Goal: Task Accomplishment & Management: Manage account settings

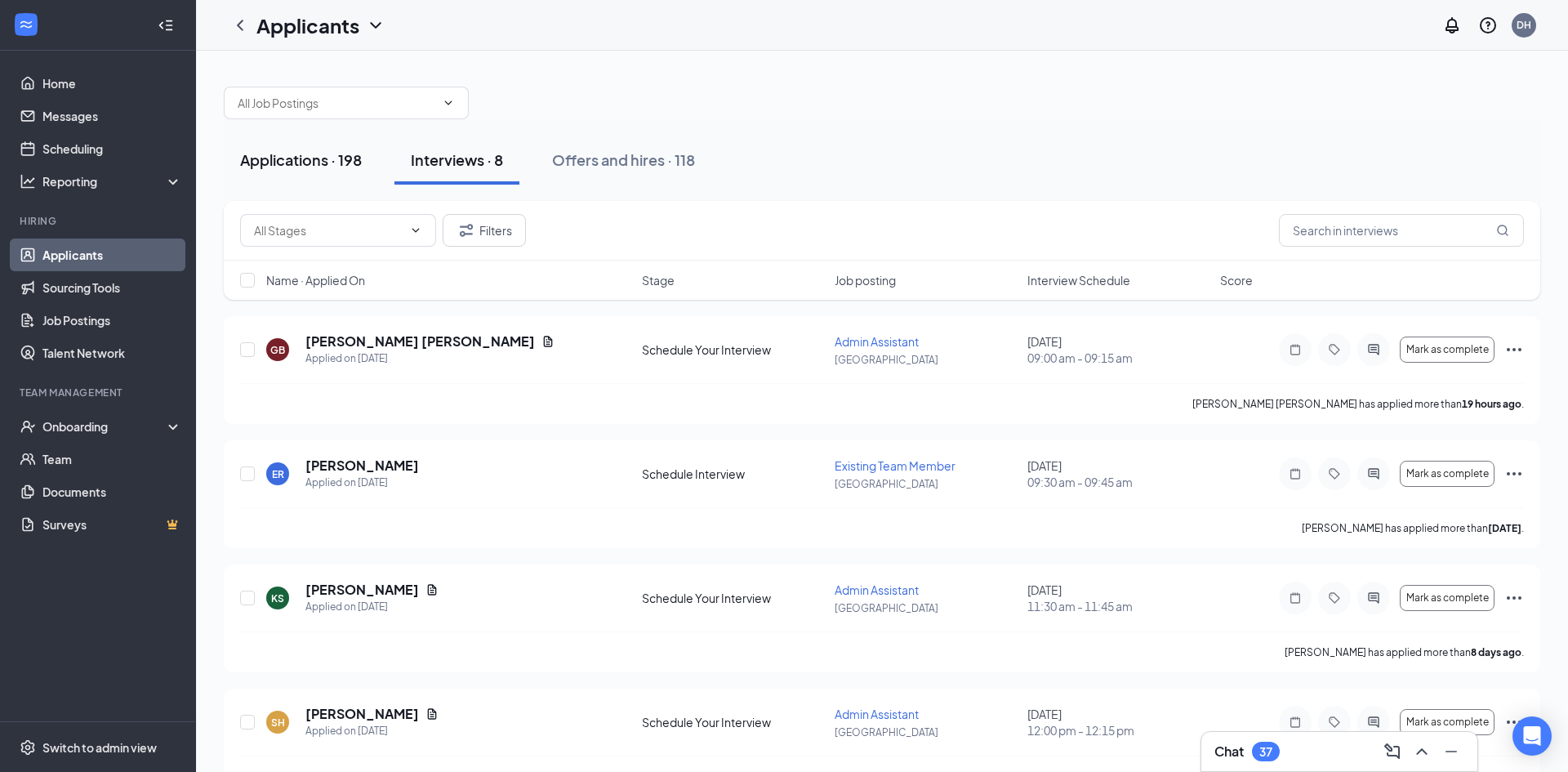
click at [309, 164] on div "Applications · 198" at bounding box center [301, 159] width 122 height 21
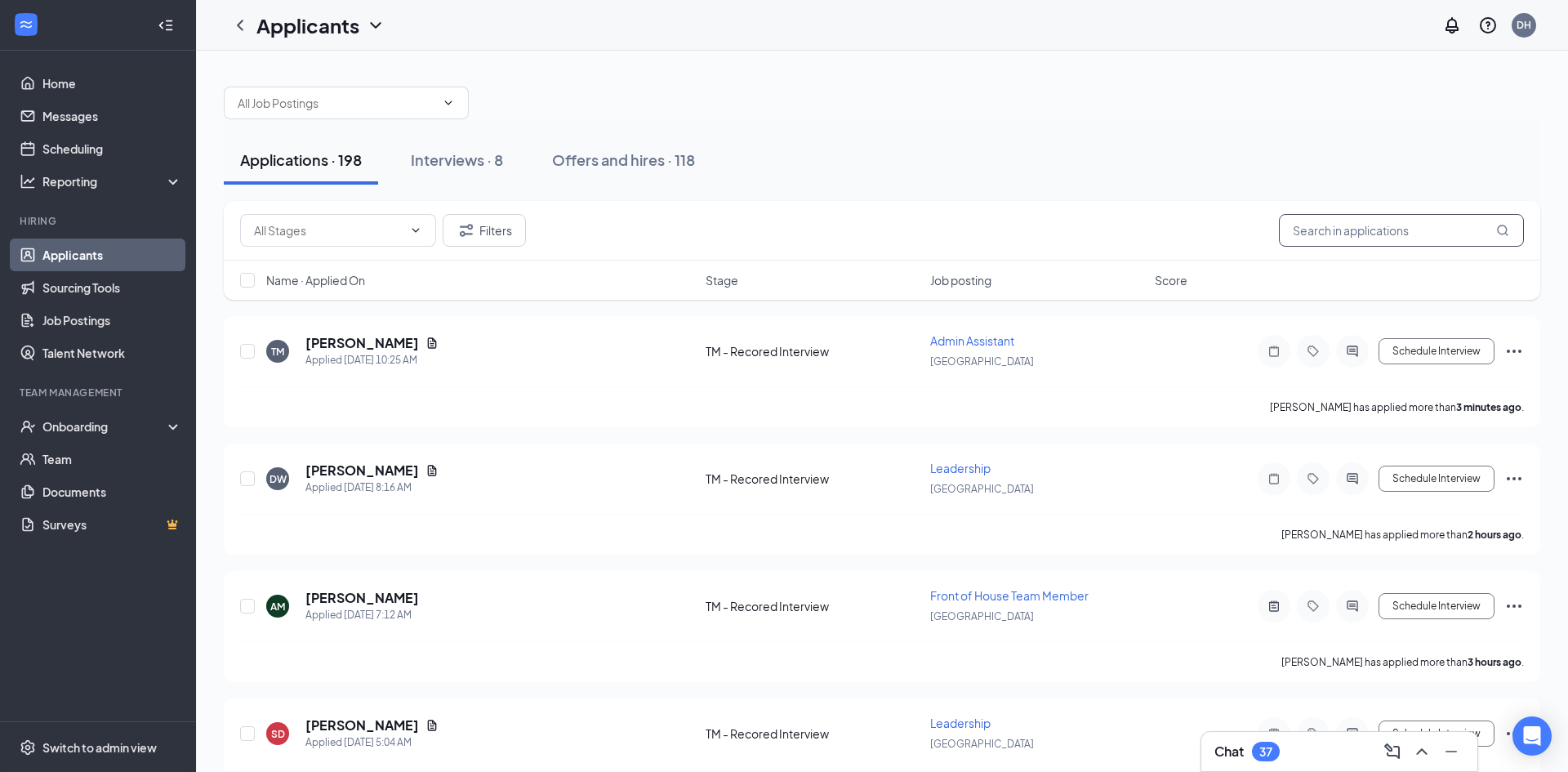
click at [1360, 239] on input "text" at bounding box center [1401, 230] width 245 height 33
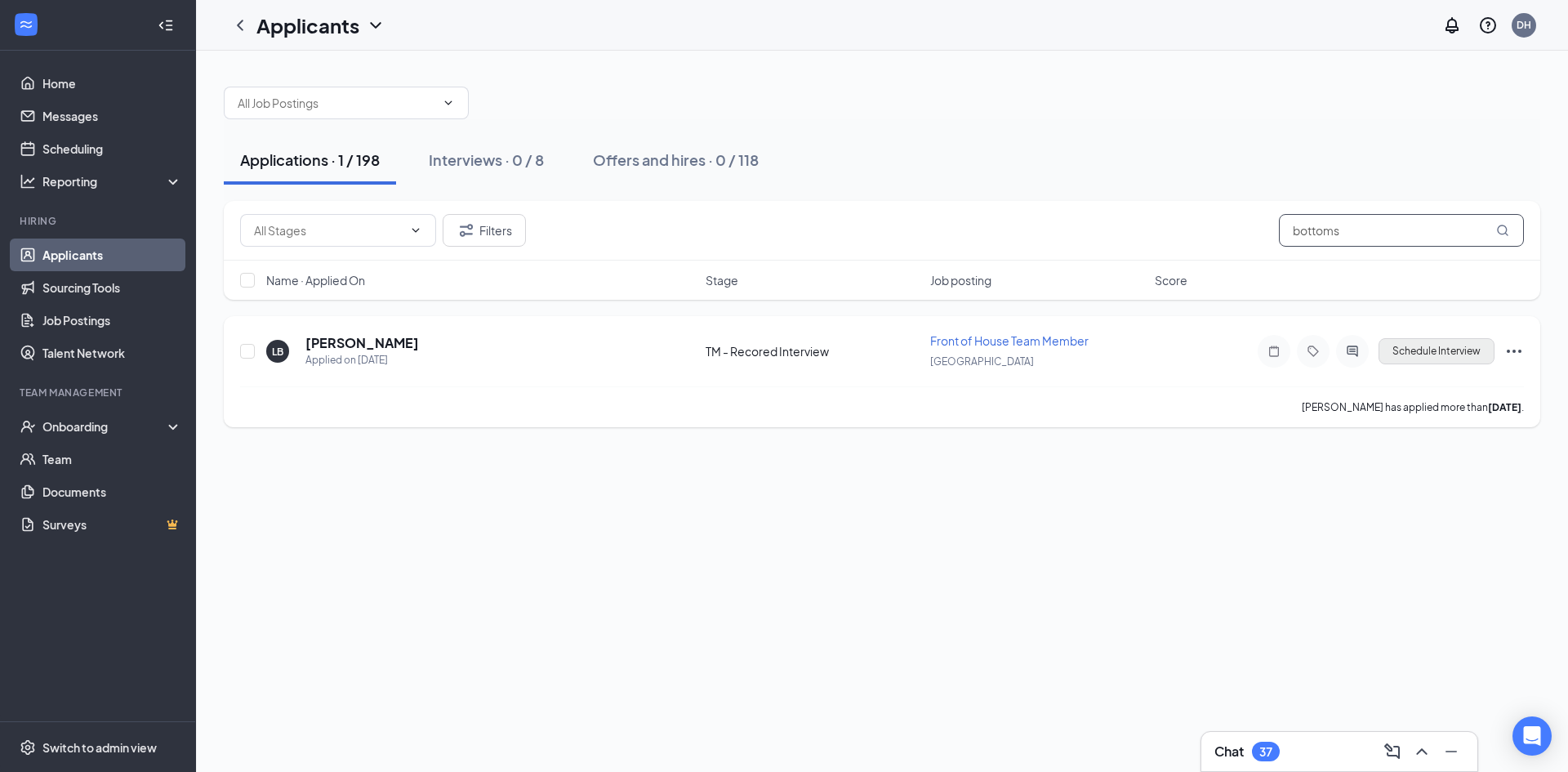
type input "bottoms"
click at [1454, 342] on button "Schedule Interview" at bounding box center [1436, 350] width 116 height 26
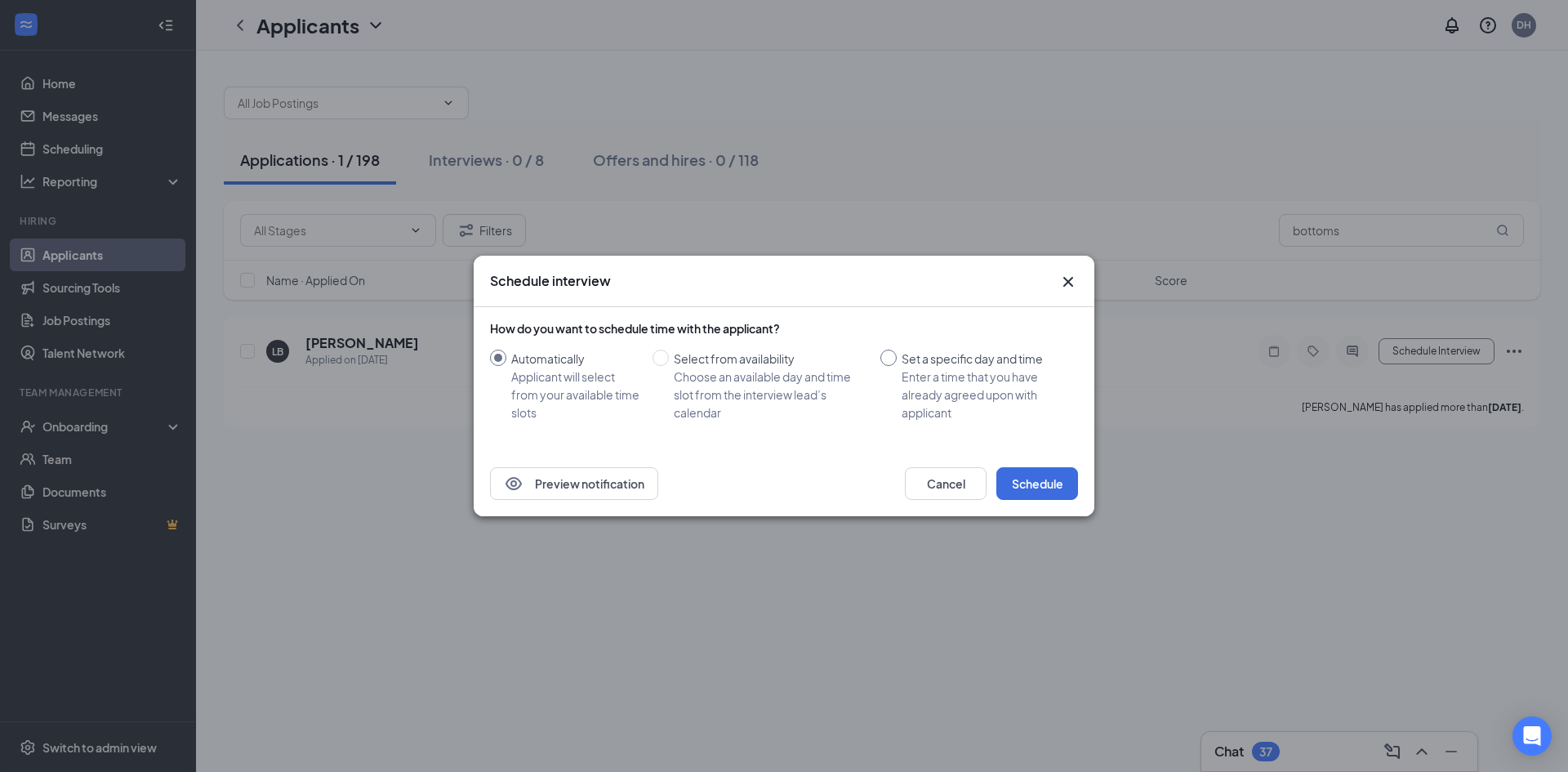
click at [882, 361] on input "Set a specific day and time Enter a time that you have already agreed upon with…" at bounding box center [889, 358] width 16 height 16
radio input "true"
radio input "false"
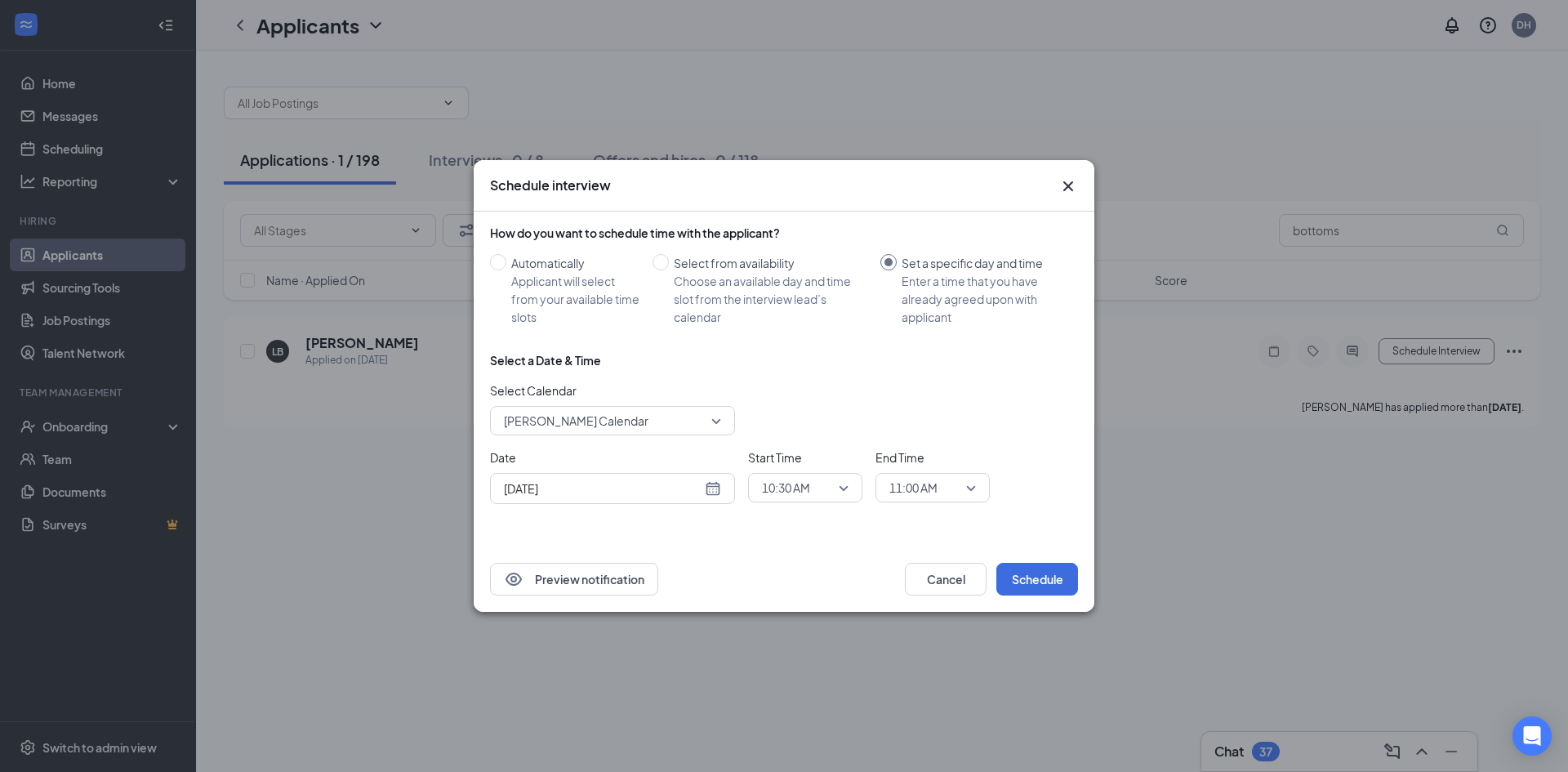
click at [667, 499] on div "[DATE]" at bounding box center [612, 488] width 245 height 31
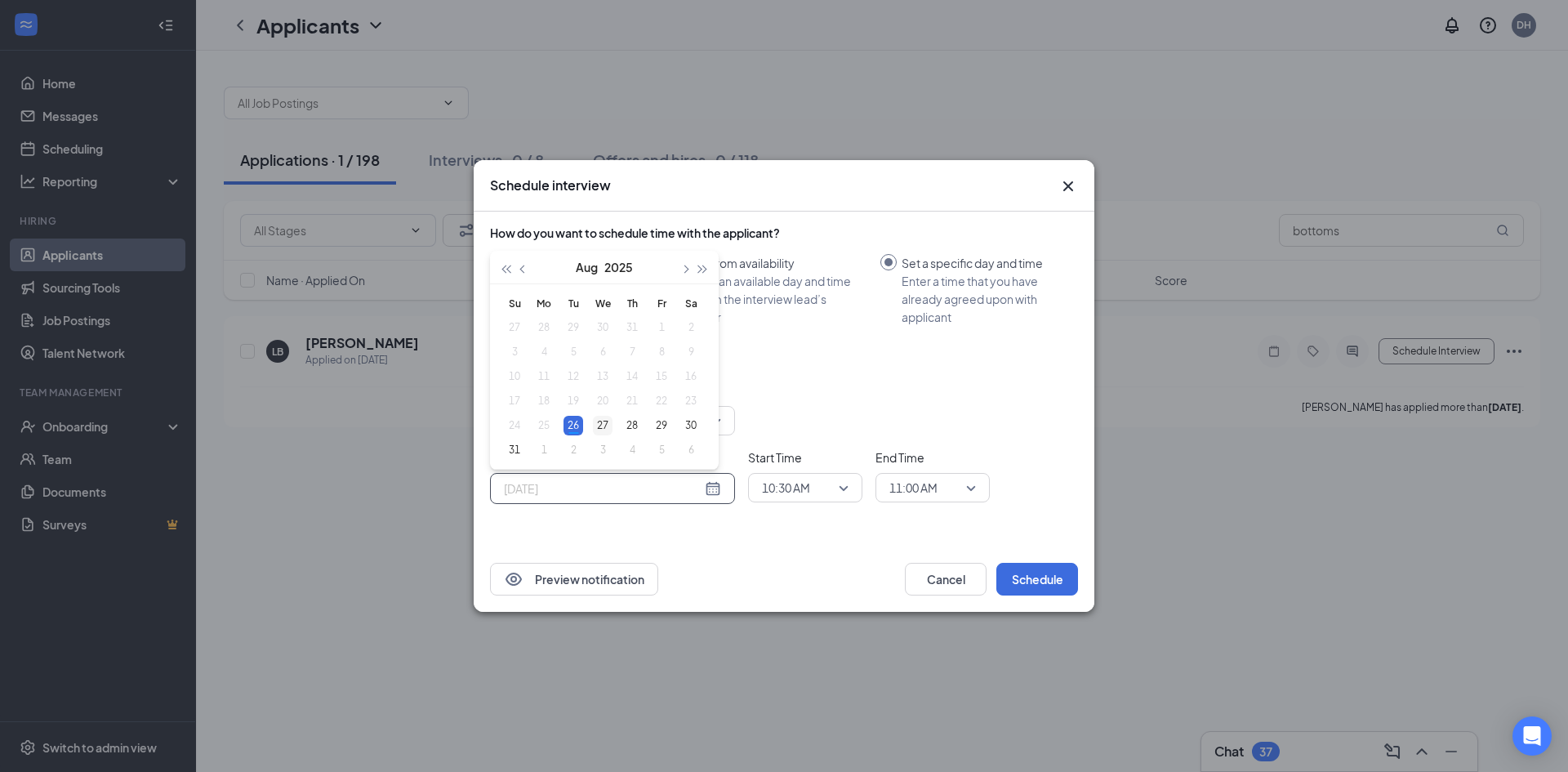
type input "[DATE]"
click at [593, 422] on div "27" at bounding box center [602, 425] width 20 height 20
click at [778, 479] on span "10:30 AM" at bounding box center [786, 487] width 48 height 24
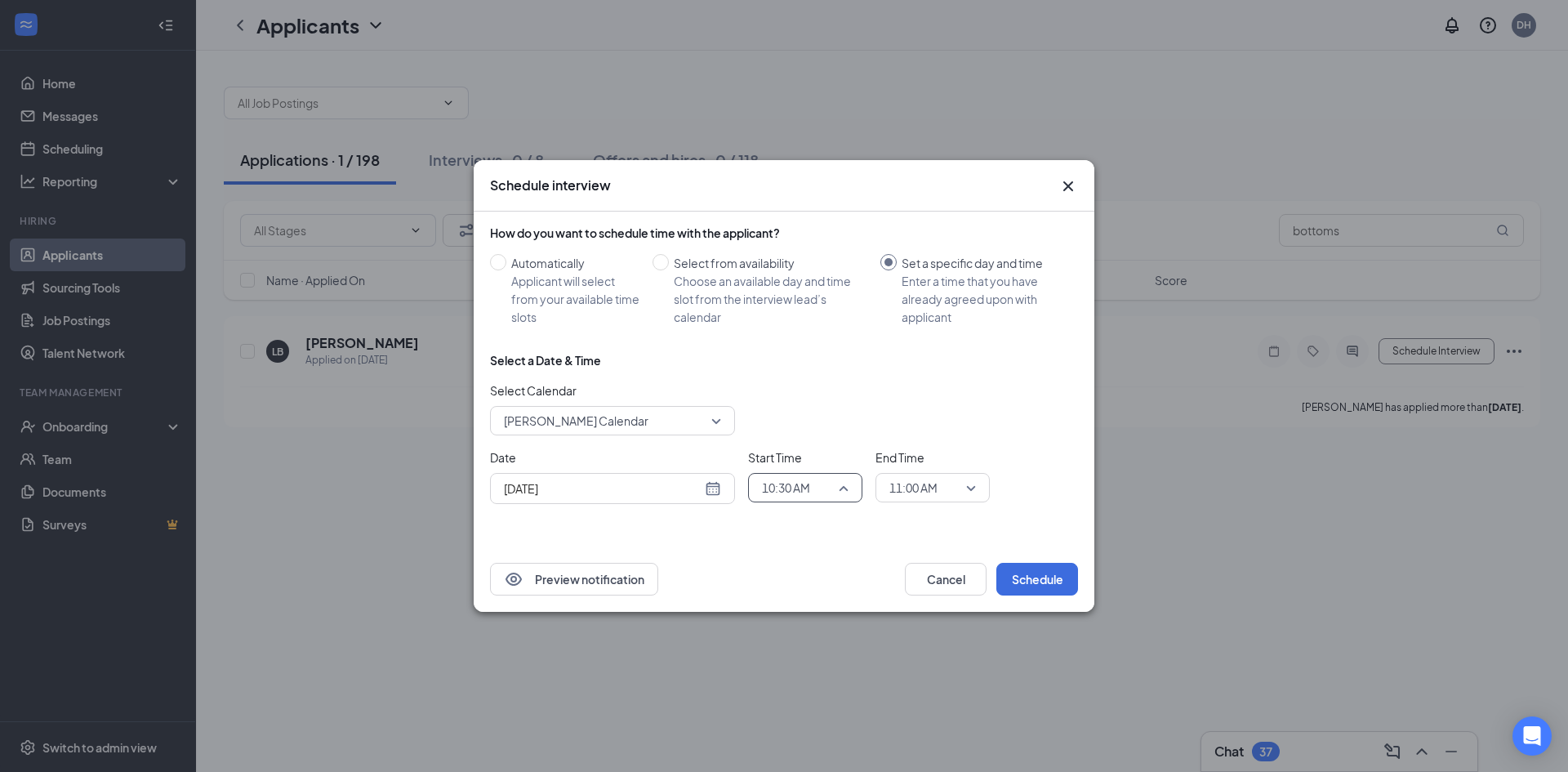
scroll to position [1408, 0]
click at [778, 371] on span "10:00 AM" at bounding box center [785, 367] width 48 height 18
click at [903, 491] on span "11:00 AM" at bounding box center [913, 487] width 48 height 24
click at [901, 337] on span "10:15 AM" at bounding box center [912, 330] width 48 height 18
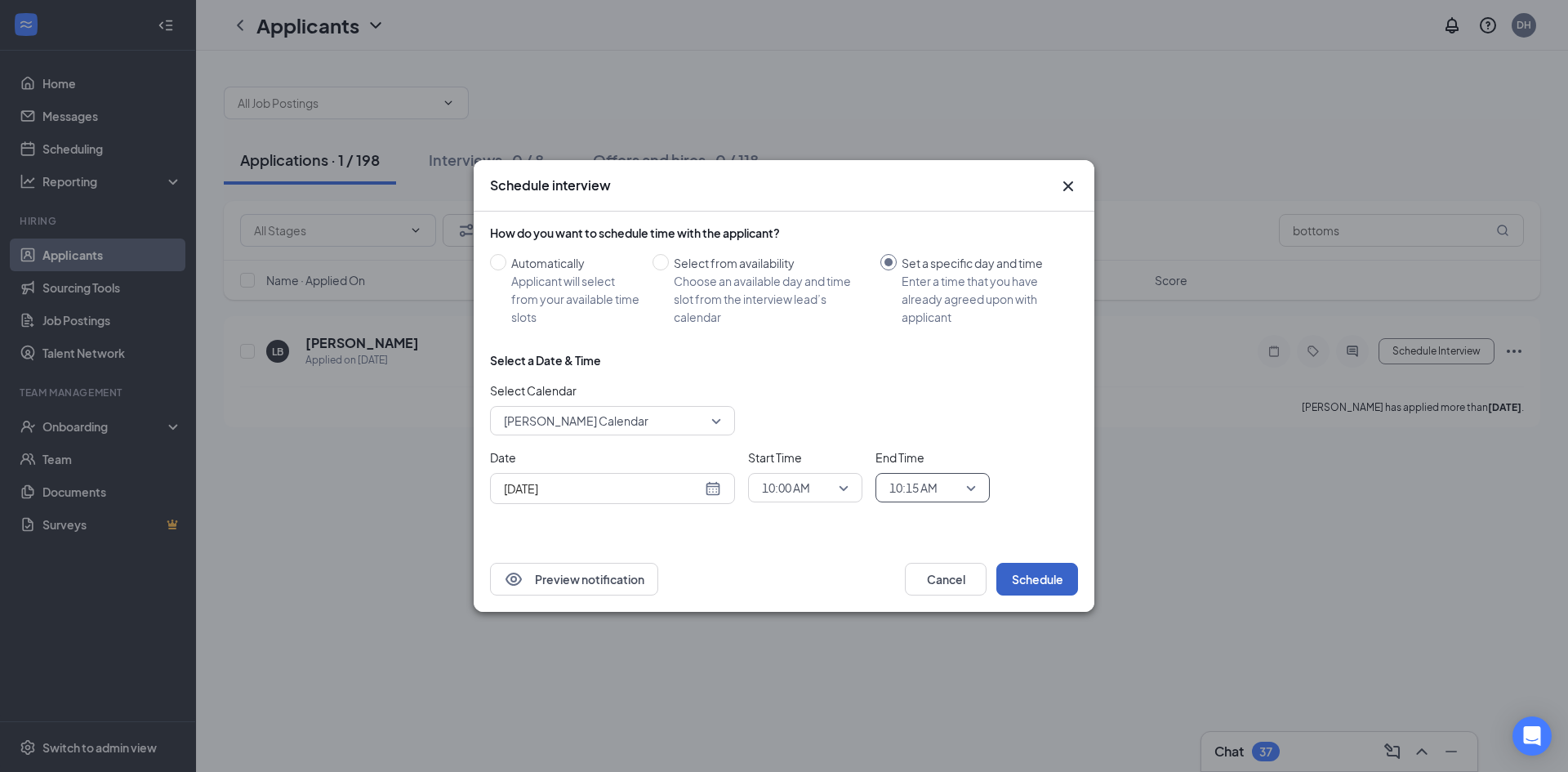
click at [1027, 590] on button "Schedule" at bounding box center [1037, 579] width 81 height 33
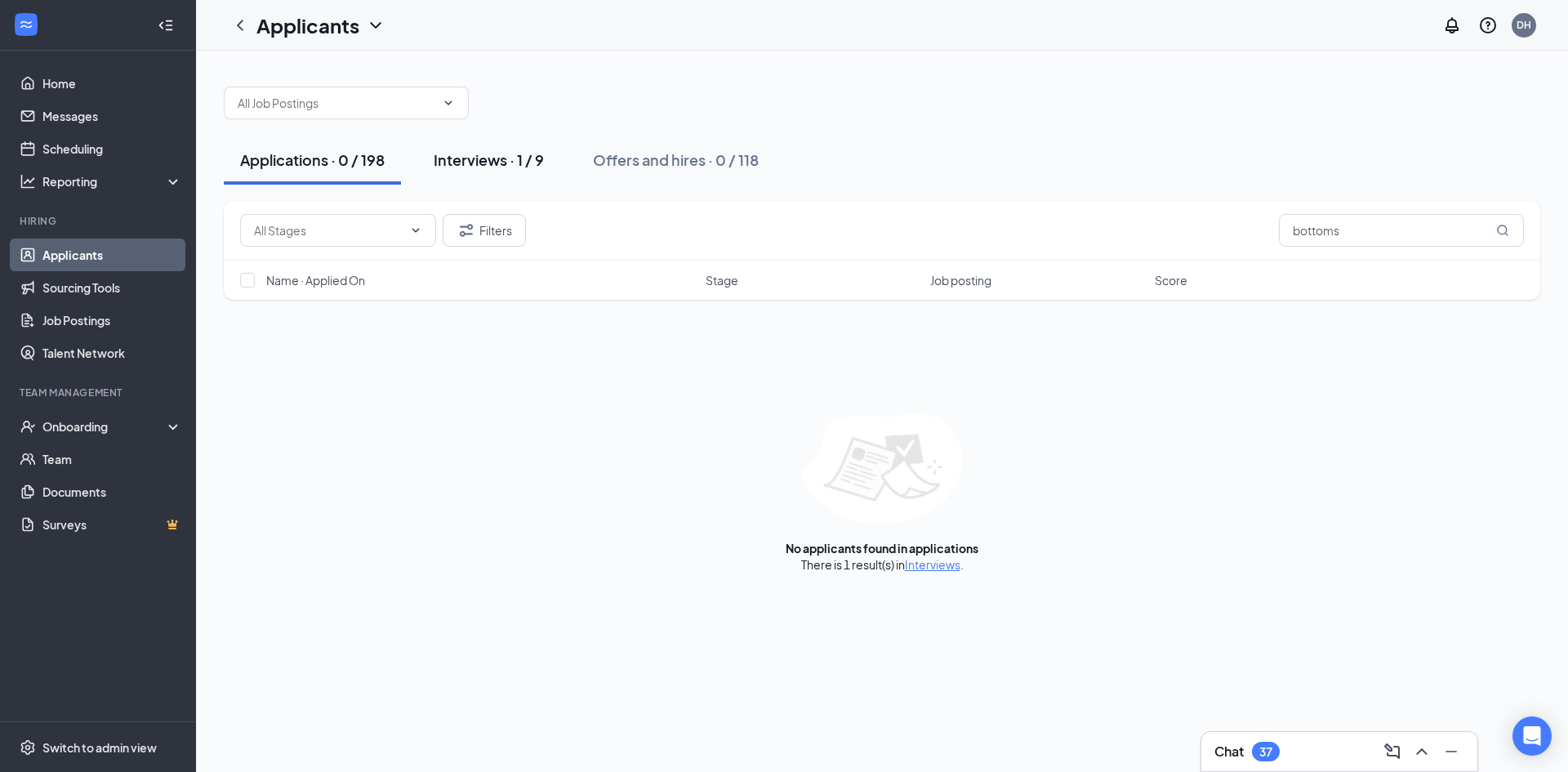
click at [493, 160] on div "Interviews · 1 / 9" at bounding box center [489, 159] width 110 height 21
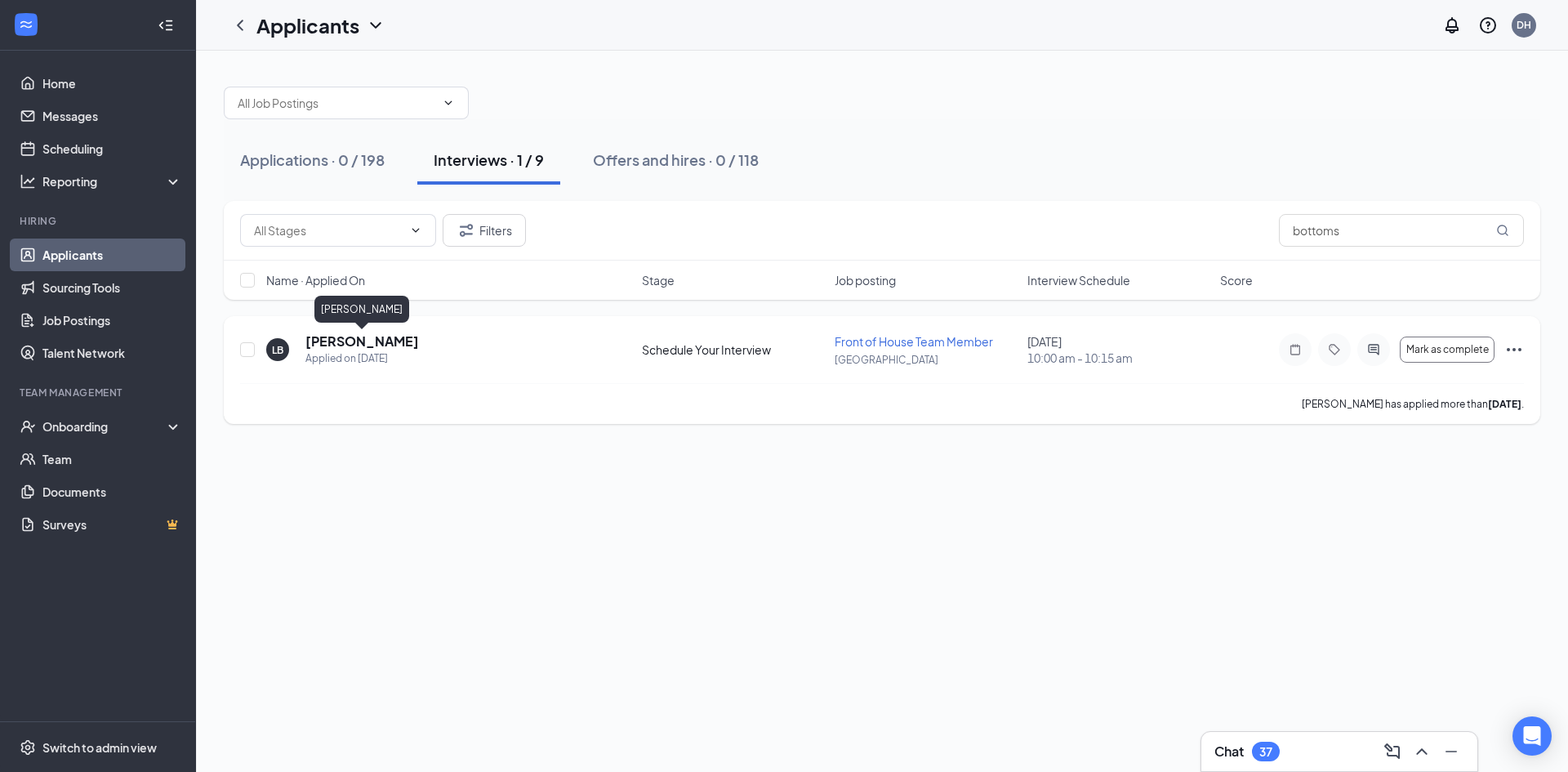
click at [369, 341] on h5 "[PERSON_NAME]" at bounding box center [362, 341] width 114 height 18
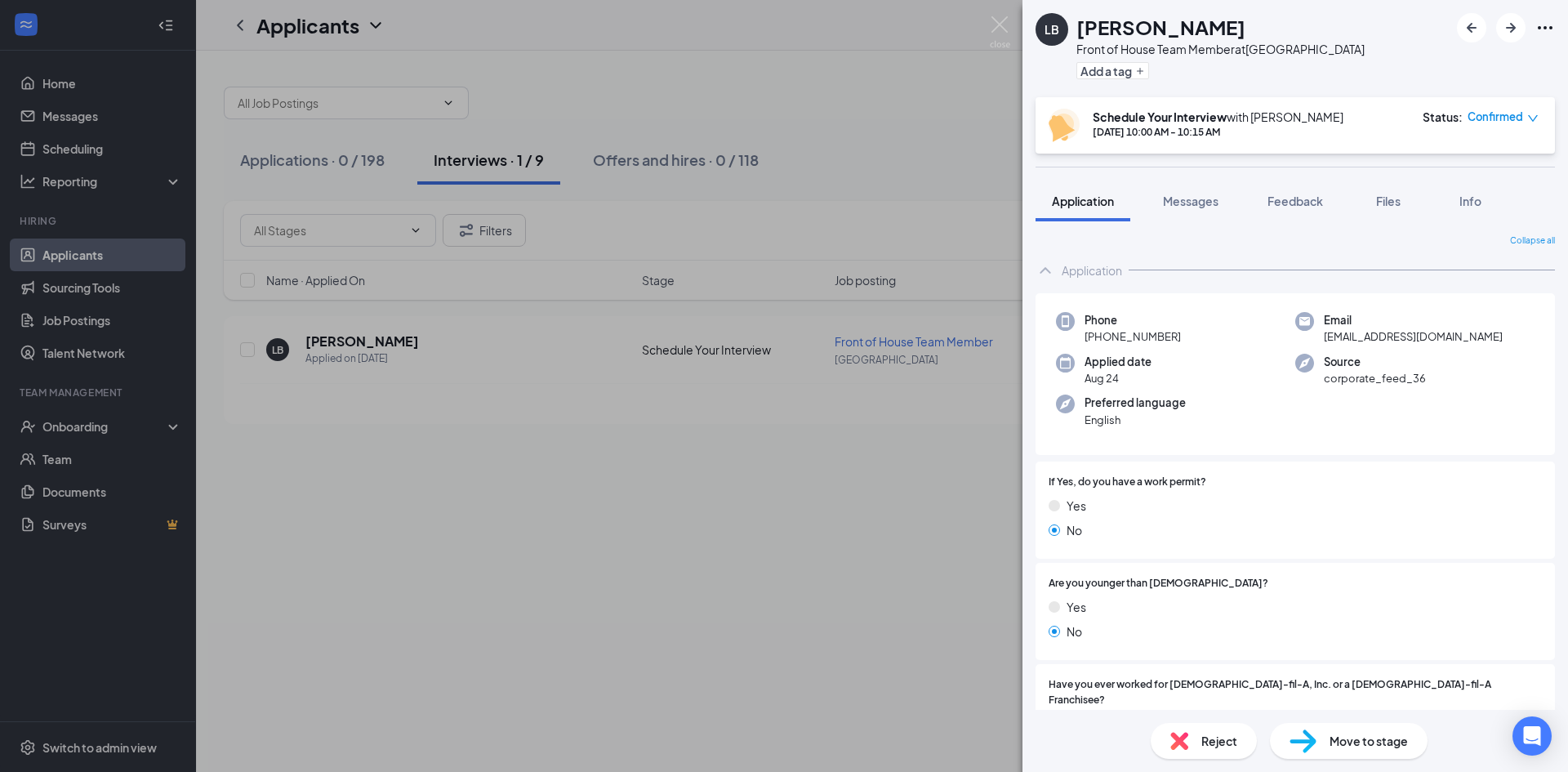
click at [1360, 335] on span "lbottoms2008@gmail.com" at bounding box center [1414, 337] width 179 height 16
copy span "lbottoms2008@gmail.com"
click at [994, 23] on img at bounding box center [1000, 32] width 21 height 32
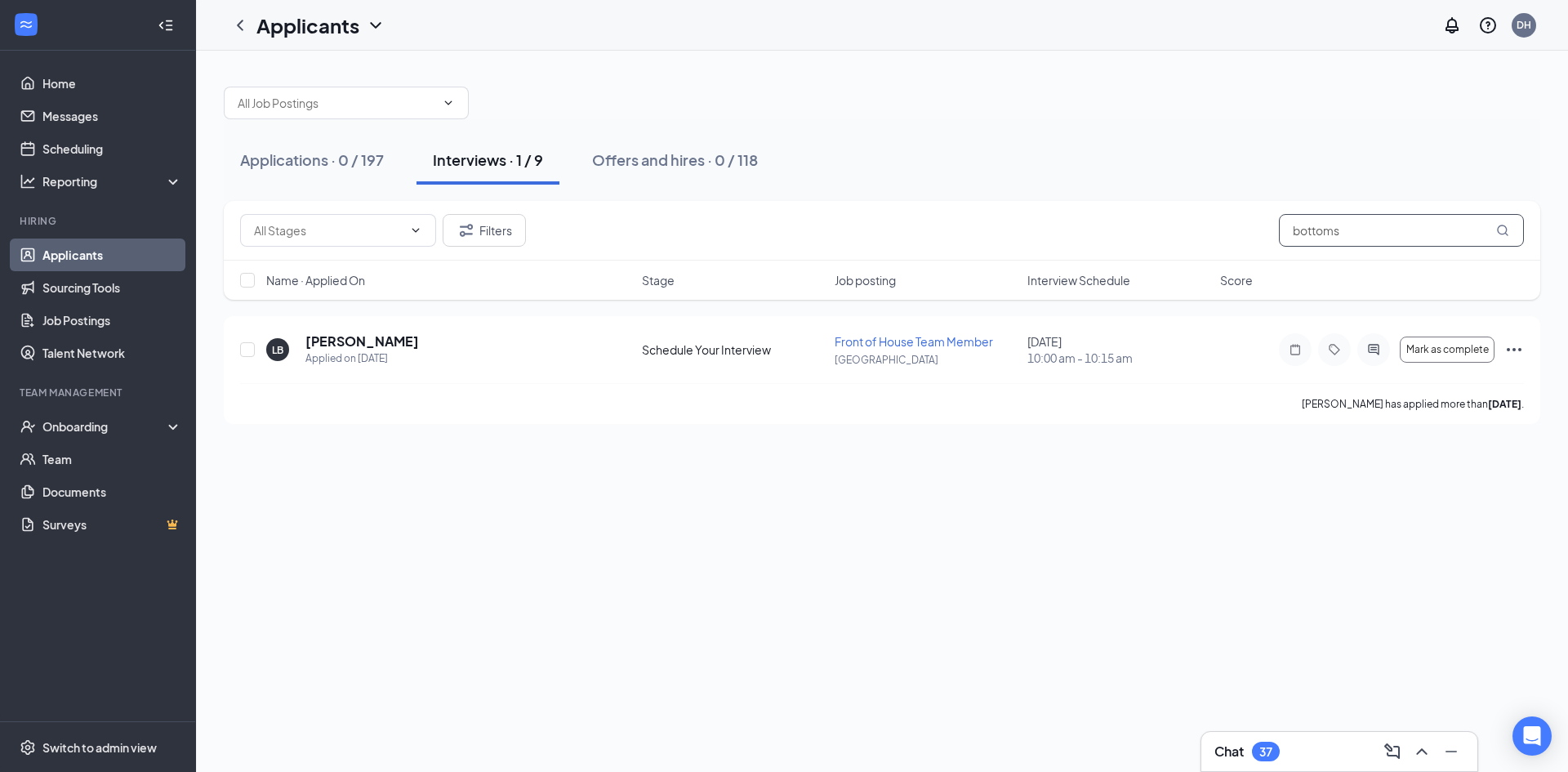
click at [1368, 225] on input "bottoms" at bounding box center [1401, 230] width 245 height 33
type input "jaslyn"
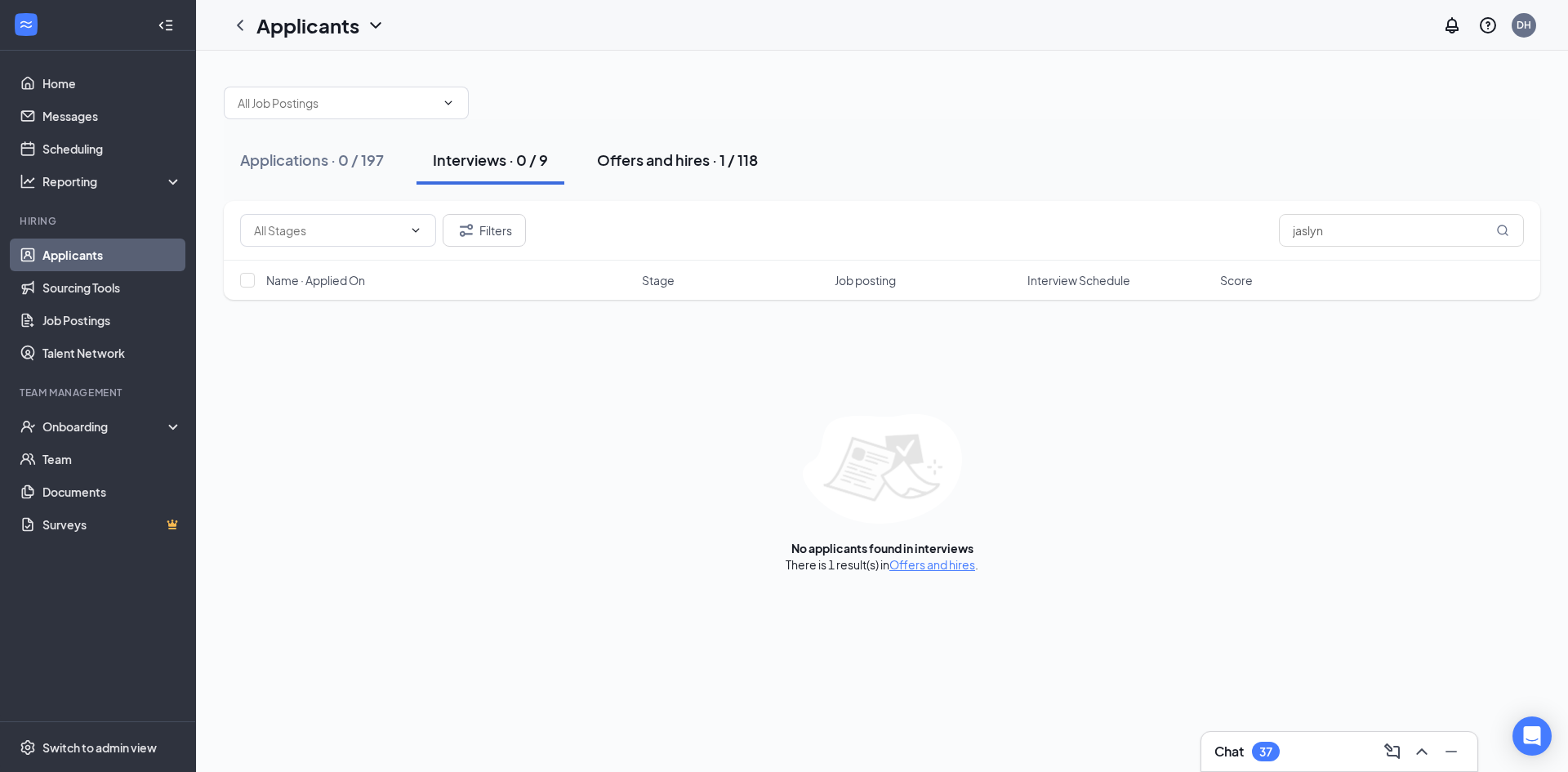
click at [709, 161] on div "Offers and hires · 1 / 118" at bounding box center [677, 159] width 161 height 21
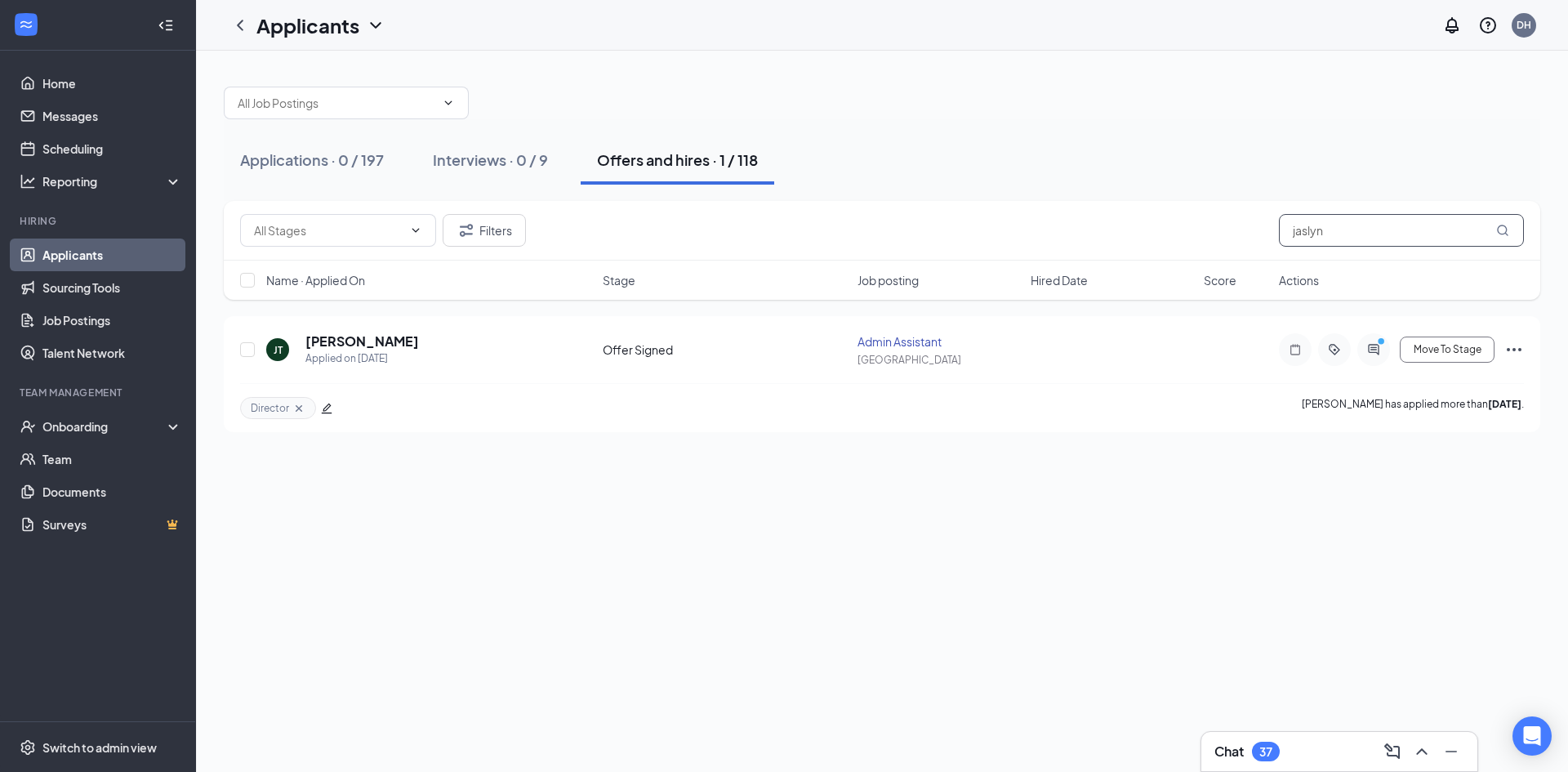
click at [1328, 235] on input "jaslyn" at bounding box center [1401, 230] width 245 height 33
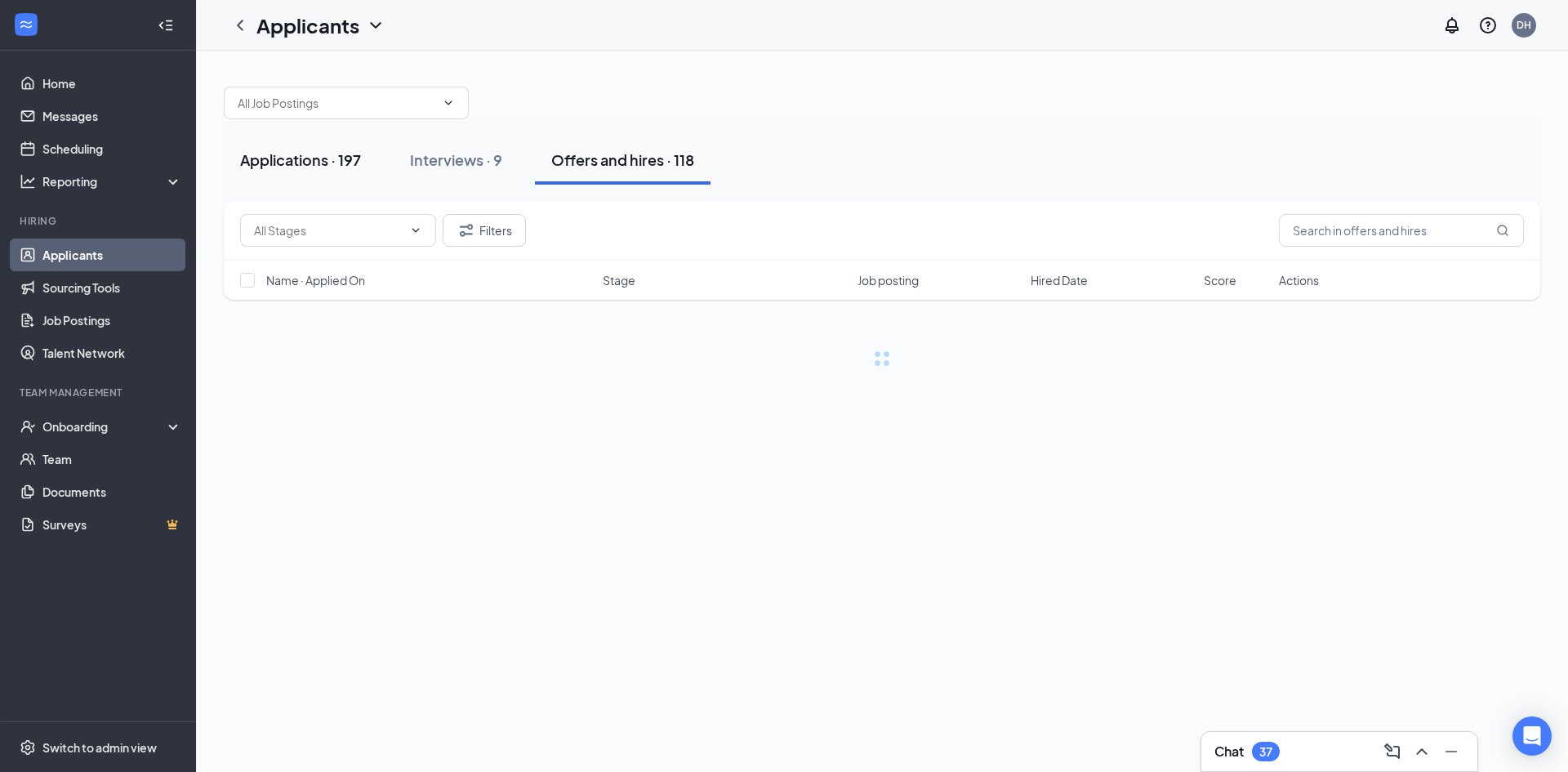
click at [300, 155] on div "Applications · 197" at bounding box center [301, 159] width 121 height 21
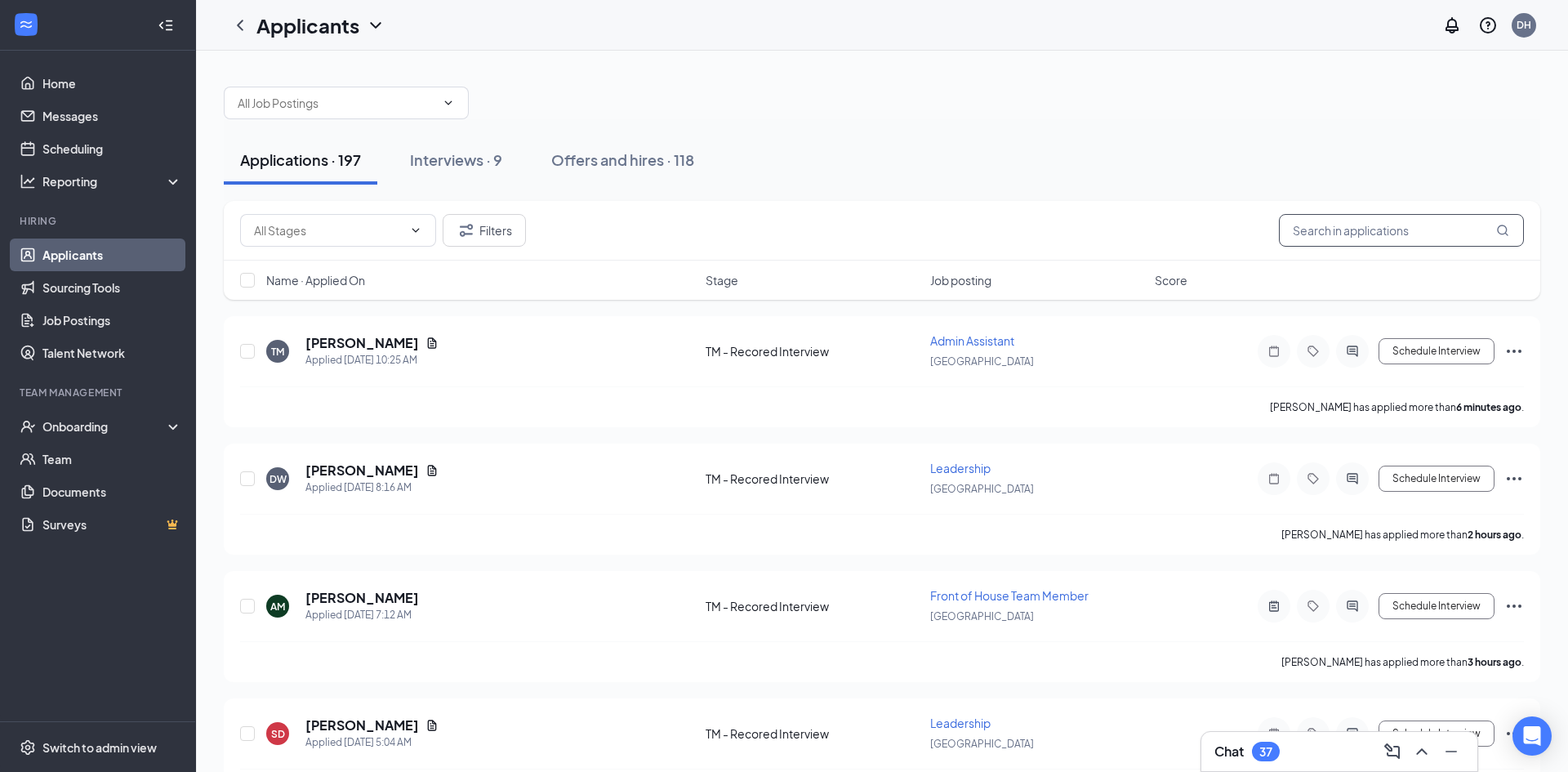
click at [1358, 235] on input "text" at bounding box center [1401, 230] width 245 height 33
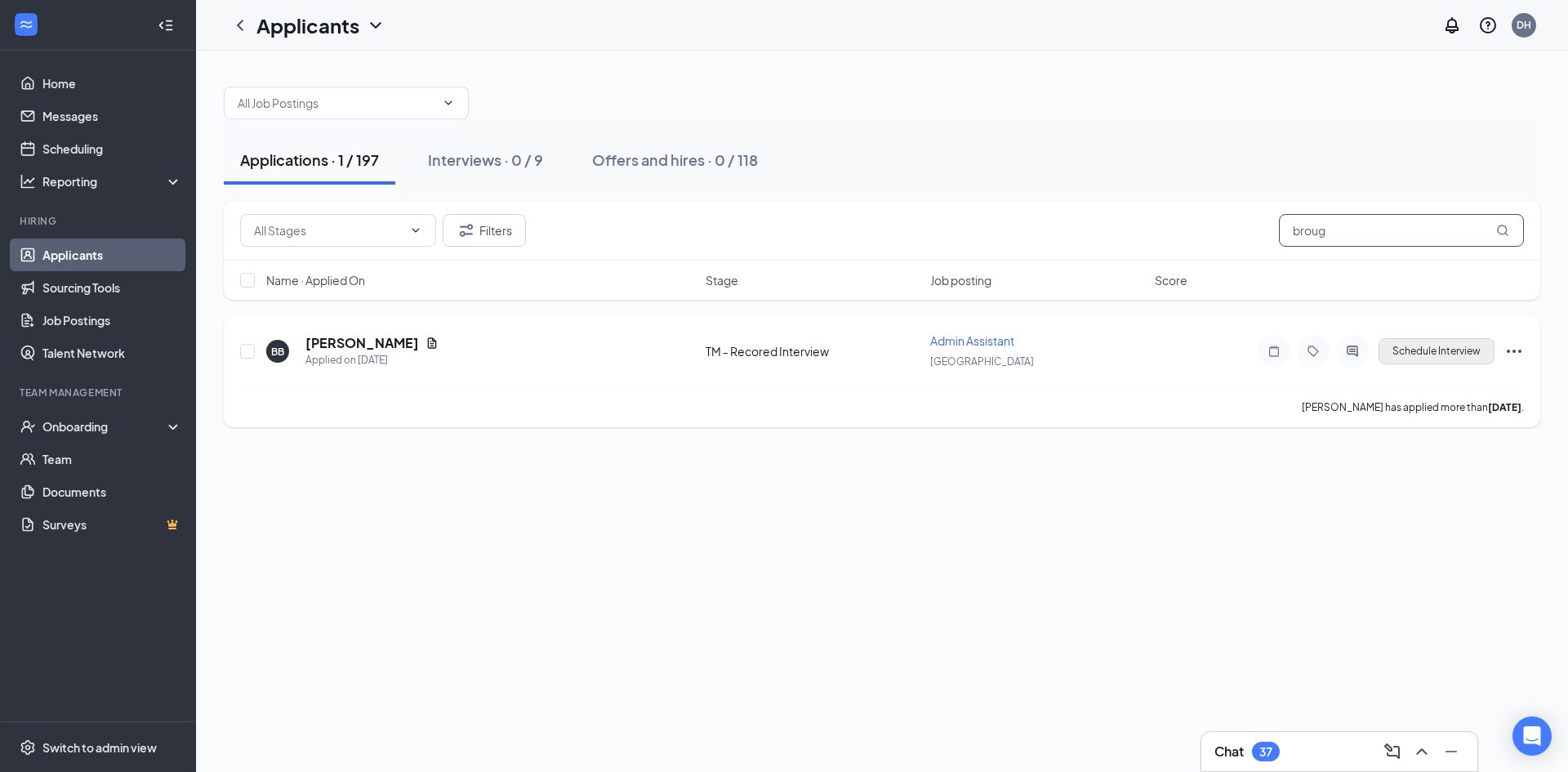
type input "broug"
click at [1442, 345] on button "Schedule Interview" at bounding box center [1436, 350] width 116 height 26
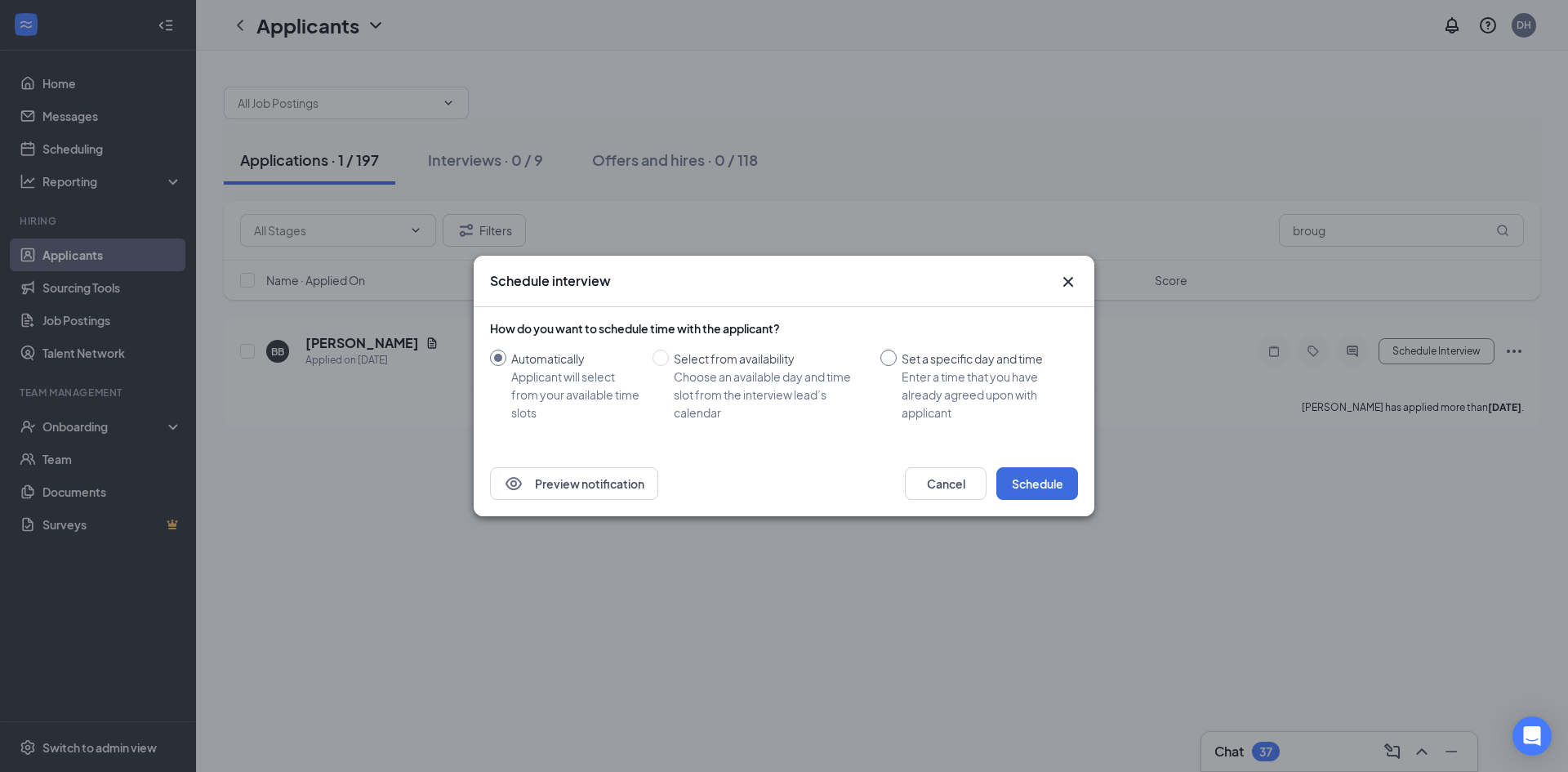
click at [884, 351] on input "Set a specific day and time Enter a time that you have already agreed upon with…" at bounding box center [889, 358] width 16 height 16
radio input "true"
radio input "false"
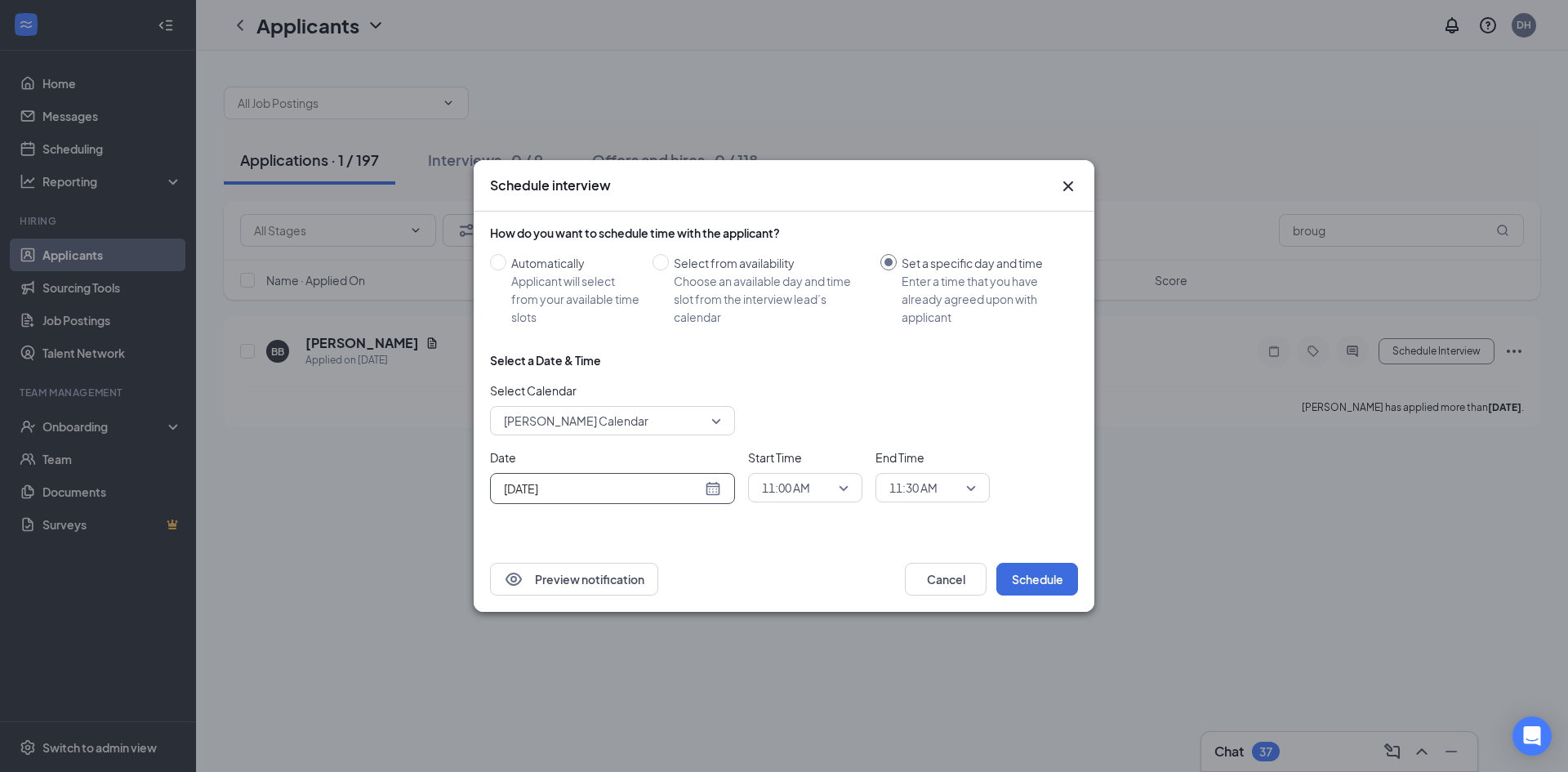
click at [707, 497] on div "[DATE]" at bounding box center [612, 488] width 218 height 18
type input "[DATE]"
click at [601, 429] on div "27" at bounding box center [602, 425] width 20 height 20
click at [782, 475] on span "11:00 AM" at bounding box center [786, 487] width 48 height 24
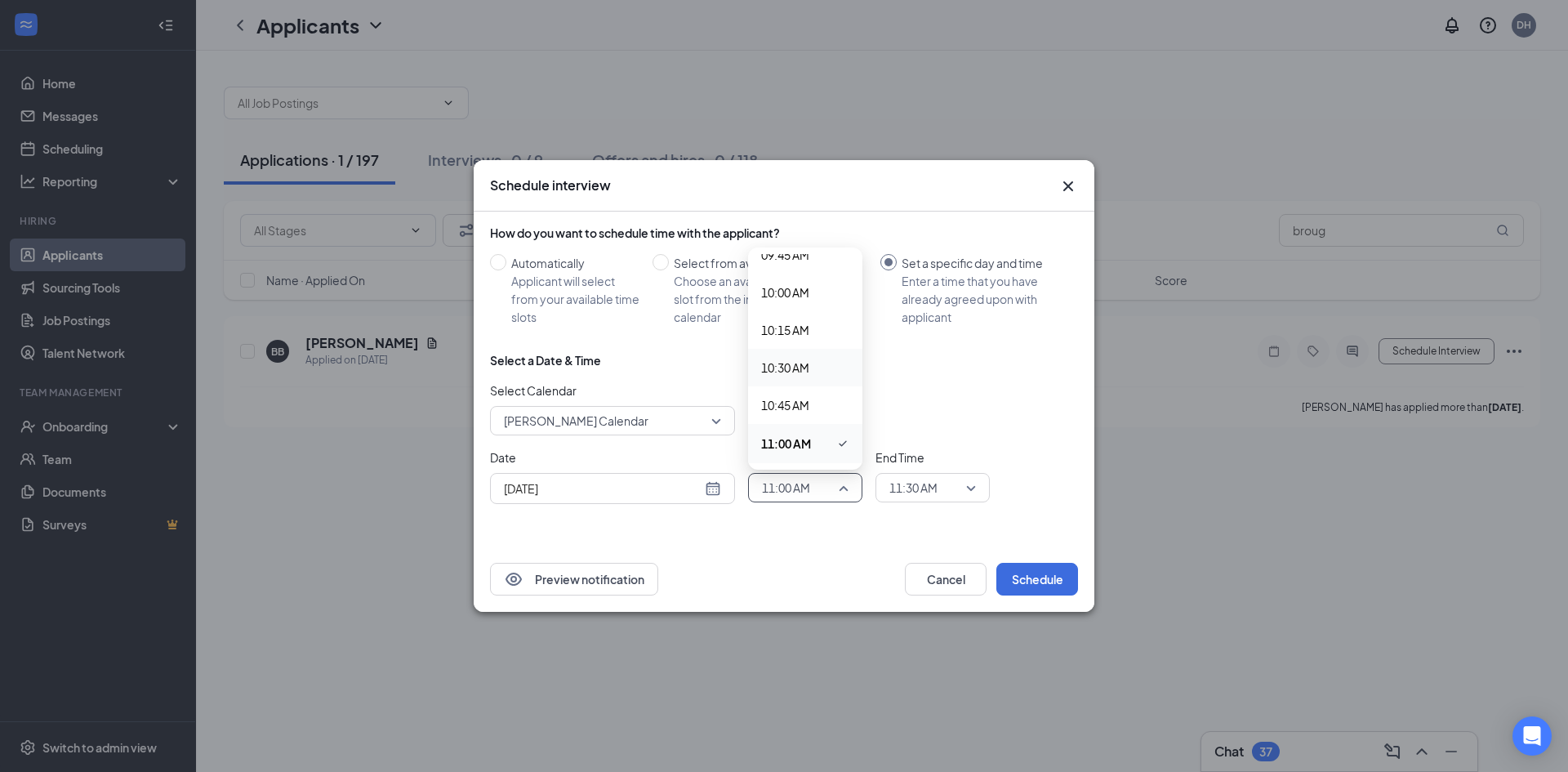
click at [783, 364] on span "10:30 AM" at bounding box center [785, 367] width 48 height 18
click at [910, 477] on span "11:30 AM" at bounding box center [913, 487] width 48 height 24
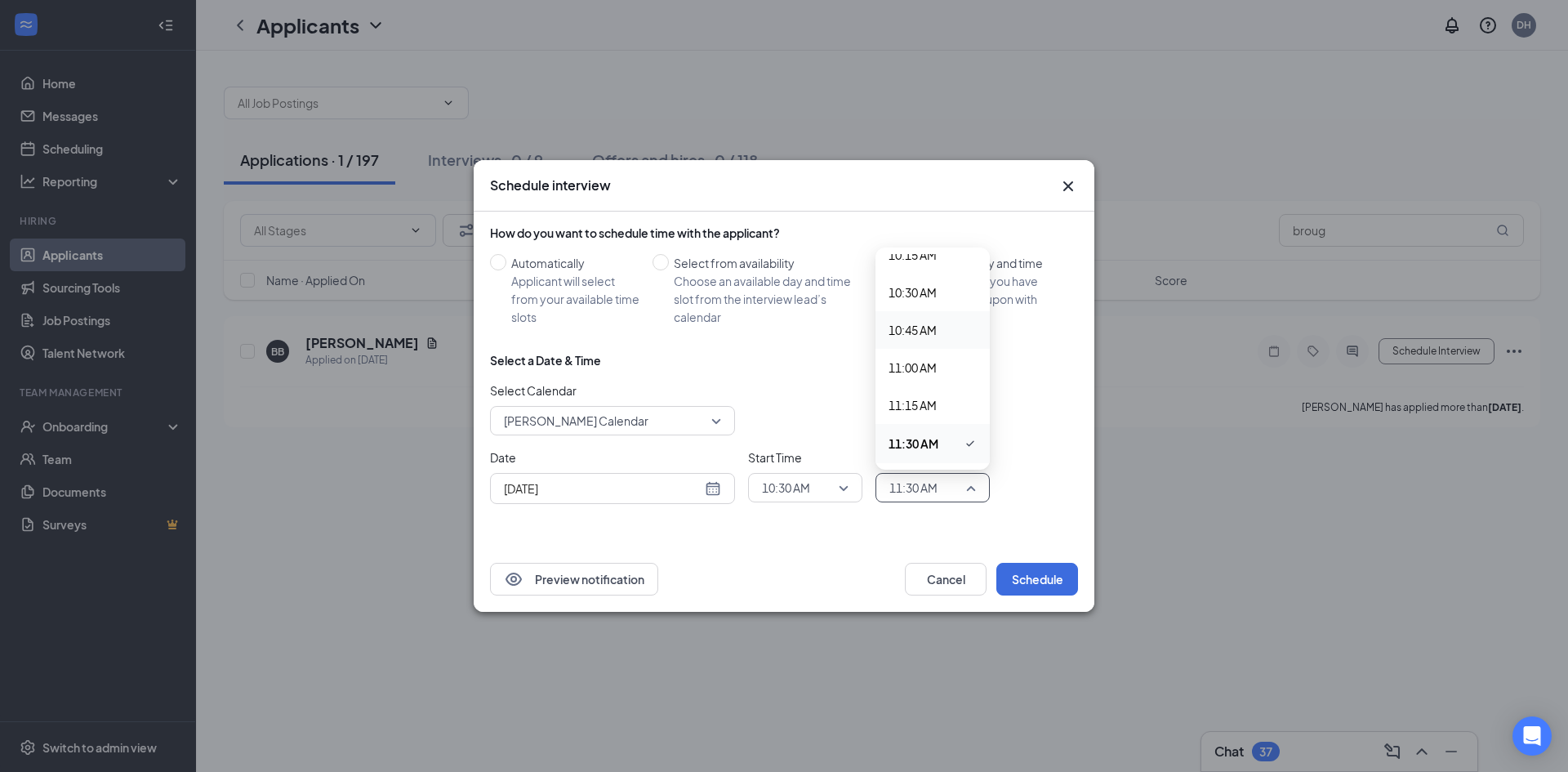
click at [910, 336] on span "10:45 AM" at bounding box center [912, 330] width 48 height 18
click at [1022, 581] on button "Schedule" at bounding box center [1037, 579] width 81 height 33
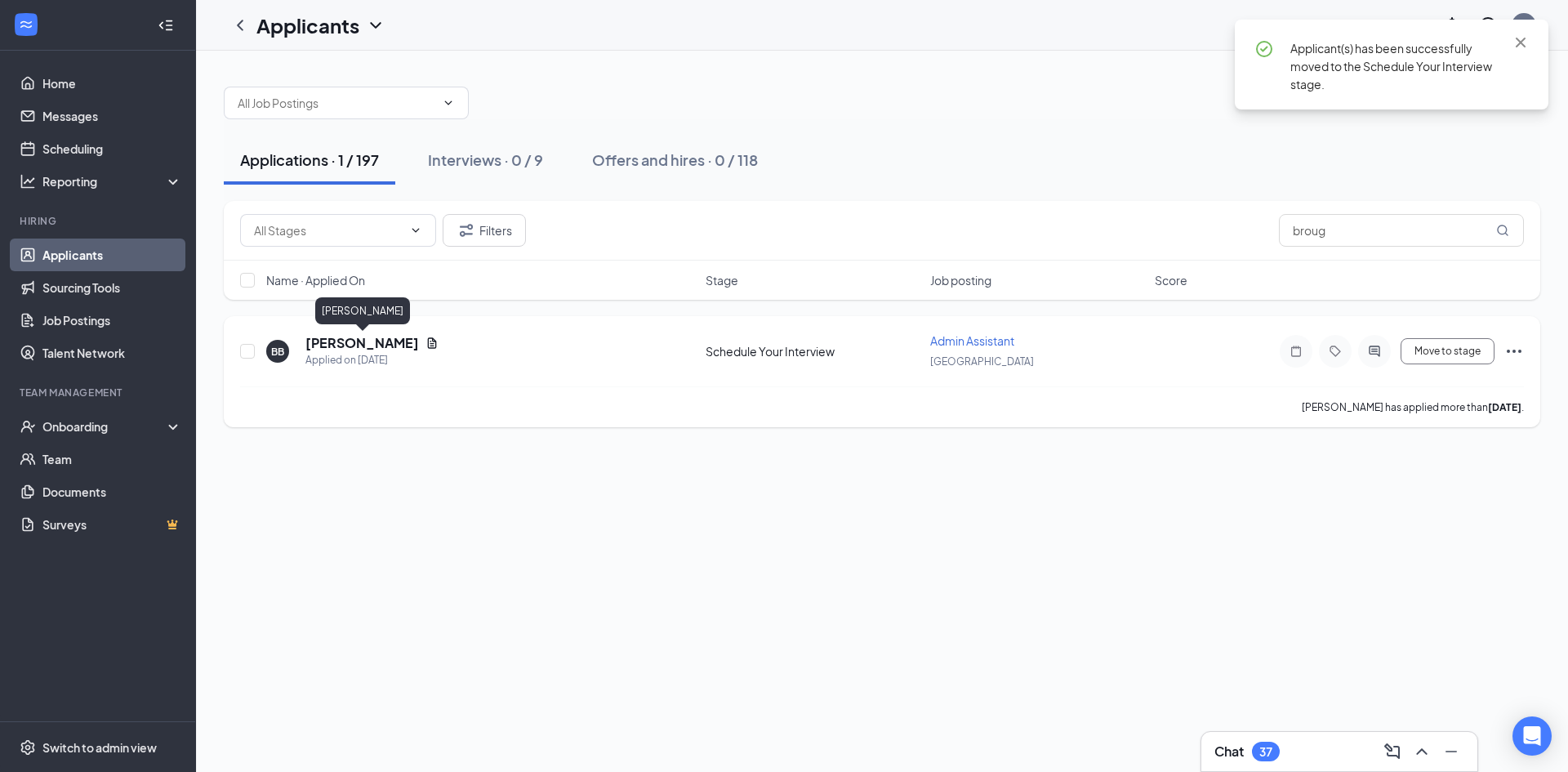
click at [378, 345] on h5 "[PERSON_NAME]" at bounding box center [362, 343] width 114 height 18
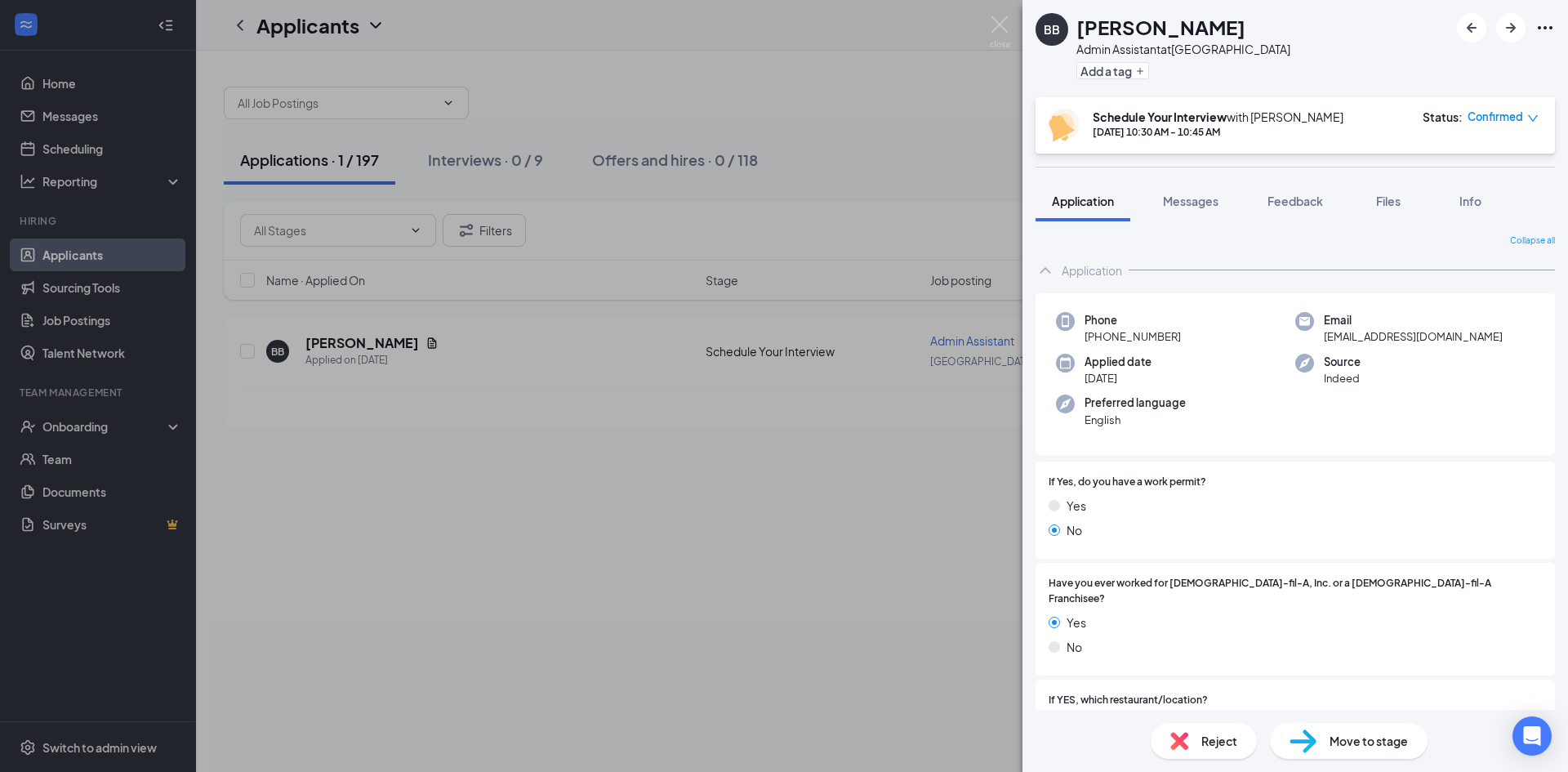
click at [1344, 337] on span "bri320007@yahoo.com" at bounding box center [1414, 337] width 179 height 16
copy span "bri320007@yahoo.com"
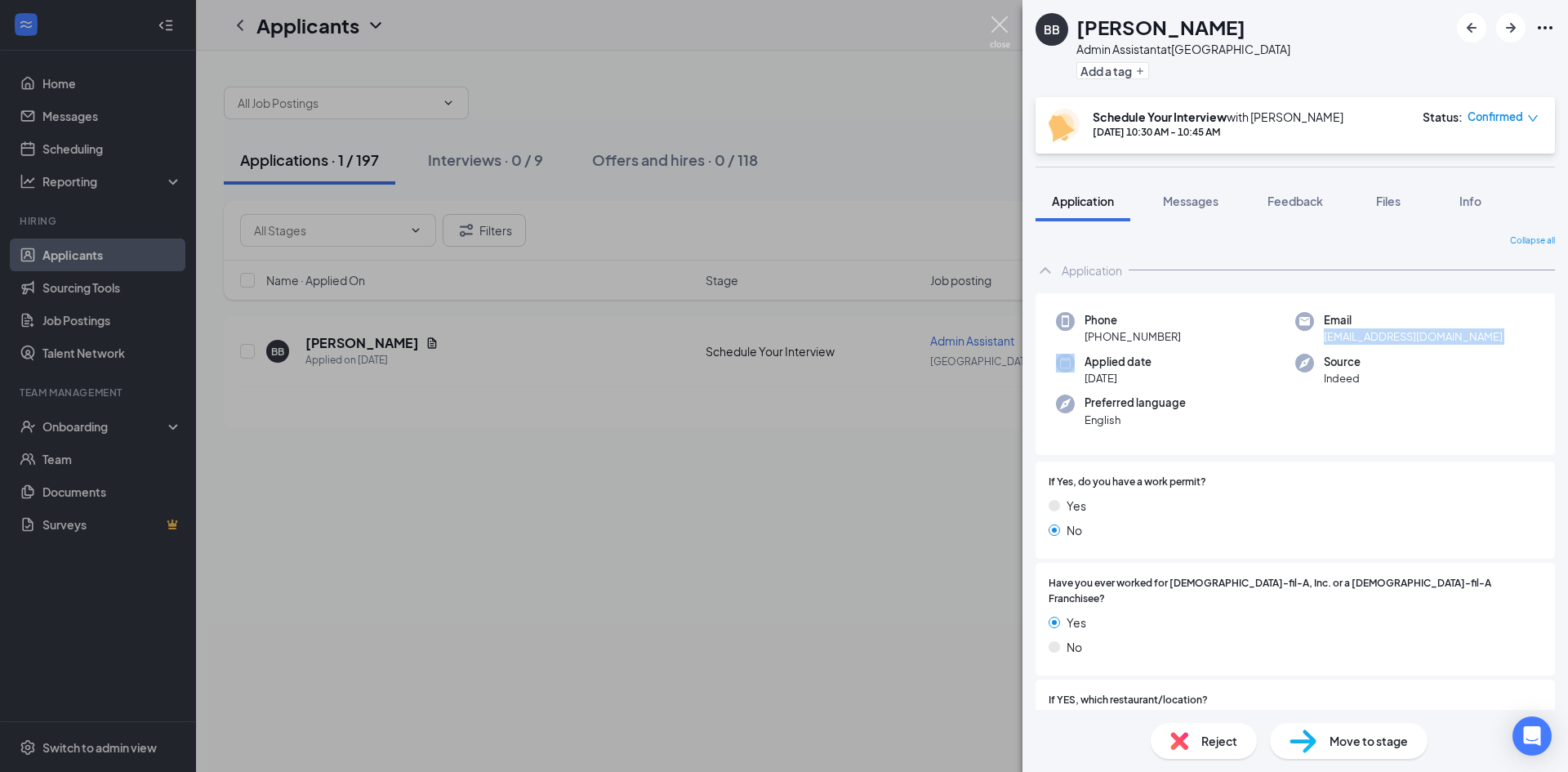
click at [998, 29] on img at bounding box center [1000, 32] width 21 height 32
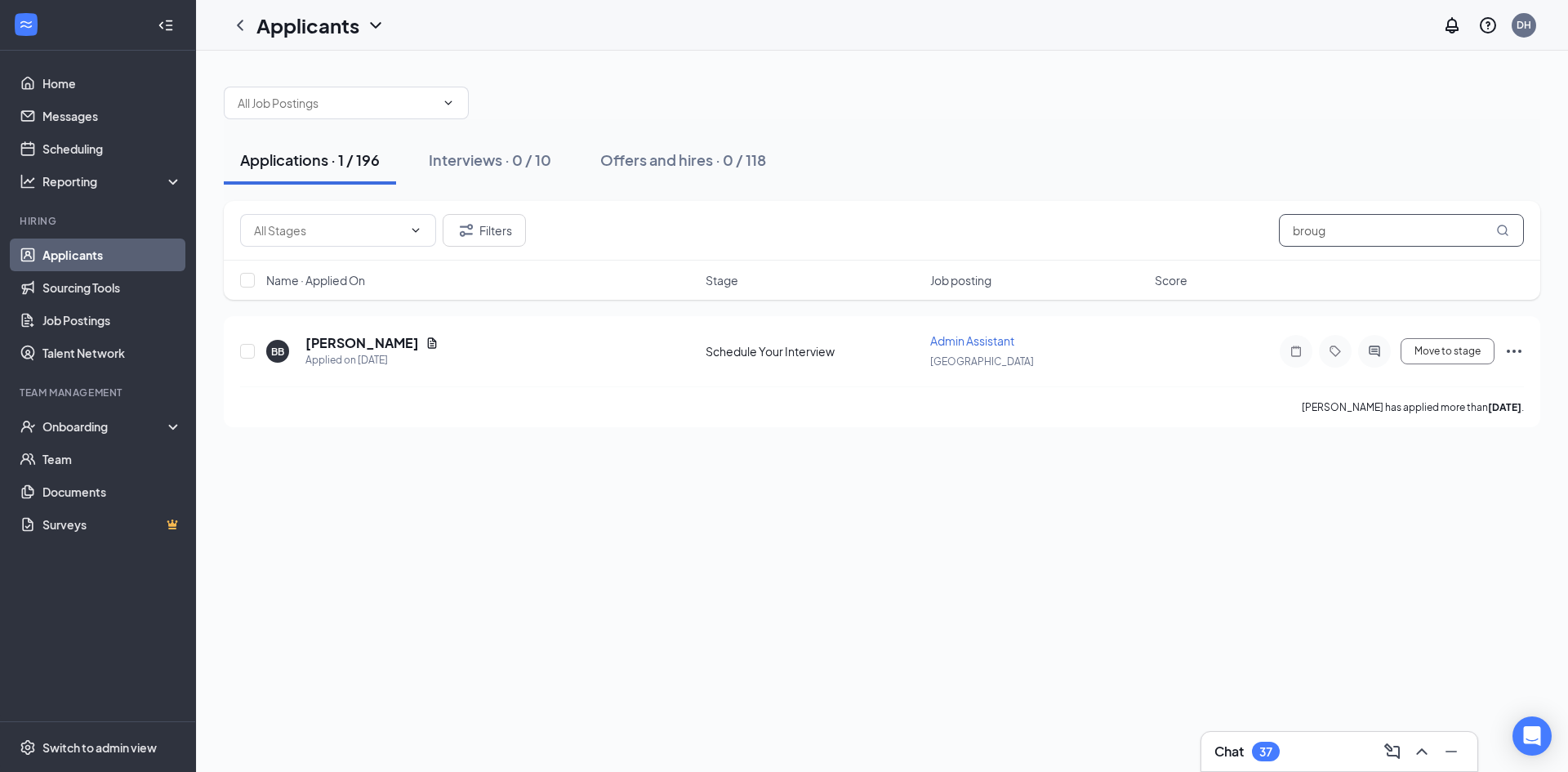
click at [1341, 229] on input "broug" at bounding box center [1401, 230] width 245 height 33
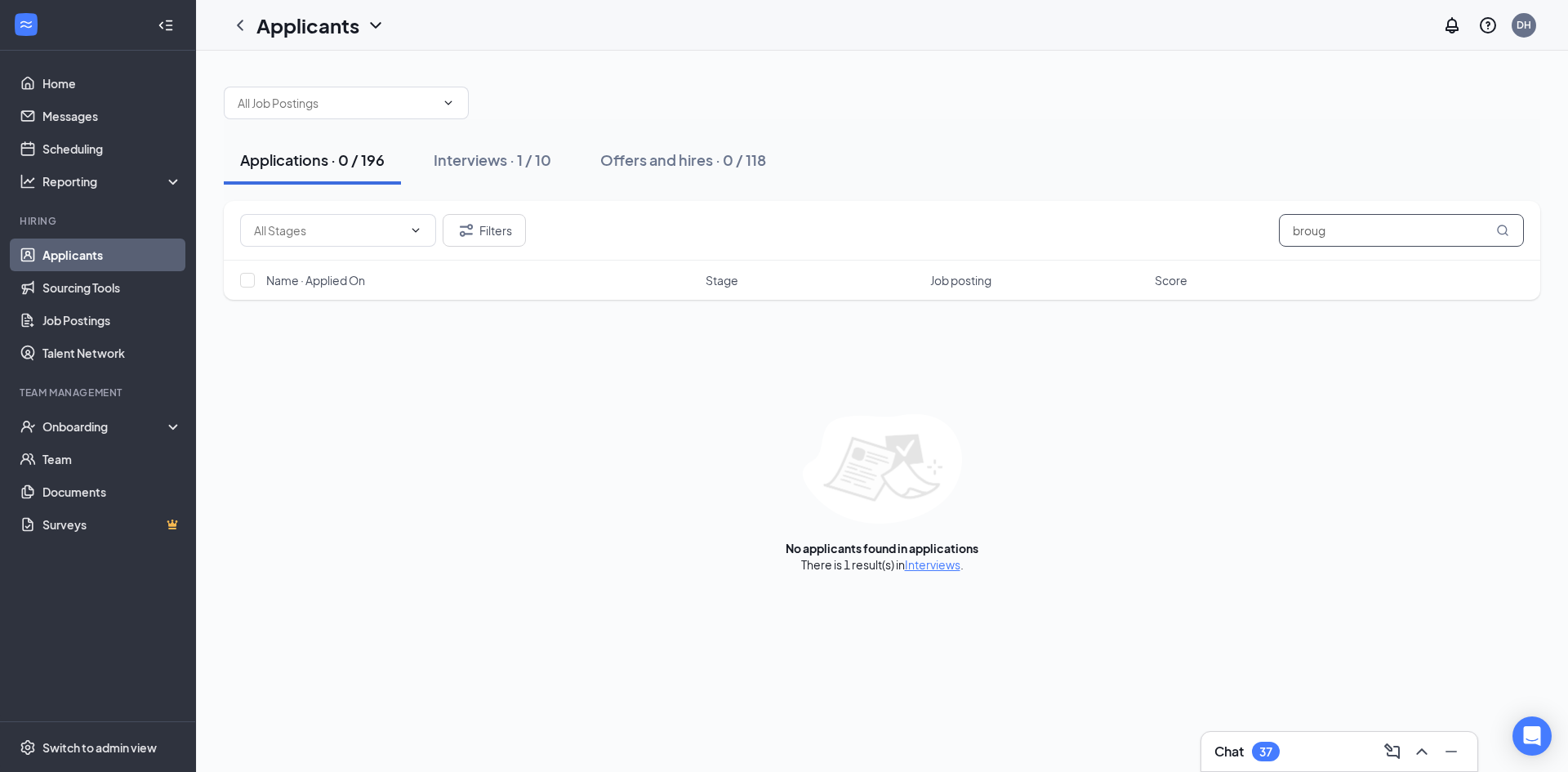
click at [1341, 229] on input "broug" at bounding box center [1401, 230] width 245 height 33
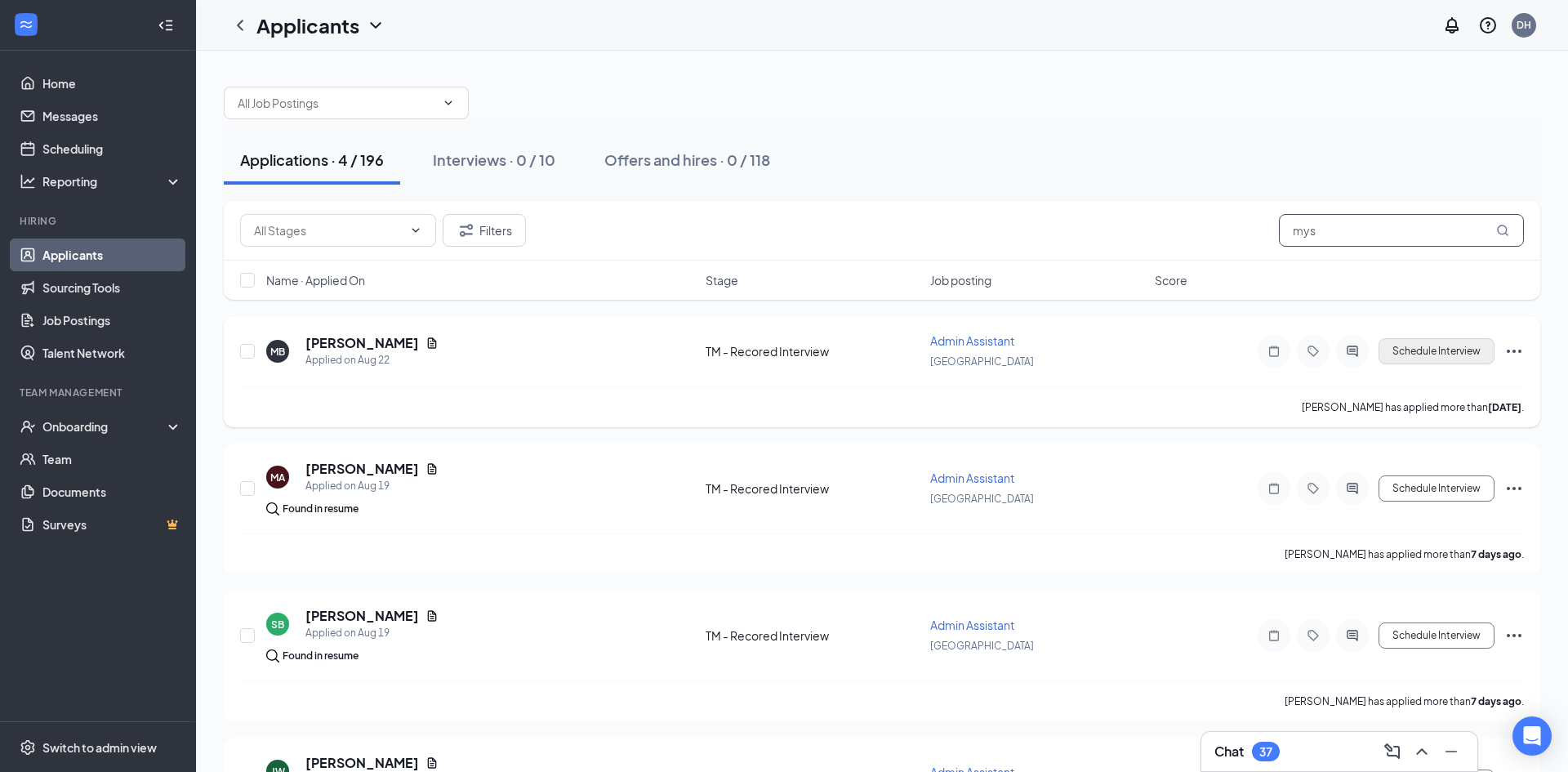
type input "mys"
click at [1425, 354] on button "Schedule Interview" at bounding box center [1436, 350] width 116 height 26
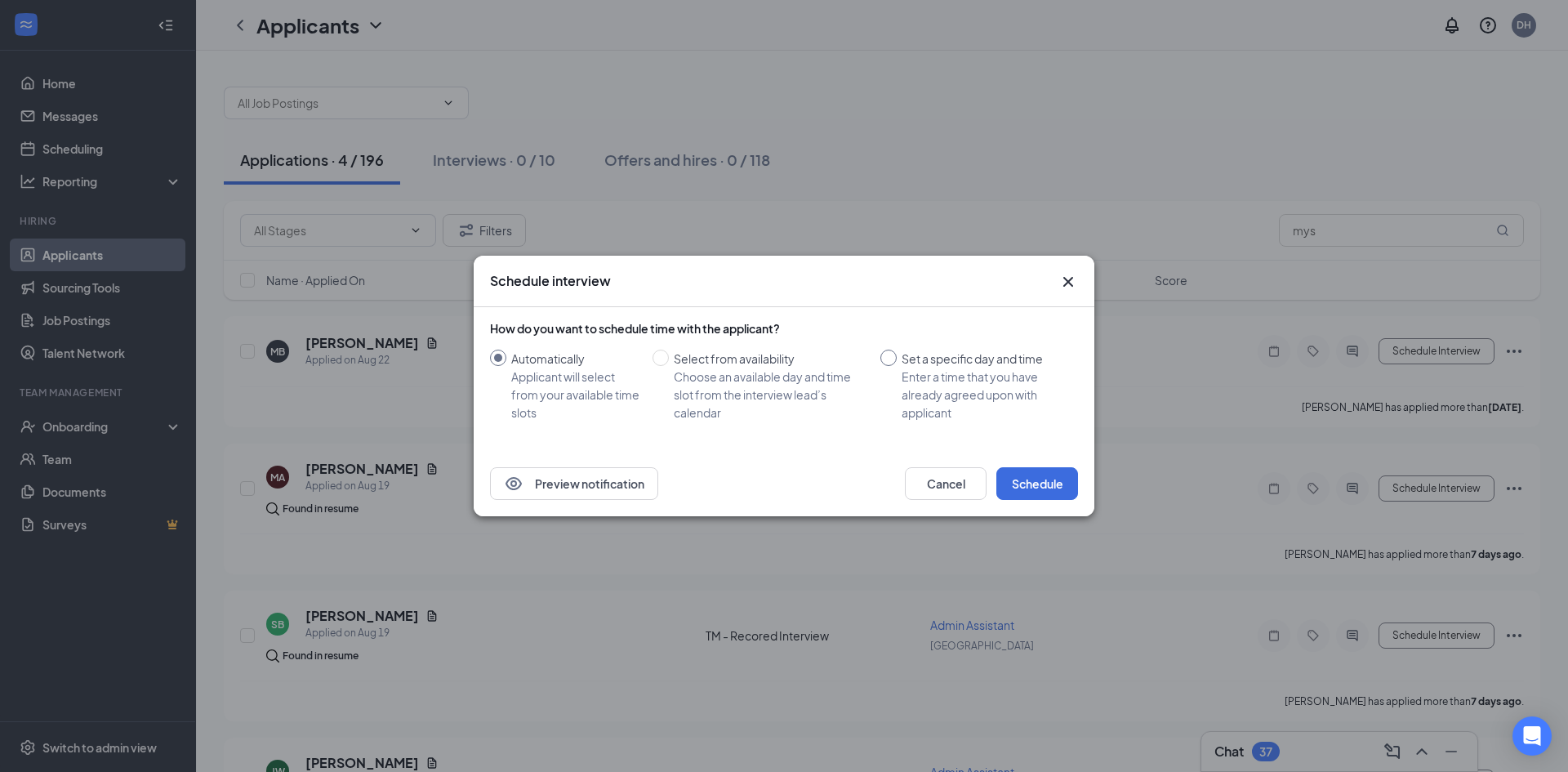
click at [890, 357] on input "Set a specific day and time Enter a time that you have already agreed upon with…" at bounding box center [889, 358] width 16 height 16
radio input "true"
radio input "false"
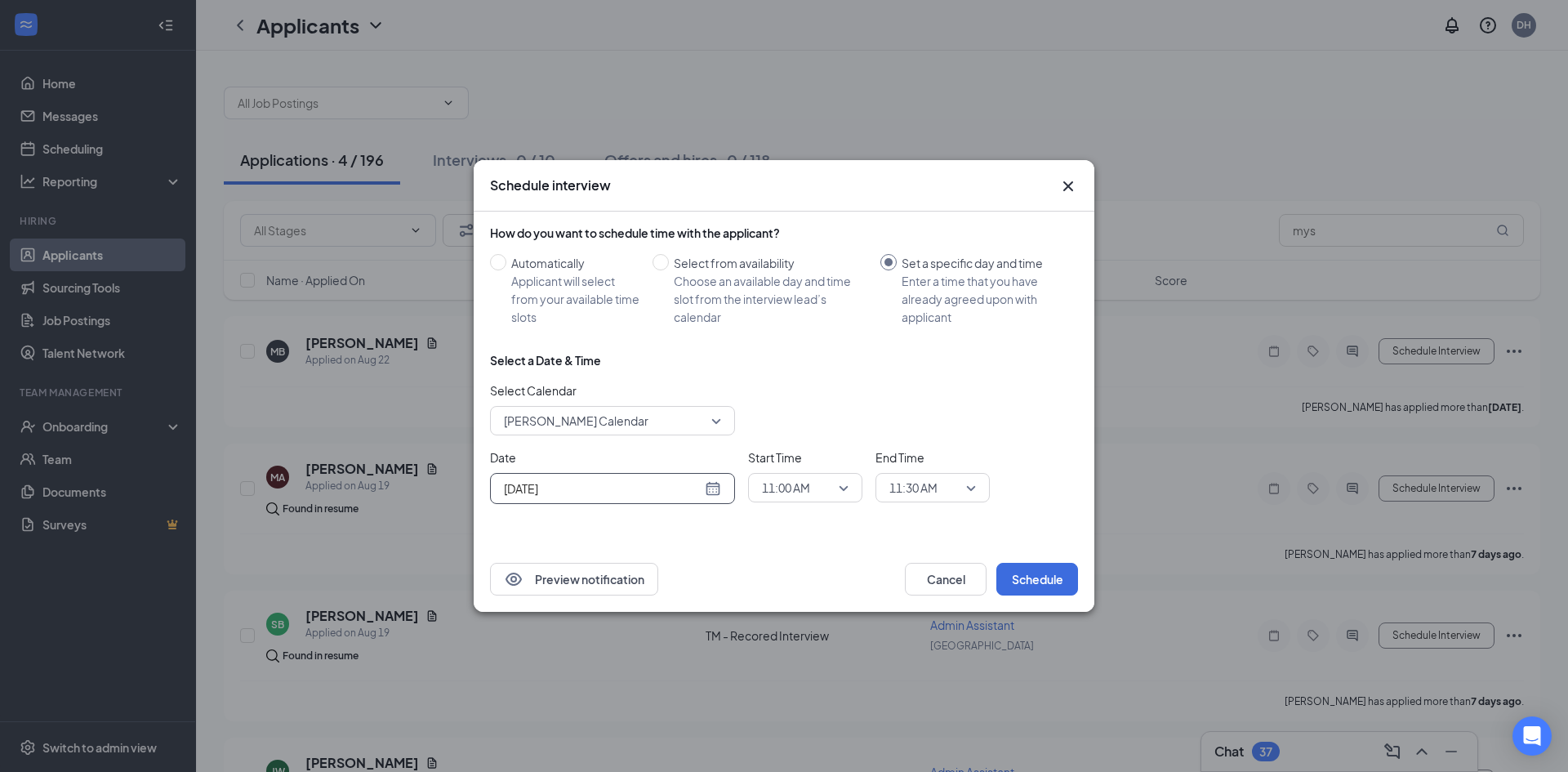
click at [712, 487] on div "[DATE]" at bounding box center [612, 488] width 218 height 18
type input "[DATE]"
click at [599, 423] on div "27" at bounding box center [602, 425] width 20 height 20
click at [923, 489] on span "11:30 AM" at bounding box center [913, 487] width 48 height 24
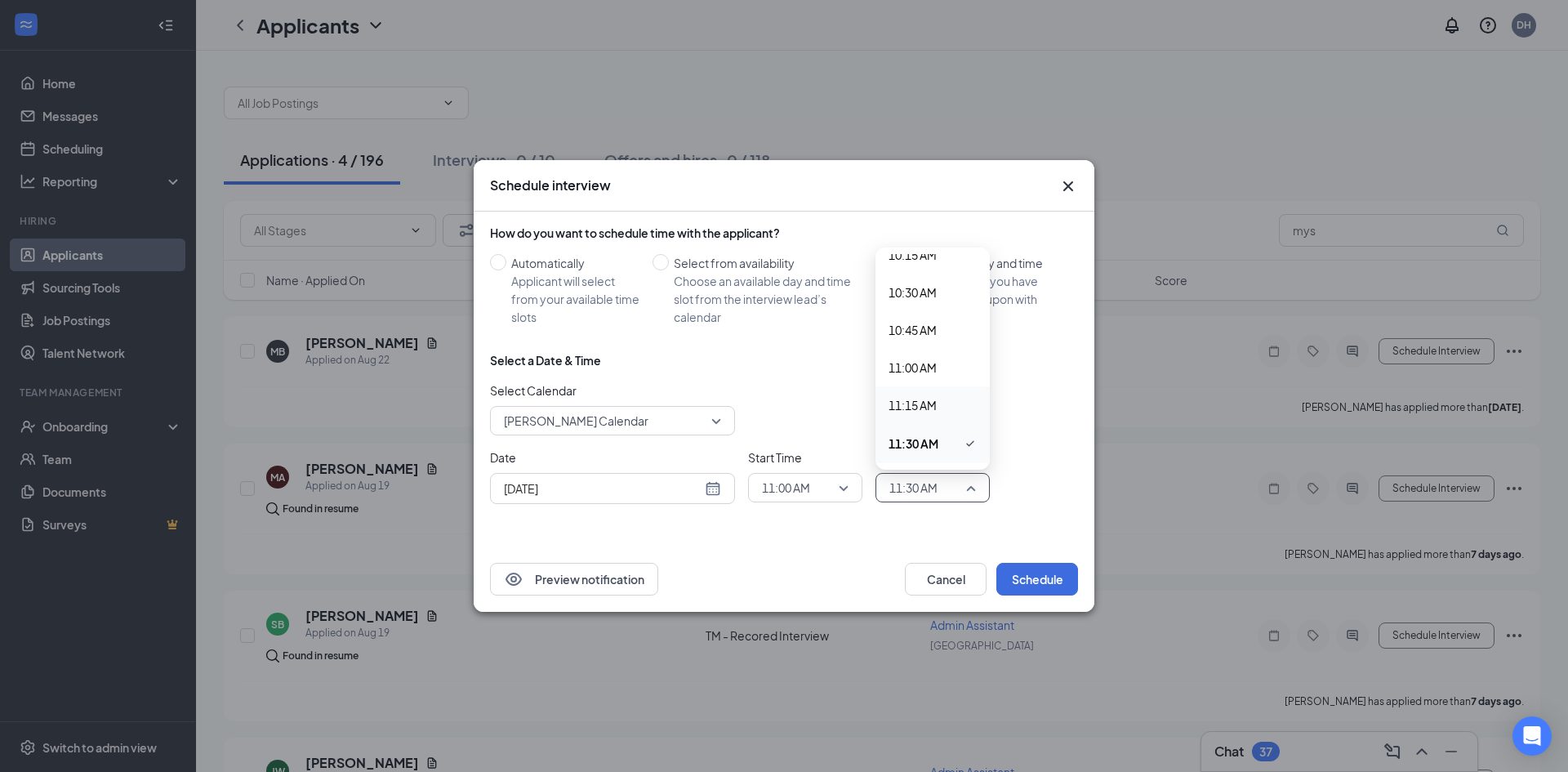
click at [894, 403] on span "11:15 AM" at bounding box center [912, 405] width 48 height 18
click at [1022, 576] on button "Schedule" at bounding box center [1037, 579] width 81 height 33
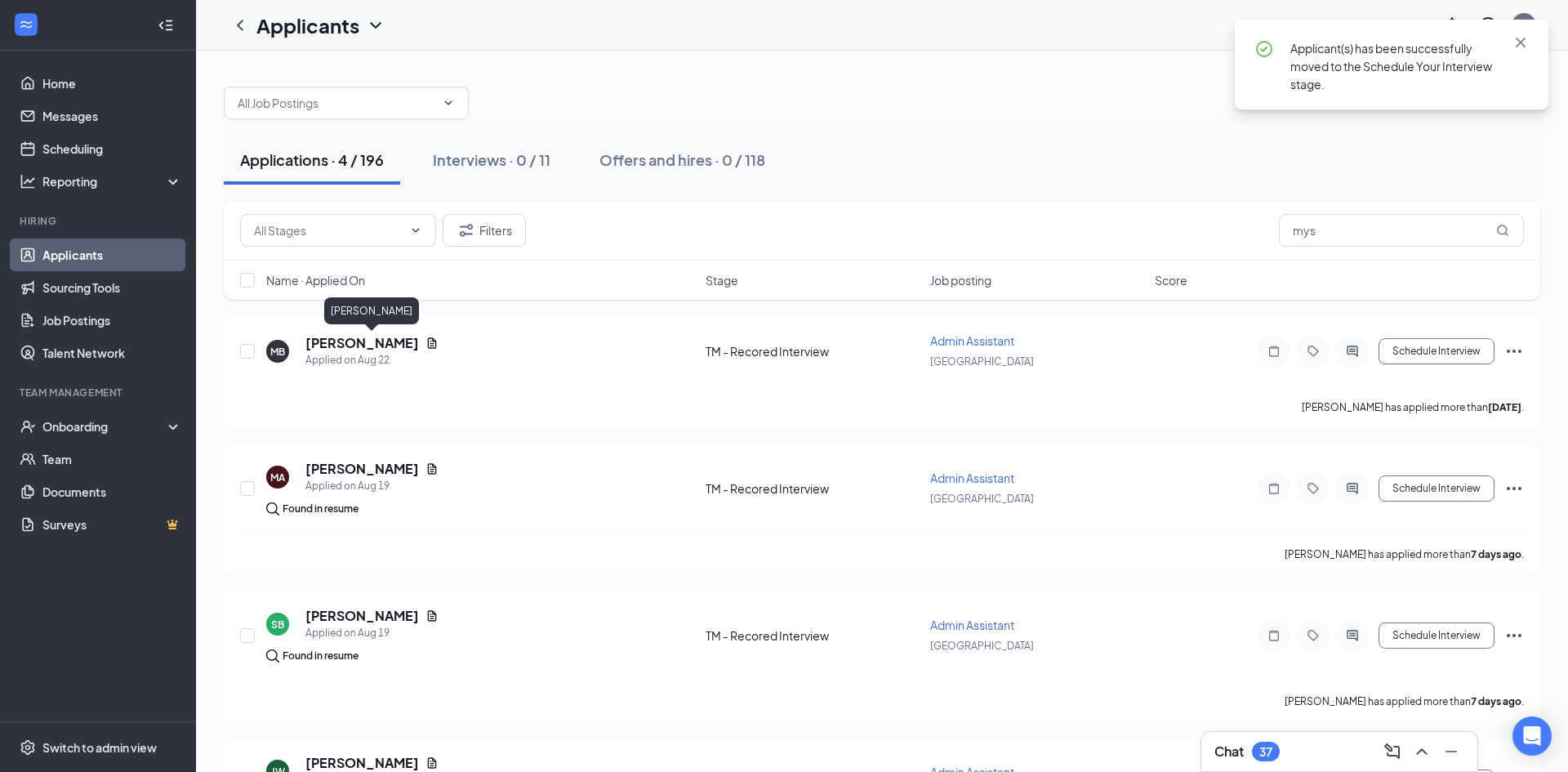
click at [311, 342] on h5 "[PERSON_NAME]" at bounding box center [362, 343] width 114 height 18
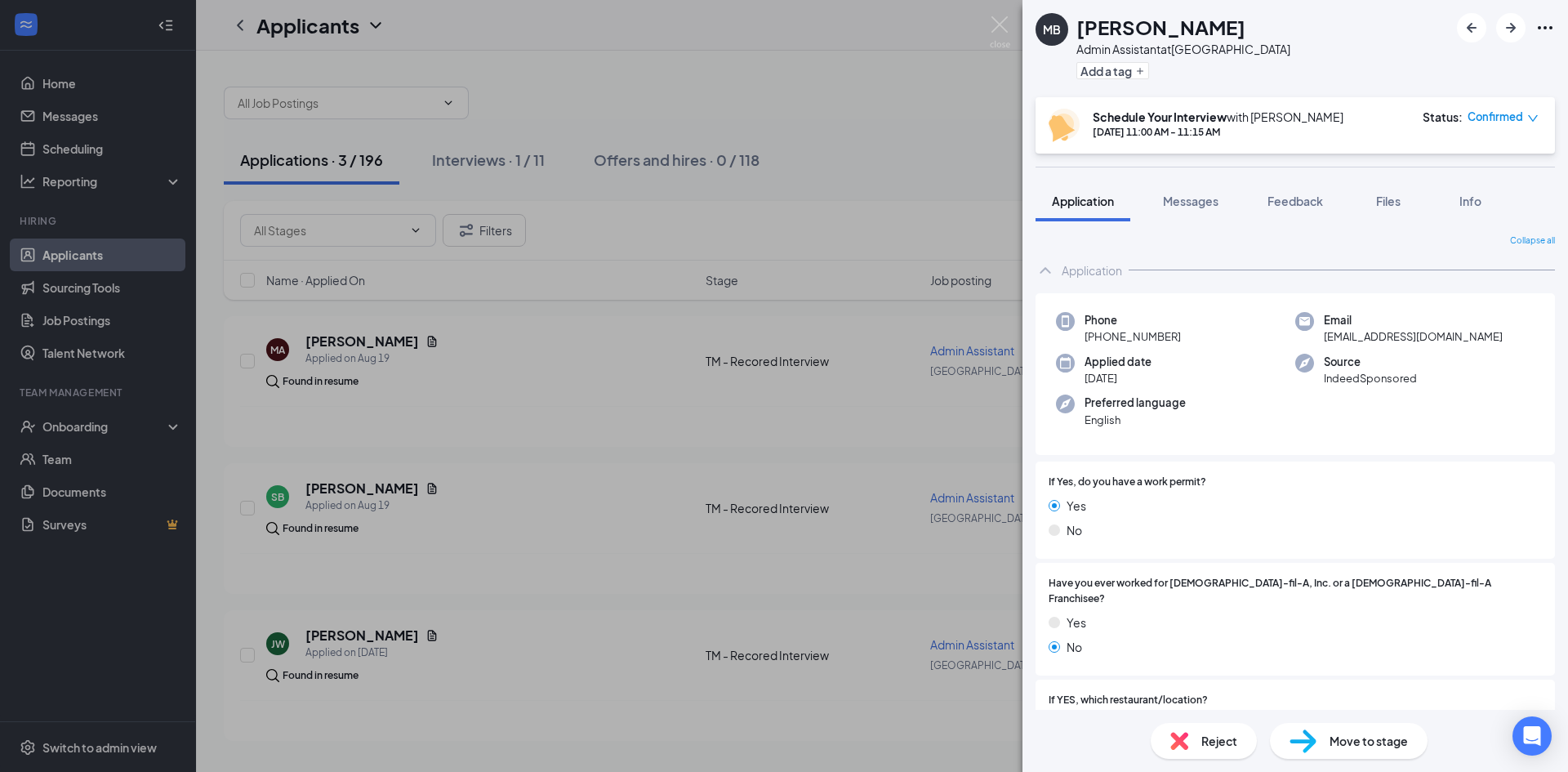
click at [1351, 339] on span "mysghanarhawena@gmail.com" at bounding box center [1414, 337] width 179 height 16
copy span "mysghanarhawena@gmail.com"
click at [1015, 38] on div "MB Mysghana Bussie-Mekonnen Admin Assistant at Cascade Road Add a tag Schedule …" at bounding box center [784, 386] width 1568 height 772
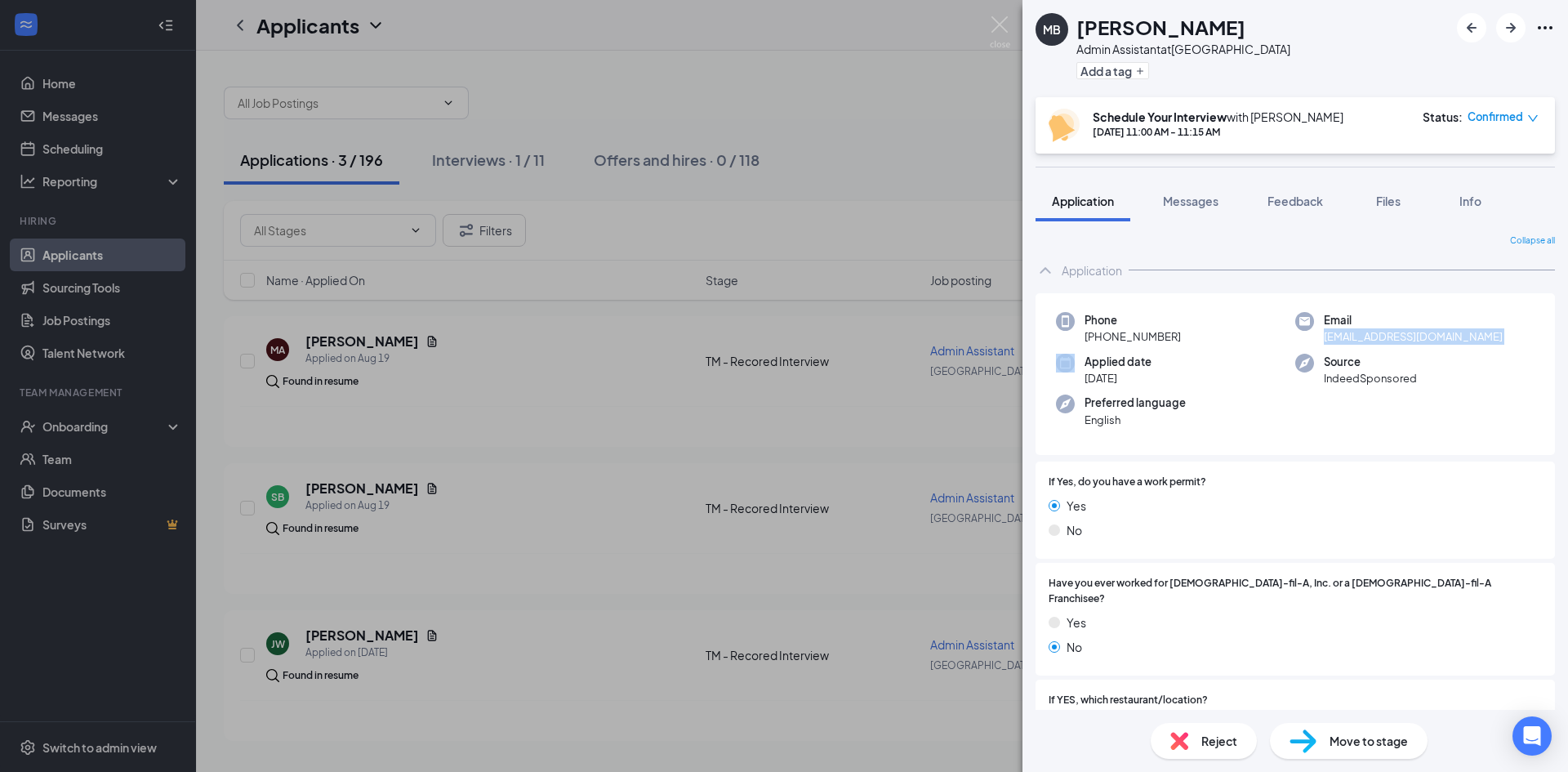
click at [1015, 38] on div "MB Mysghana Bussie-Mekonnen Admin Assistant at Cascade Road Add a tag Schedule …" at bounding box center [784, 386] width 1568 height 772
click at [1002, 28] on div "Applicants DH" at bounding box center [882, 25] width 1372 height 51
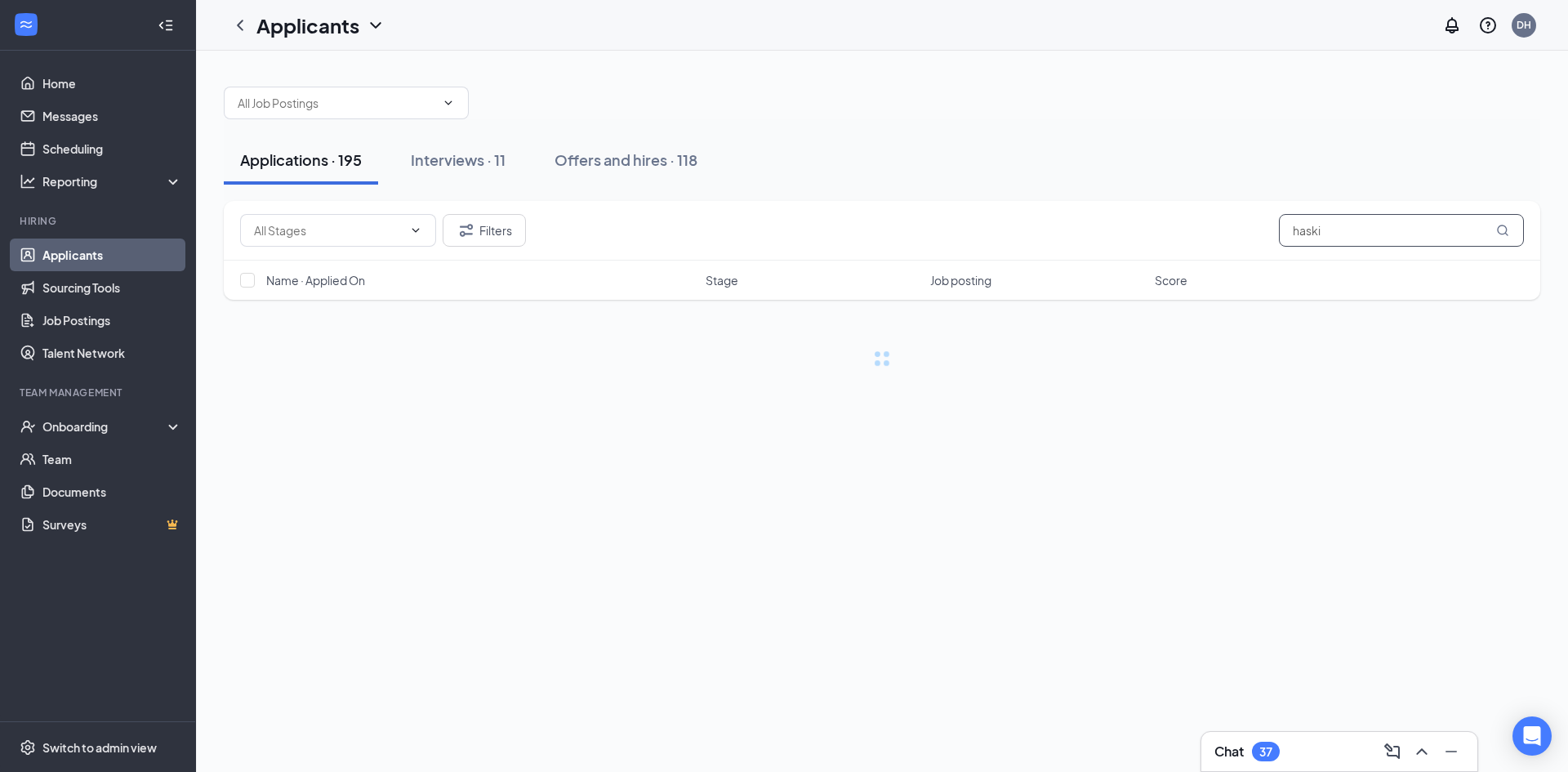
type input "haskin"
click at [483, 163] on div "Interviews · 1 / 11" at bounding box center [490, 159] width 113 height 21
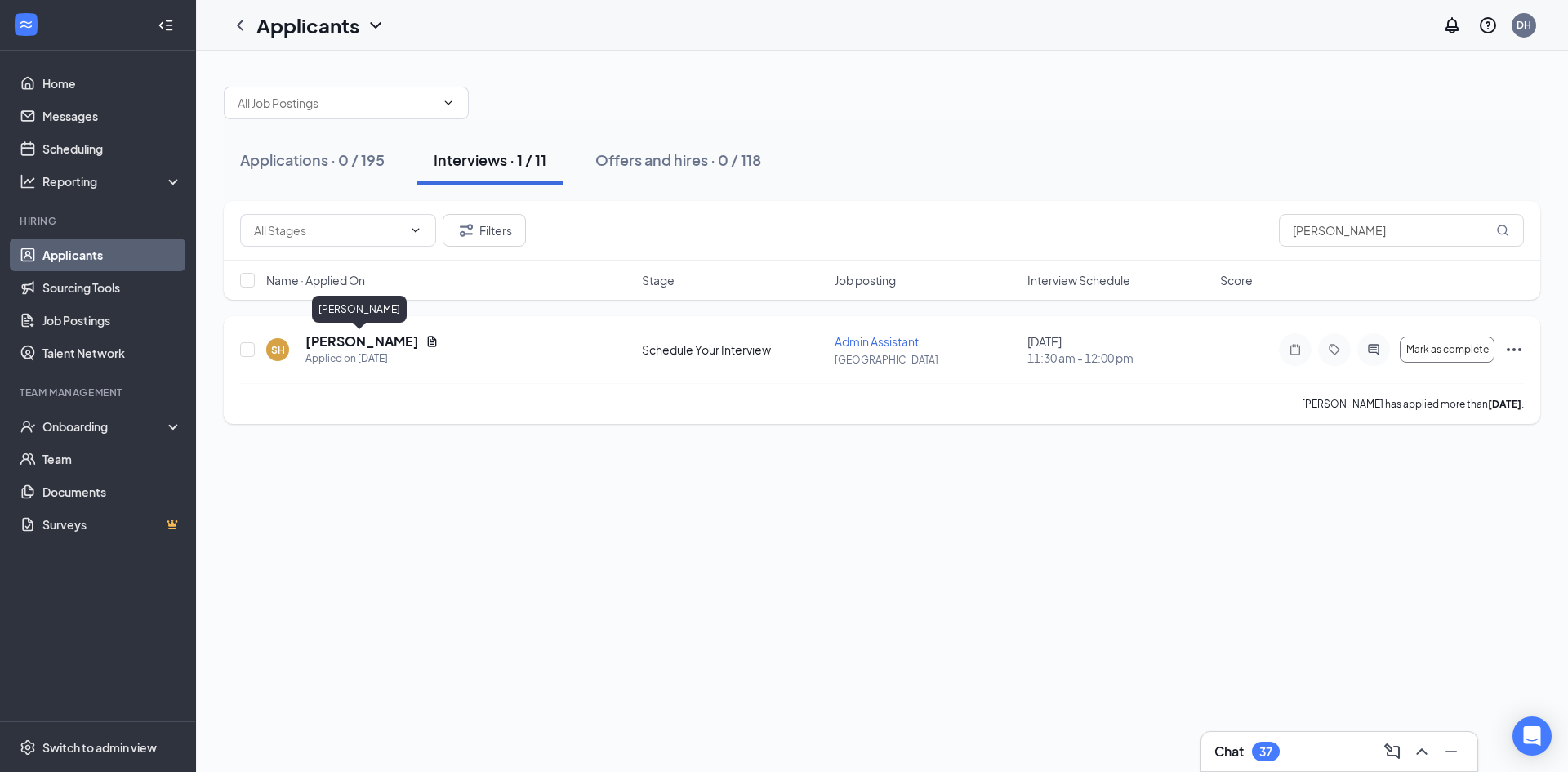
click at [362, 339] on h5 "[PERSON_NAME]" at bounding box center [362, 341] width 114 height 18
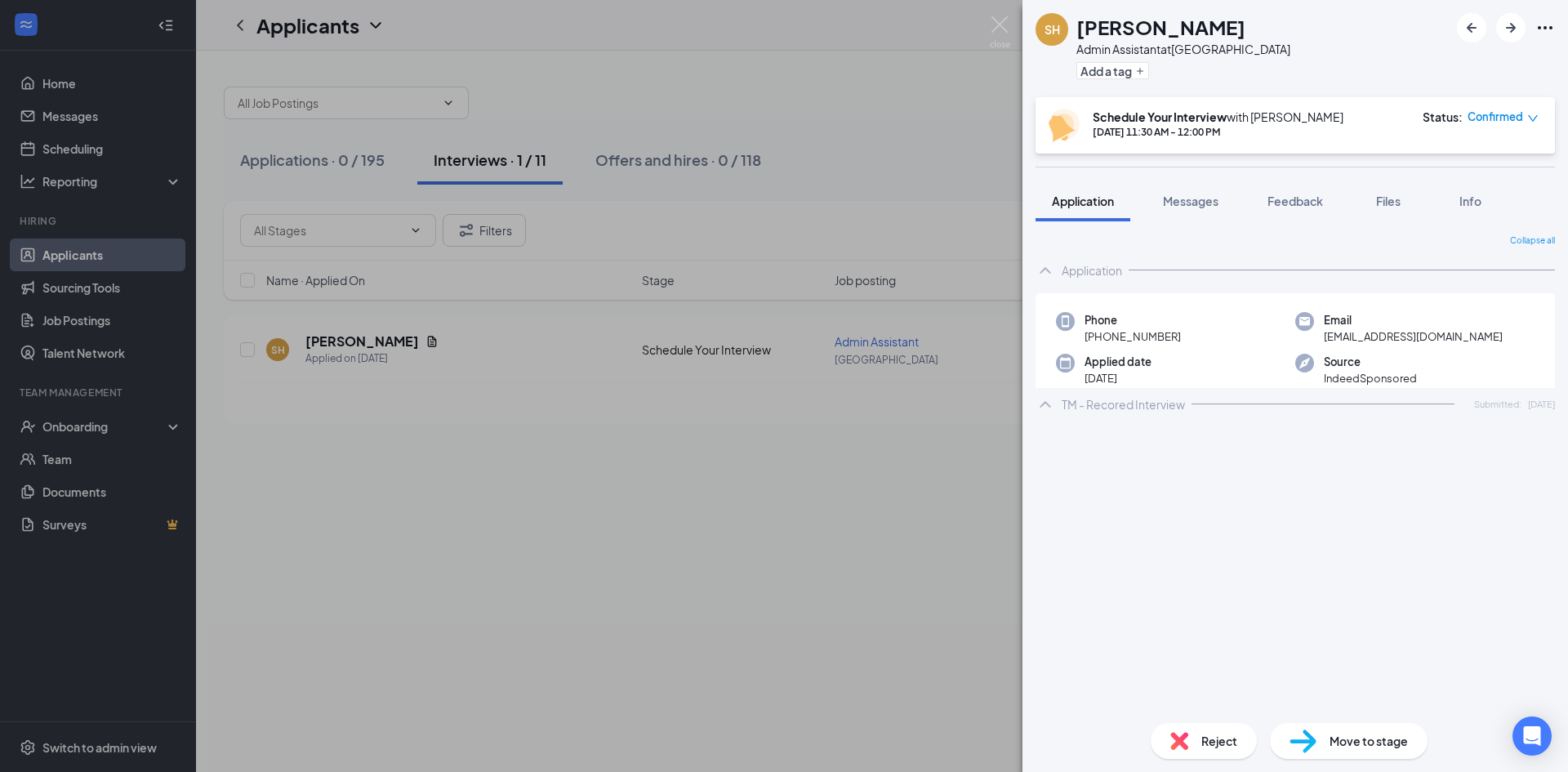
click at [1383, 337] on span "[EMAIL_ADDRESS][DOMAIN_NAME]" at bounding box center [1414, 337] width 179 height 16
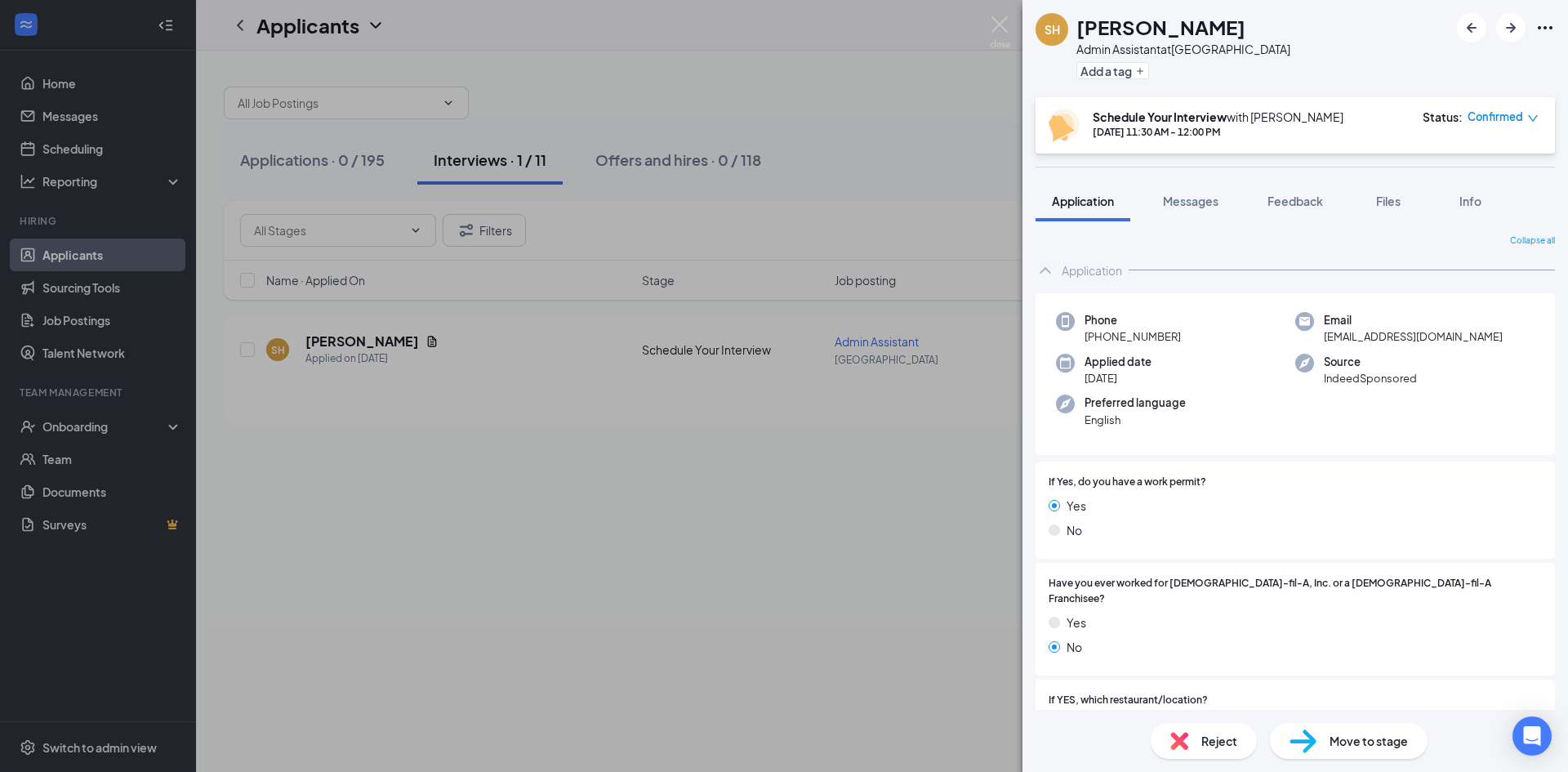
click at [1383, 337] on span "[EMAIL_ADDRESS][DOMAIN_NAME]" at bounding box center [1414, 337] width 179 height 16
copy span "[EMAIL_ADDRESS][DOMAIN_NAME]"
click at [1000, 25] on img at bounding box center [1000, 32] width 21 height 32
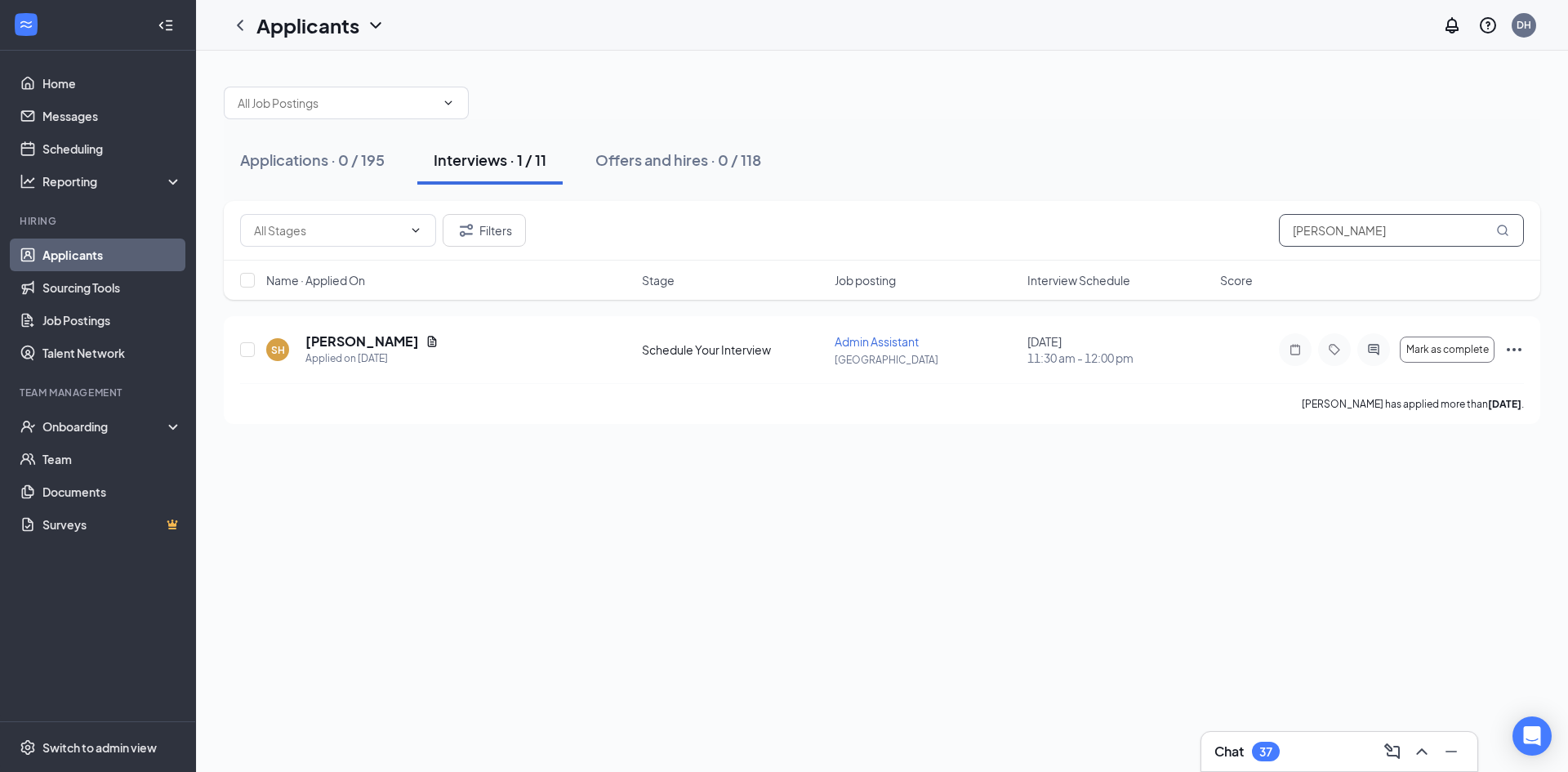
click at [1386, 232] on input "haskin" at bounding box center [1401, 230] width 245 height 33
type input "mikk"
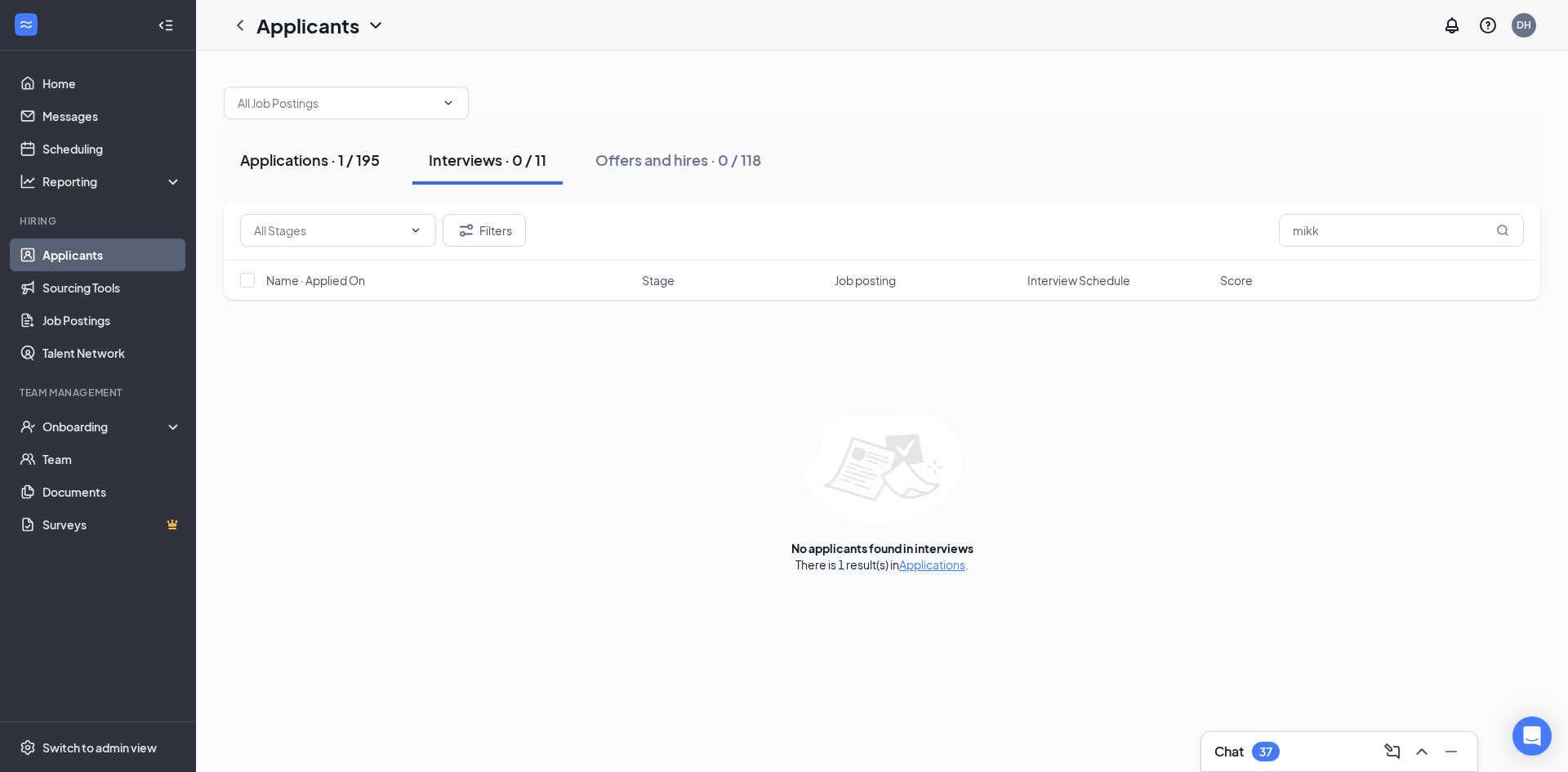
click at [341, 169] on div "Applications · 1 / 195" at bounding box center [310, 159] width 140 height 21
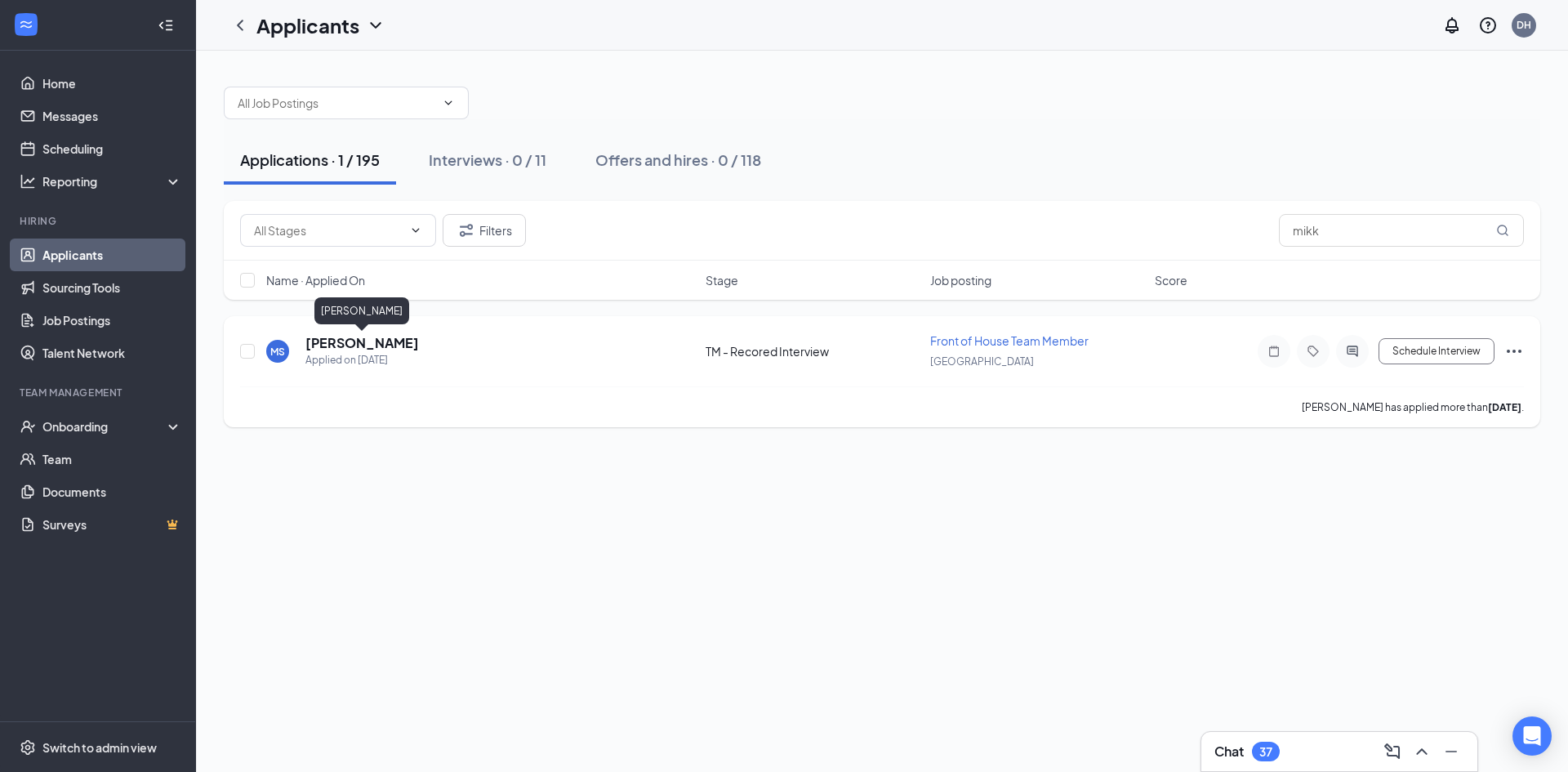
click at [362, 345] on h5 "[PERSON_NAME]" at bounding box center [362, 343] width 114 height 18
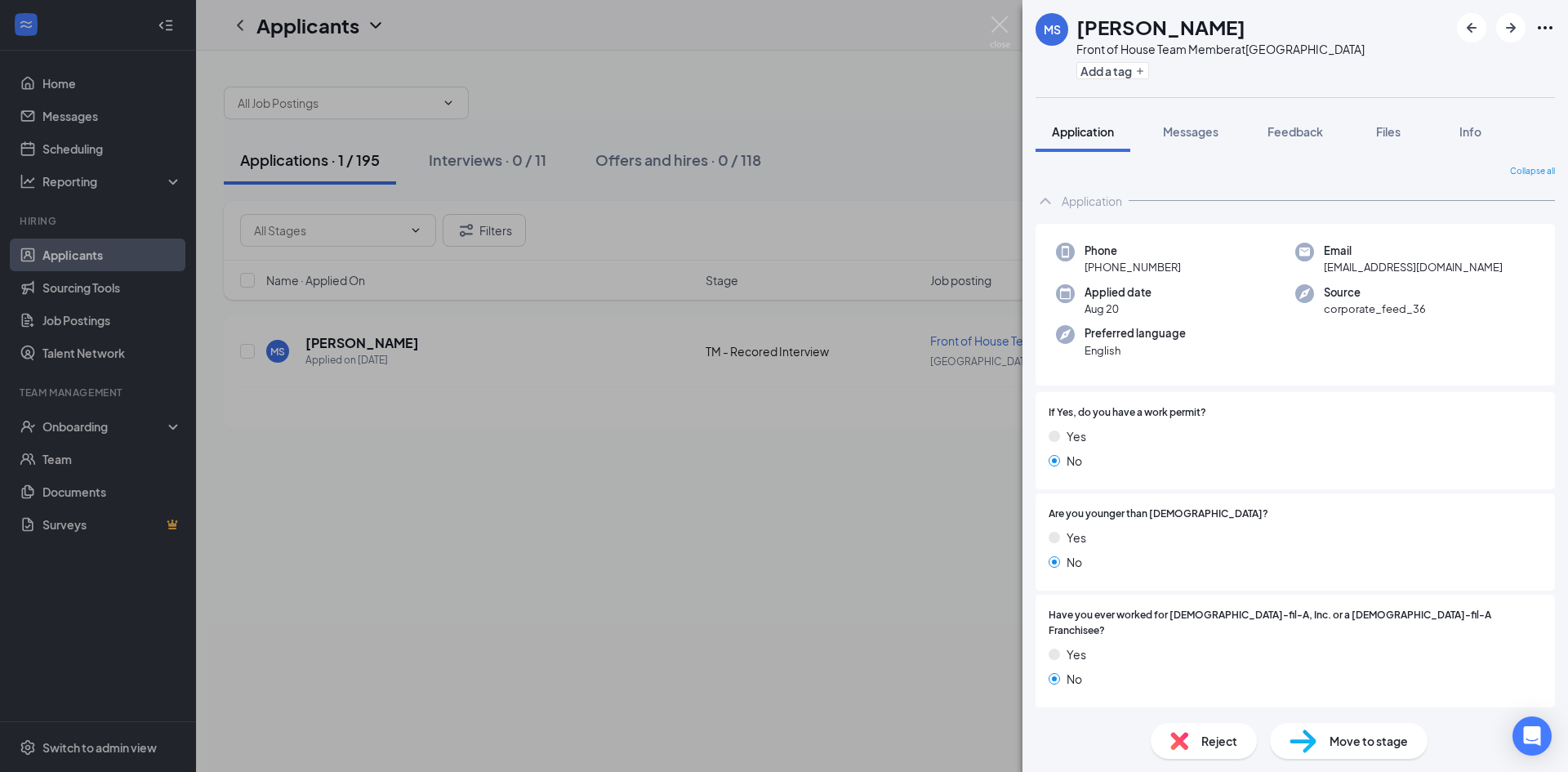
click at [1395, 266] on span "mikkhiaslaughter1200@gmail.com" at bounding box center [1414, 267] width 179 height 16
copy span "mikkhiaslaughter1200@gmail.com"
click at [1003, 28] on img at bounding box center [1000, 32] width 21 height 32
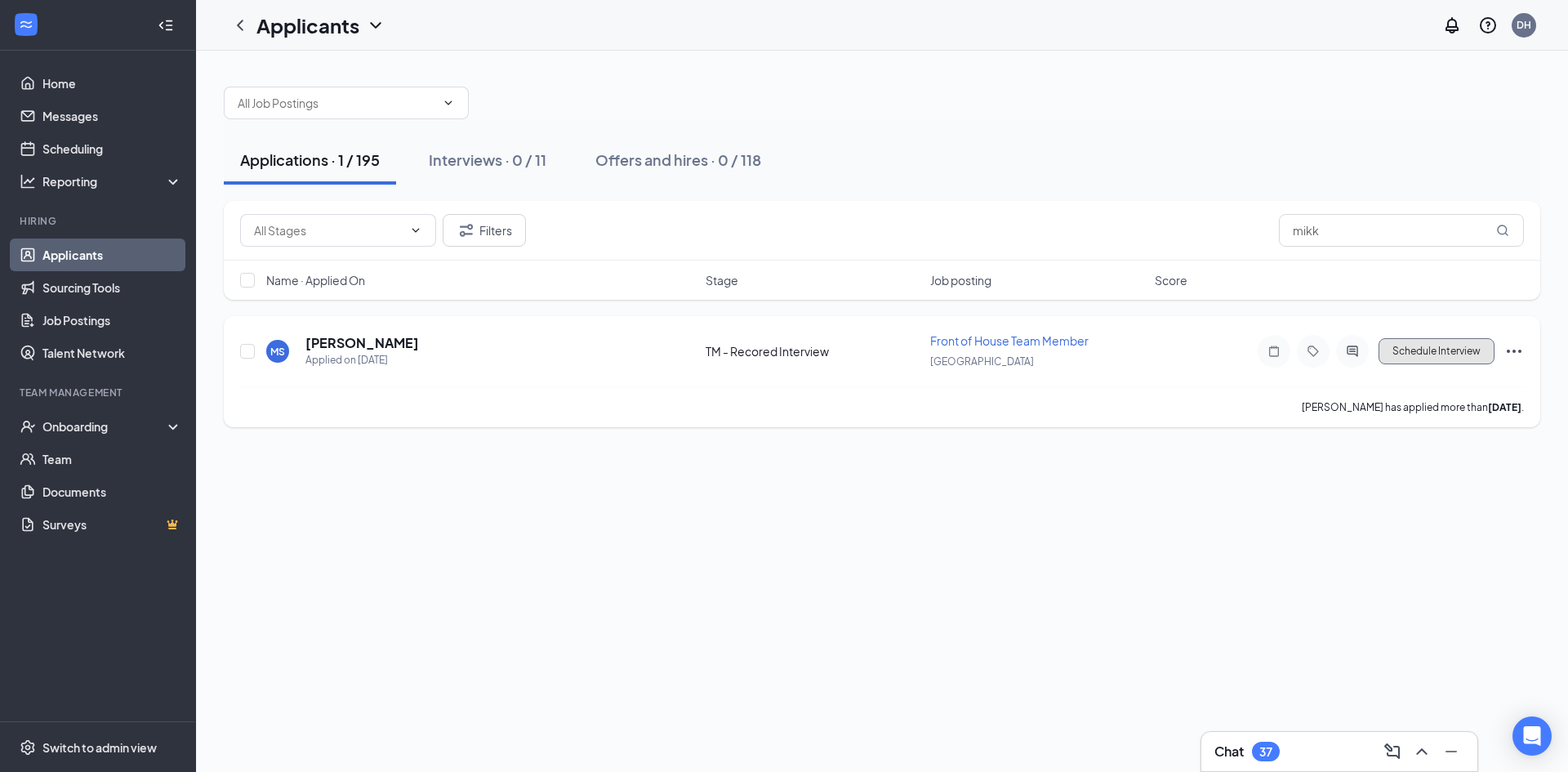
click at [1403, 350] on button "Schedule Interview" at bounding box center [1436, 350] width 116 height 26
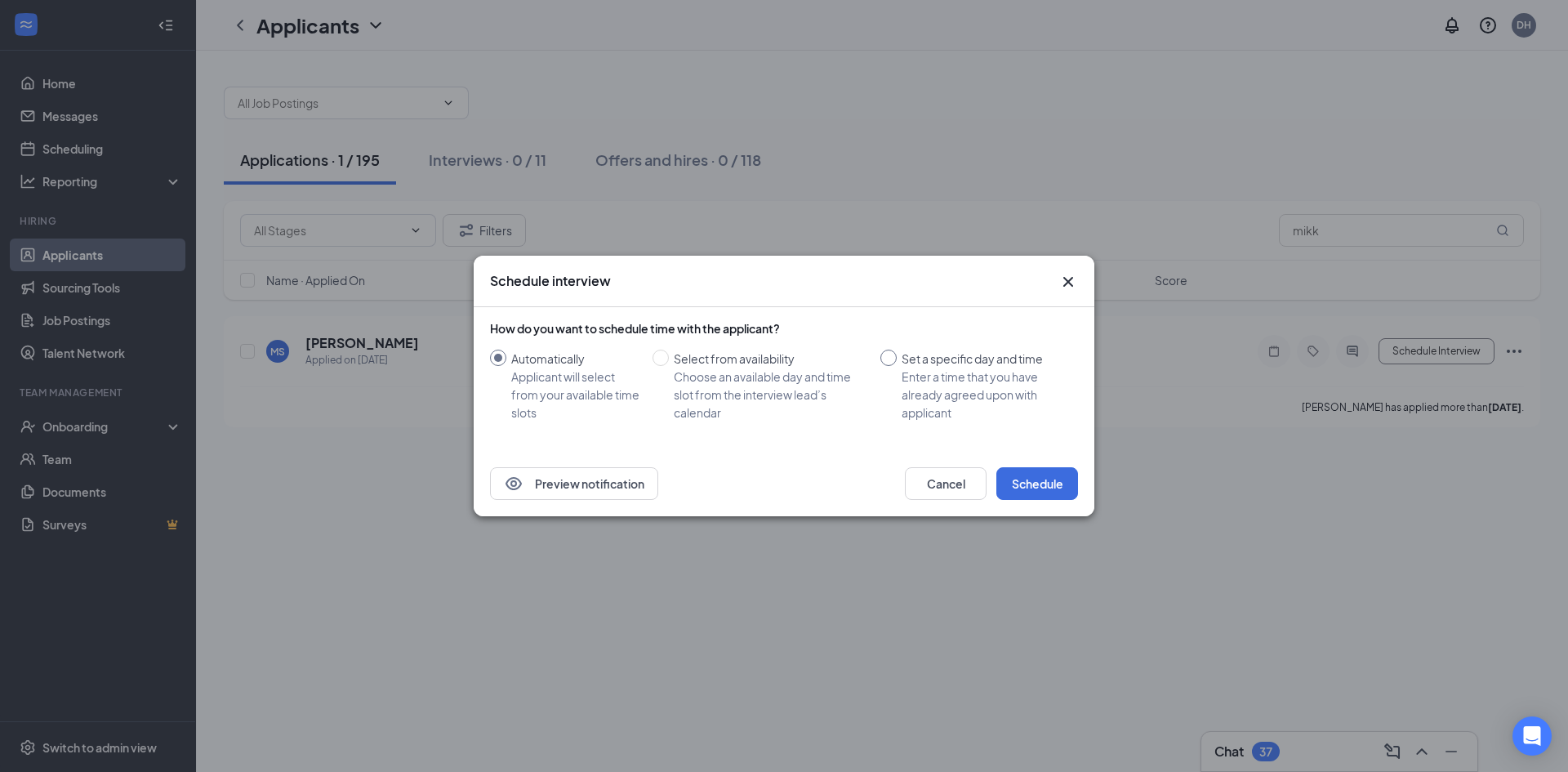
click at [882, 358] on input "Set a specific day and time Enter a time that you have already agreed upon with…" at bounding box center [889, 358] width 16 height 16
radio input "true"
radio input "false"
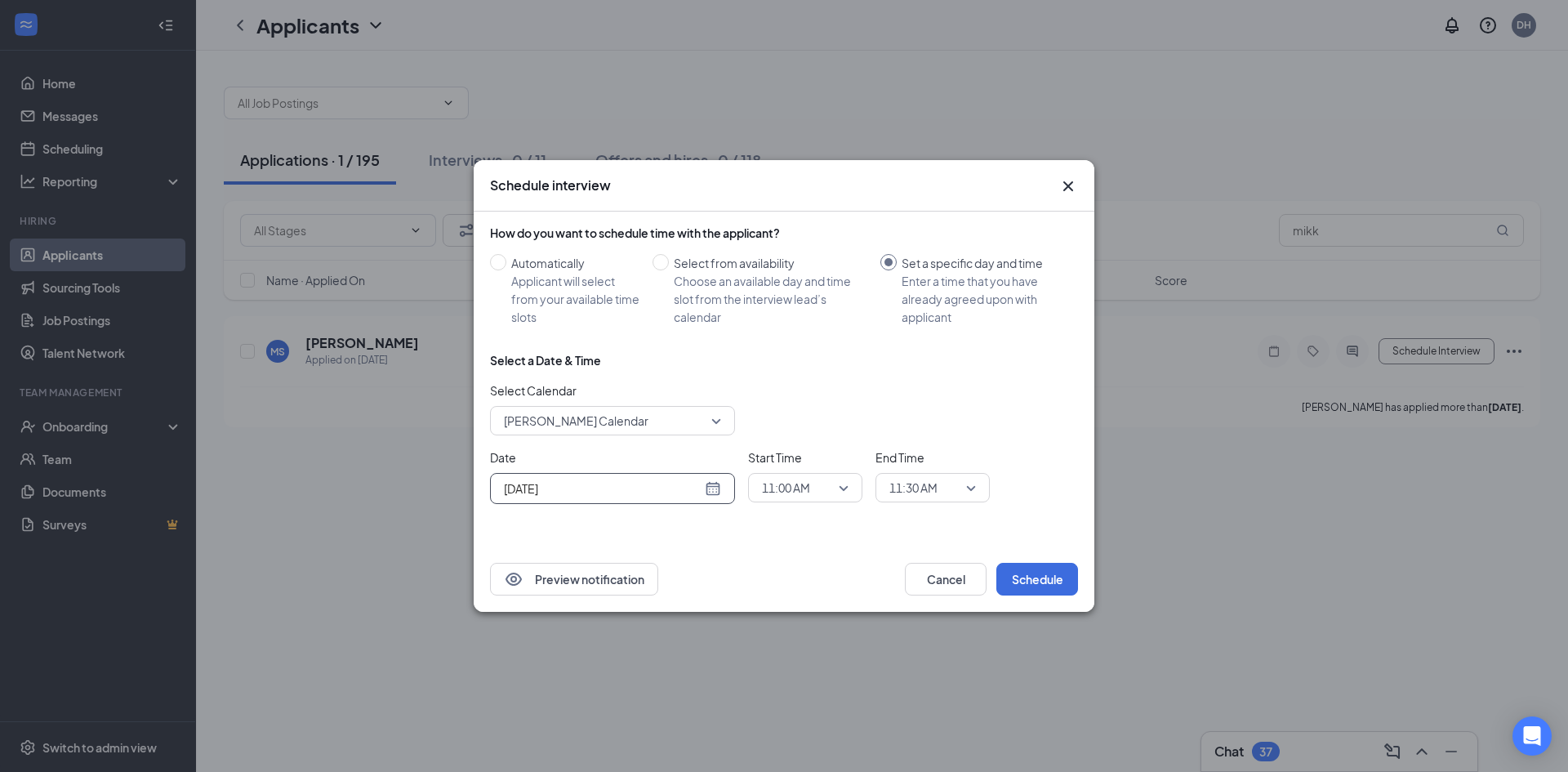
click at [704, 491] on div "[DATE]" at bounding box center [612, 488] width 218 height 18
type input "[DATE]"
click at [598, 424] on div "27" at bounding box center [602, 425] width 20 height 20
click at [764, 488] on span "11:00 AM" at bounding box center [786, 487] width 48 height 24
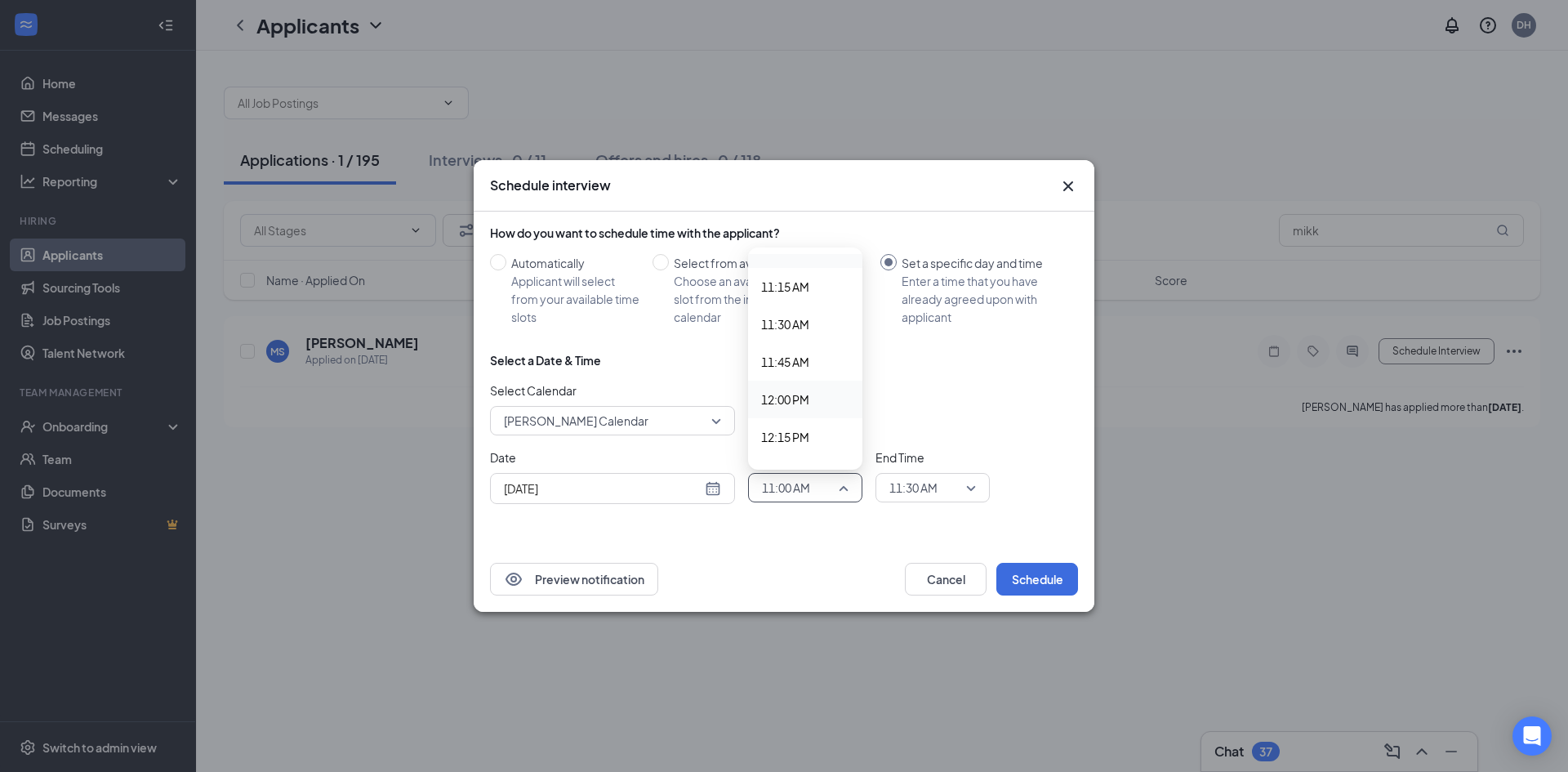
click at [776, 404] on span "12:00 PM" at bounding box center [785, 399] width 48 height 18
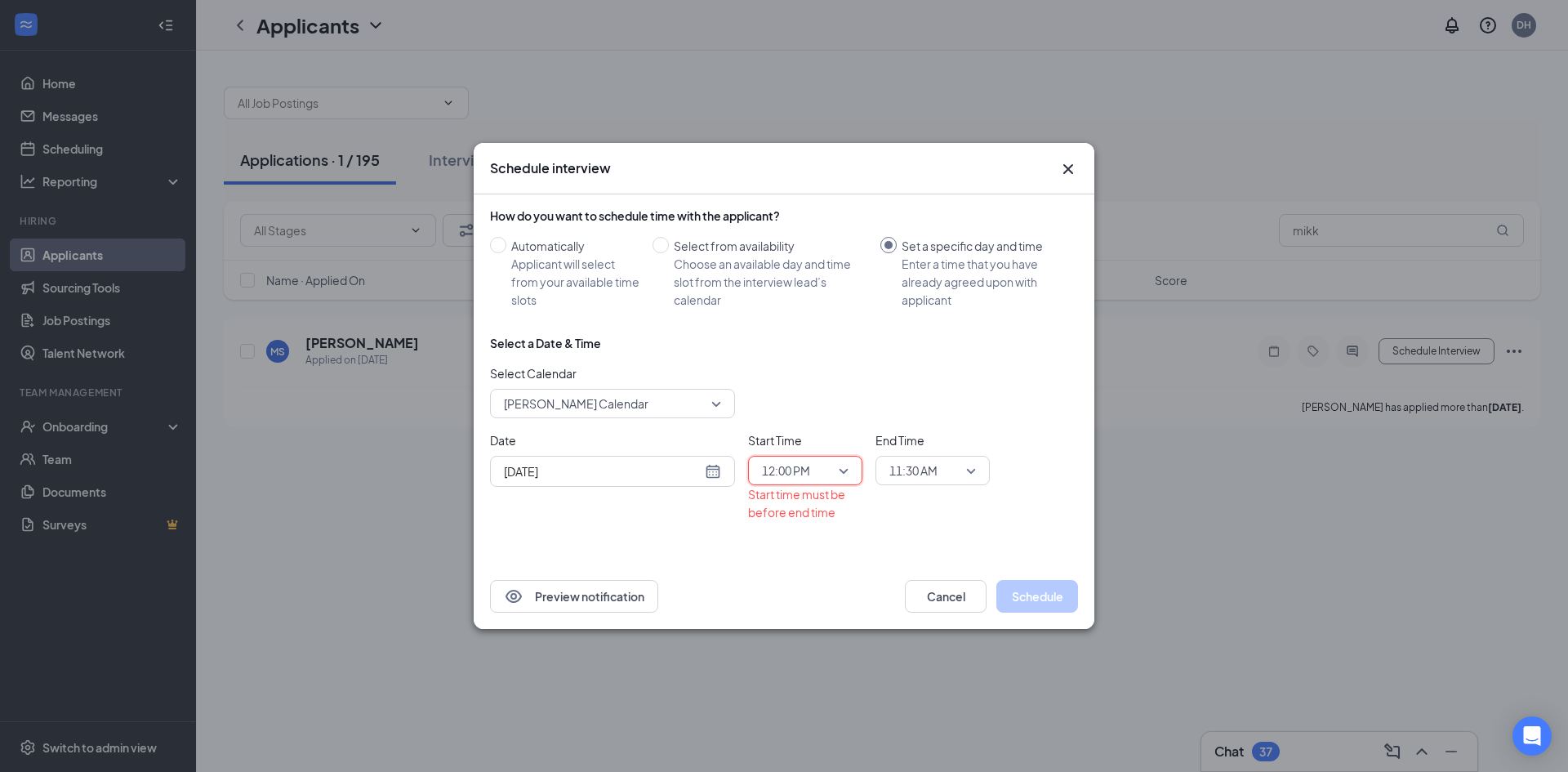
click at [907, 478] on span "11:30 AM" at bounding box center [913, 470] width 48 height 24
click at [915, 354] on span "12:15 PM" at bounding box center [912, 357] width 48 height 18
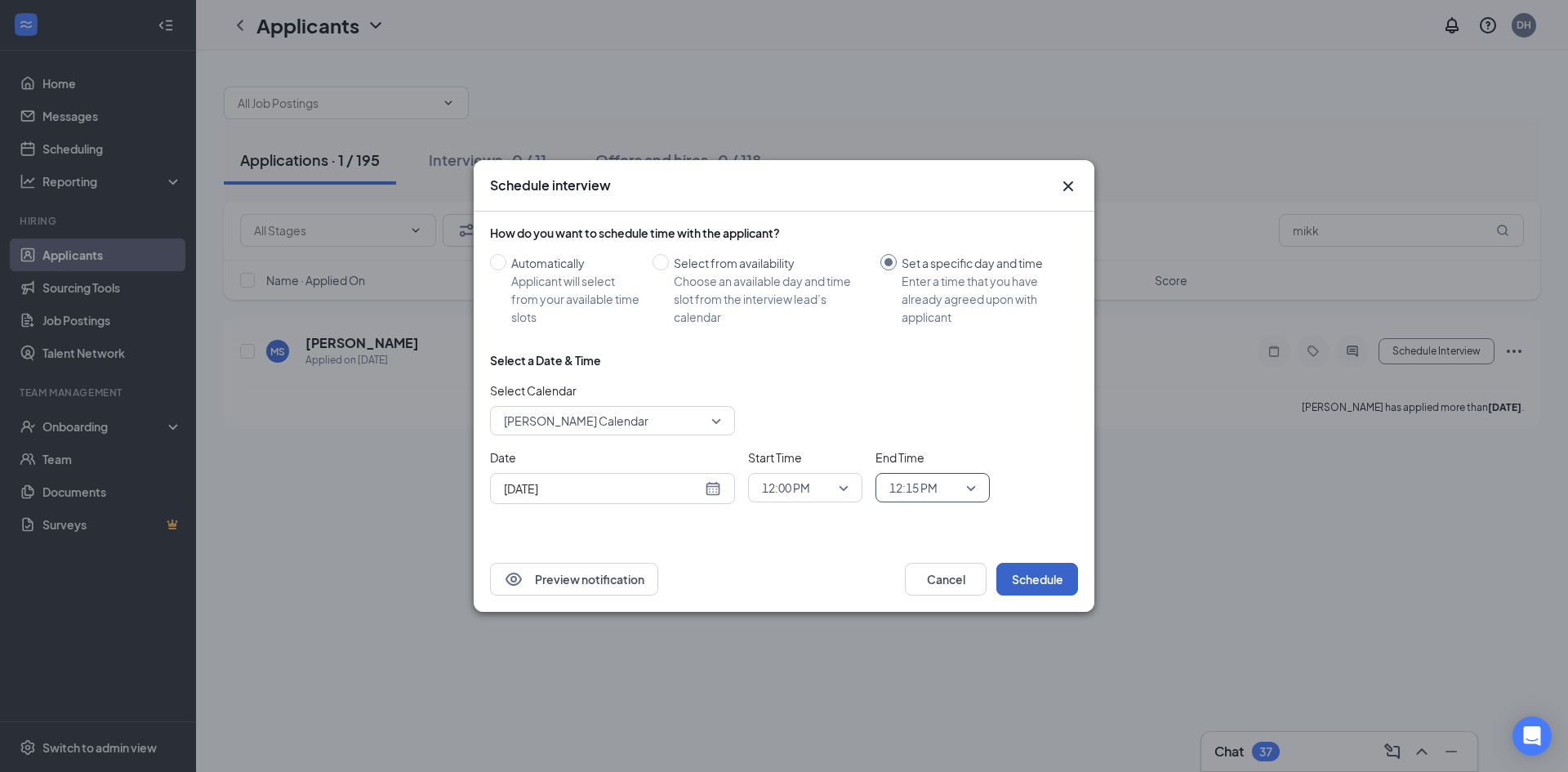
click at [1016, 579] on button "Schedule" at bounding box center [1037, 579] width 81 height 33
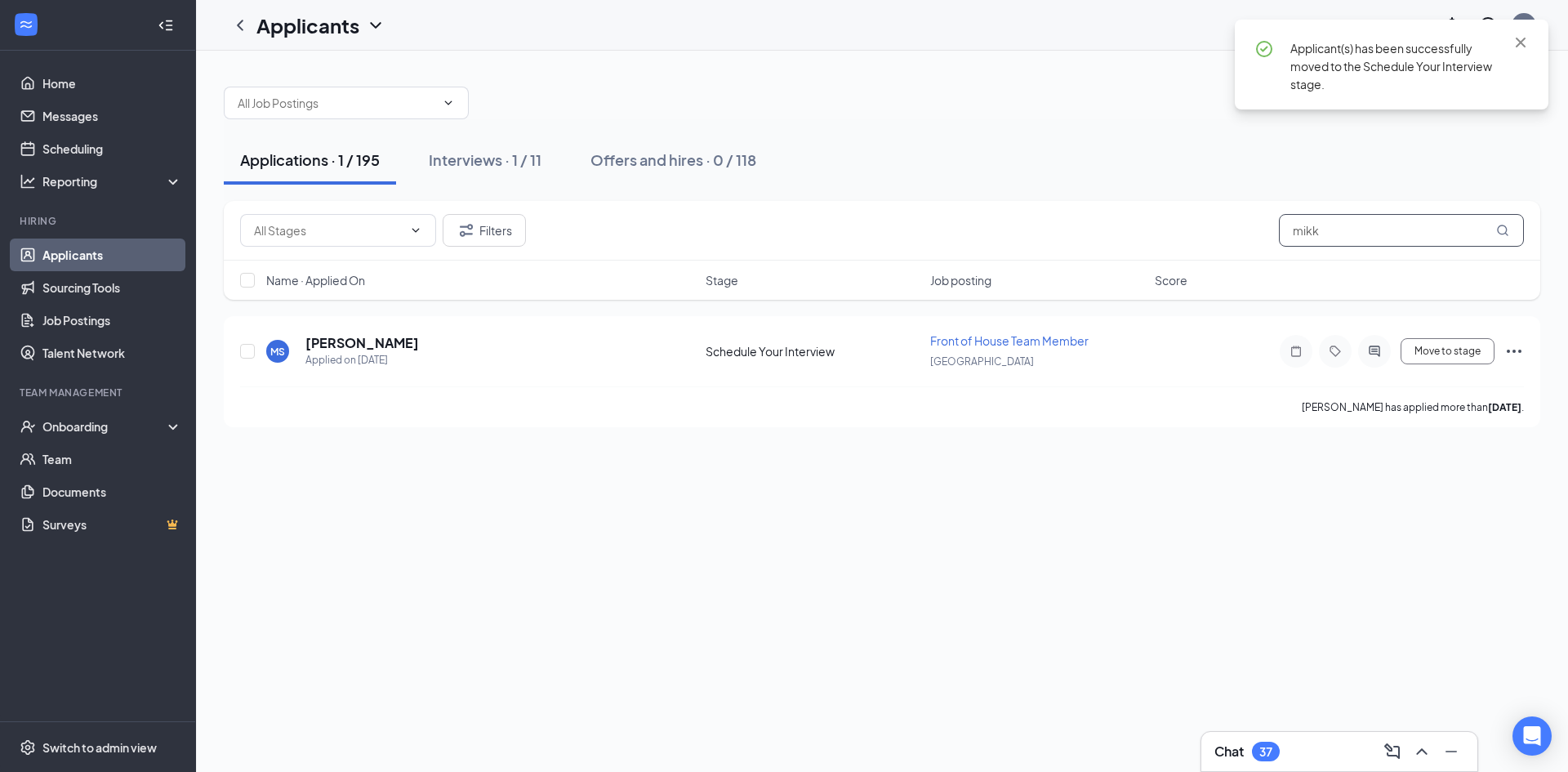
click at [1318, 238] on input "mikk" at bounding box center [1401, 230] width 245 height 33
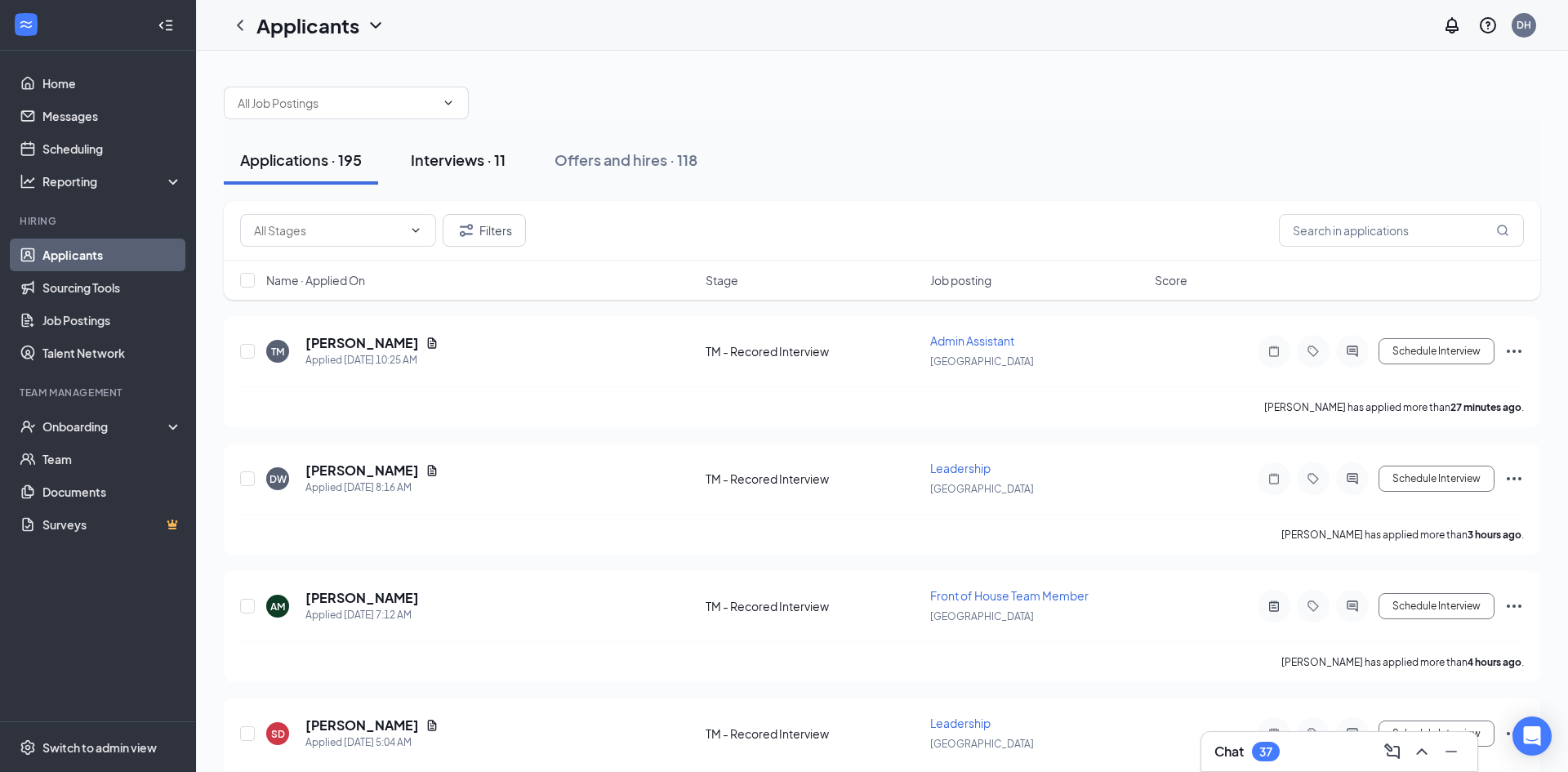
click at [427, 158] on div "Interviews · 11" at bounding box center [458, 159] width 95 height 21
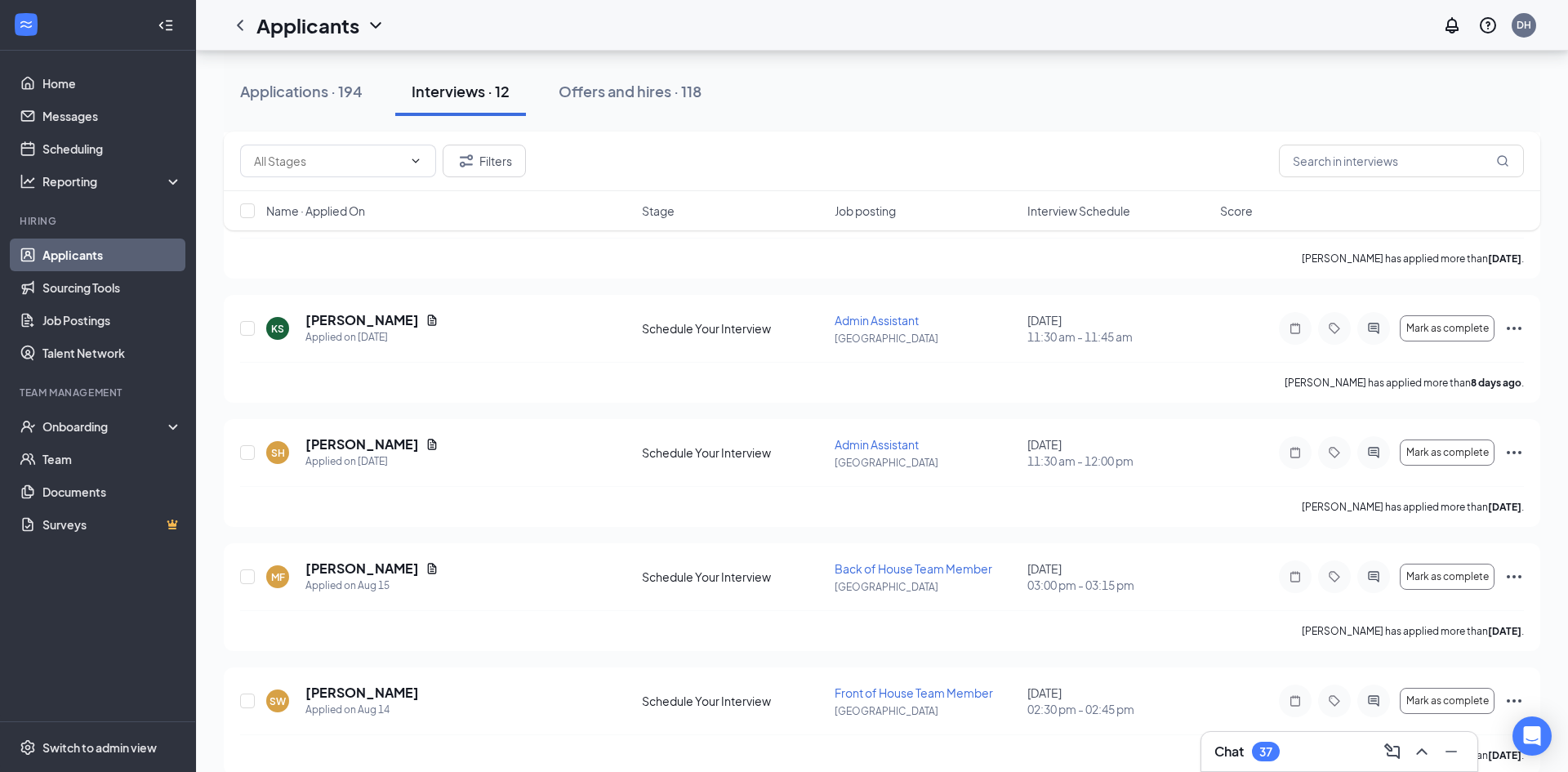
scroll to position [768, 0]
click at [1432, 448] on span "Mark as complete" at bounding box center [1447, 450] width 82 height 12
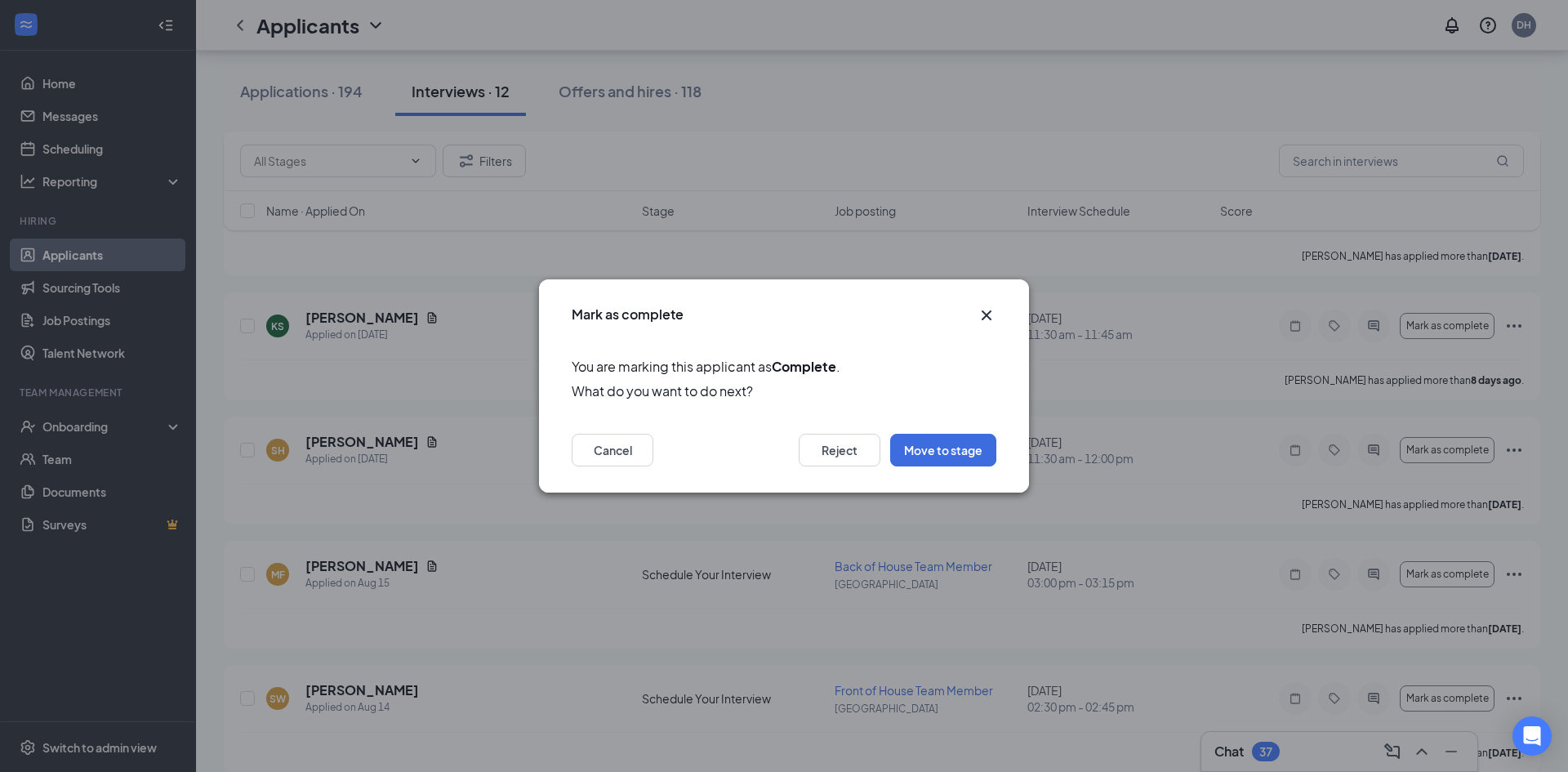
click at [985, 319] on icon "Cross" at bounding box center [986, 315] width 20 height 20
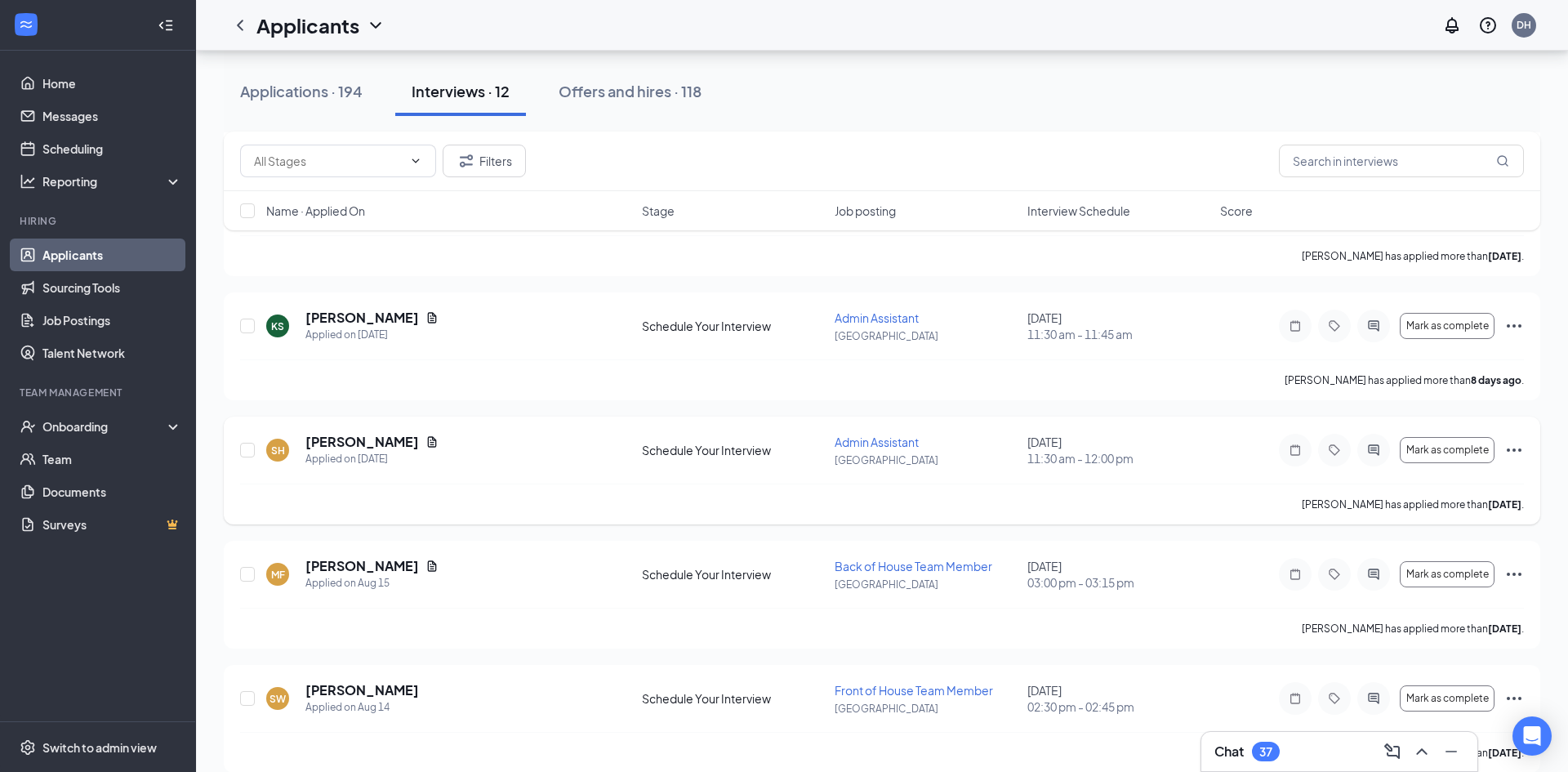
click at [1514, 451] on icon "Ellipses" at bounding box center [1514, 450] width 14 height 4
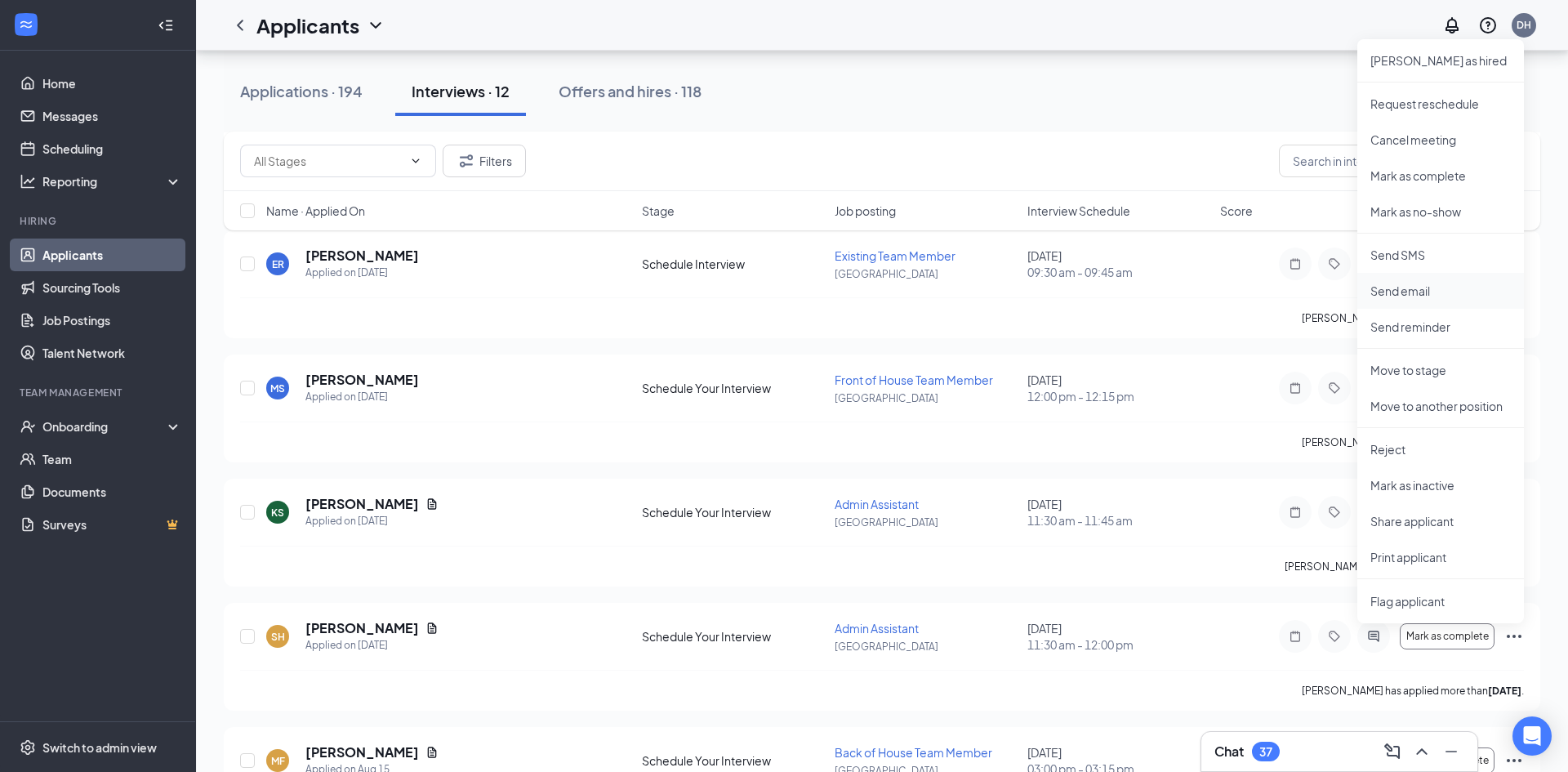
scroll to position [578, 0]
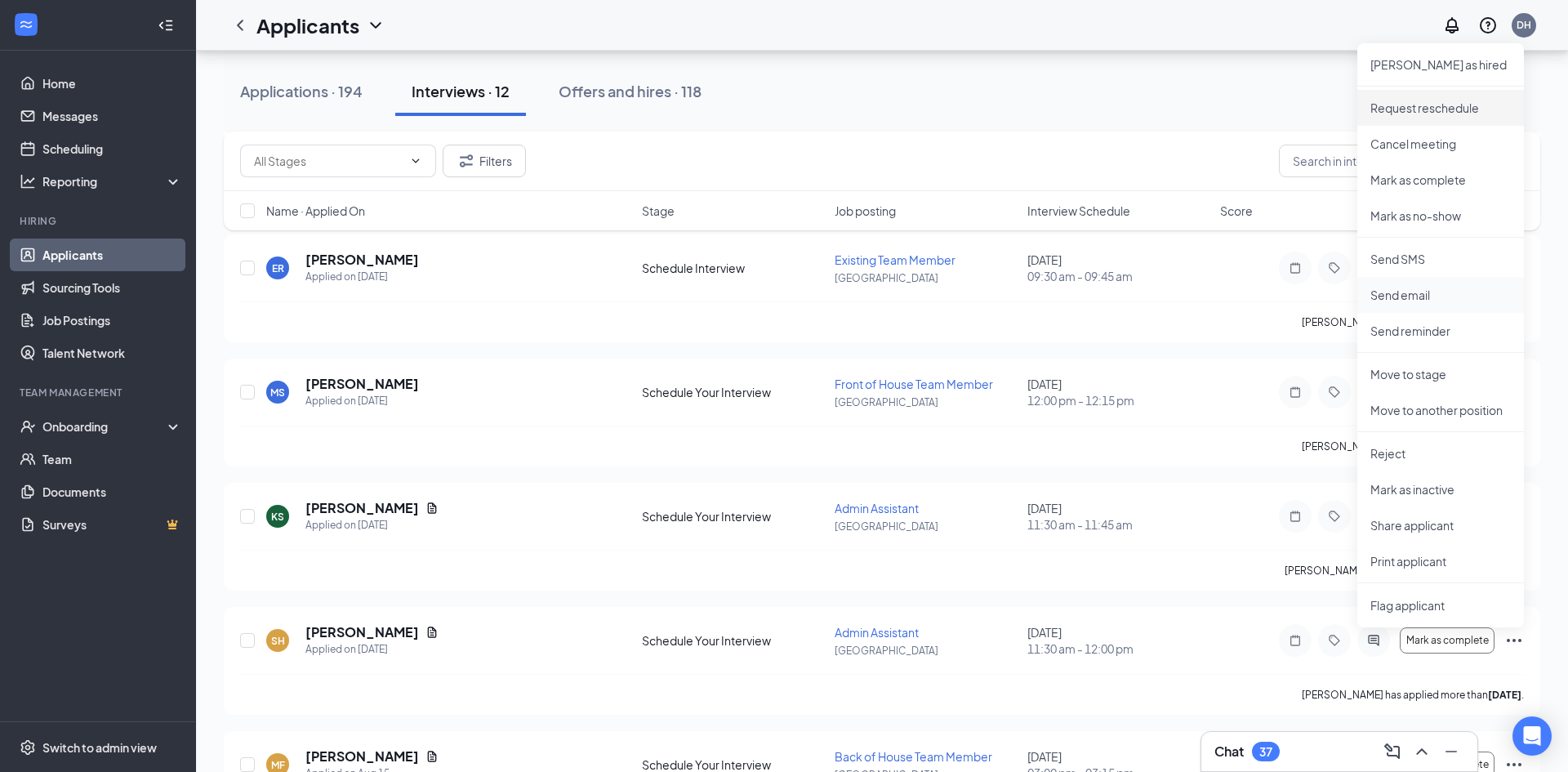
click at [1402, 114] on p "Request reschedule" at bounding box center [1441, 107] width 141 height 16
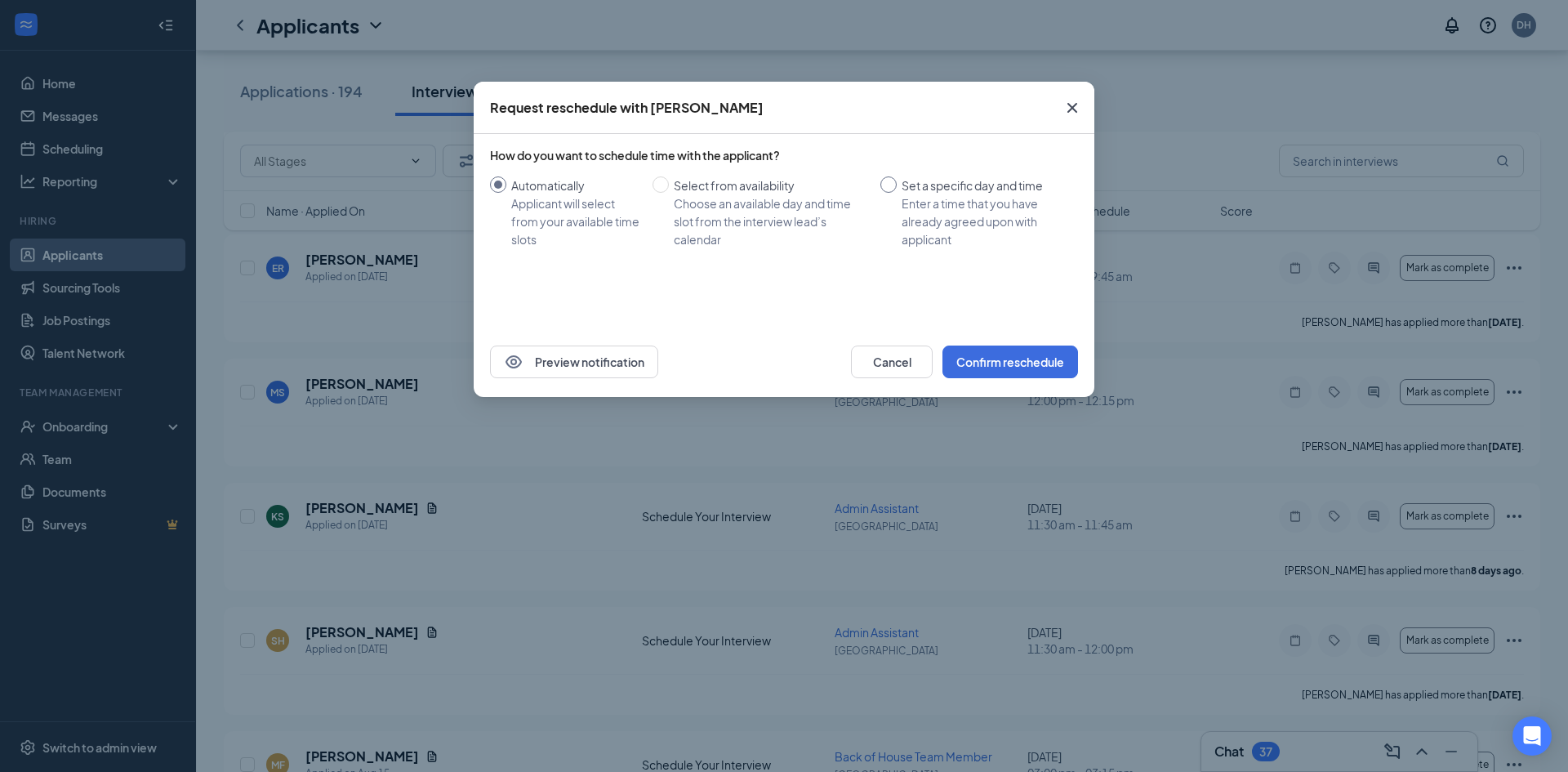
click at [891, 191] on input "Set a specific day and time Enter a time that you have already agreed upon with…" at bounding box center [889, 184] width 16 height 16
radio input "true"
radio input "false"
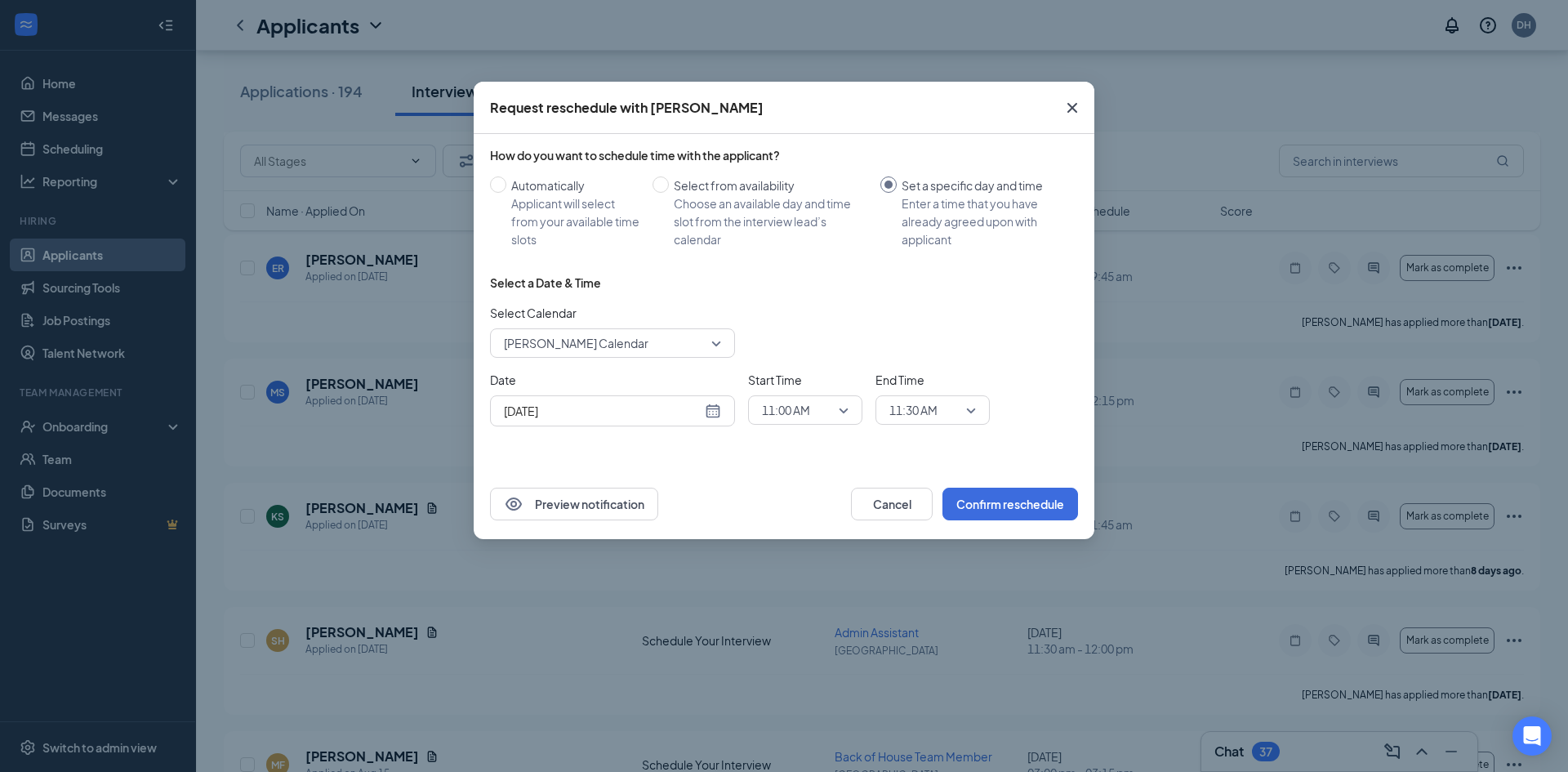
click at [777, 414] on span "11:00 AM" at bounding box center [786, 409] width 48 height 24
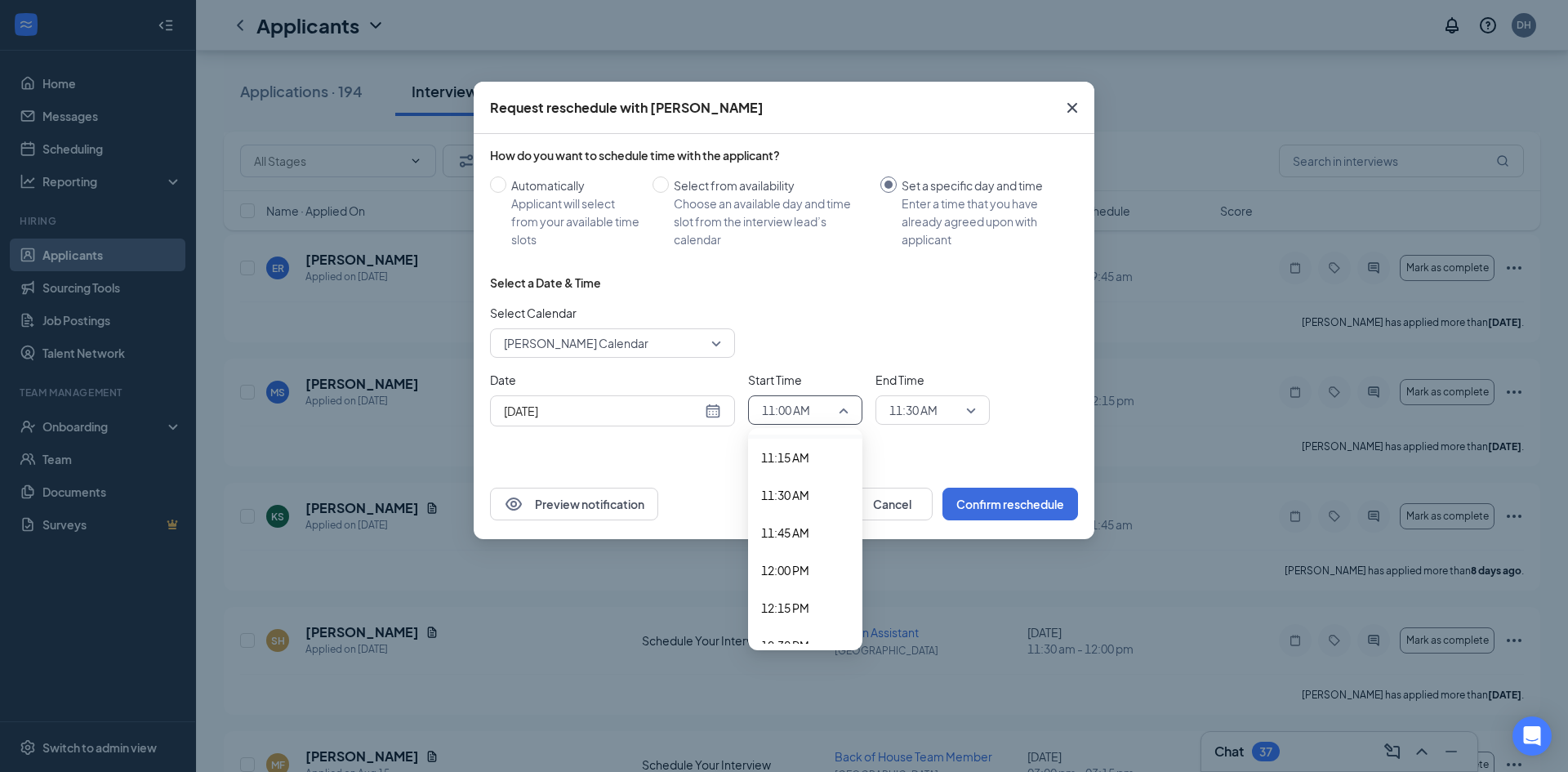
scroll to position [1690, 0]
click at [803, 571] on span "12:00 PM" at bounding box center [785, 567] width 48 height 18
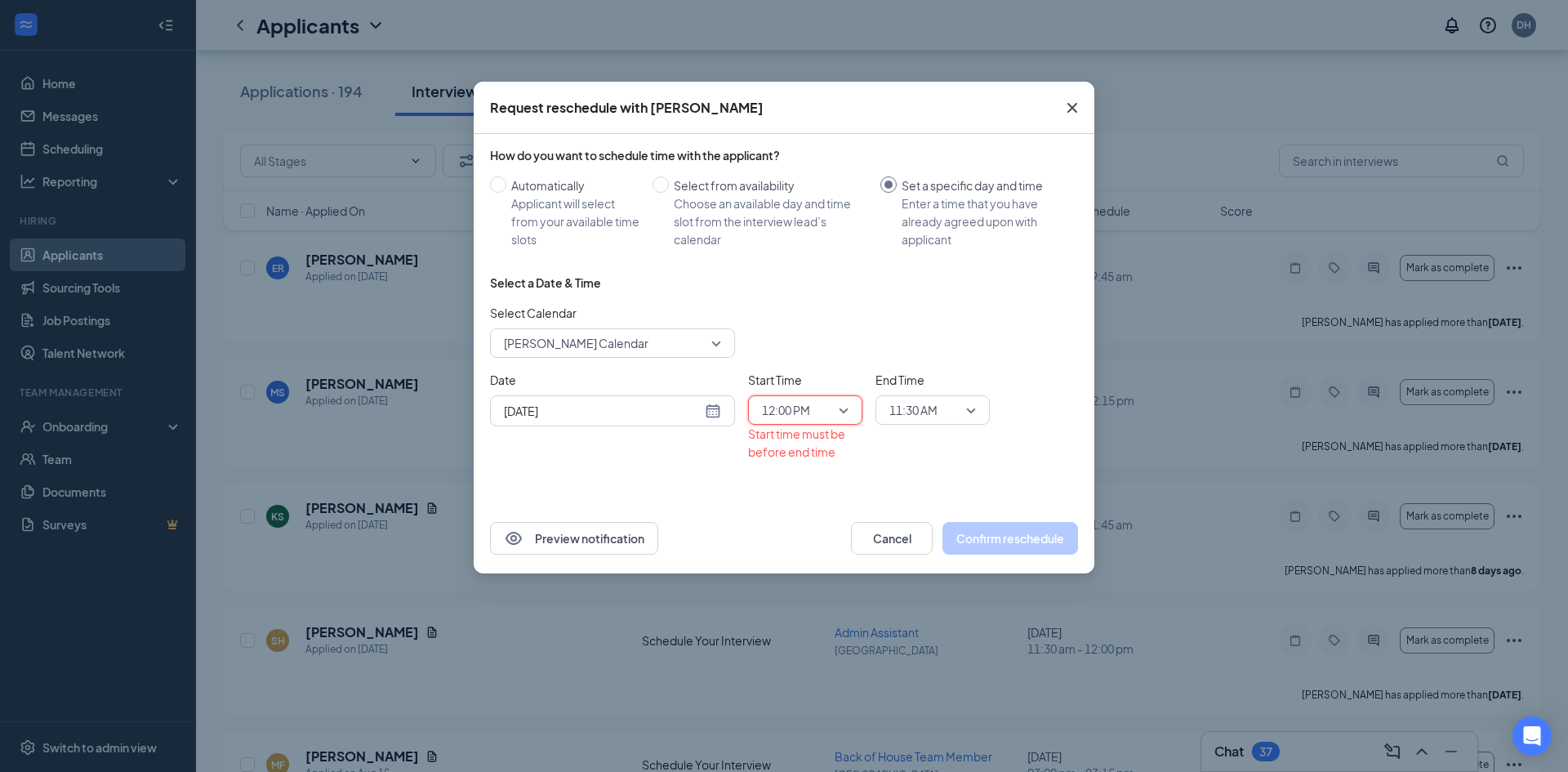
click at [931, 405] on span "11:30 AM" at bounding box center [913, 409] width 48 height 24
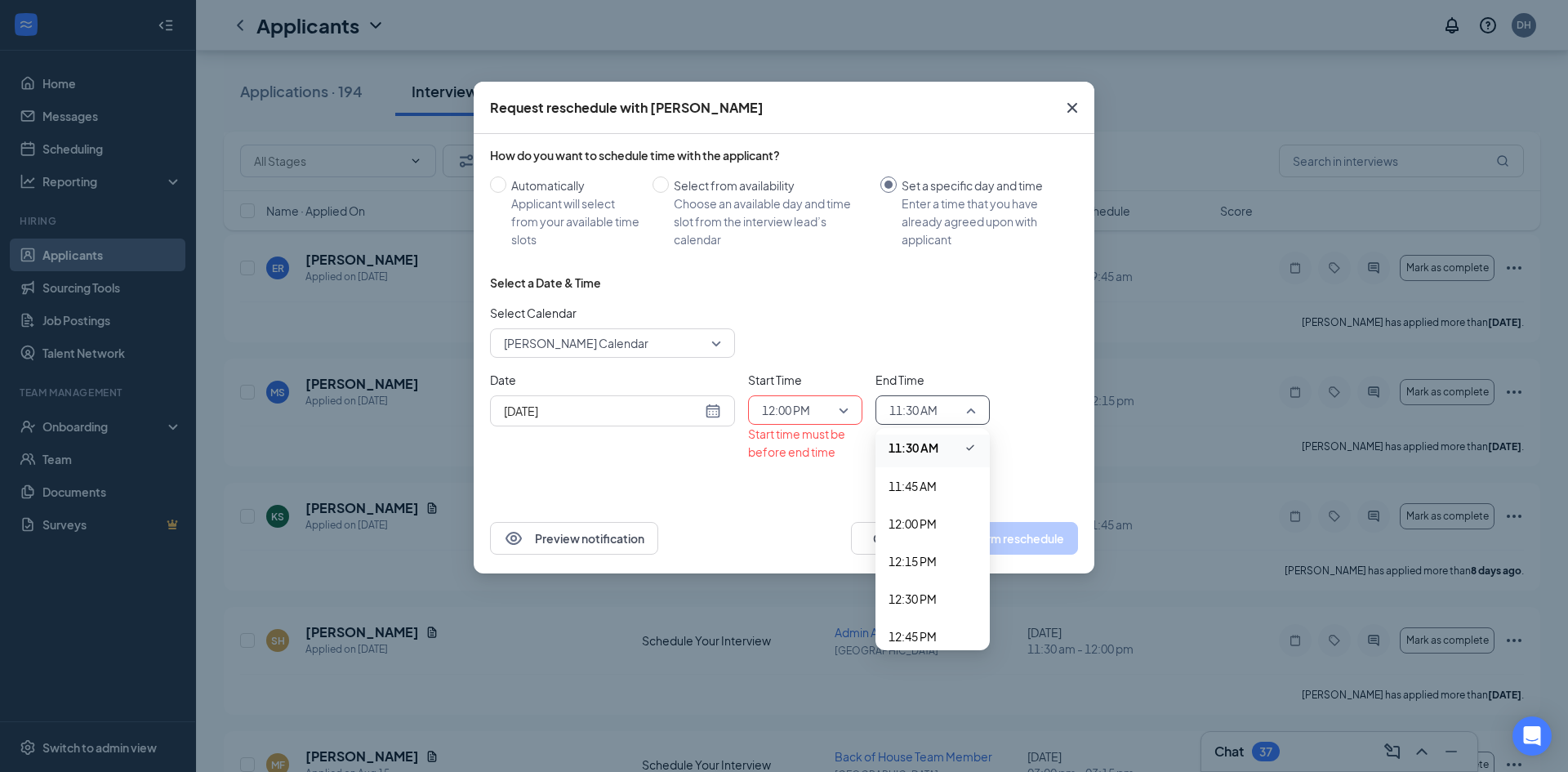
scroll to position [1739, 0]
click at [910, 550] on span "12:15 PM" at bounding box center [912, 556] width 48 height 18
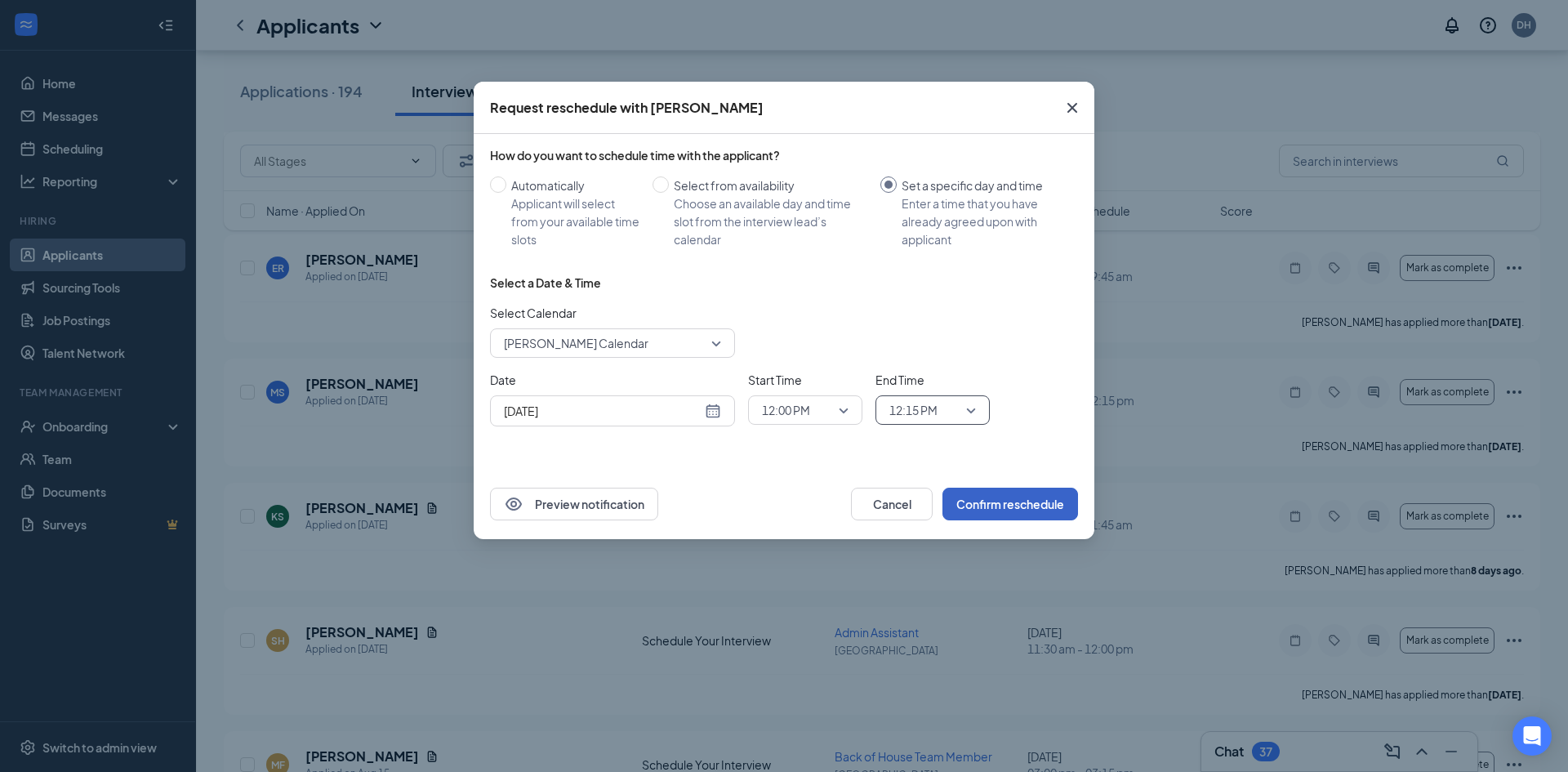
click at [1011, 507] on button "Confirm reschedule" at bounding box center [1010, 504] width 135 height 33
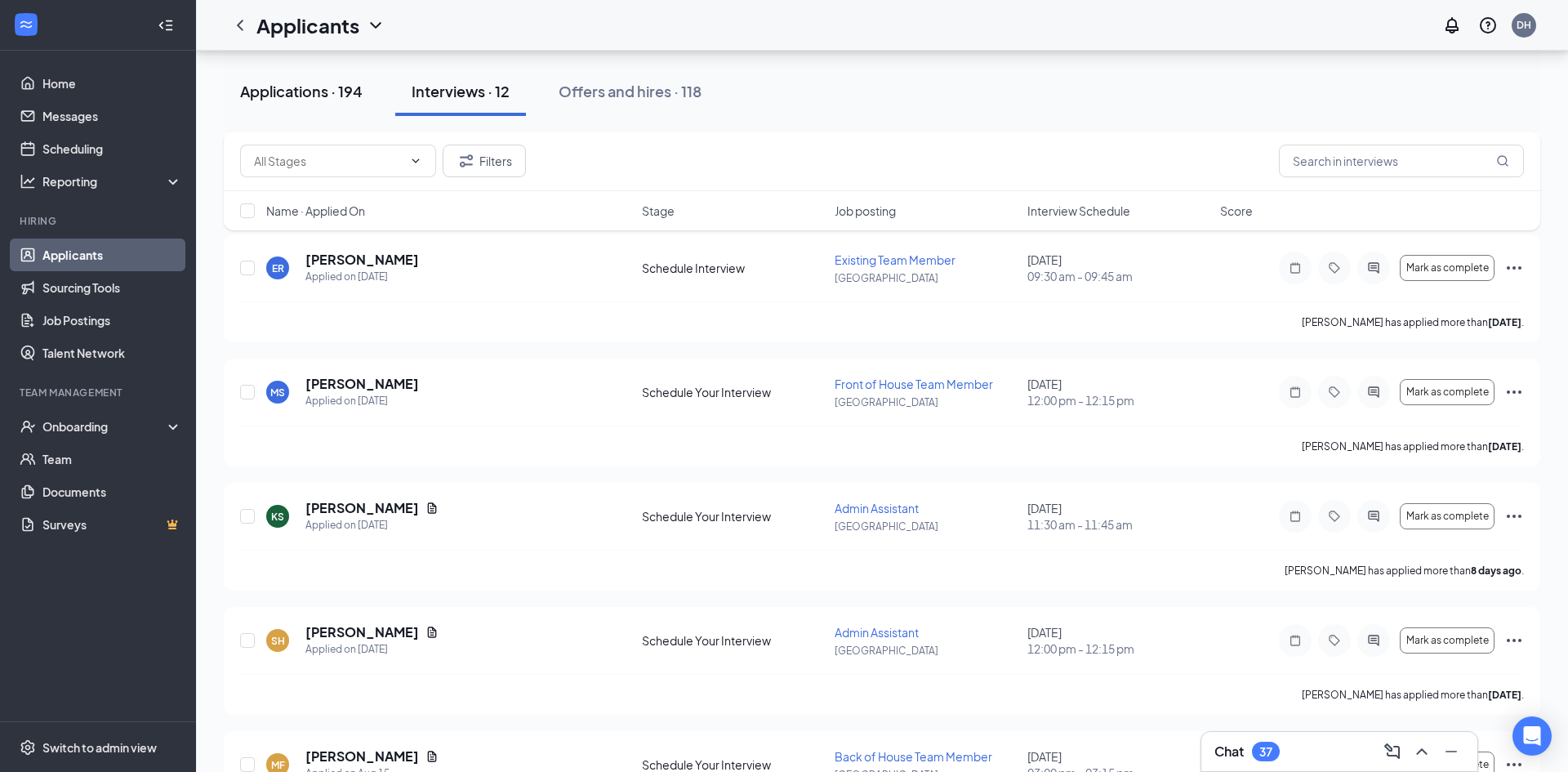
click at [353, 86] on div "Applications · 194" at bounding box center [302, 91] width 123 height 21
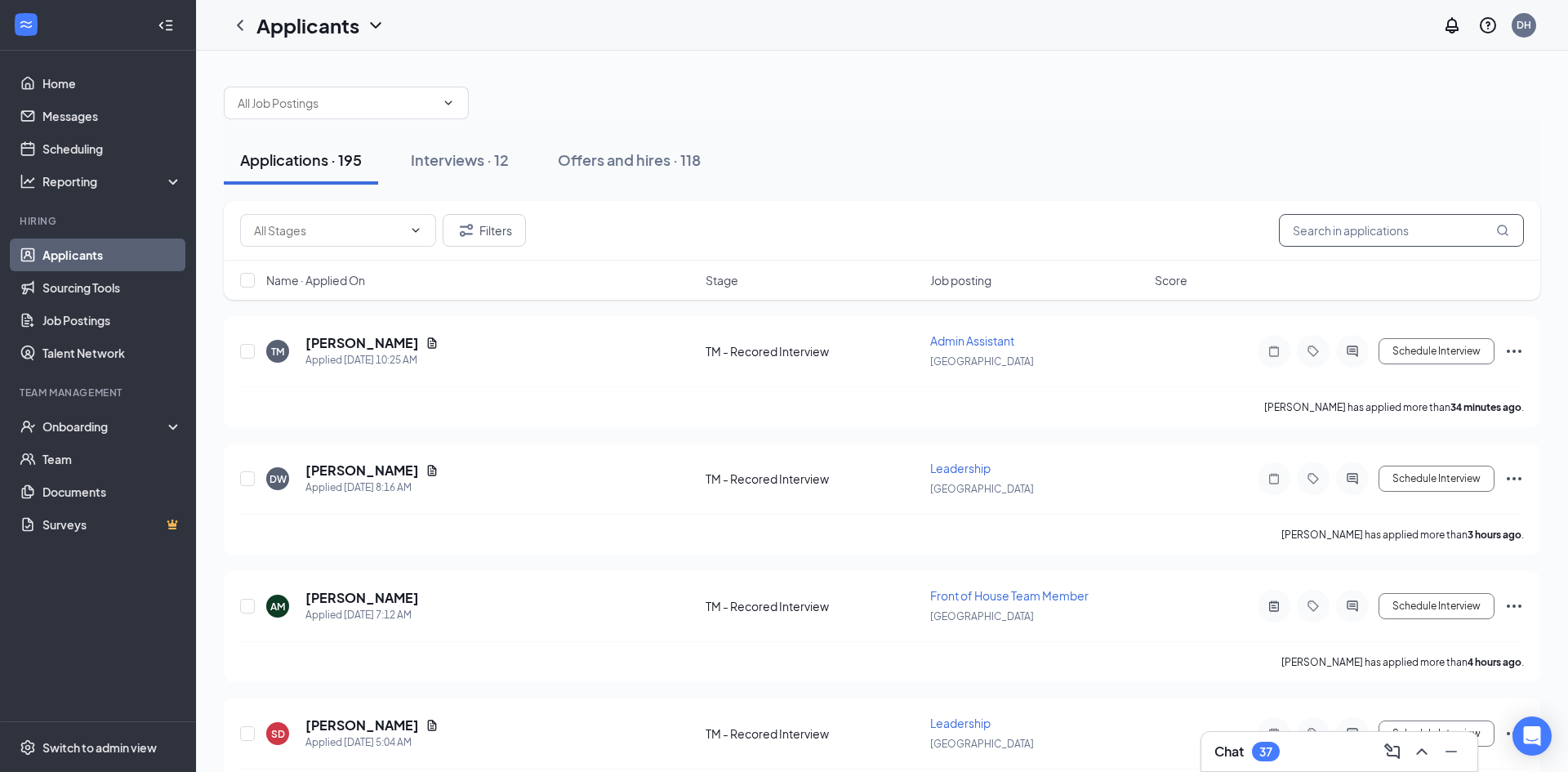
click at [1349, 234] on input "text" at bounding box center [1401, 230] width 245 height 33
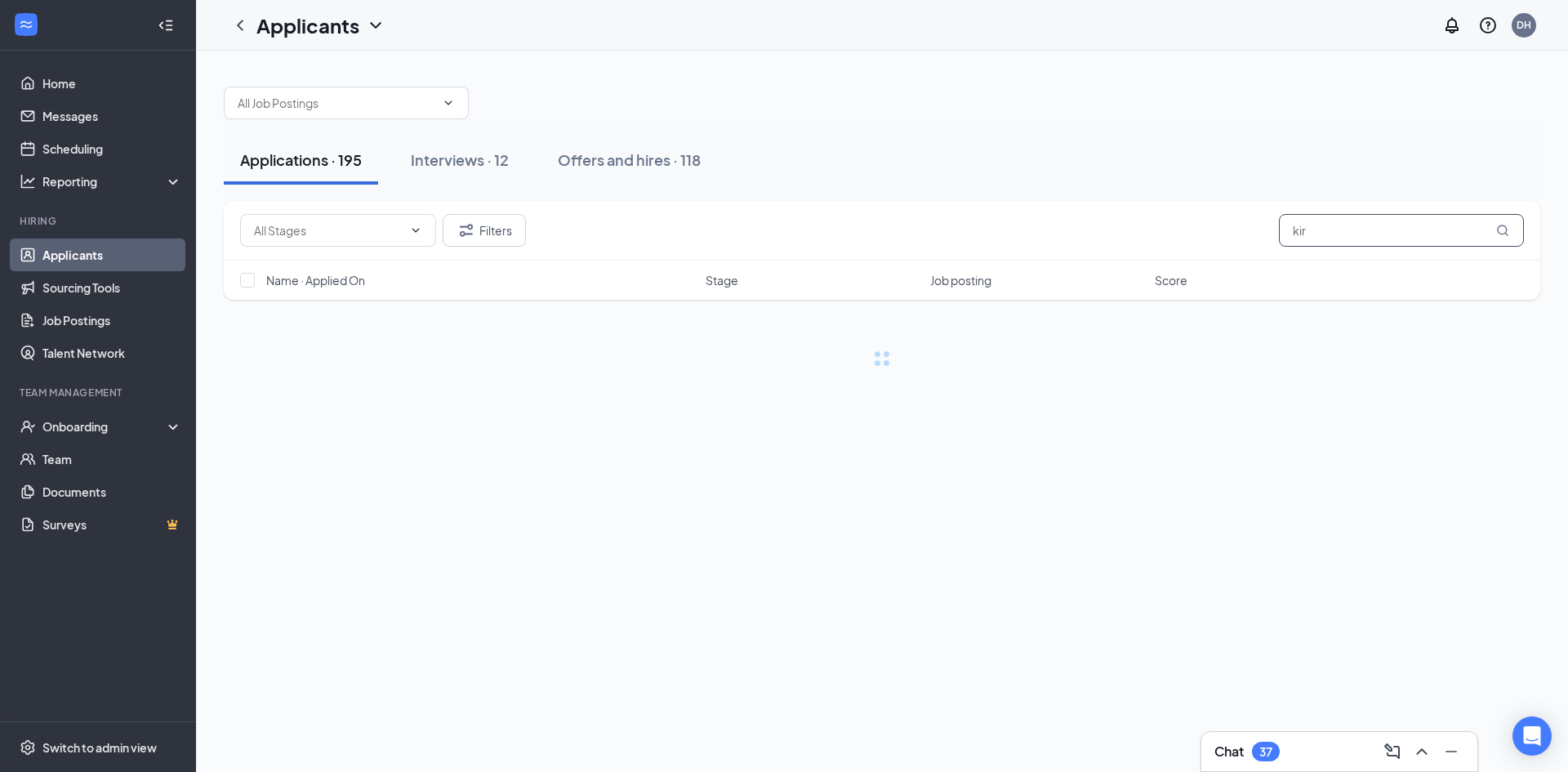
type input "kira"
click at [499, 149] on div "Interviews · 1 / 12" at bounding box center [491, 159] width 116 height 21
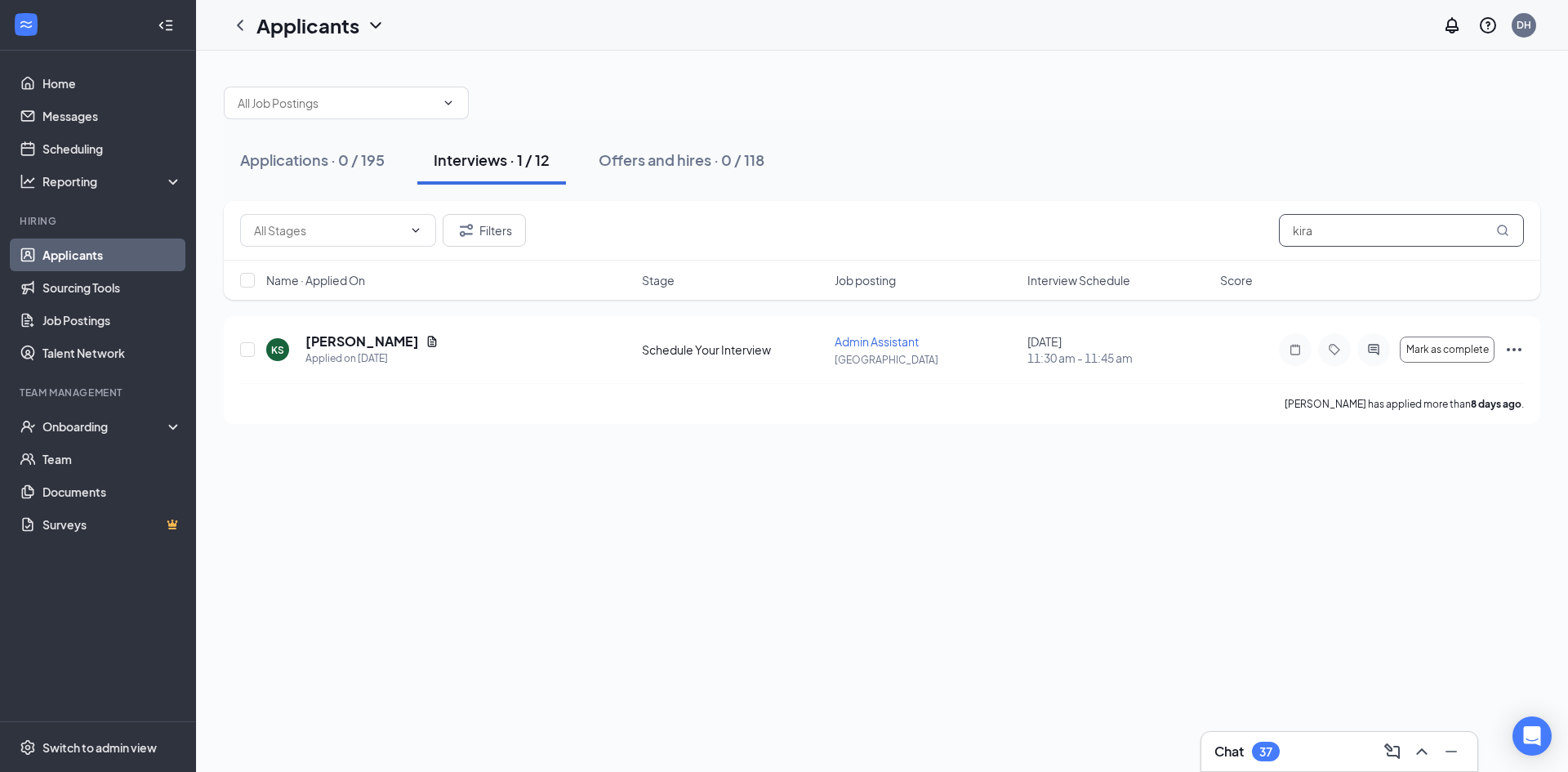
click at [1330, 229] on input "kira" at bounding box center [1401, 230] width 245 height 33
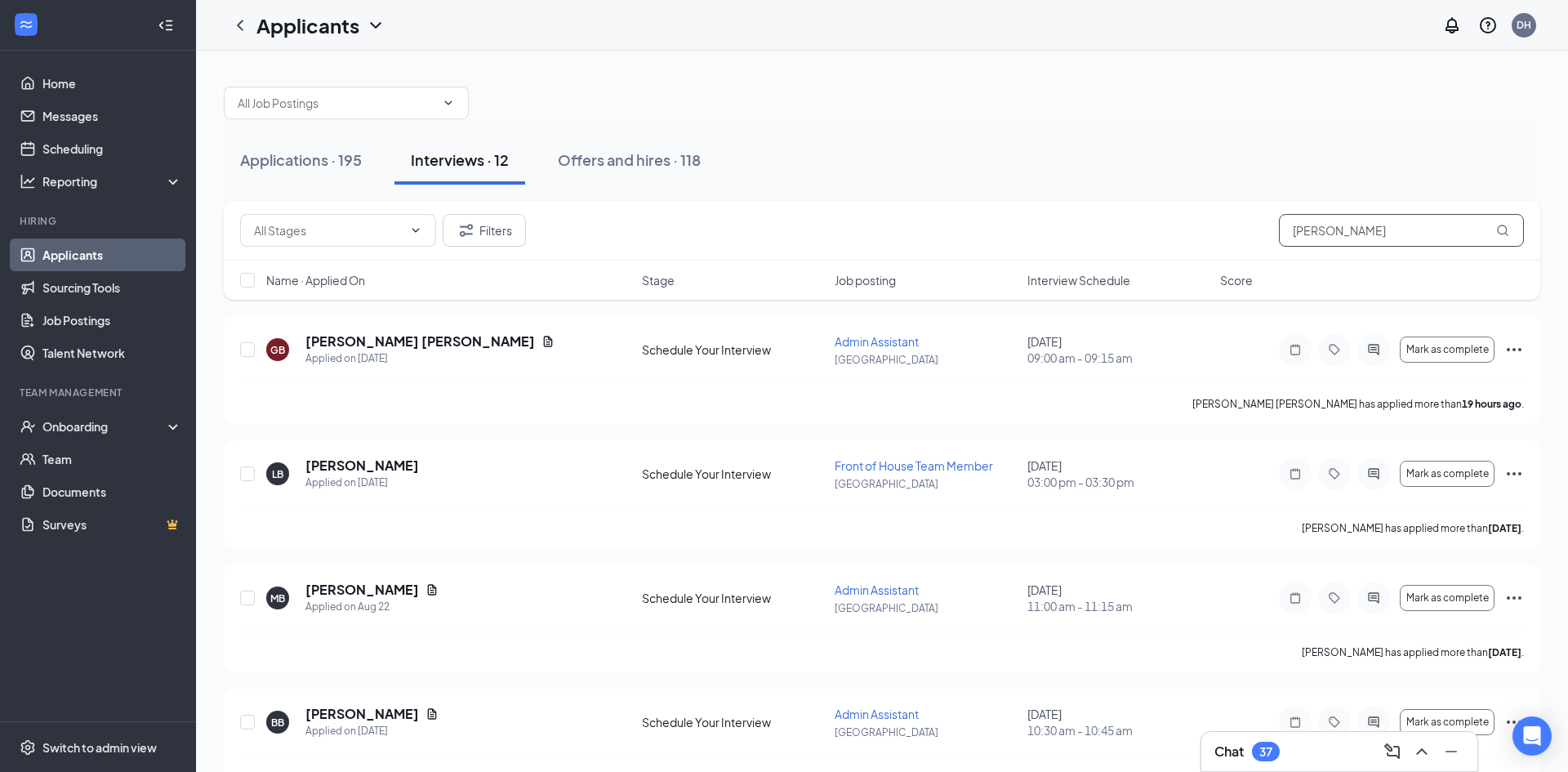
type input "west"
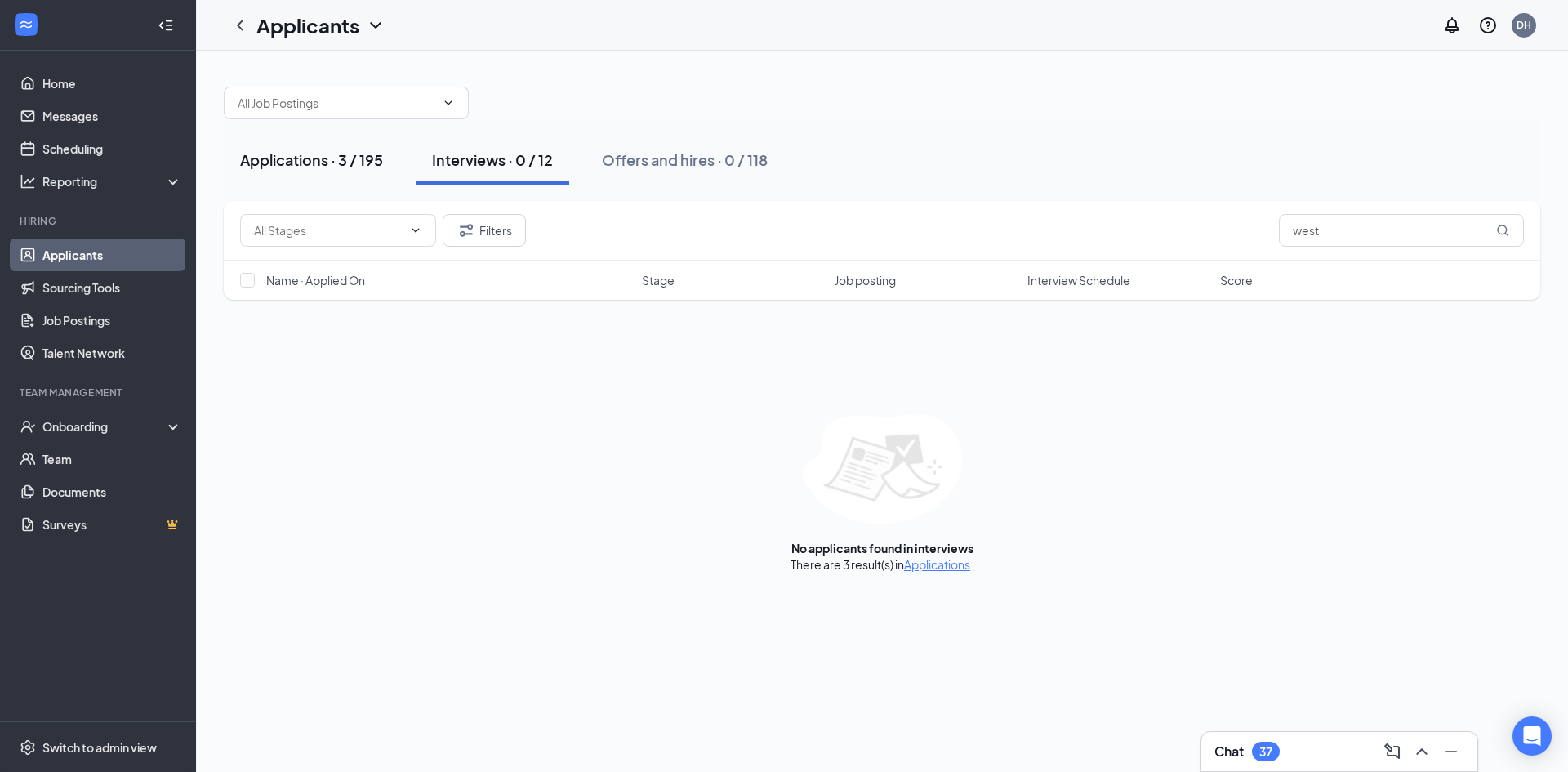
click at [318, 166] on div "Applications · 3 / 195" at bounding box center [312, 159] width 143 height 21
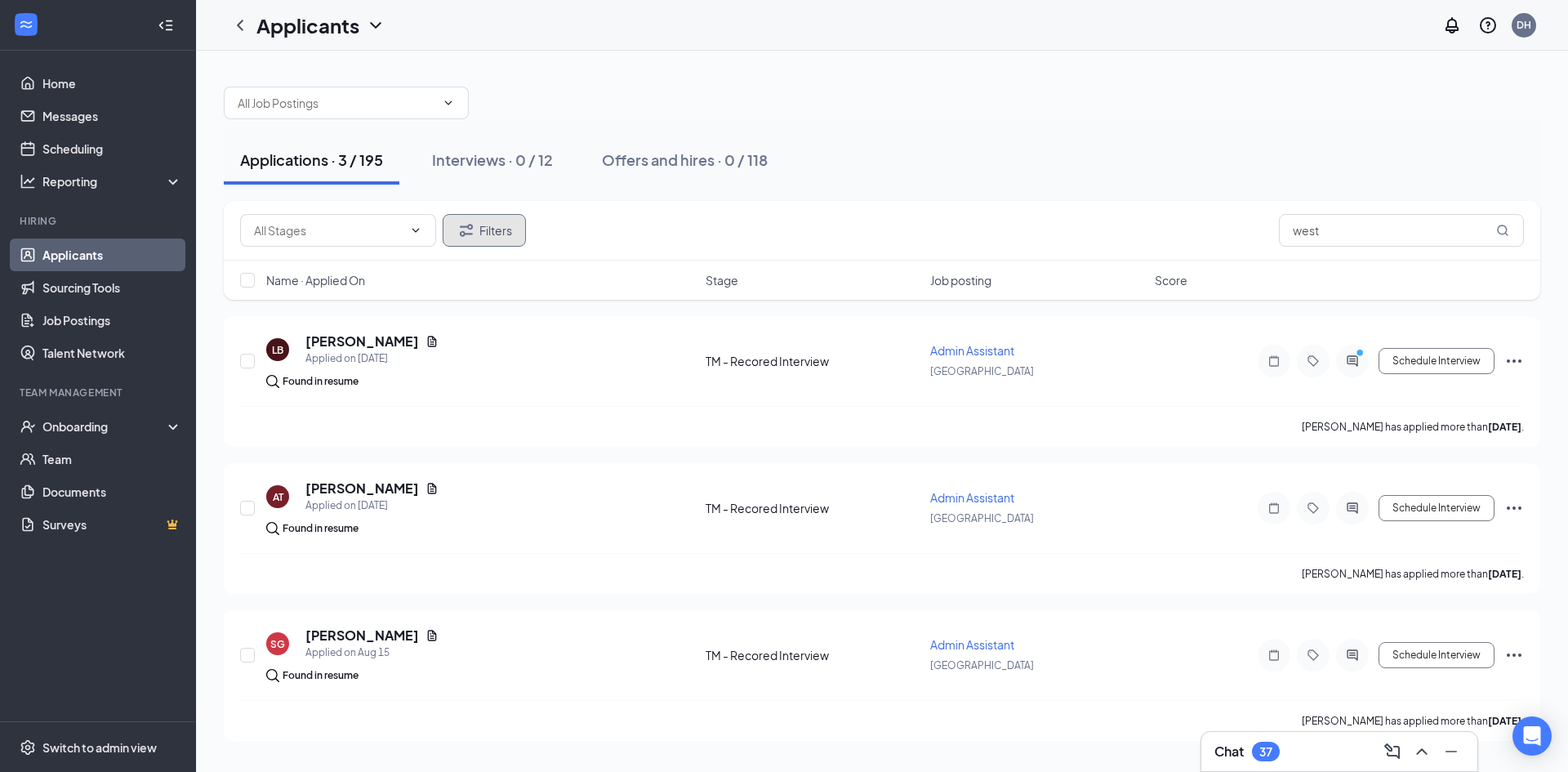
click at [499, 238] on button "Filters" at bounding box center [484, 230] width 83 height 33
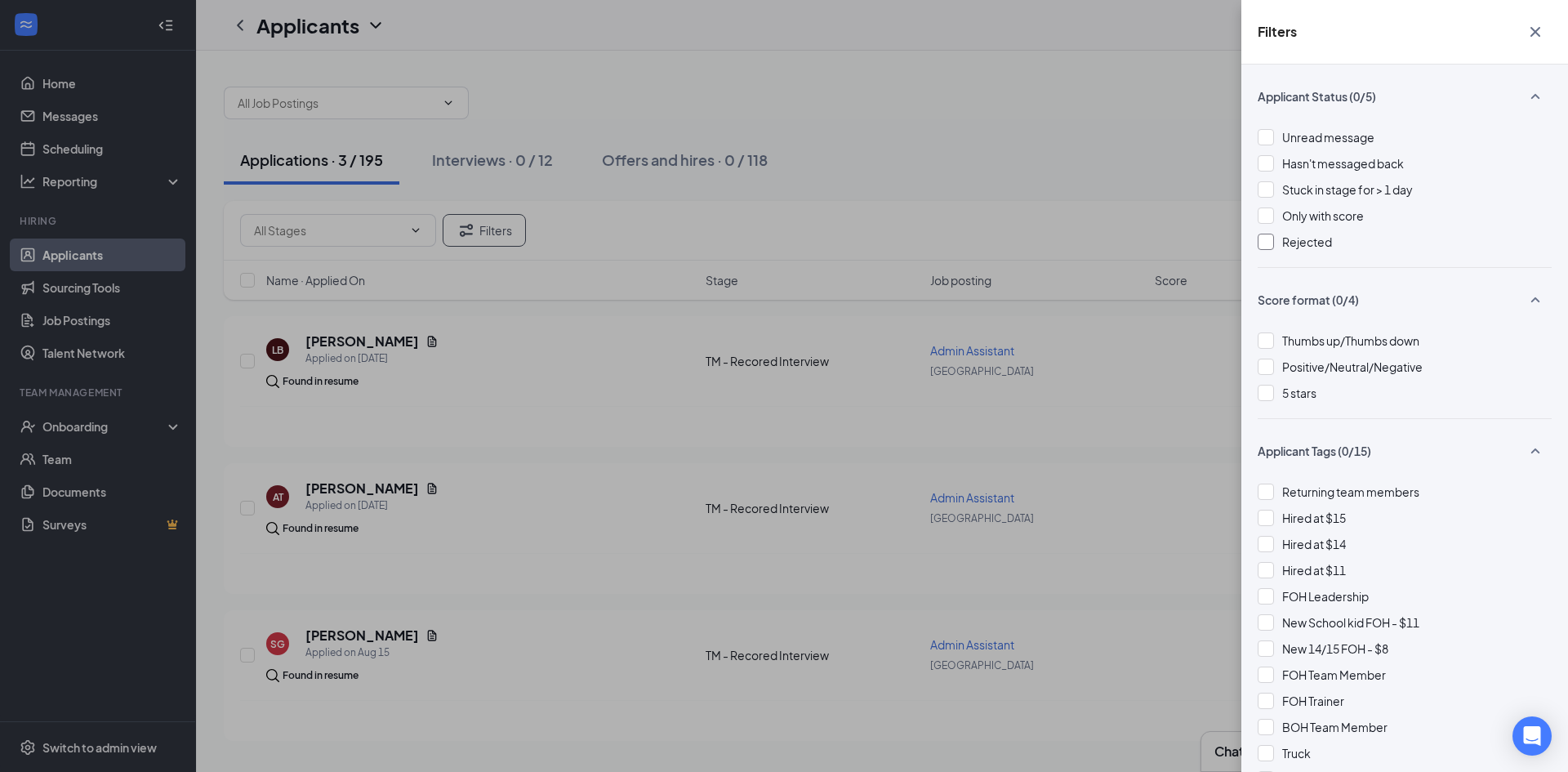
click at [1272, 244] on div at bounding box center [1266, 242] width 16 height 16
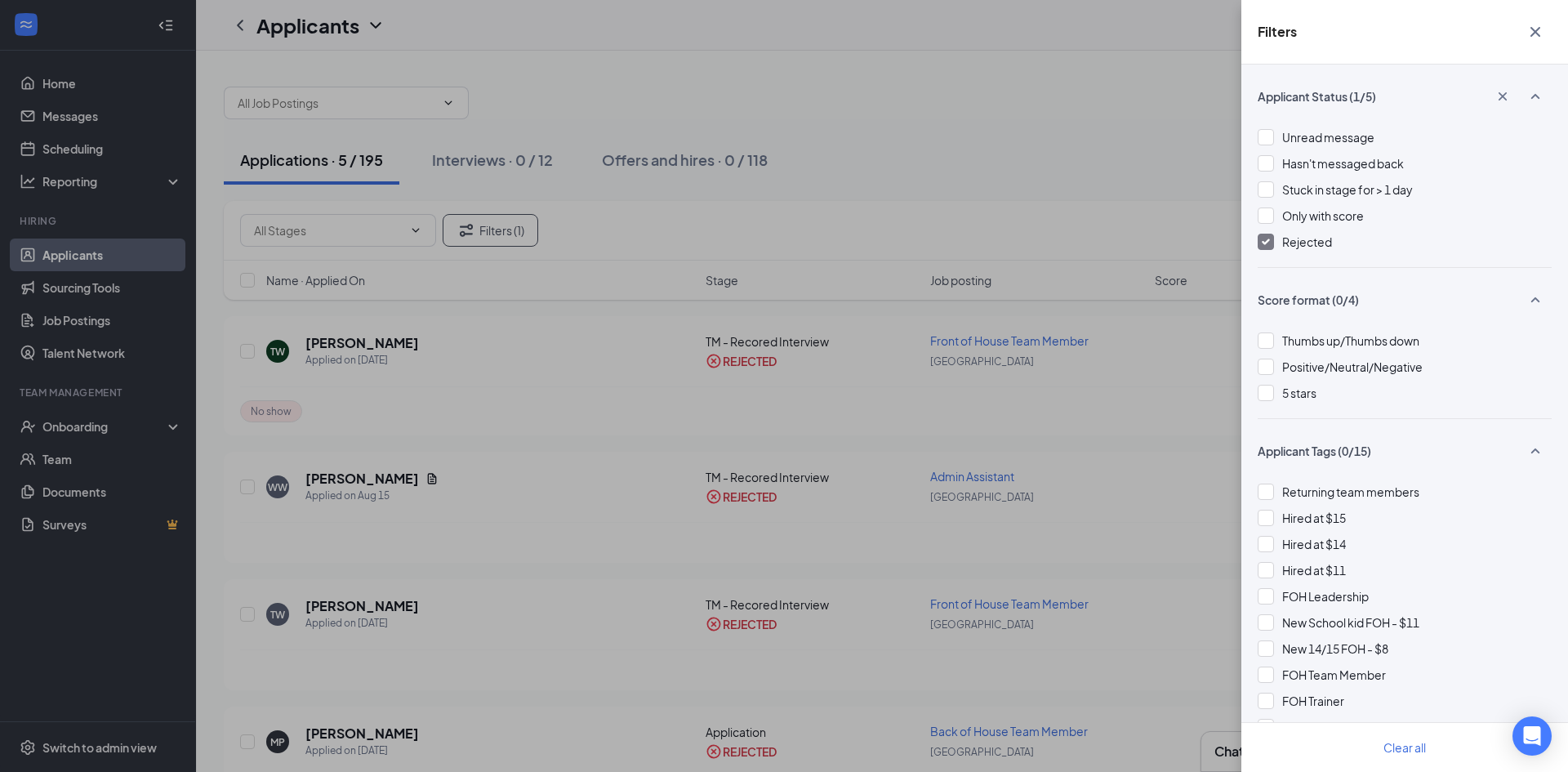
click at [1272, 244] on div at bounding box center [1266, 242] width 16 height 16
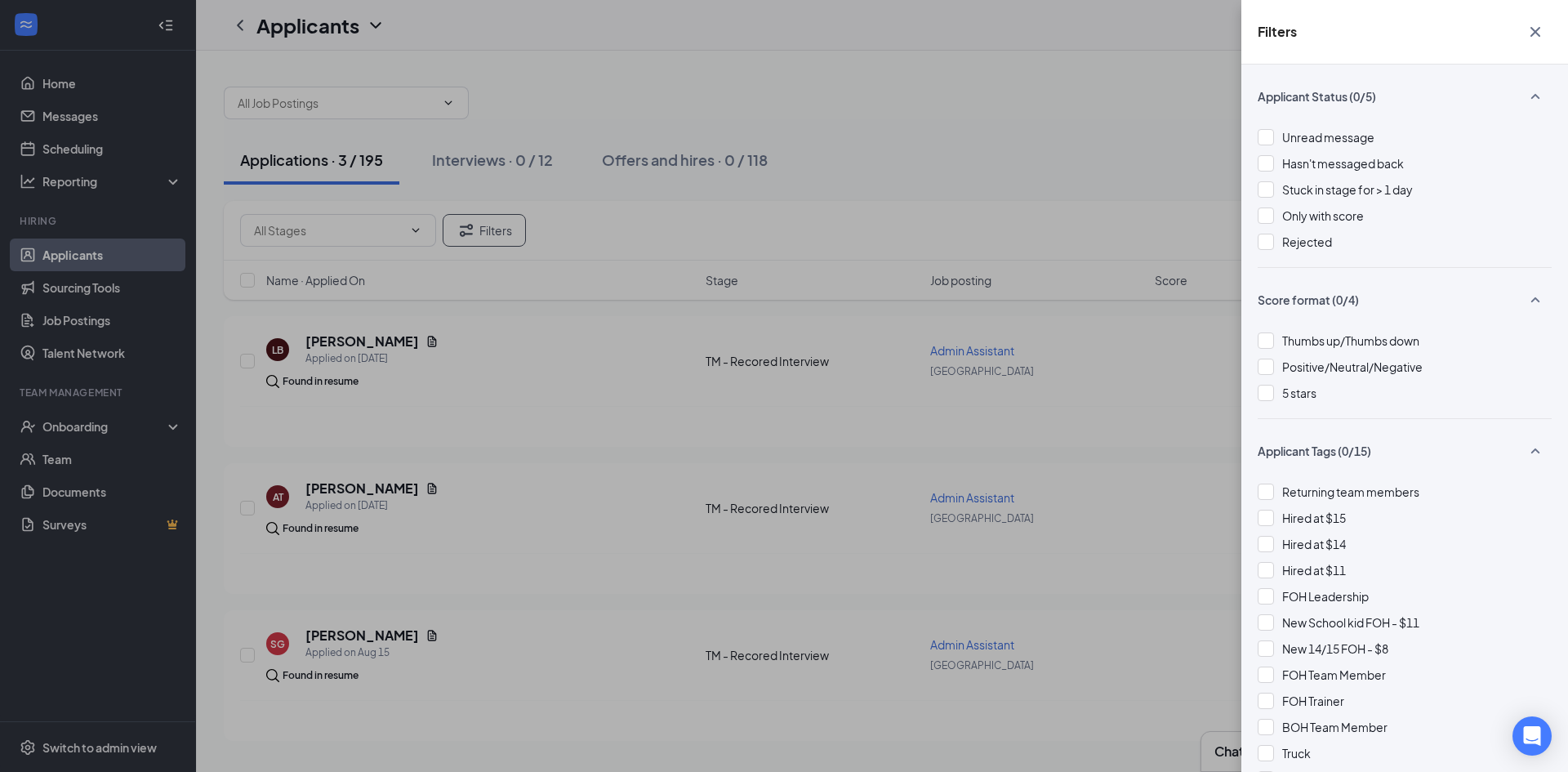
click at [1537, 39] on icon "Cross" at bounding box center [1535, 32] width 20 height 20
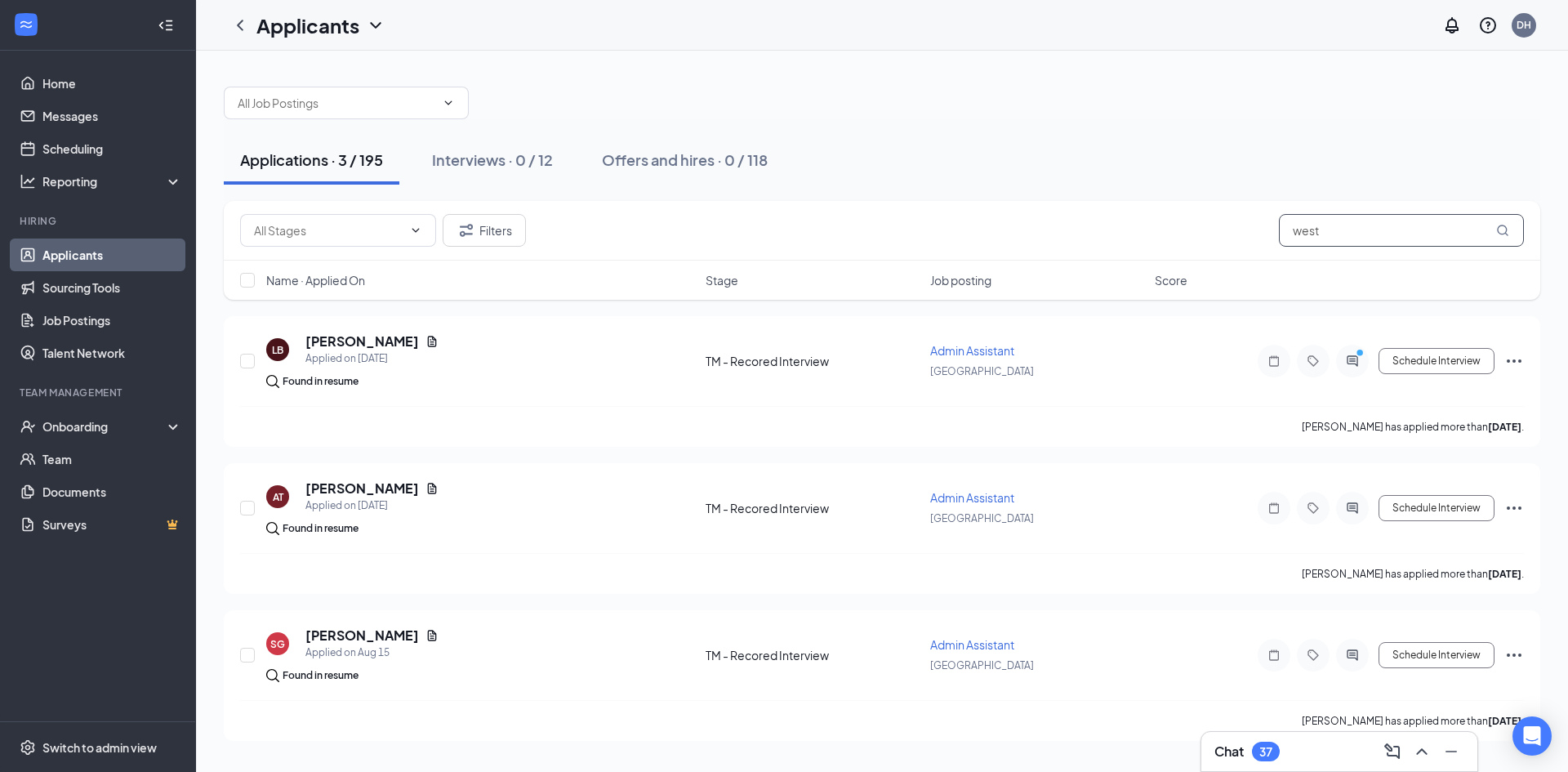
click at [1343, 228] on input "west" at bounding box center [1401, 230] width 245 height 33
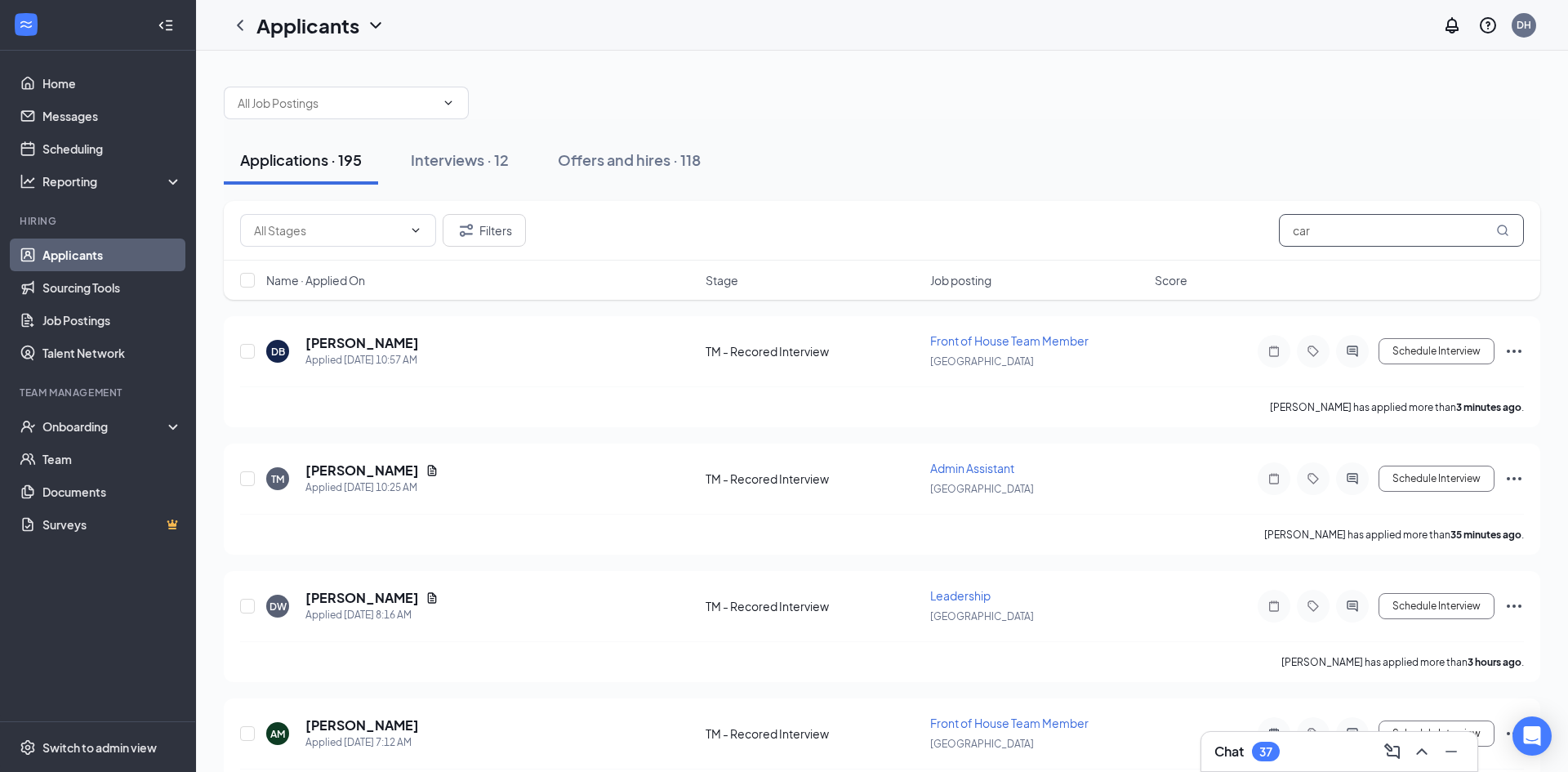
type input "carr"
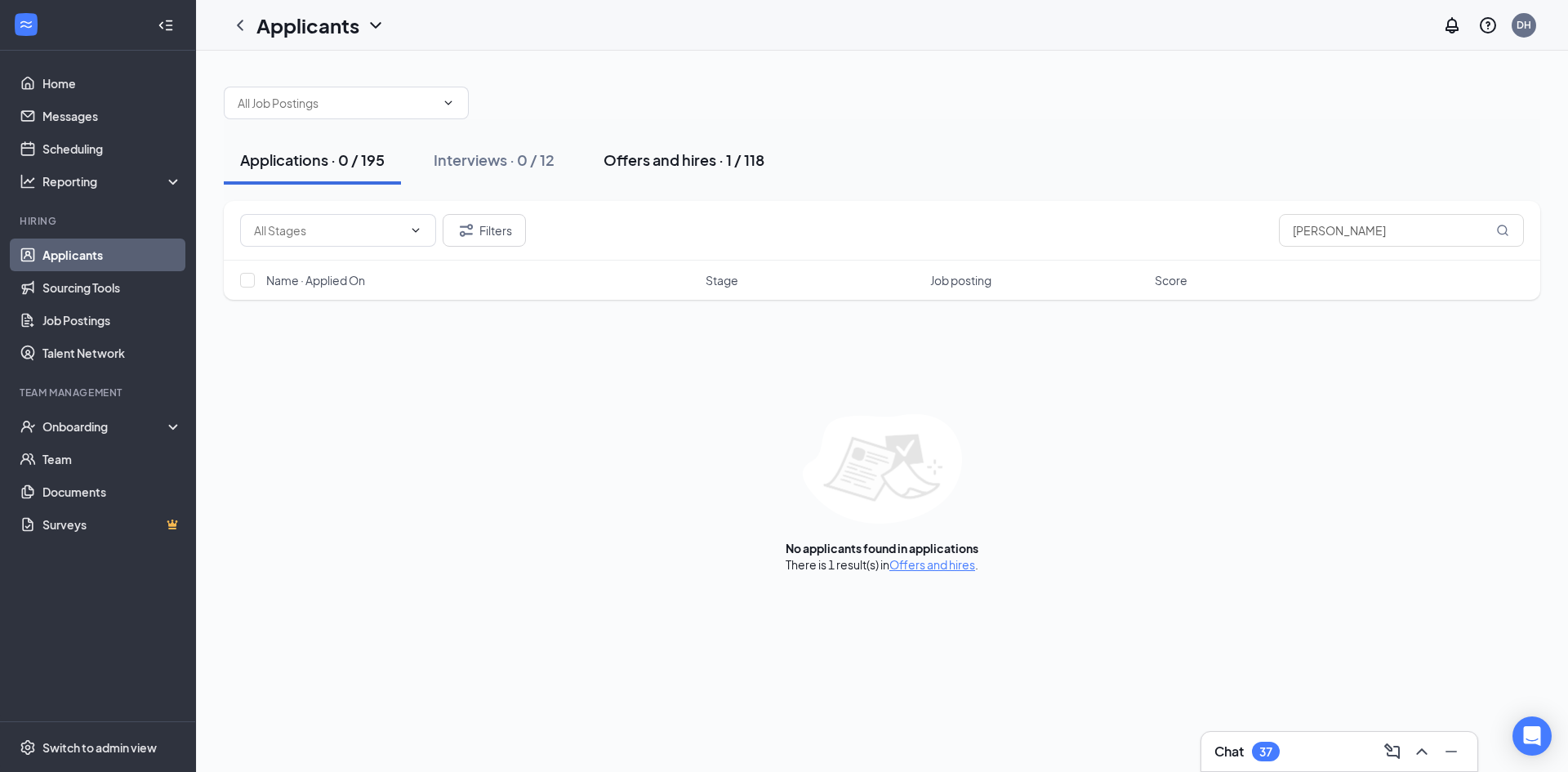
click at [696, 161] on div "Offers and hires · 1 / 118" at bounding box center [684, 159] width 161 height 21
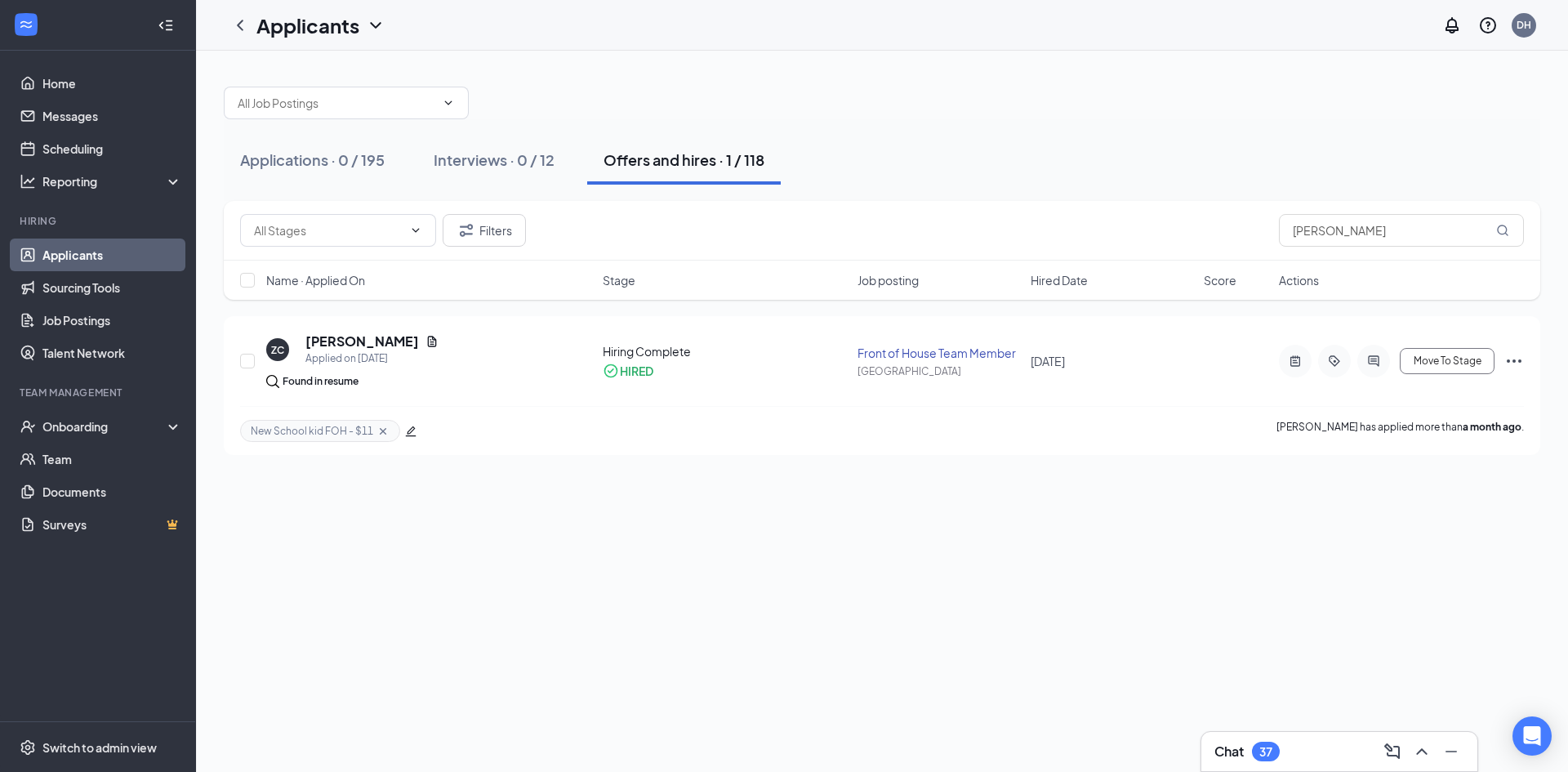
click at [502, 246] on div "Filters carr" at bounding box center [882, 230] width 1317 height 60
click at [494, 232] on button "Filters" at bounding box center [484, 230] width 83 height 33
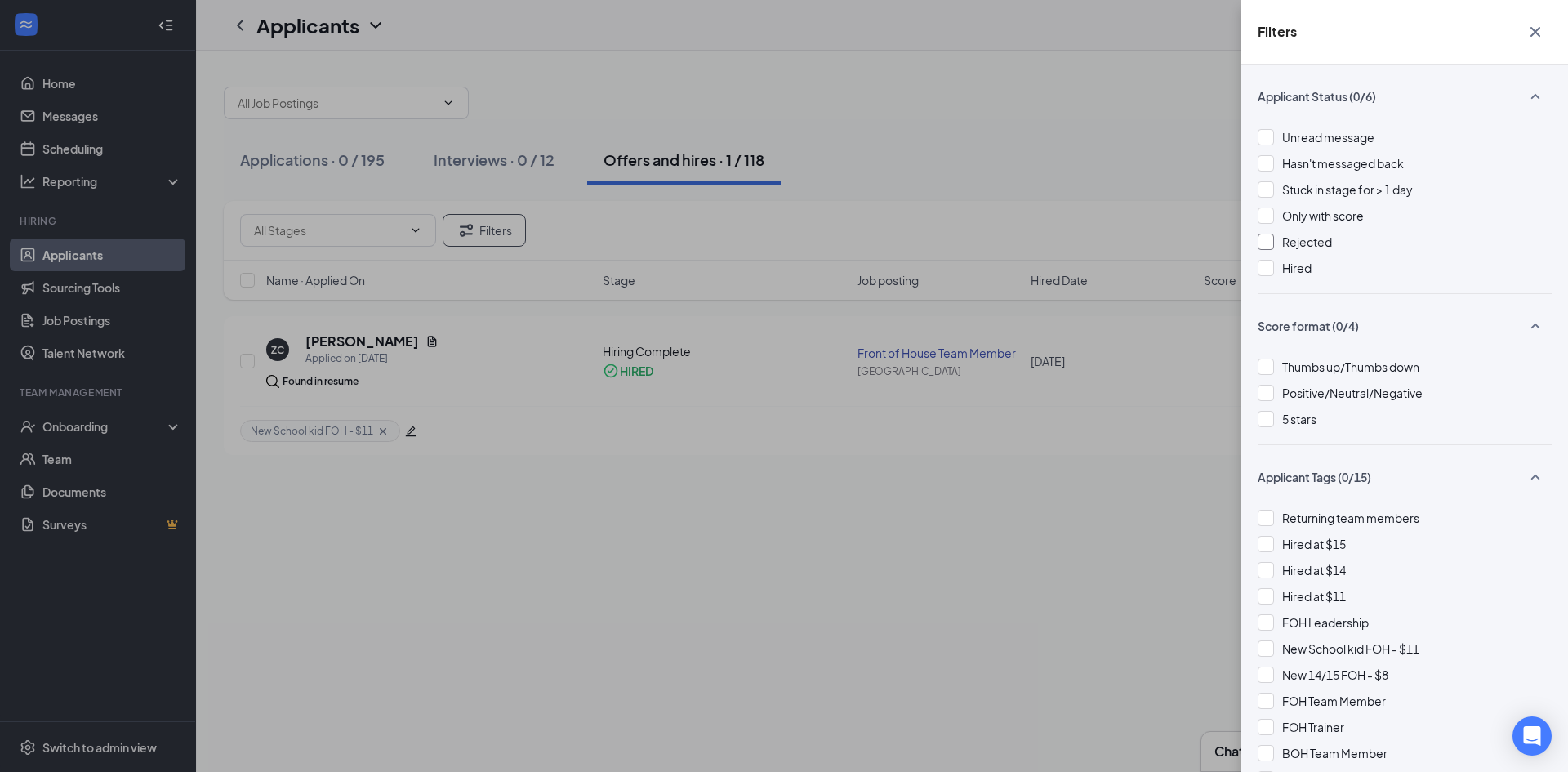
click at [1267, 241] on div at bounding box center [1266, 242] width 16 height 16
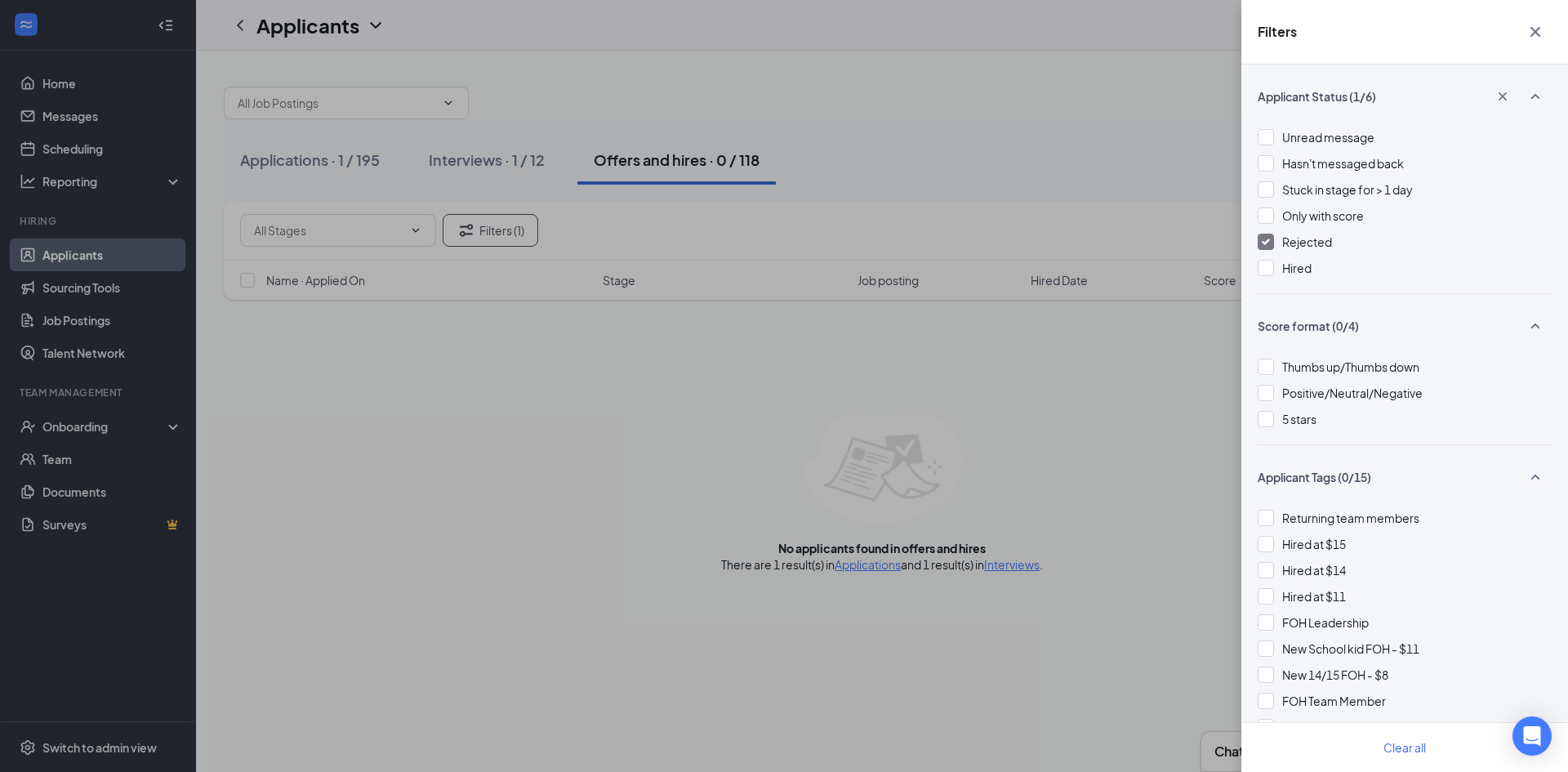
click at [1527, 25] on icon "Cross" at bounding box center [1535, 32] width 20 height 20
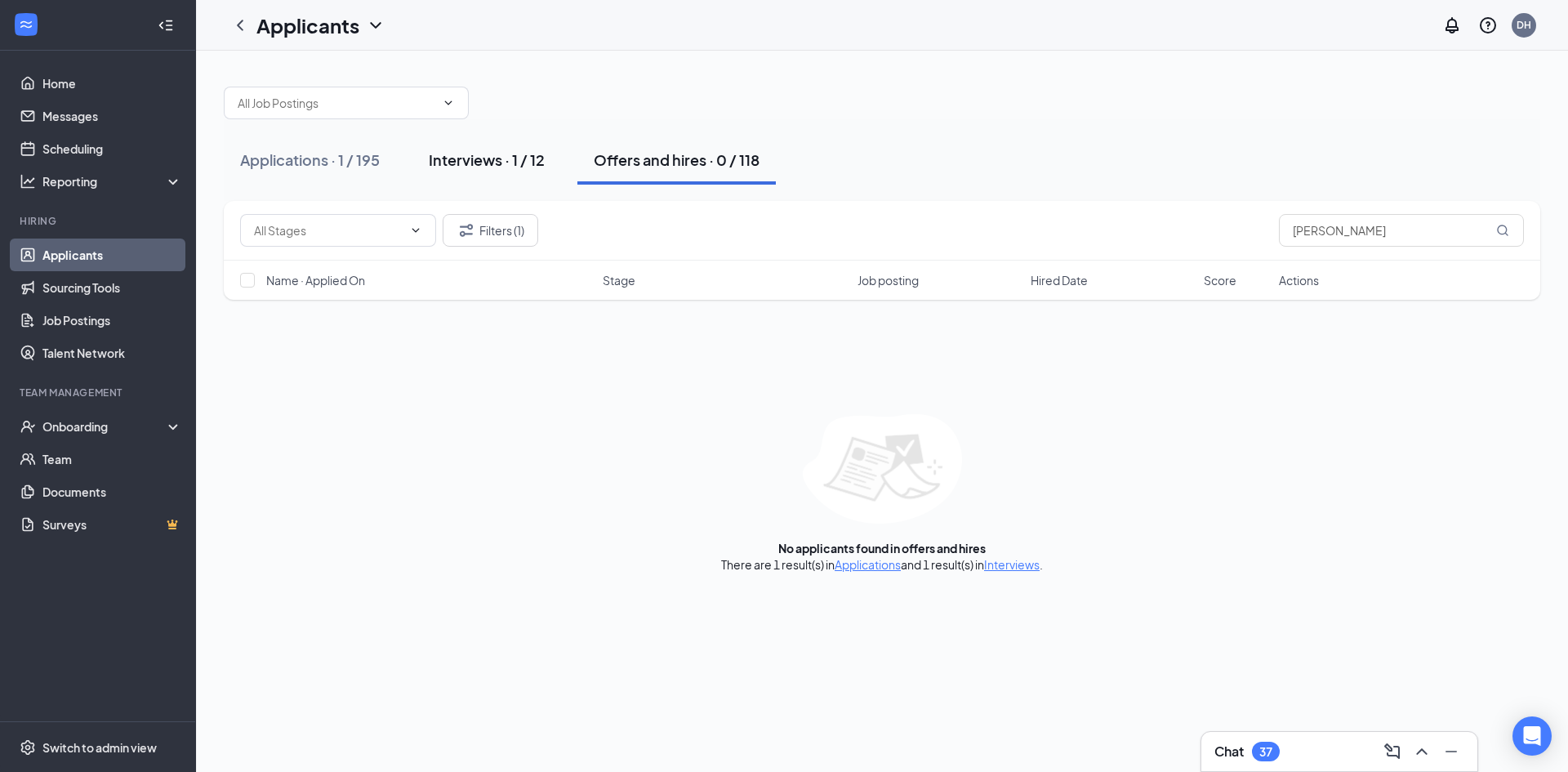
click at [480, 168] on div "Interviews · 1 / 12" at bounding box center [487, 159] width 116 height 21
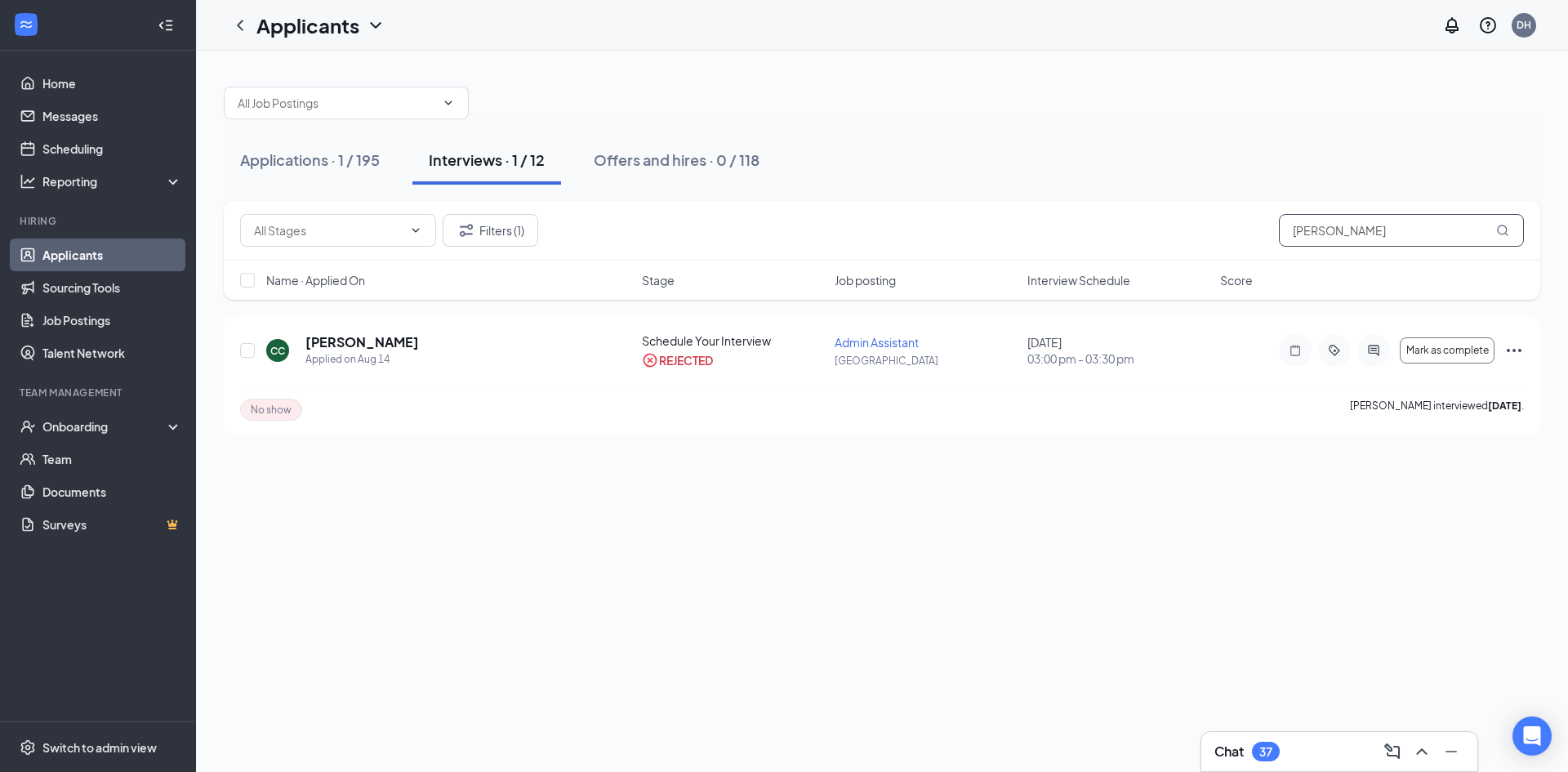
click at [1324, 214] on input "carr" at bounding box center [1401, 230] width 245 height 33
type input "woods"
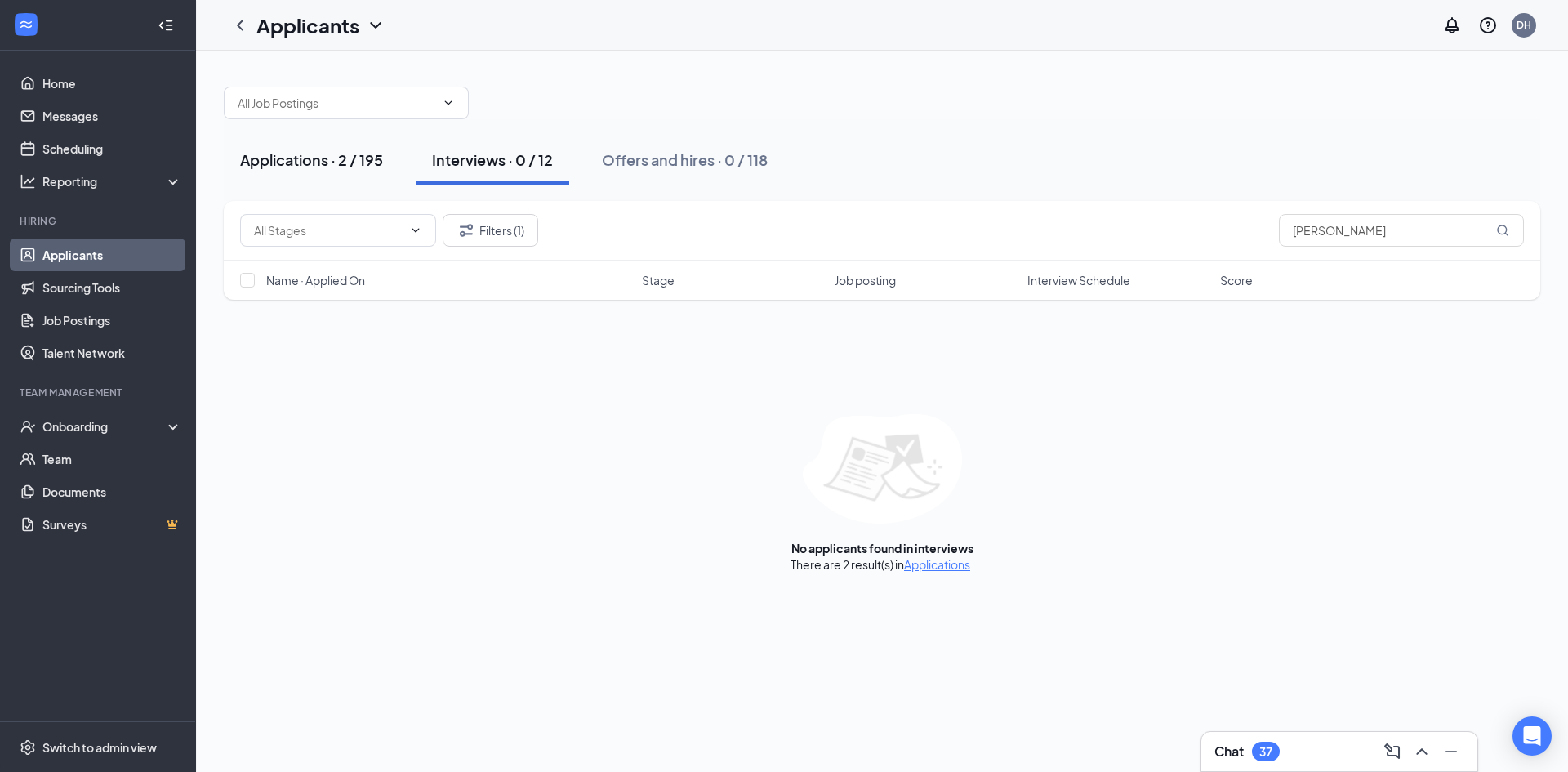
click at [332, 154] on div "Applications · 2 / 195" at bounding box center [312, 159] width 143 height 21
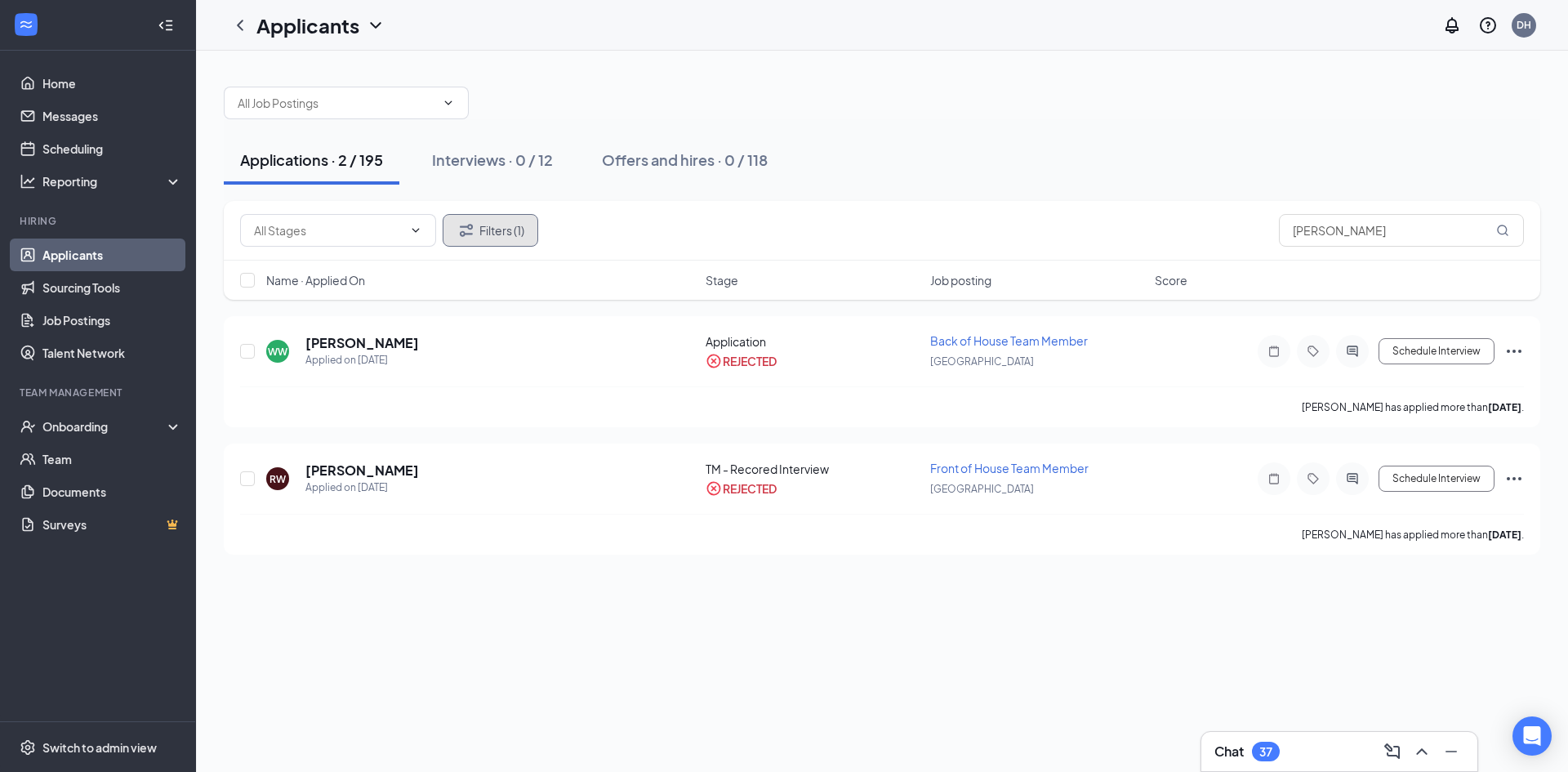
click at [471, 220] on icon "Filter" at bounding box center [466, 230] width 20 height 20
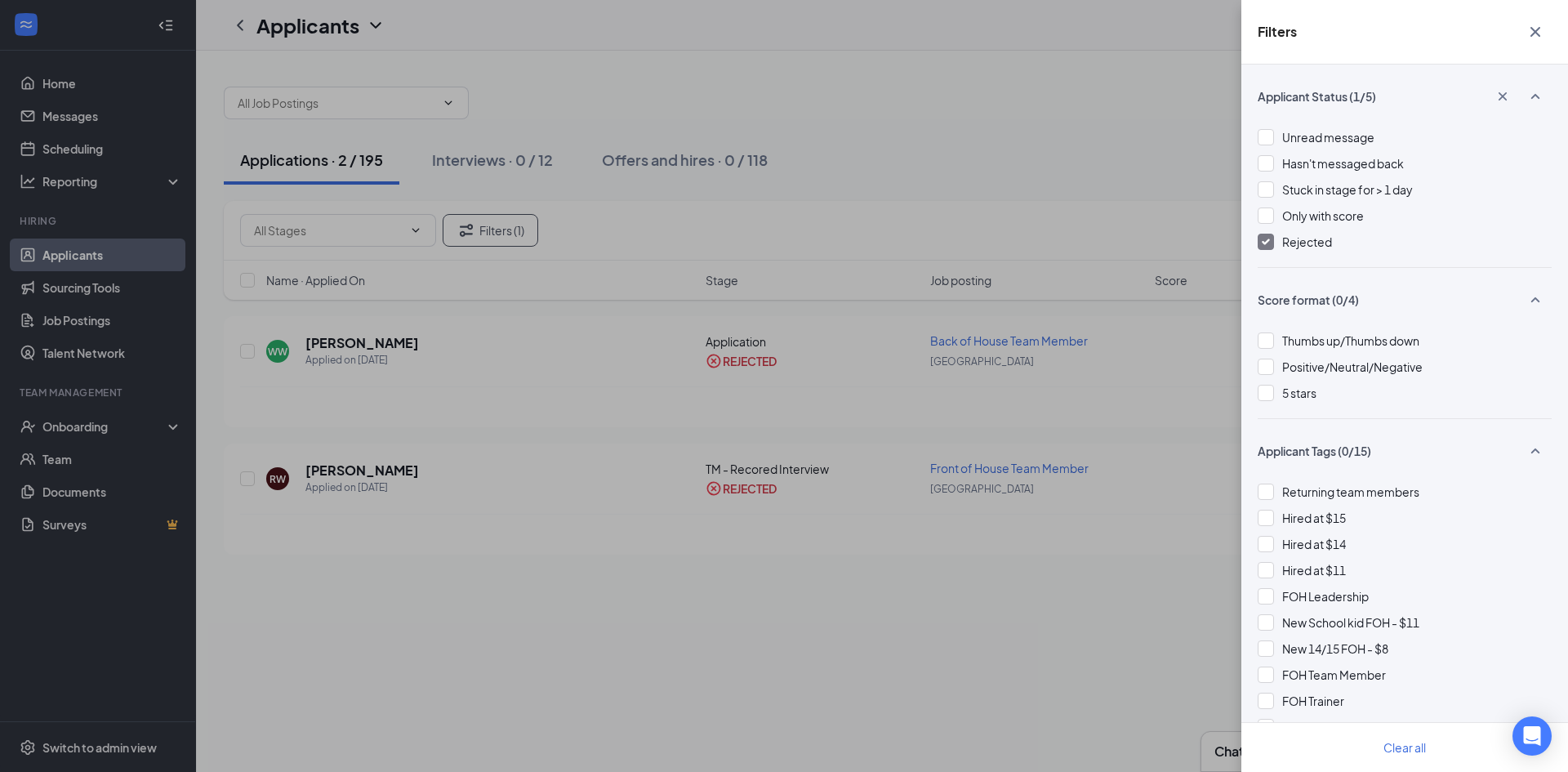
click at [1267, 243] on img at bounding box center [1265, 241] width 8 height 6
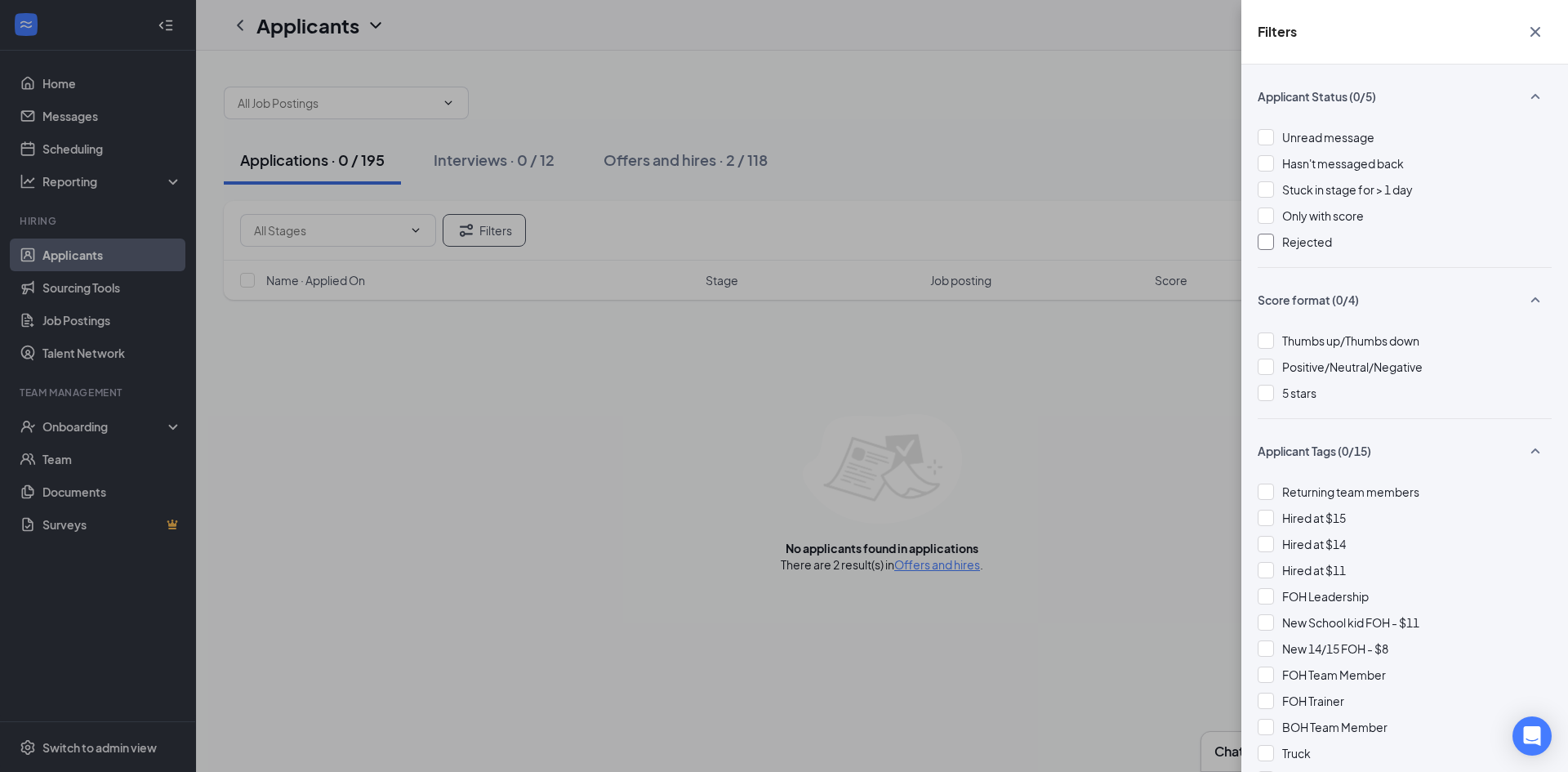
click at [1536, 28] on icon "Cross" at bounding box center [1535, 32] width 20 height 20
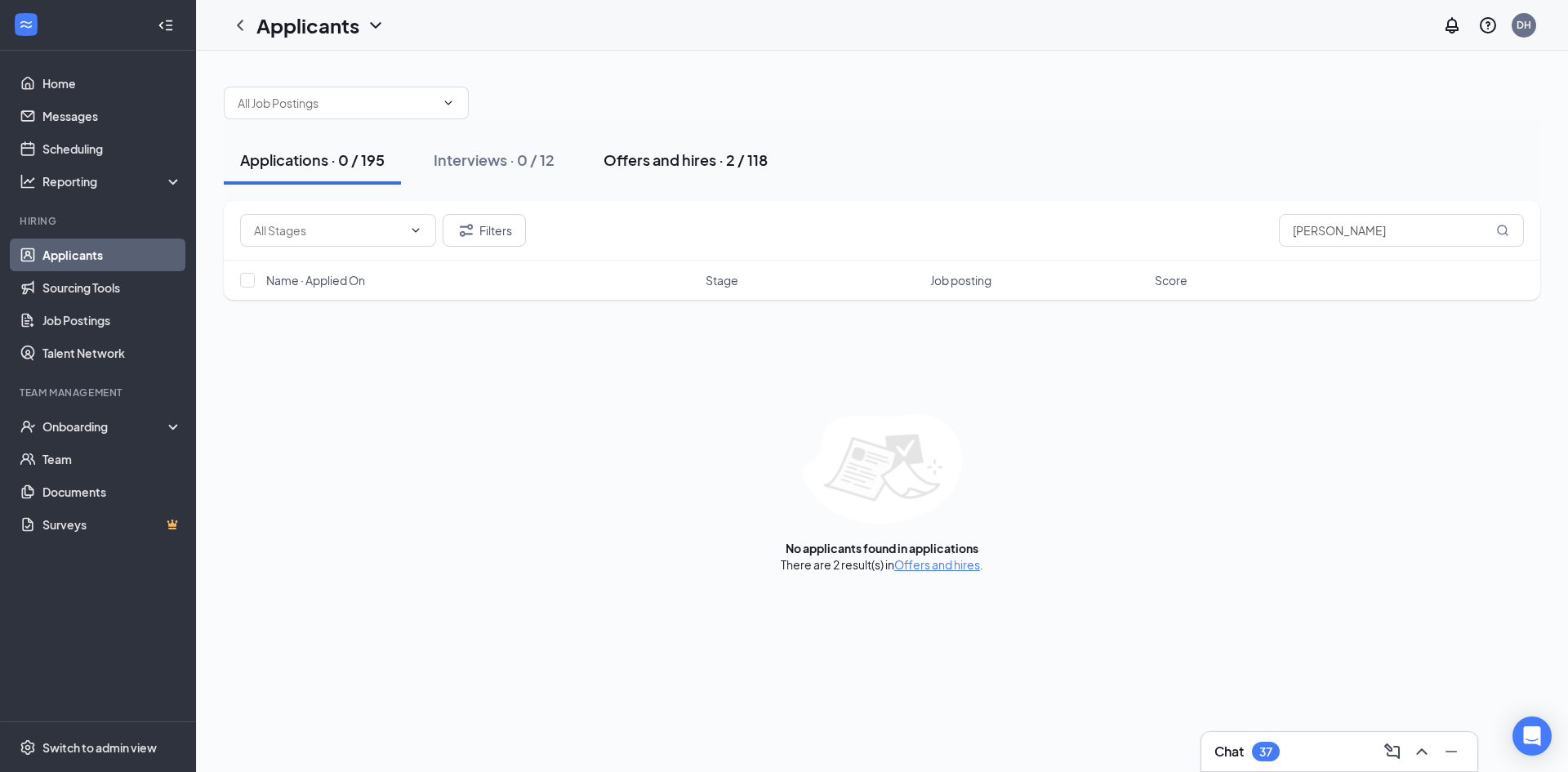
click at [716, 165] on div "Offers and hires · 2 / 118" at bounding box center [686, 159] width 164 height 21
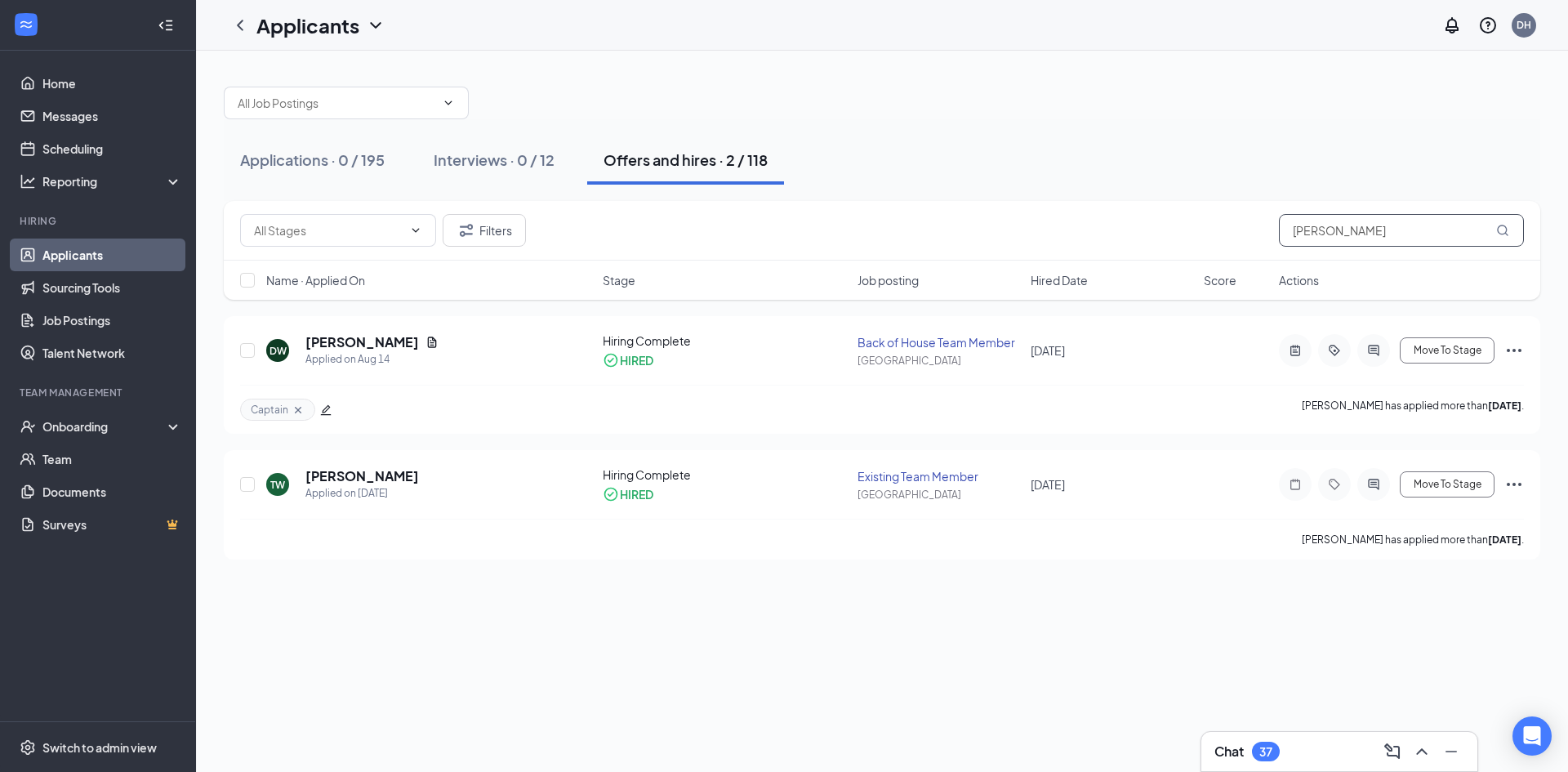
click at [1377, 237] on input "woods" at bounding box center [1401, 230] width 245 height 33
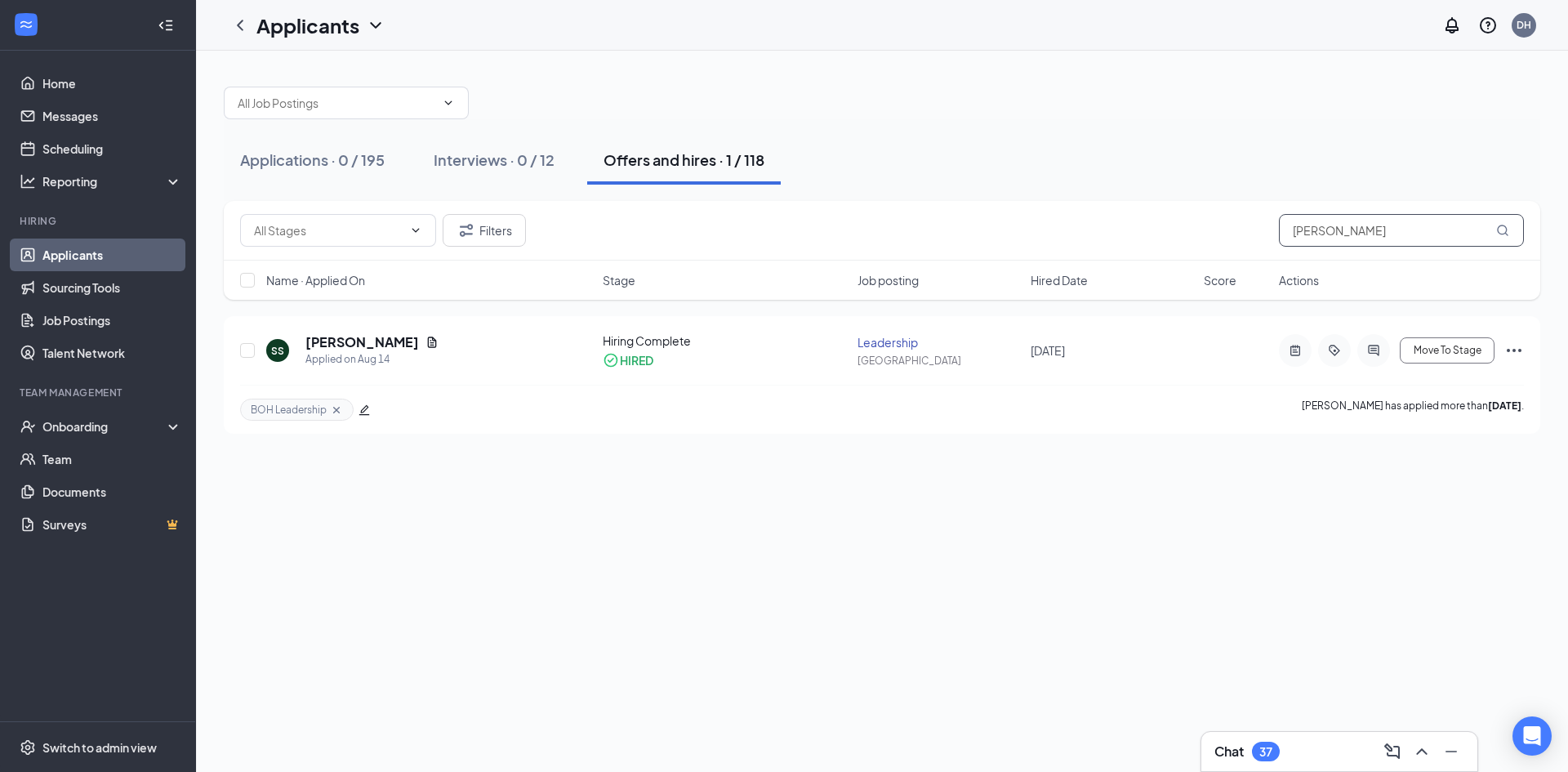
click at [1326, 229] on input "stigger" at bounding box center [1401, 230] width 245 height 33
type input "e"
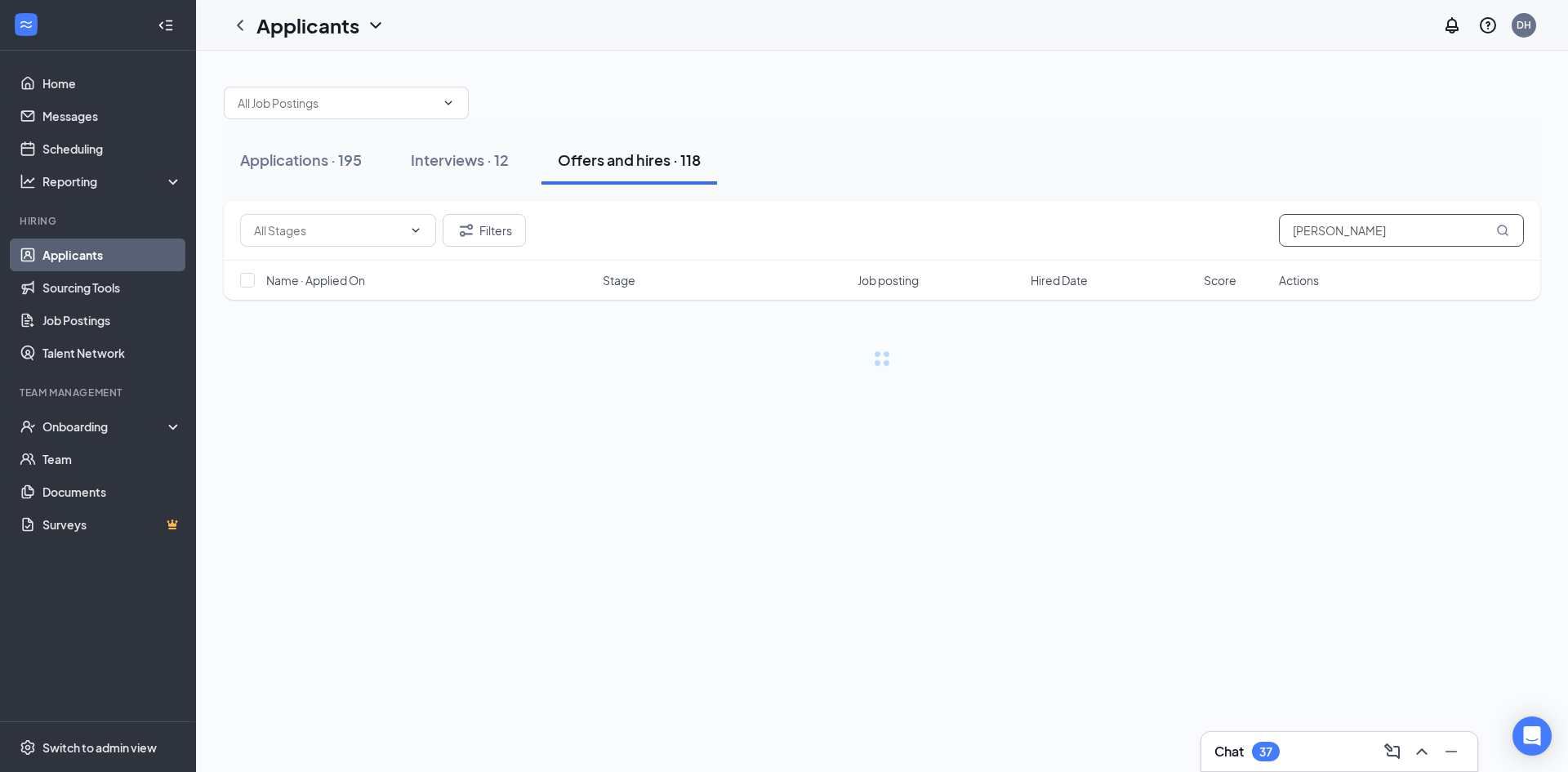
type input "willis"
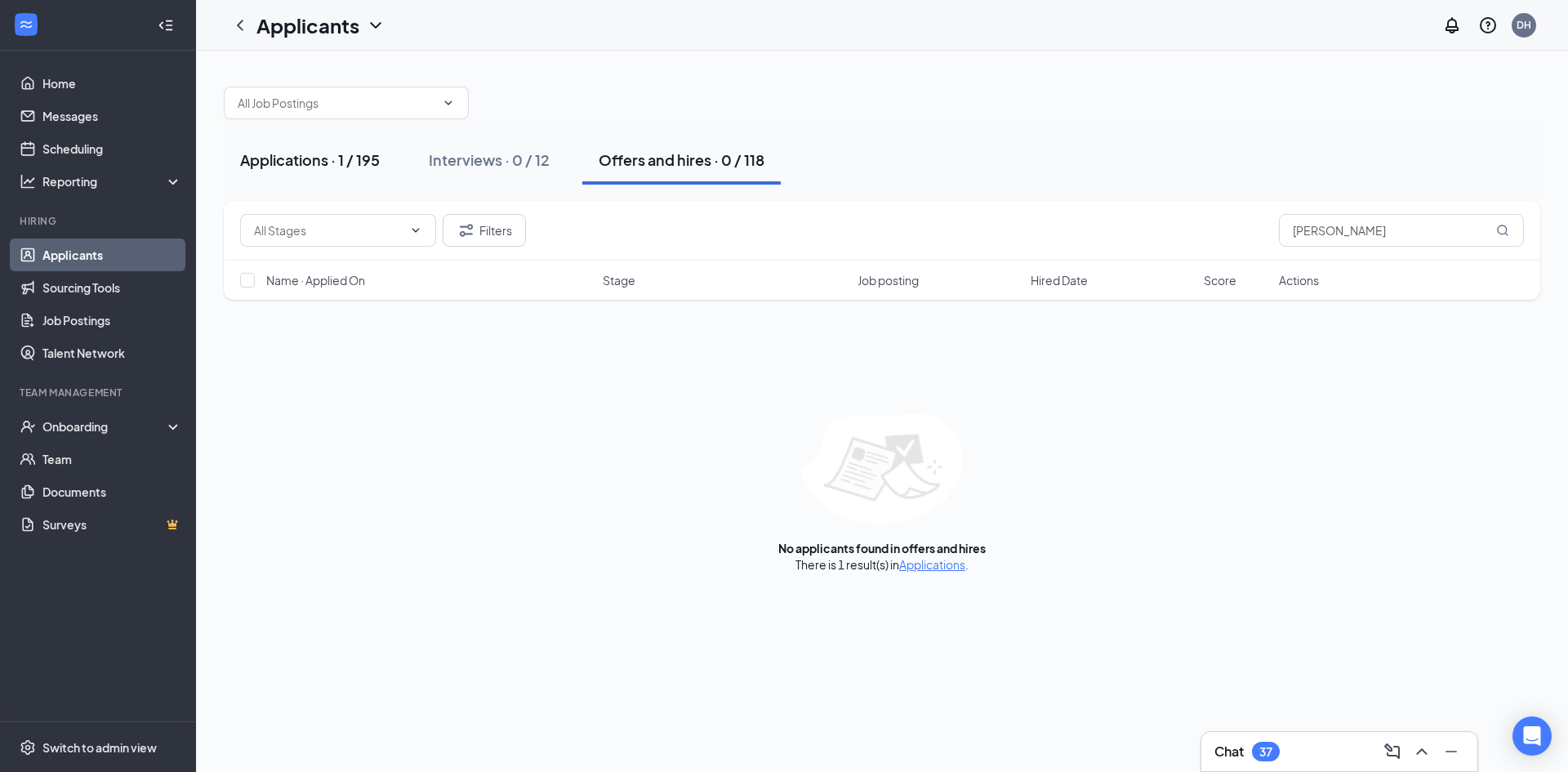
click at [379, 149] on div "Applications · 1 / 195" at bounding box center [310, 159] width 140 height 21
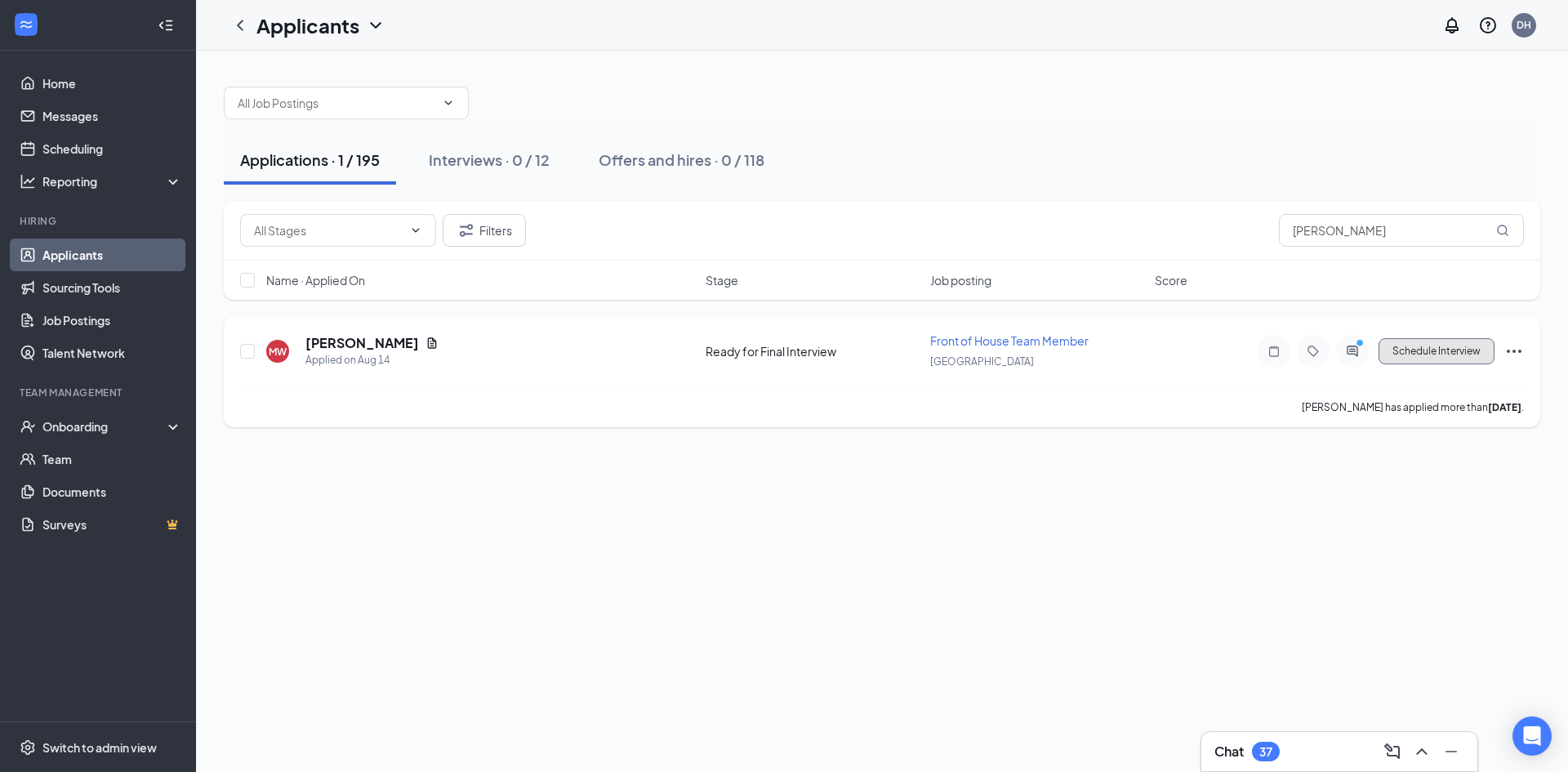
click at [1423, 356] on button "Schedule Interview" at bounding box center [1436, 350] width 116 height 26
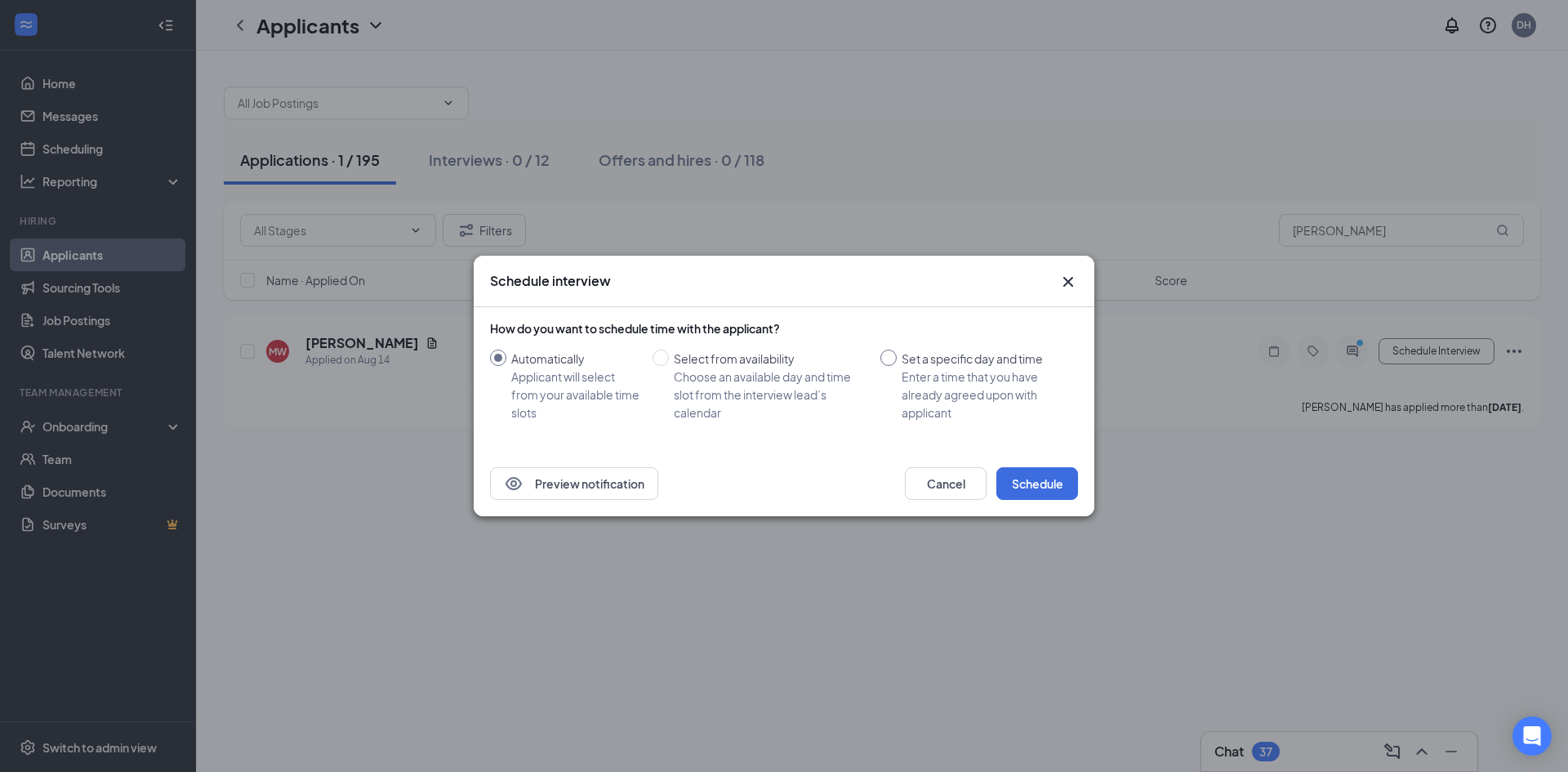
click at [884, 360] on input "Set a specific day and time Enter a time that you have already agreed upon with…" at bounding box center [889, 358] width 16 height 16
radio input "true"
radio input "false"
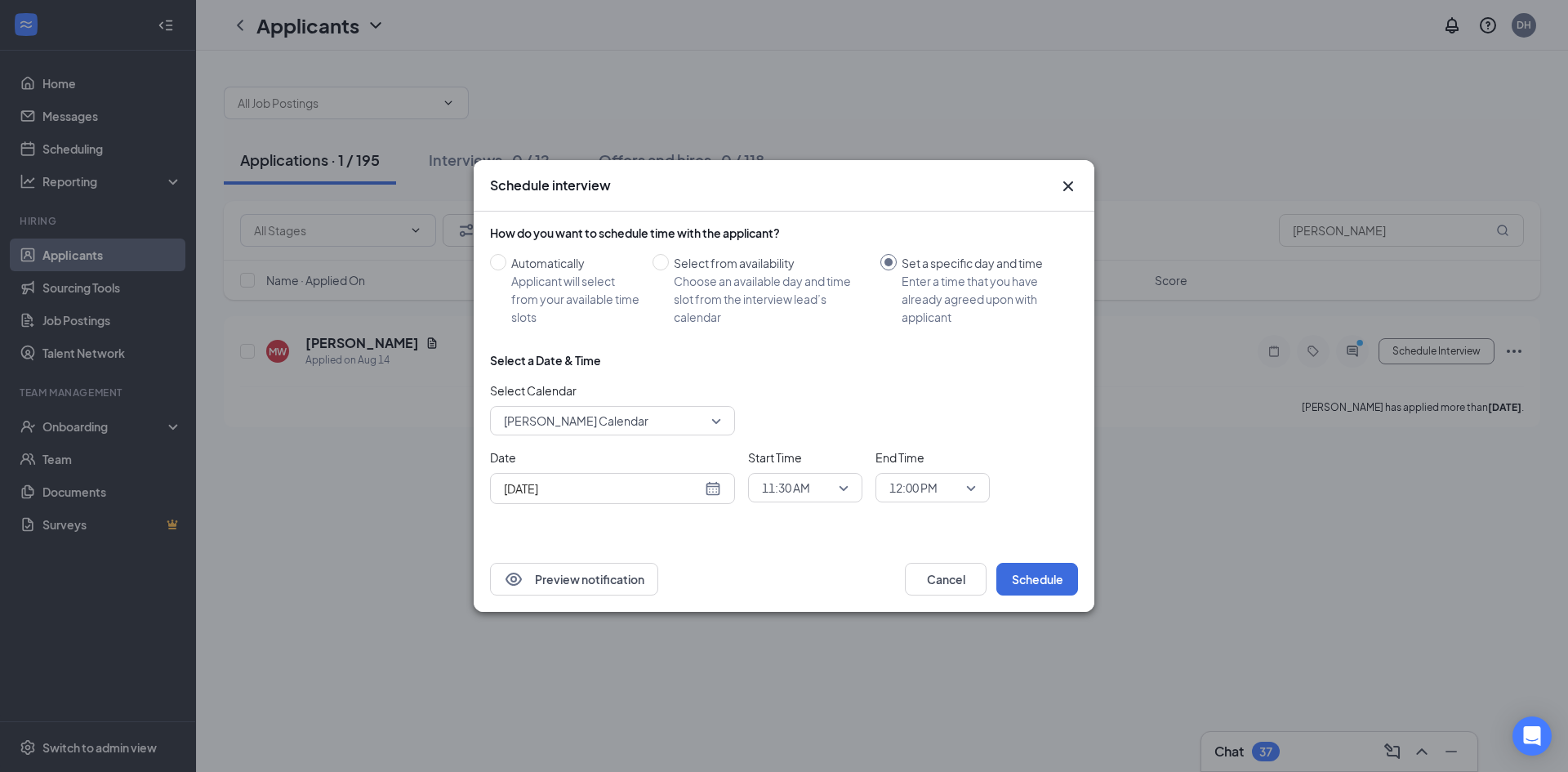
click at [912, 488] on span "12:00 PM" at bounding box center [913, 487] width 48 height 24
click at [910, 414] on div "11:45 AM" at bounding box center [932, 405] width 115 height 38
click at [1031, 586] on button "Schedule" at bounding box center [1037, 579] width 81 height 33
click at [679, 490] on input "Aug 26, 2025" at bounding box center [602, 488] width 198 height 18
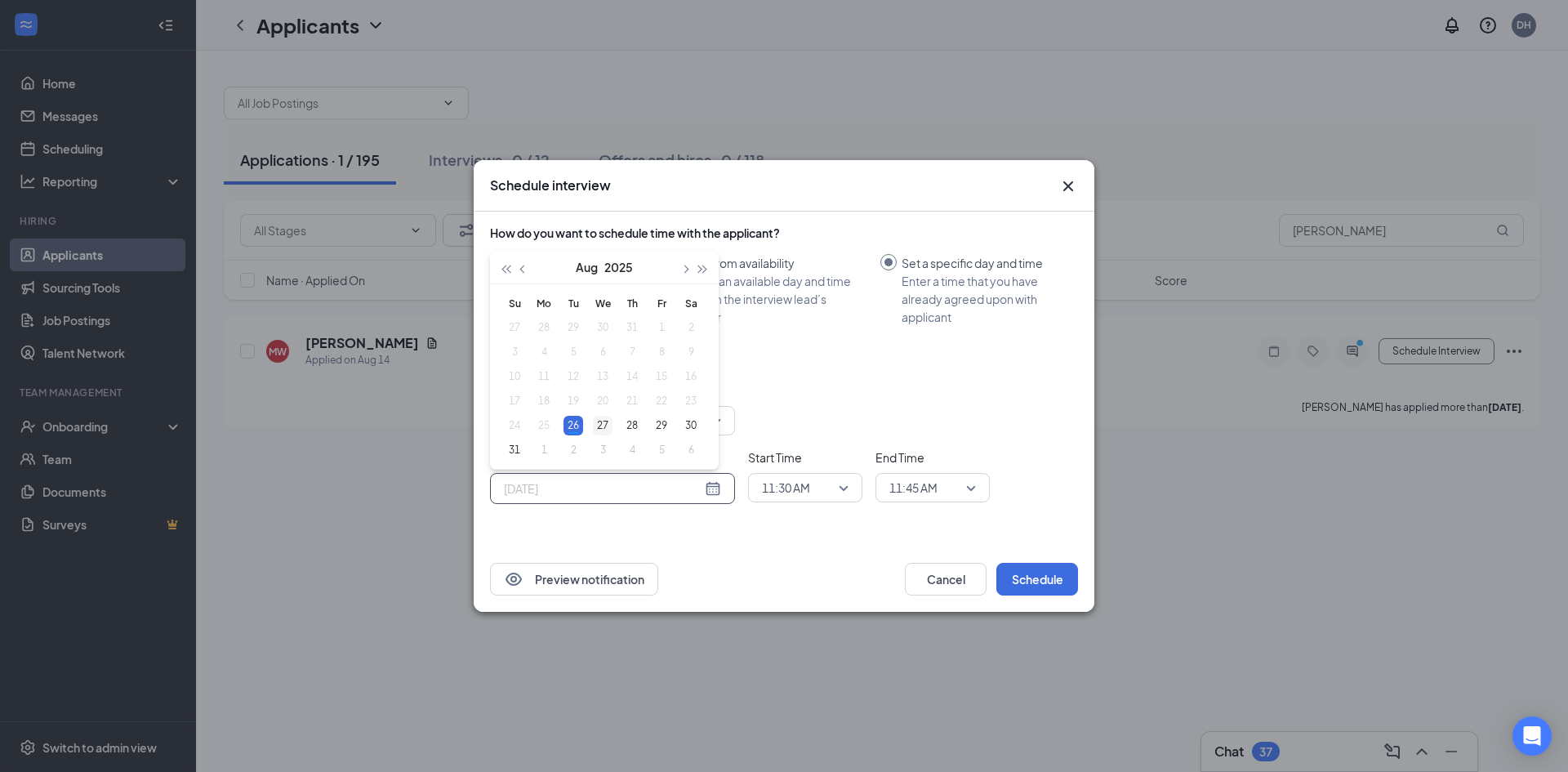
type input "Aug 27, 2025"
click at [596, 417] on div "27" at bounding box center [602, 425] width 20 height 20
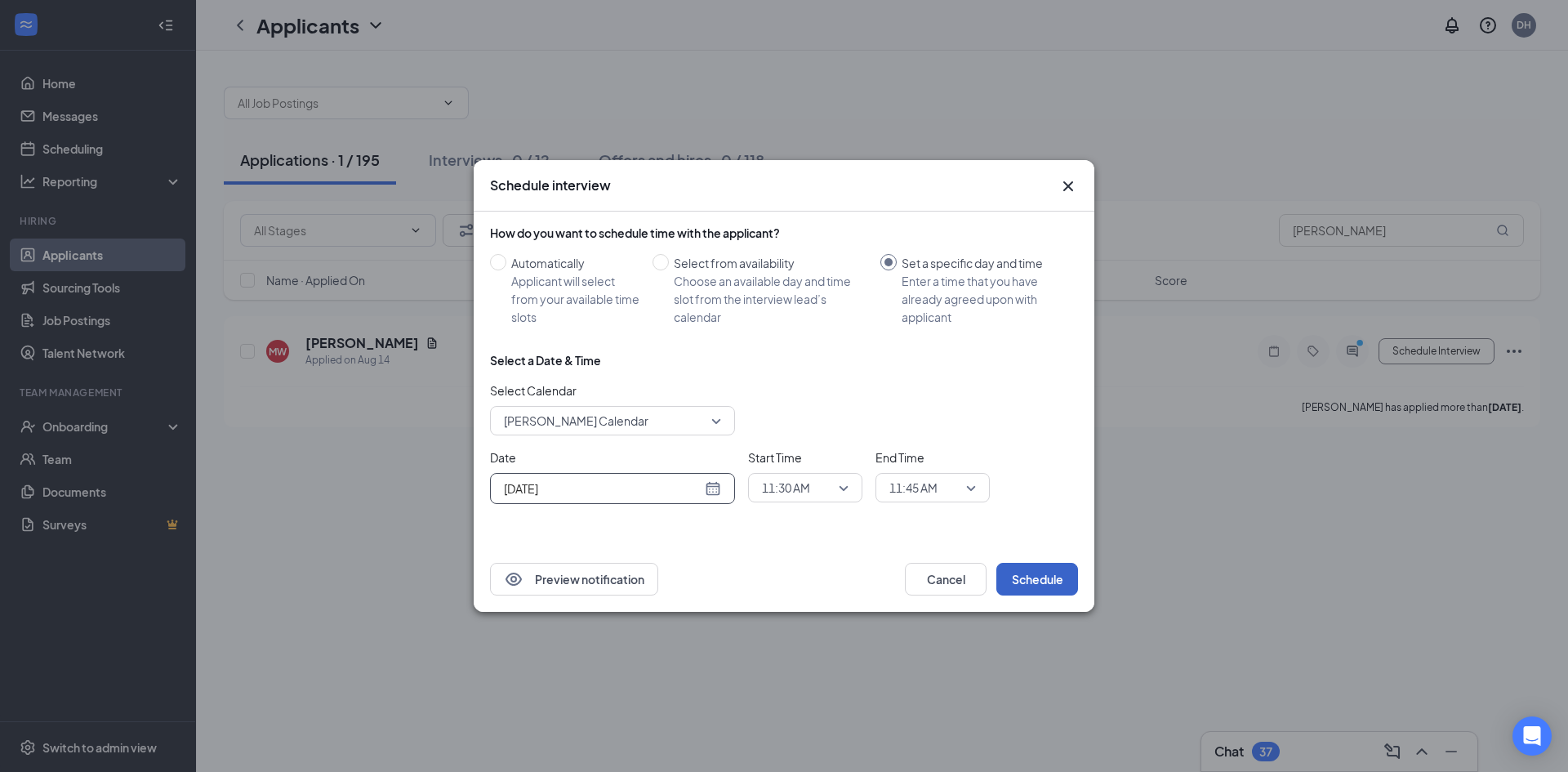
click at [1038, 580] on button "Schedule" at bounding box center [1037, 579] width 81 height 33
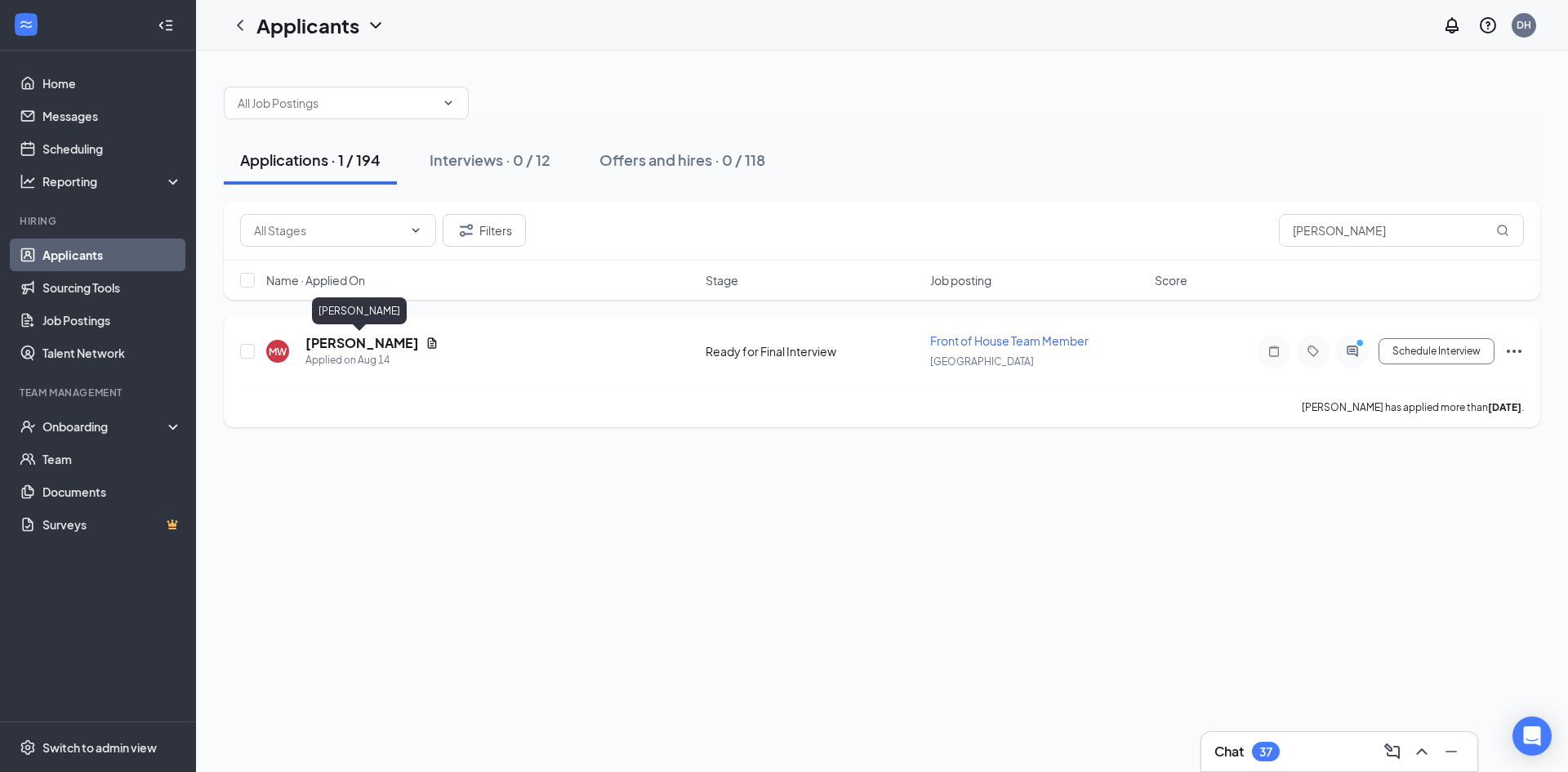
click at [350, 335] on h5 "Madisyn Willis" at bounding box center [362, 343] width 114 height 18
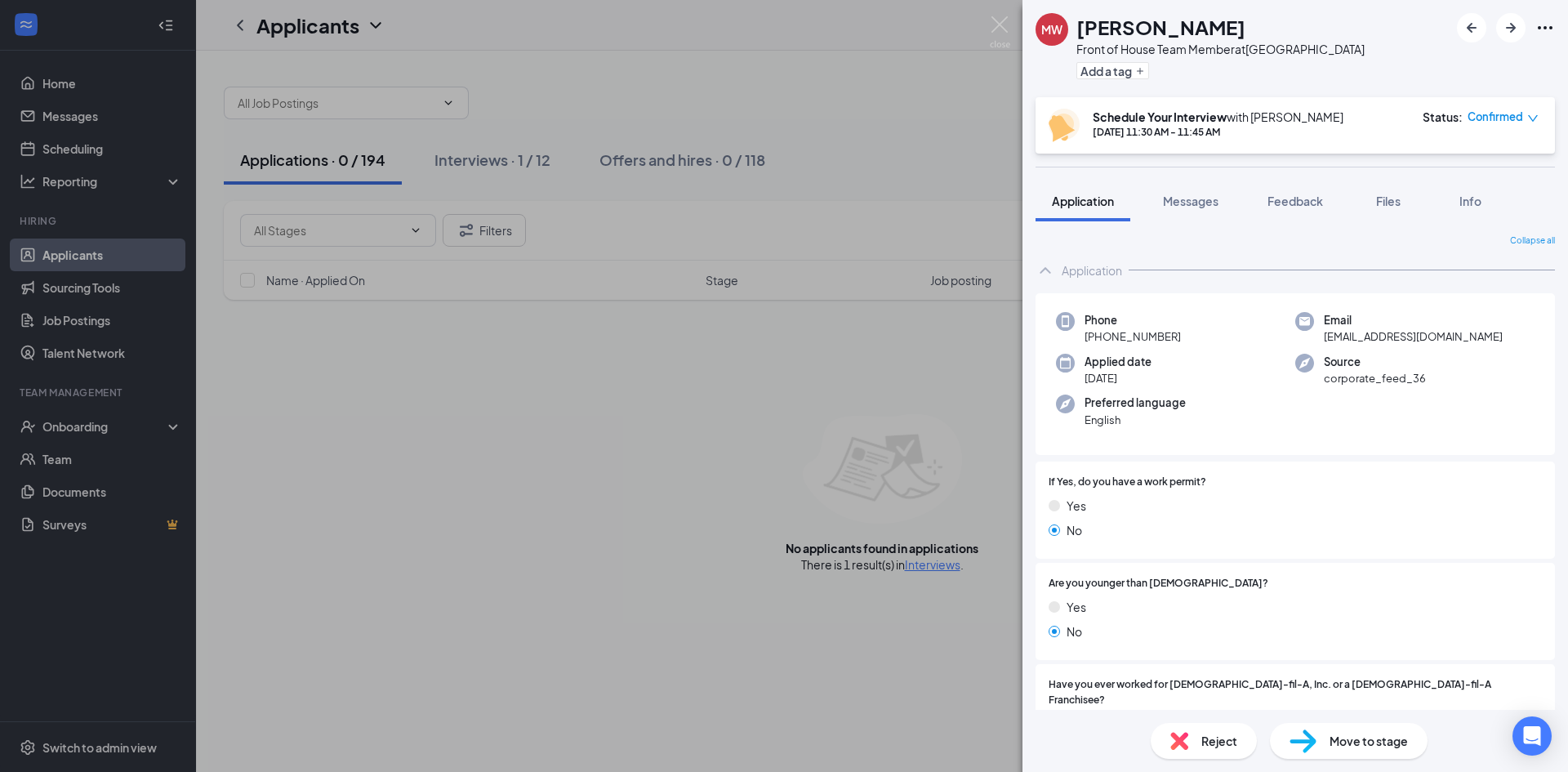
click at [1351, 339] on span "madisyn1214@gmail.com" at bounding box center [1414, 337] width 179 height 16
copy span "madisyn1214@gmail.com"
click at [1011, 24] on div "MW Madisyn Willis Front of House Team Member at Cascade Road Add a tag Schedule…" at bounding box center [784, 386] width 1568 height 772
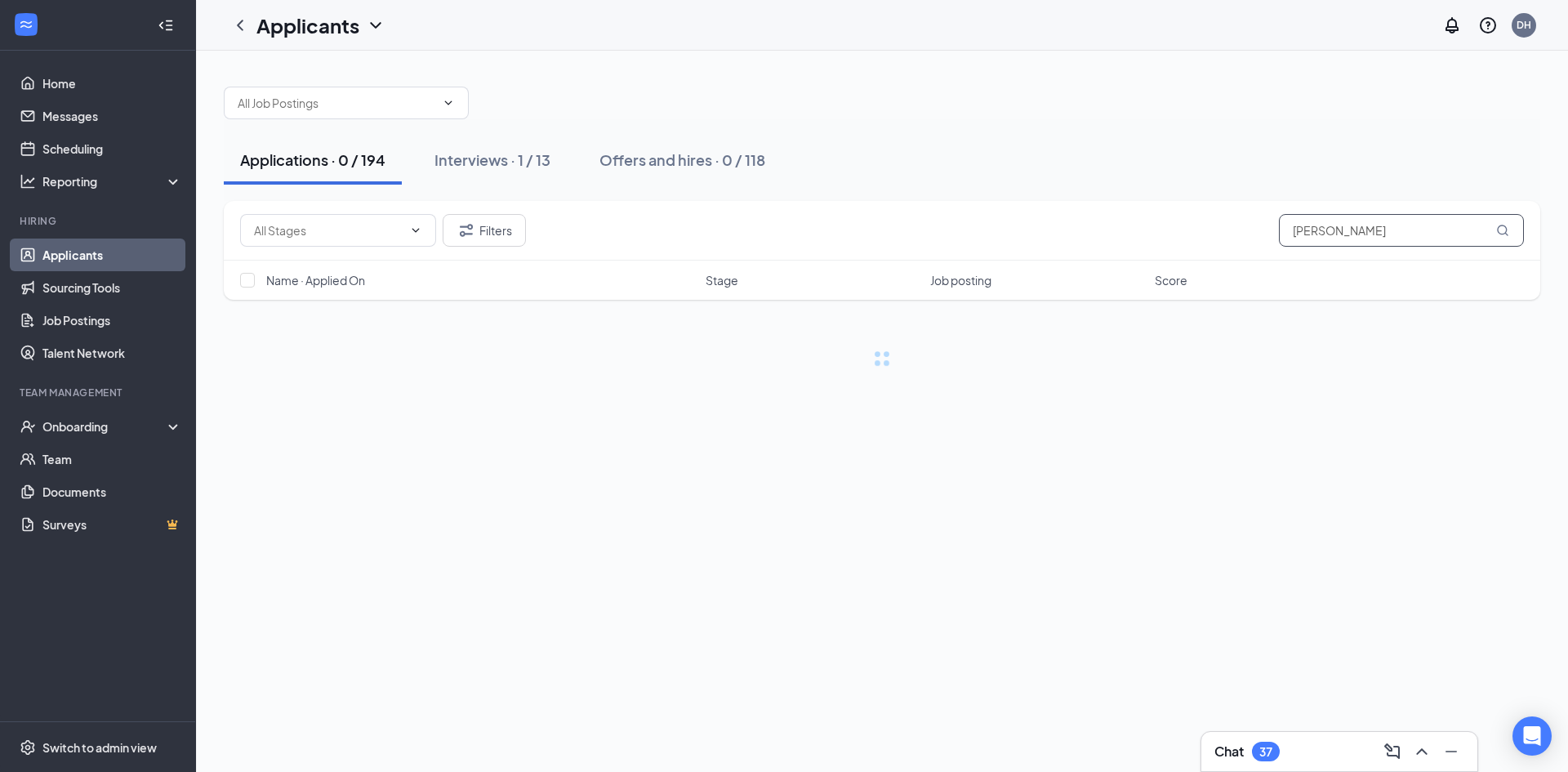
click at [1341, 241] on input "willis" at bounding box center [1401, 230] width 245 height 33
type input "tilley"
click at [765, 155] on div "Offers and hires · 2 / 118" at bounding box center [686, 159] width 164 height 21
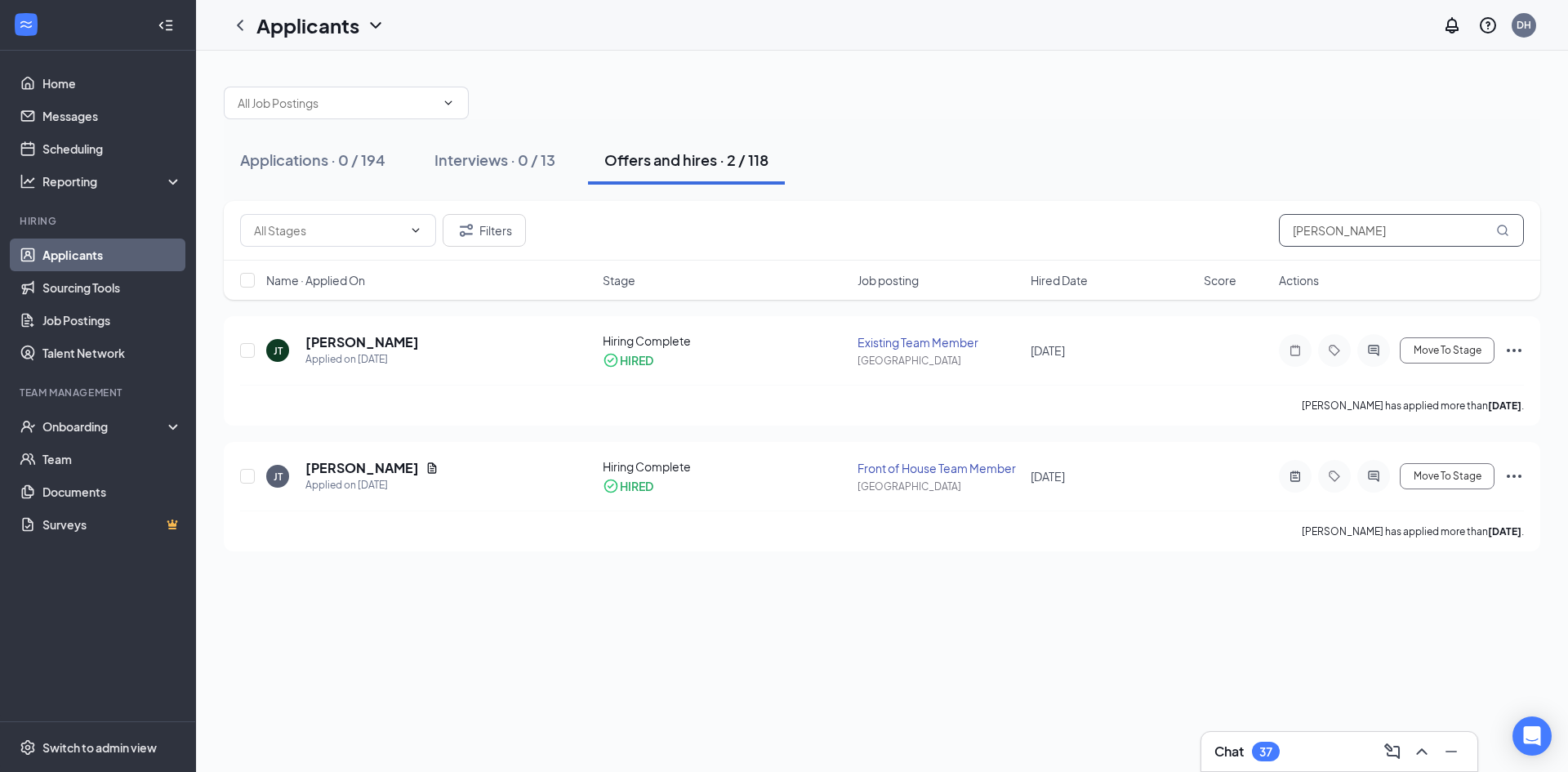
click at [1375, 241] on input "tilley" at bounding box center [1401, 230] width 245 height 33
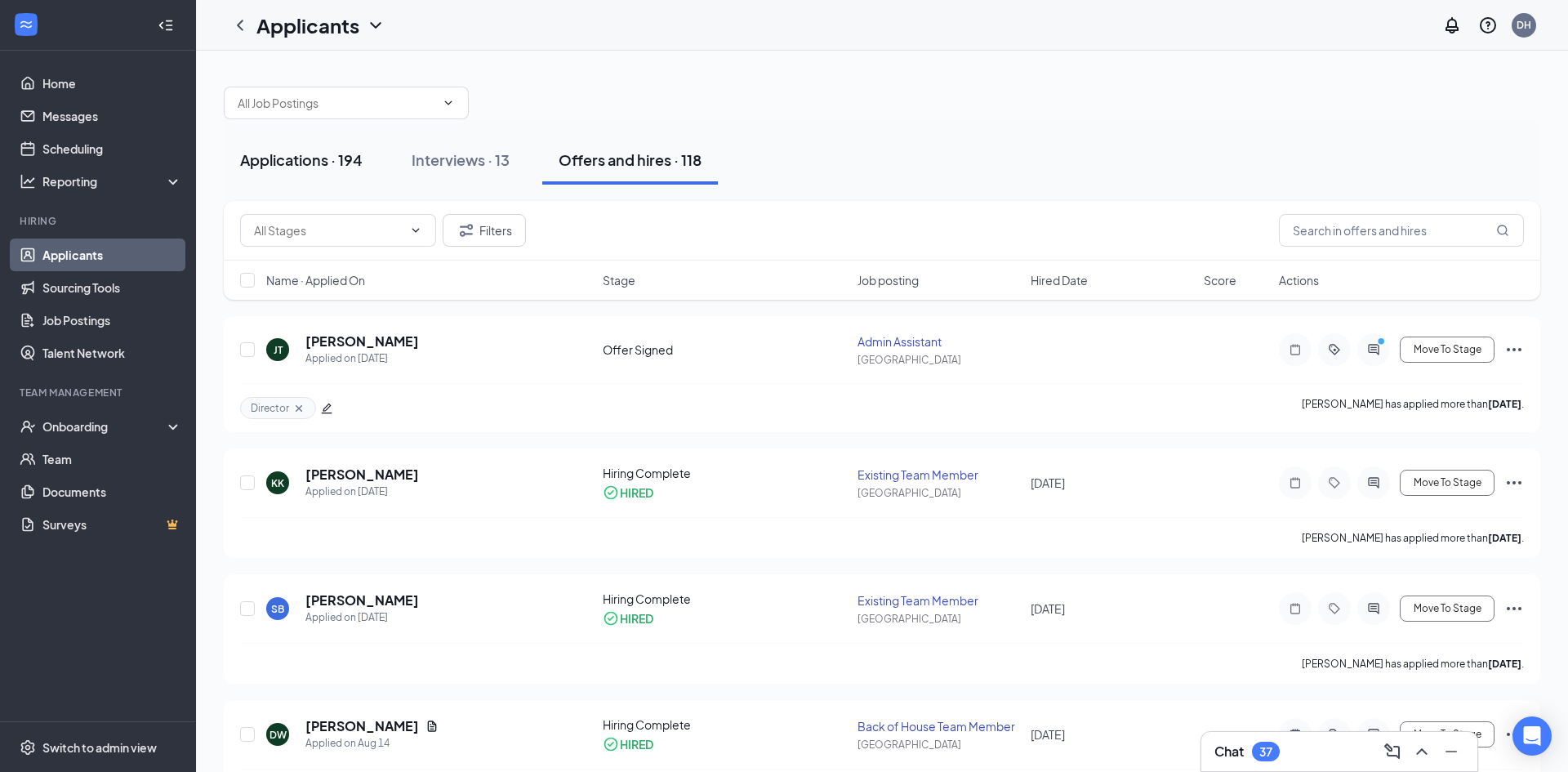
click at [358, 158] on div "Applications · 194" at bounding box center [302, 159] width 123 height 21
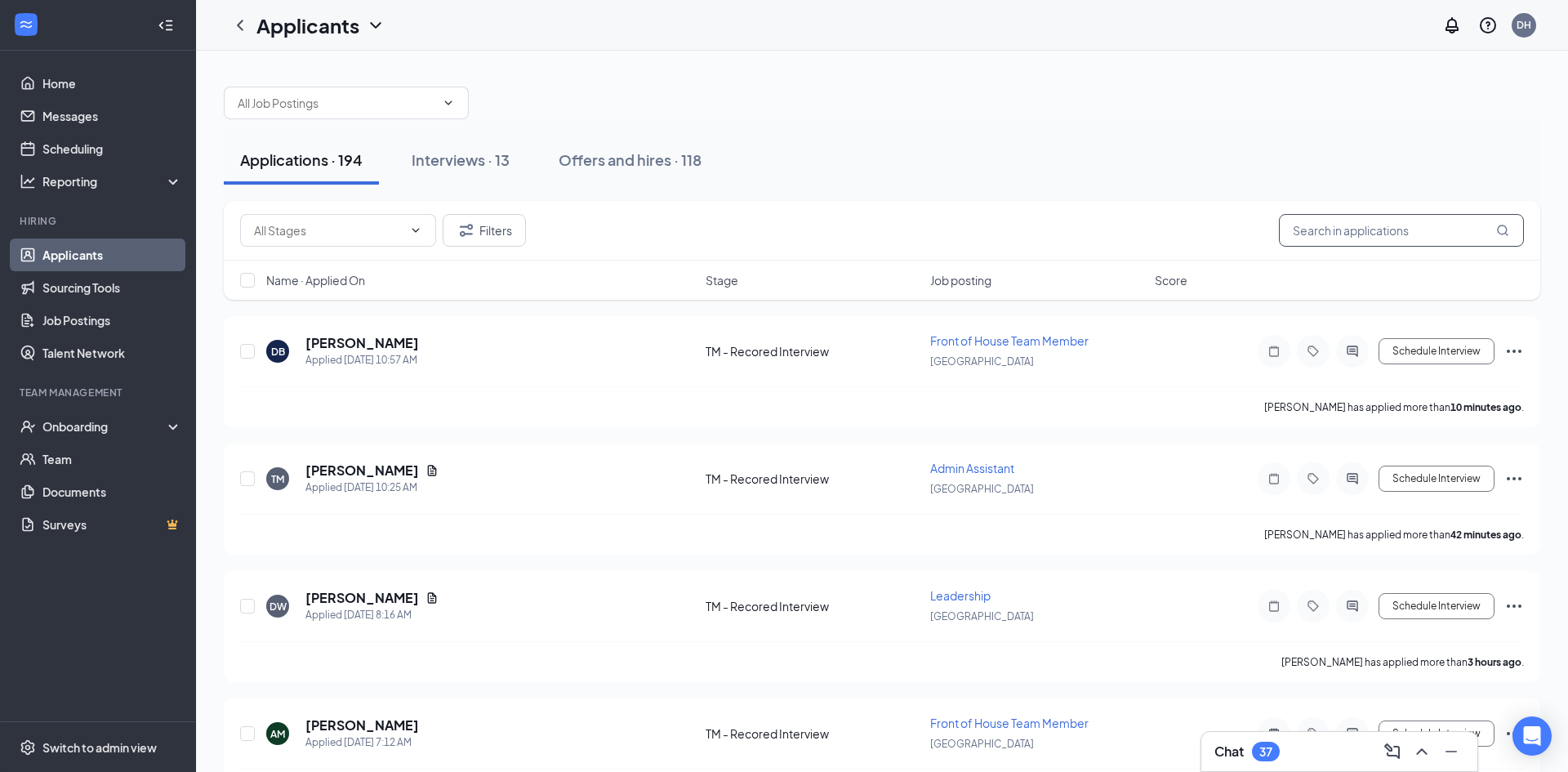
click at [1325, 224] on input "text" at bounding box center [1401, 230] width 245 height 33
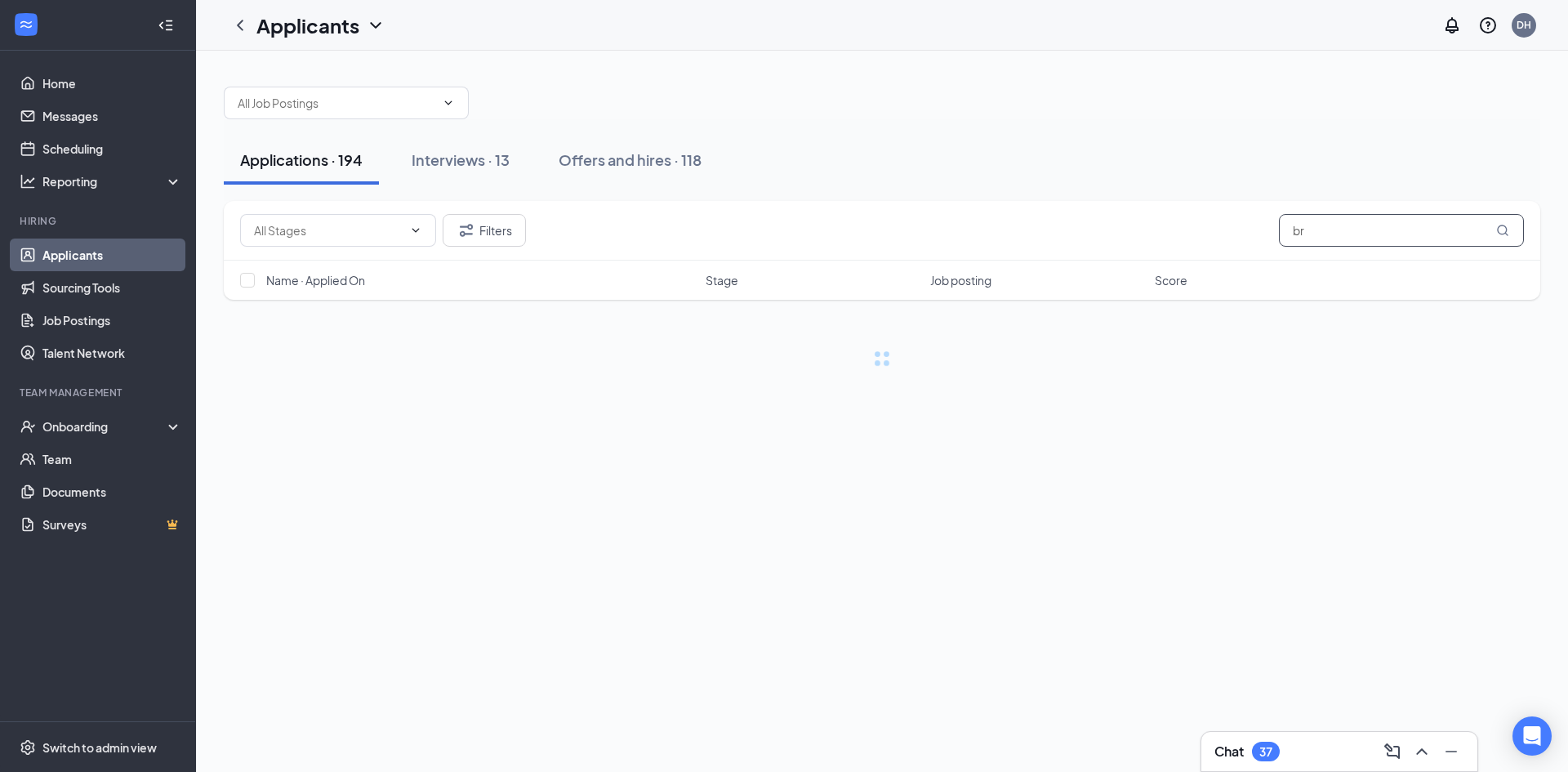
click at [1397, 231] on input "br" at bounding box center [1401, 230] width 245 height 33
type input "brady"
click at [680, 151] on div "Offers and hires · 1 / 118" at bounding box center [685, 159] width 161 height 21
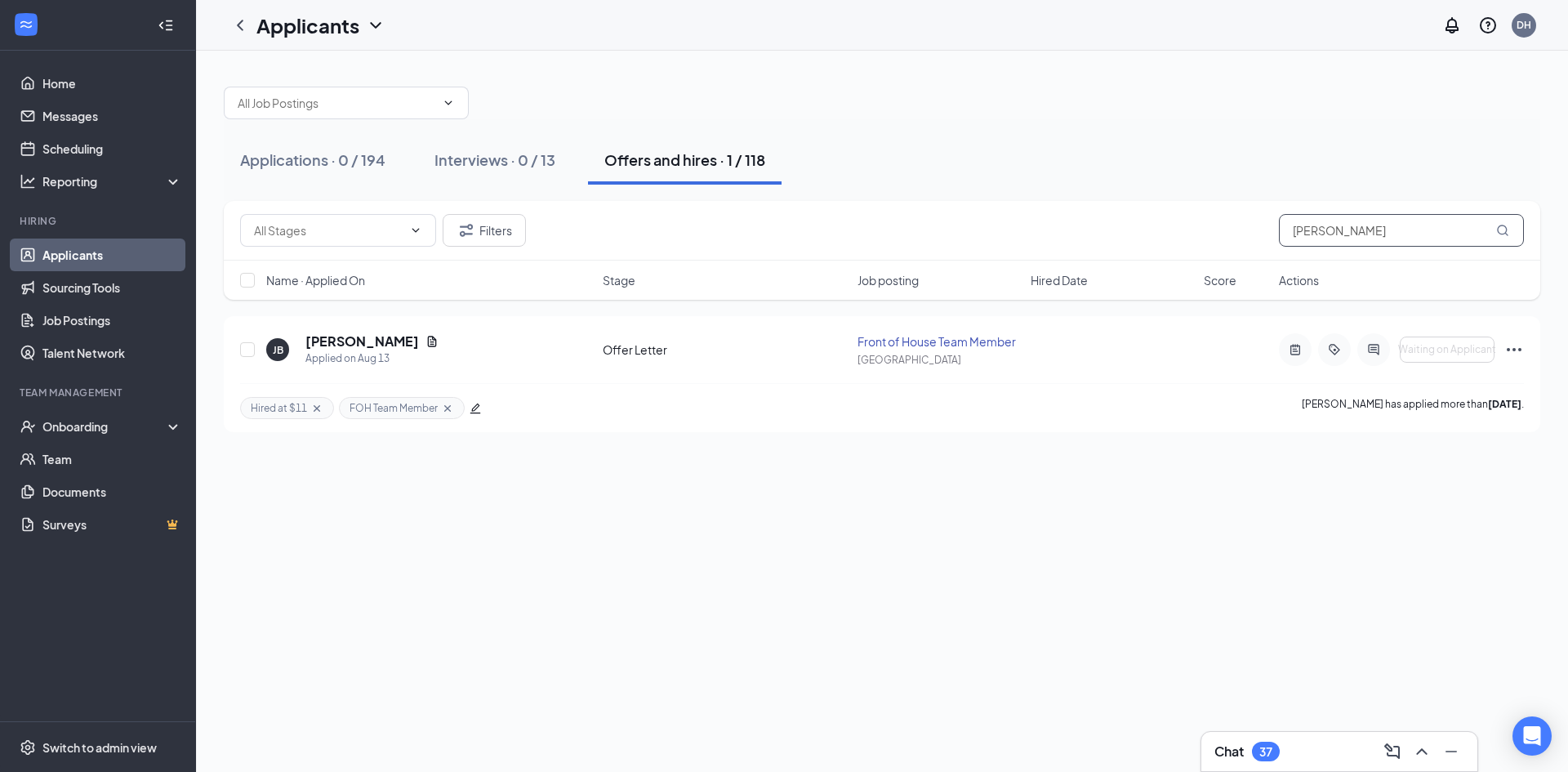
click at [1412, 227] on input "brady" at bounding box center [1401, 230] width 245 height 33
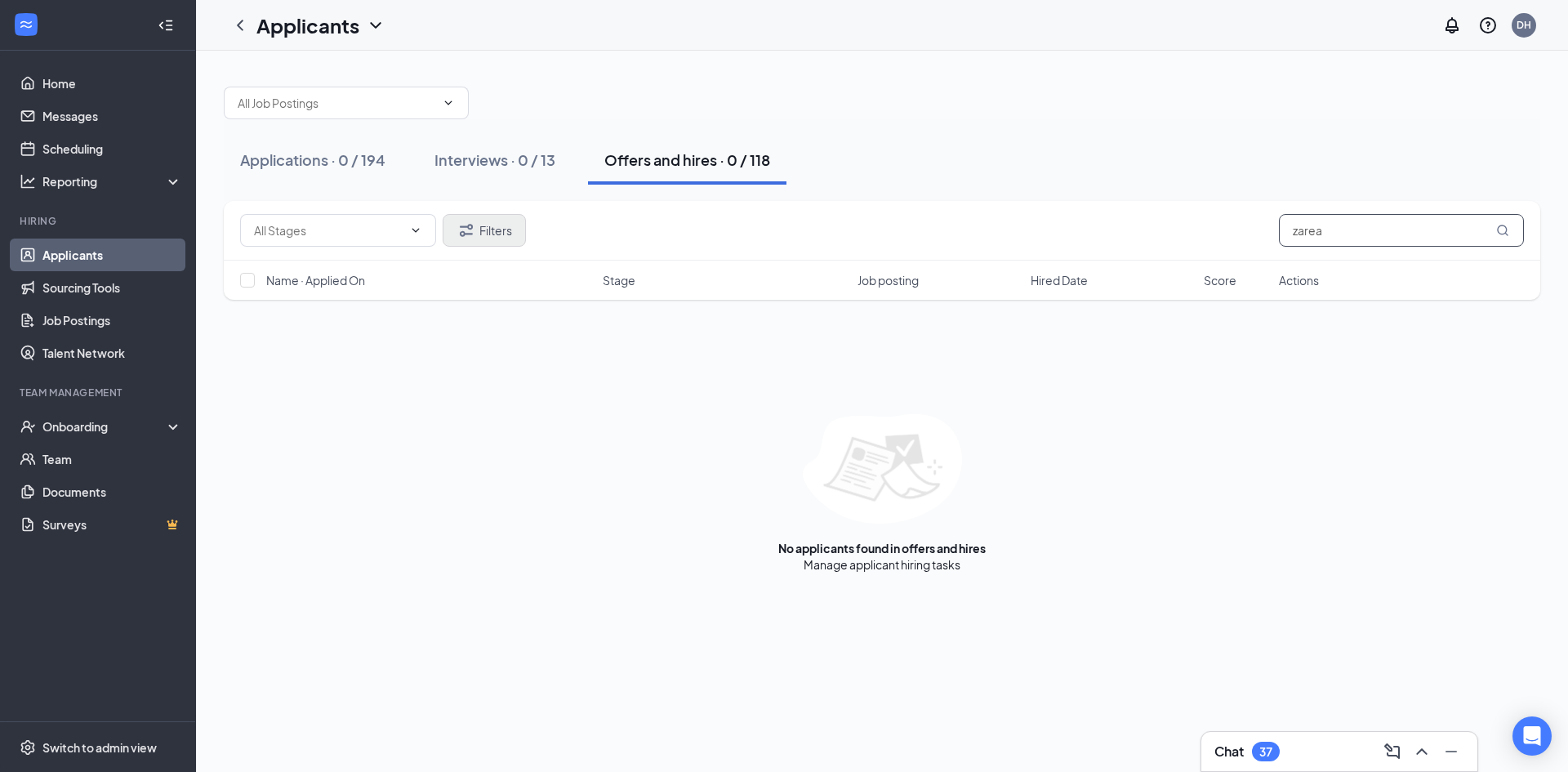
type input "zarea"
click at [498, 236] on button "Filters" at bounding box center [484, 230] width 83 height 33
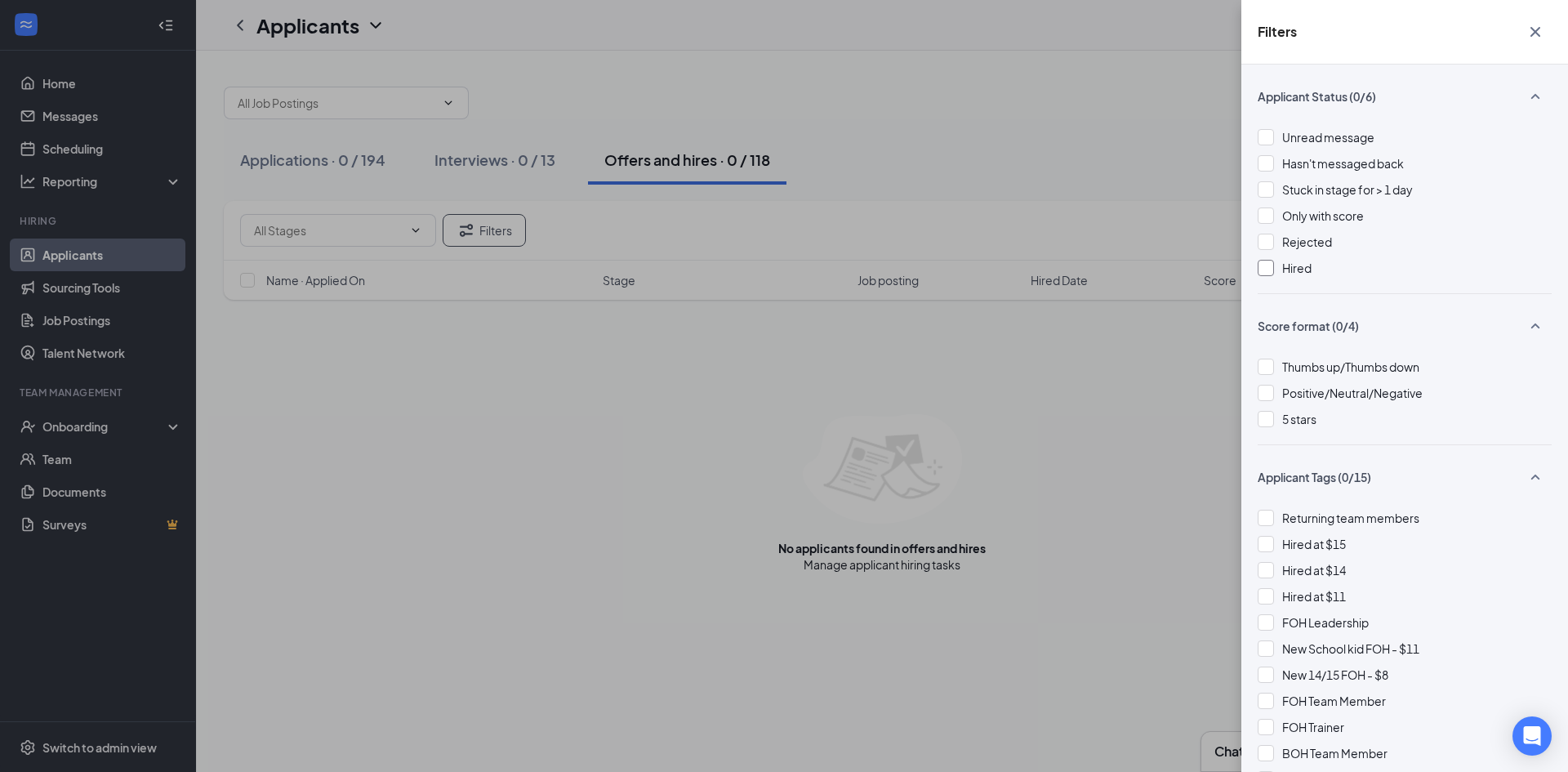
click at [1276, 265] on div "Hired" at bounding box center [1405, 268] width 294 height 18
click at [1266, 265] on img at bounding box center [1265, 267] width 8 height 6
click at [1273, 239] on div at bounding box center [1266, 242] width 16 height 16
click at [1535, 28] on icon "Cross" at bounding box center [1535, 32] width 20 height 20
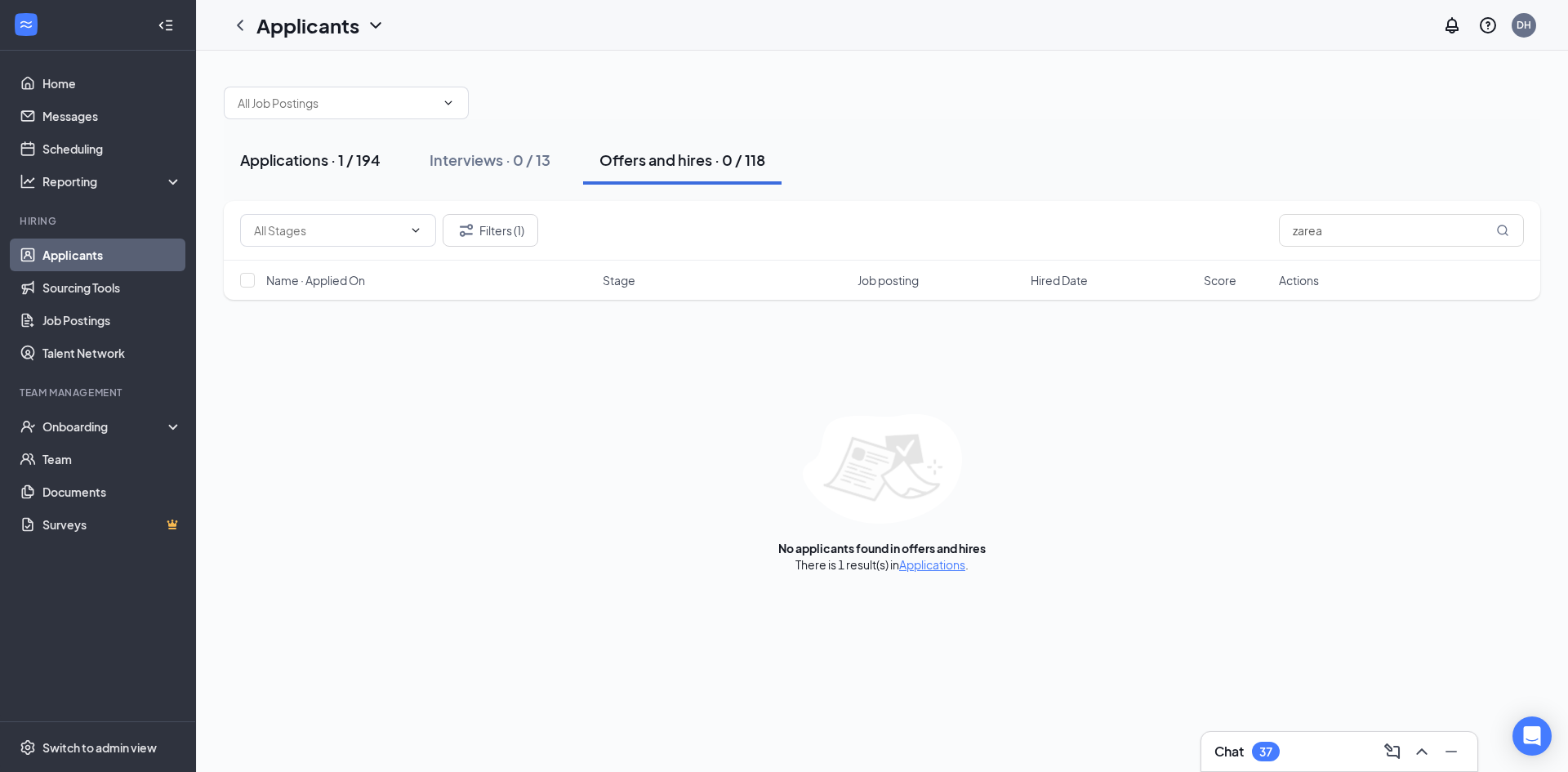
click at [358, 172] on button "Applications · 1 / 194" at bounding box center [311, 160] width 173 height 49
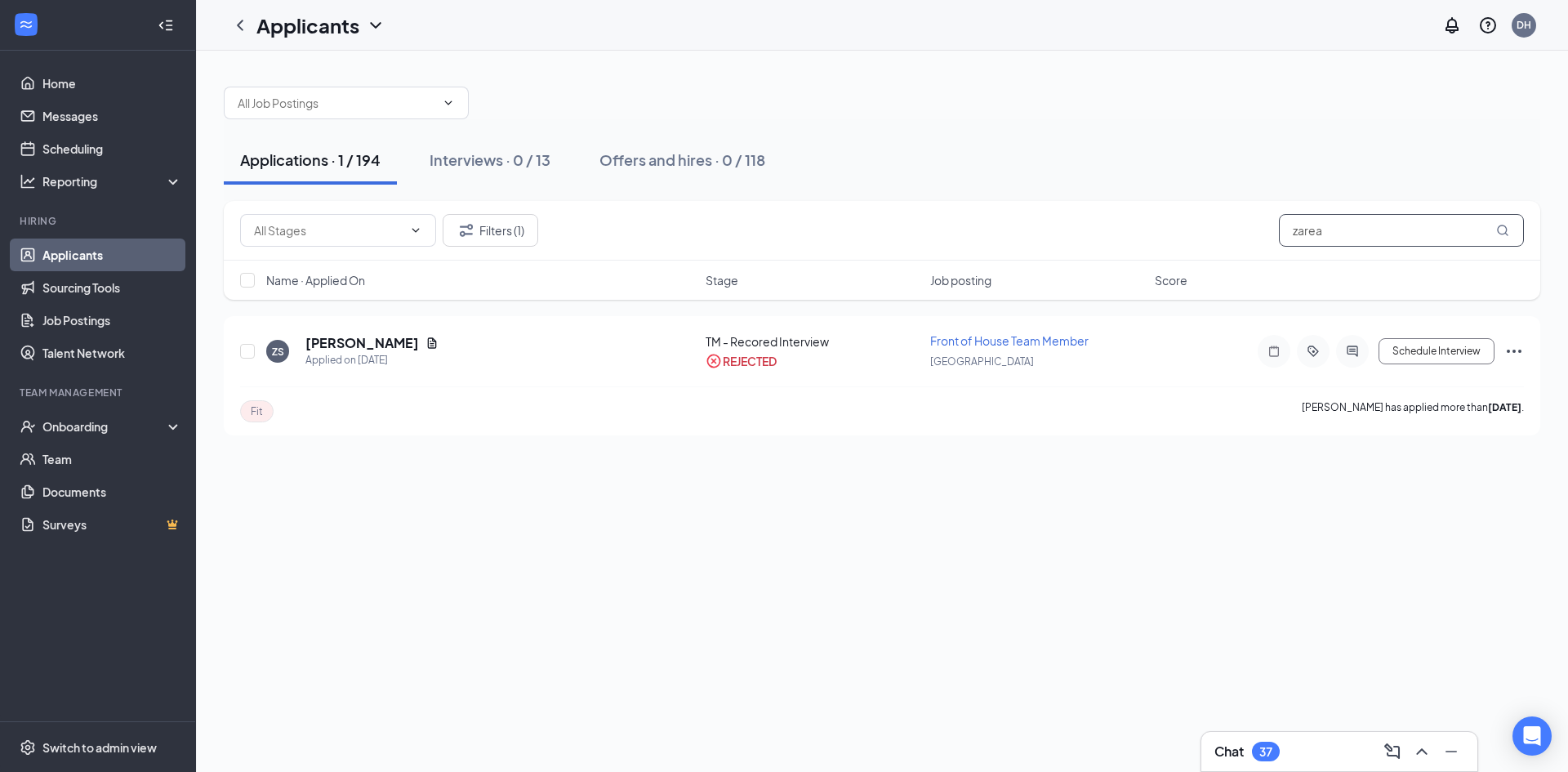
click at [1326, 232] on input "zarea" at bounding box center [1401, 230] width 245 height 33
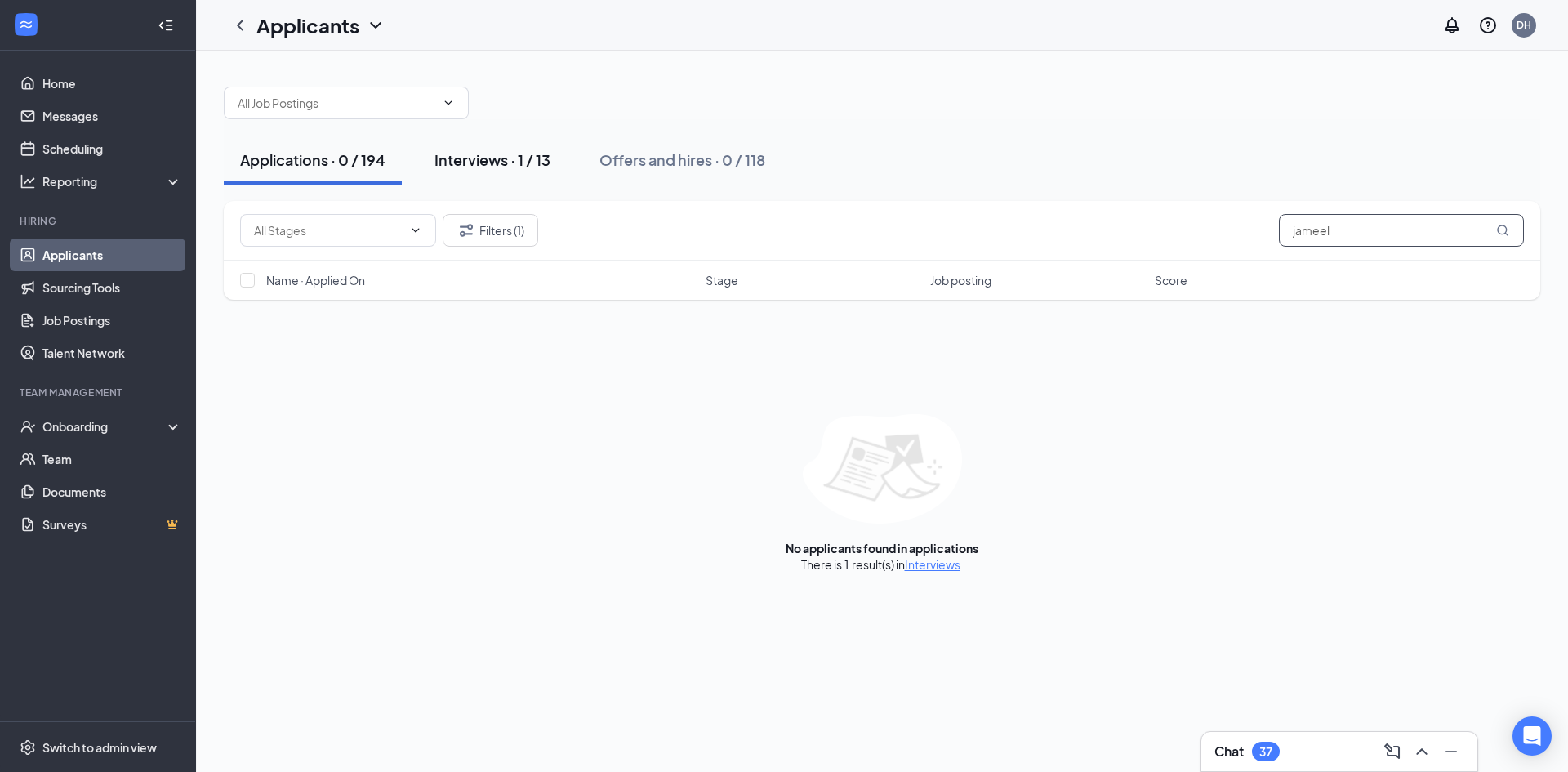
type input "jameel"
click at [513, 164] on div "Interviews · 1 / 13" at bounding box center [492, 159] width 116 height 21
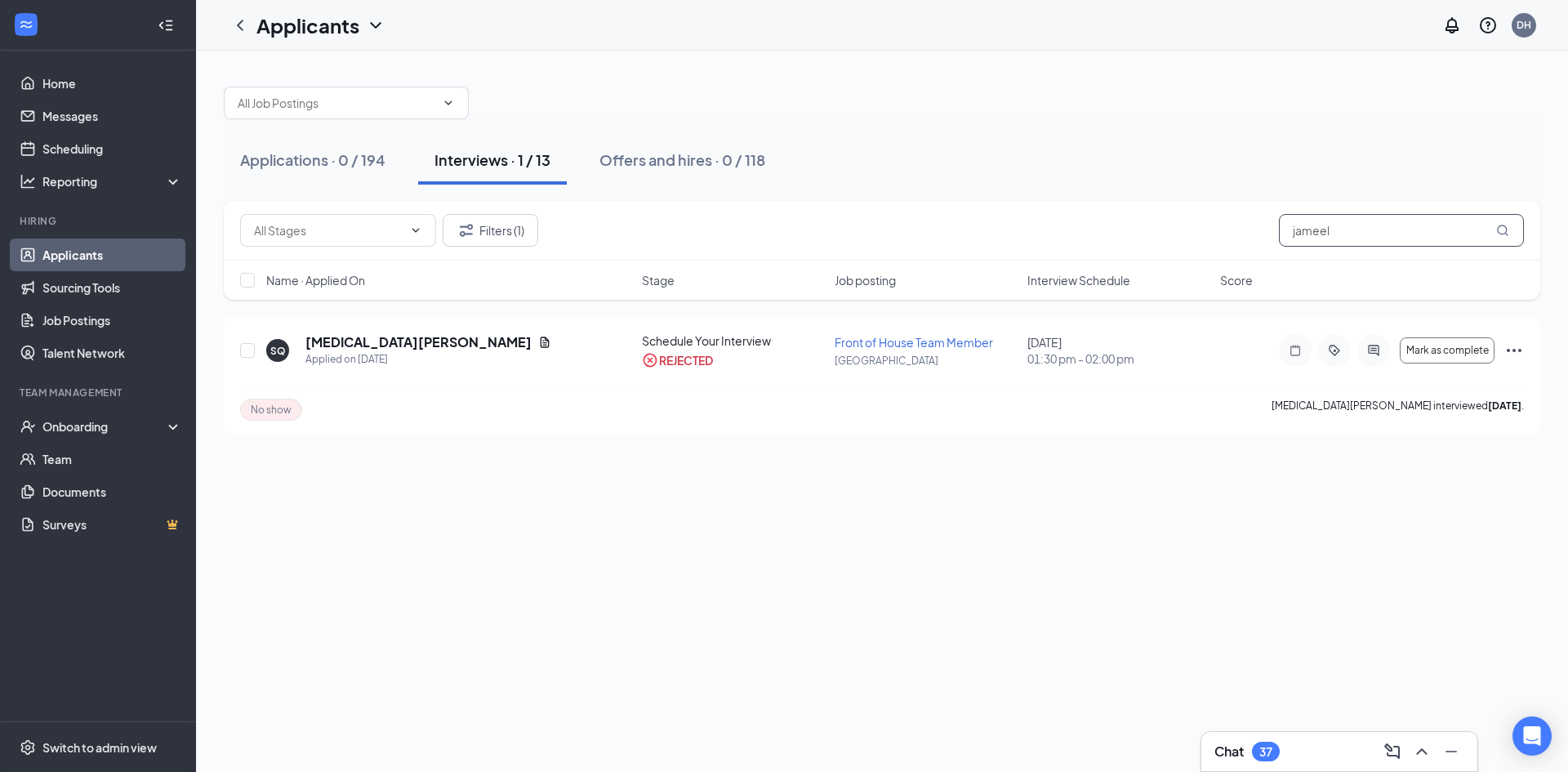
click at [1377, 235] on input "jameel" at bounding box center [1401, 230] width 245 height 33
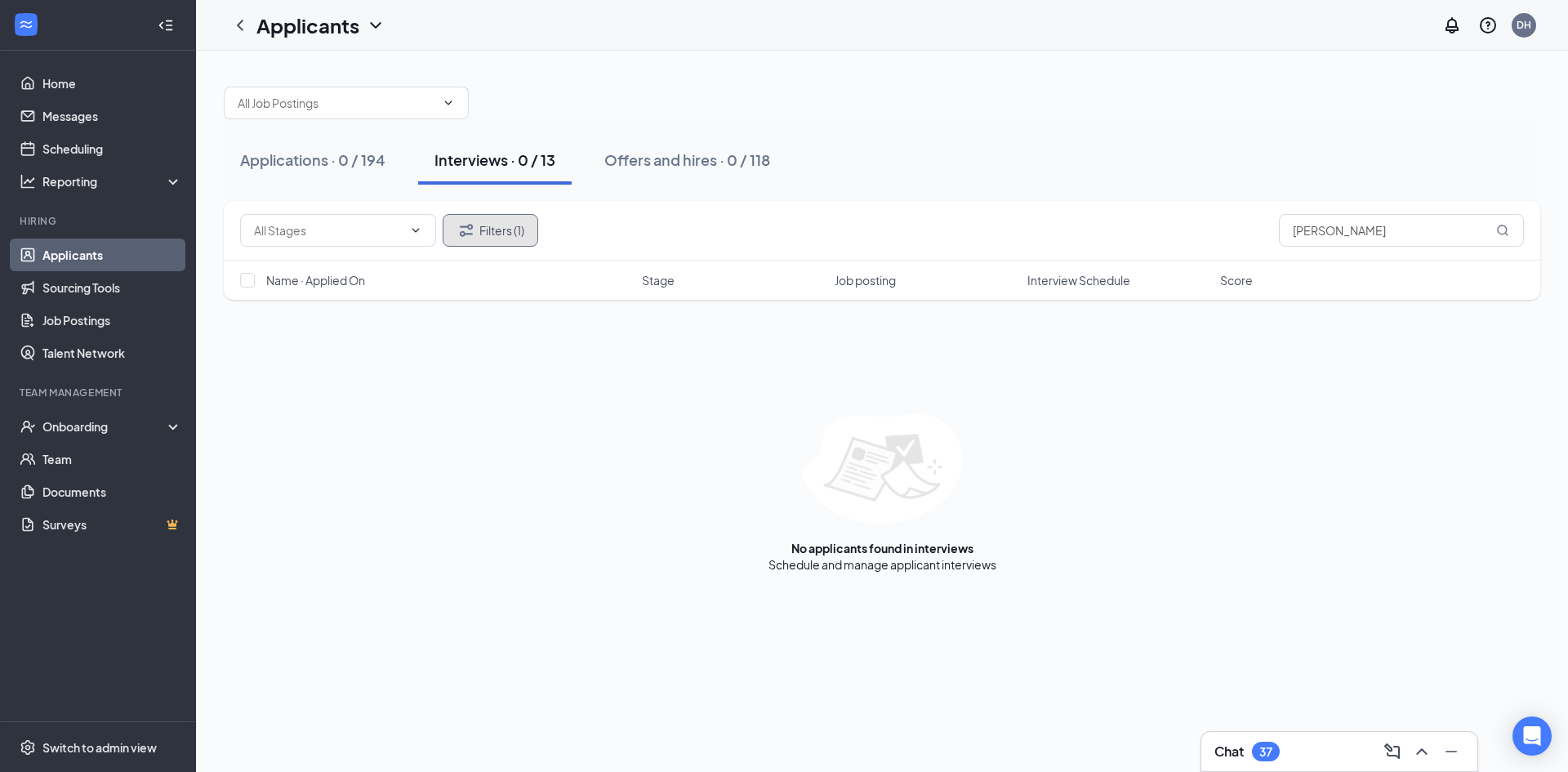
click at [508, 235] on button "Filters (1)" at bounding box center [490, 230] width 96 height 33
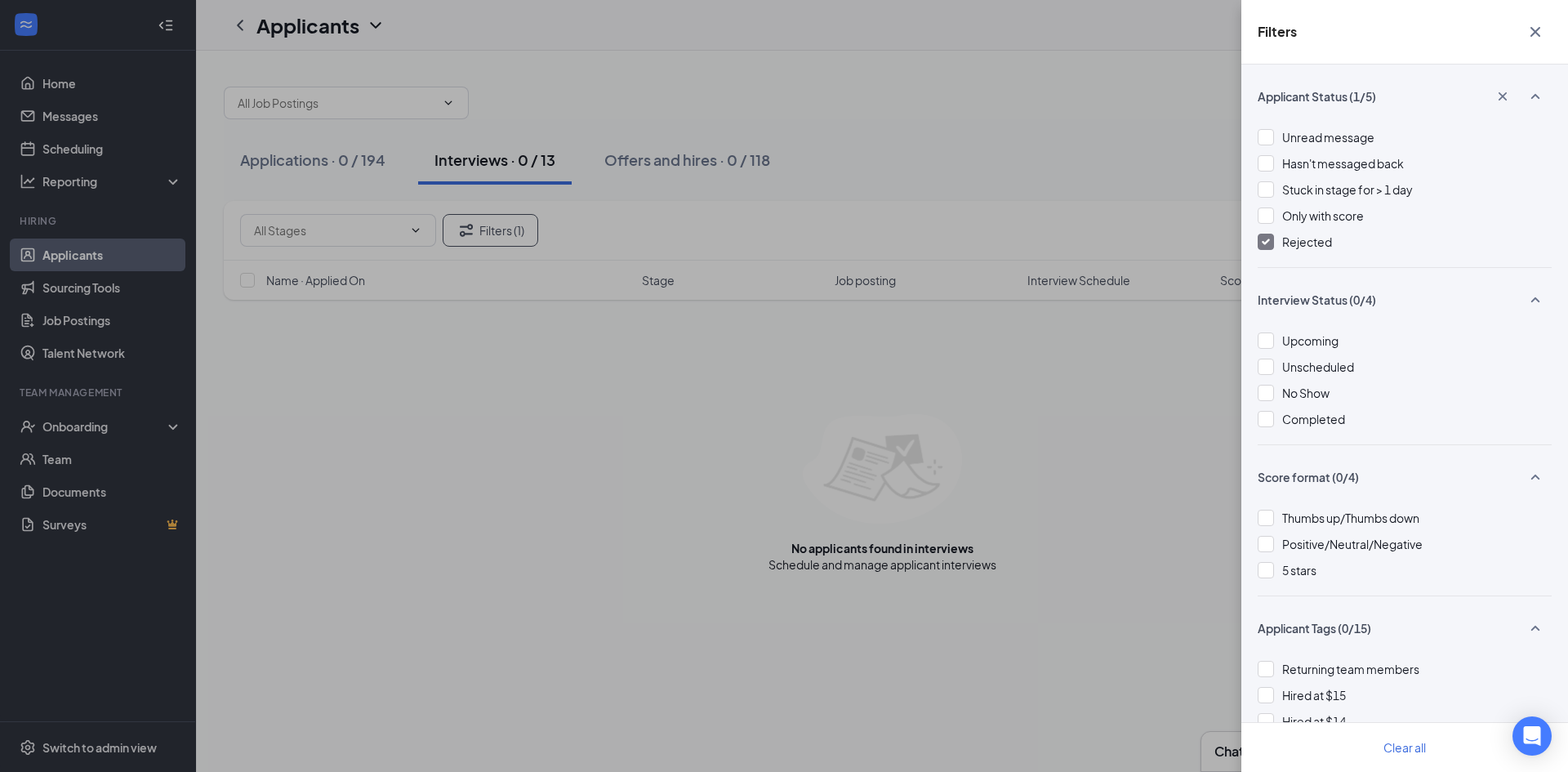
click at [1266, 247] on div at bounding box center [1266, 242] width 16 height 16
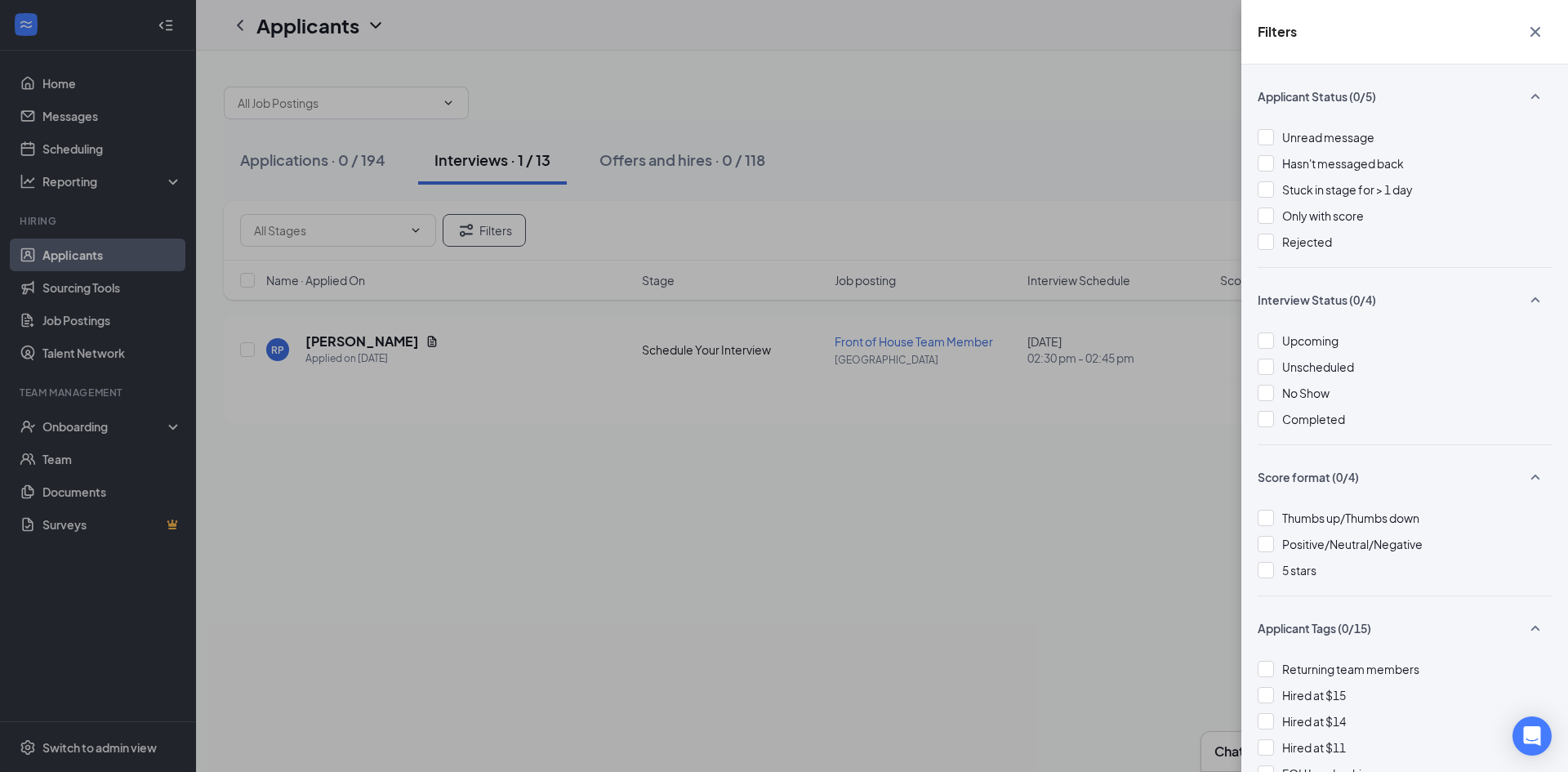
click at [1156, 126] on div "Filters Applicant Status (0/5) Unread message Hasn't messaged back Stuck in sta…" at bounding box center [784, 386] width 1568 height 772
click at [1532, 30] on icon "Cross" at bounding box center [1535, 32] width 20 height 20
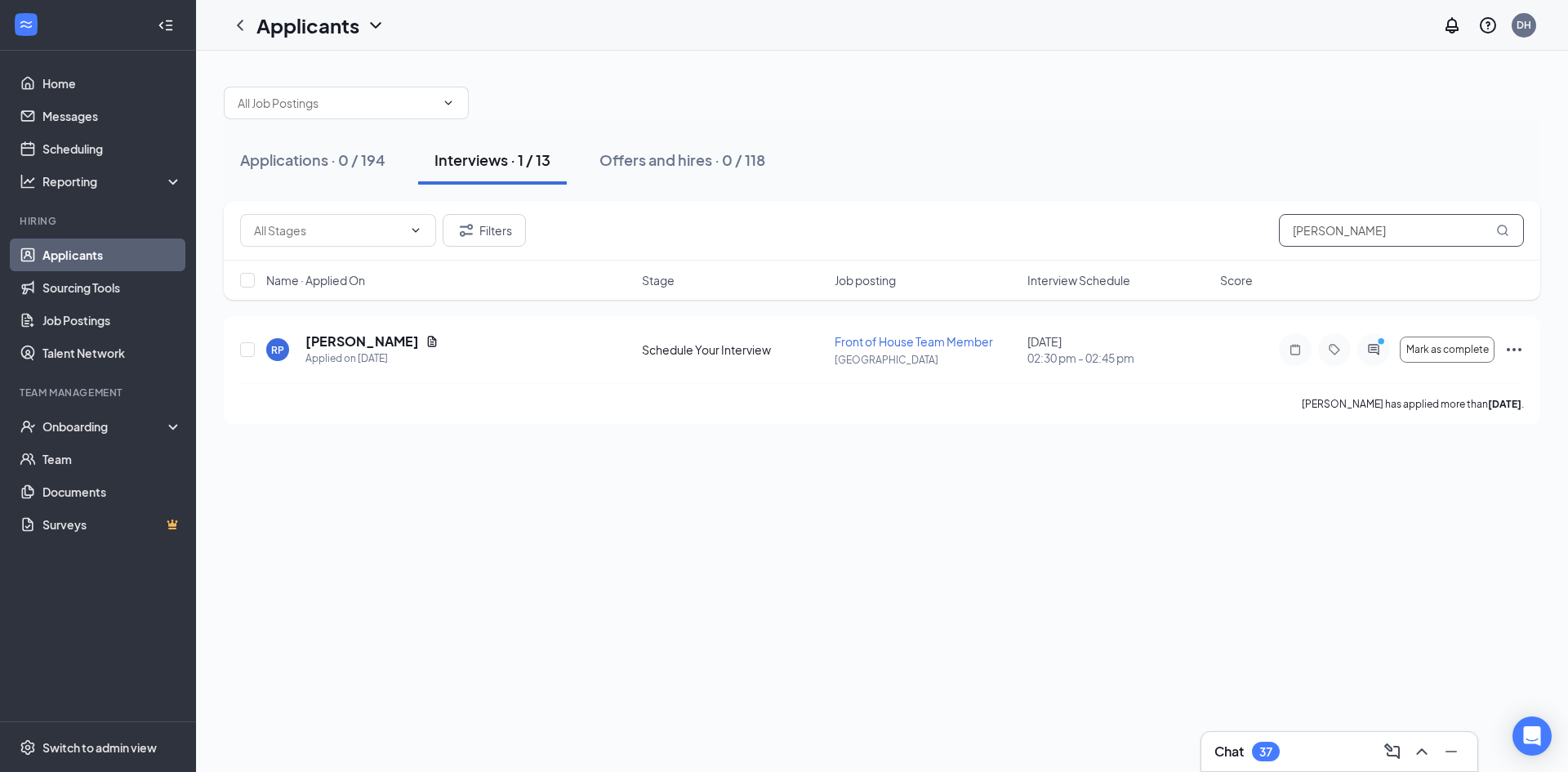
click at [1339, 241] on input "parson" at bounding box center [1401, 230] width 245 height 33
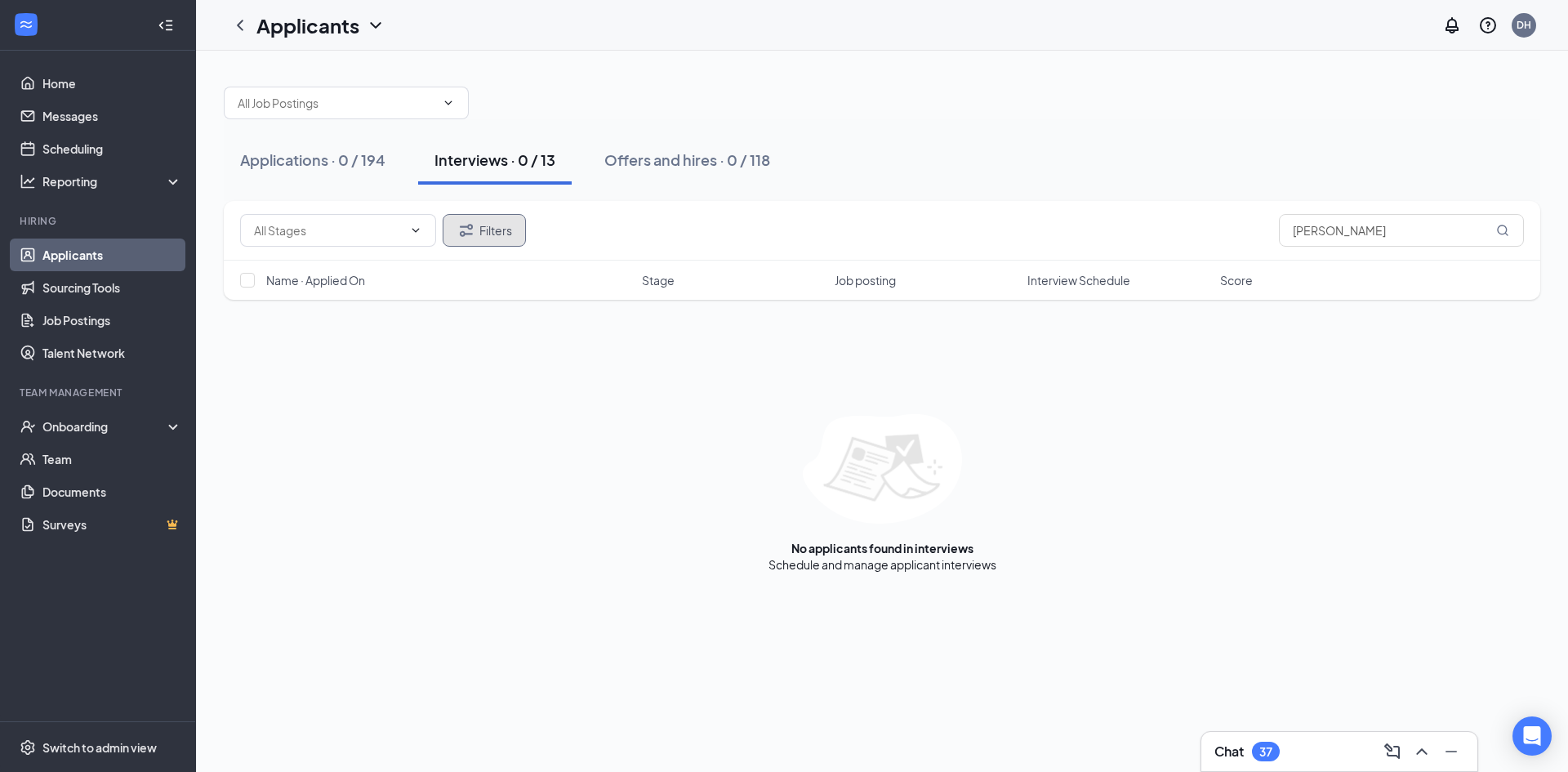
click at [495, 229] on button "Filters" at bounding box center [484, 230] width 83 height 33
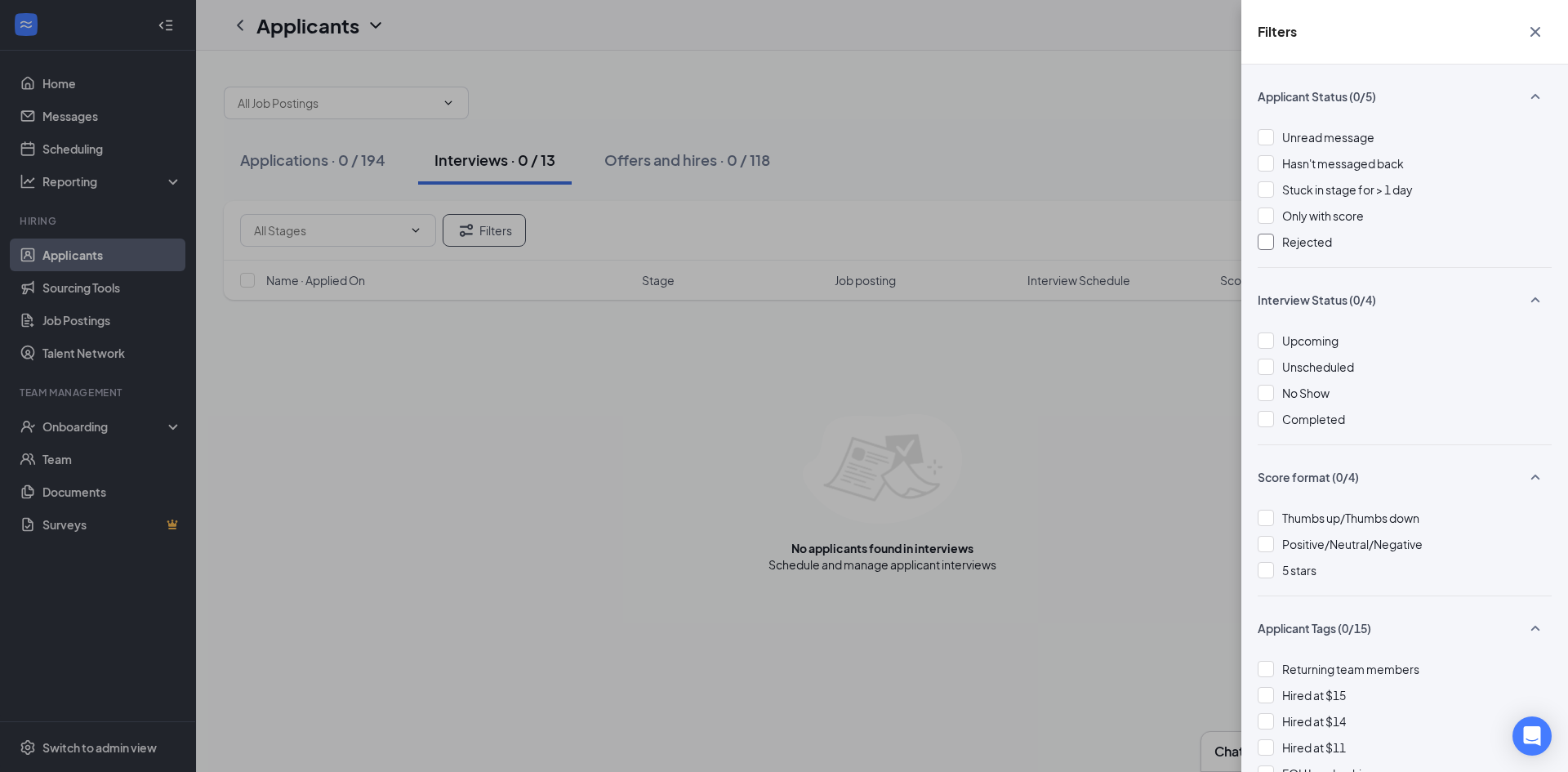
click at [1266, 246] on div at bounding box center [1266, 242] width 16 height 16
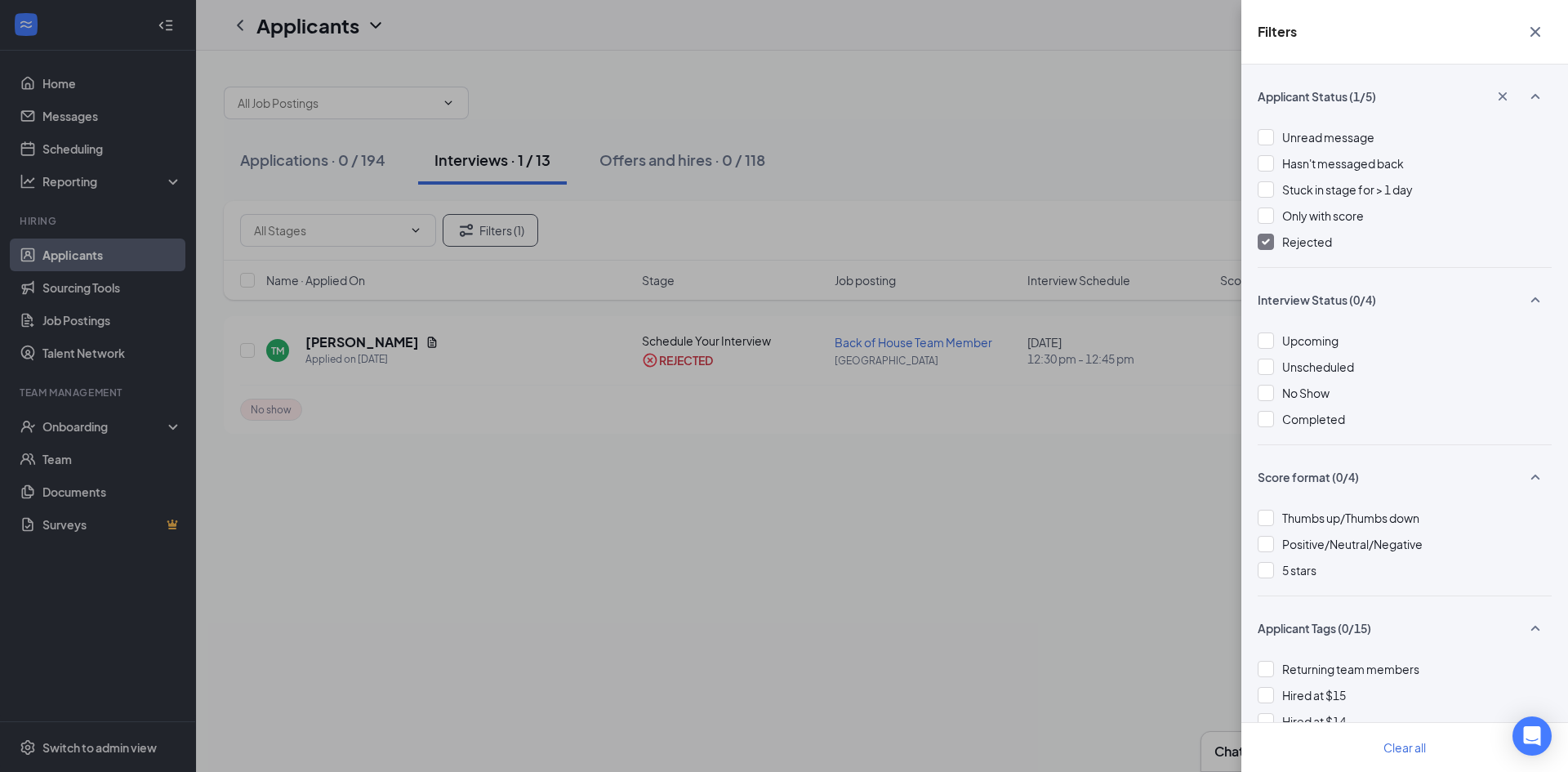
click at [1030, 115] on div "Filters Applicant Status (1/5) Unread message Hasn't messaged back Stuck in sta…" at bounding box center [784, 386] width 1568 height 772
click at [1532, 28] on icon "Cross" at bounding box center [1535, 32] width 10 height 10
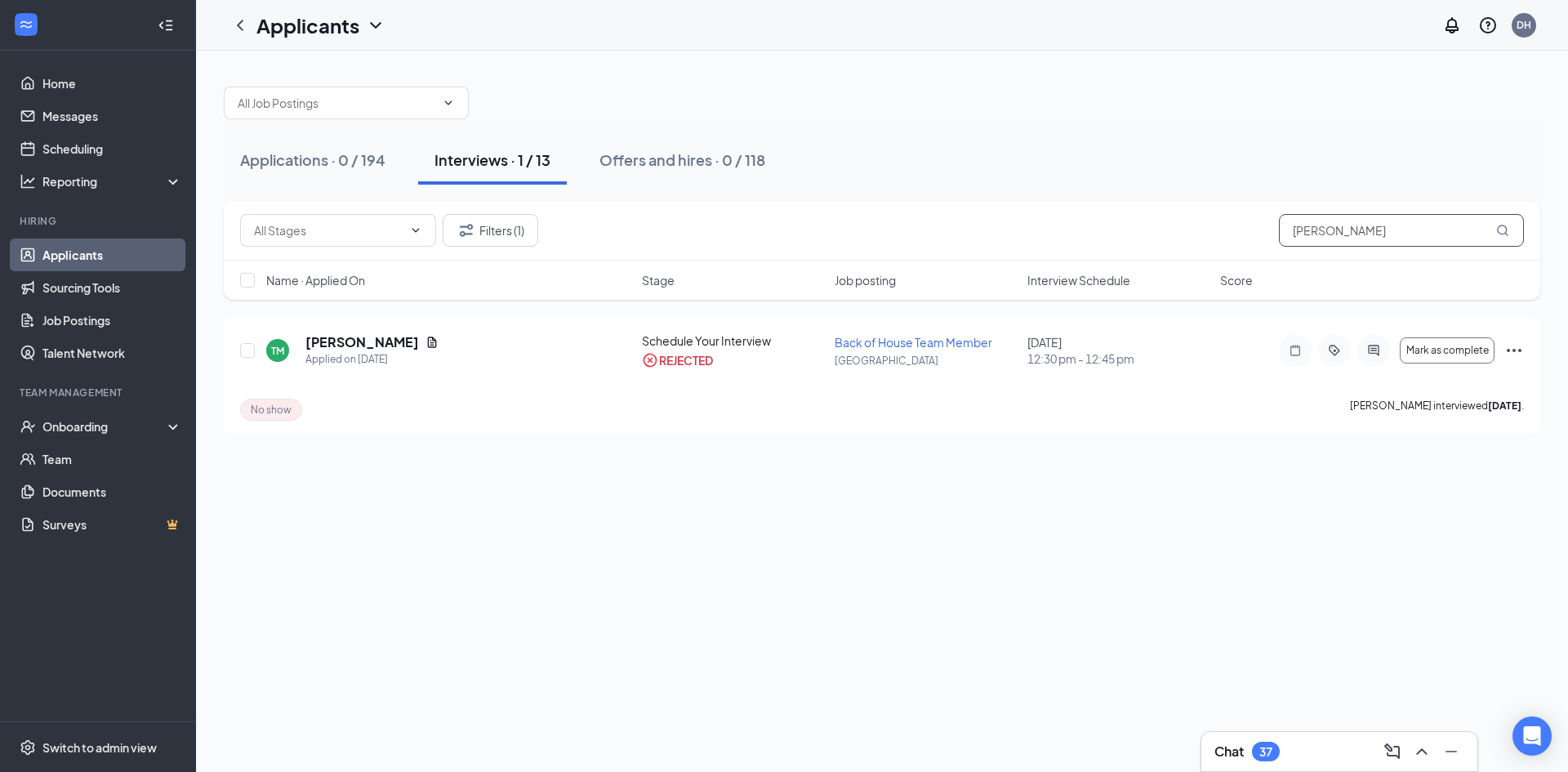
click at [1339, 231] on input "troy" at bounding box center [1401, 230] width 245 height 33
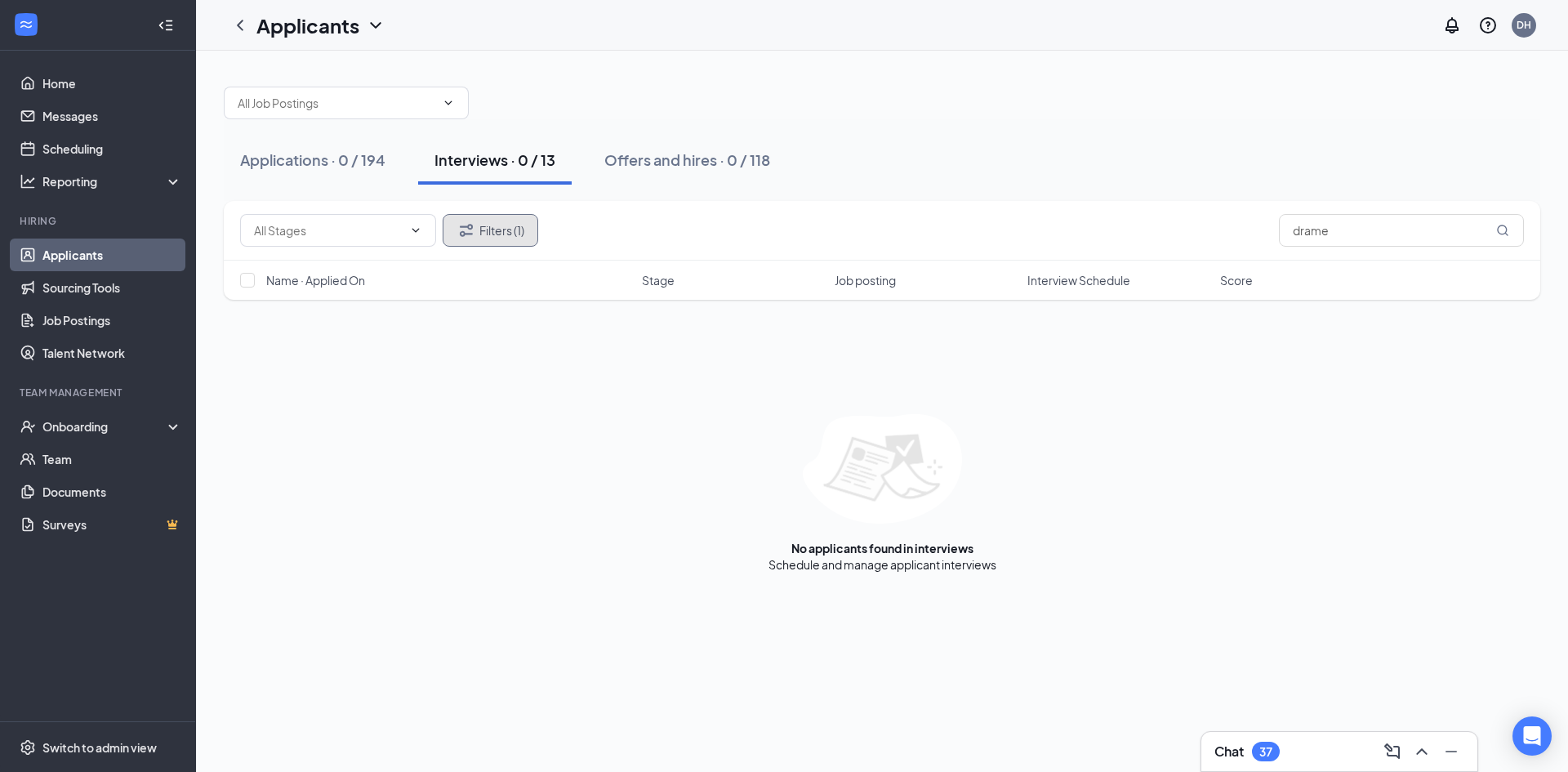
click at [489, 233] on button "Filters (1)" at bounding box center [490, 230] width 96 height 33
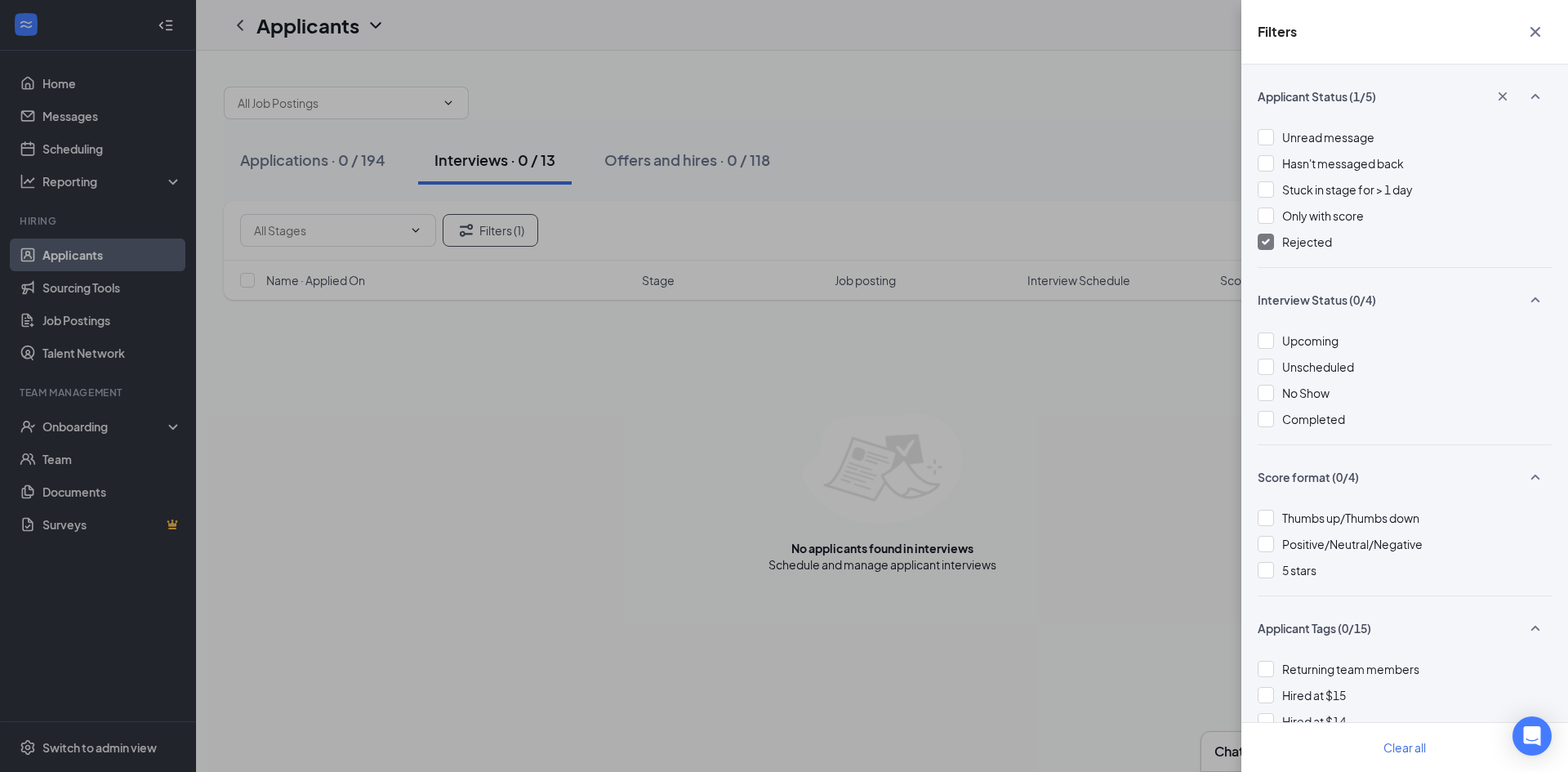
click at [1264, 240] on img at bounding box center [1265, 241] width 8 height 6
click at [1533, 36] on icon "Cross" at bounding box center [1535, 32] width 20 height 20
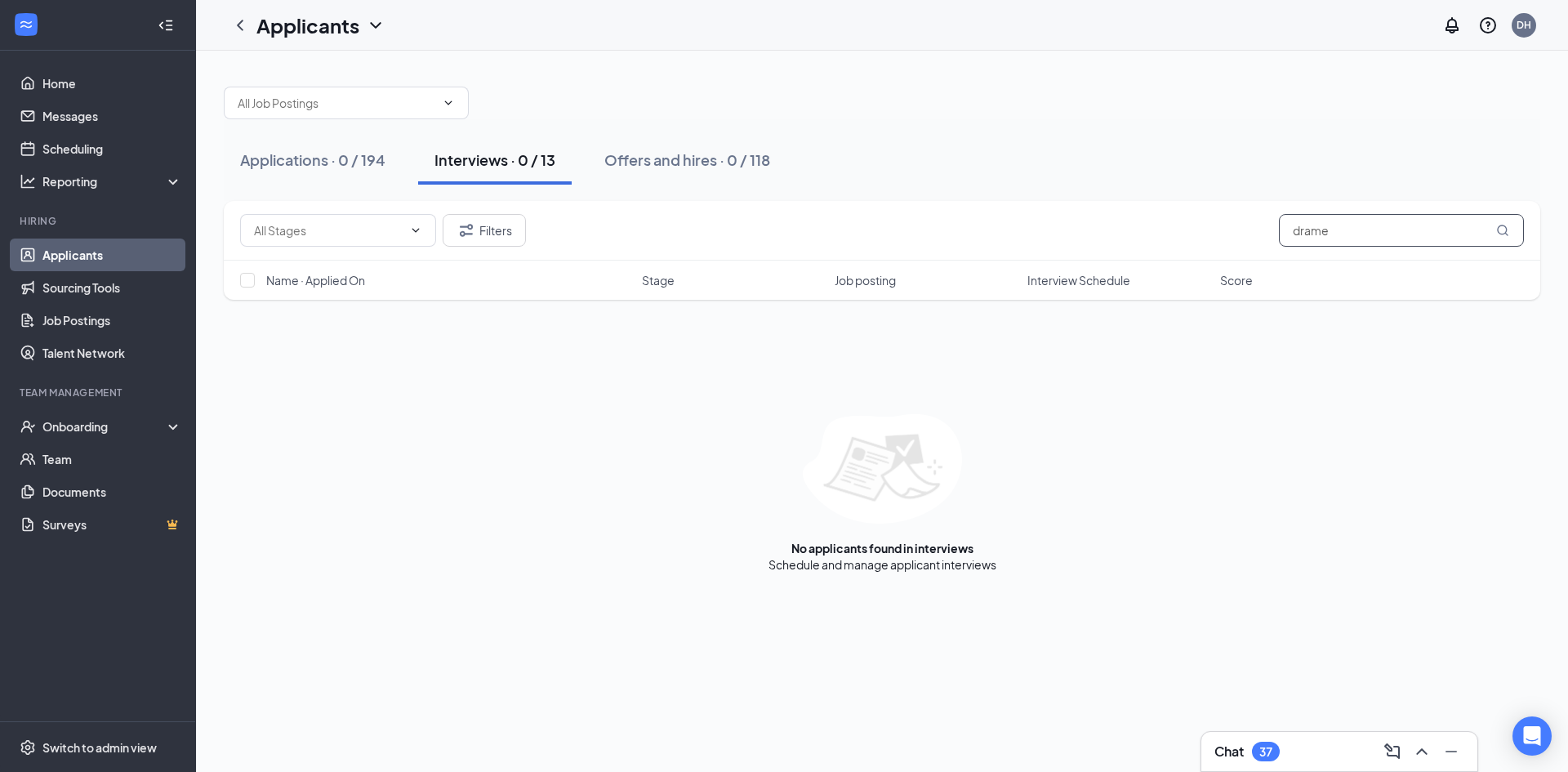
click at [1336, 235] on input "drame" at bounding box center [1401, 230] width 245 height 33
type input "mathis"
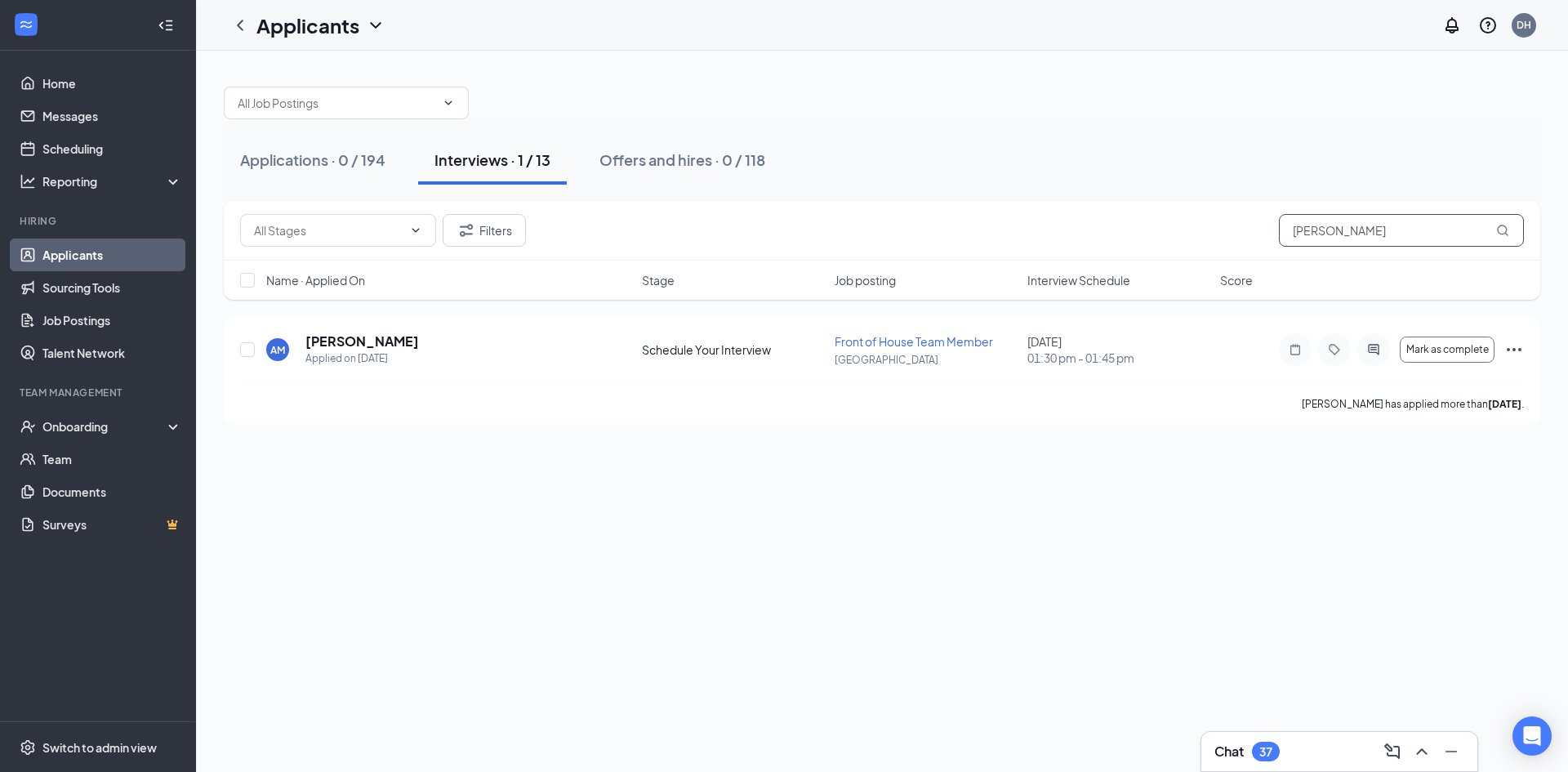
click at [1367, 231] on input "mathis" at bounding box center [1401, 230] width 245 height 33
type input "kira"
click at [384, 345] on h5 "[PERSON_NAME]" at bounding box center [362, 341] width 114 height 18
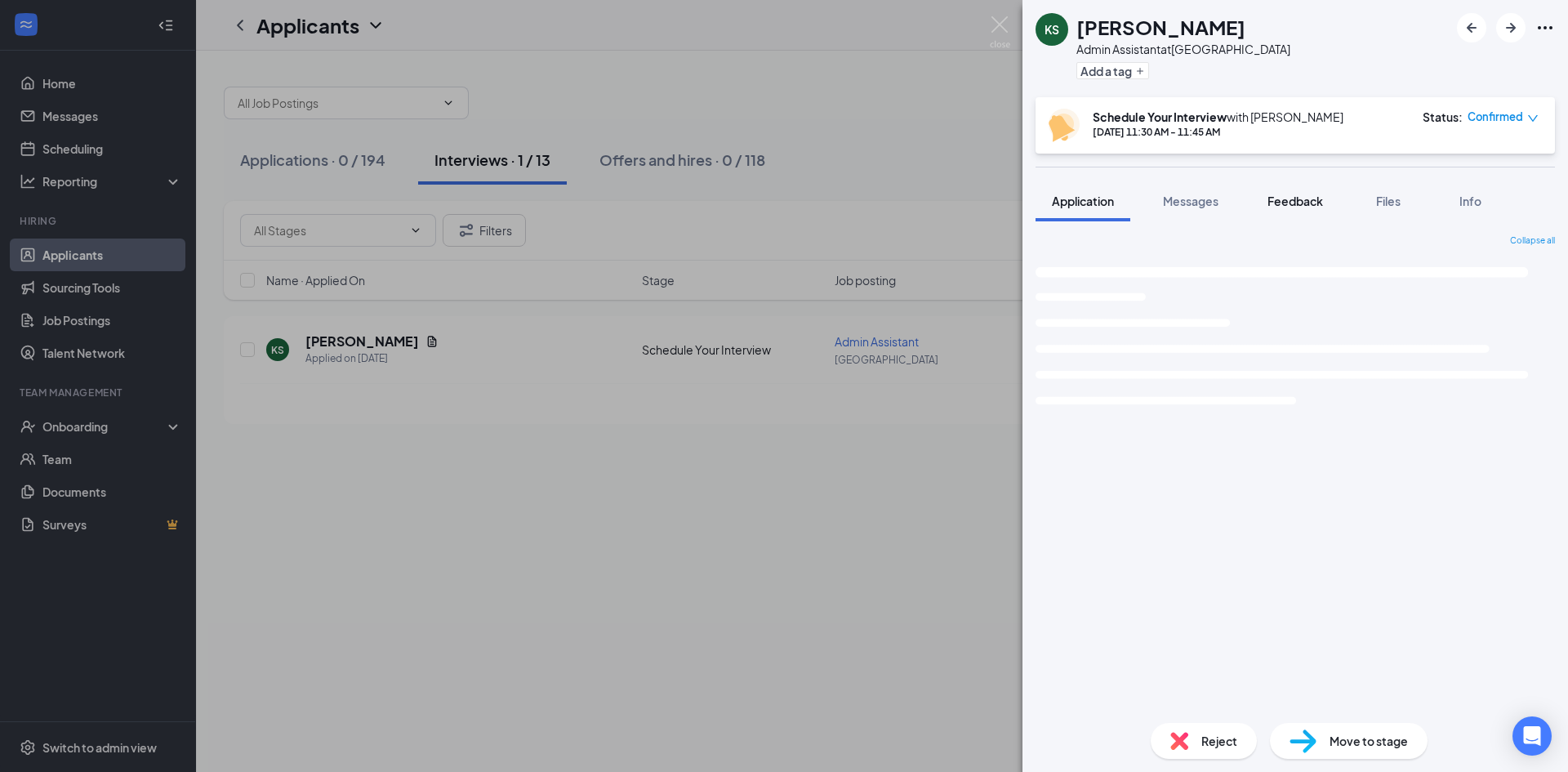
click at [1313, 209] on button "Feedback" at bounding box center [1295, 200] width 89 height 41
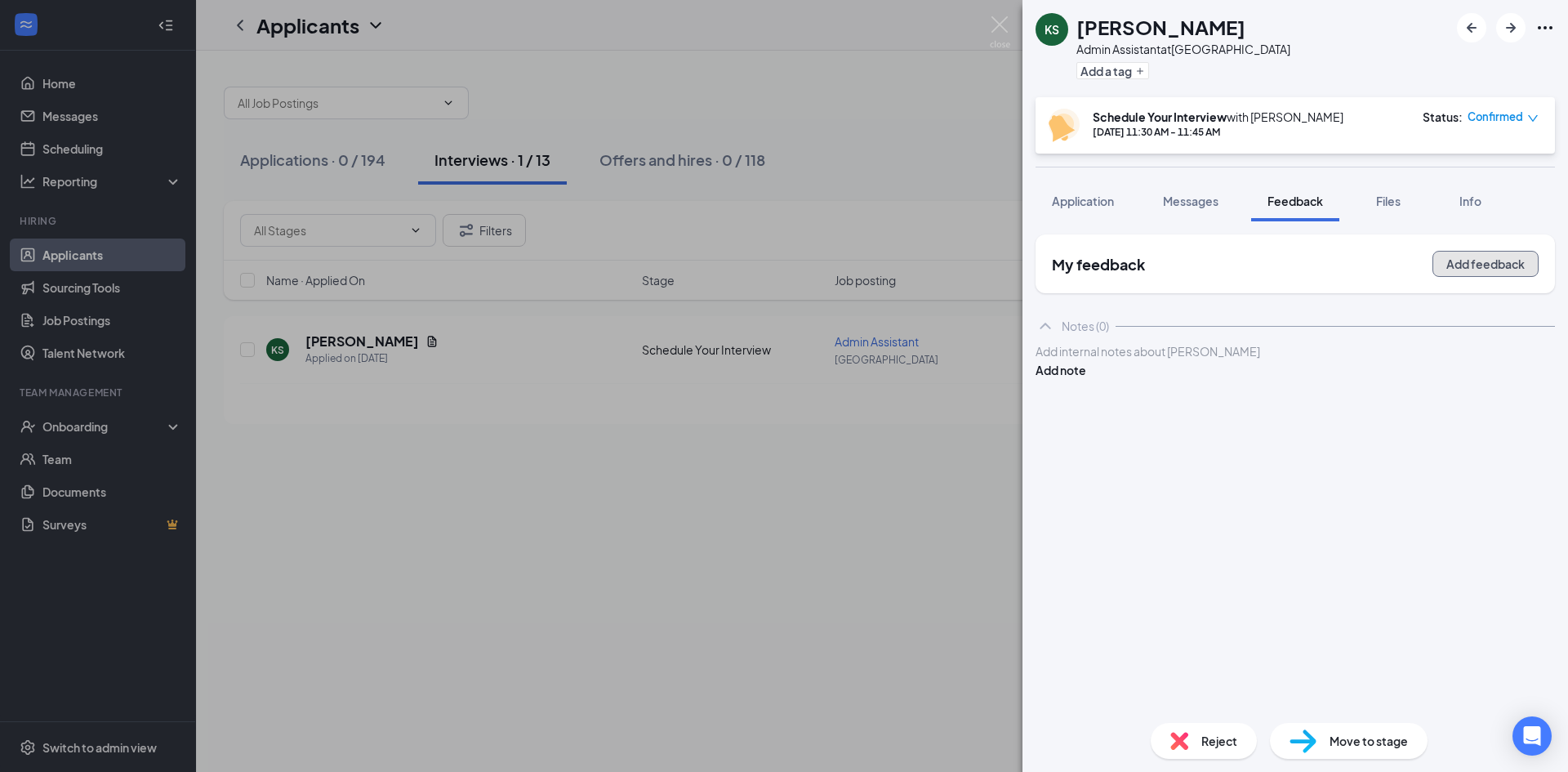
click at [1467, 267] on button "Add feedback" at bounding box center [1486, 264] width 107 height 26
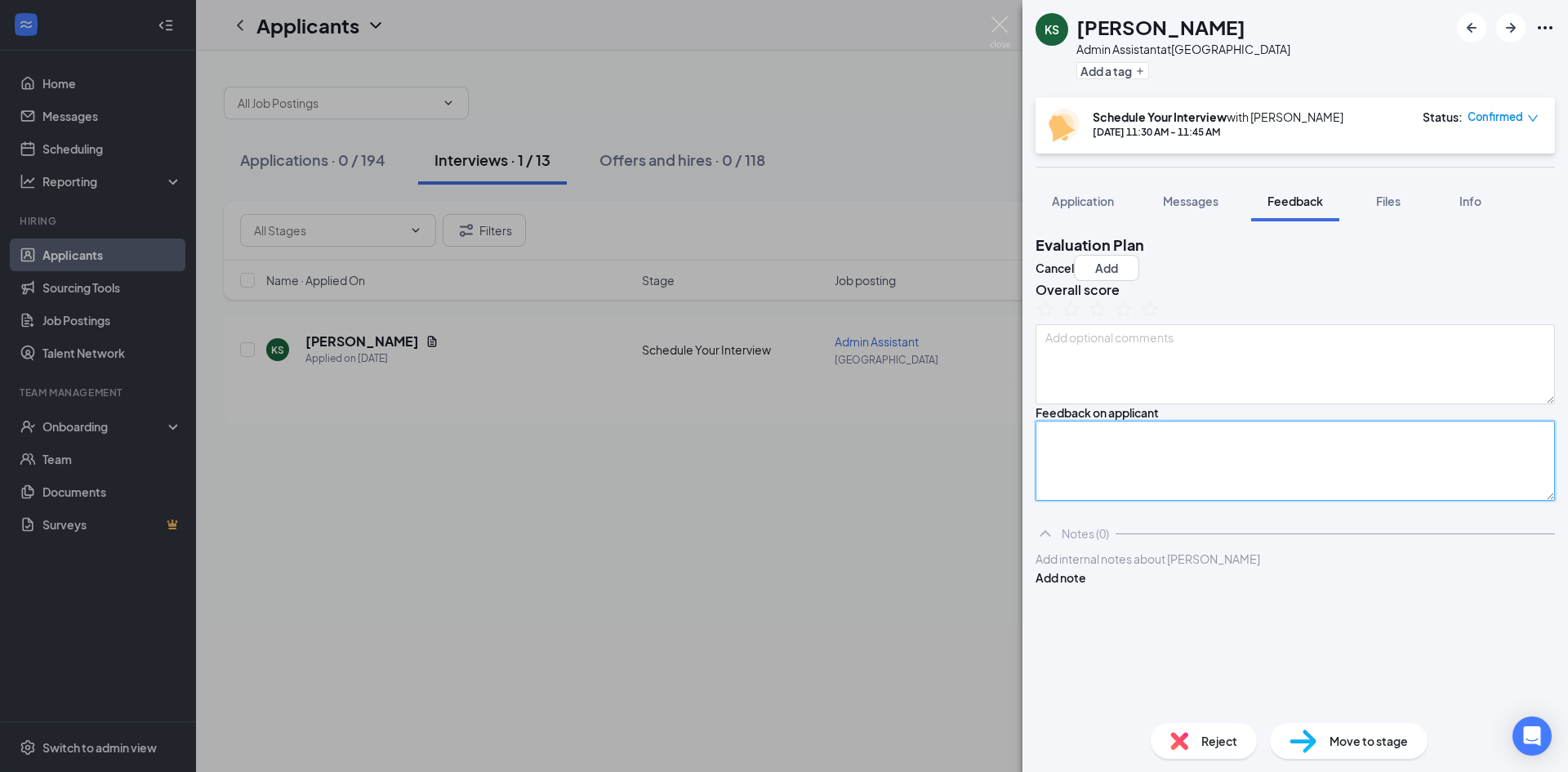
click at [1228, 500] on textarea at bounding box center [1295, 460] width 519 height 80
type textarea "@"
type textarea "j"
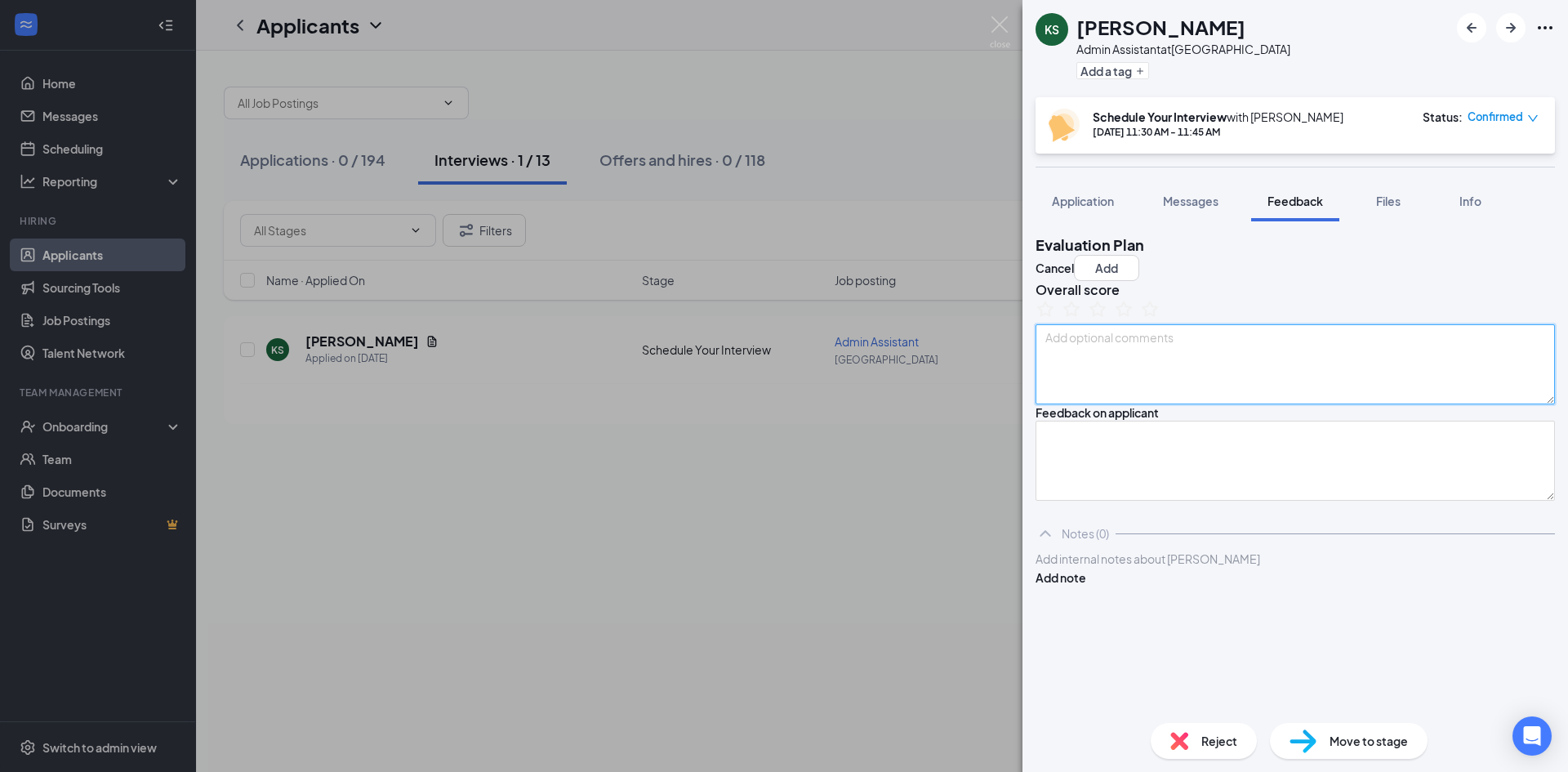
click at [1151, 405] on textarea at bounding box center [1295, 364] width 519 height 80
type textarea "@"
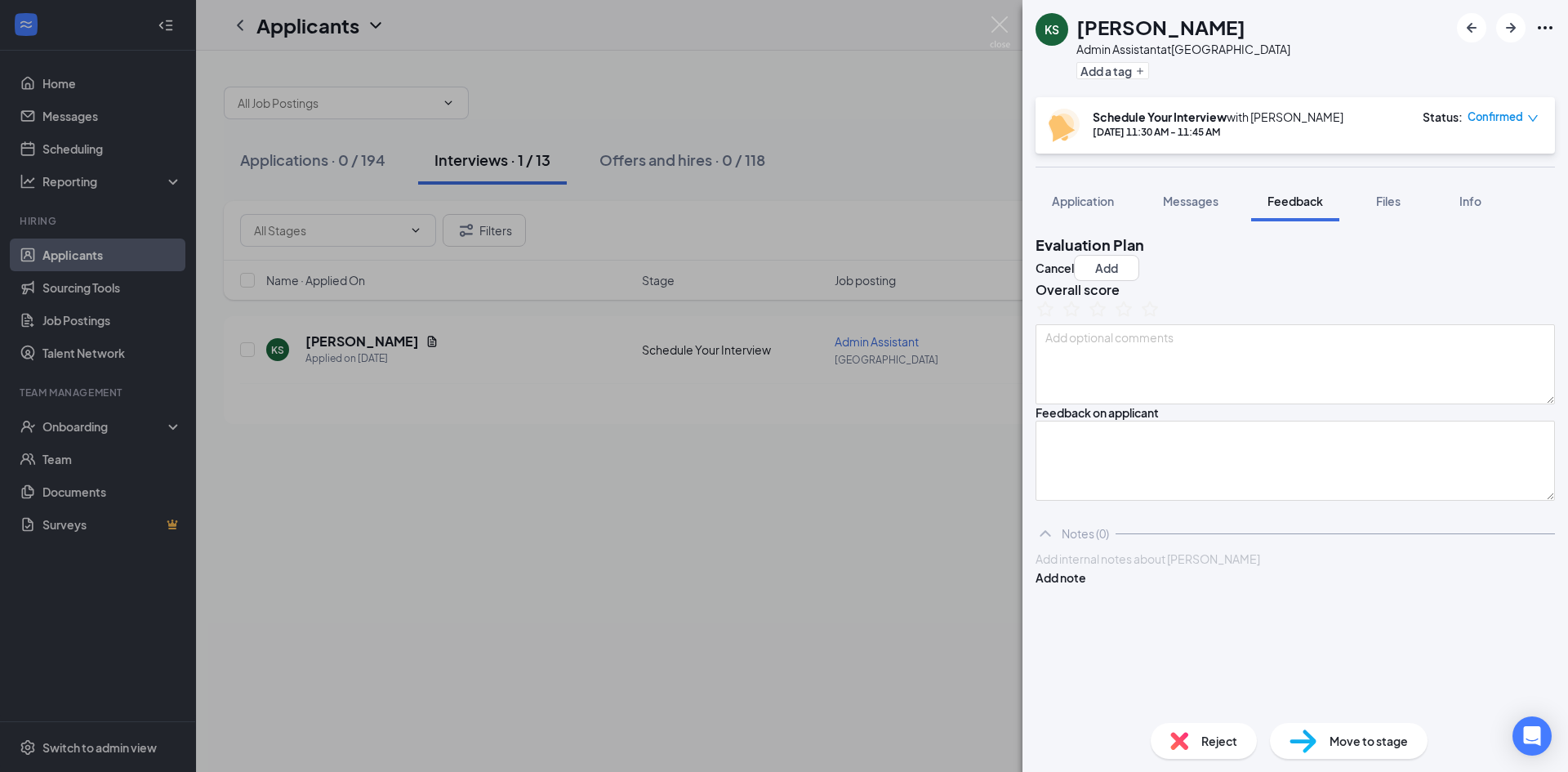
click at [1203, 567] on div at bounding box center [1294, 558] width 518 height 17
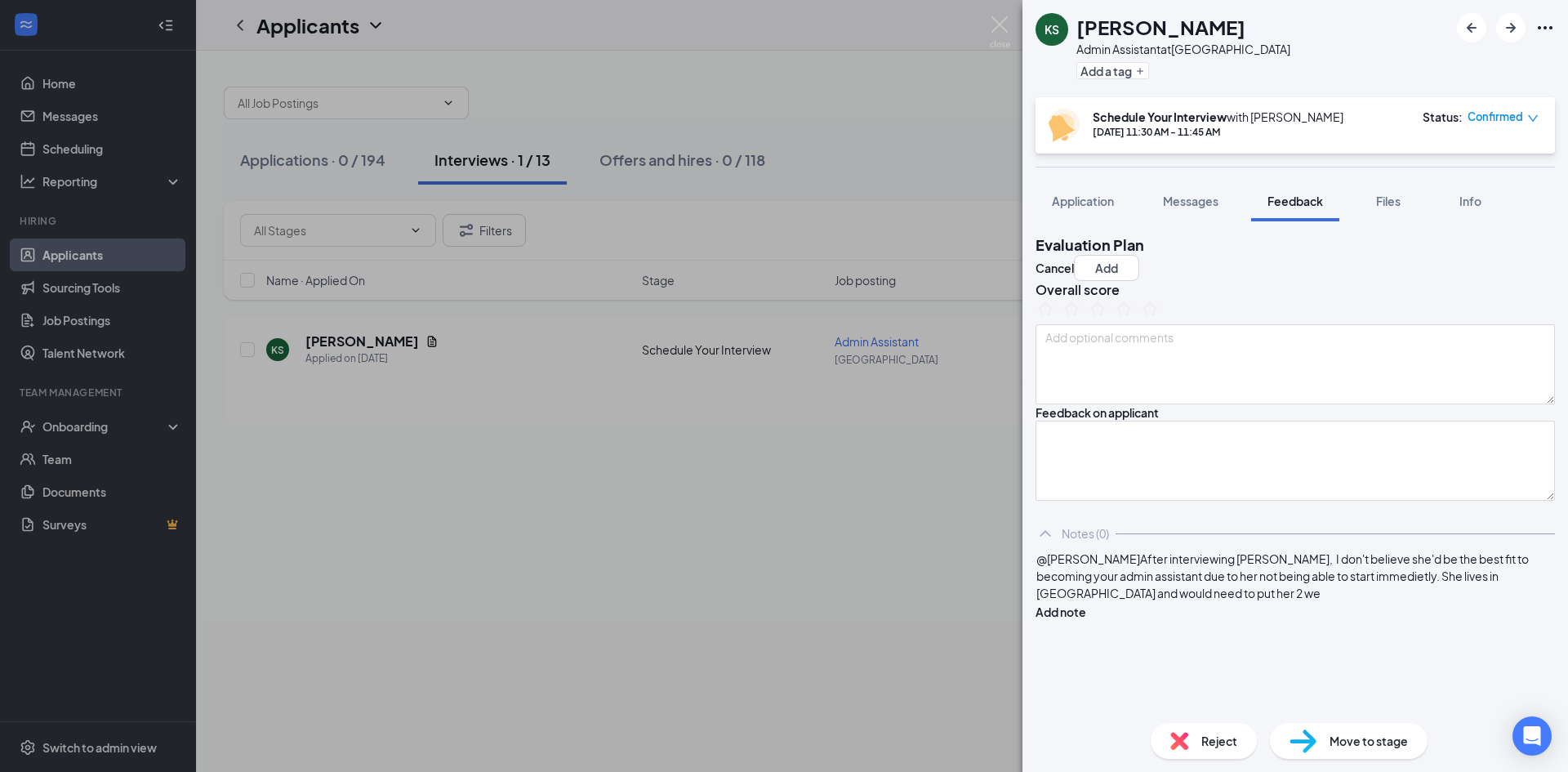
scroll to position [48, 0]
click at [1119, 600] on span "After interviewing Kira, I don't believe she'd be the best fit to becoming your…" at bounding box center [1287, 575] width 502 height 49
click at [1134, 600] on span "After interviewing Kira, I don't believe she'd be the best fit for becoming you…" at bounding box center [1287, 575] width 502 height 49
click at [1274, 601] on div "@Jon Ferguson After interviewing Kira, I don't believe she'd be the best fit fo…" at bounding box center [1294, 575] width 518 height 51
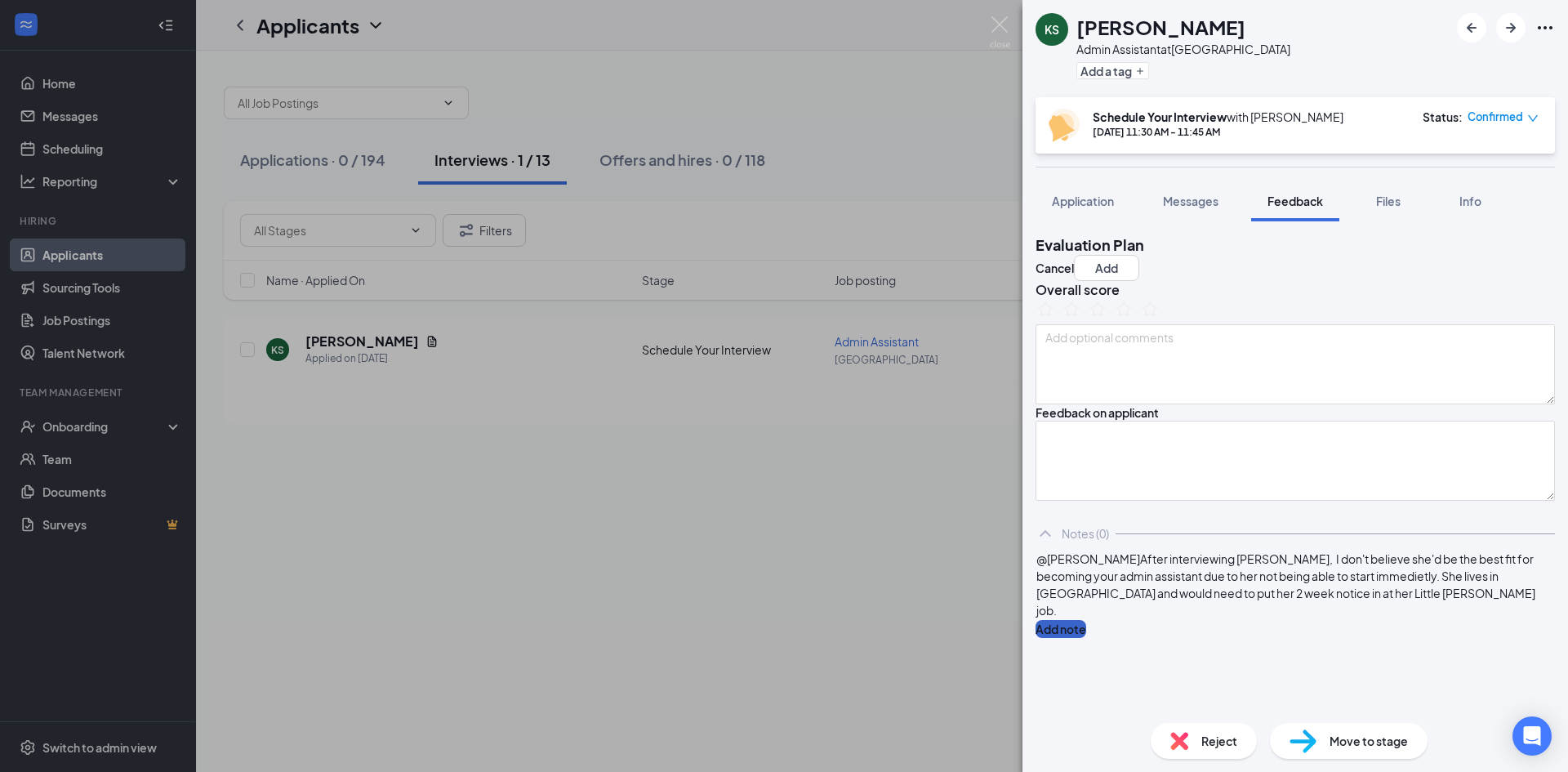
click at [1087, 630] on button "Add note" at bounding box center [1061, 628] width 51 height 18
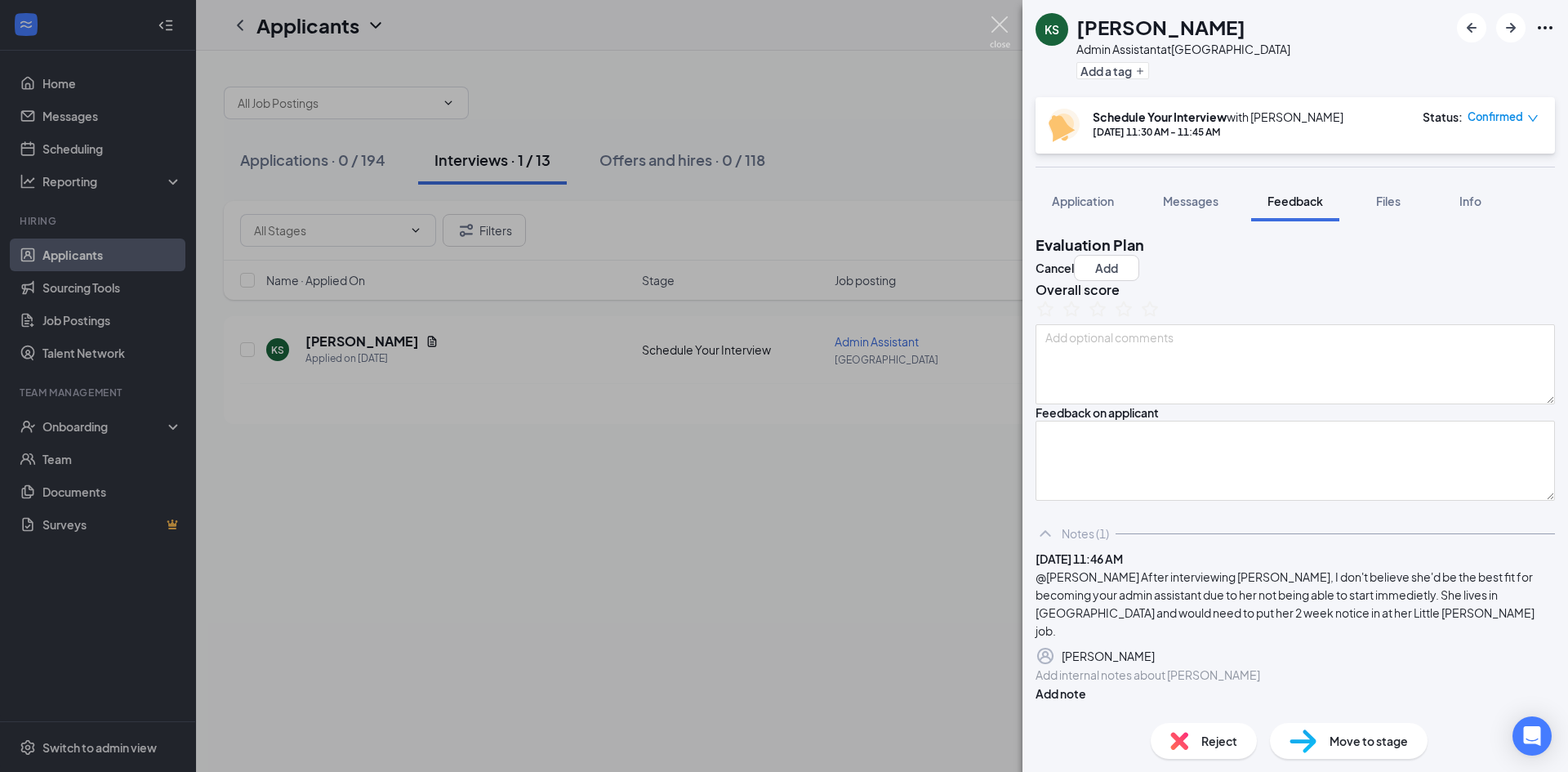
click at [997, 19] on img at bounding box center [1000, 32] width 21 height 32
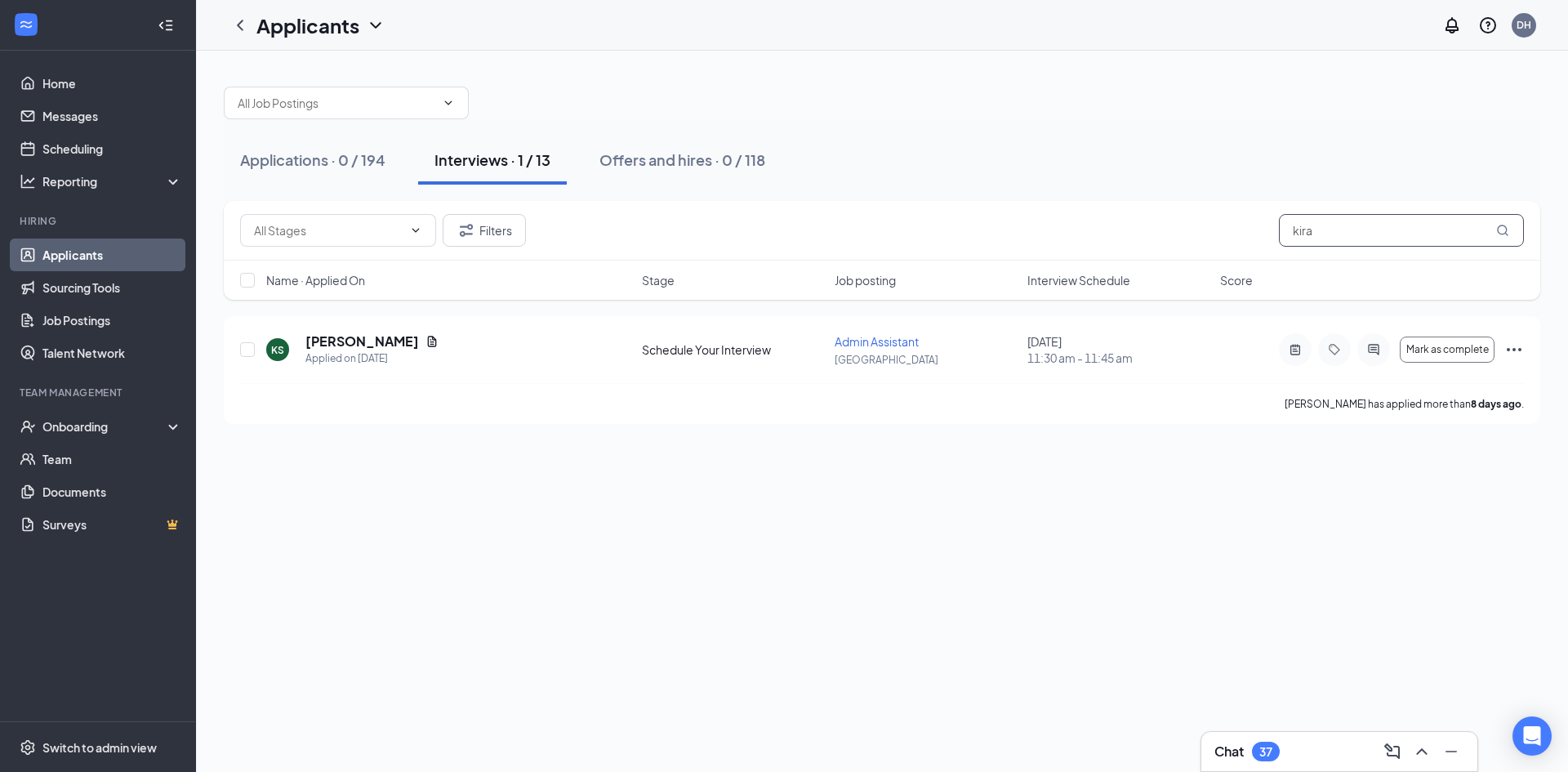
click at [1321, 241] on input "kira" at bounding box center [1401, 230] width 245 height 33
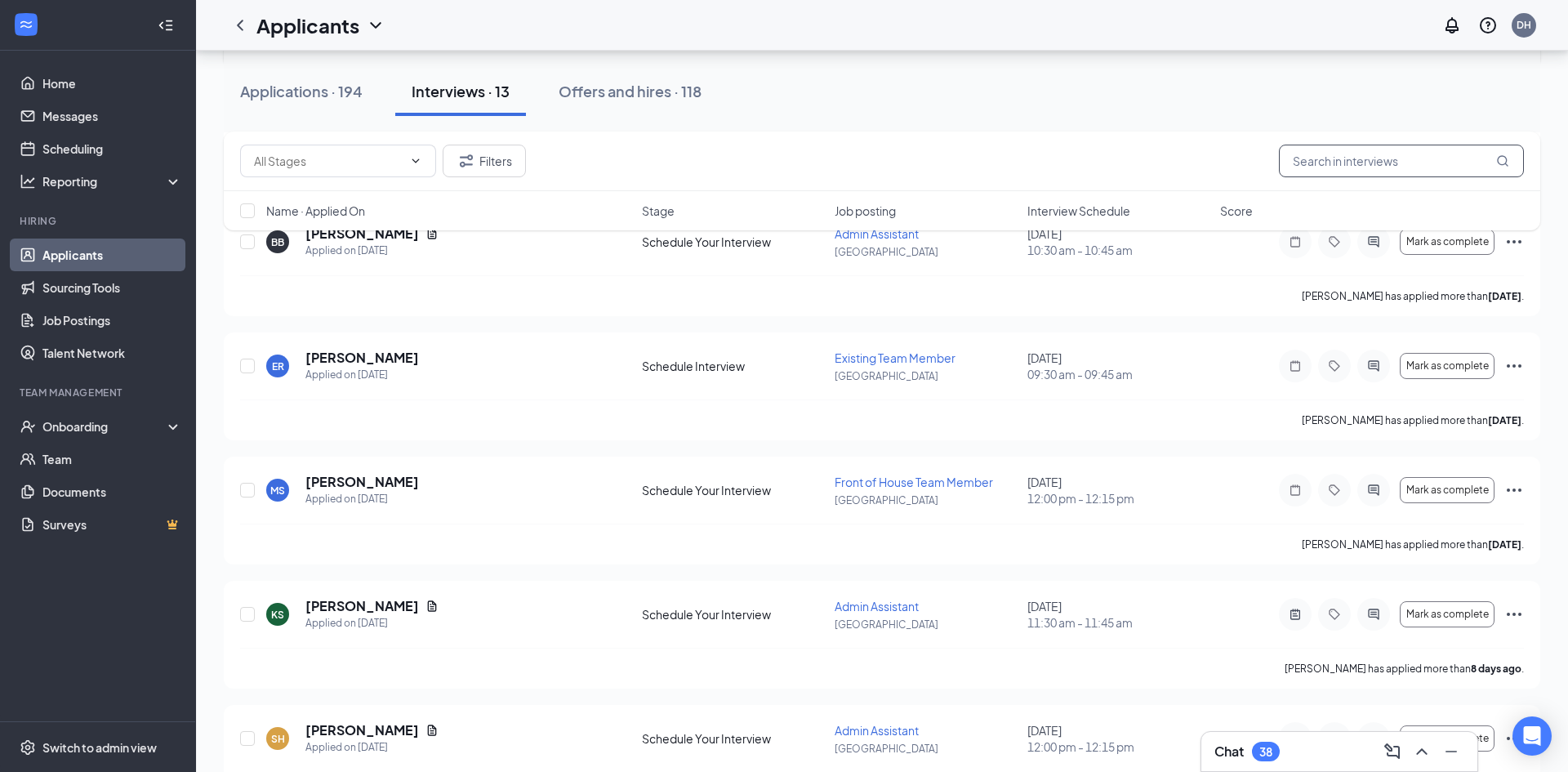
scroll to position [788, 0]
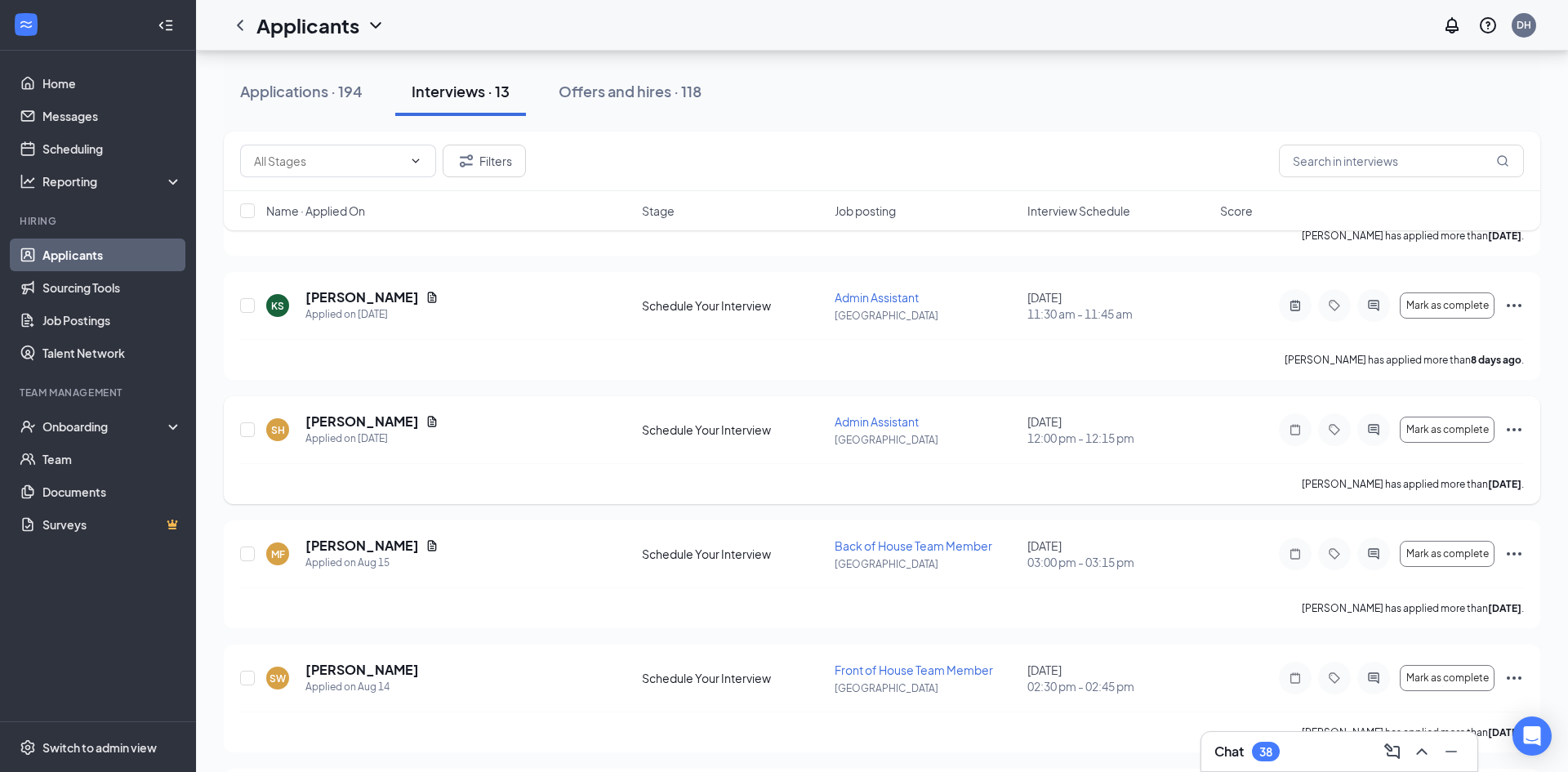
click at [1516, 433] on icon "Ellipses" at bounding box center [1515, 430] width 20 height 20
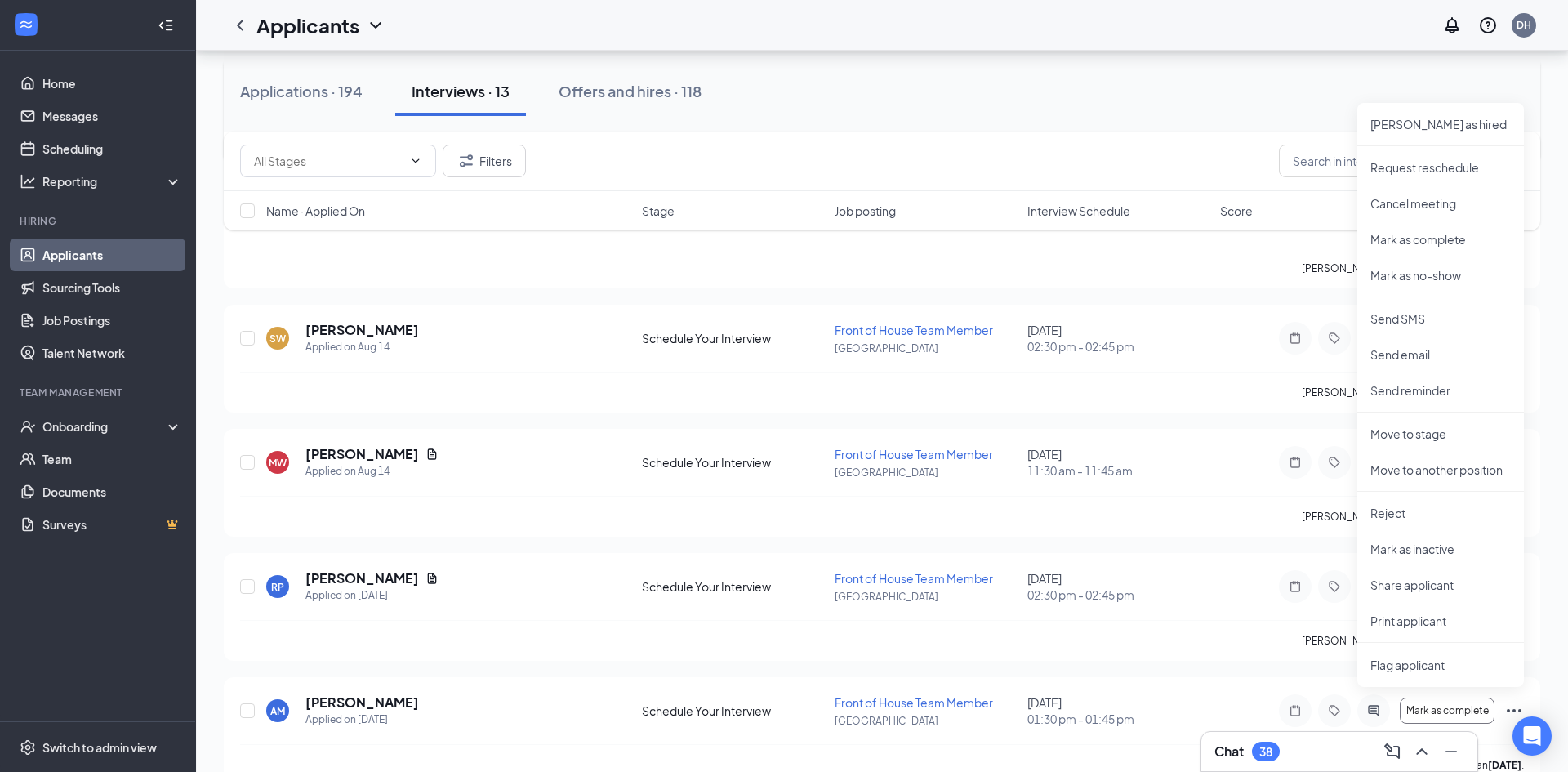
scroll to position [1161, 0]
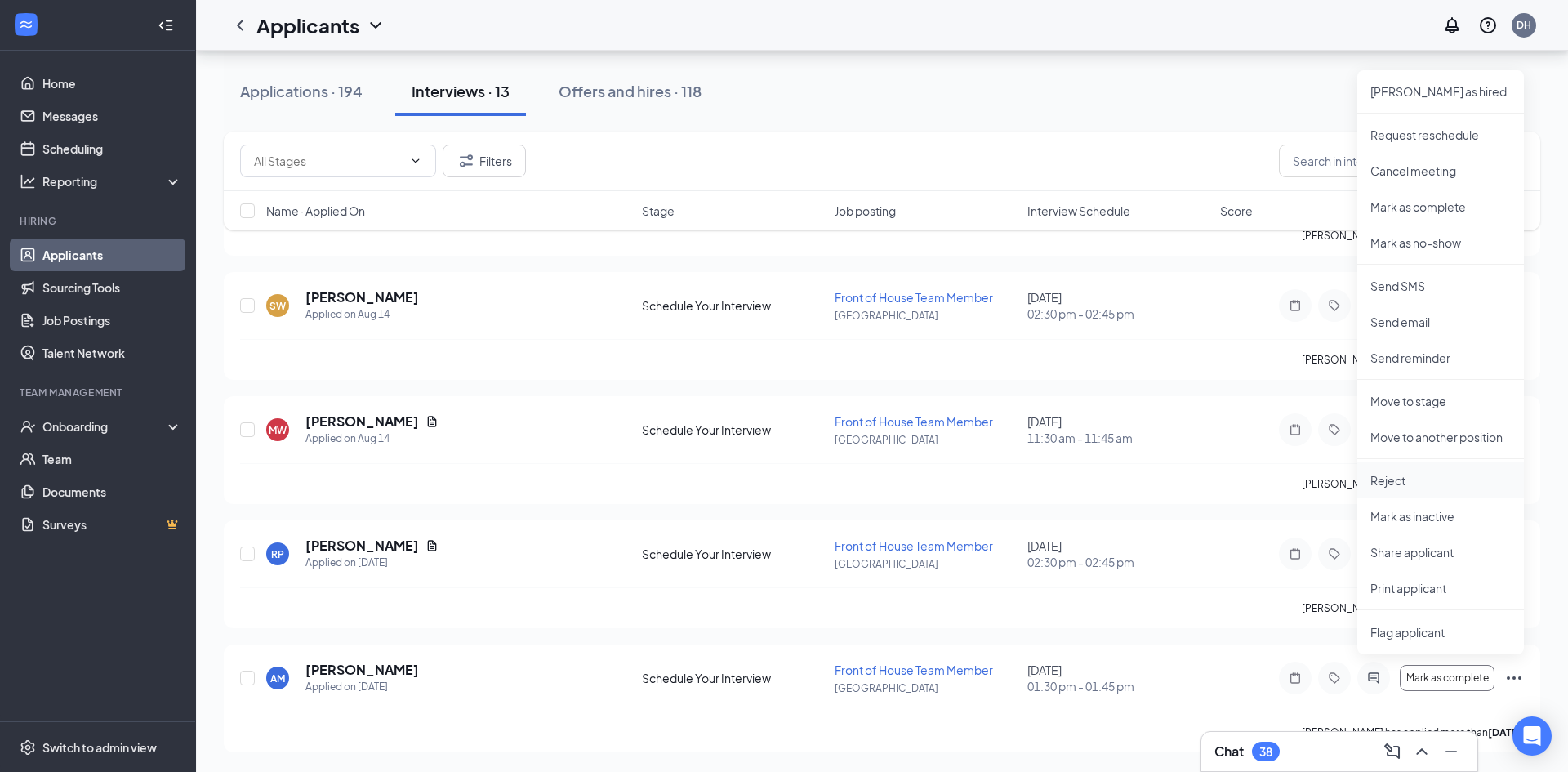
click at [1394, 475] on p "Reject" at bounding box center [1441, 480] width 141 height 16
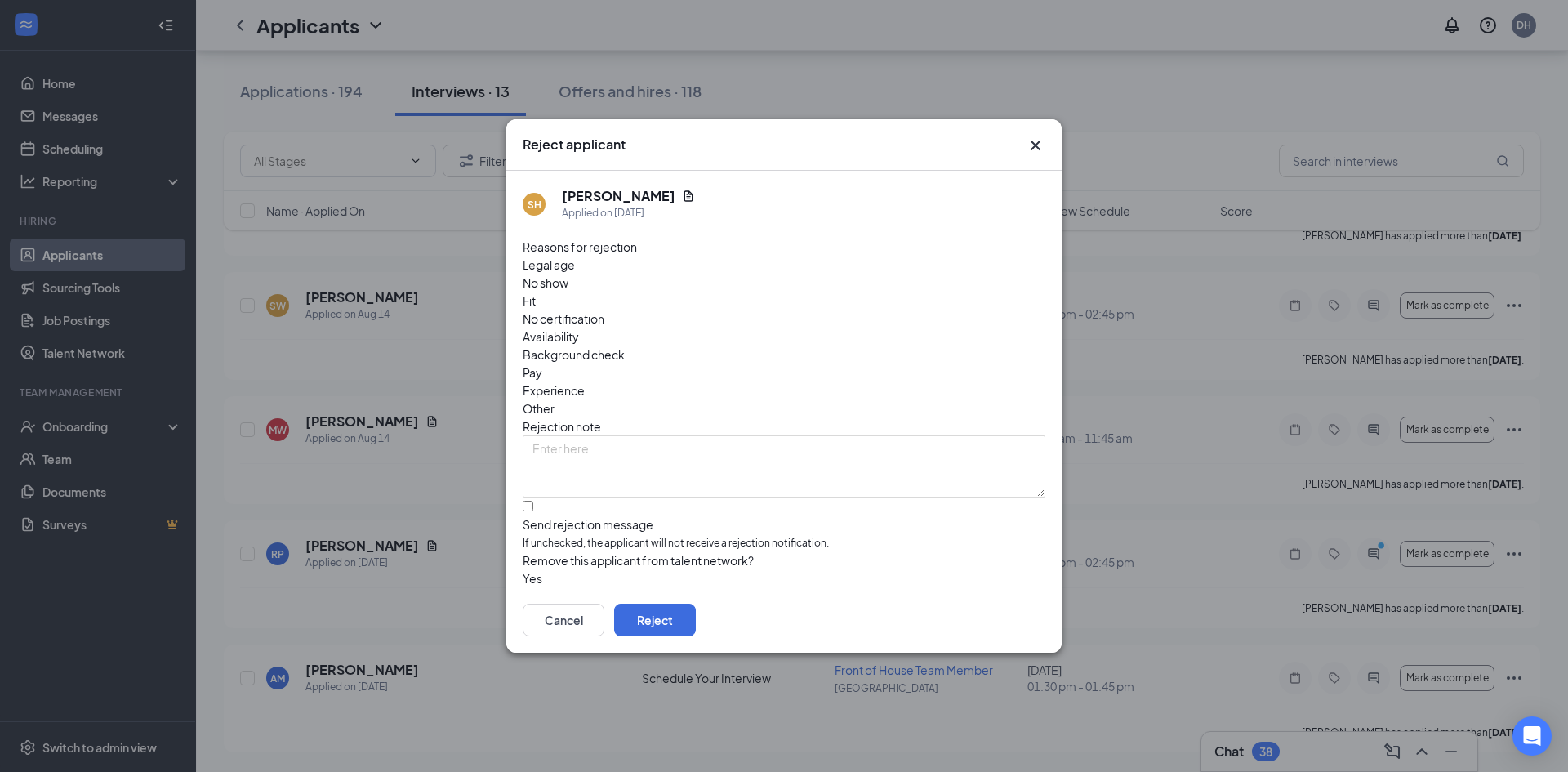
click at [568, 291] on span "No show" at bounding box center [546, 283] width 46 height 18
click at [695, 610] on button "Reject" at bounding box center [655, 619] width 81 height 33
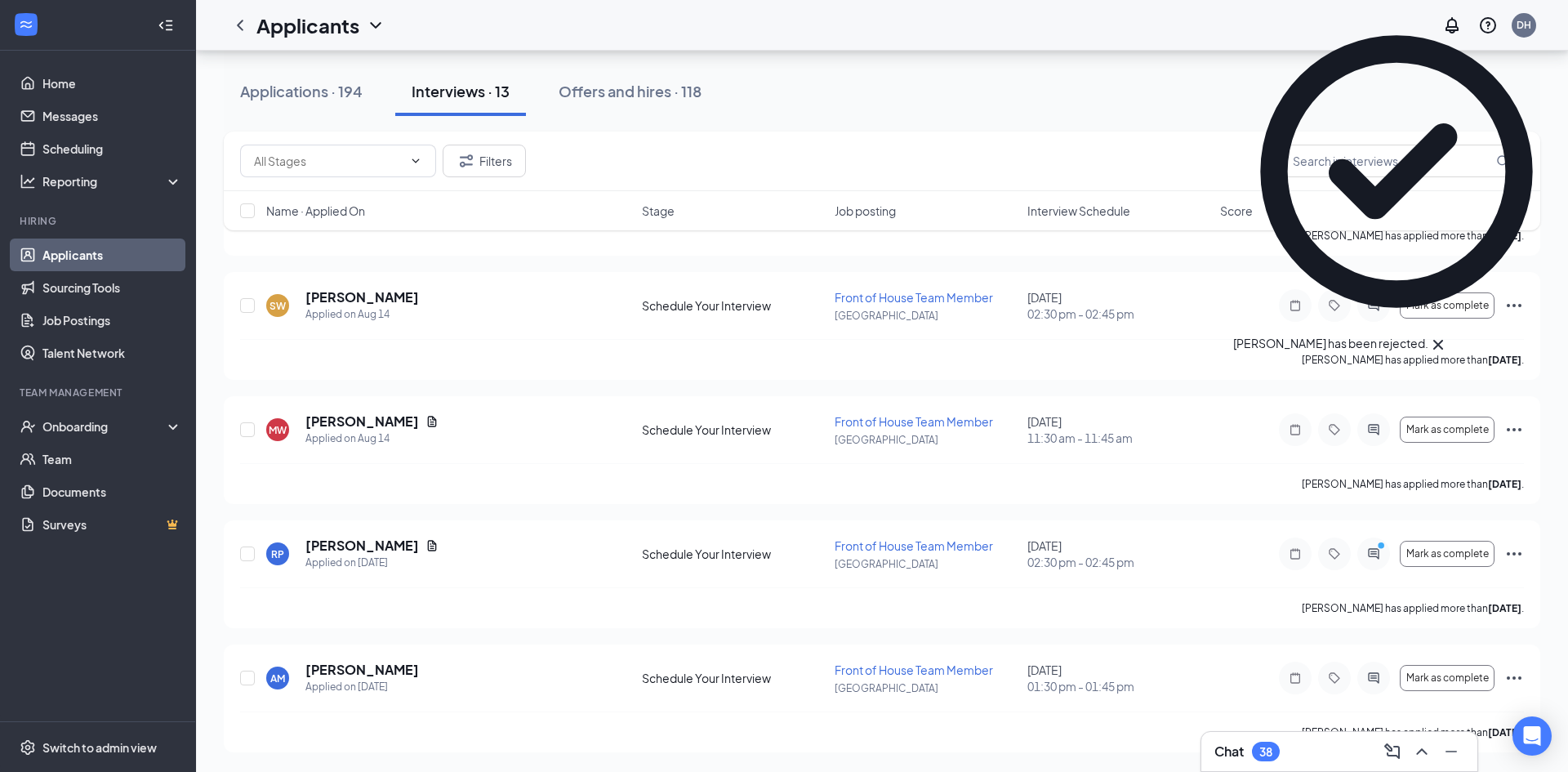
scroll to position [1037, 0]
click at [344, 90] on div "Applications · 194" at bounding box center [302, 91] width 123 height 21
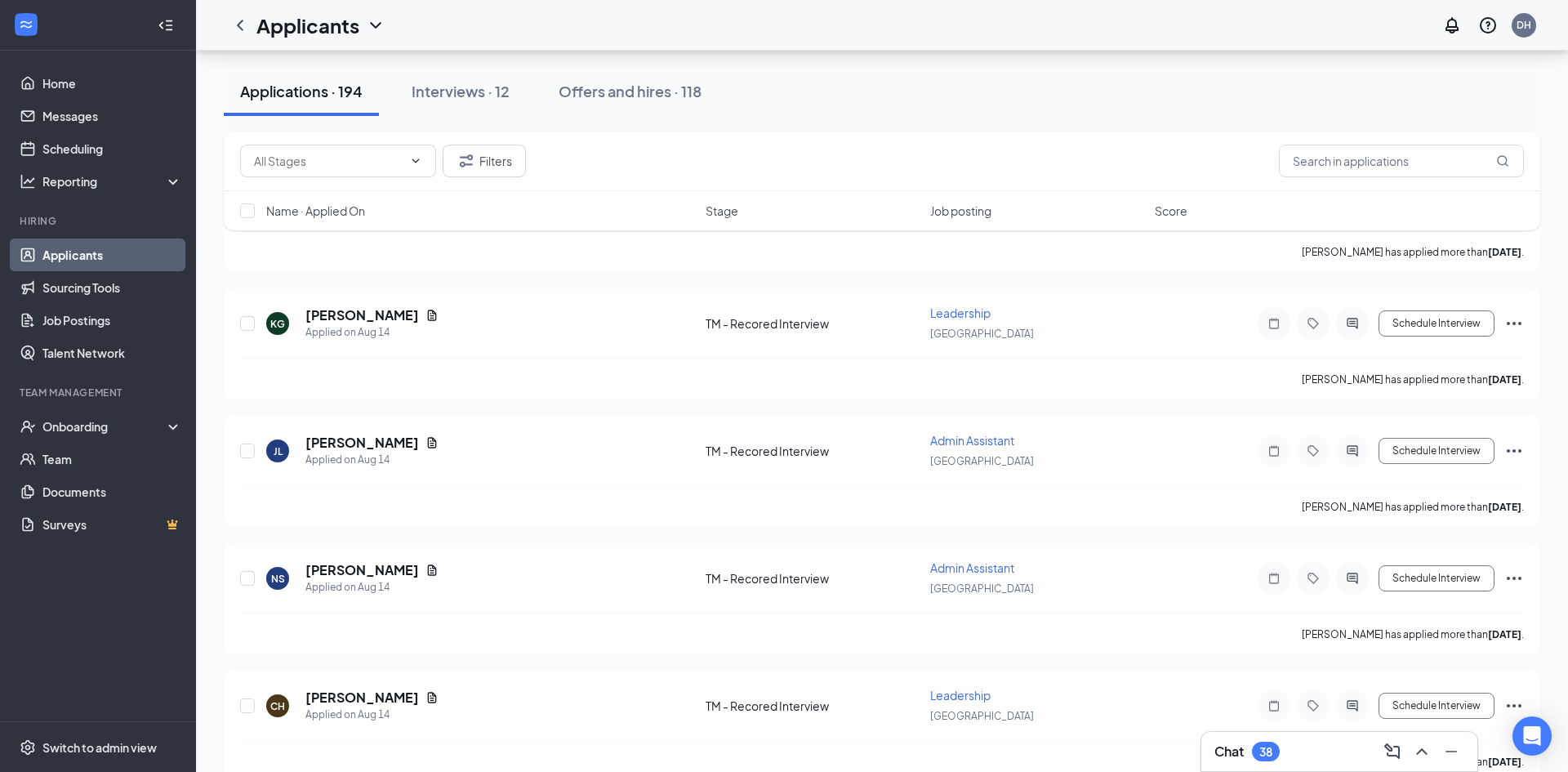
scroll to position [24257, 0]
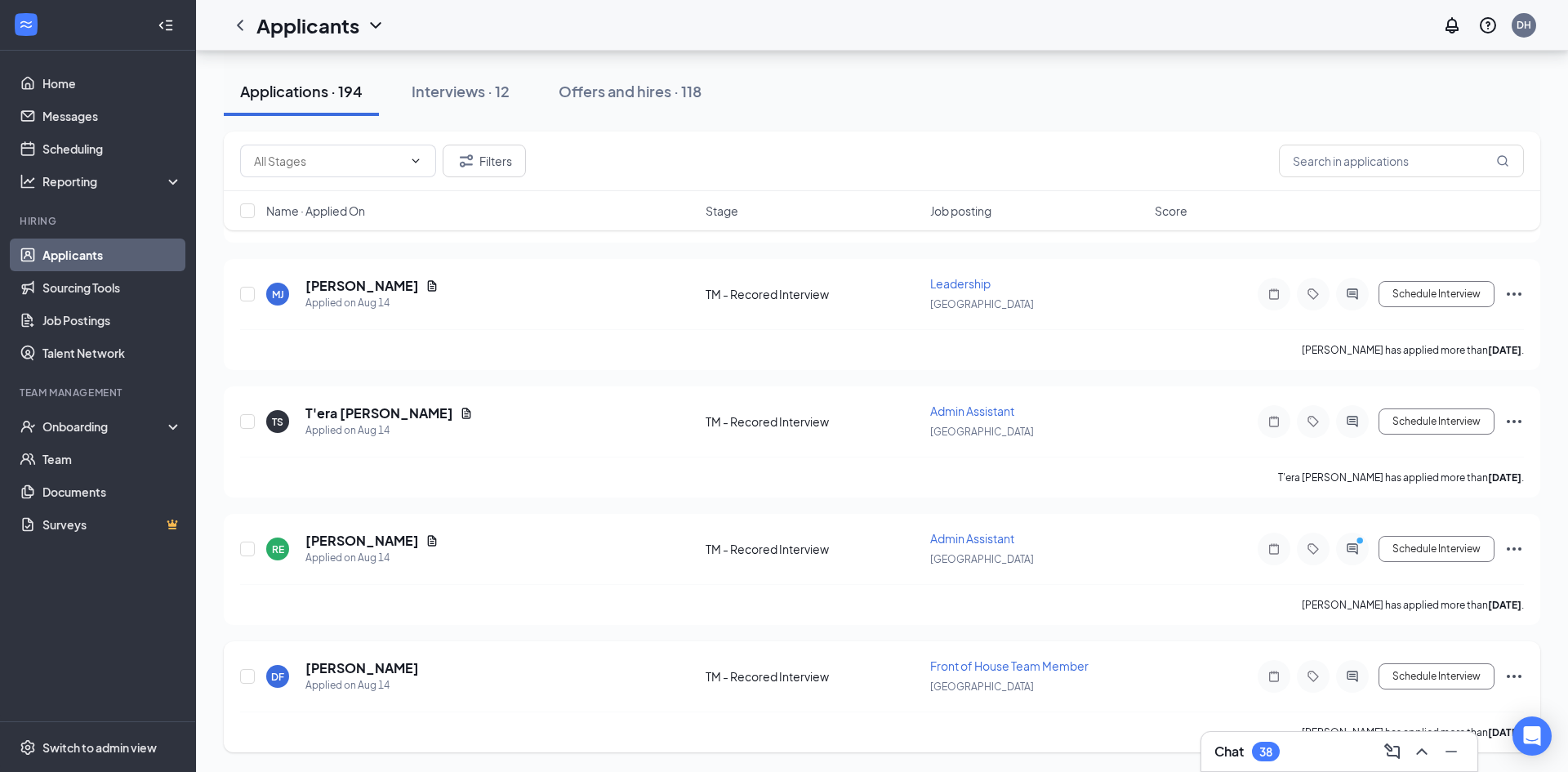
click at [1514, 678] on icon "Ellipses" at bounding box center [1515, 676] width 20 height 20
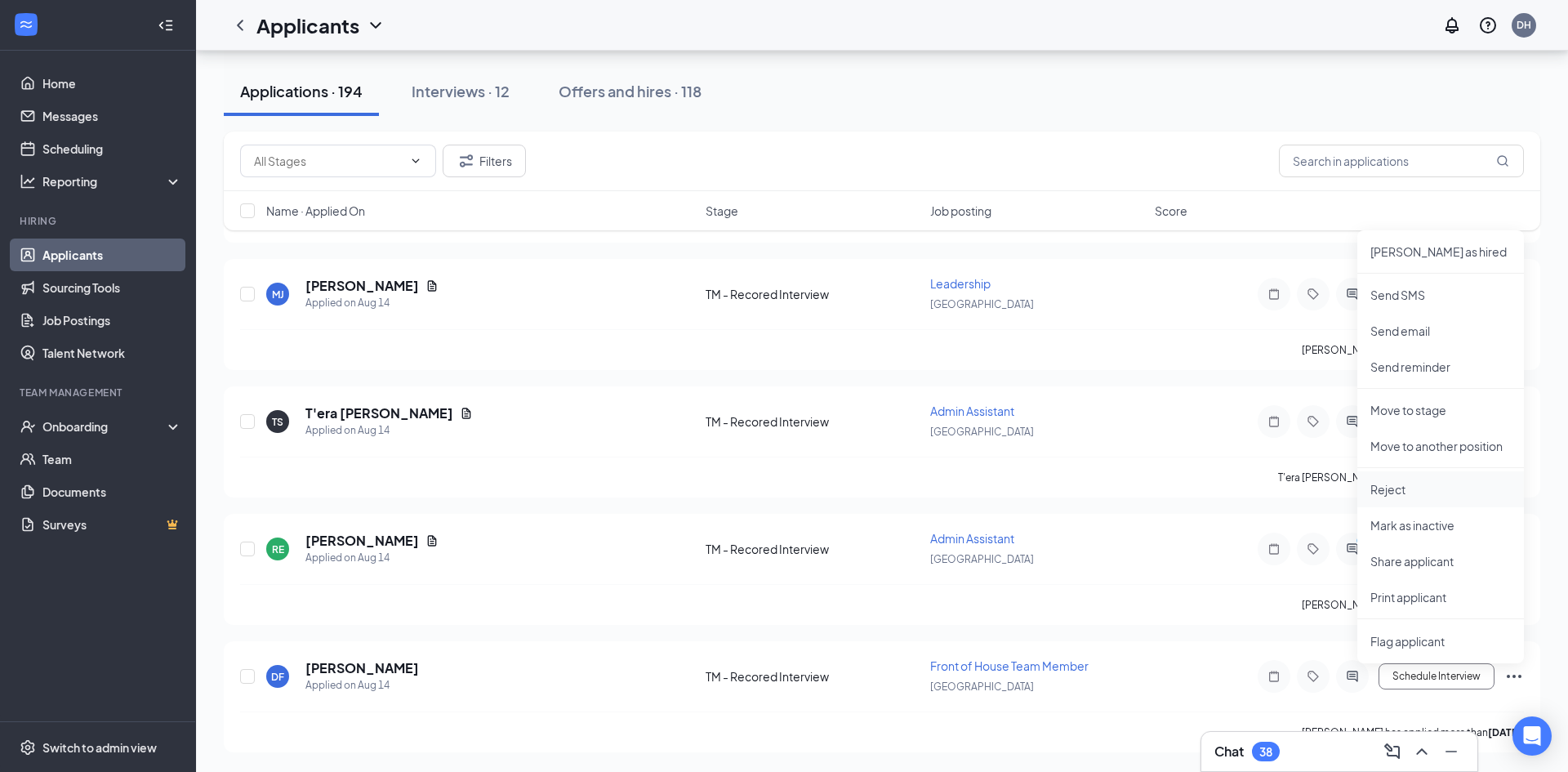
click at [1403, 481] on p "Reject" at bounding box center [1441, 489] width 141 height 16
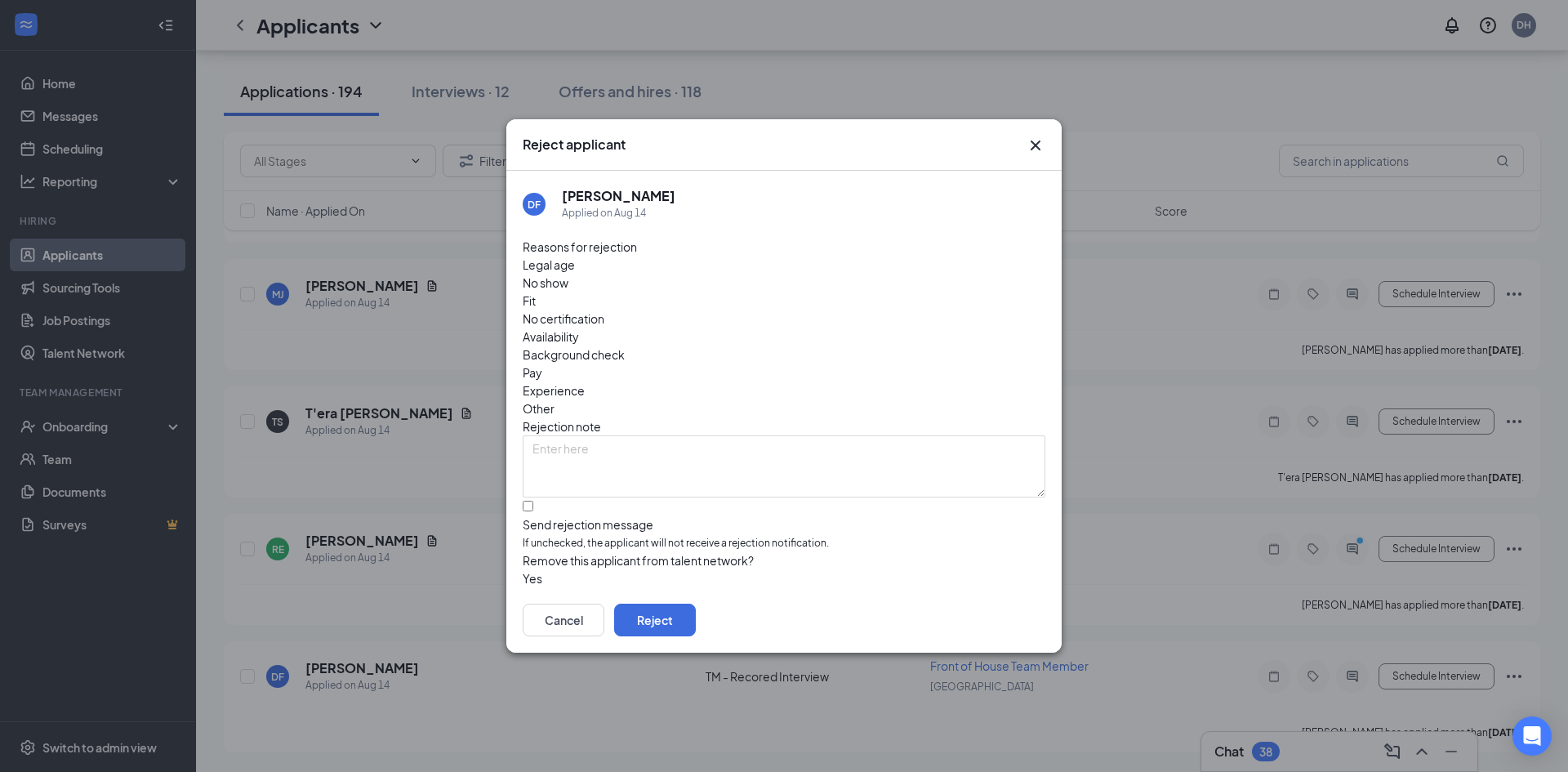
click at [568, 291] on span "No show" at bounding box center [546, 283] width 46 height 18
click at [695, 603] on button "Reject" at bounding box center [655, 619] width 81 height 33
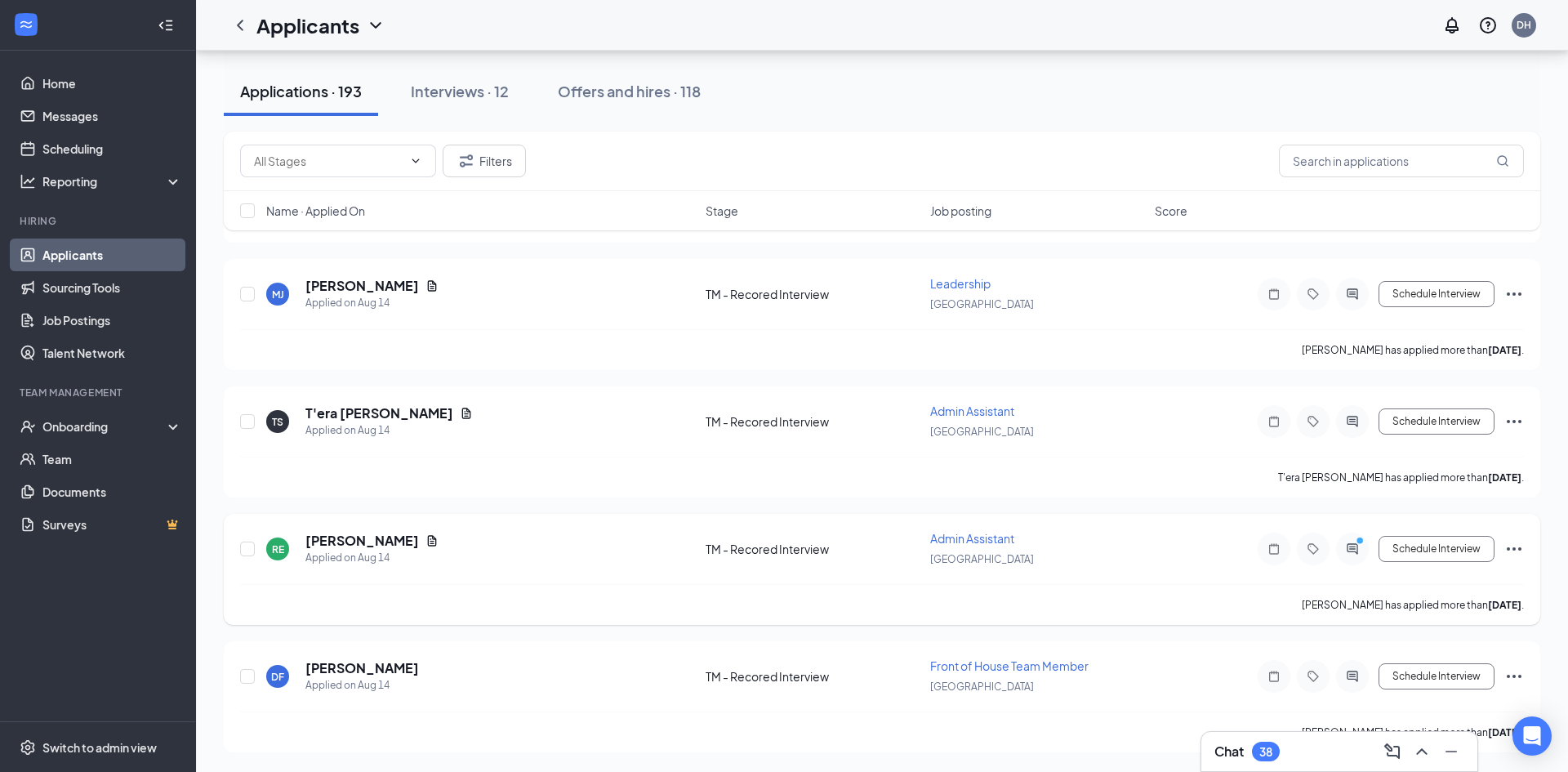
click at [1512, 551] on icon "Ellipses" at bounding box center [1515, 549] width 20 height 20
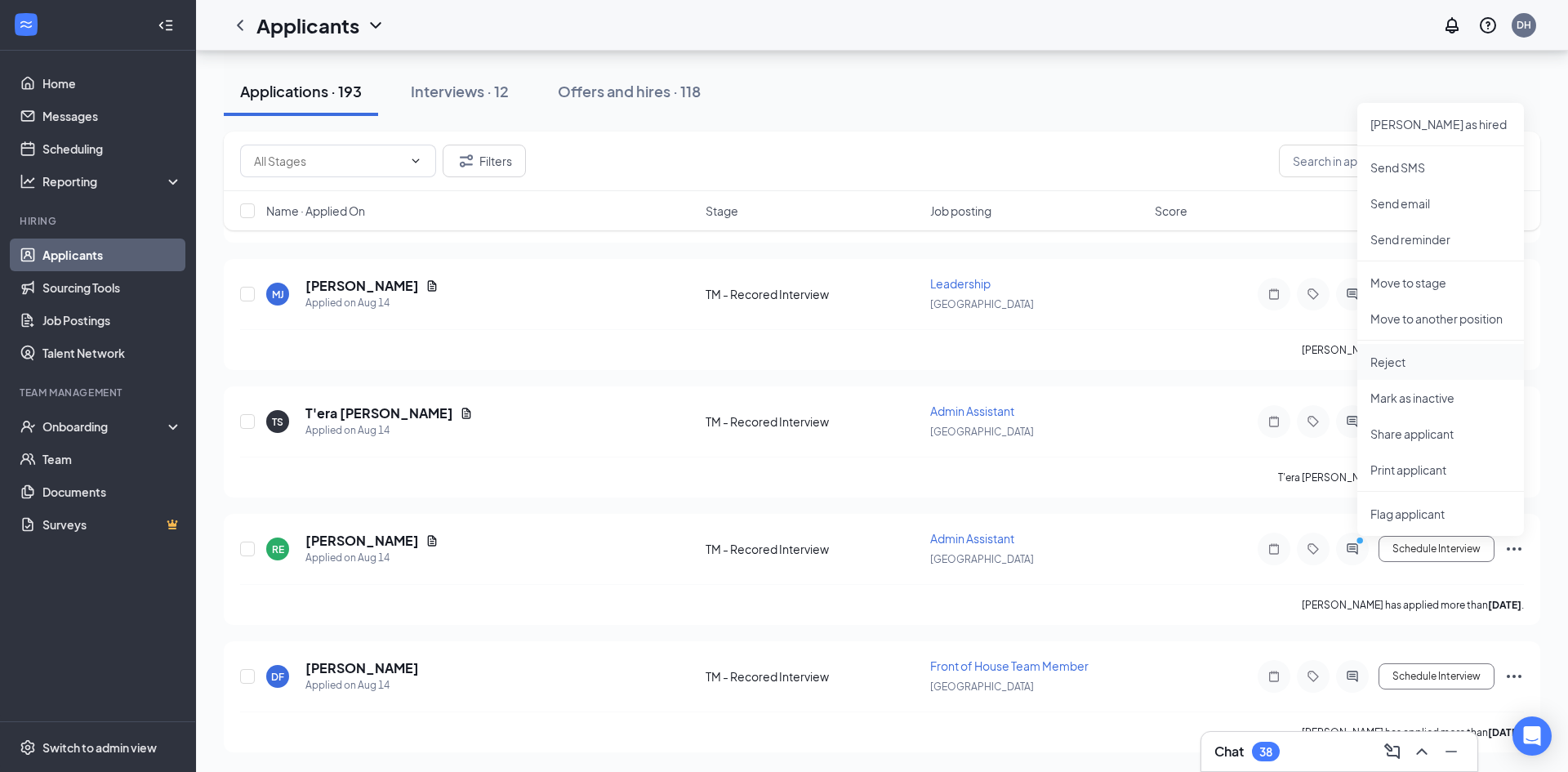
click at [1395, 370] on li "Reject" at bounding box center [1441, 362] width 166 height 36
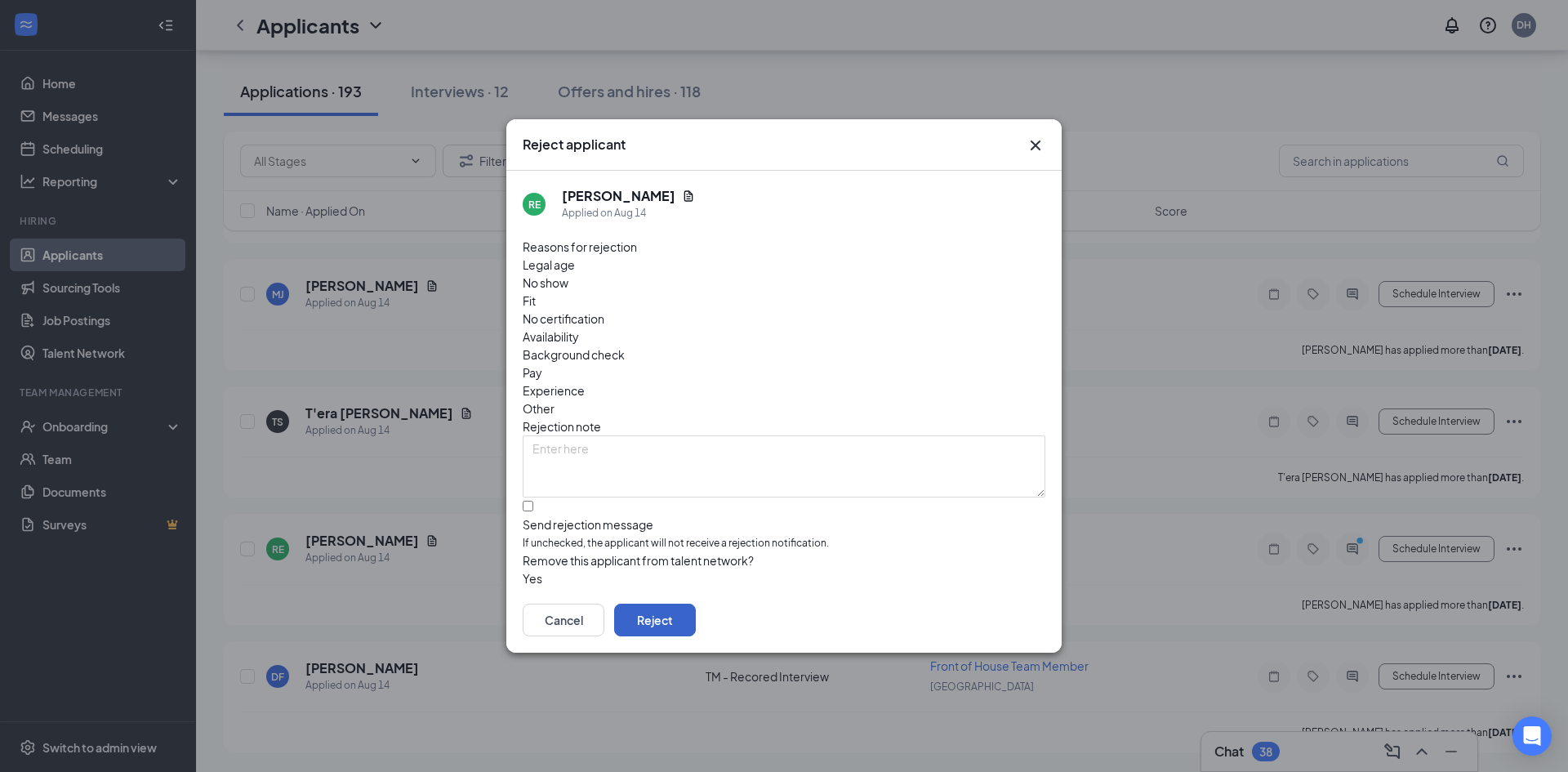
click at [695, 610] on button "Reject" at bounding box center [655, 619] width 81 height 33
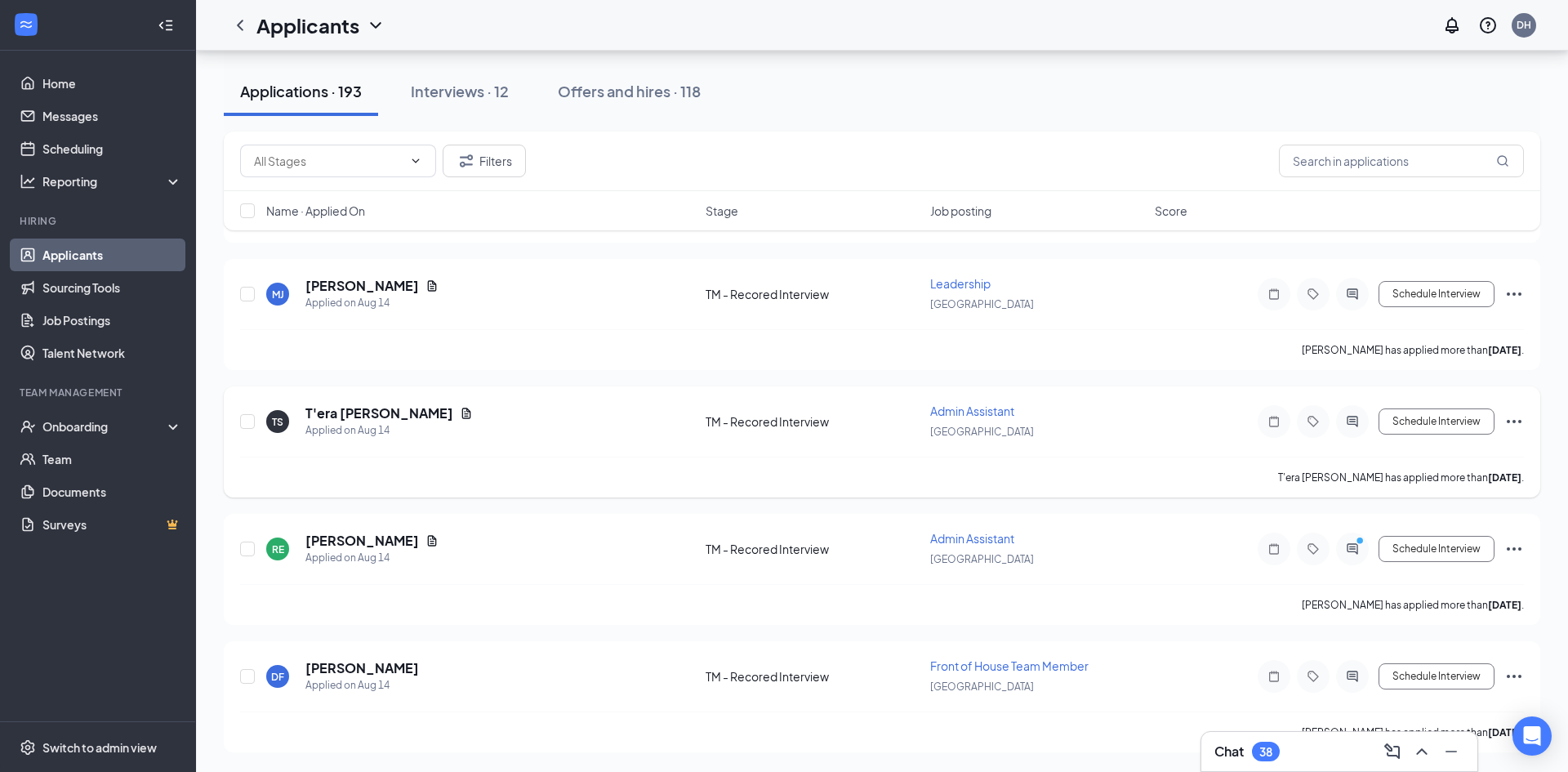
click at [1517, 423] on icon "Ellipses" at bounding box center [1515, 422] width 20 height 20
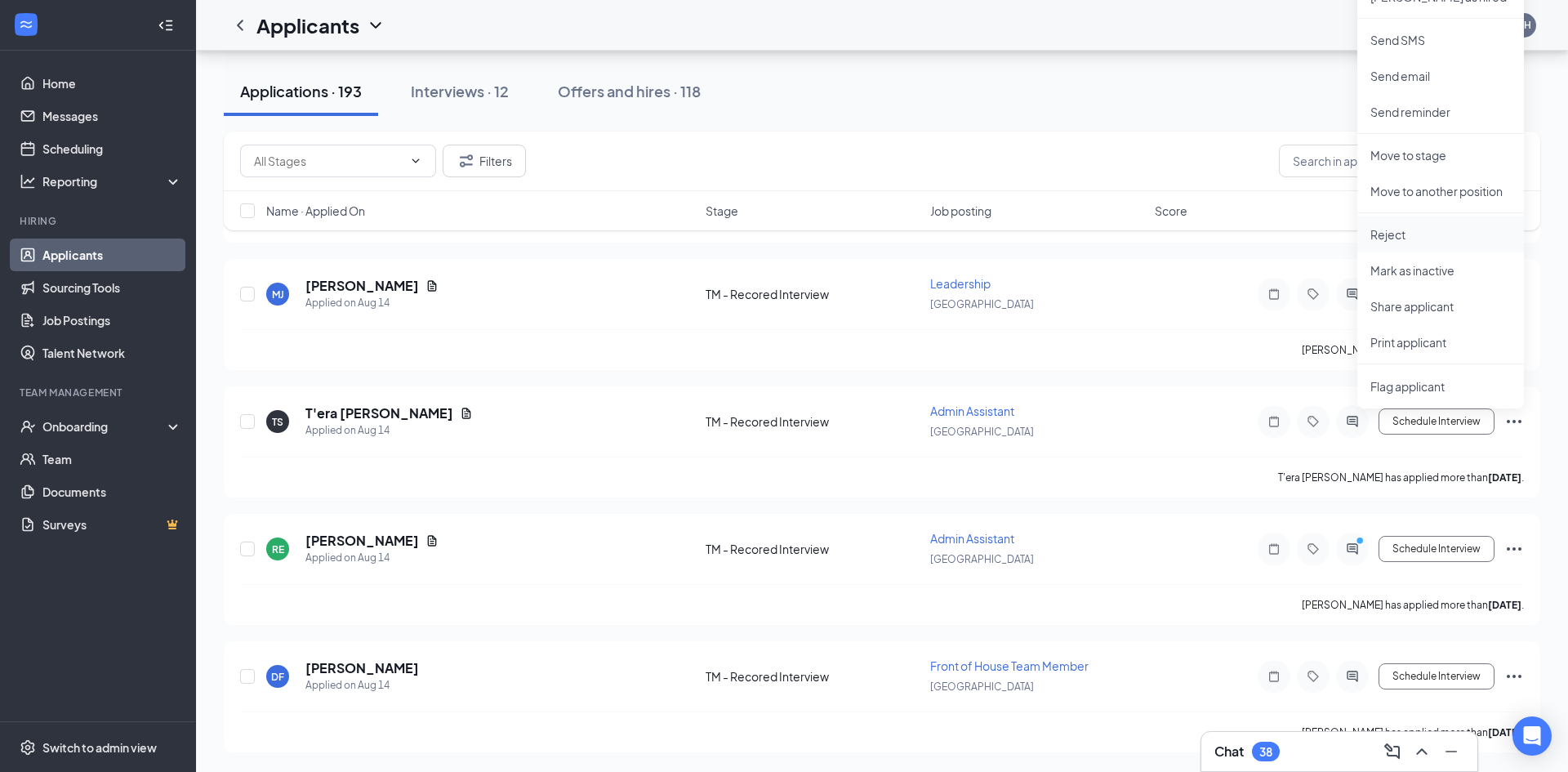
click at [1386, 235] on p "Reject" at bounding box center [1441, 234] width 141 height 16
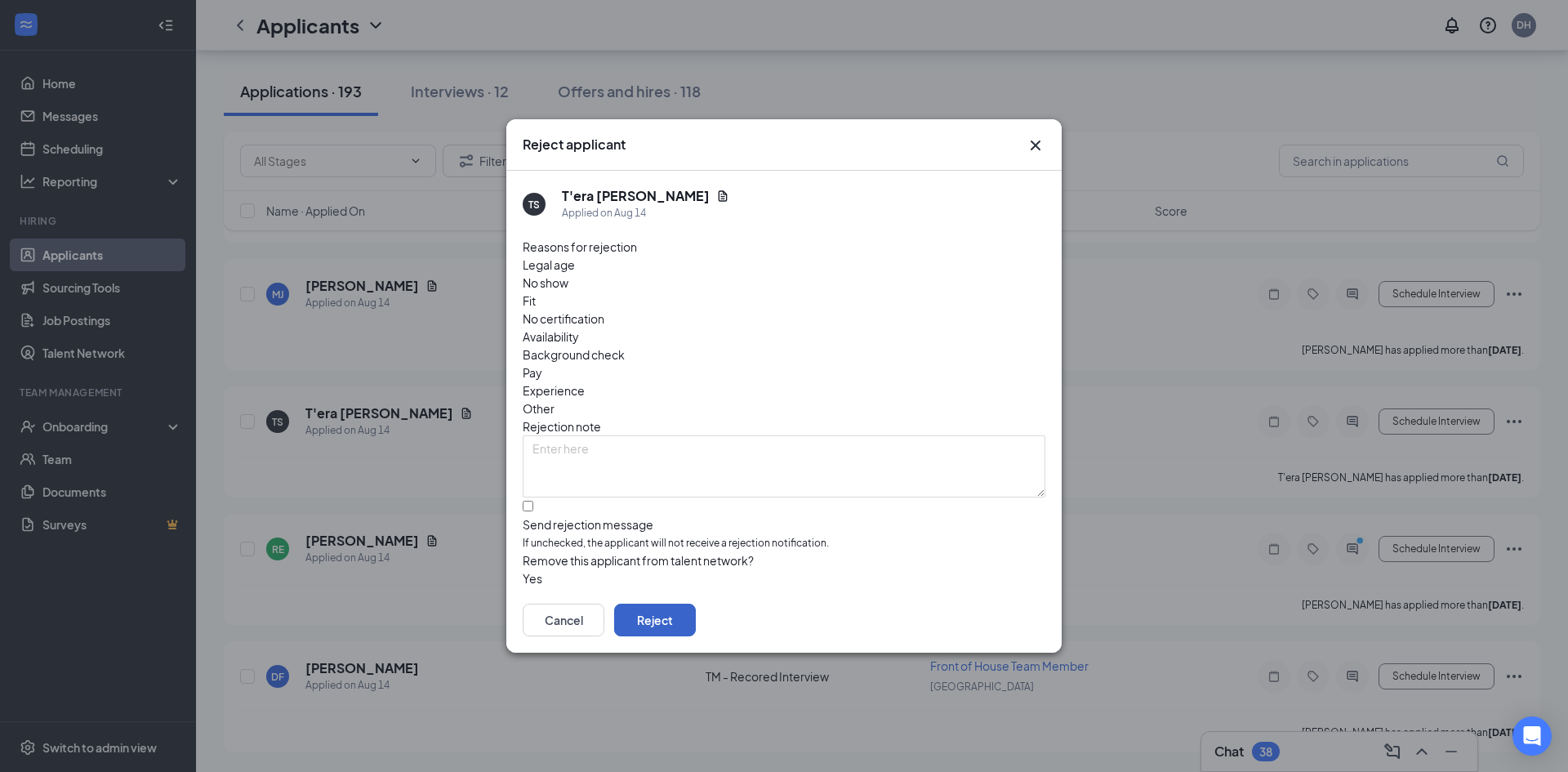
click at [695, 603] on button "Reject" at bounding box center [655, 619] width 81 height 33
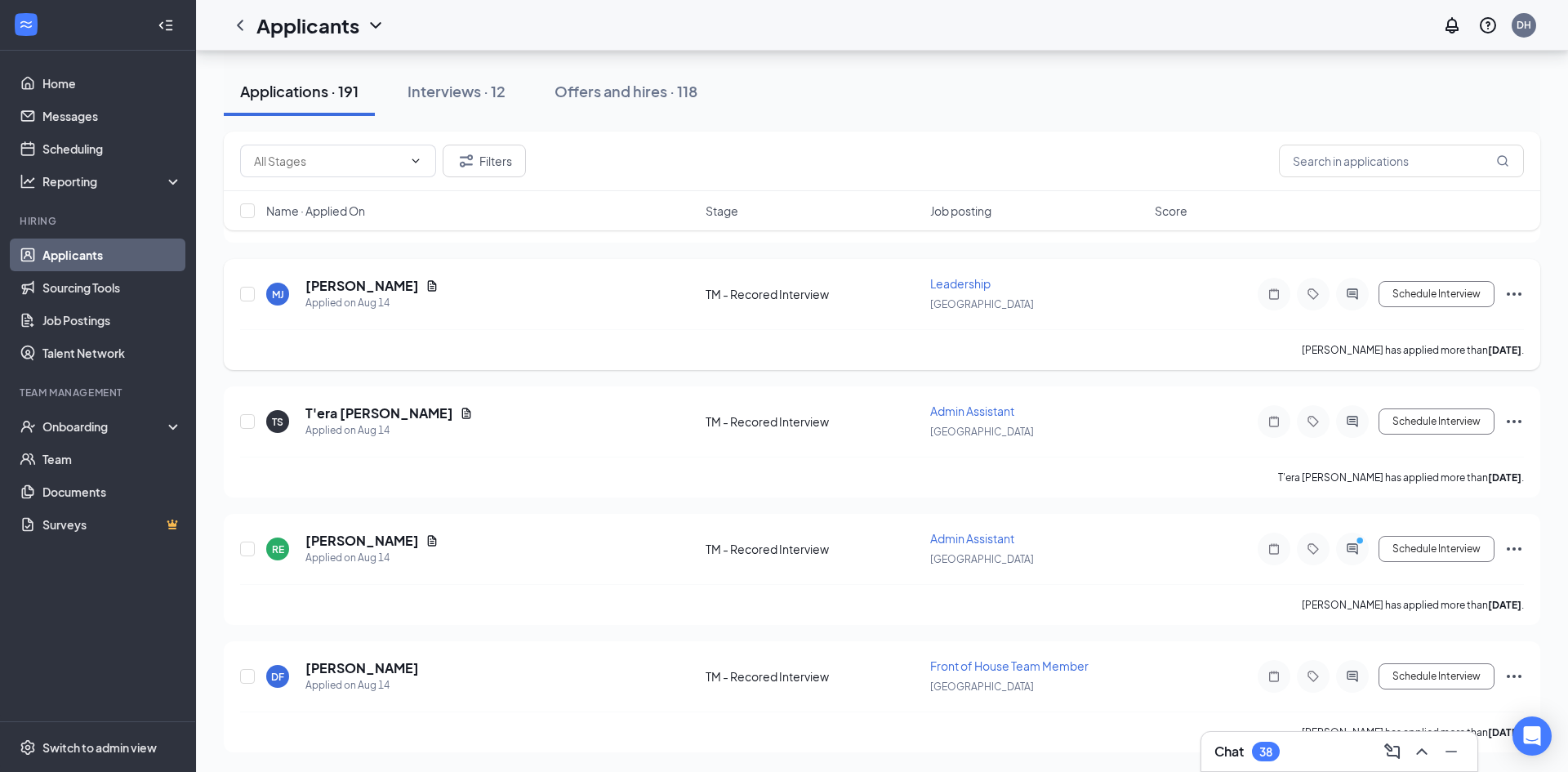
click at [1510, 295] on icon "Ellipses" at bounding box center [1515, 294] width 20 height 20
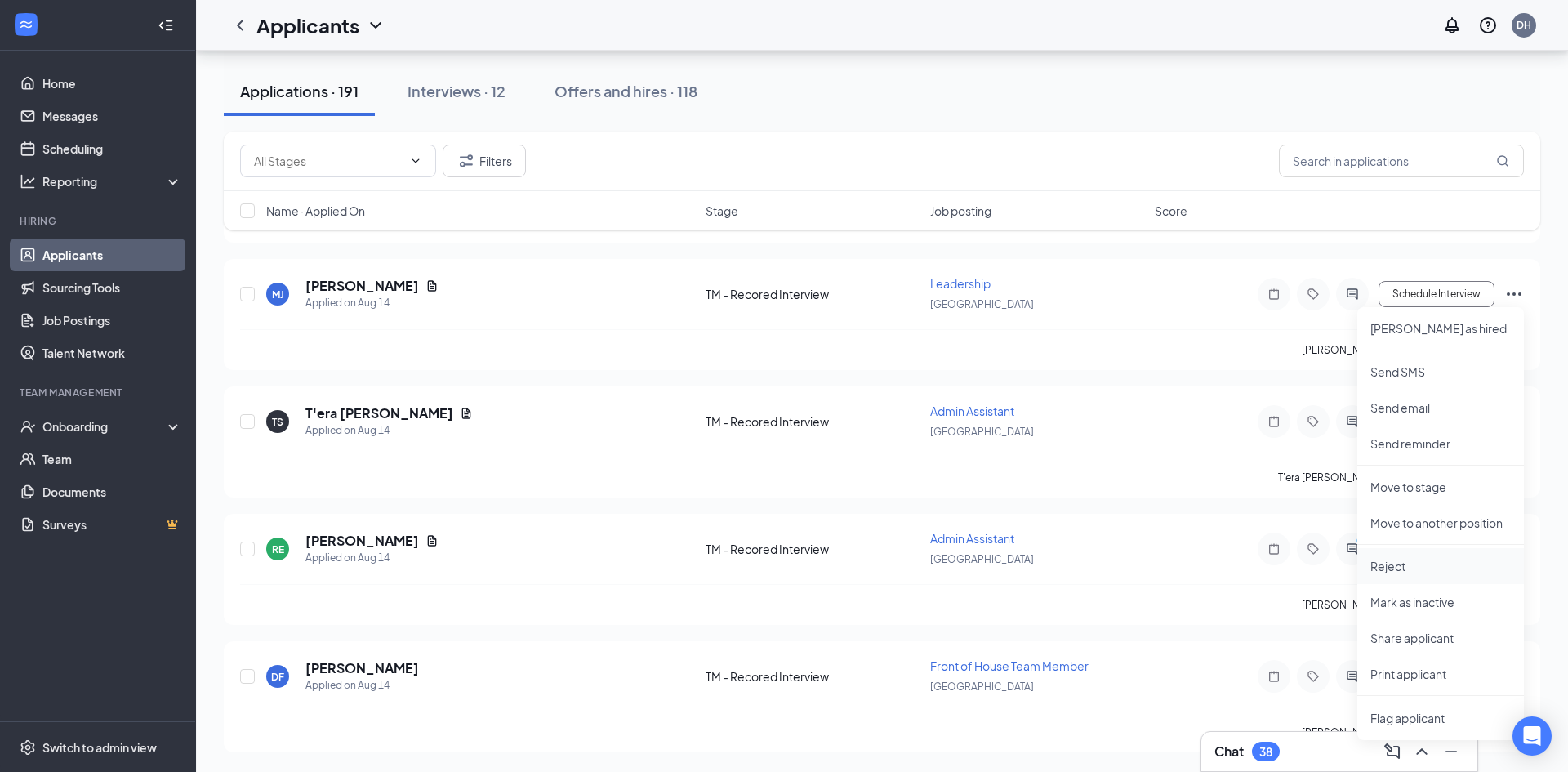
click at [1386, 569] on p "Reject" at bounding box center [1441, 566] width 141 height 16
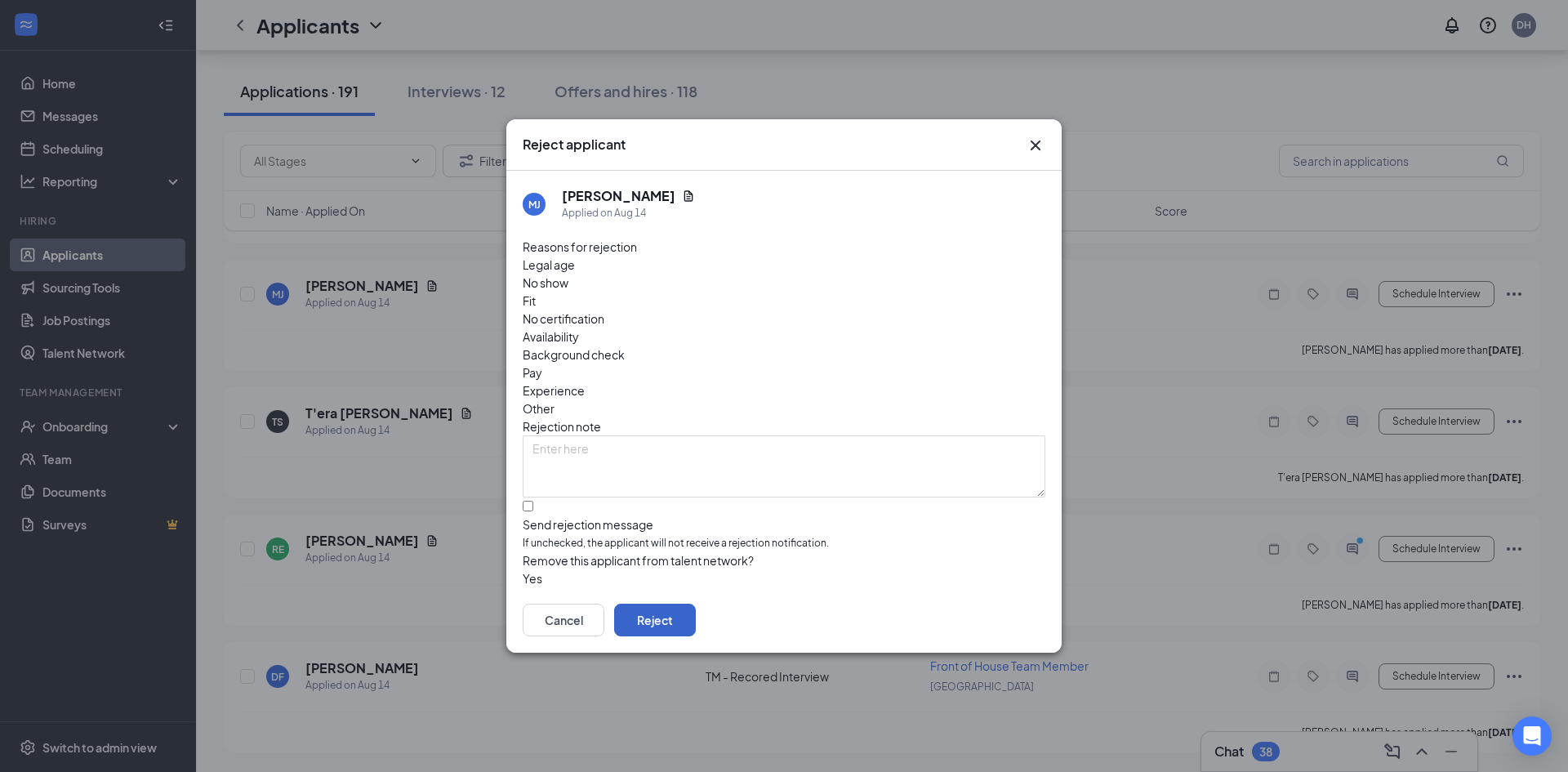
click at [695, 616] on button "Reject" at bounding box center [655, 619] width 81 height 33
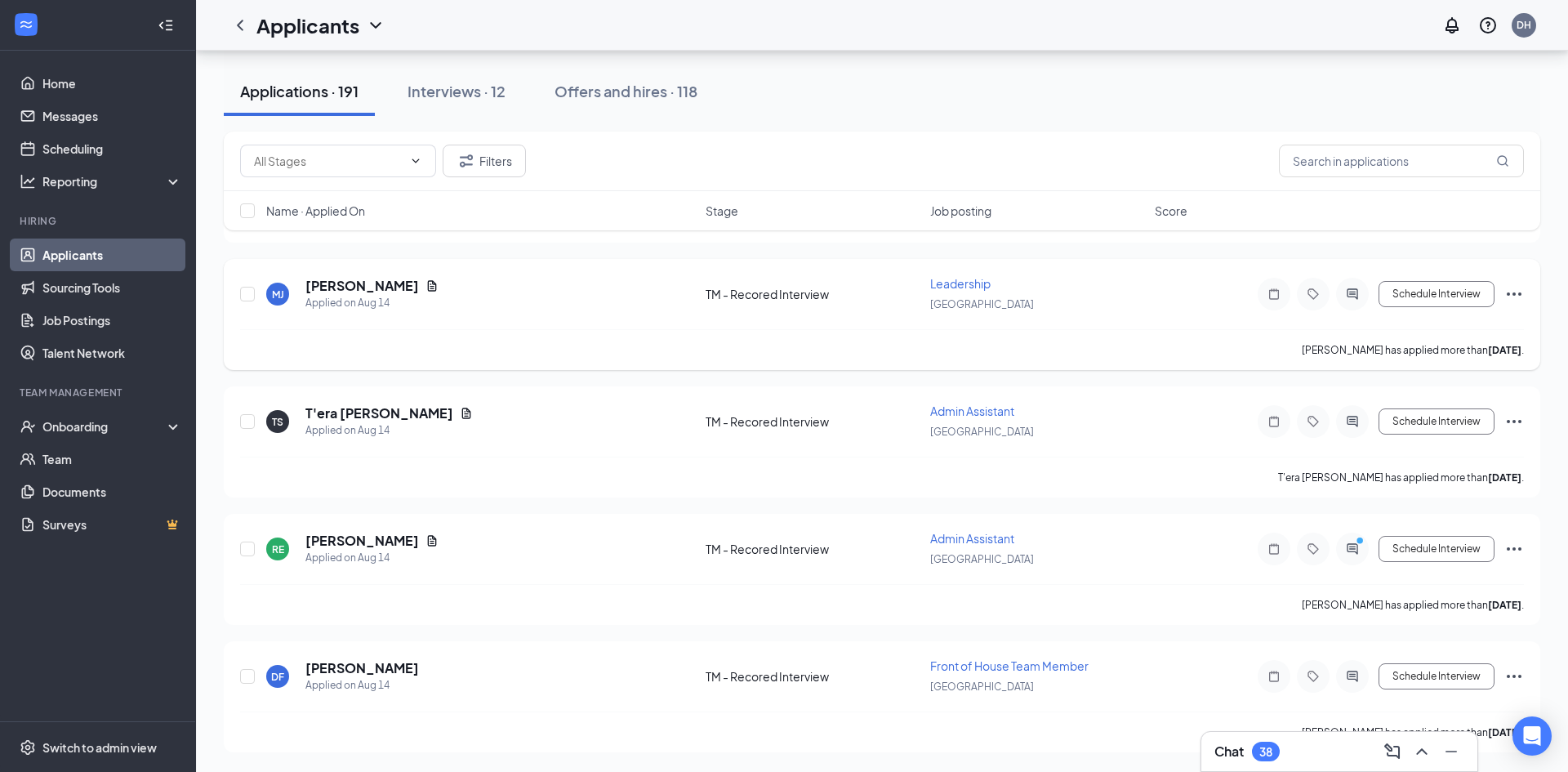
click at [1514, 296] on icon "Ellipses" at bounding box center [1515, 294] width 20 height 20
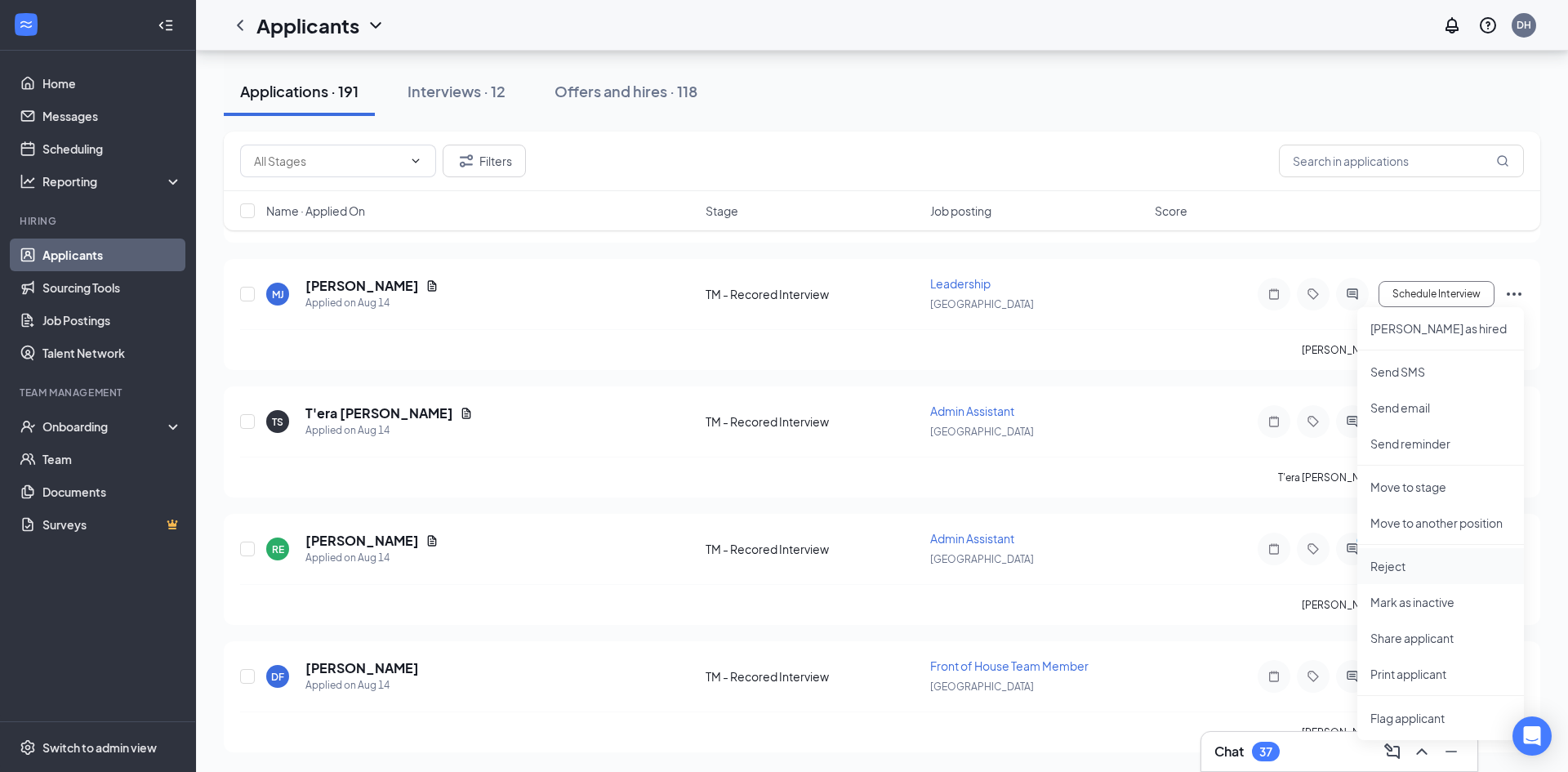
click at [1400, 563] on p "Reject" at bounding box center [1441, 566] width 141 height 16
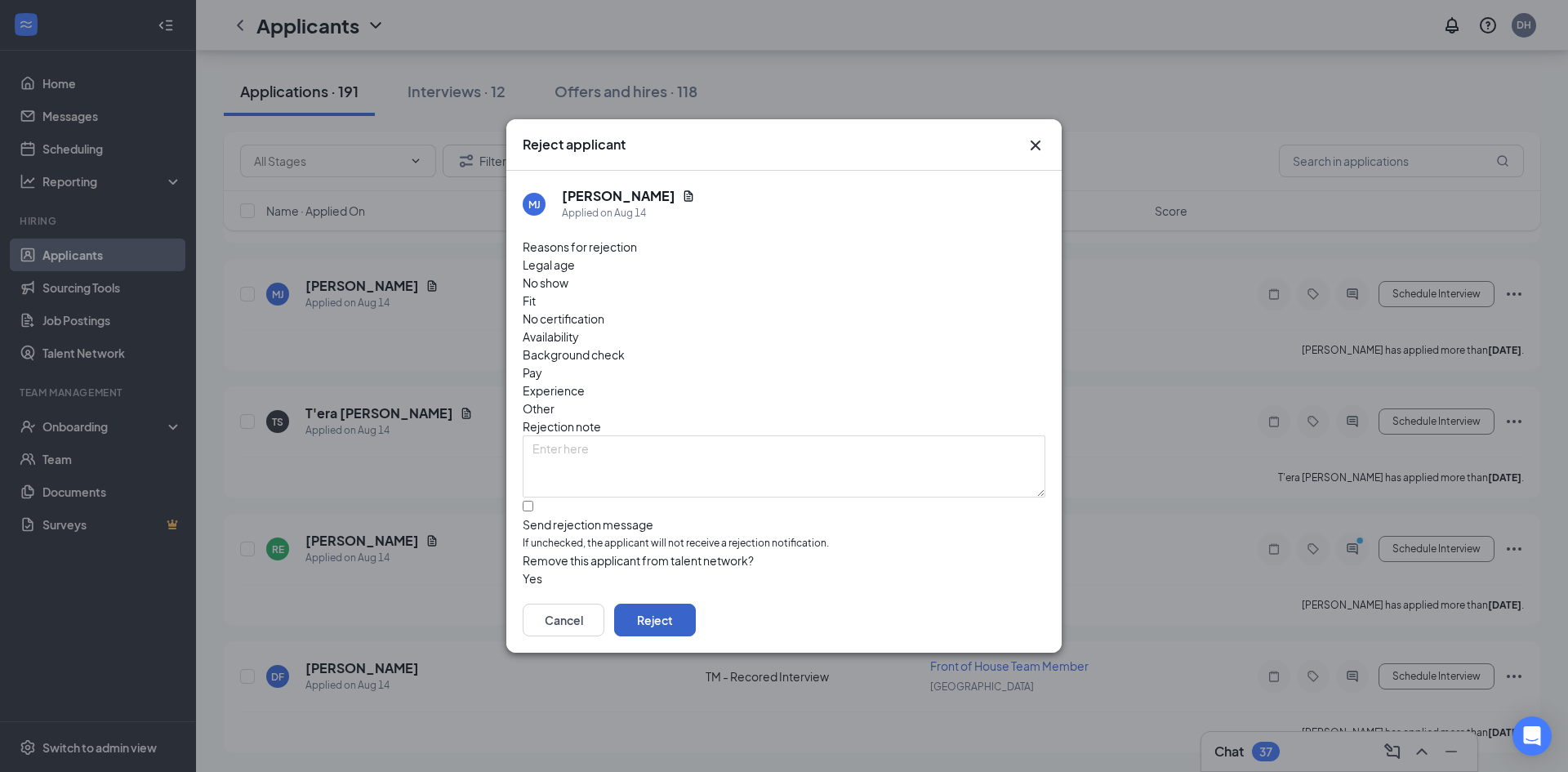
click at [695, 603] on button "Reject" at bounding box center [655, 619] width 81 height 33
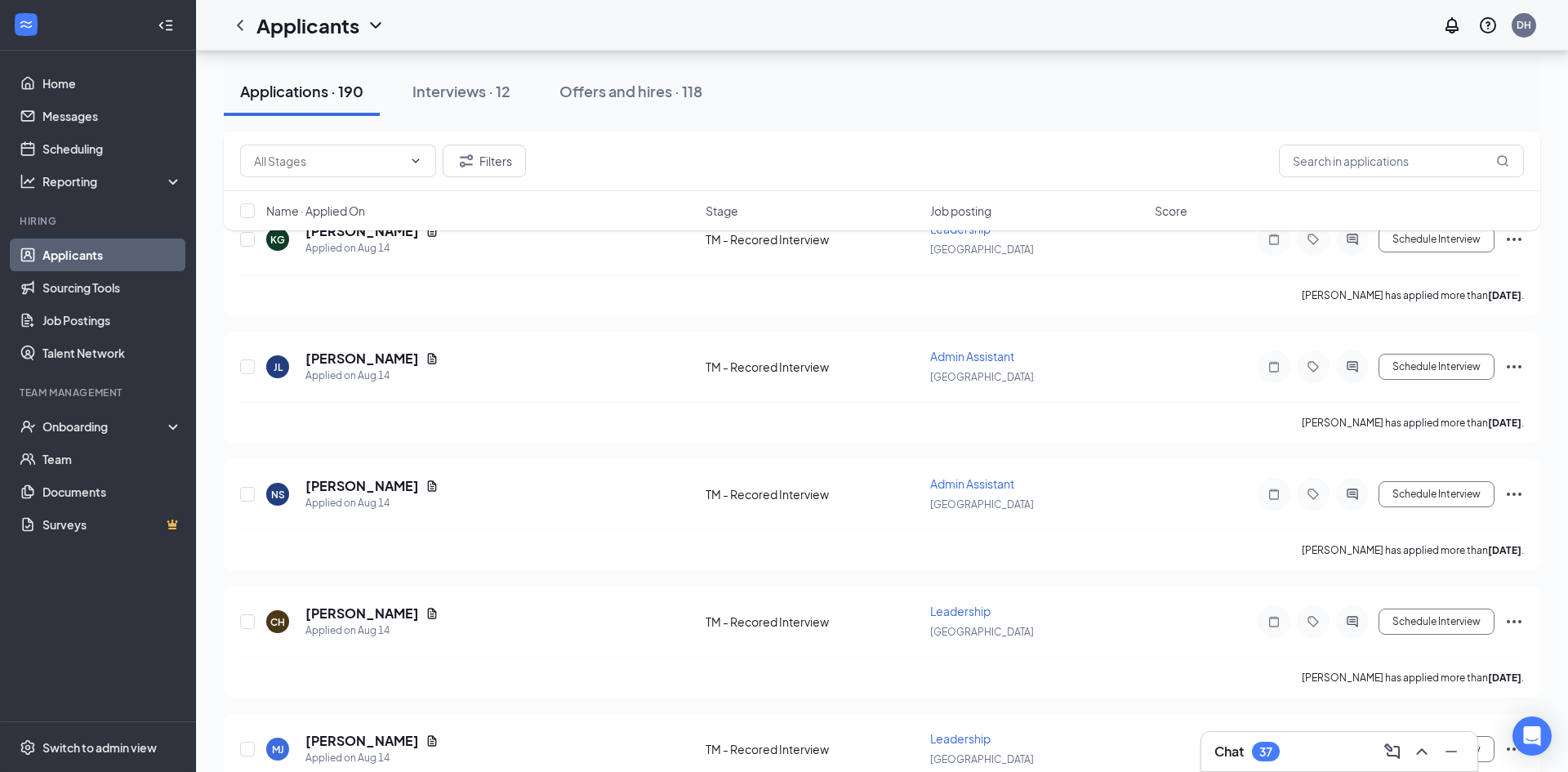
scroll to position [23797, 0]
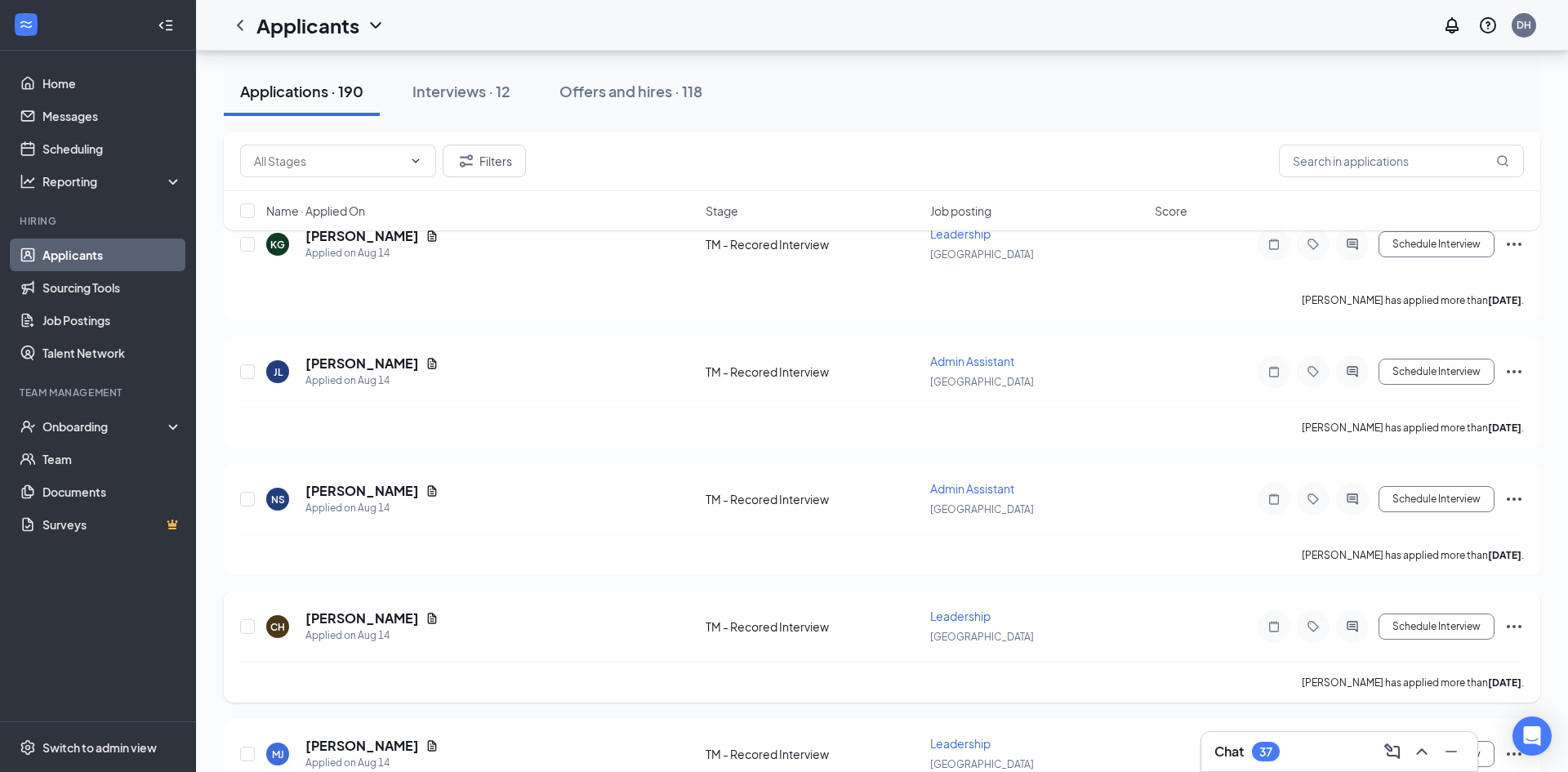
click at [1506, 627] on icon "Ellipses" at bounding box center [1515, 627] width 20 height 20
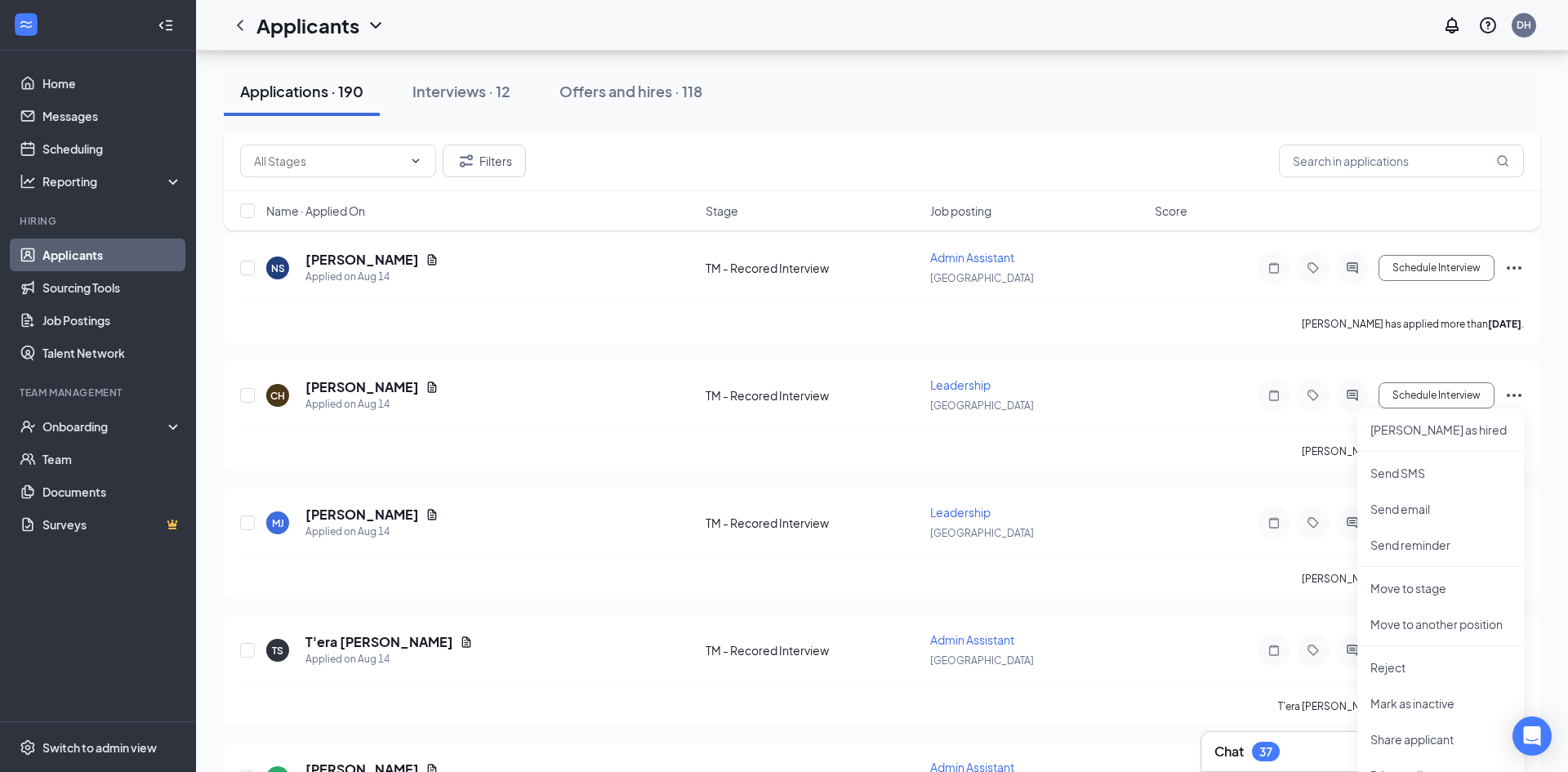
scroll to position [24035, 0]
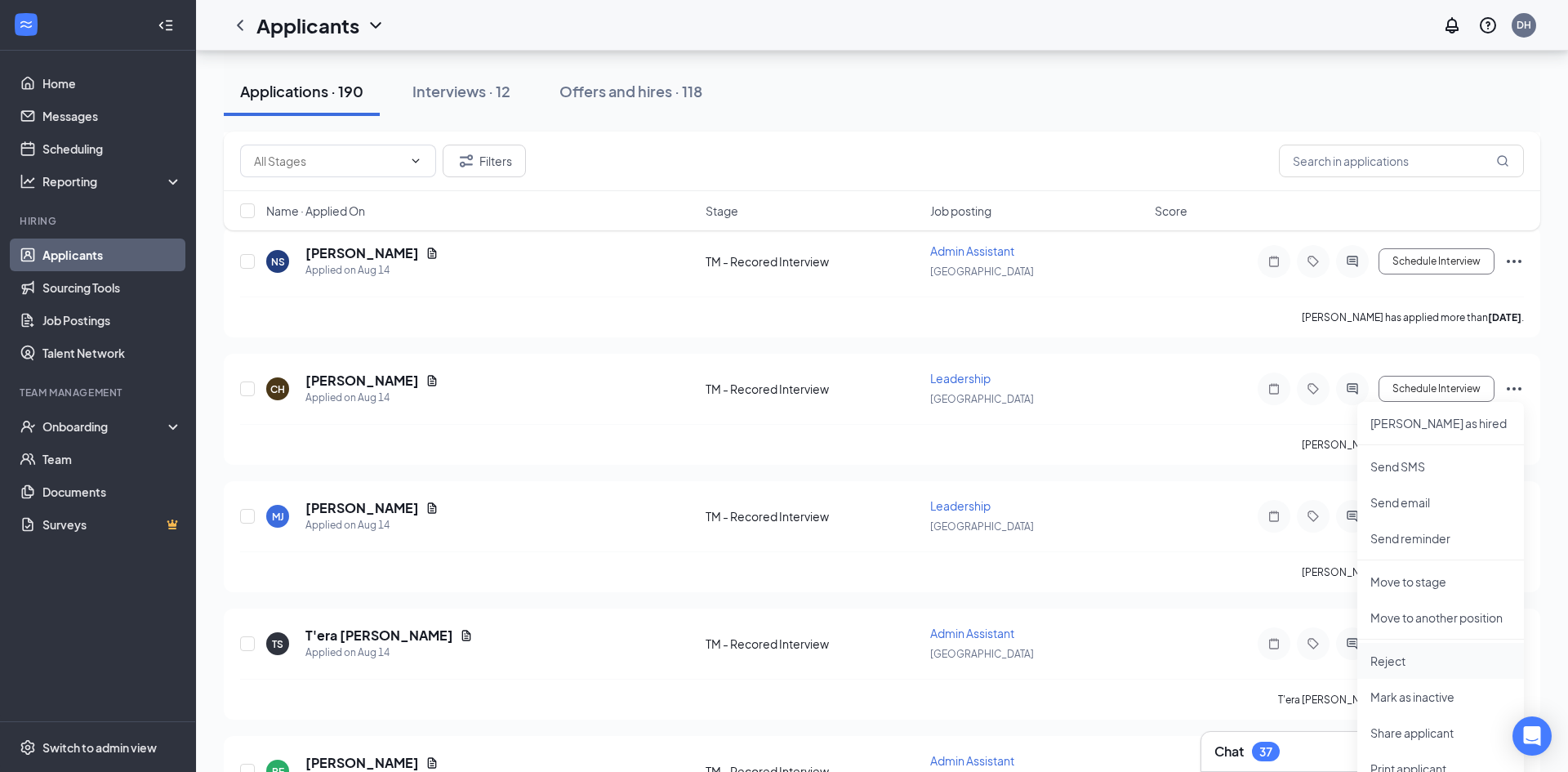
click at [1393, 653] on p "Reject" at bounding box center [1441, 660] width 141 height 16
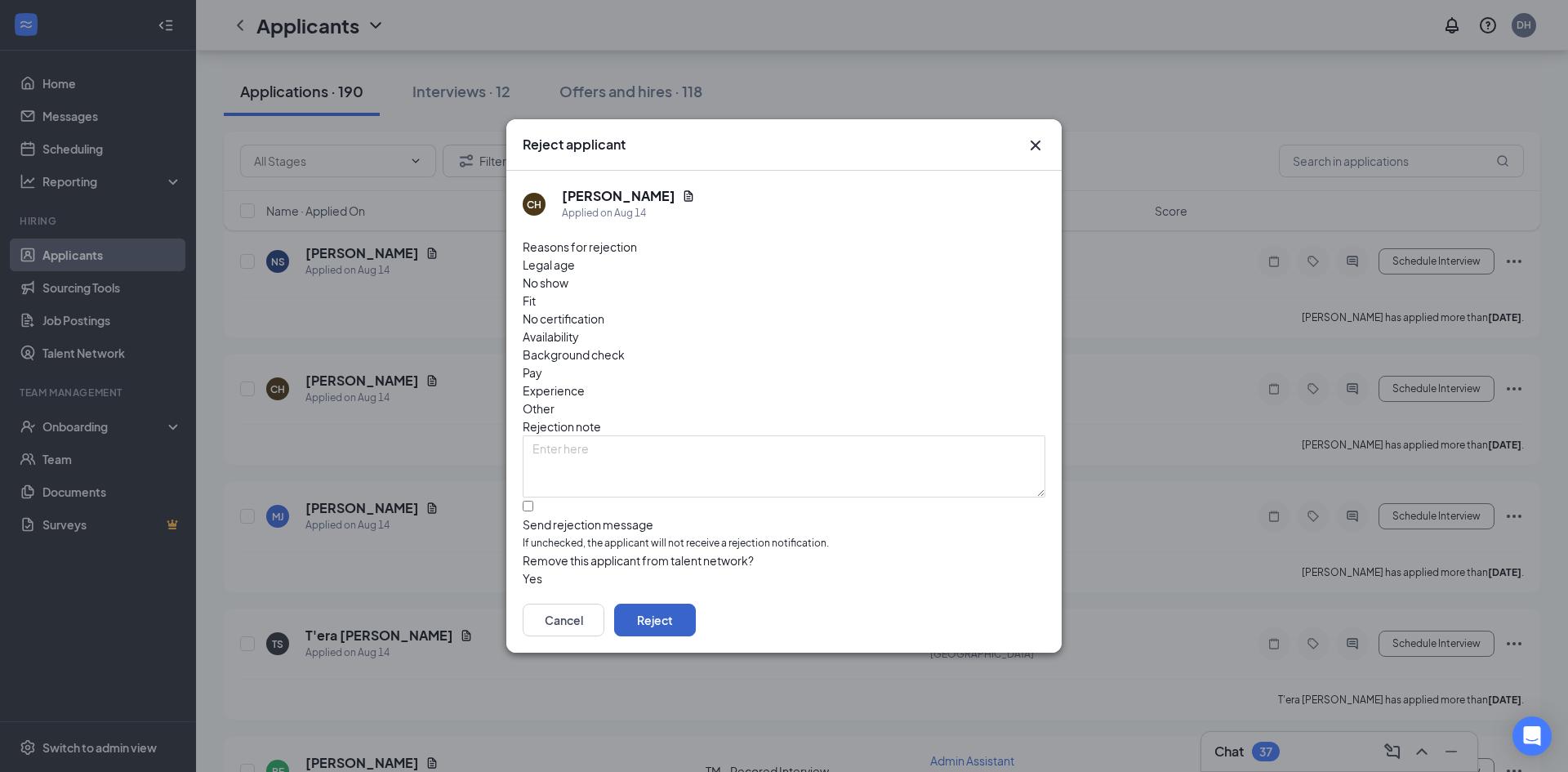
click at [695, 613] on button "Reject" at bounding box center [655, 619] width 81 height 33
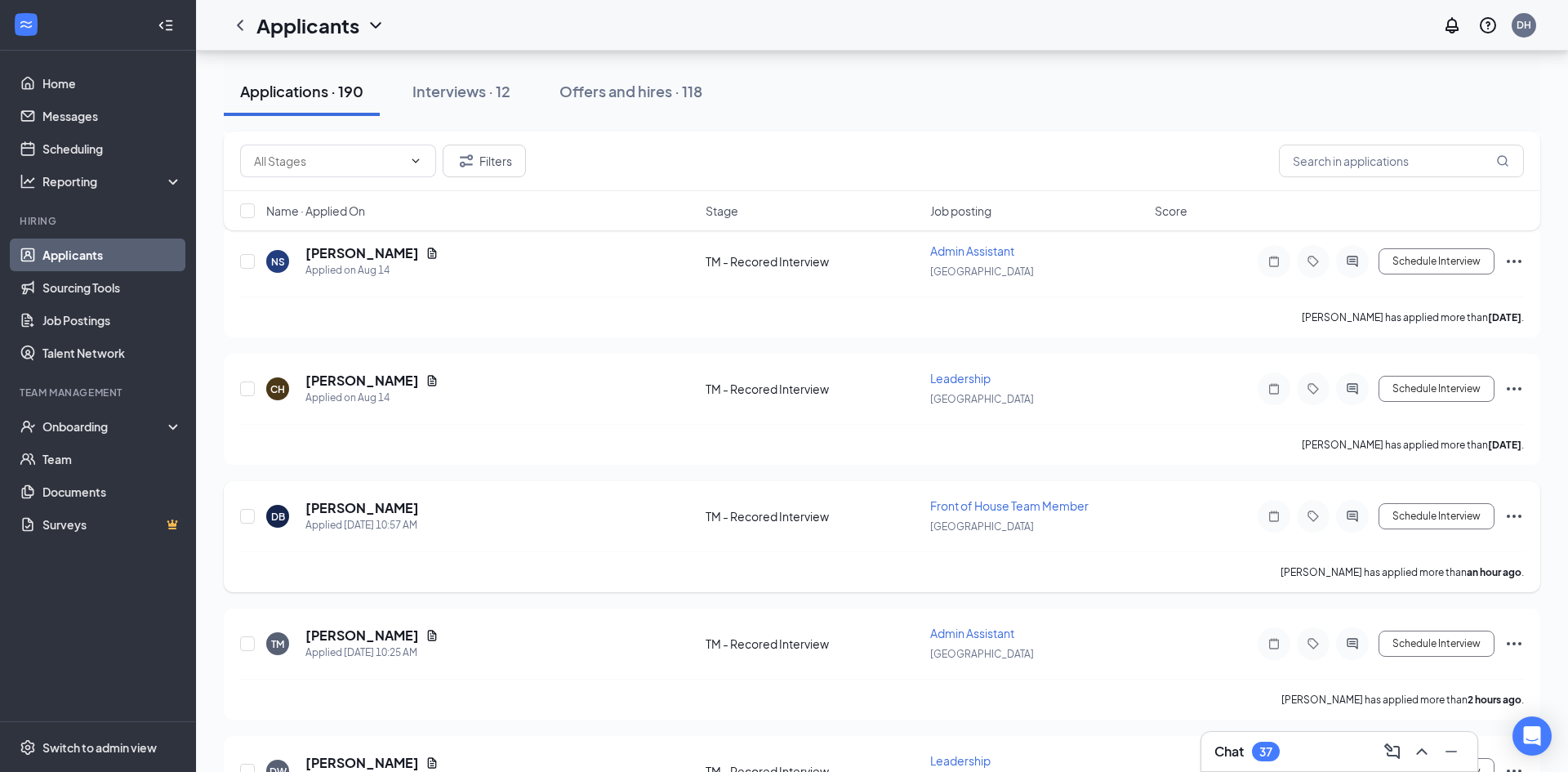
click at [1509, 263] on icon "Ellipses" at bounding box center [1515, 262] width 20 height 20
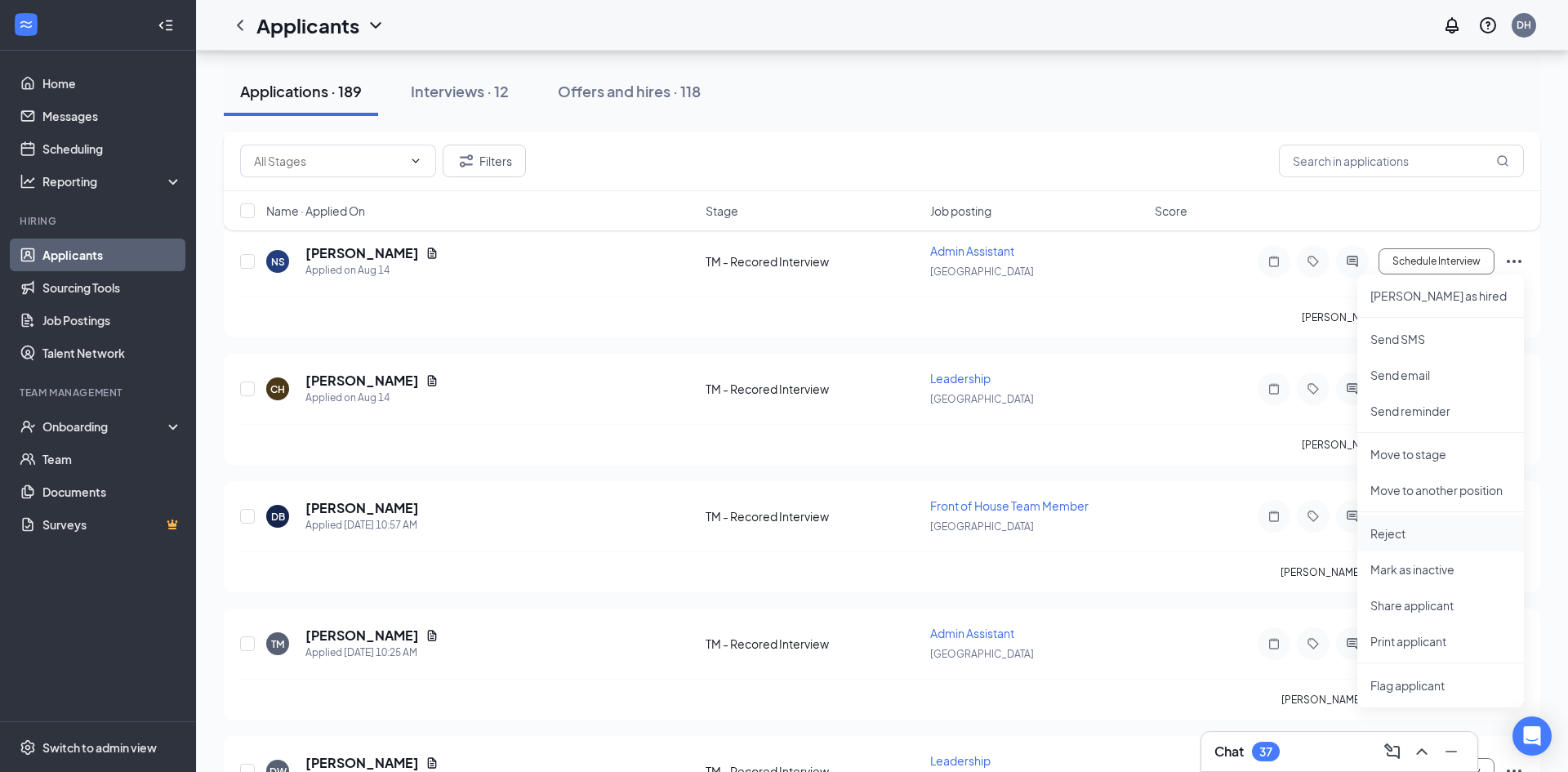
click at [1395, 535] on p "Reject" at bounding box center [1441, 533] width 141 height 16
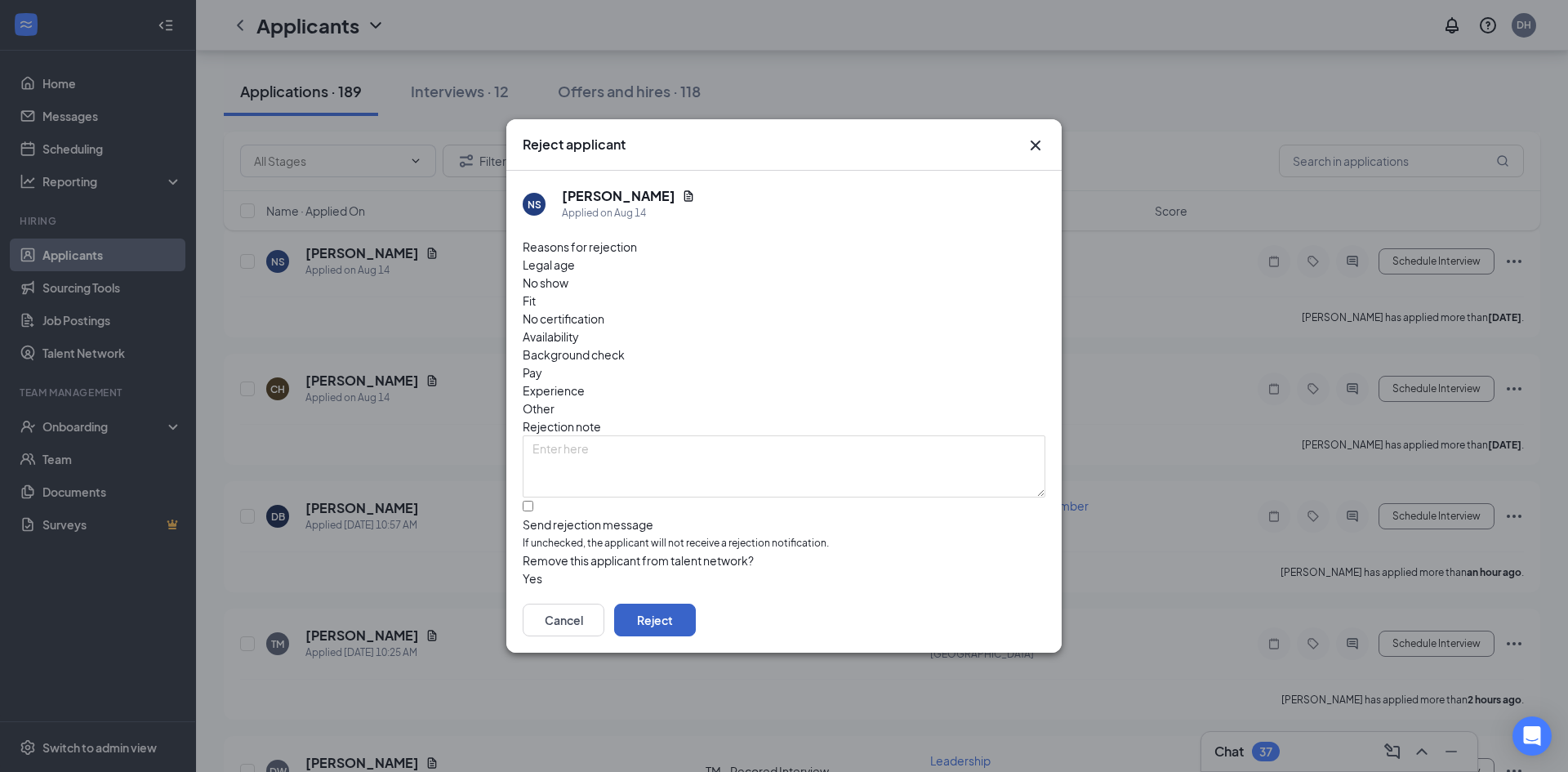
click at [695, 605] on button "Reject" at bounding box center [655, 619] width 81 height 33
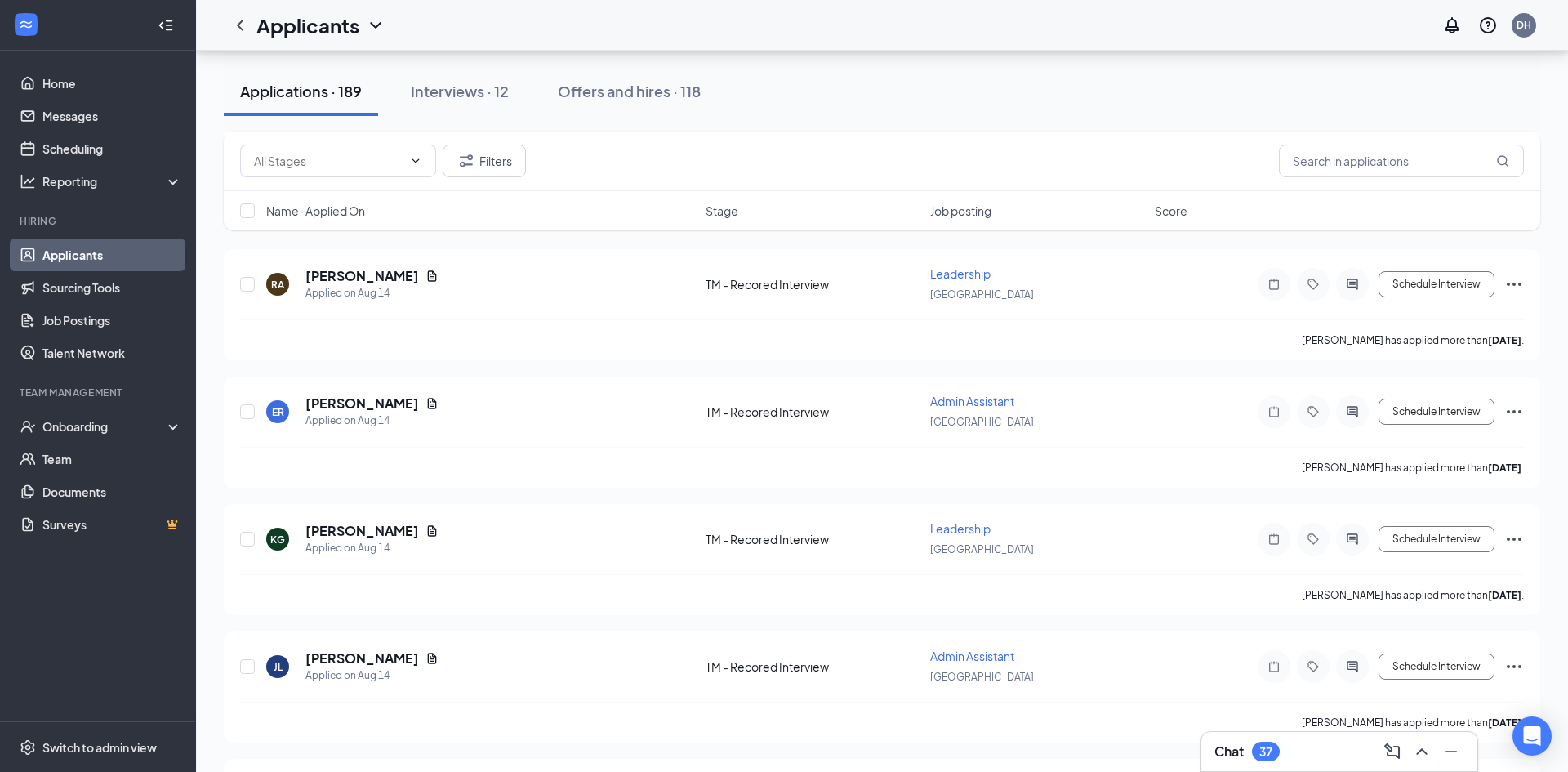
scroll to position [23501, 0]
click at [1511, 659] on icon "Ellipses" at bounding box center [1515, 667] width 20 height 20
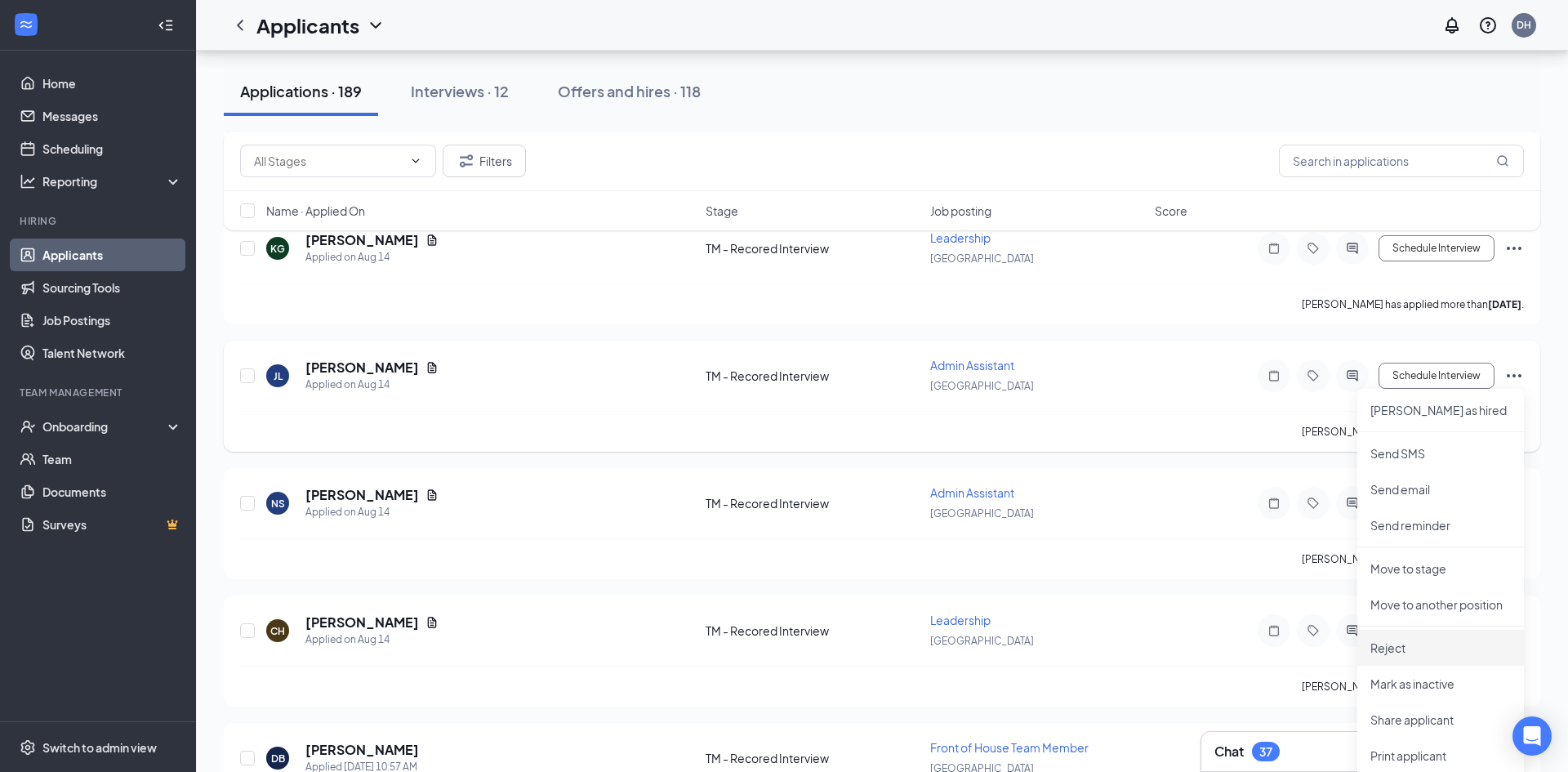
scroll to position [23794, 0]
click at [1382, 641] on p "Reject" at bounding box center [1441, 646] width 141 height 16
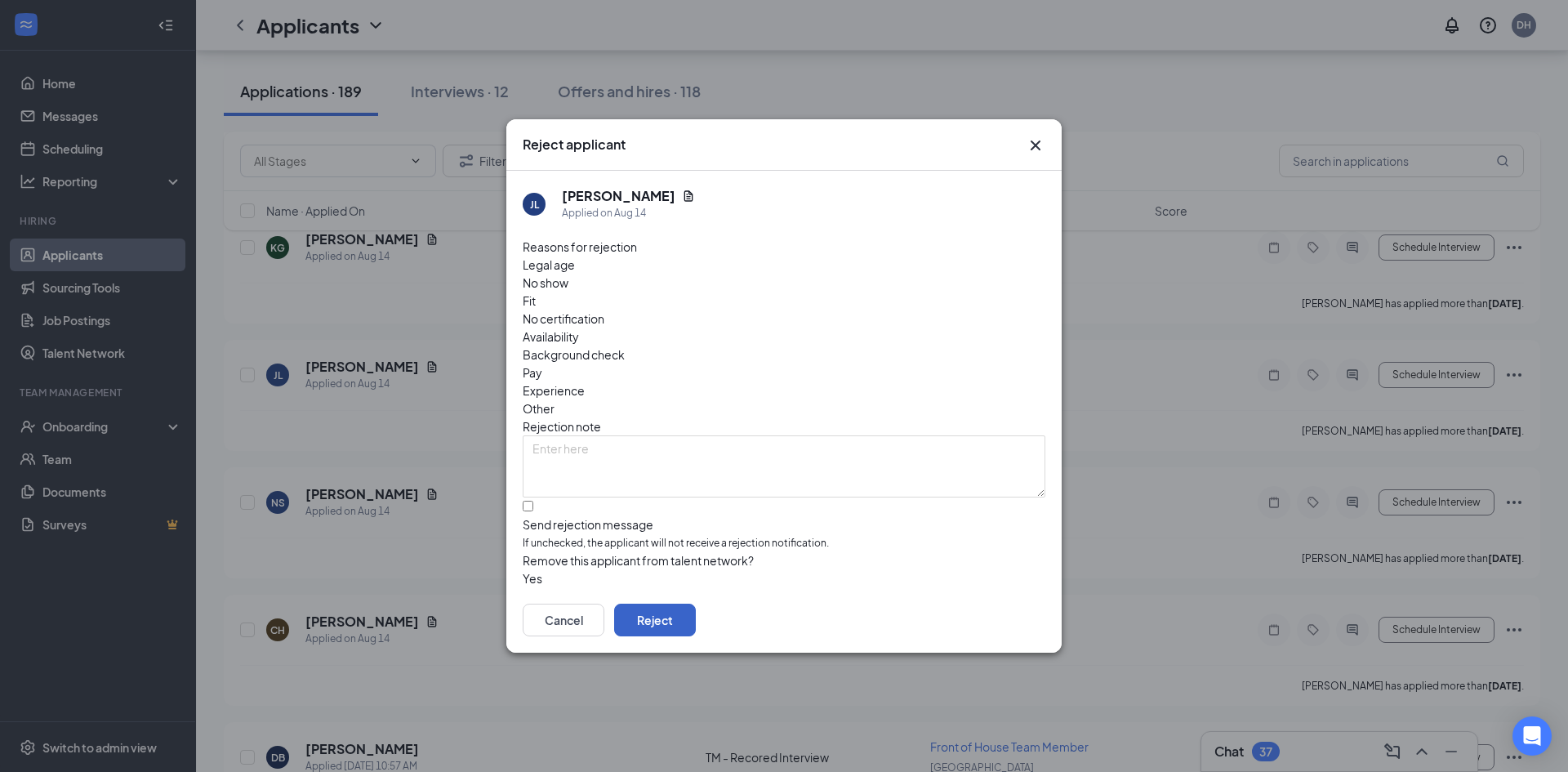
click at [695, 603] on button "Reject" at bounding box center [655, 619] width 81 height 33
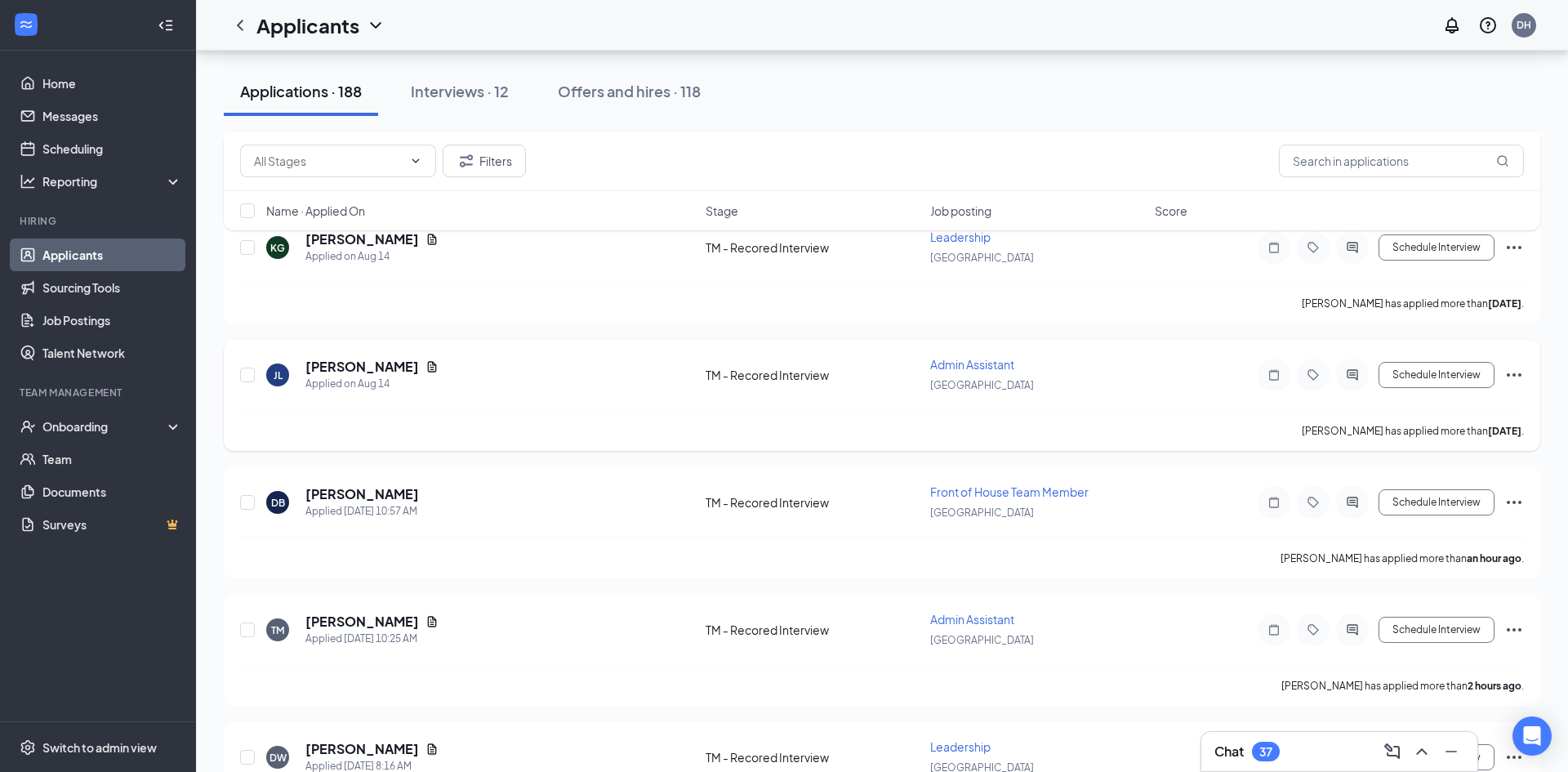
click at [1522, 377] on icon "Ellipses" at bounding box center [1515, 375] width 20 height 20
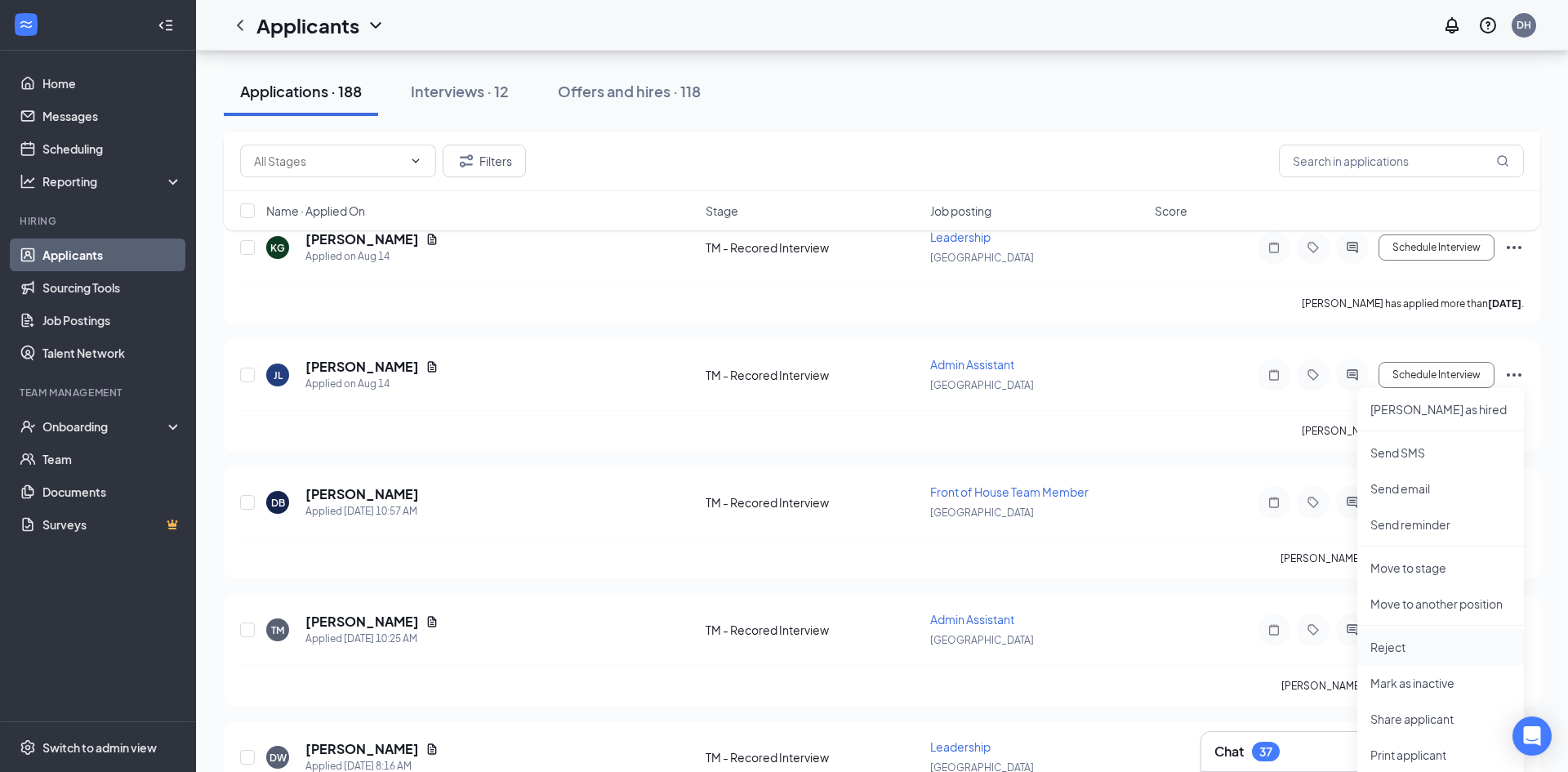
click at [1387, 646] on p "Reject" at bounding box center [1441, 646] width 141 height 16
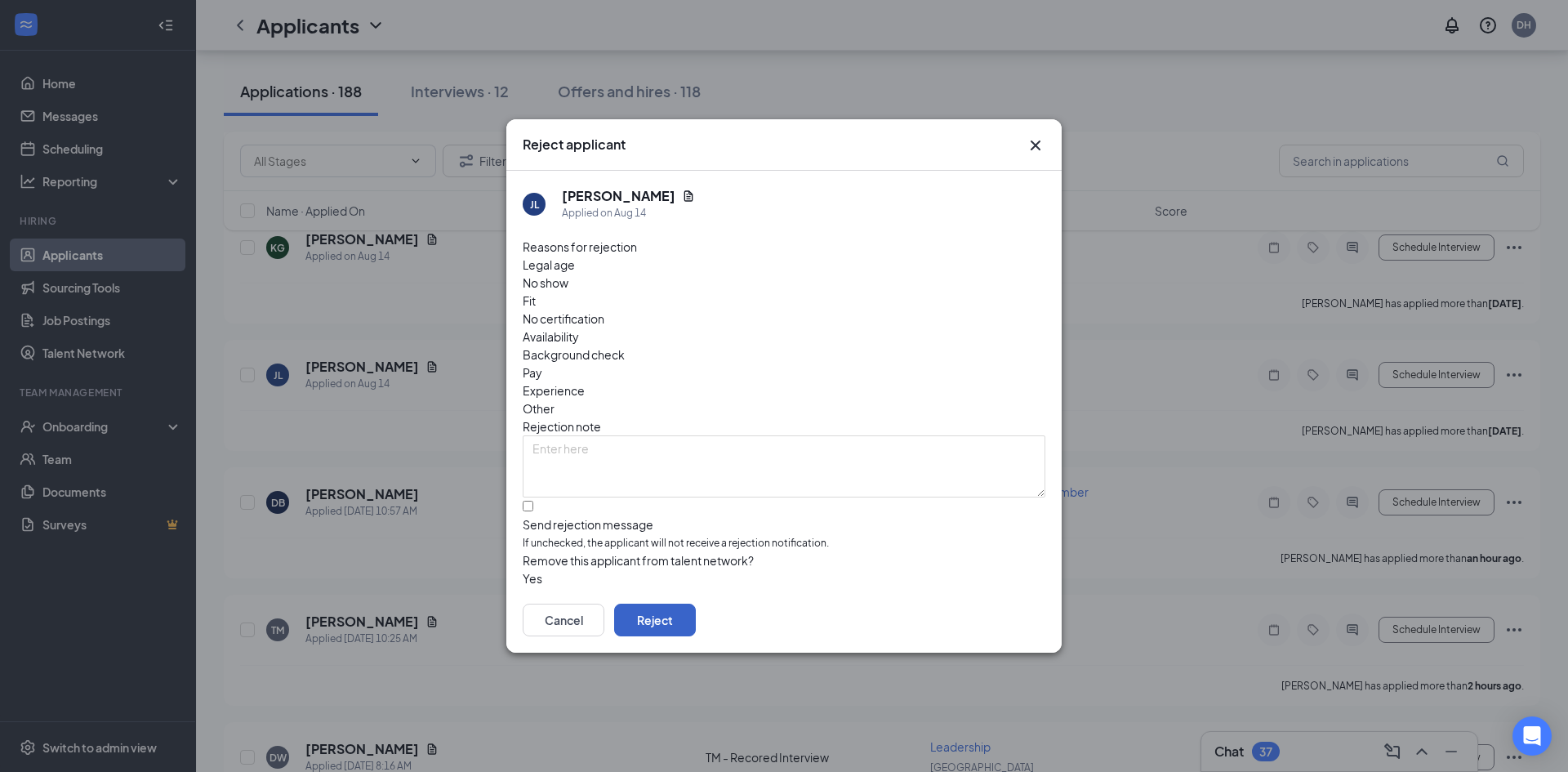
click at [695, 613] on button "Reject" at bounding box center [655, 619] width 81 height 33
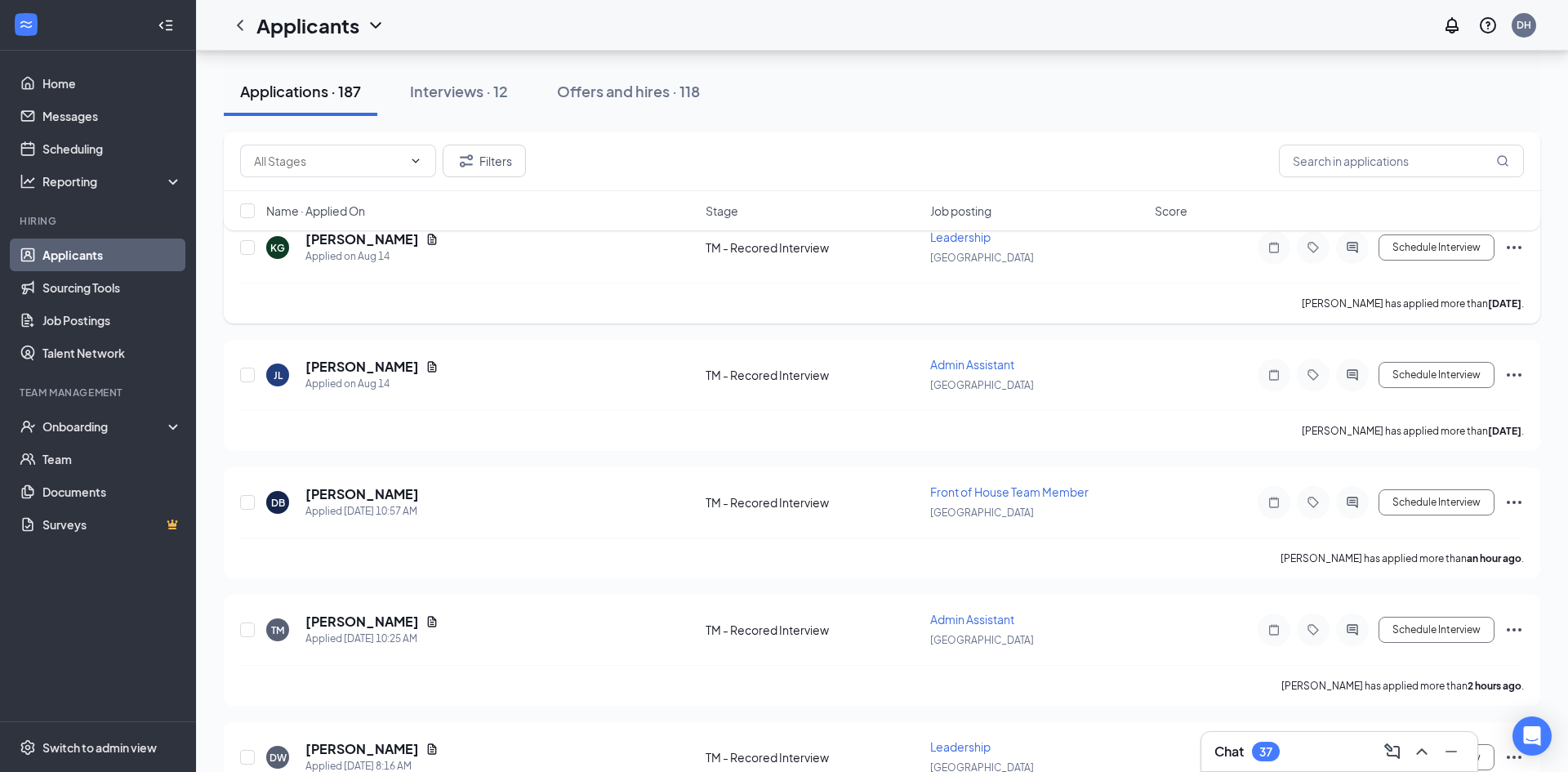
click at [1509, 246] on icon "Ellipses" at bounding box center [1514, 247] width 14 height 4
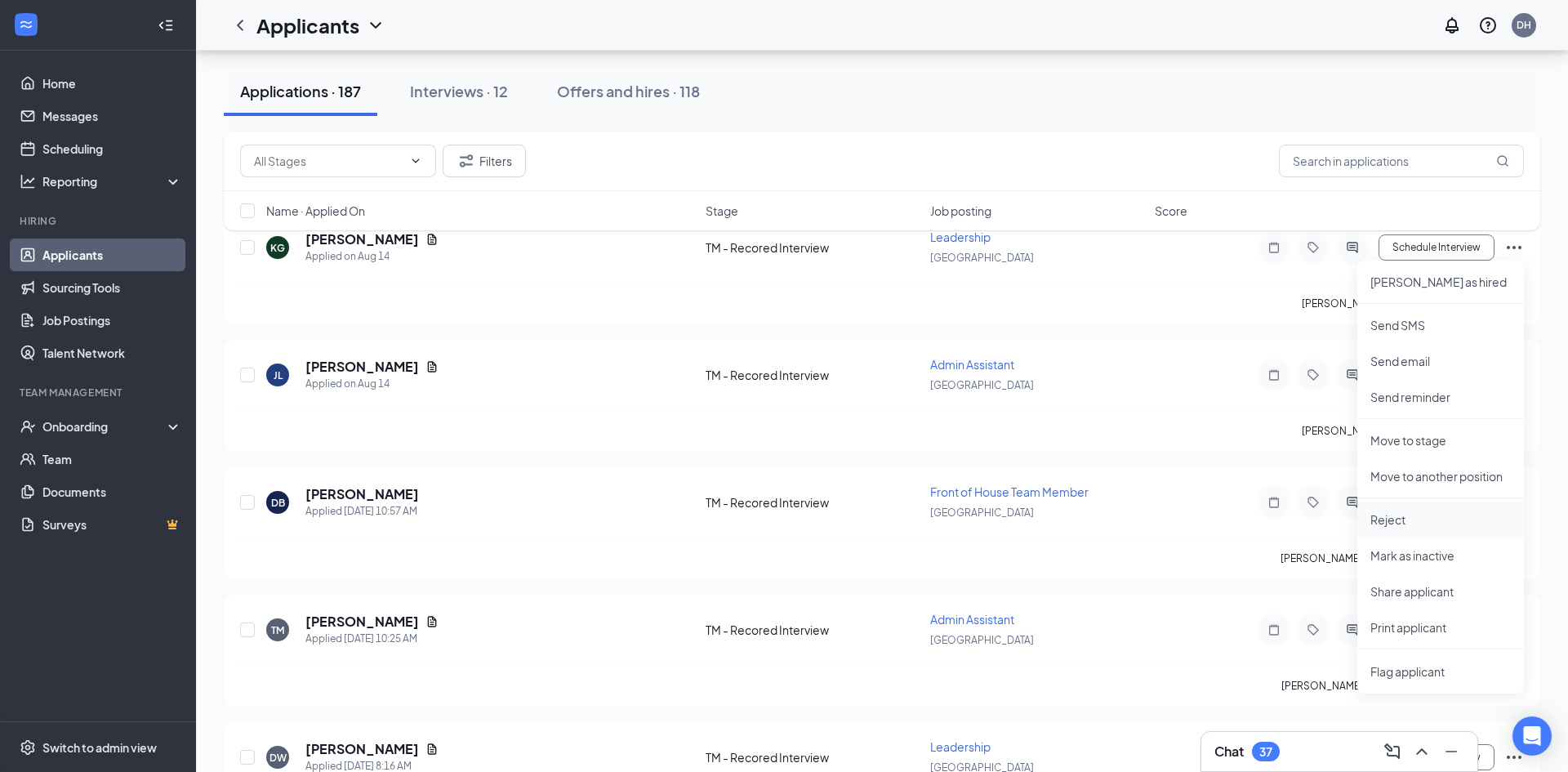
click at [1379, 526] on p "Reject" at bounding box center [1441, 519] width 141 height 16
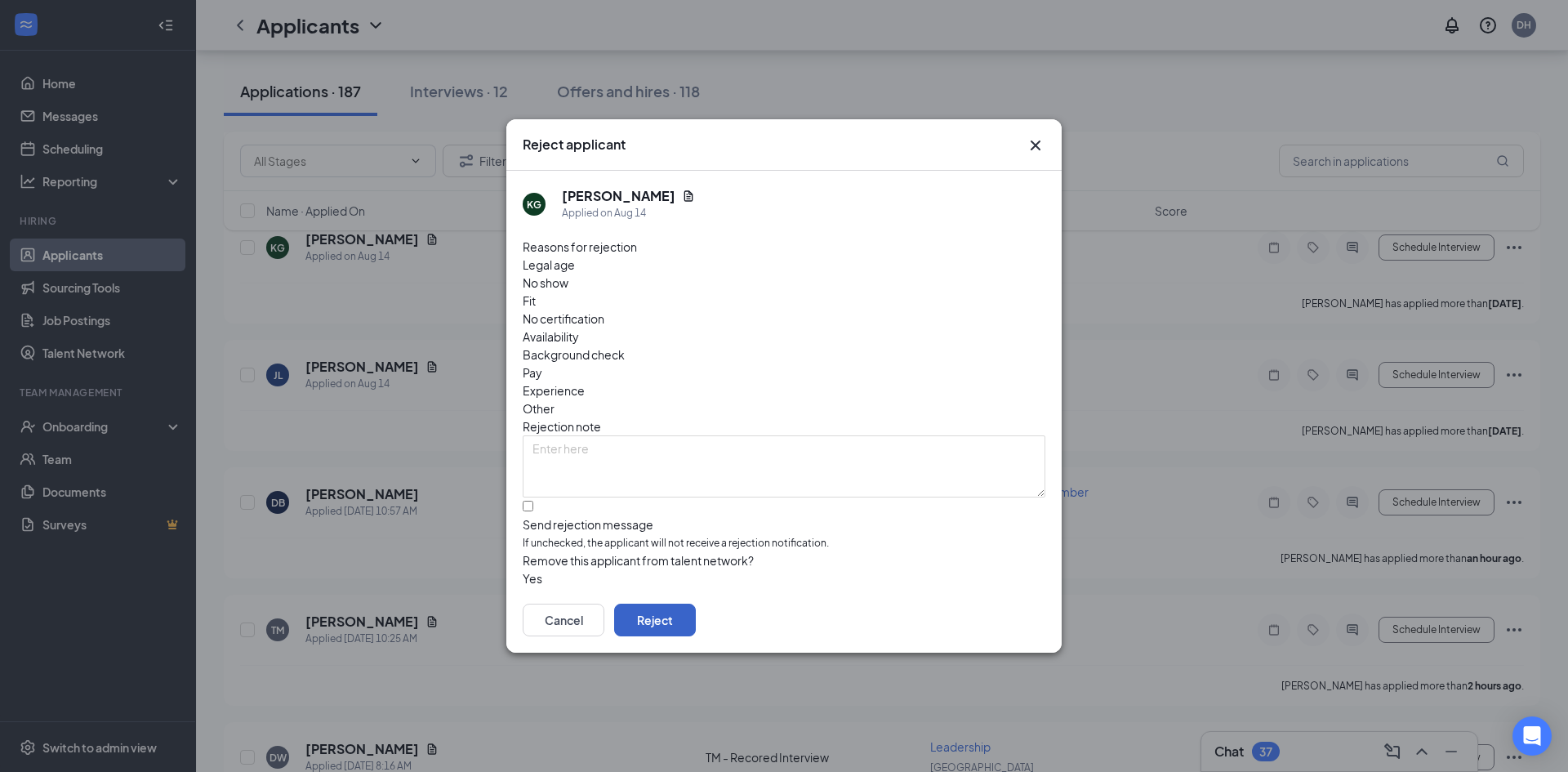
click at [695, 603] on button "Reject" at bounding box center [655, 619] width 81 height 33
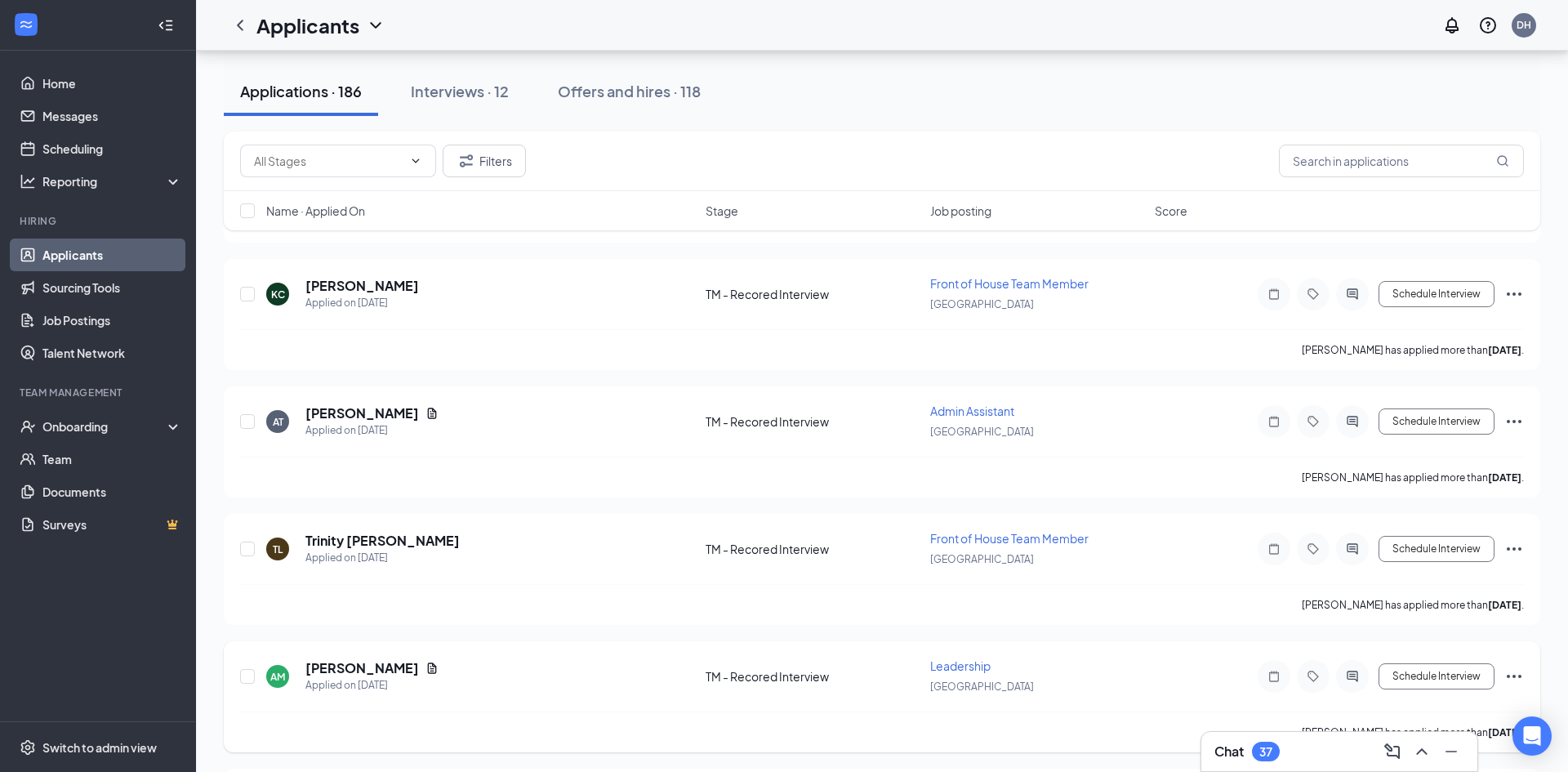
scroll to position [33427, 0]
click at [1363, 153] on input "text" at bounding box center [1401, 161] width 245 height 33
click at [1358, 161] on input "text" at bounding box center [1401, 161] width 245 height 33
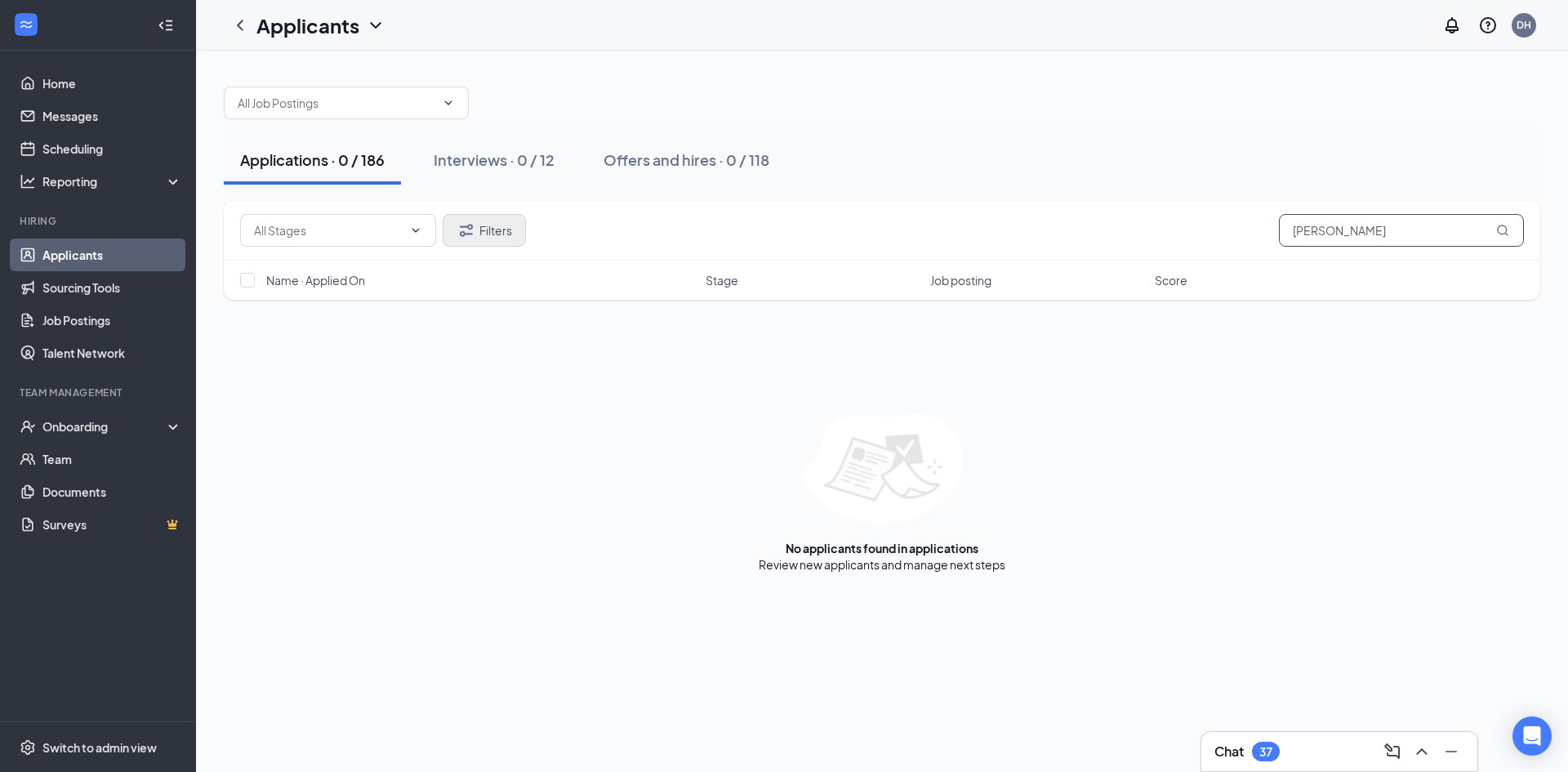
type input "greg"
click at [485, 228] on button "Filters" at bounding box center [484, 230] width 83 height 33
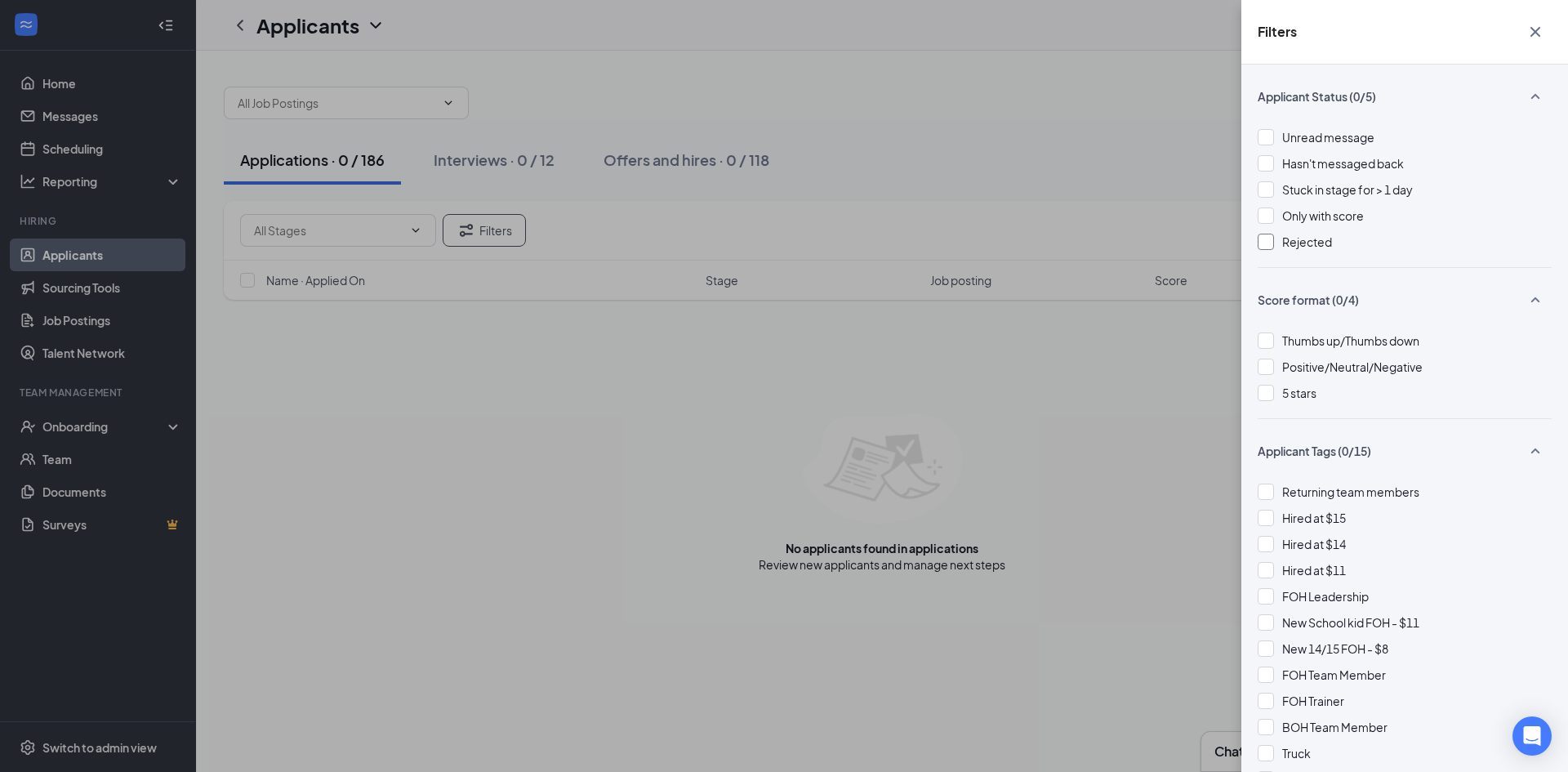
click at [1264, 237] on div at bounding box center [1266, 242] width 16 height 16
click at [1264, 238] on img at bounding box center [1265, 241] width 8 height 6
click at [1532, 37] on icon "Cross" at bounding box center [1535, 32] width 20 height 20
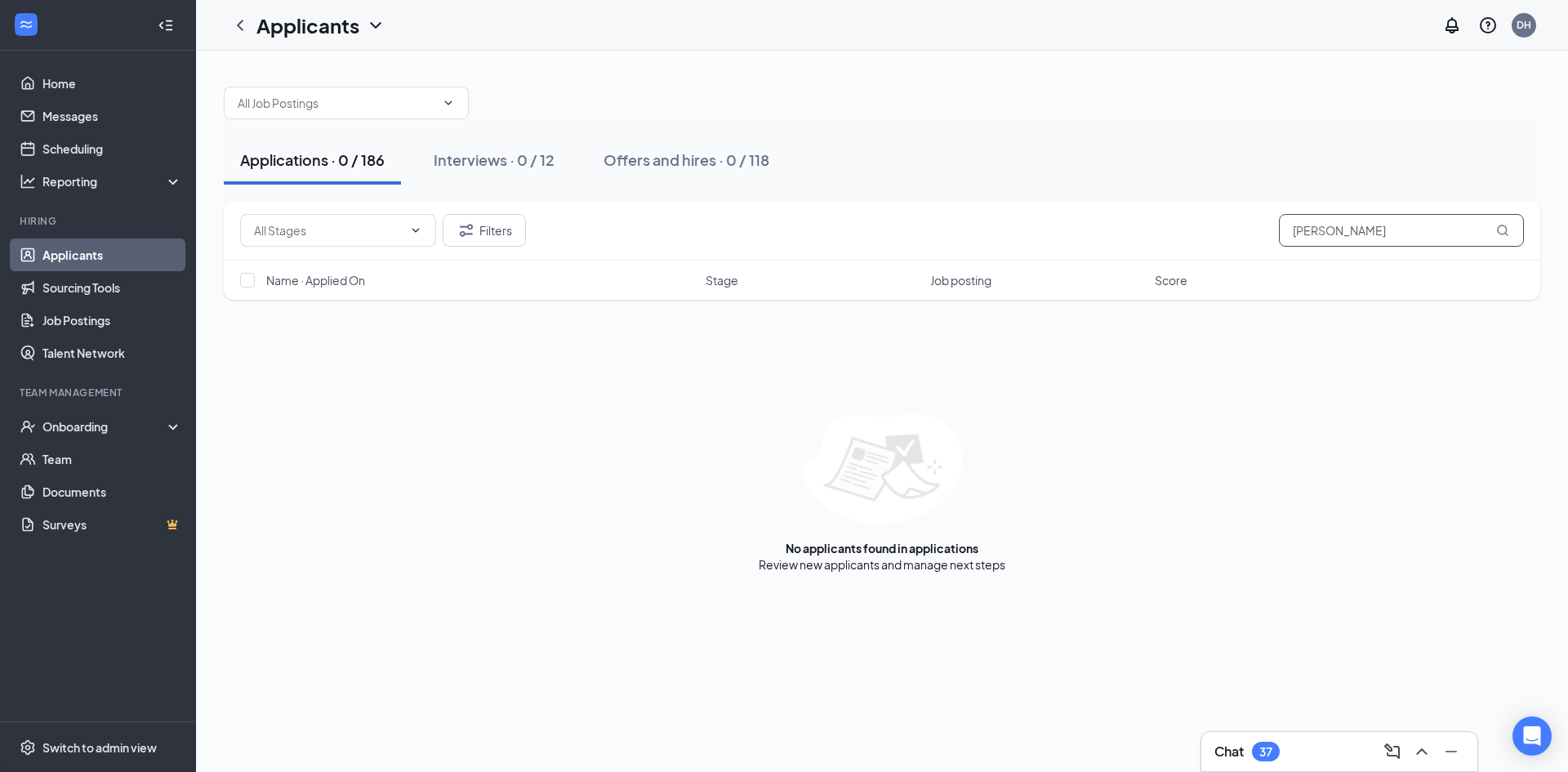
click at [1344, 223] on input "greg" at bounding box center [1401, 230] width 245 height 33
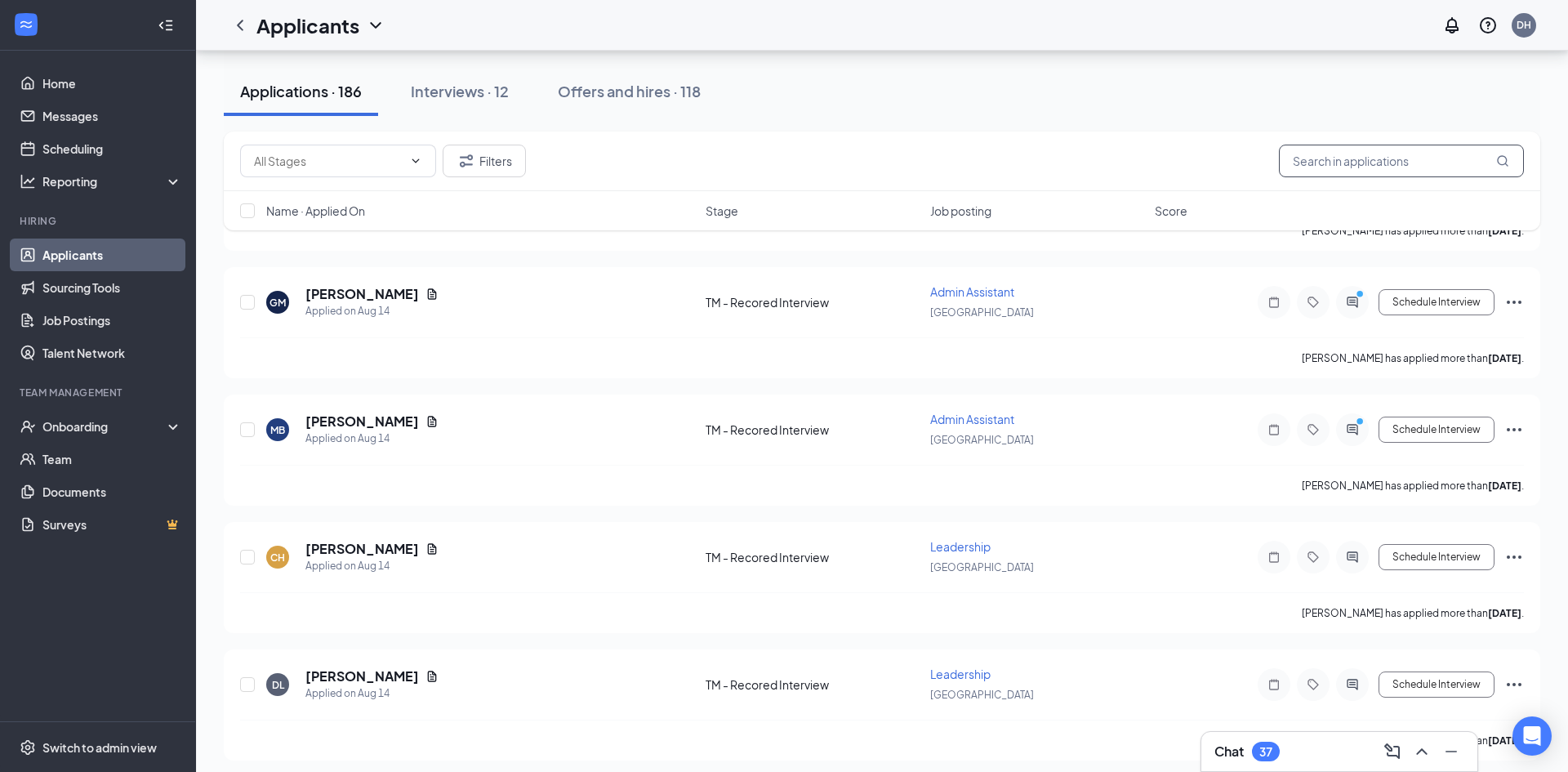
scroll to position [22474, 0]
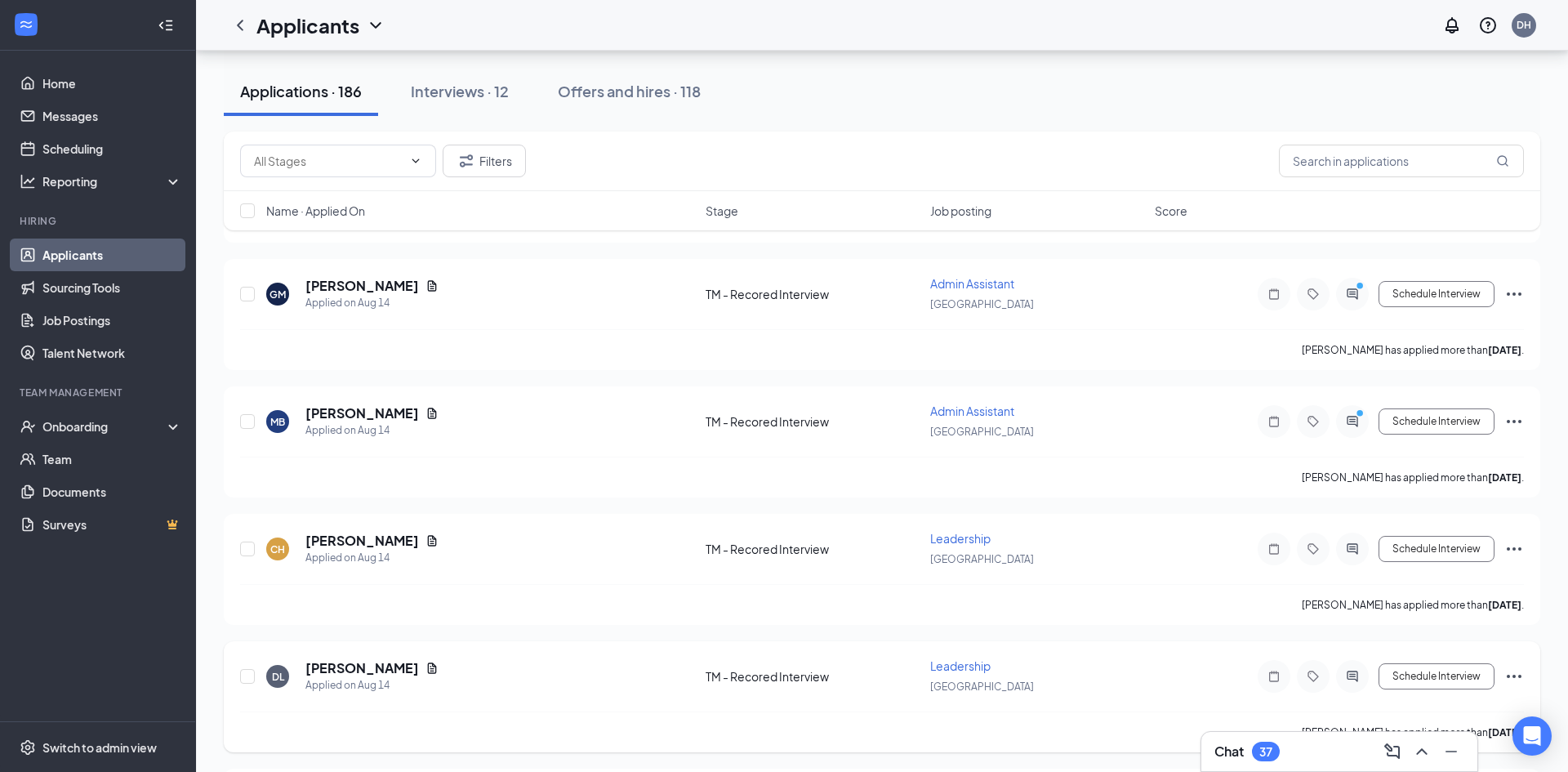
click at [1513, 673] on icon "Ellipses" at bounding box center [1515, 676] width 20 height 20
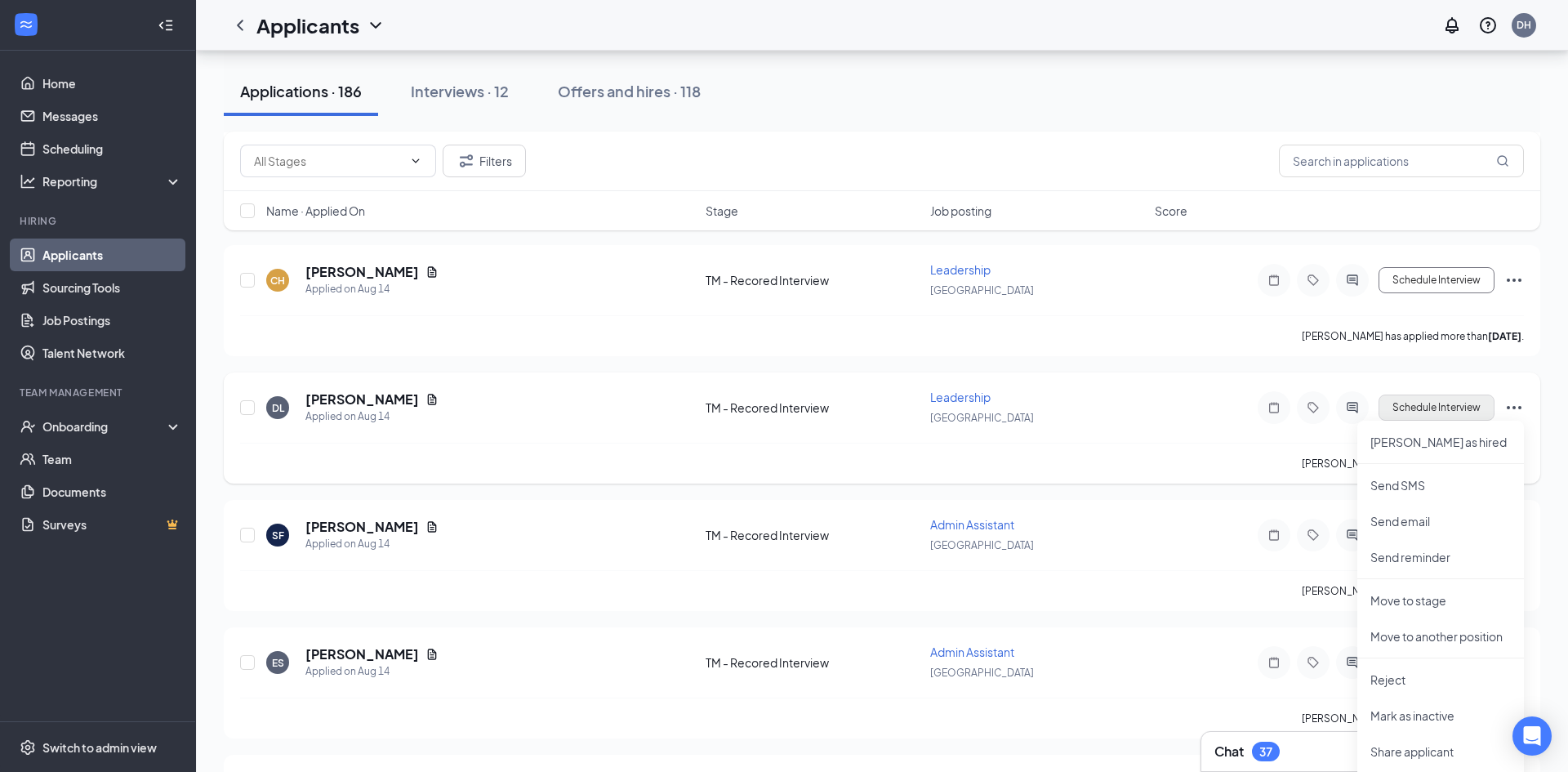
scroll to position [22746, 0]
click at [1401, 674] on p "Reject" at bounding box center [1441, 676] width 141 height 16
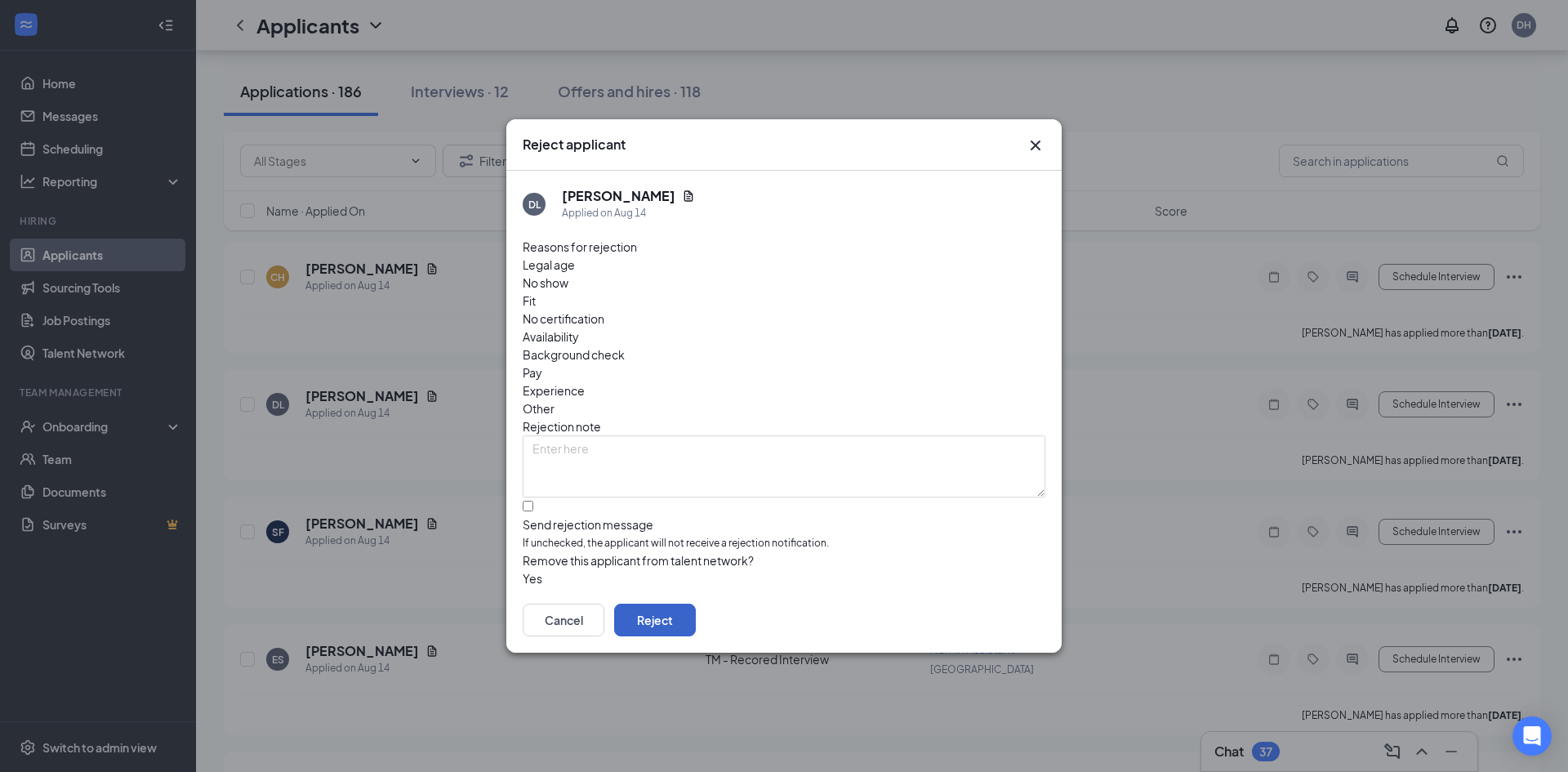
click at [695, 603] on button "Reject" at bounding box center [655, 619] width 81 height 33
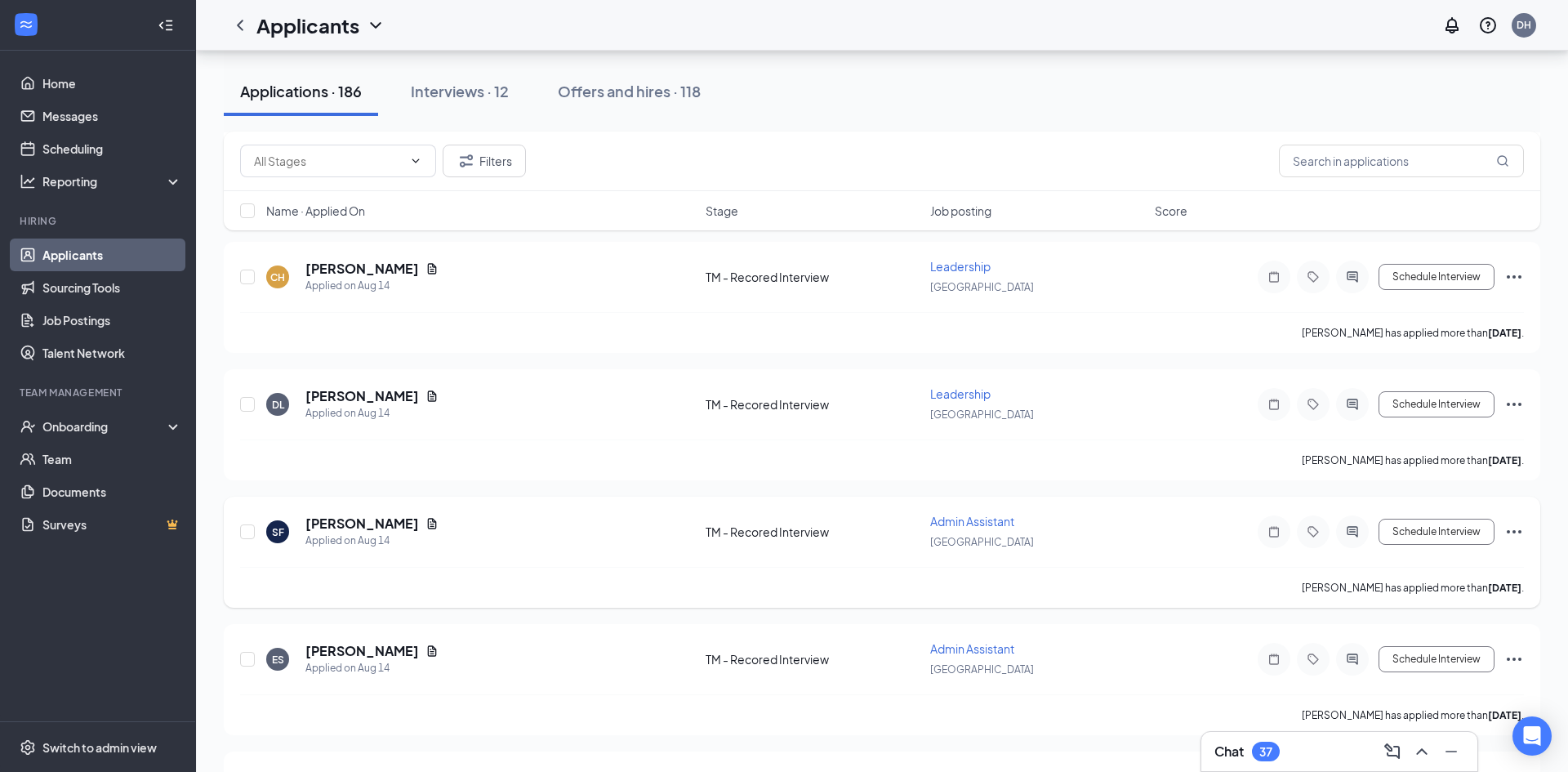
click at [1506, 529] on icon "Ellipses" at bounding box center [1515, 532] width 20 height 20
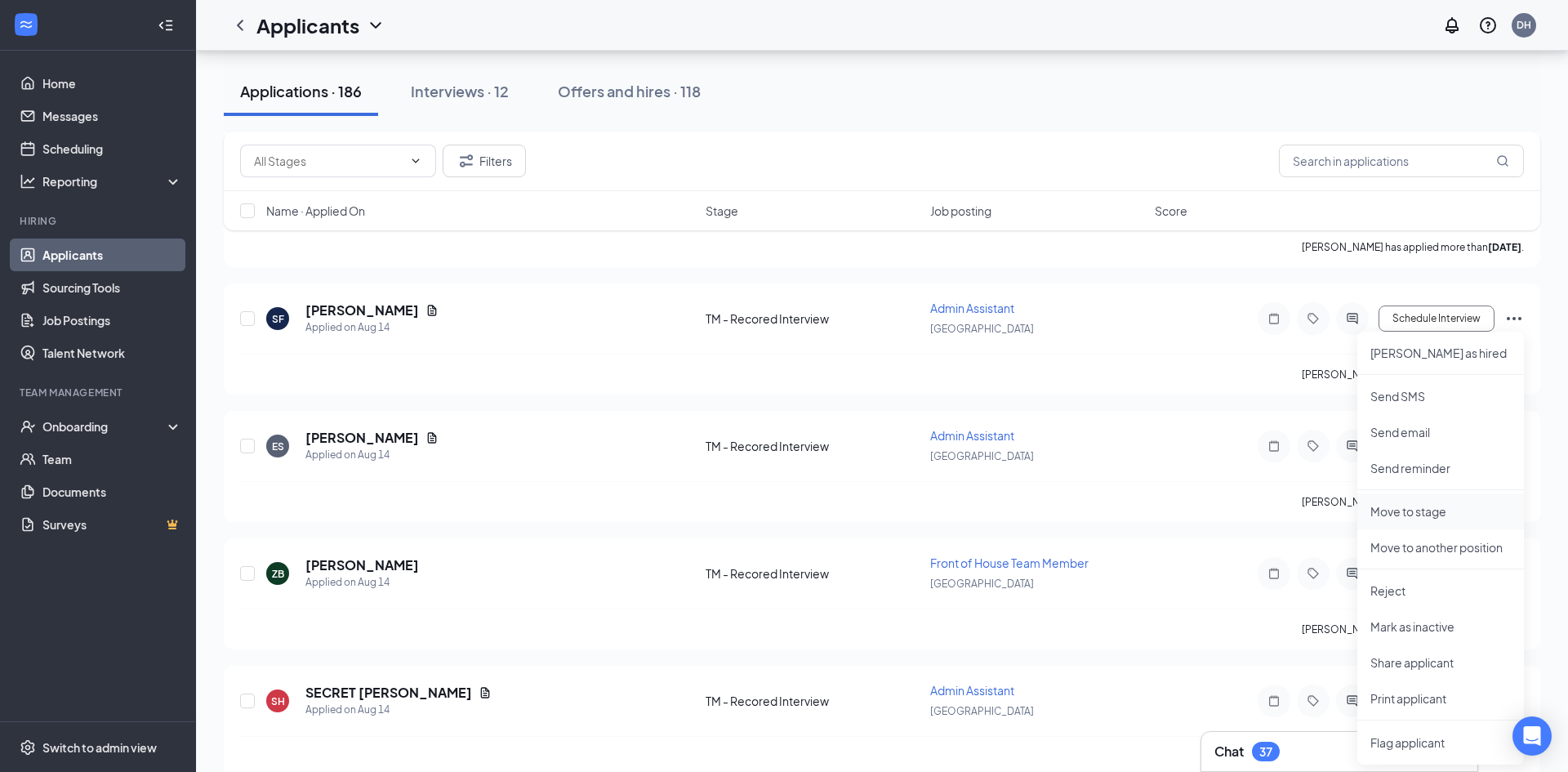
scroll to position [22964, 0]
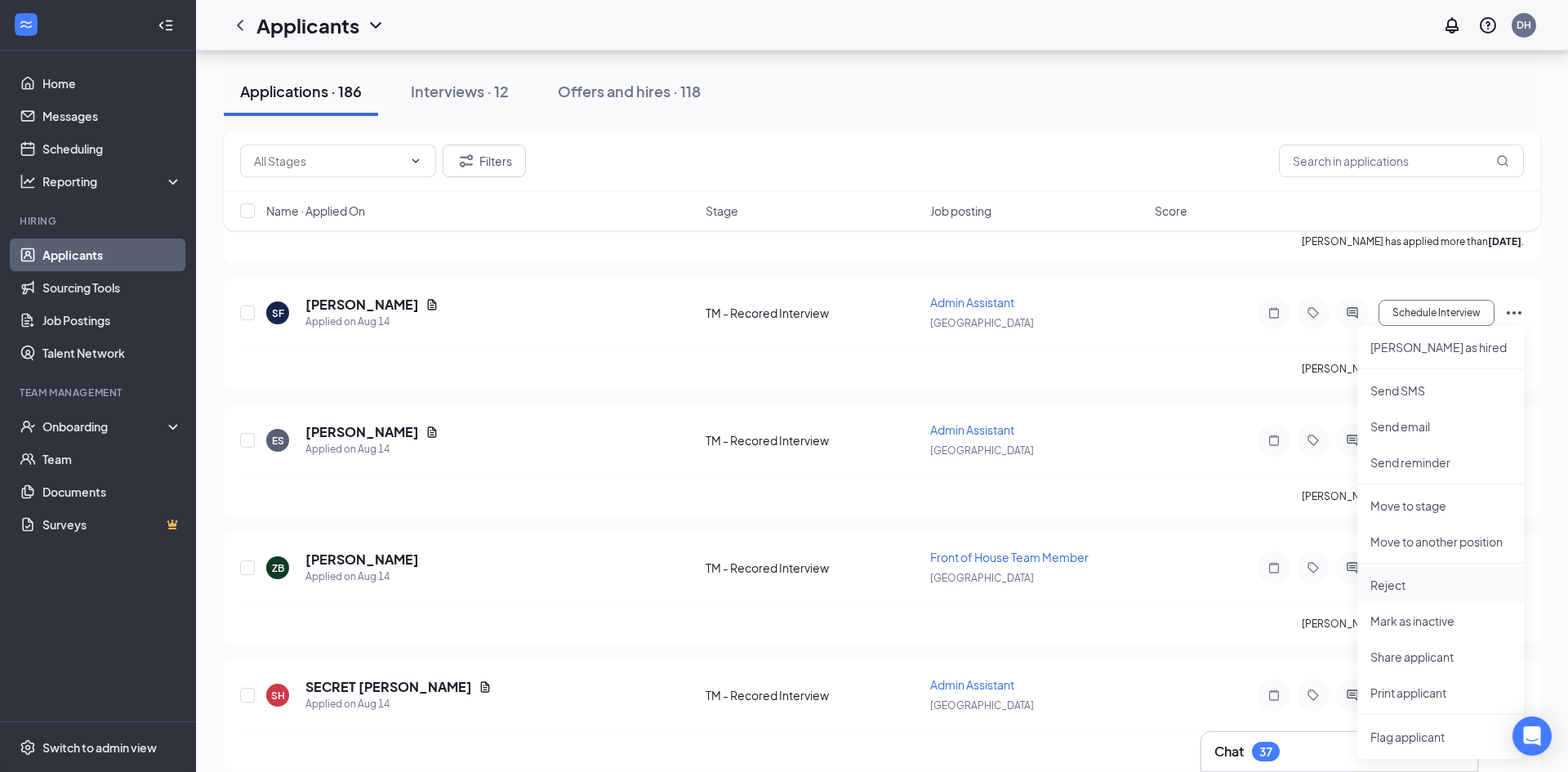
click at [1386, 581] on p "Reject" at bounding box center [1441, 584] width 141 height 16
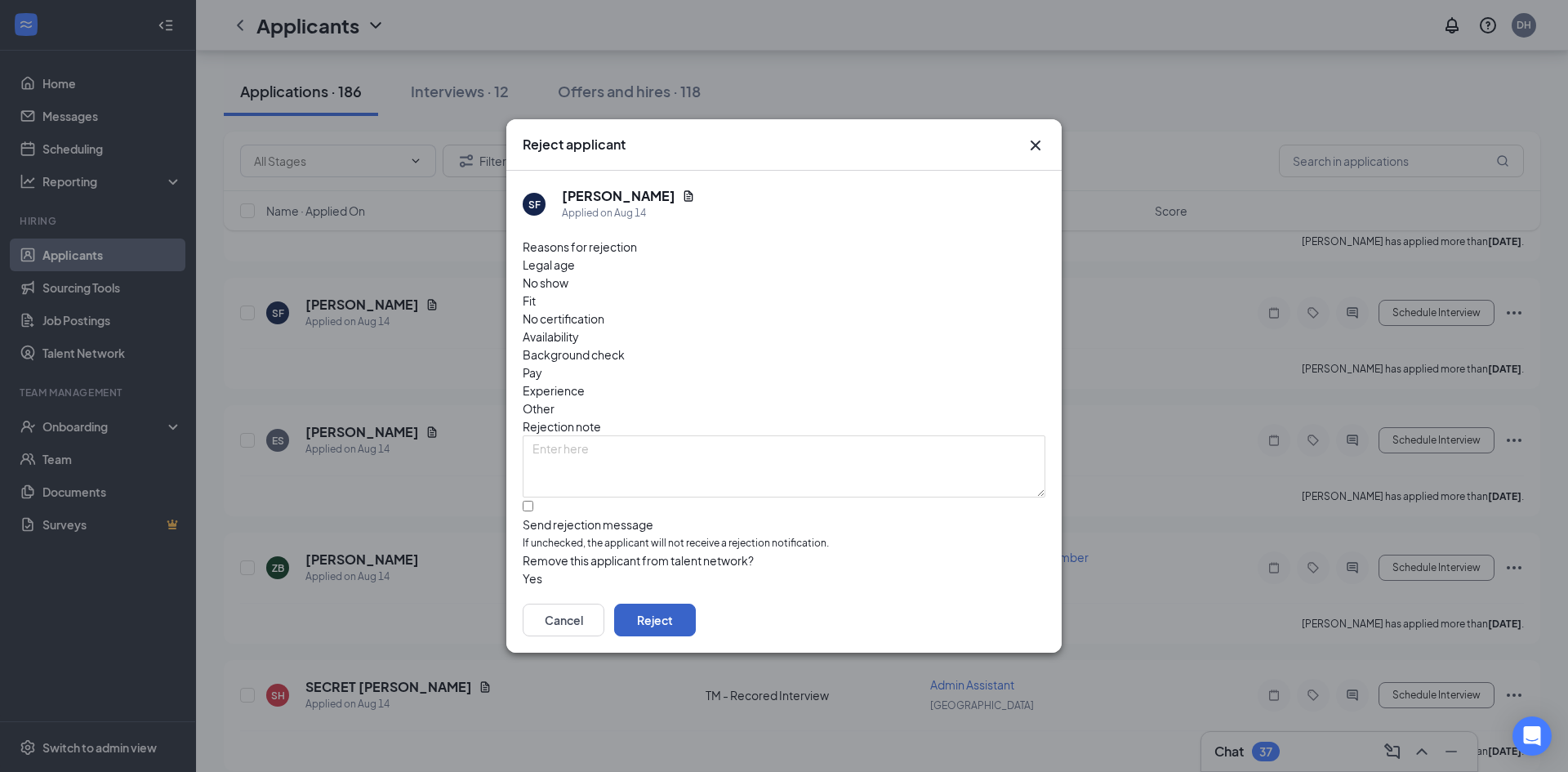
click at [695, 619] on button "Reject" at bounding box center [655, 619] width 81 height 33
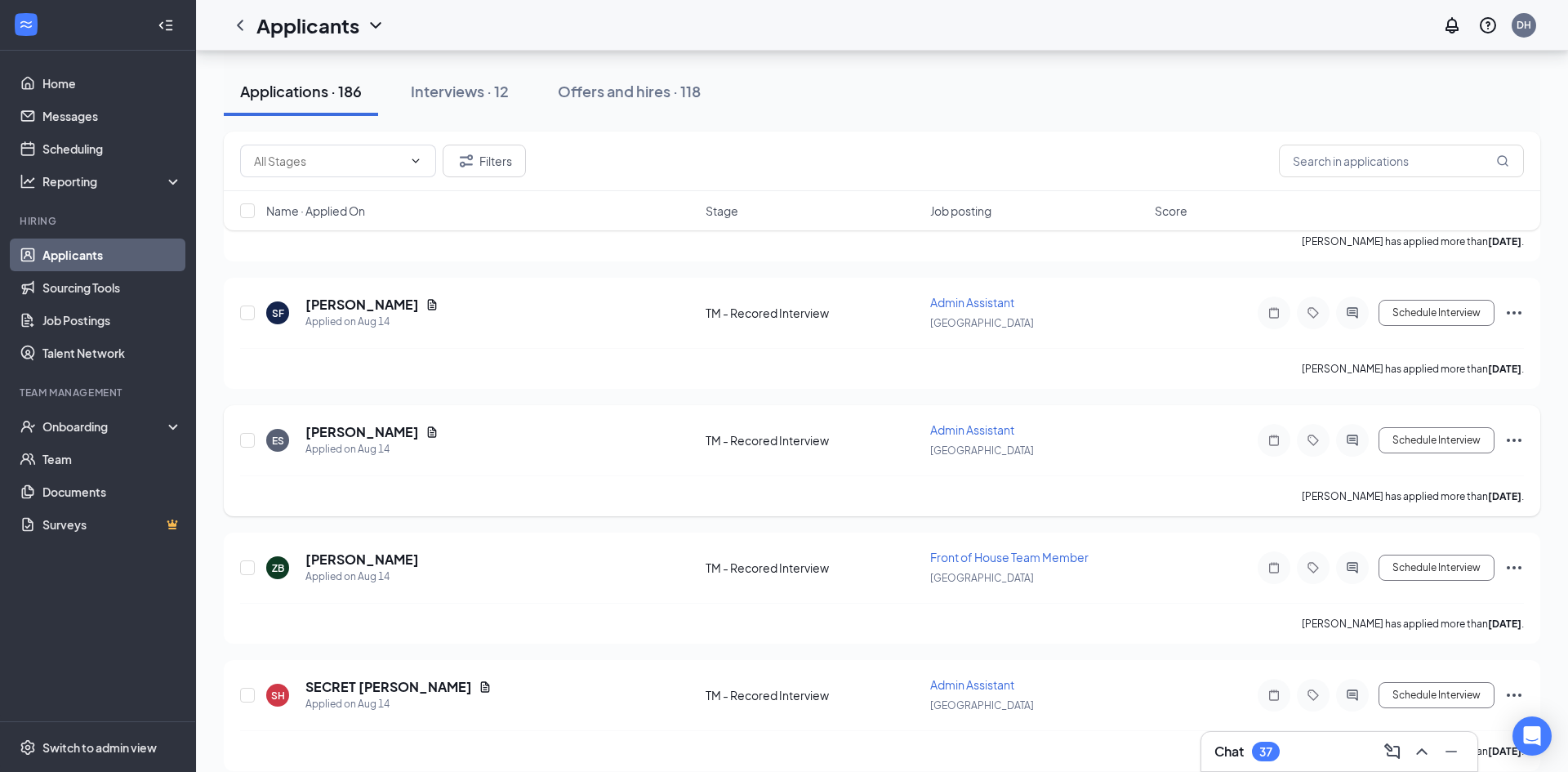
click at [1511, 442] on icon "Ellipses" at bounding box center [1515, 441] width 20 height 20
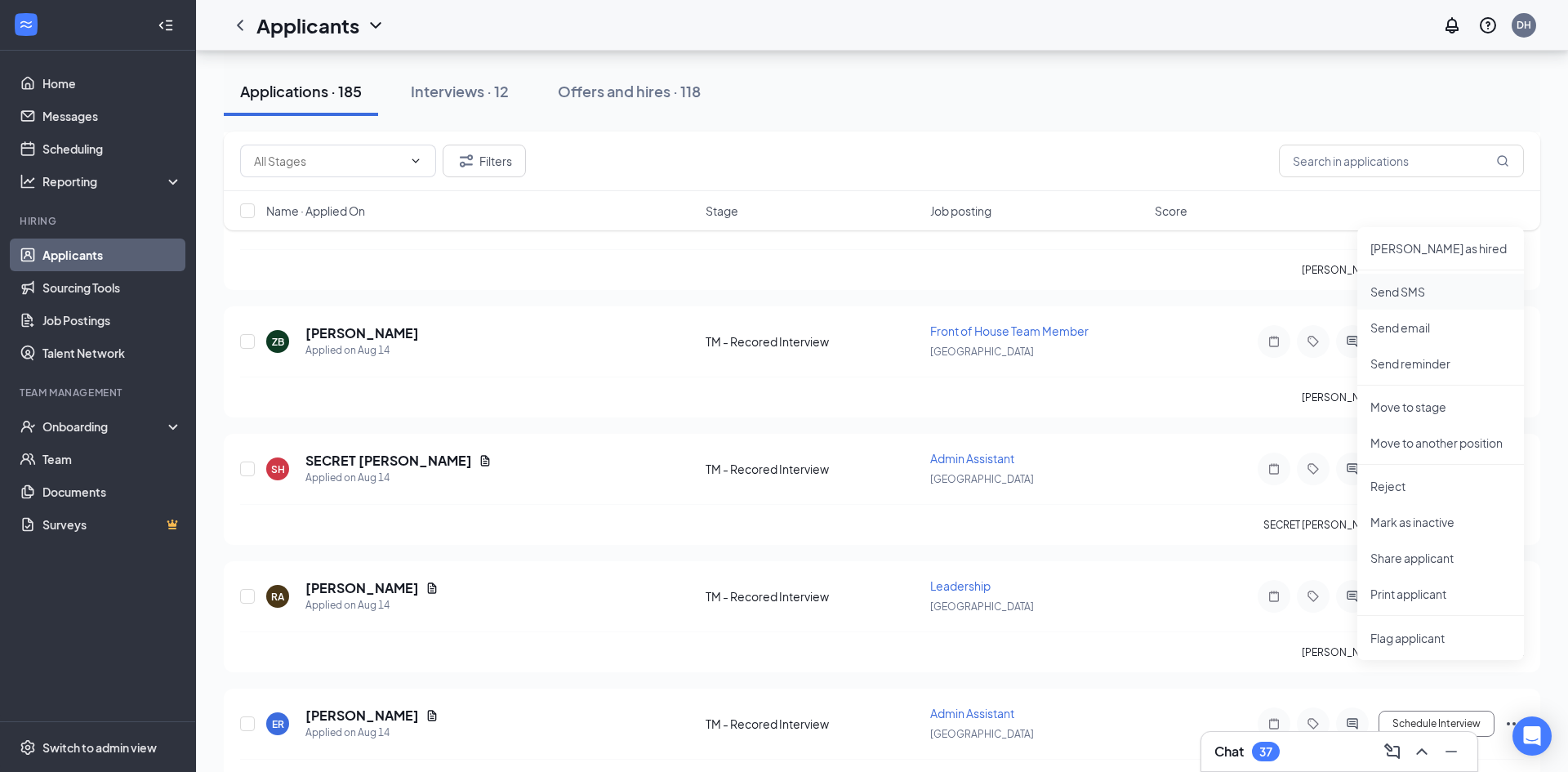
scroll to position [23193, 0]
click at [1385, 493] on li "Reject" at bounding box center [1441, 483] width 166 height 36
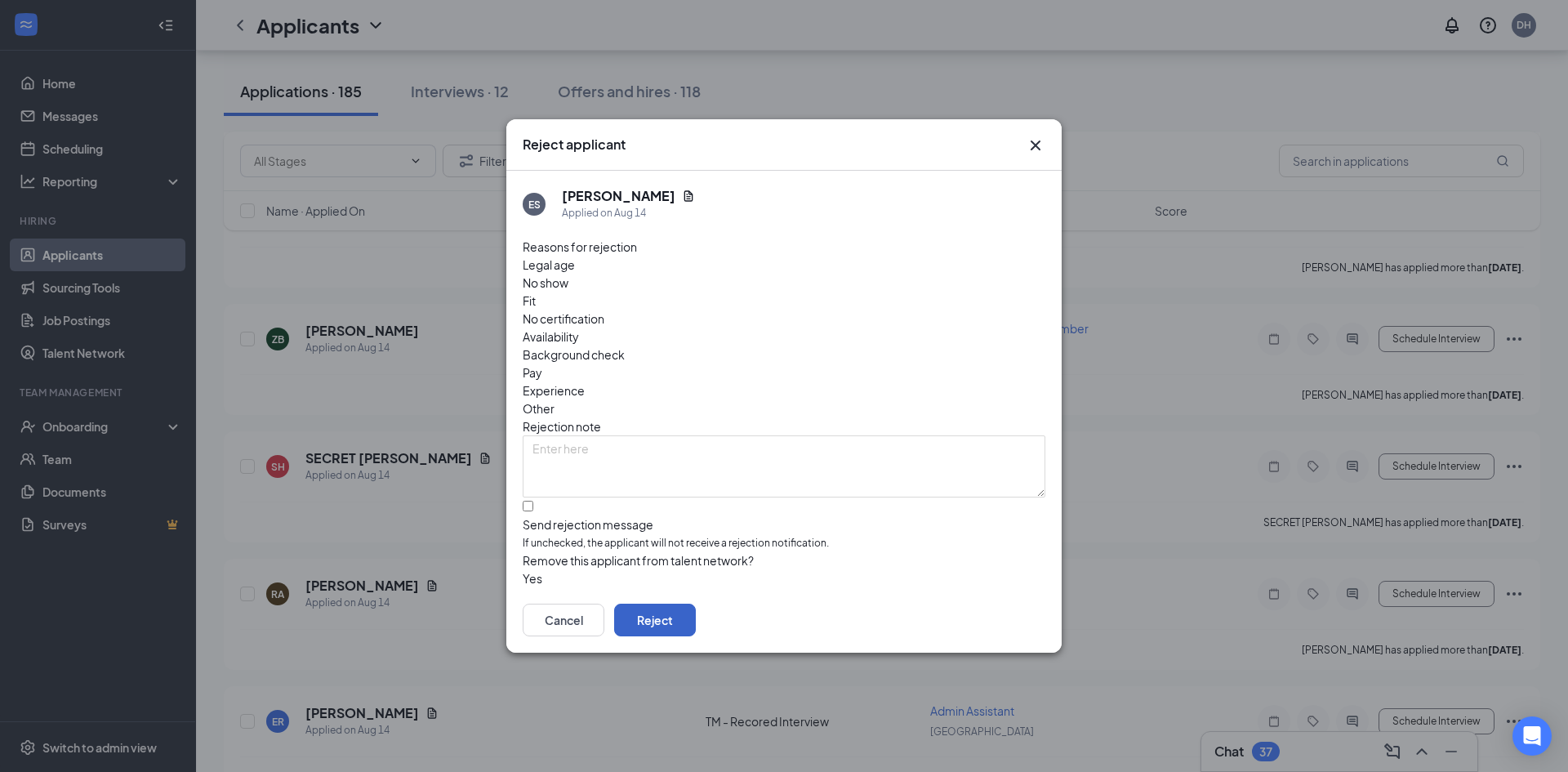
click at [695, 613] on button "Reject" at bounding box center [655, 619] width 81 height 33
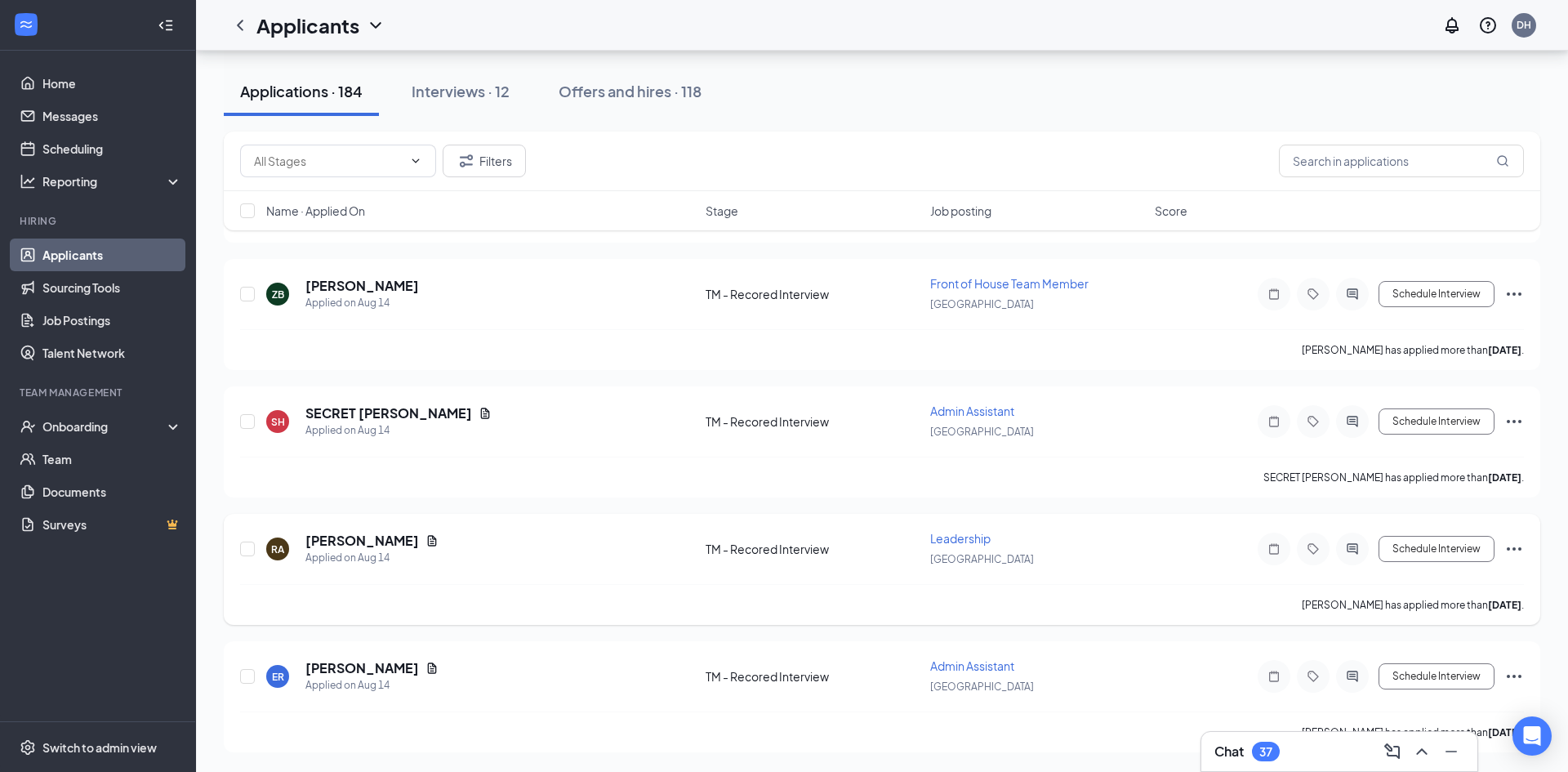
scroll to position [22856, 0]
click at [1517, 550] on icon "Ellipses" at bounding box center [1515, 549] width 20 height 20
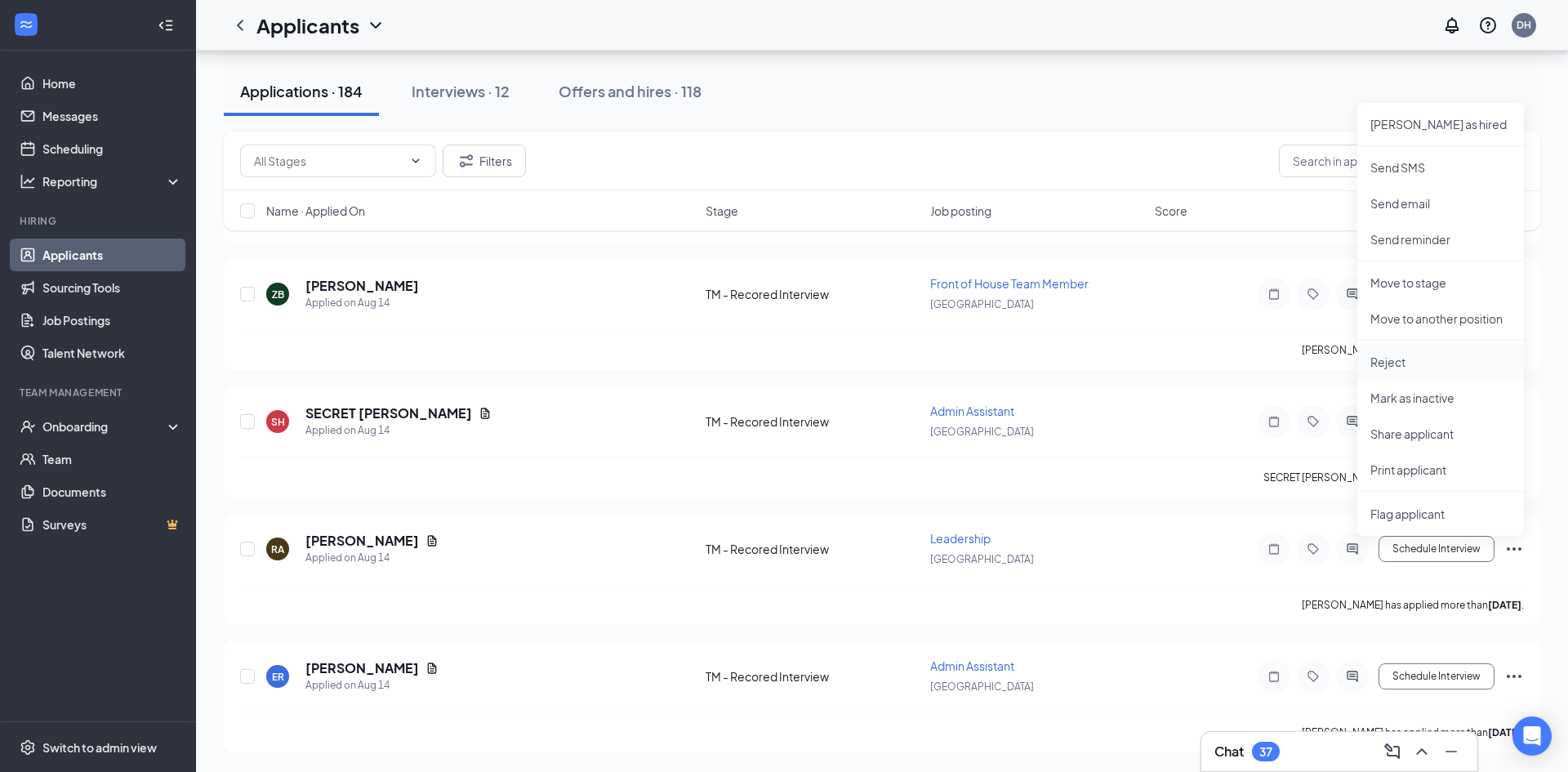
click at [1386, 354] on p "Reject" at bounding box center [1441, 362] width 141 height 16
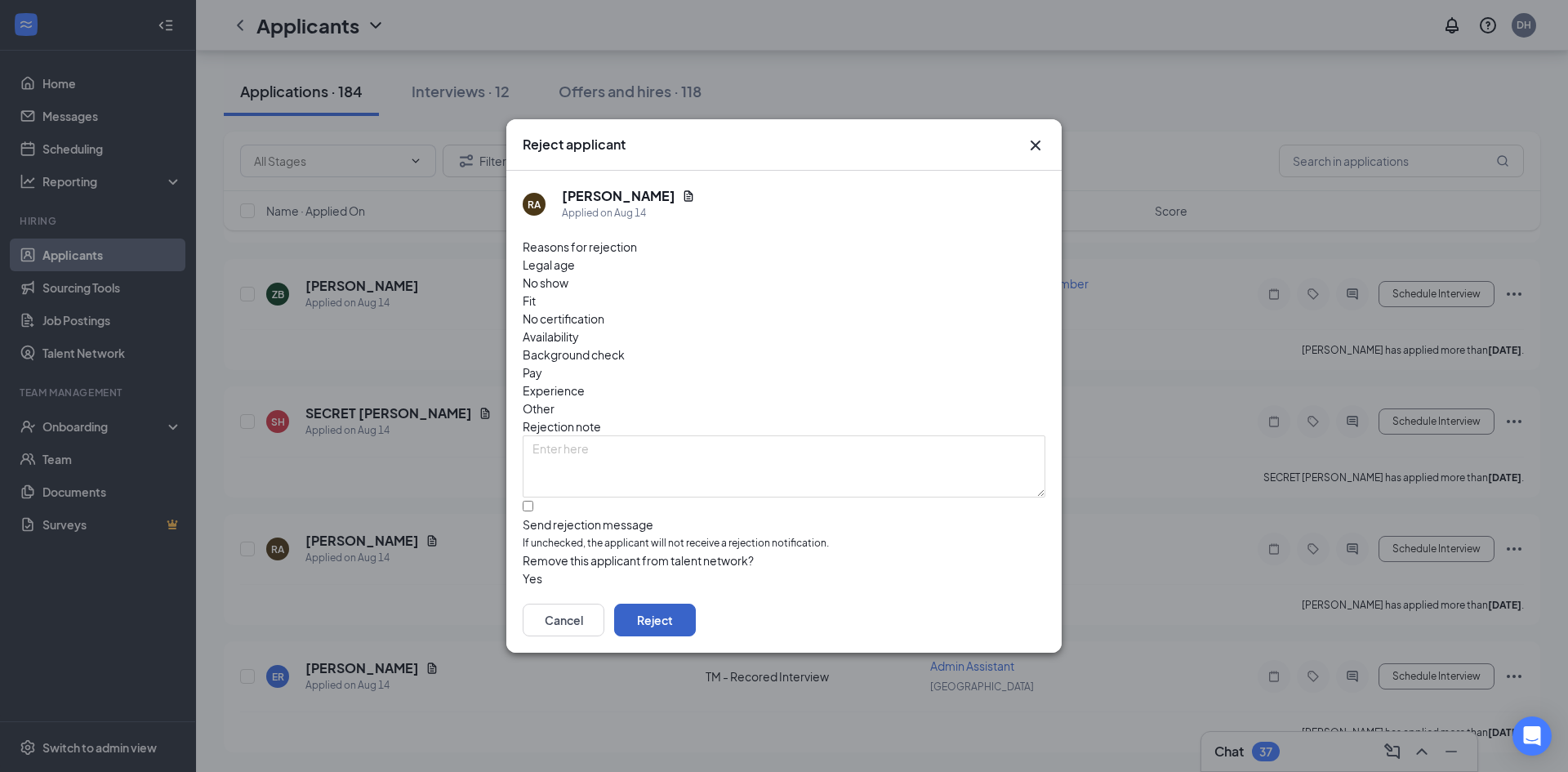
click at [695, 603] on button "Reject" at bounding box center [655, 619] width 81 height 33
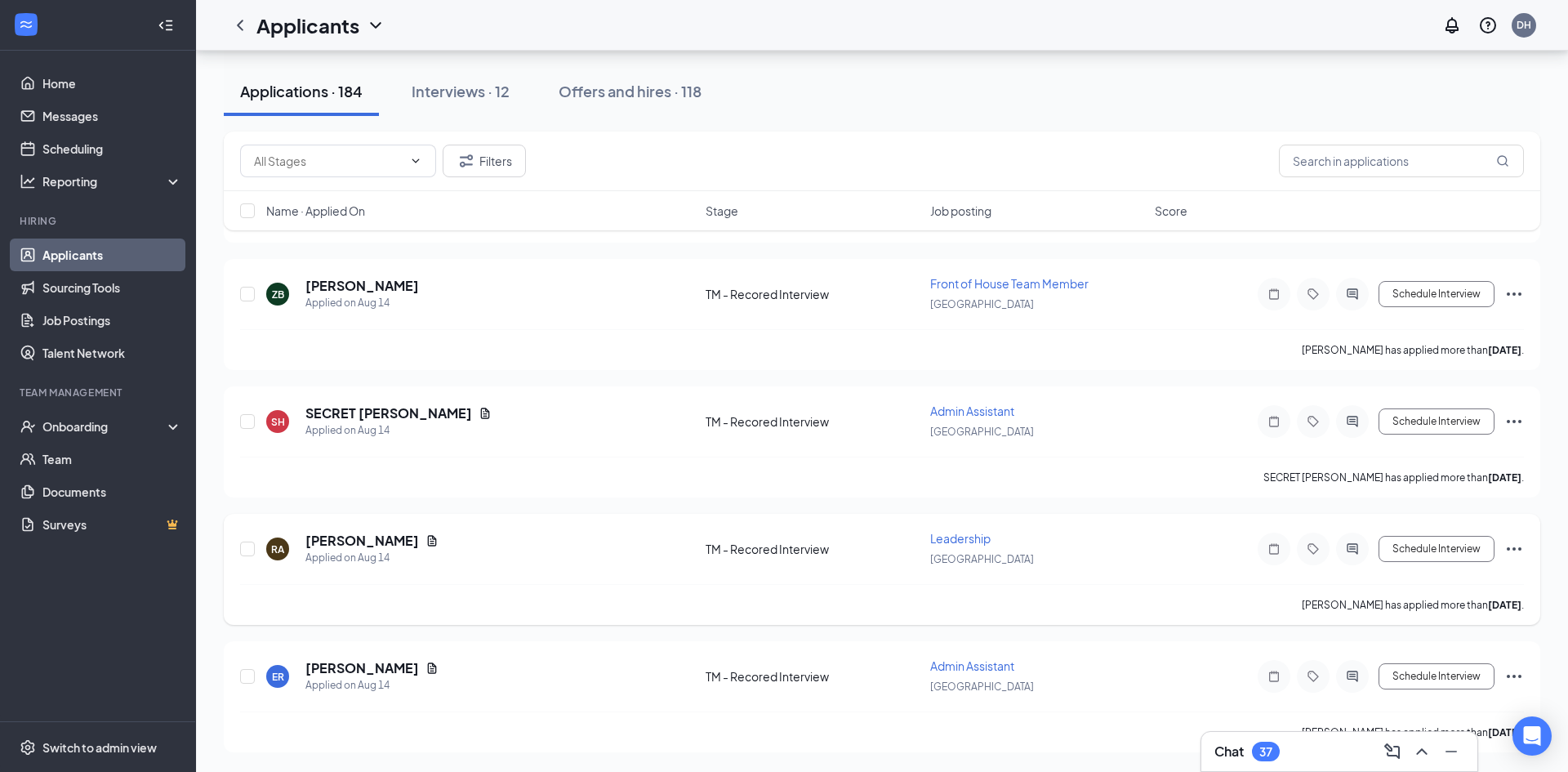
click at [1515, 422] on icon "Ellipses" at bounding box center [1514, 422] width 14 height 4
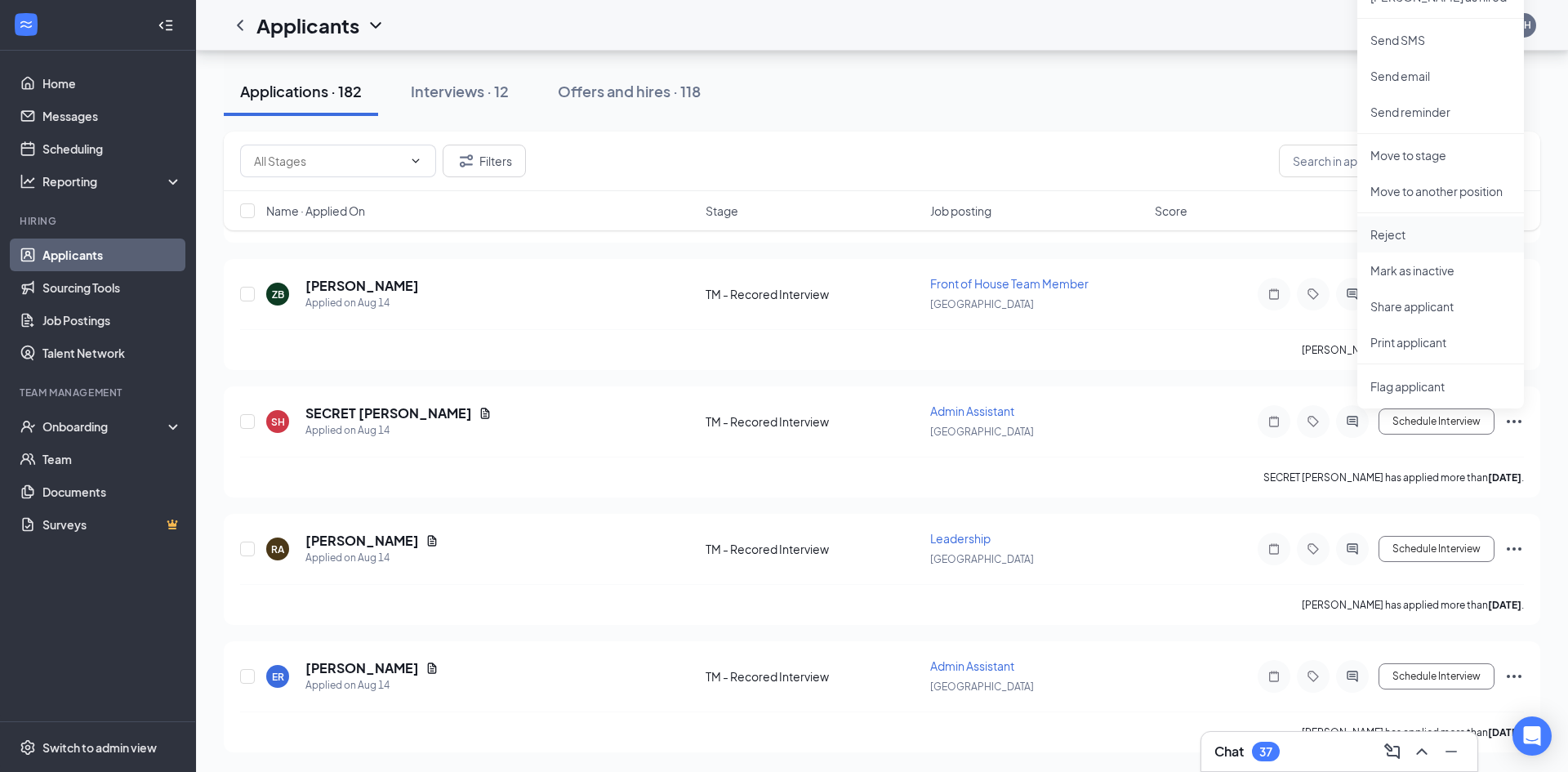
click at [1403, 246] on li "Reject" at bounding box center [1441, 235] width 166 height 36
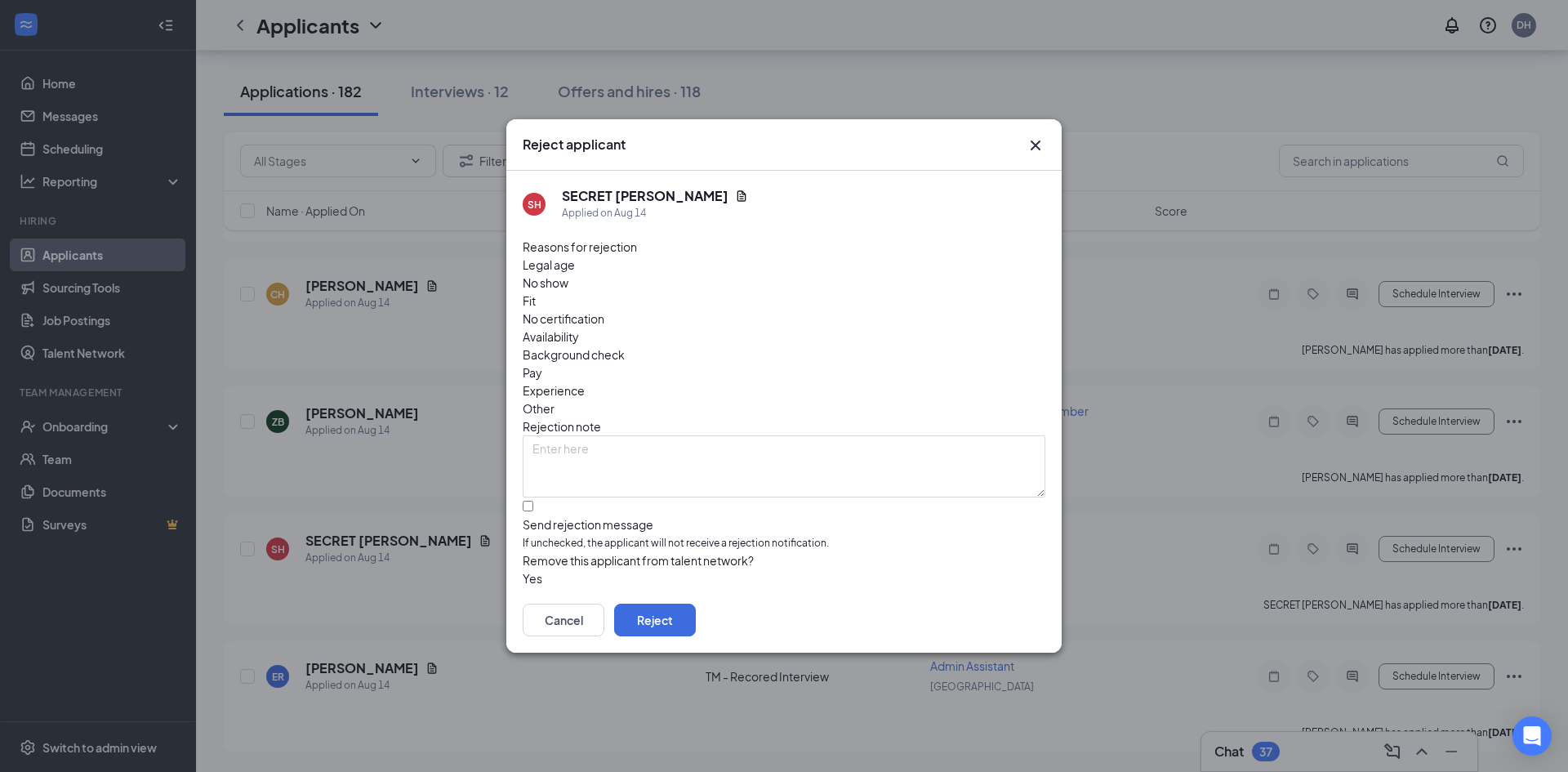
scroll to position [22728, 0]
click at [695, 617] on button "Reject" at bounding box center [655, 619] width 81 height 33
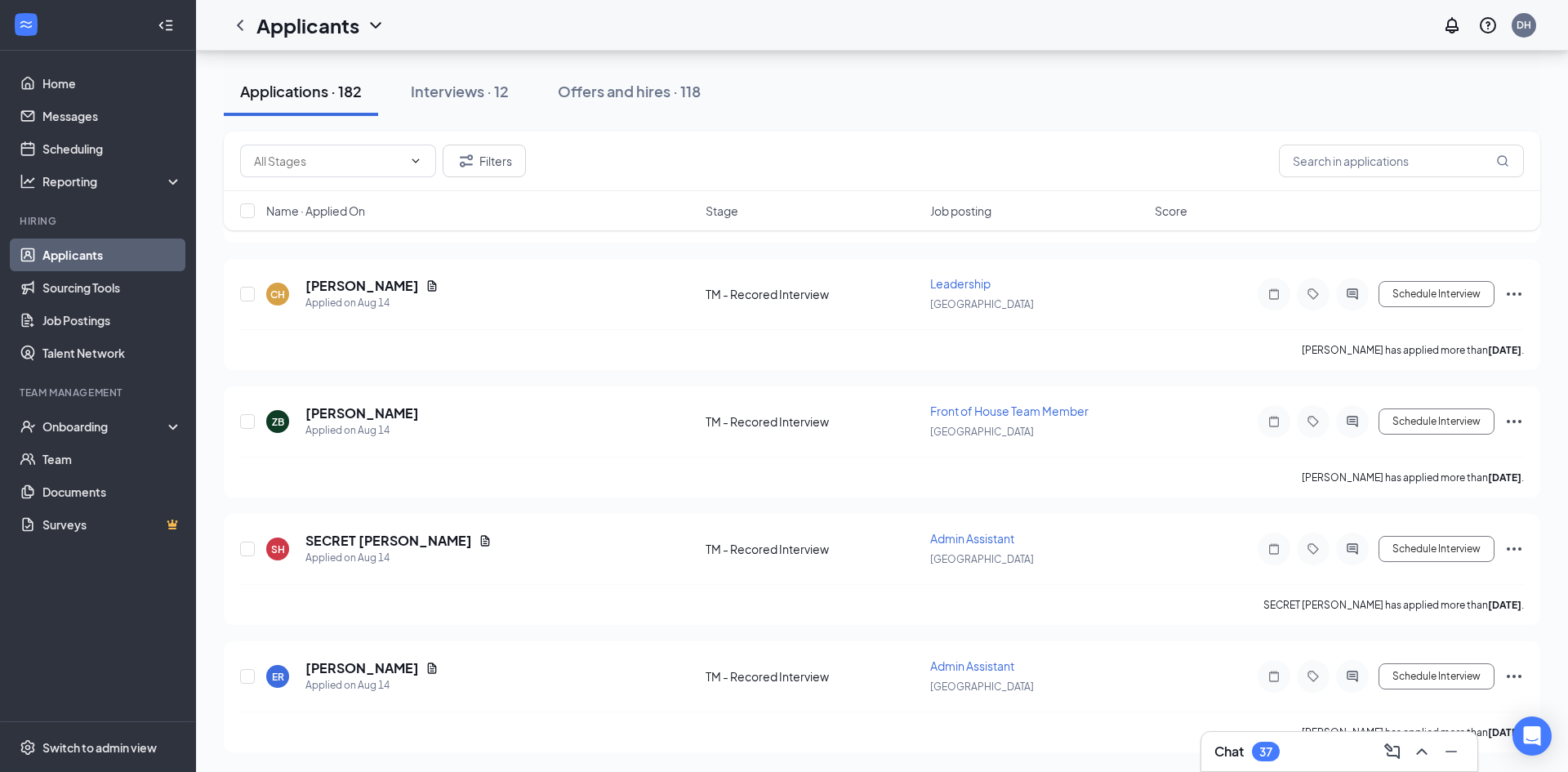
scroll to position [22601, 0]
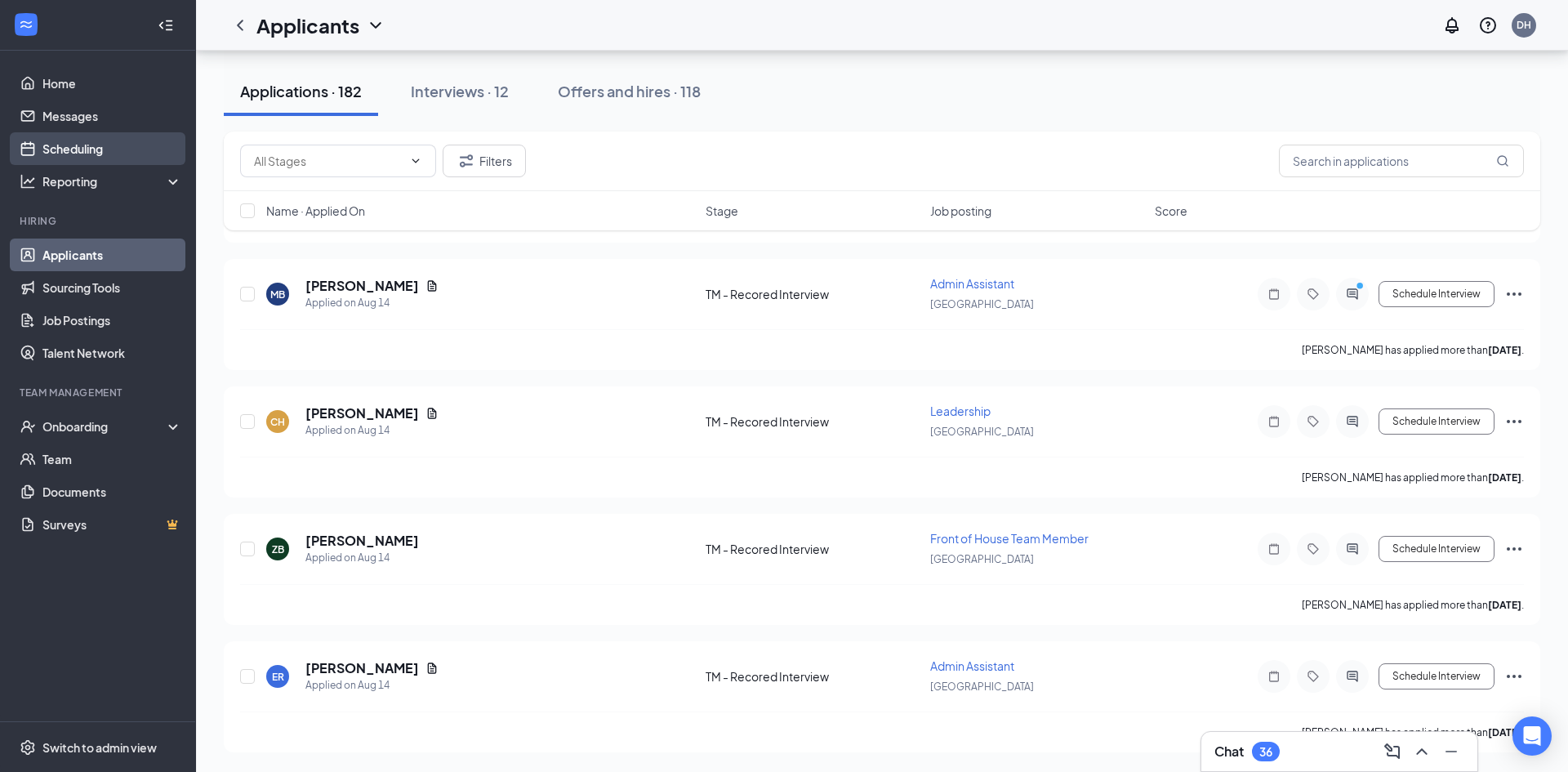
click at [84, 150] on link "Scheduling" at bounding box center [112, 148] width 140 height 33
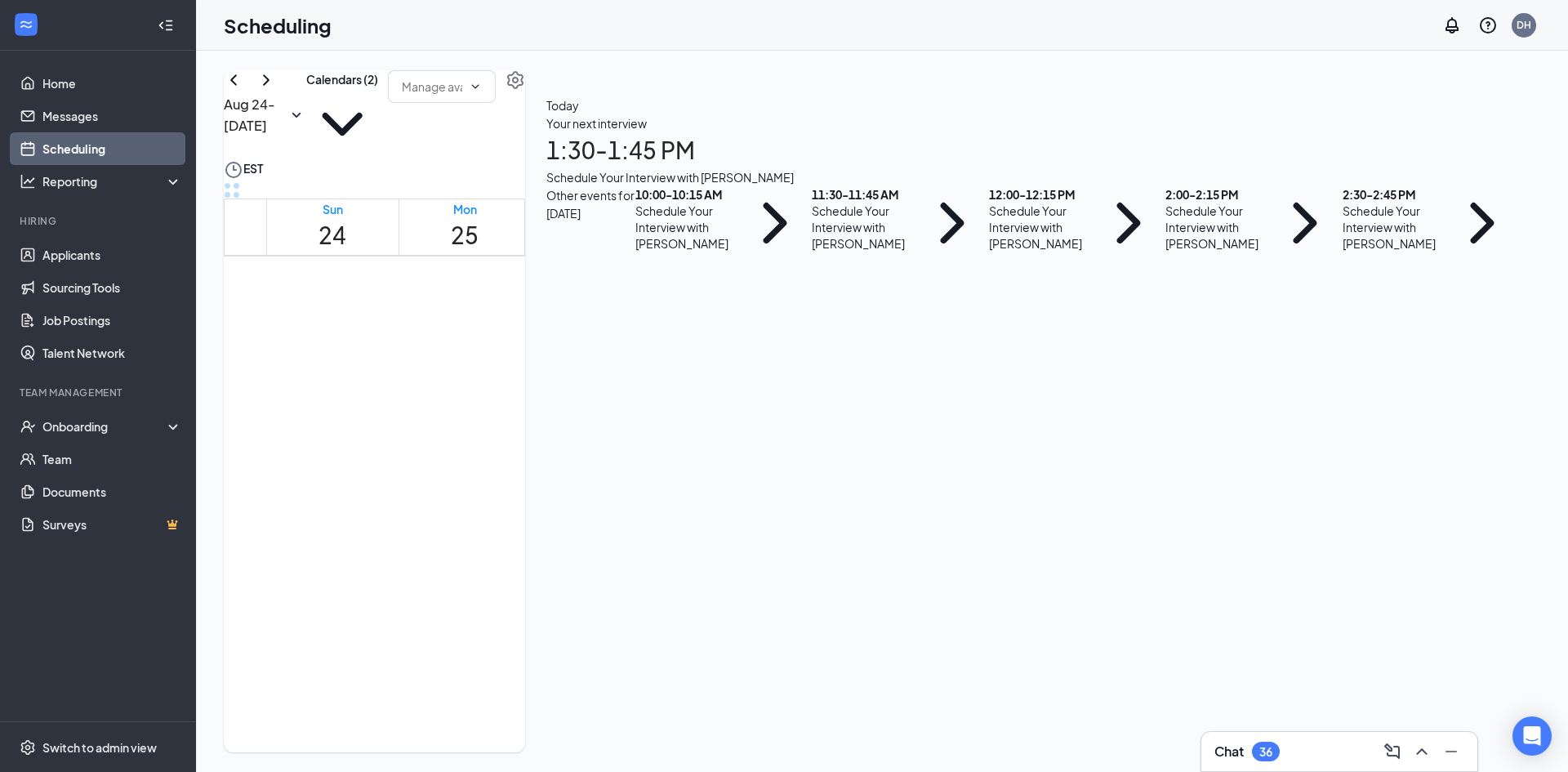
scroll to position [803, 0]
click at [378, 107] on button "Calendars (2)" at bounding box center [342, 115] width 72 height 89
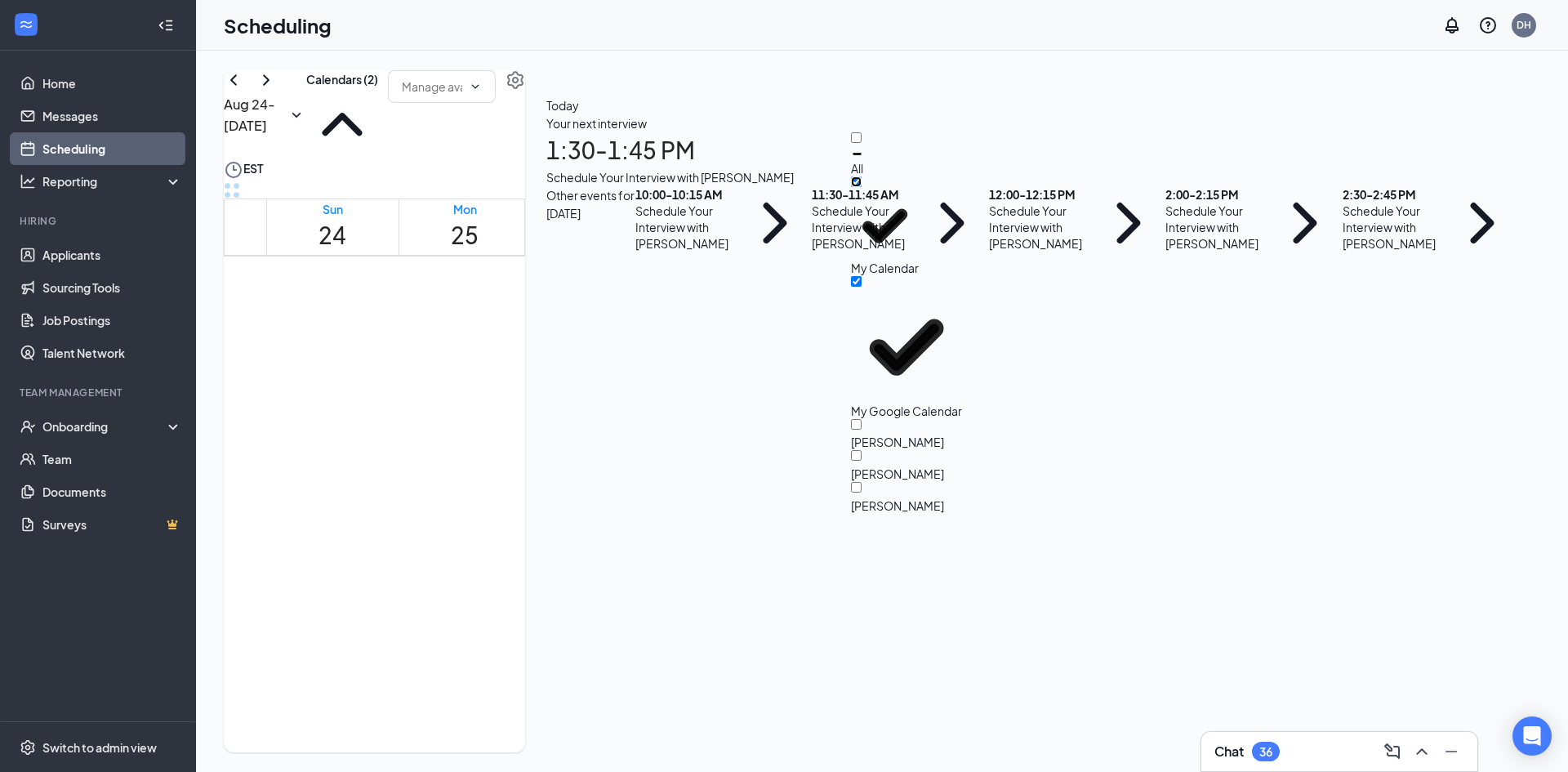
click at [862, 186] on input "My Calendar" at bounding box center [856, 181] width 11 height 11
checkbox input "false"
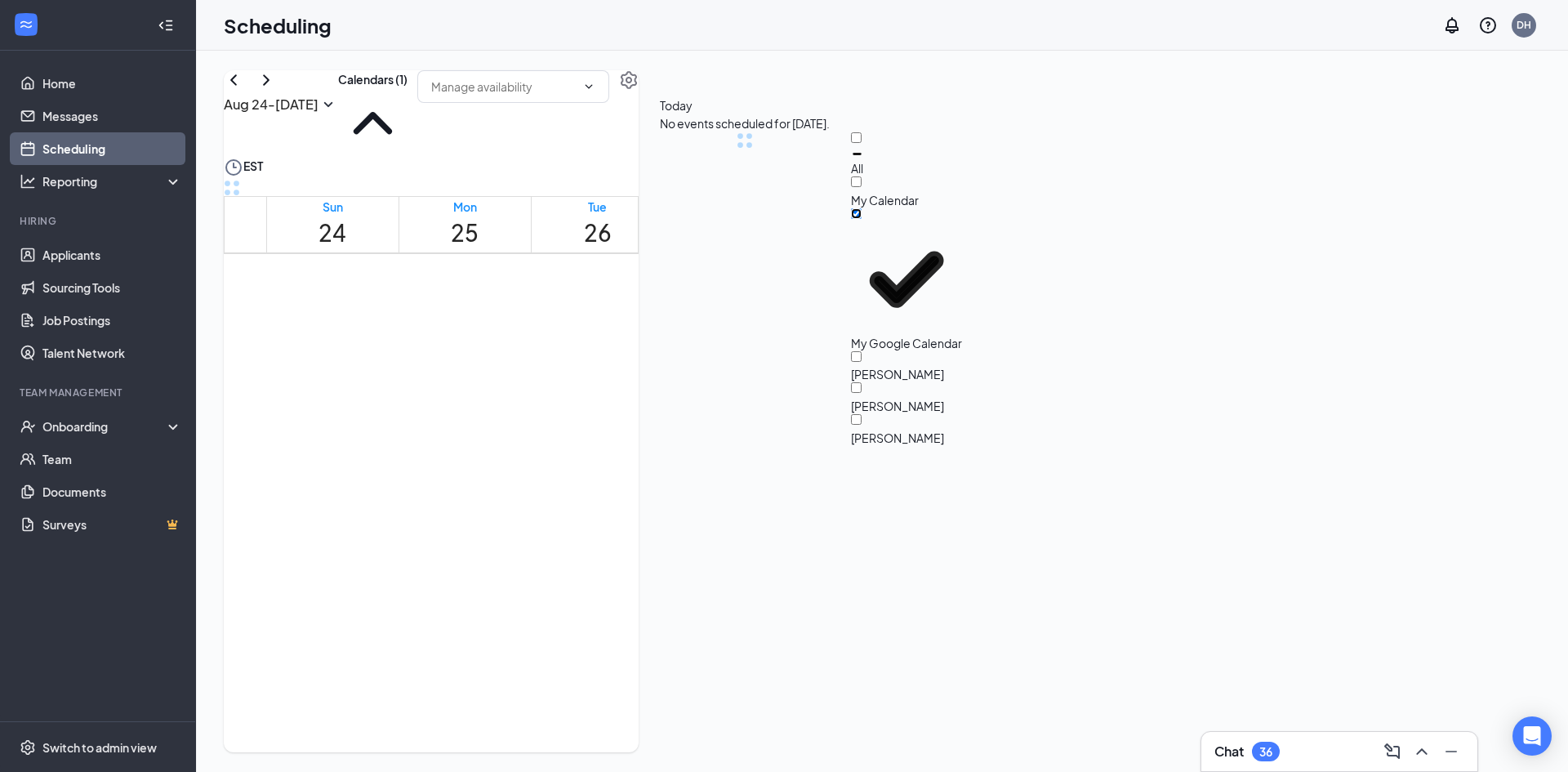
click at [862, 219] on input "My Google Calendar" at bounding box center [856, 214] width 11 height 11
checkbox input "true"
checkbox input "false"
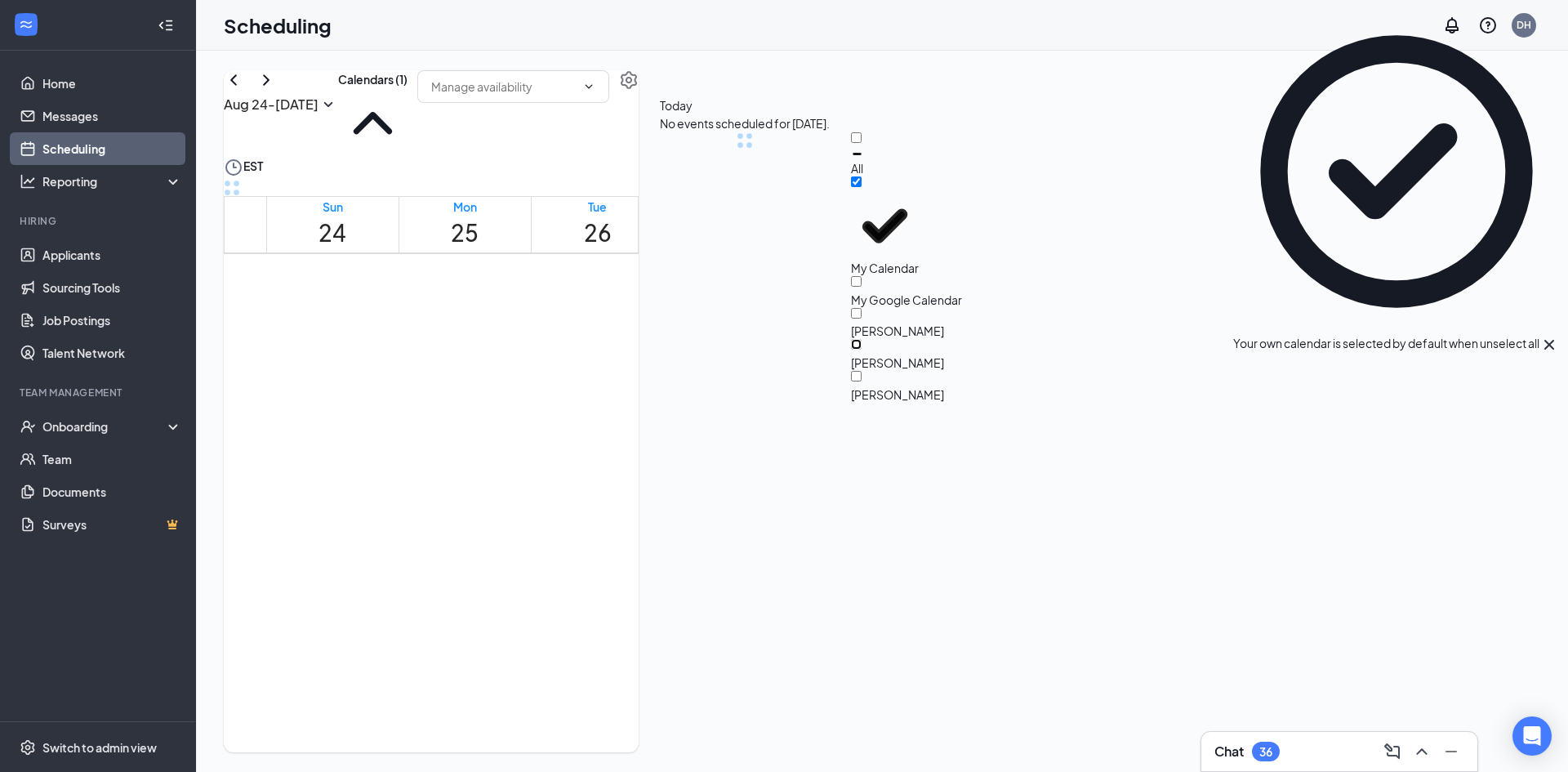
click at [862, 339] on input "[PERSON_NAME]" at bounding box center [856, 344] width 11 height 11
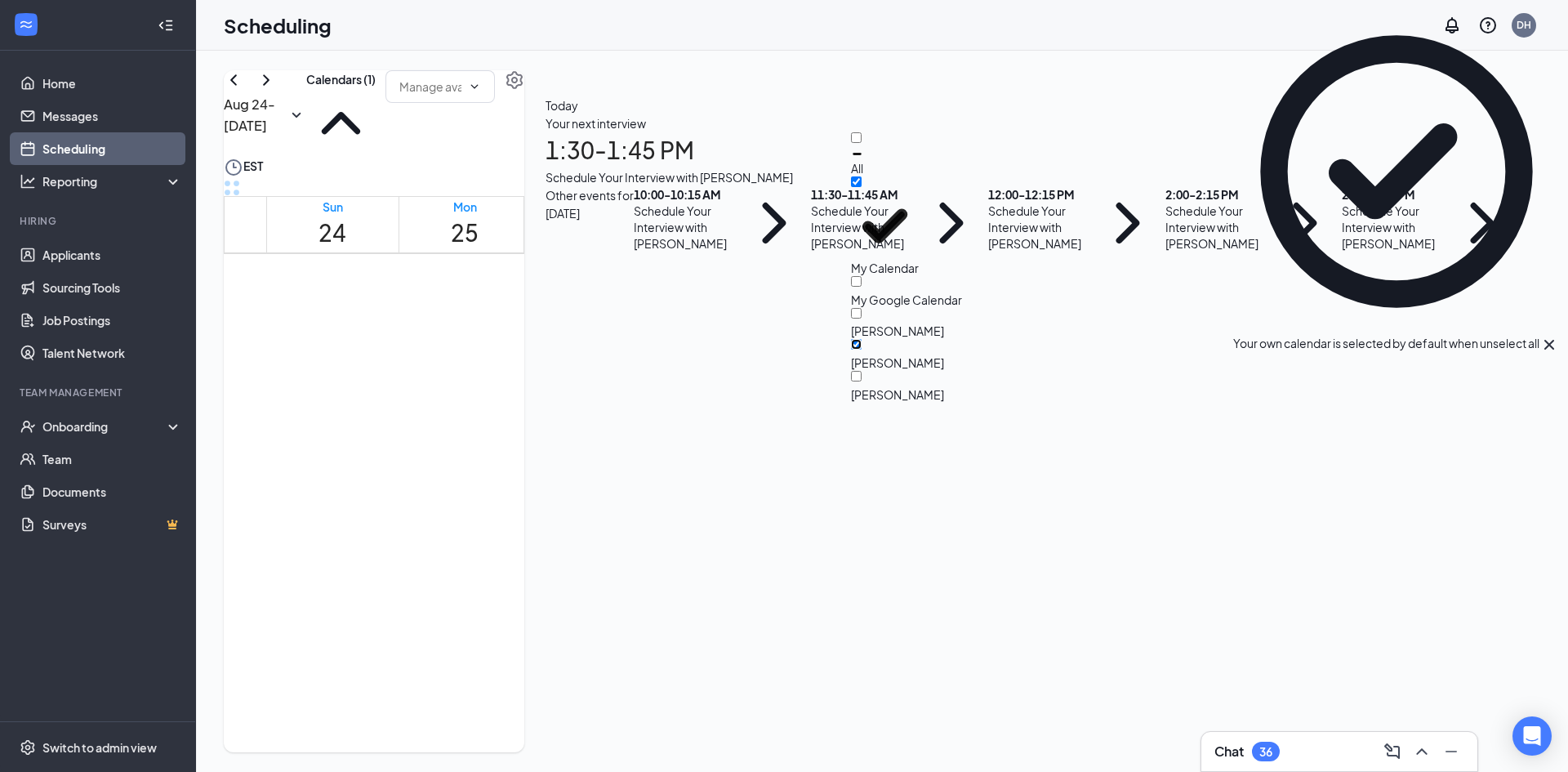
checkbox input "true"
click at [525, 88] on div "Aug 24 - Aug 30 Calendars (2) EST Sun 24 Mon 25 Tue 26 Wed 27 Thu 28 Fri 29 Sat…" at bounding box center [375, 411] width 302 height 682
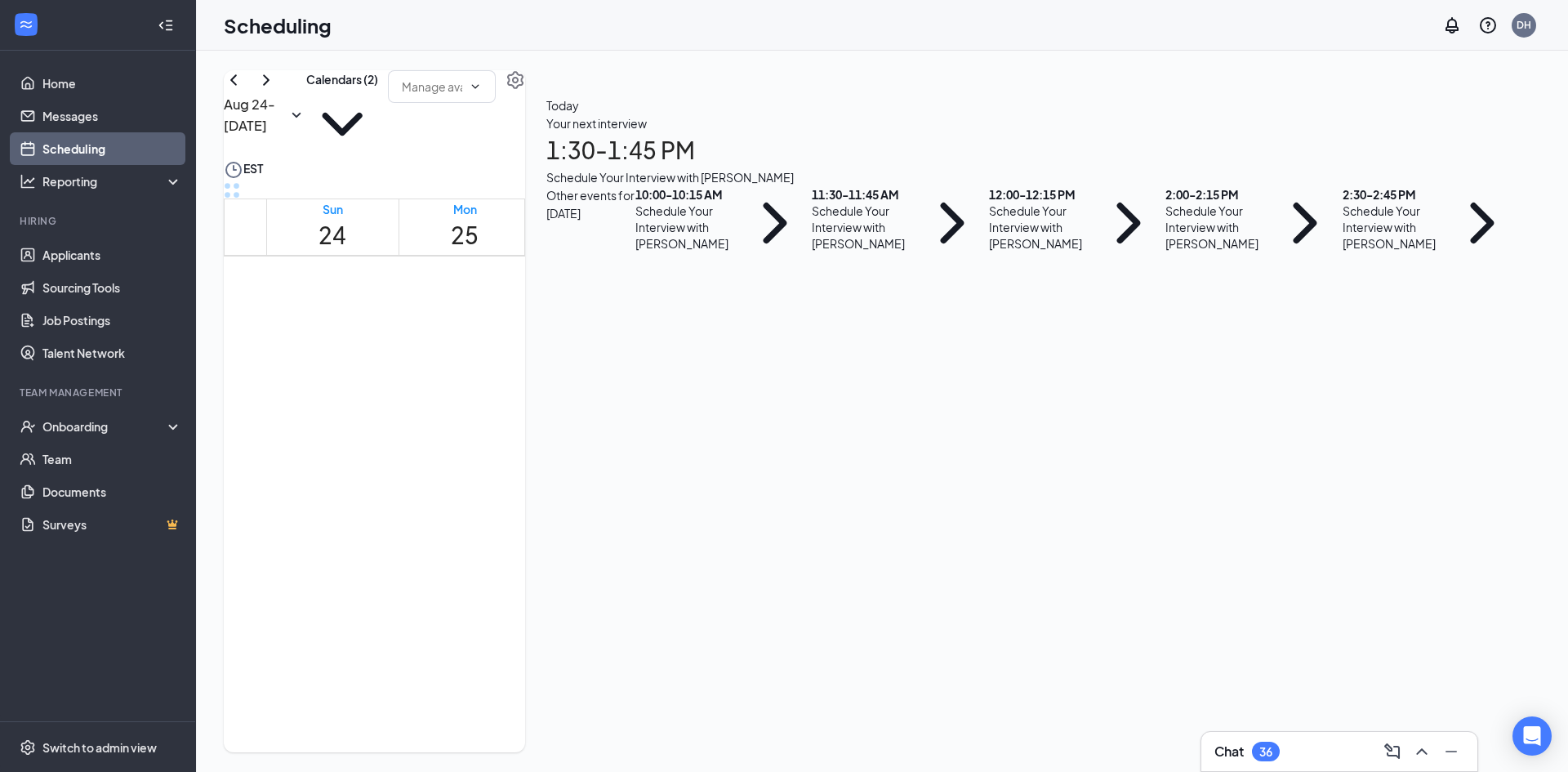
scroll to position [1009, 0]
click at [56, 76] on link "Home" at bounding box center [112, 83] width 140 height 33
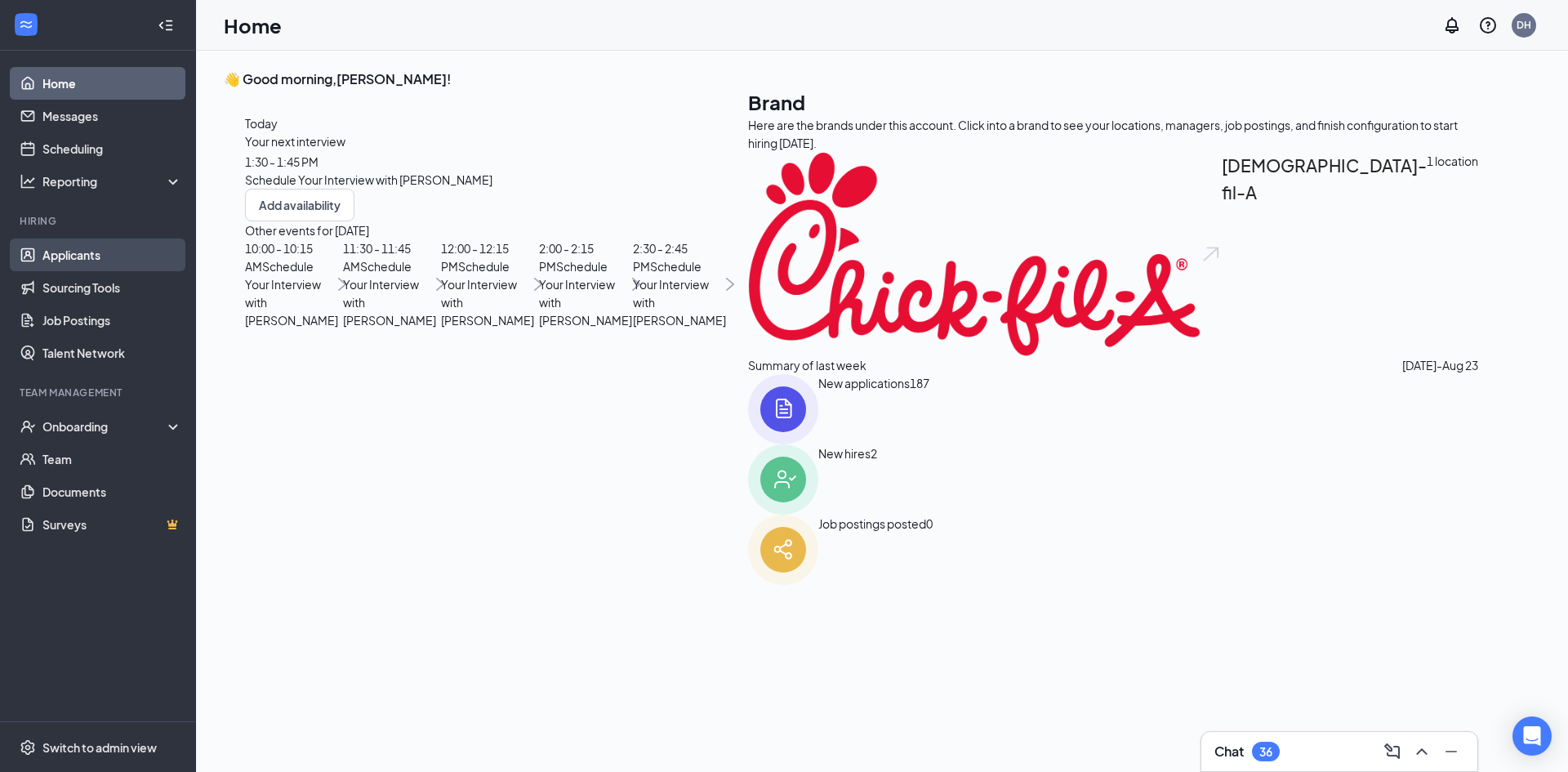
click at [78, 252] on link "Applicants" at bounding box center [112, 255] width 140 height 33
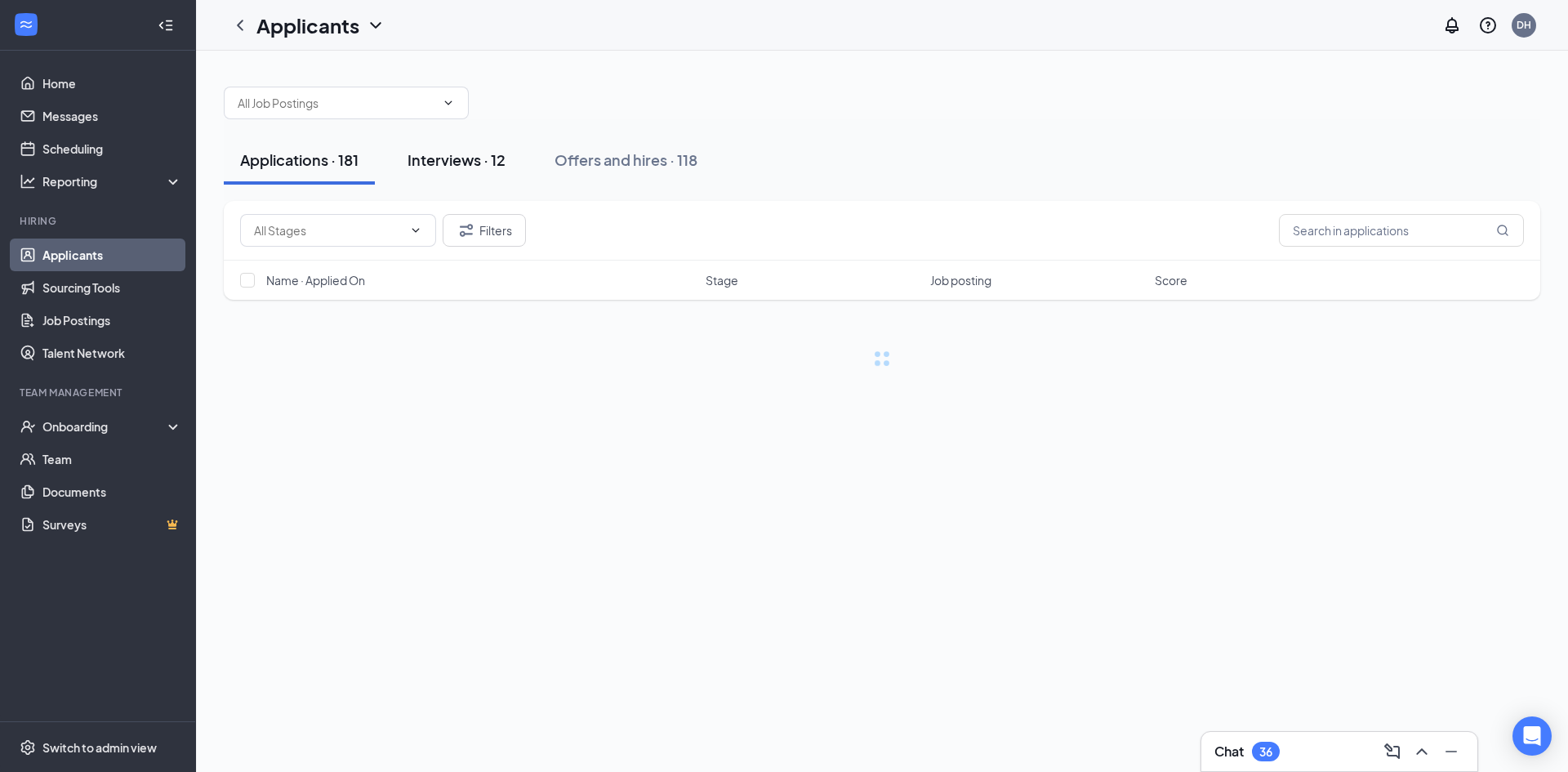
click at [452, 155] on div "Interviews · 12" at bounding box center [456, 159] width 98 height 21
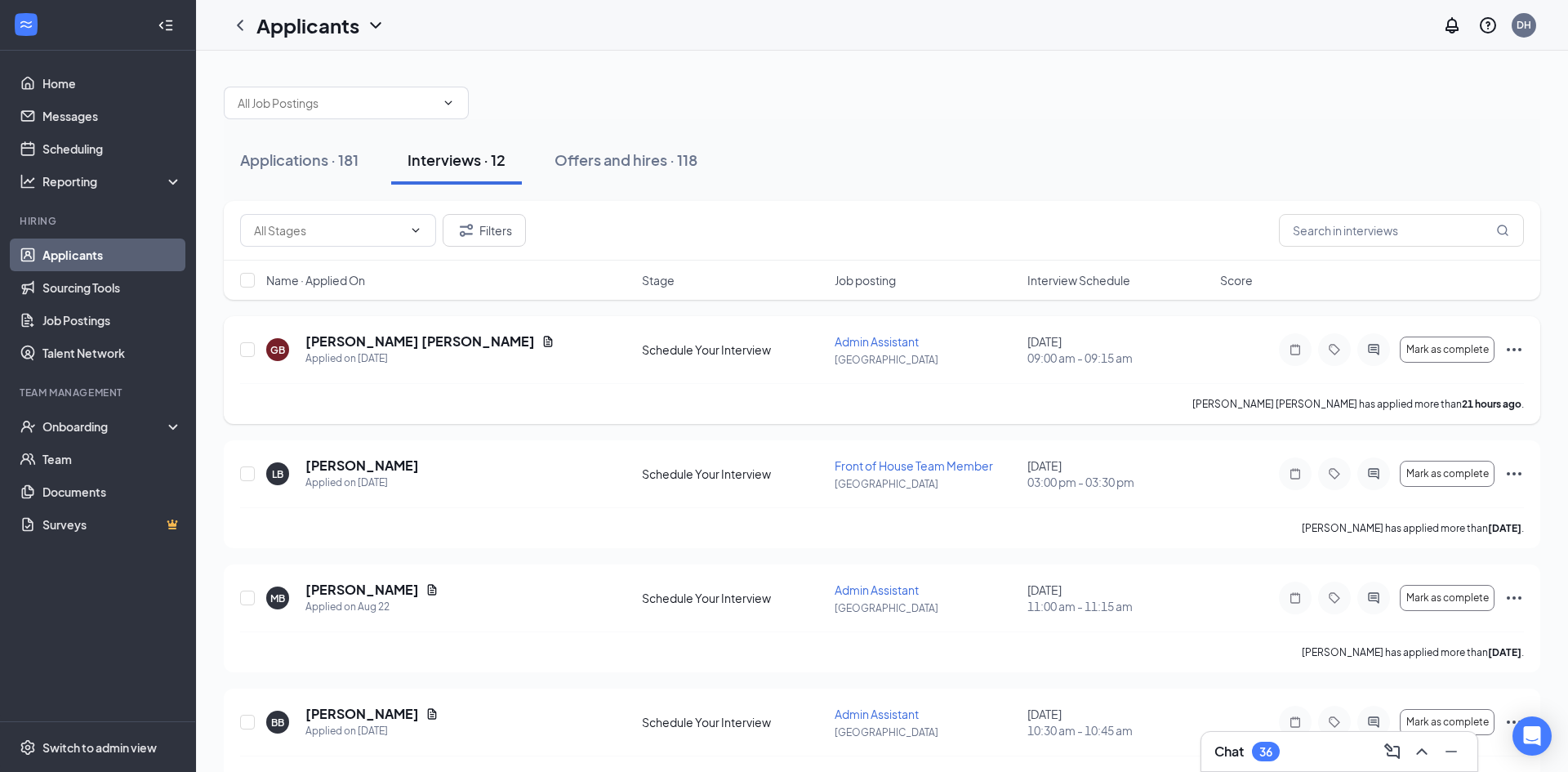
click at [1512, 351] on icon "Ellipses" at bounding box center [1515, 349] width 20 height 20
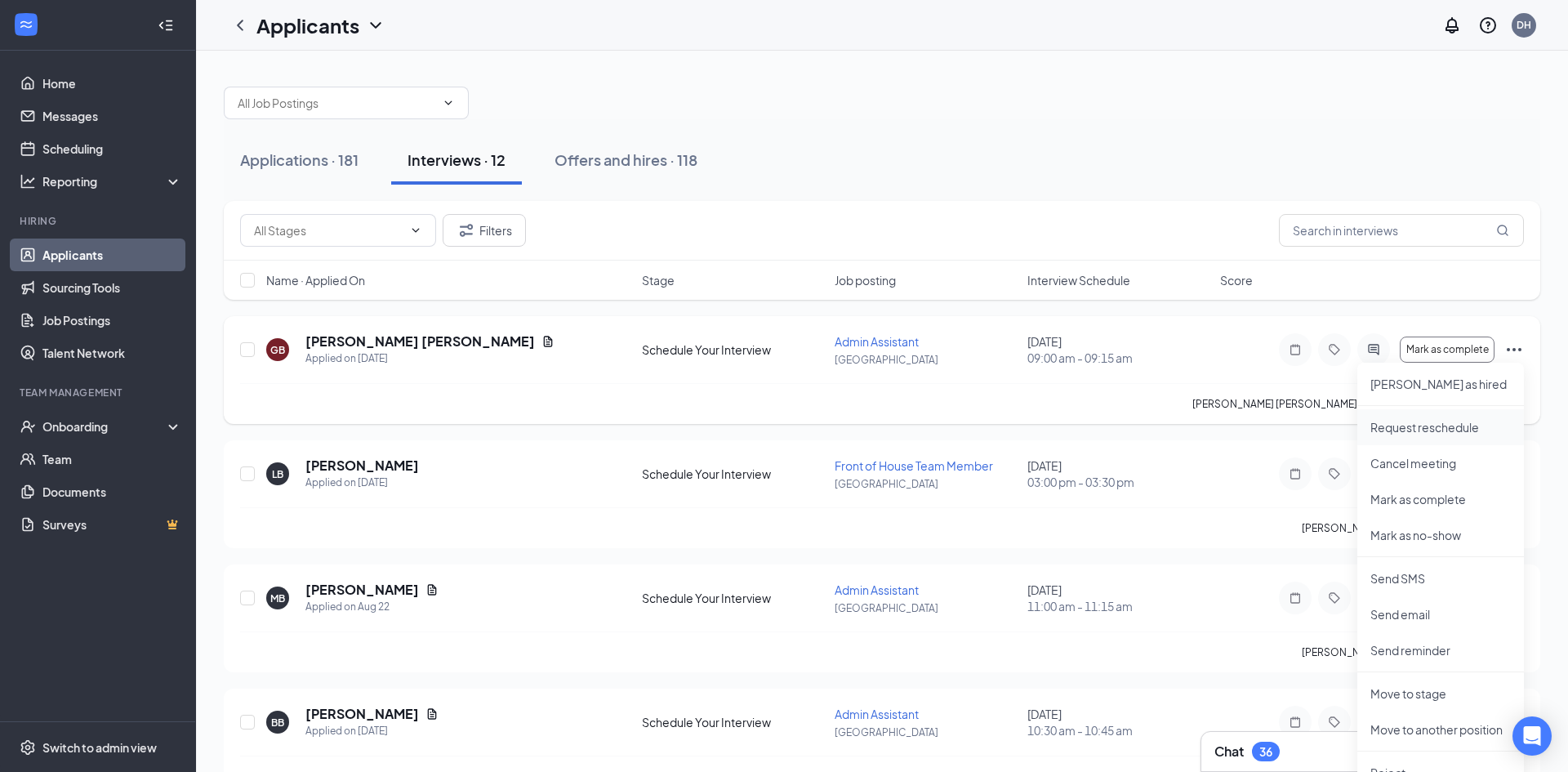
click at [1406, 420] on p "Request reschedule" at bounding box center [1441, 427] width 141 height 16
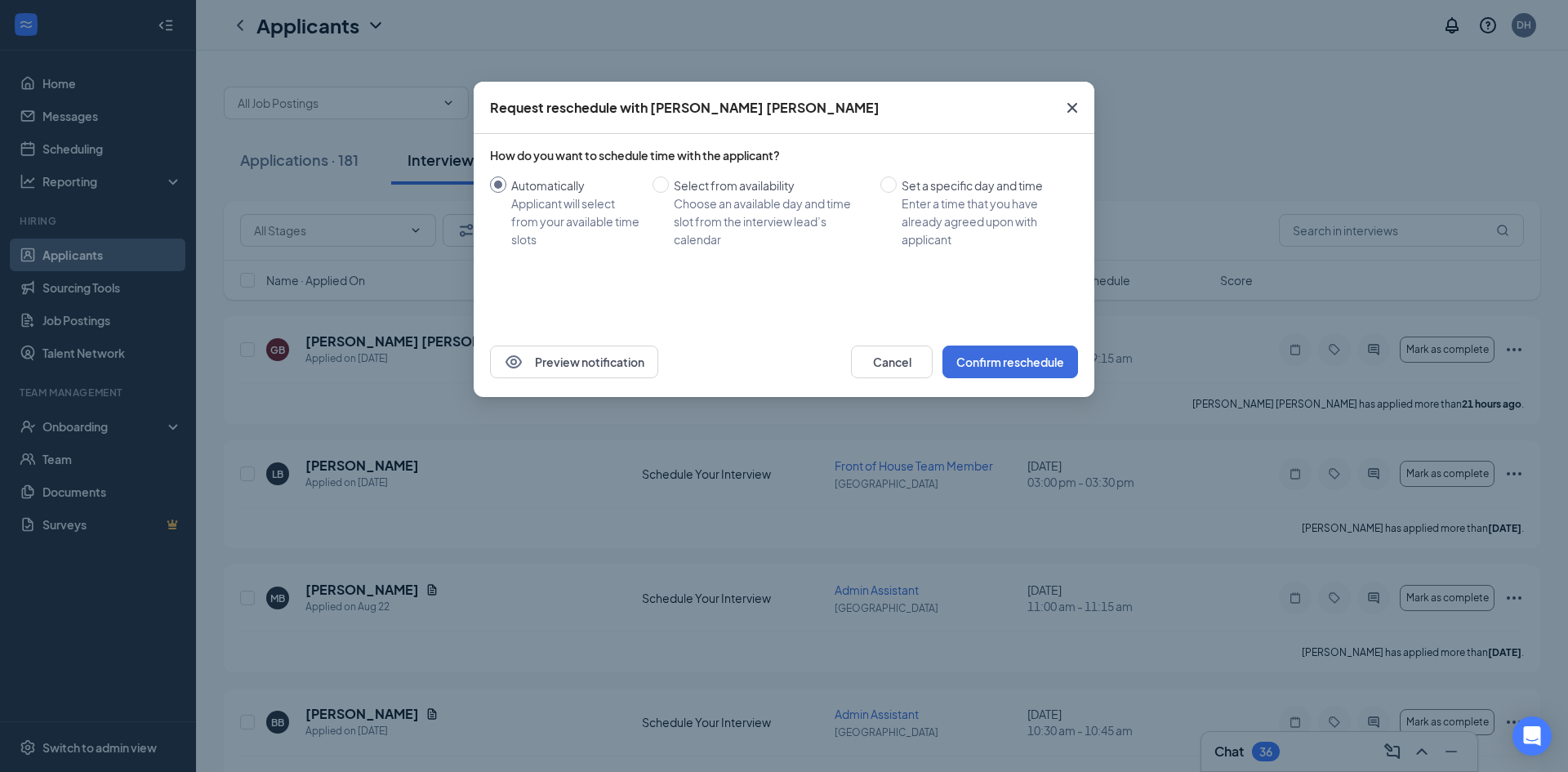
click at [879, 181] on div "Automatically Applicant will select from your available time slots Select from …" at bounding box center [784, 212] width 588 height 72
click at [887, 191] on input "Set a specific day and time Enter a time that you have already agreed upon with…" at bounding box center [889, 184] width 16 height 16
radio input "true"
radio input "false"
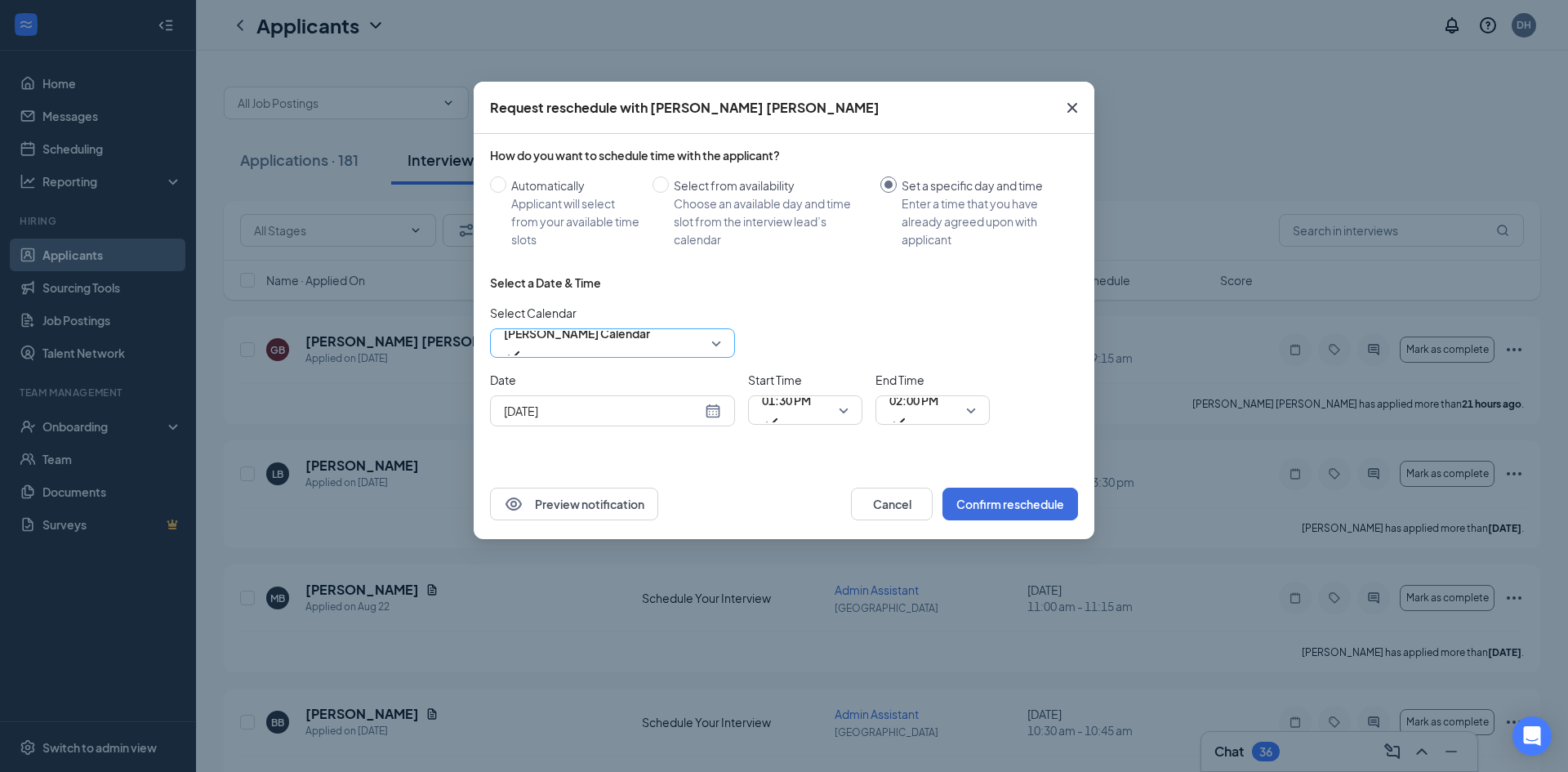
click at [600, 341] on span "DeBora Hendrix's Calendar" at bounding box center [577, 332] width 146 height 24
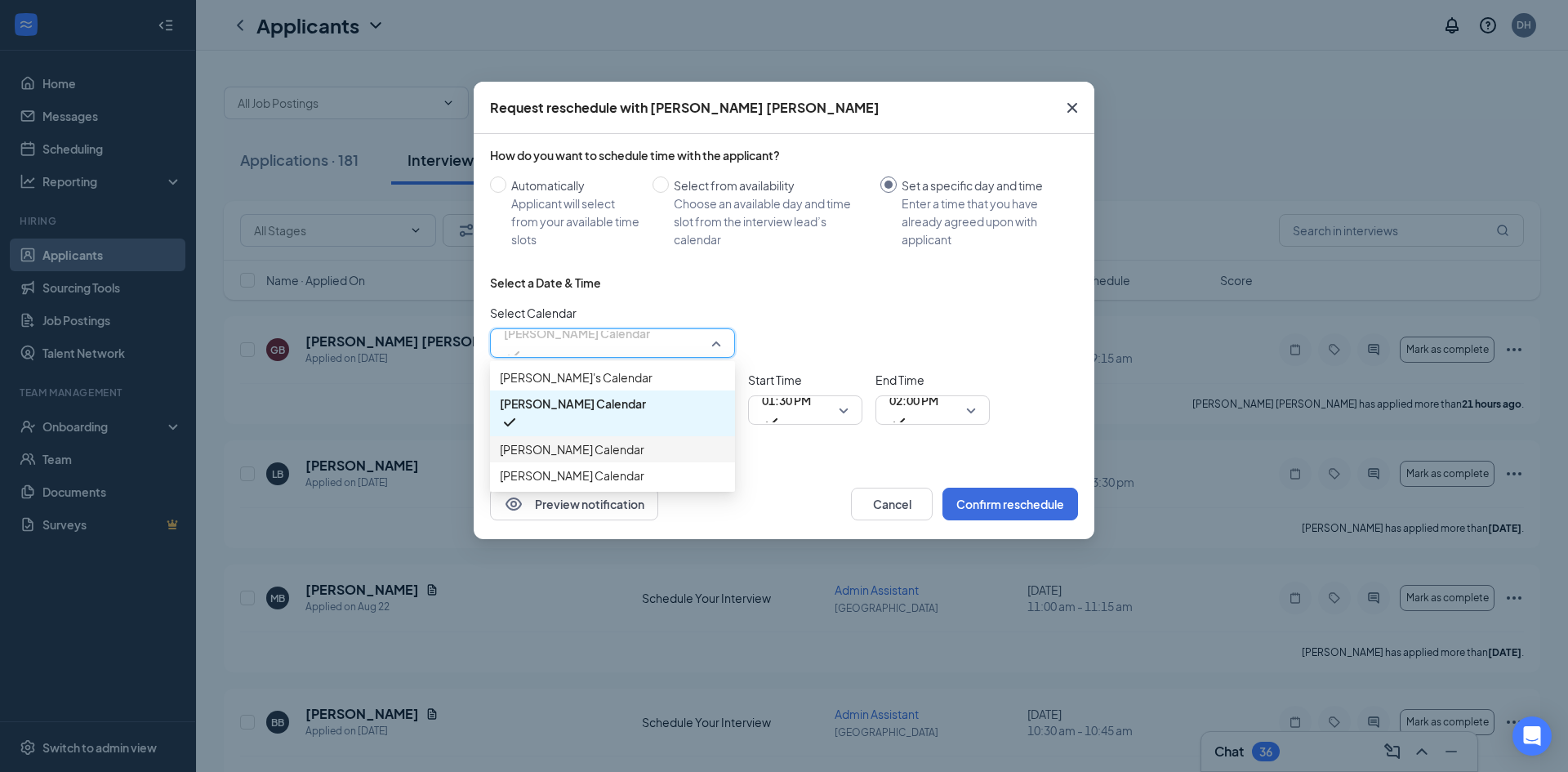
click at [554, 458] on span "Jon Ferguson's Calendar" at bounding box center [572, 449] width 145 height 18
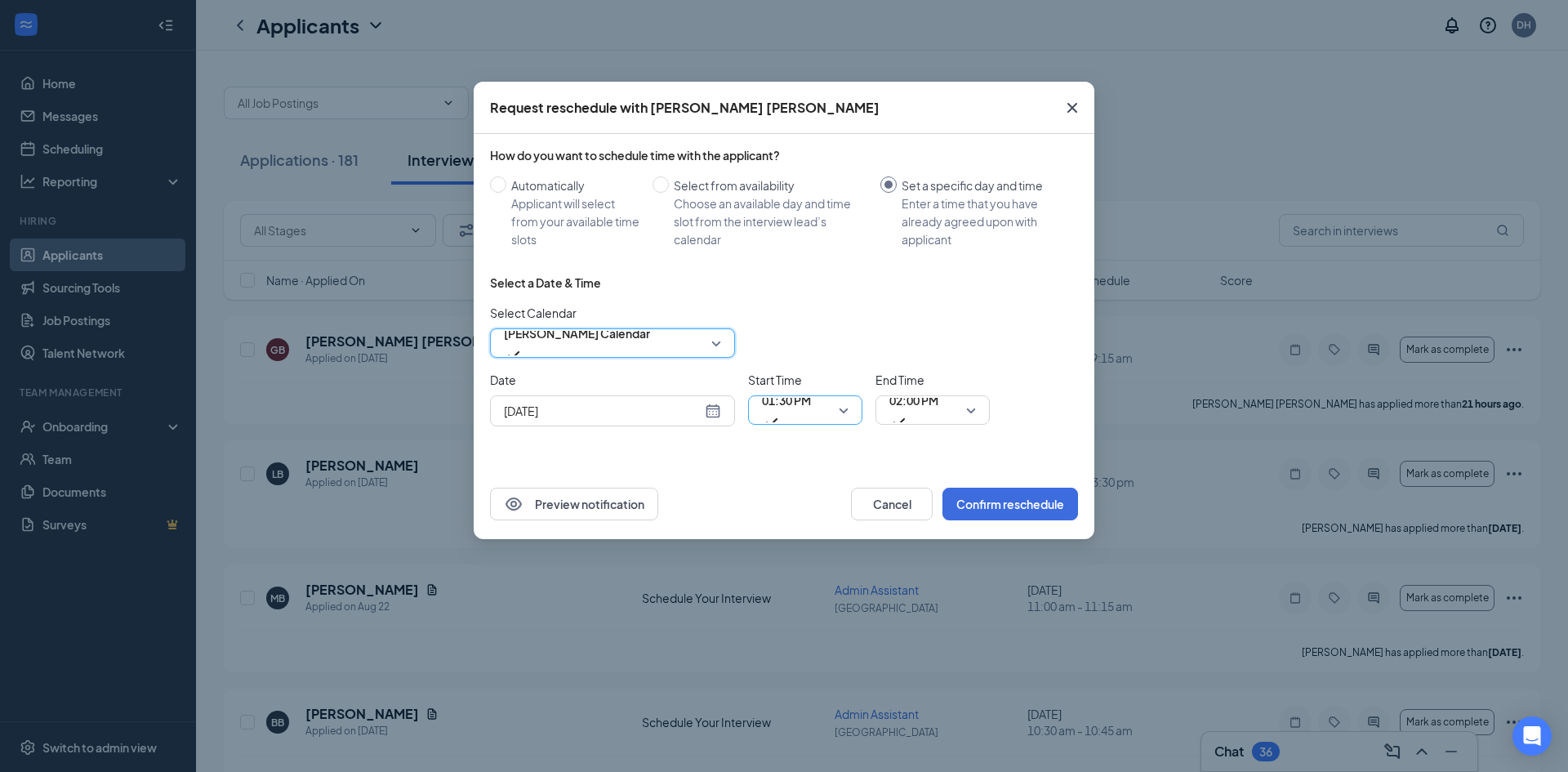
click at [780, 405] on span "01:30 PM" at bounding box center [787, 400] width 49 height 24
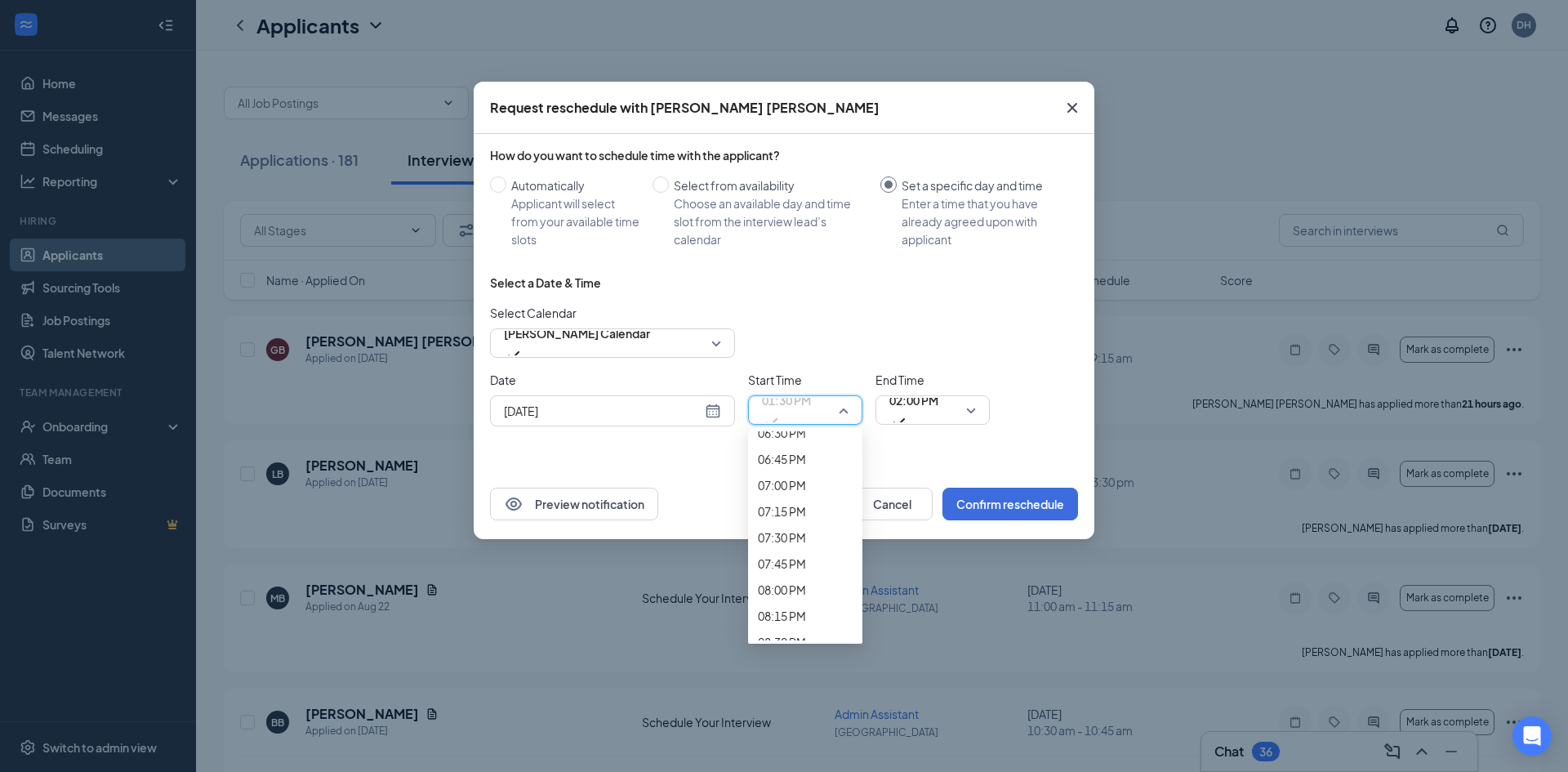
scroll to position [1972, 0]
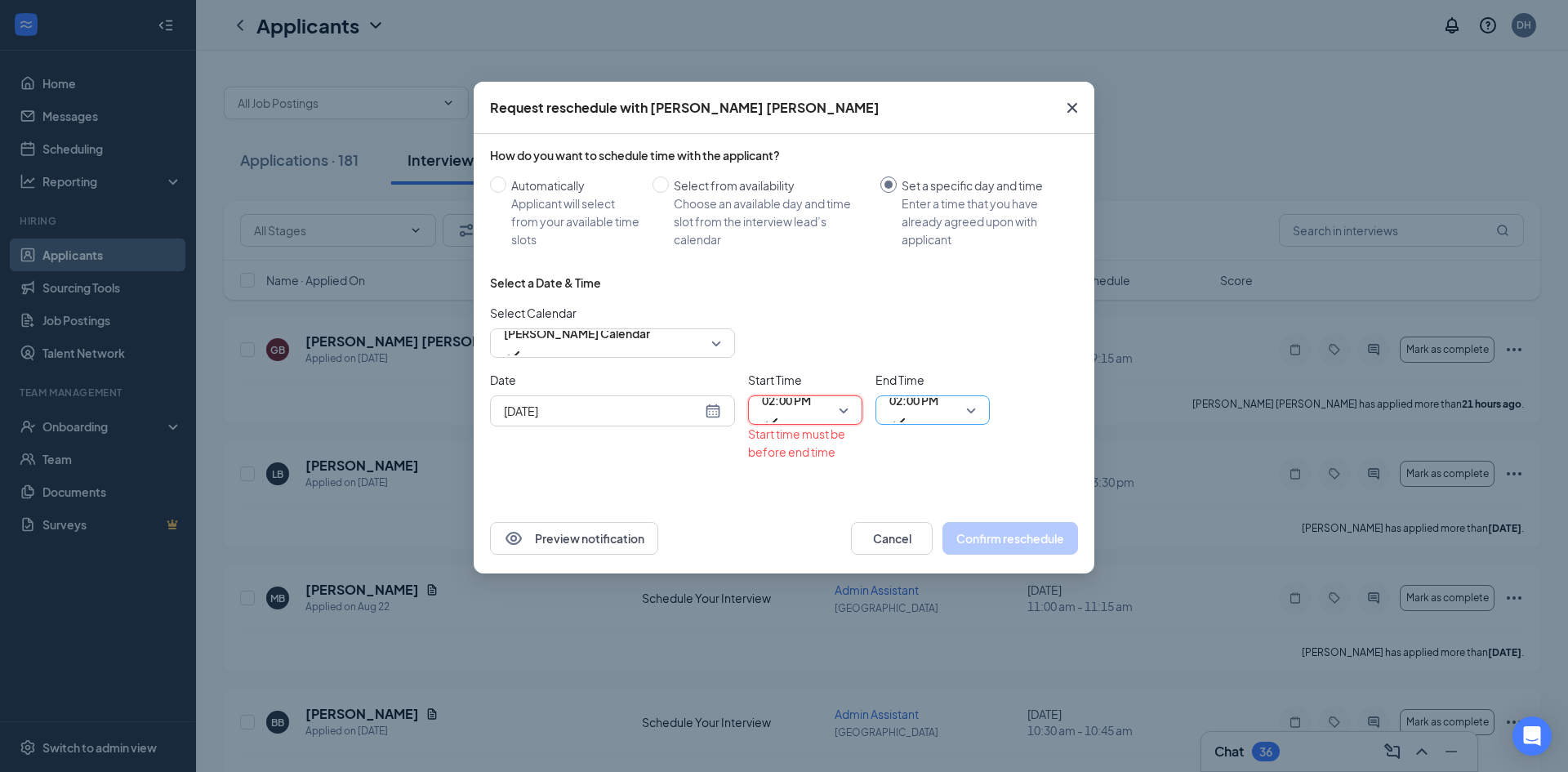
click at [909, 413] on span "02:00 PM" at bounding box center [914, 400] width 49 height 24
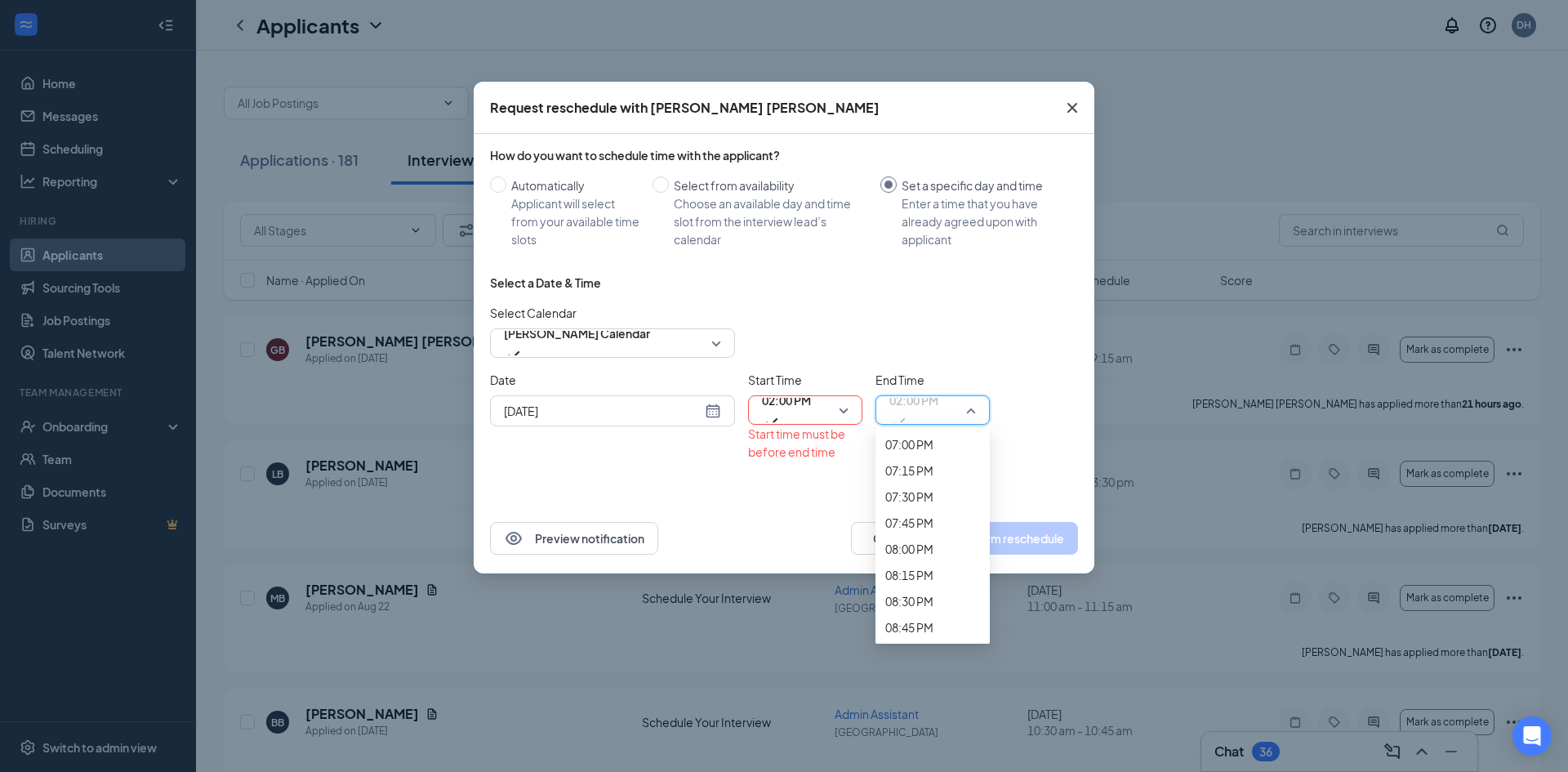
scroll to position [2010, 0]
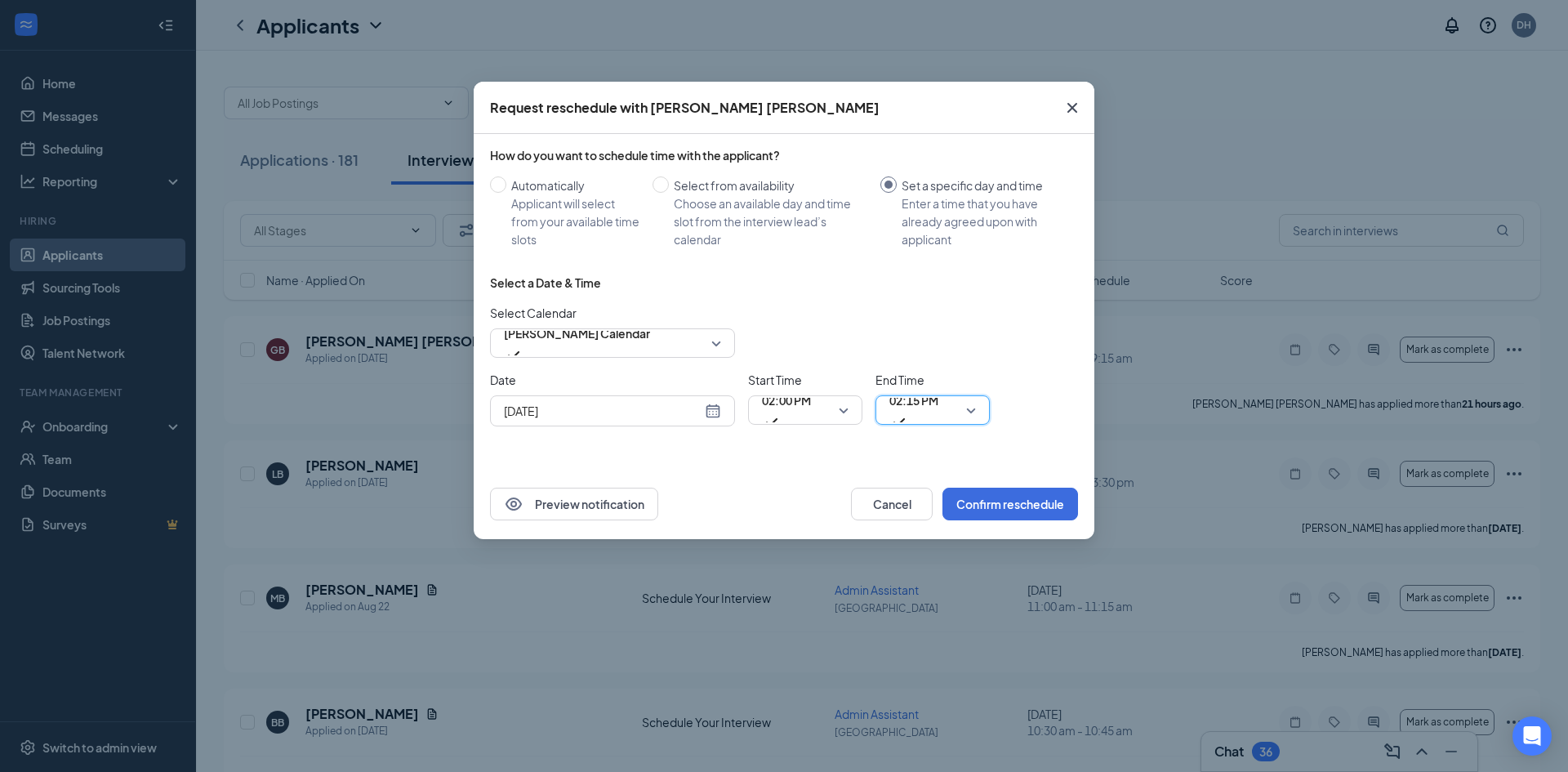
click at [611, 411] on input "Aug 26, 2025" at bounding box center [602, 411] width 198 height 18
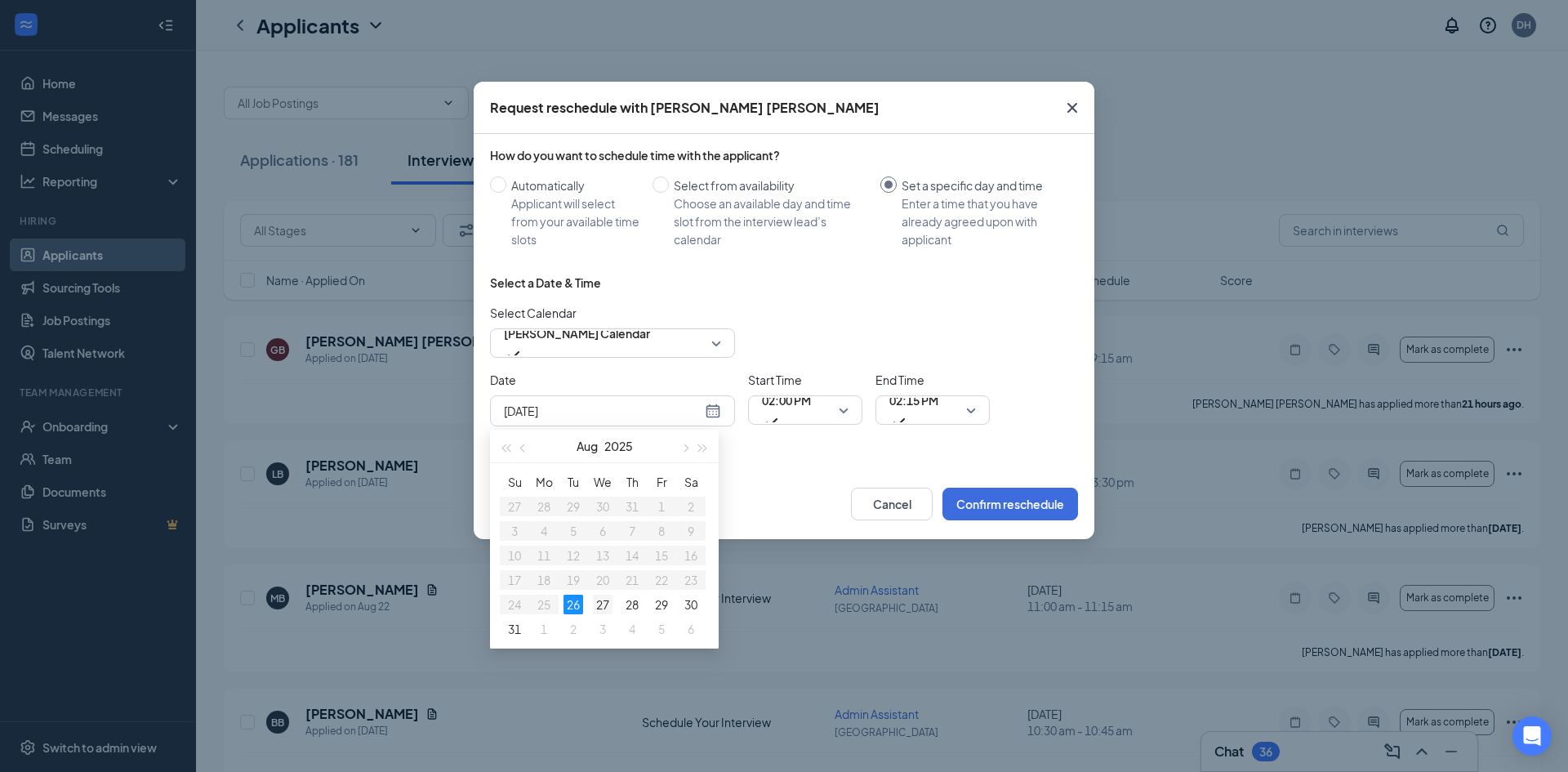
type input "Aug 27, 2025"
click at [602, 605] on div "27" at bounding box center [602, 604] width 20 height 20
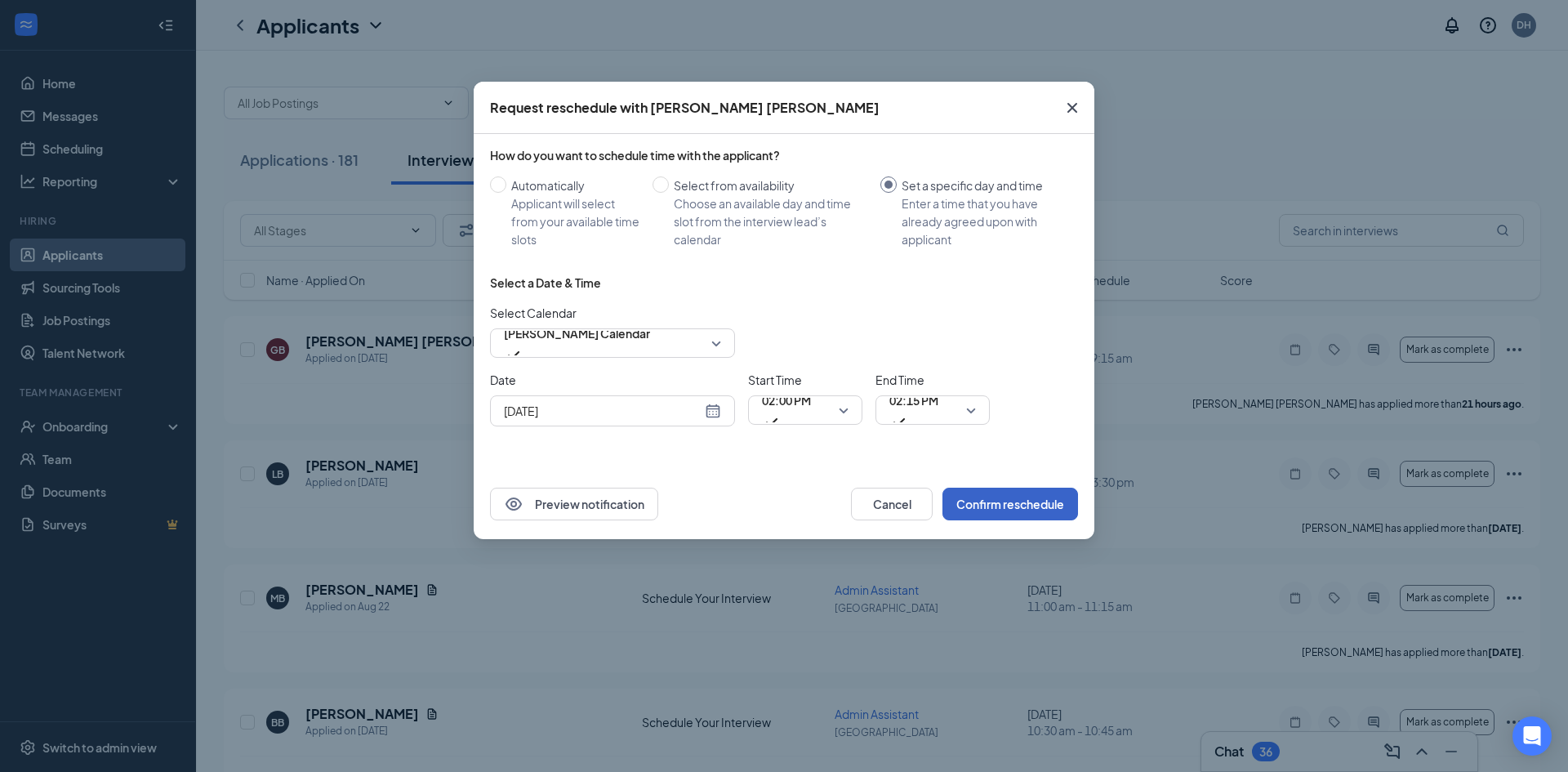
click at [976, 505] on button "Confirm reschedule" at bounding box center [1010, 504] width 135 height 33
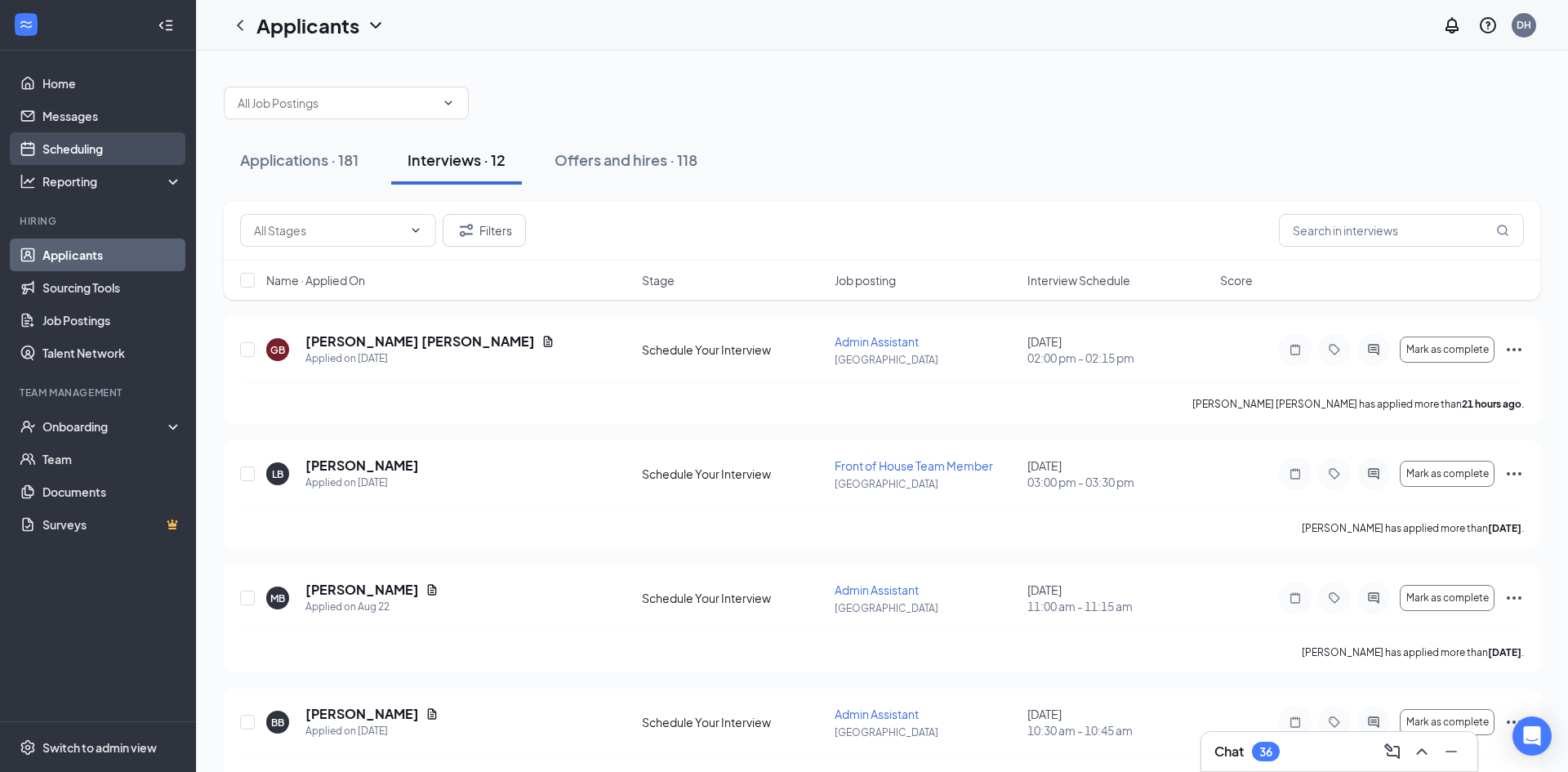
click at [77, 150] on link "Scheduling" at bounding box center [112, 148] width 140 height 33
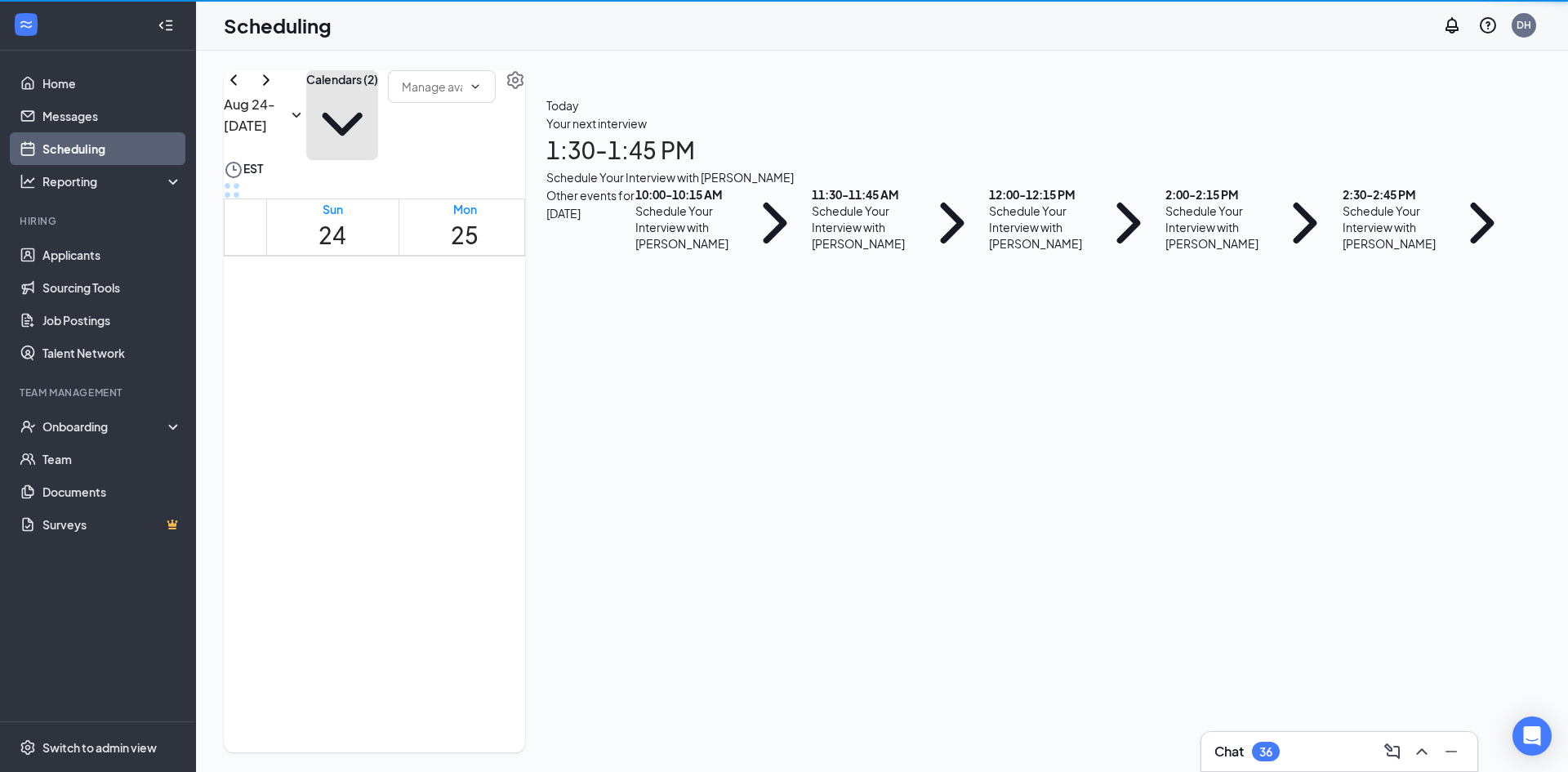
click at [378, 124] on button "Calendars (2)" at bounding box center [342, 115] width 72 height 89
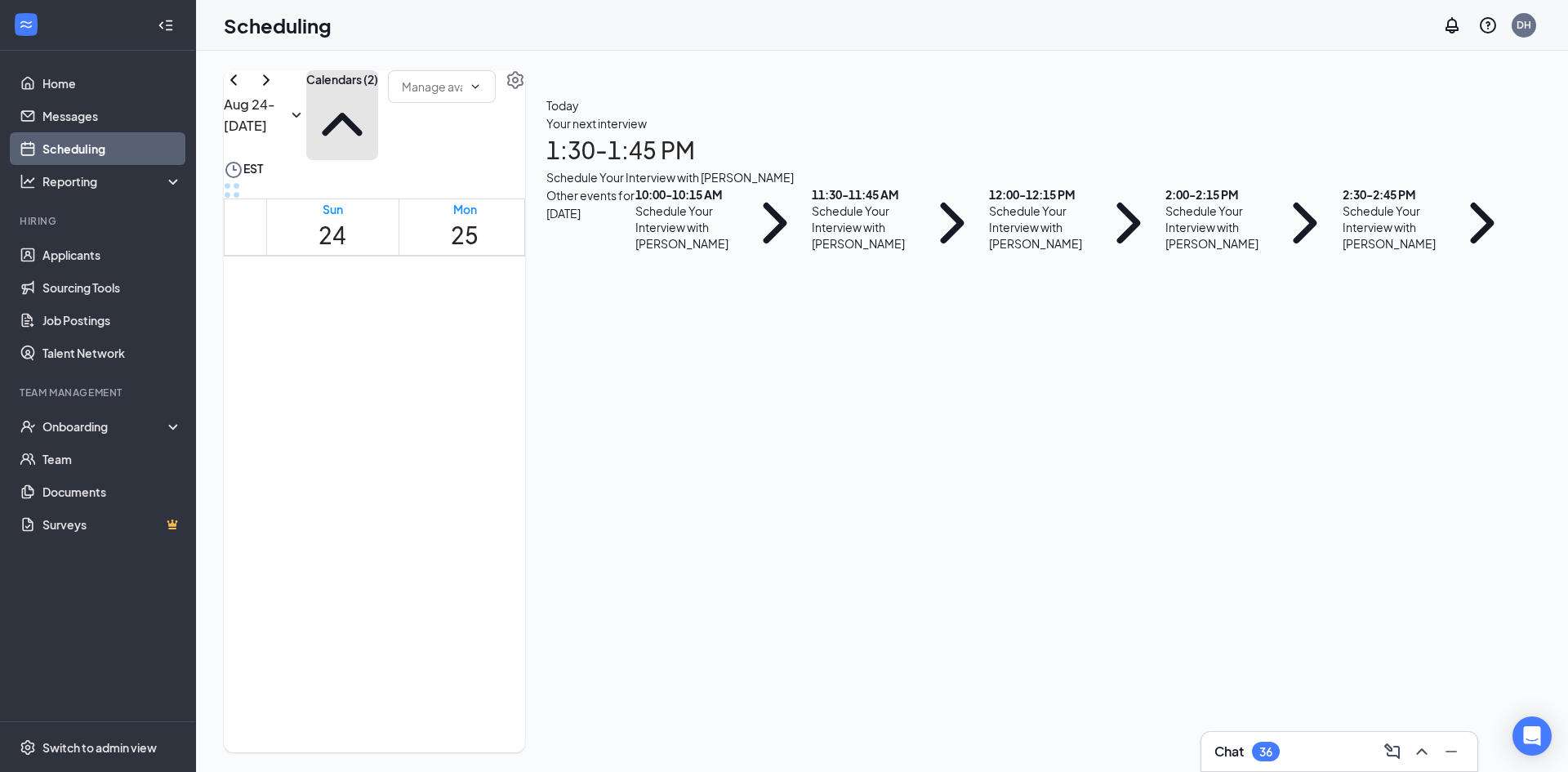
scroll to position [803, 0]
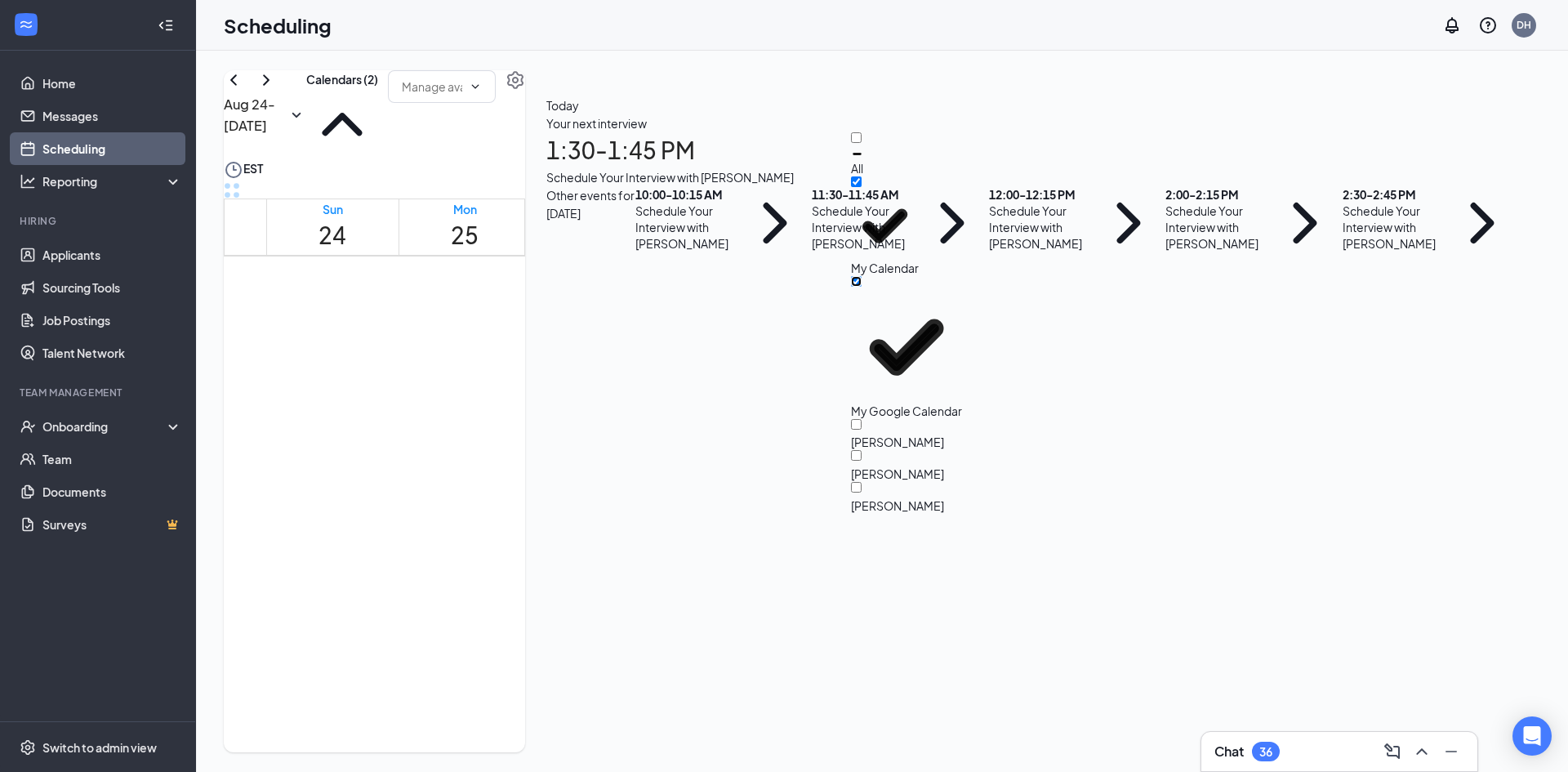
click at [862, 276] on input "My Google Calendar" at bounding box center [856, 282] width 11 height 11
checkbox input "false"
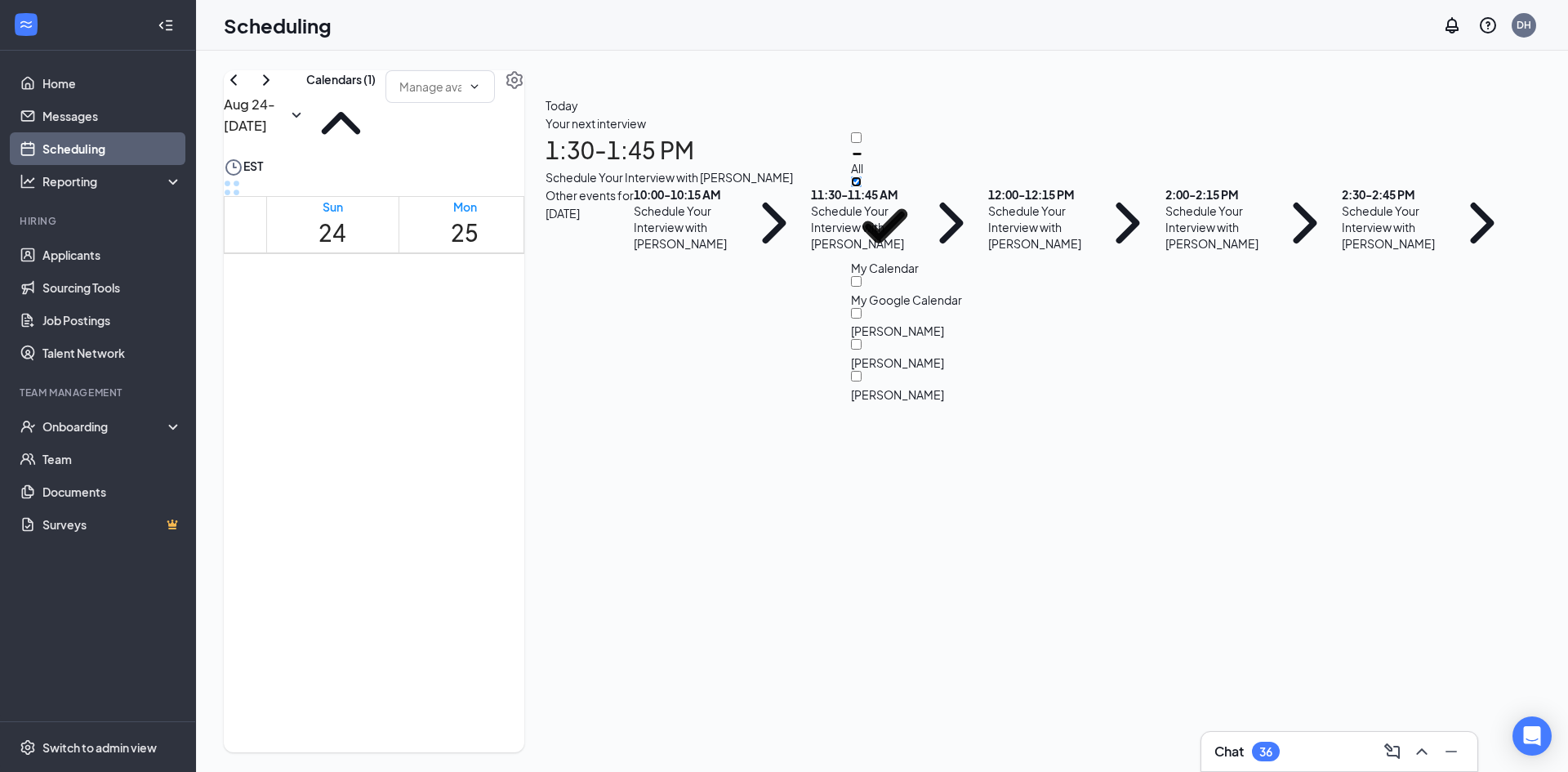
click at [862, 186] on input "My Calendar" at bounding box center [856, 181] width 11 height 11
checkbox input "true"
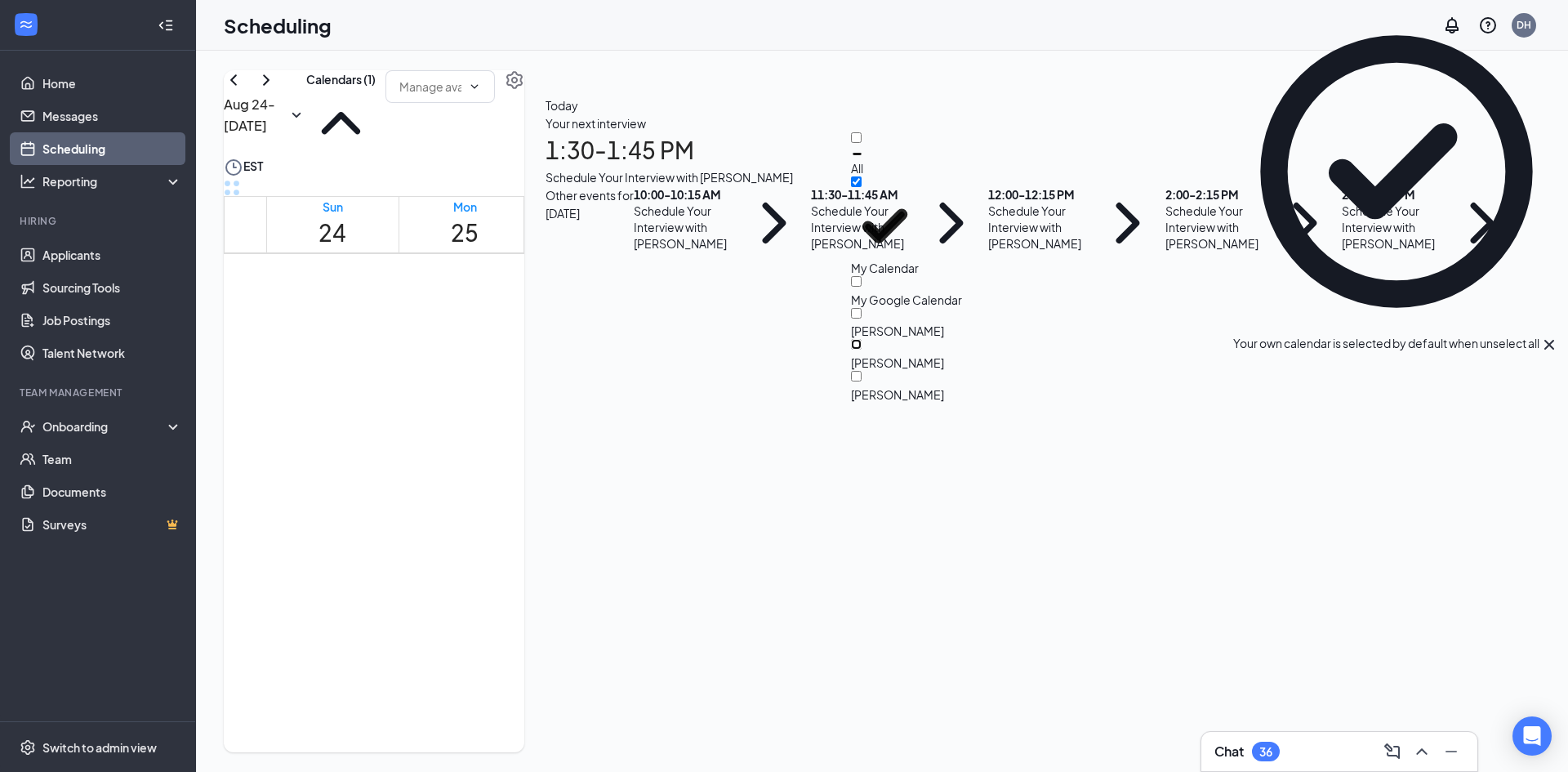
click at [862, 339] on input "[PERSON_NAME]" at bounding box center [856, 344] width 11 height 11
checkbox input "false"
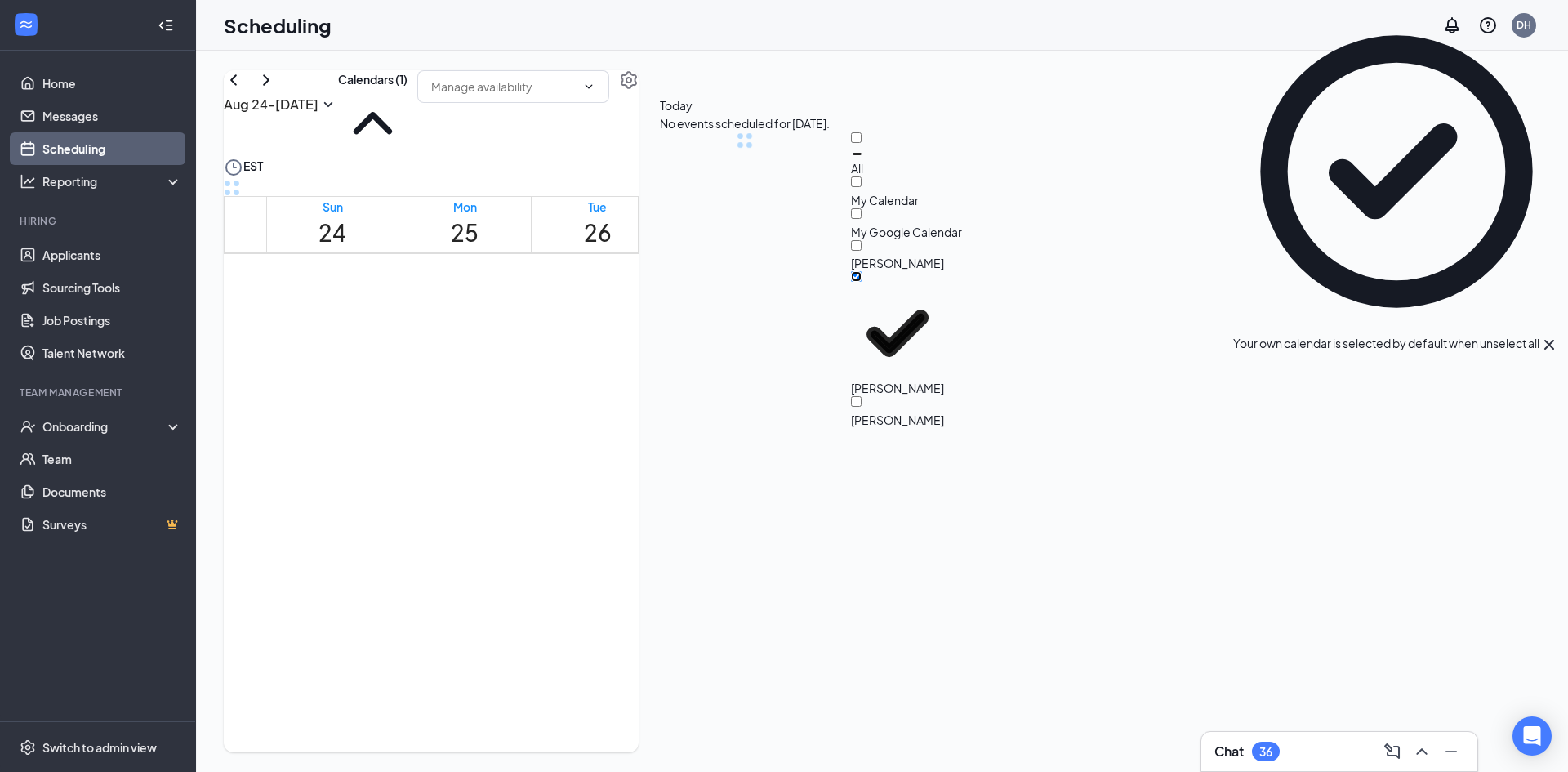
checkbox input "false"
click at [645, 67] on div "Aug 24 - Aug 30 Calendars (1) EST Sun 24 Mon 25 Tue 26 Wed 27 Thu 28 Fri 29 Sat…" at bounding box center [882, 411] width 1372 height 721
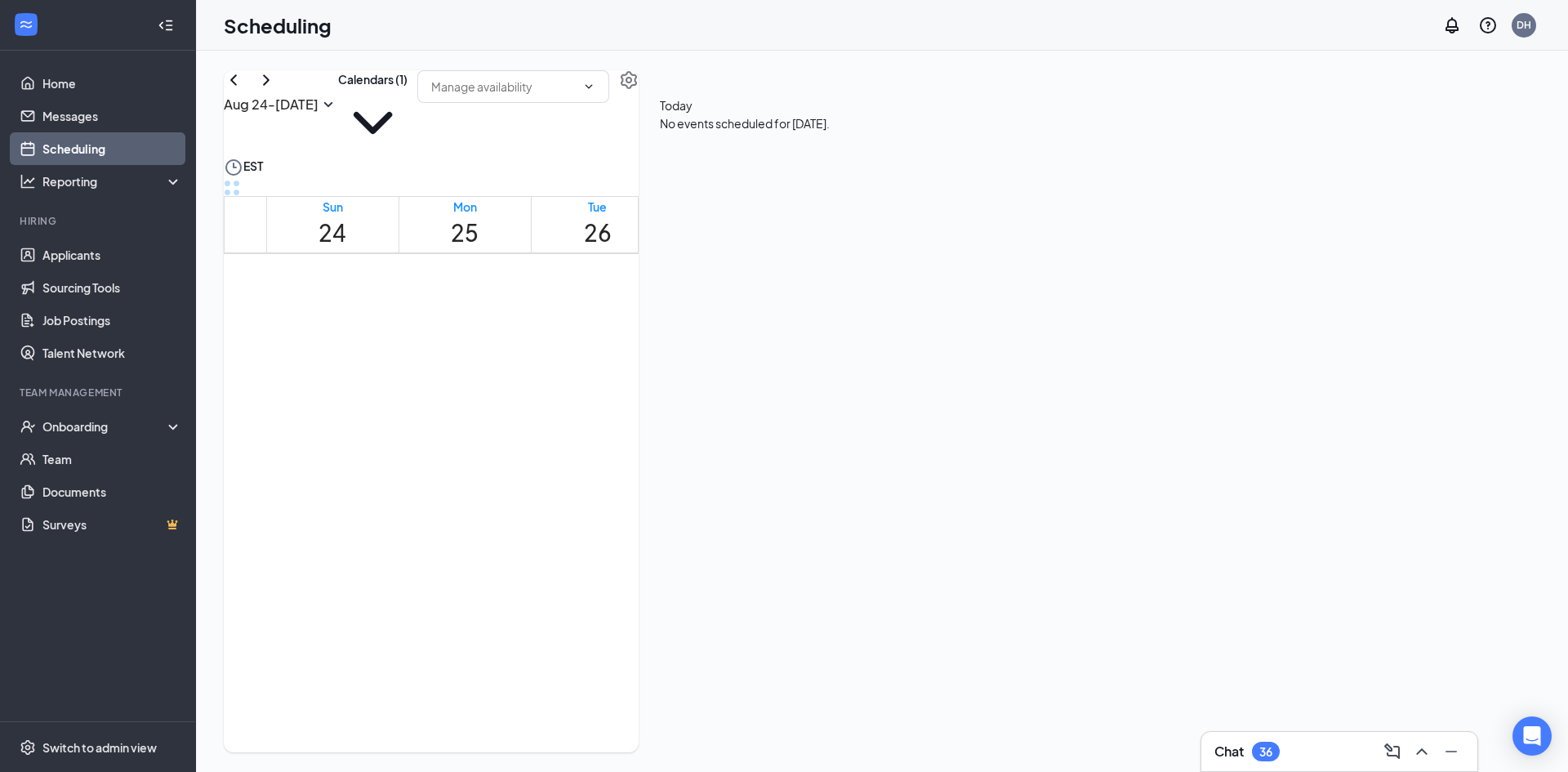
scroll to position [1232, 0]
click at [723, 482] on span "2:00-2:15 PM" at bounding box center [699, 490] width 64 height 17
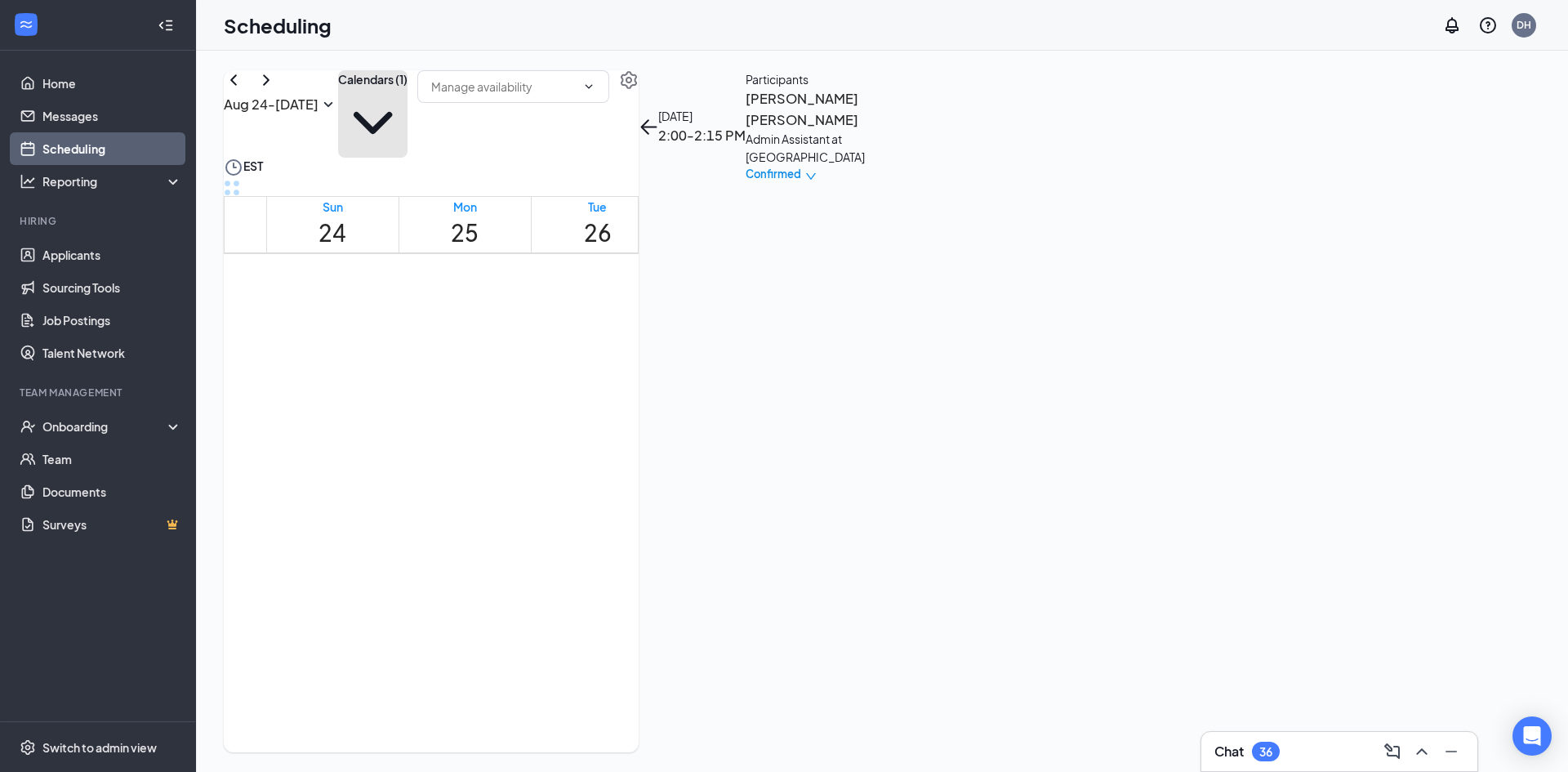
click at [407, 116] on button "Calendars (1)" at bounding box center [372, 114] width 70 height 88
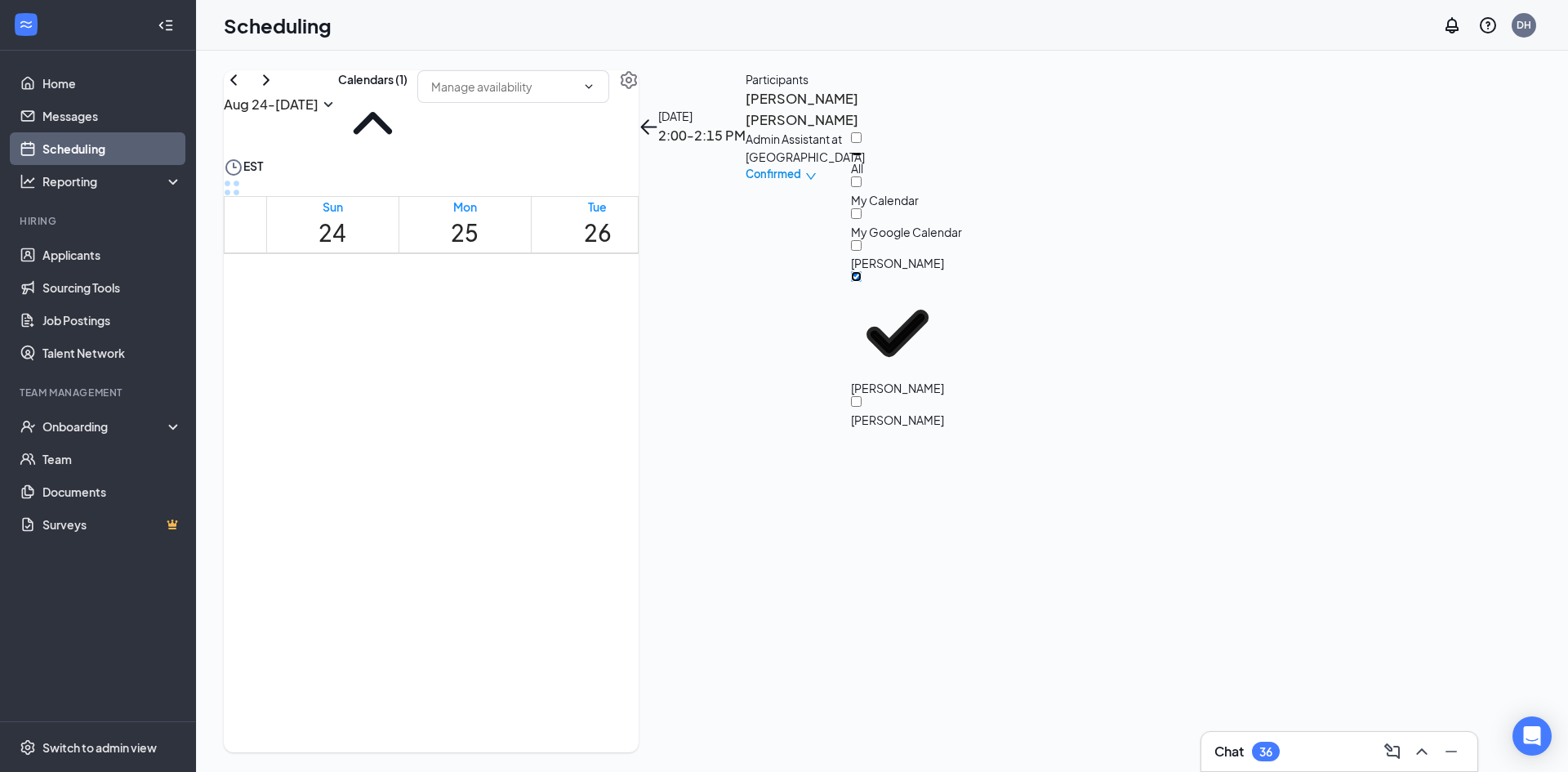
click at [862, 282] on input "[PERSON_NAME]" at bounding box center [856, 276] width 11 height 11
checkbox input "true"
checkbox input "false"
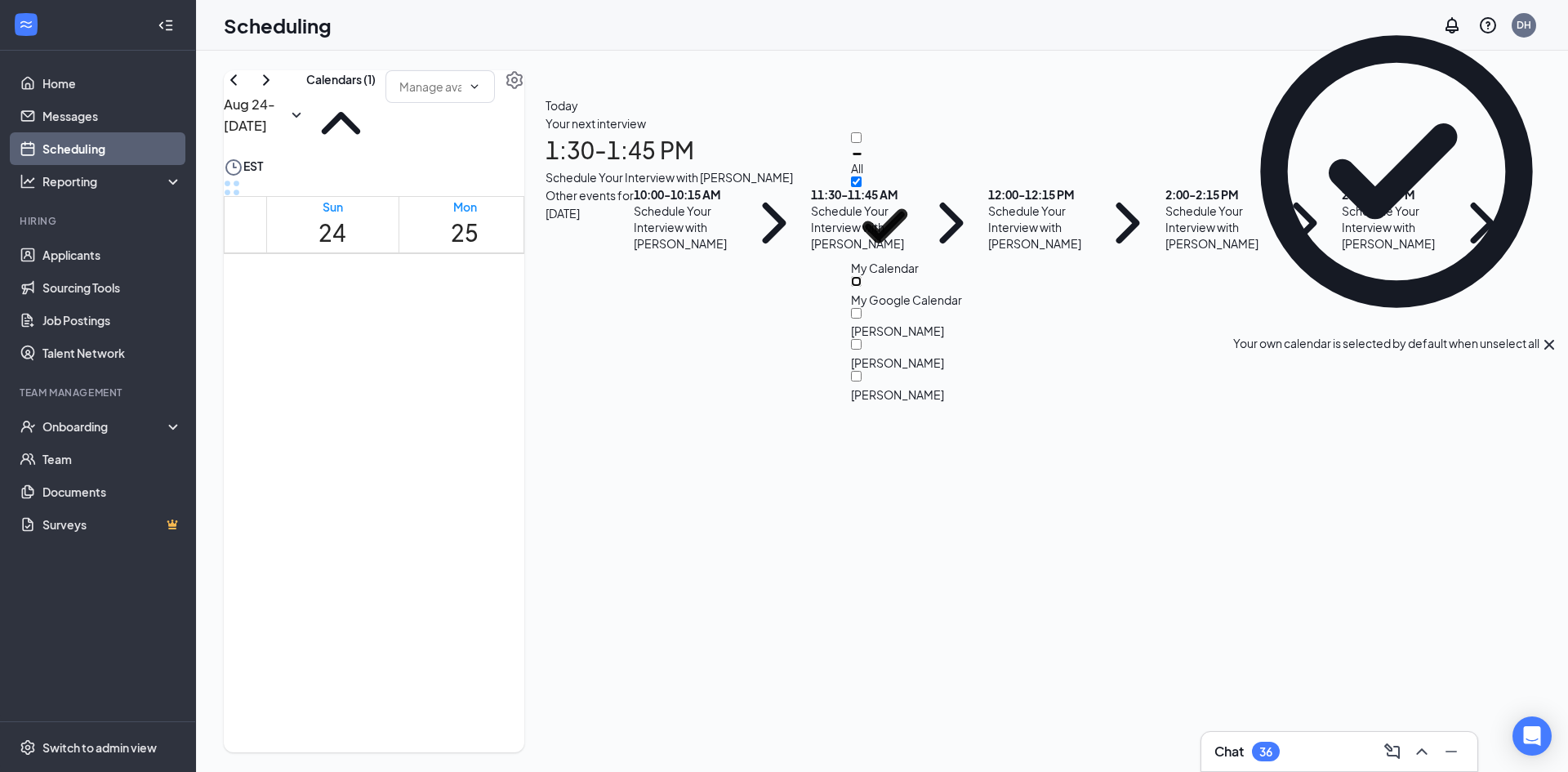
click at [862, 276] on input "My Google Calendar" at bounding box center [856, 282] width 11 height 11
checkbox input "true"
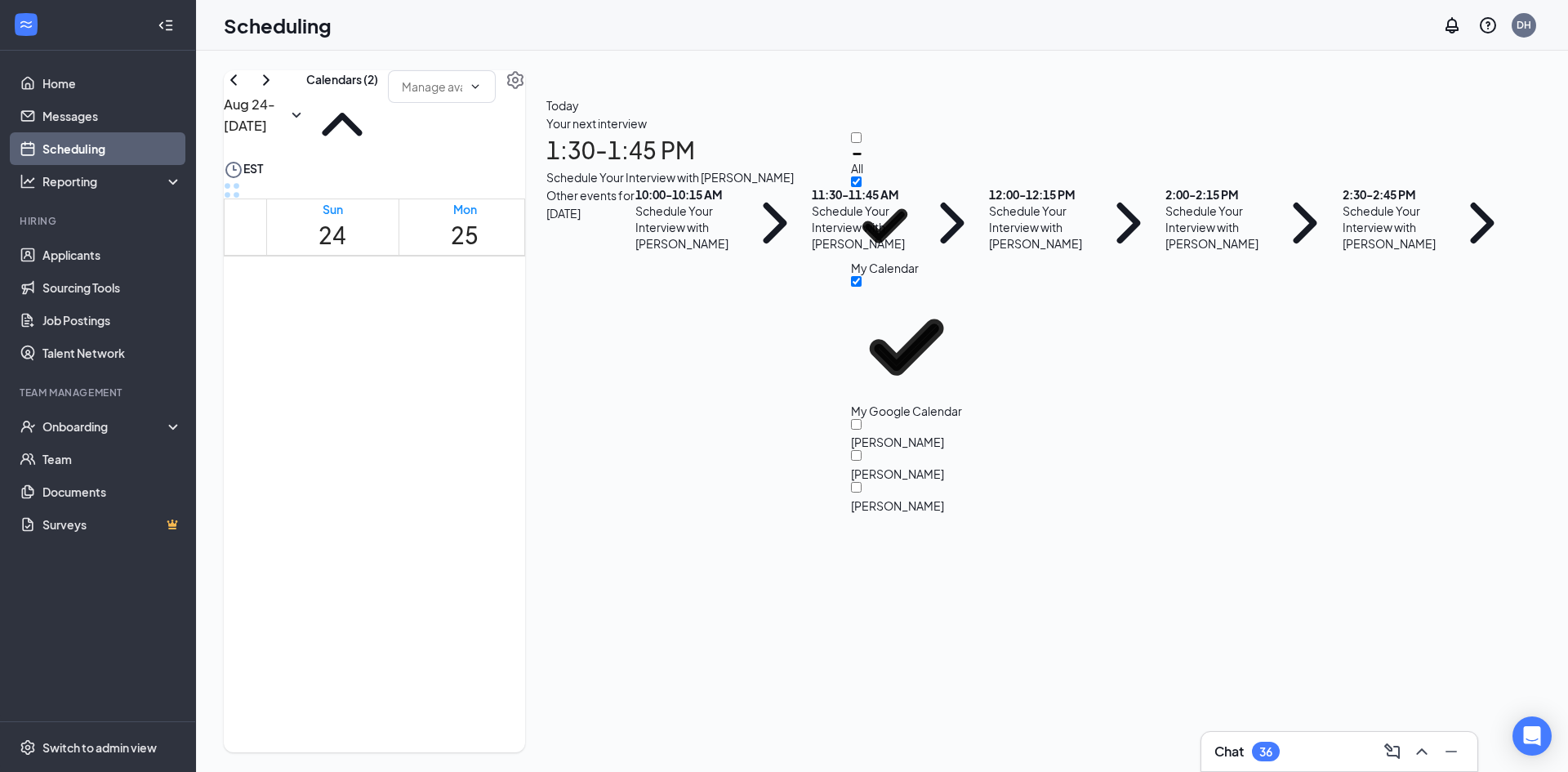
click at [587, 65] on div "Aug 24 - Aug 30 Calendars (2) EST Sun 24 Mon 25 Tue 26 Wed 27 Thu 28 Fri 29 Sat…" at bounding box center [882, 411] width 1372 height 721
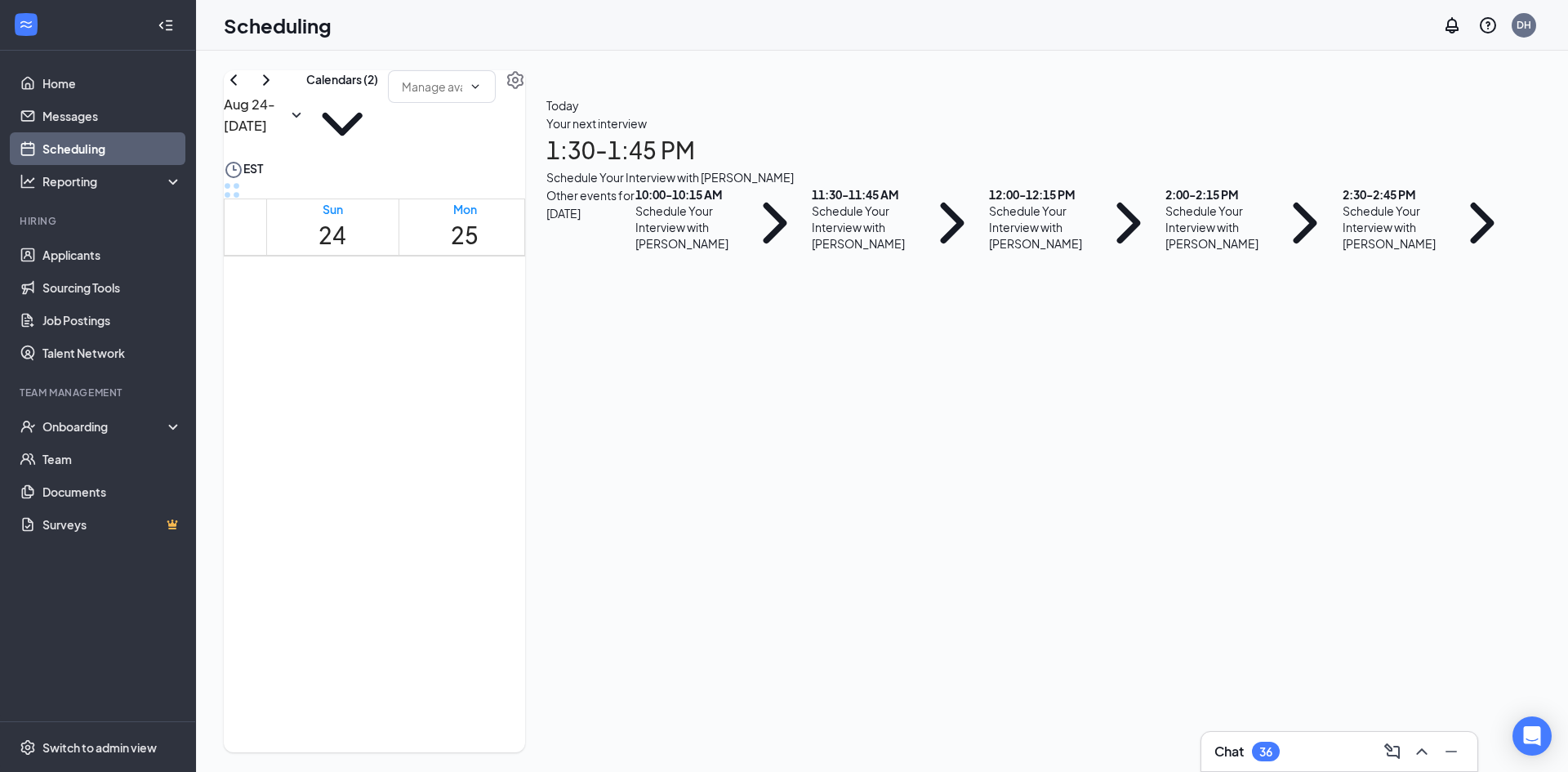
scroll to position [58, 0]
click at [738, 252] on div "Schedule Your Interview with Jarrod Carter" at bounding box center [686, 227] width 103 height 49
click at [704, 361] on span "Confirmed" at bounding box center [676, 369] width 55 height 16
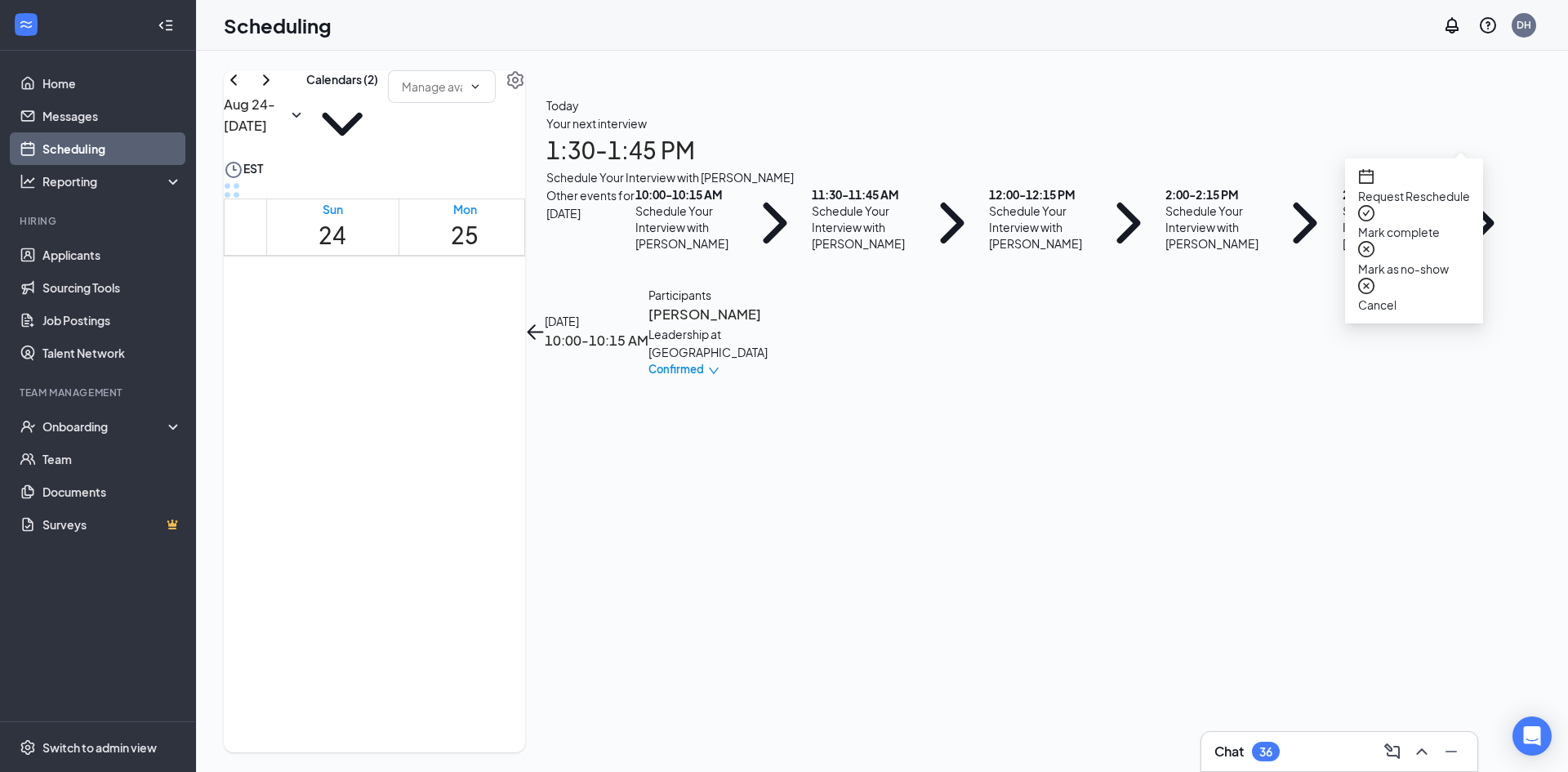
click at [1405, 260] on span "Mark as no-show" at bounding box center [1414, 269] width 112 height 18
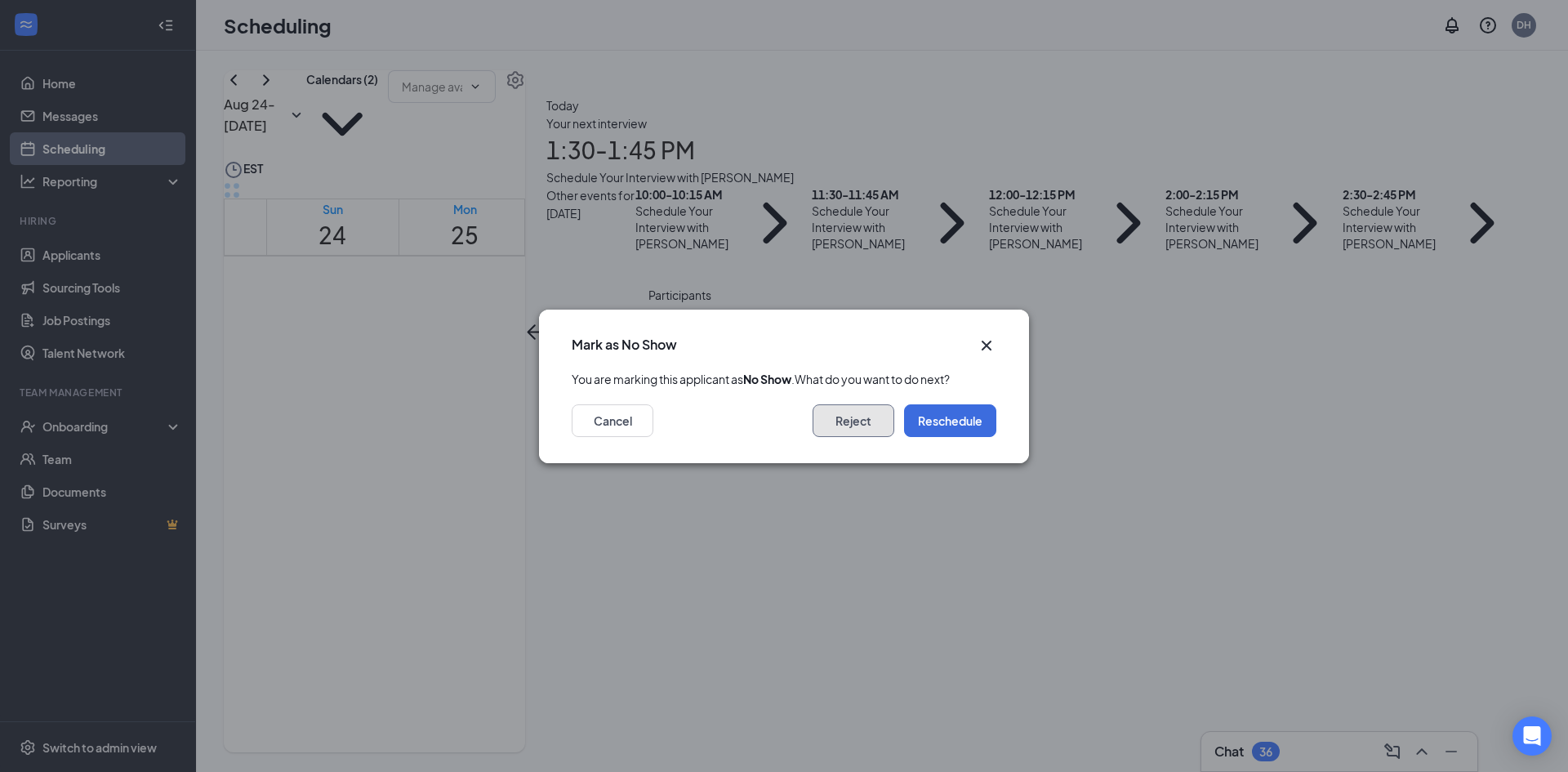
click at [881, 425] on button "Reject" at bounding box center [854, 421] width 81 height 33
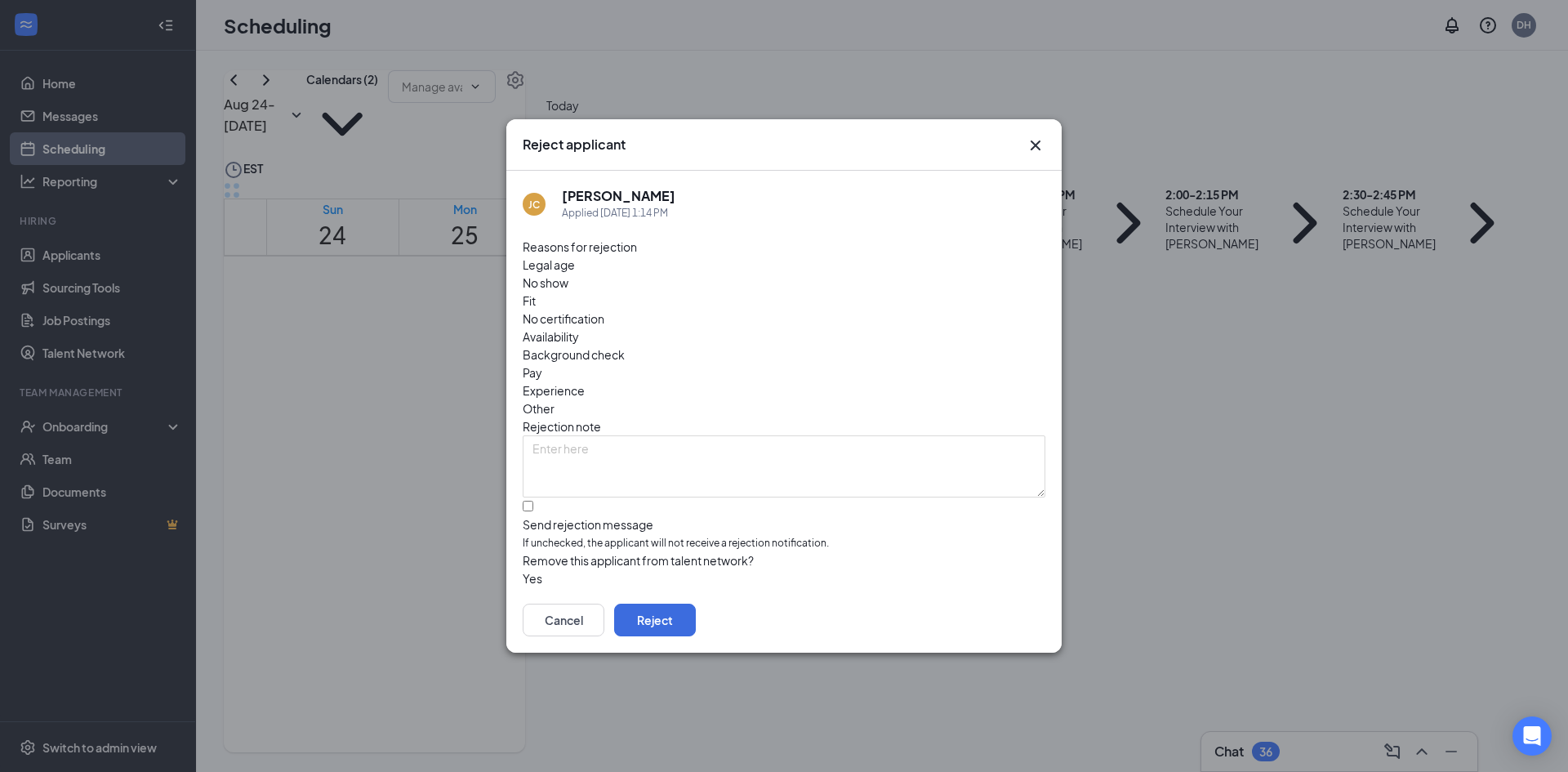
click at [568, 287] on span "No show" at bounding box center [546, 283] width 46 height 18
click at [1001, 627] on div "Cancel Reject" at bounding box center [784, 619] width 555 height 65
click at [695, 616] on button "Reject" at bounding box center [655, 619] width 81 height 33
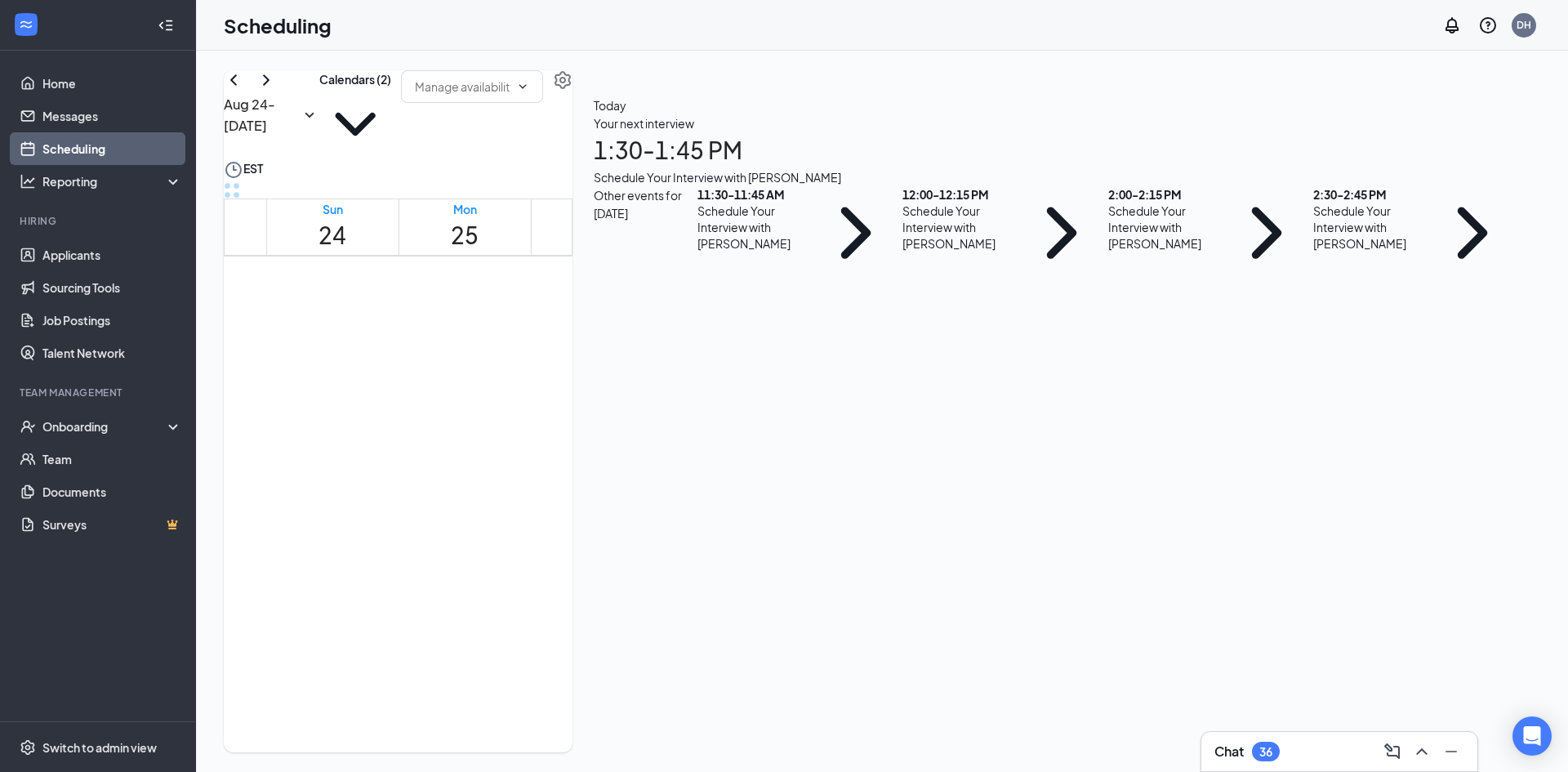
click at [809, 252] on div "Schedule Your Interview with [PERSON_NAME]" at bounding box center [753, 227] width 112 height 49
click at [751, 380] on span "Confirmed" at bounding box center [723, 388] width 55 height 16
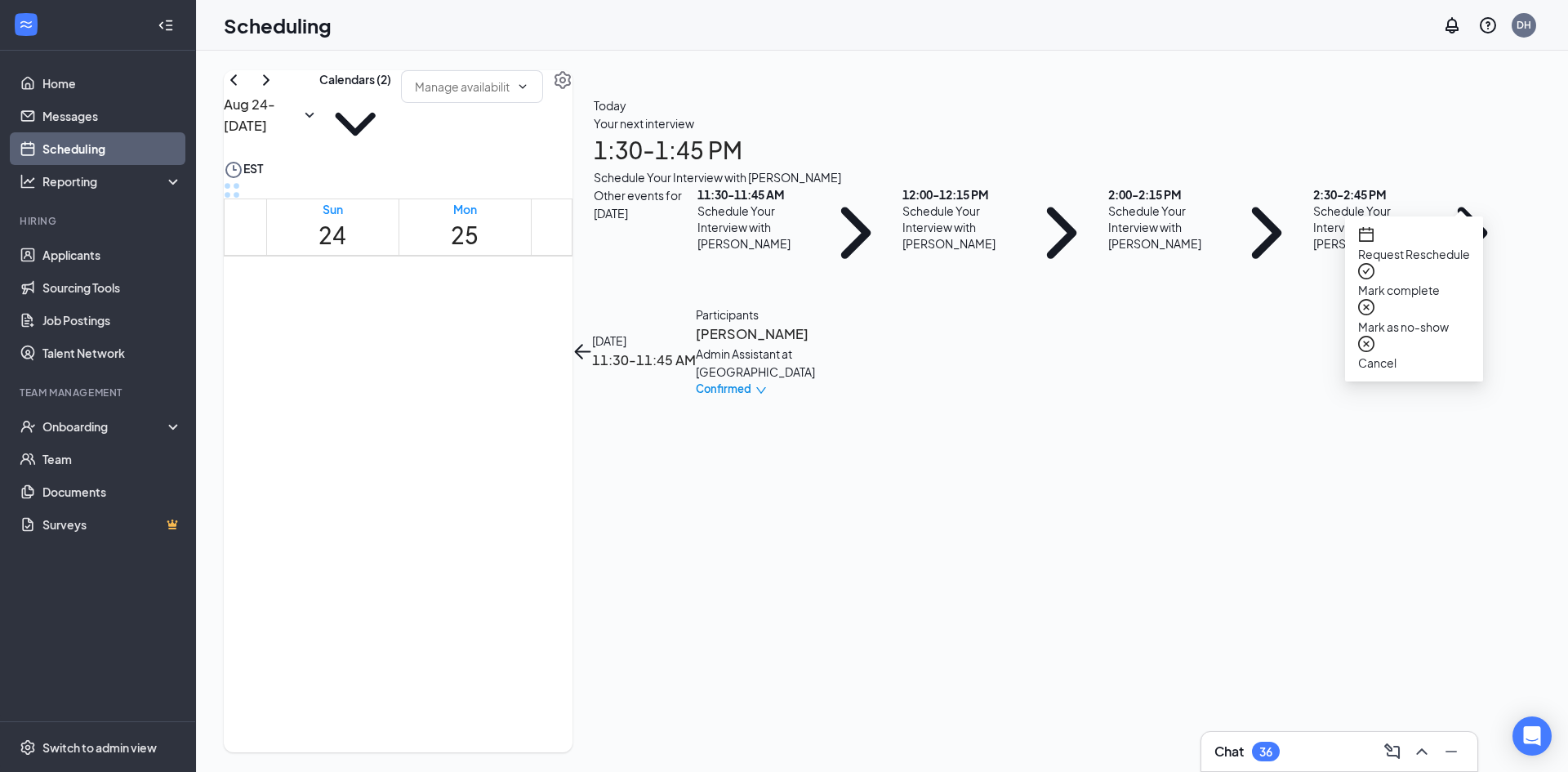
click at [1390, 281] on span "Mark complete" at bounding box center [1414, 290] width 112 height 18
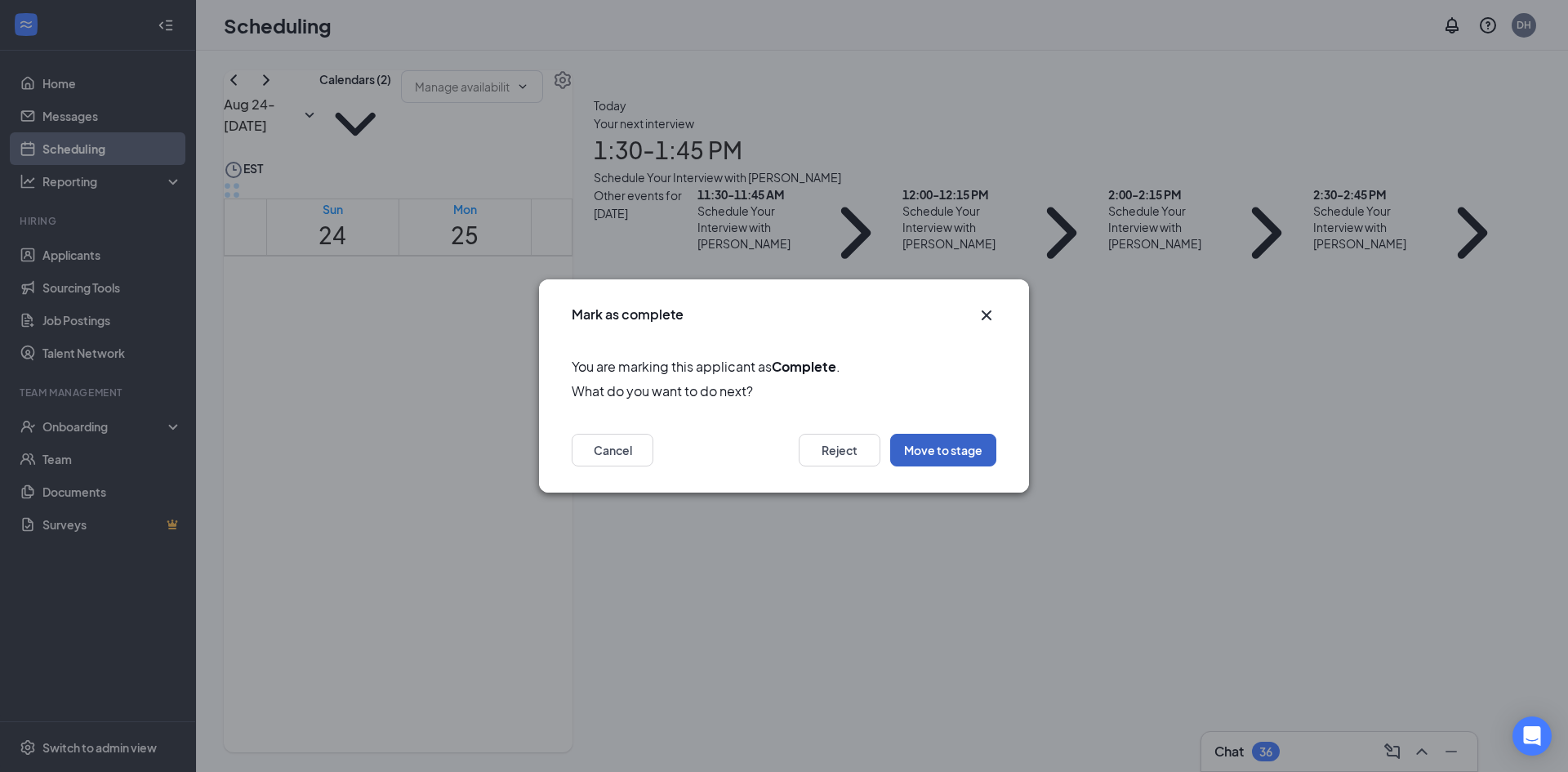
click at [987, 442] on button "Move to stage" at bounding box center [944, 450] width 107 height 33
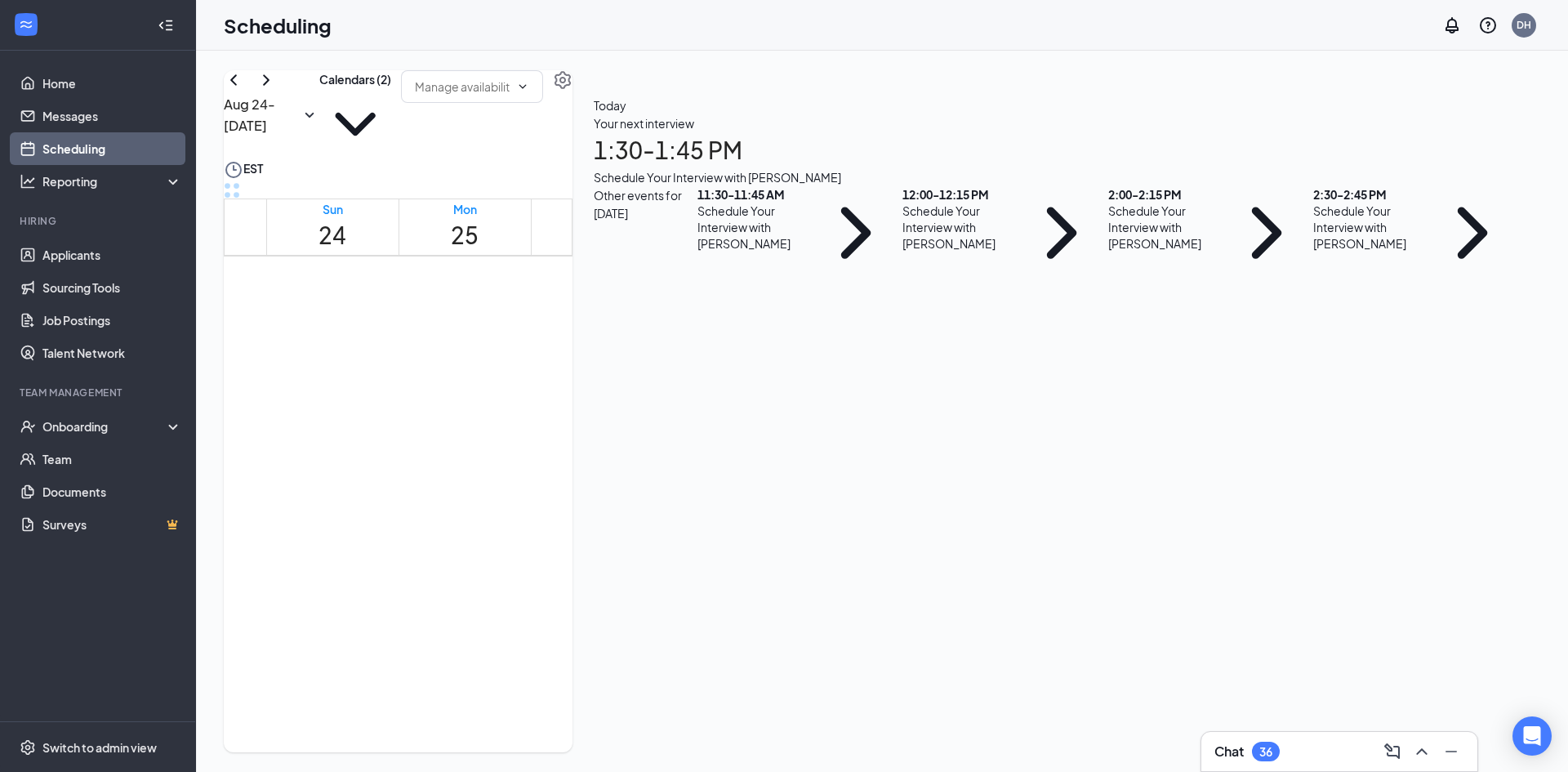
click at [809, 252] on div "Schedule Your Interview with [PERSON_NAME]" at bounding box center [753, 227] width 112 height 49
click at [751, 380] on span "Confirmed" at bounding box center [723, 388] width 55 height 16
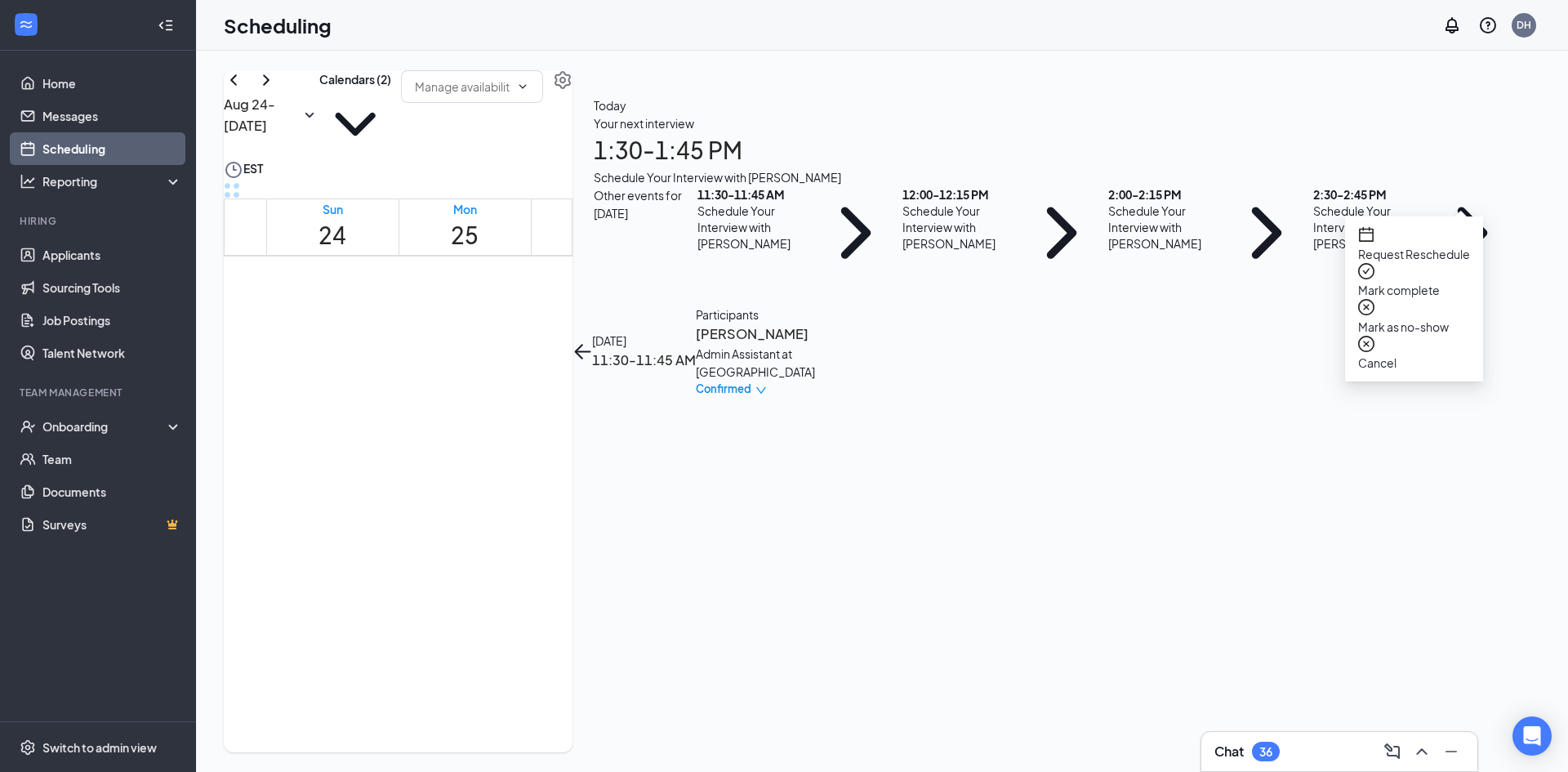
click at [1410, 281] on span "Mark complete" at bounding box center [1414, 290] width 112 height 18
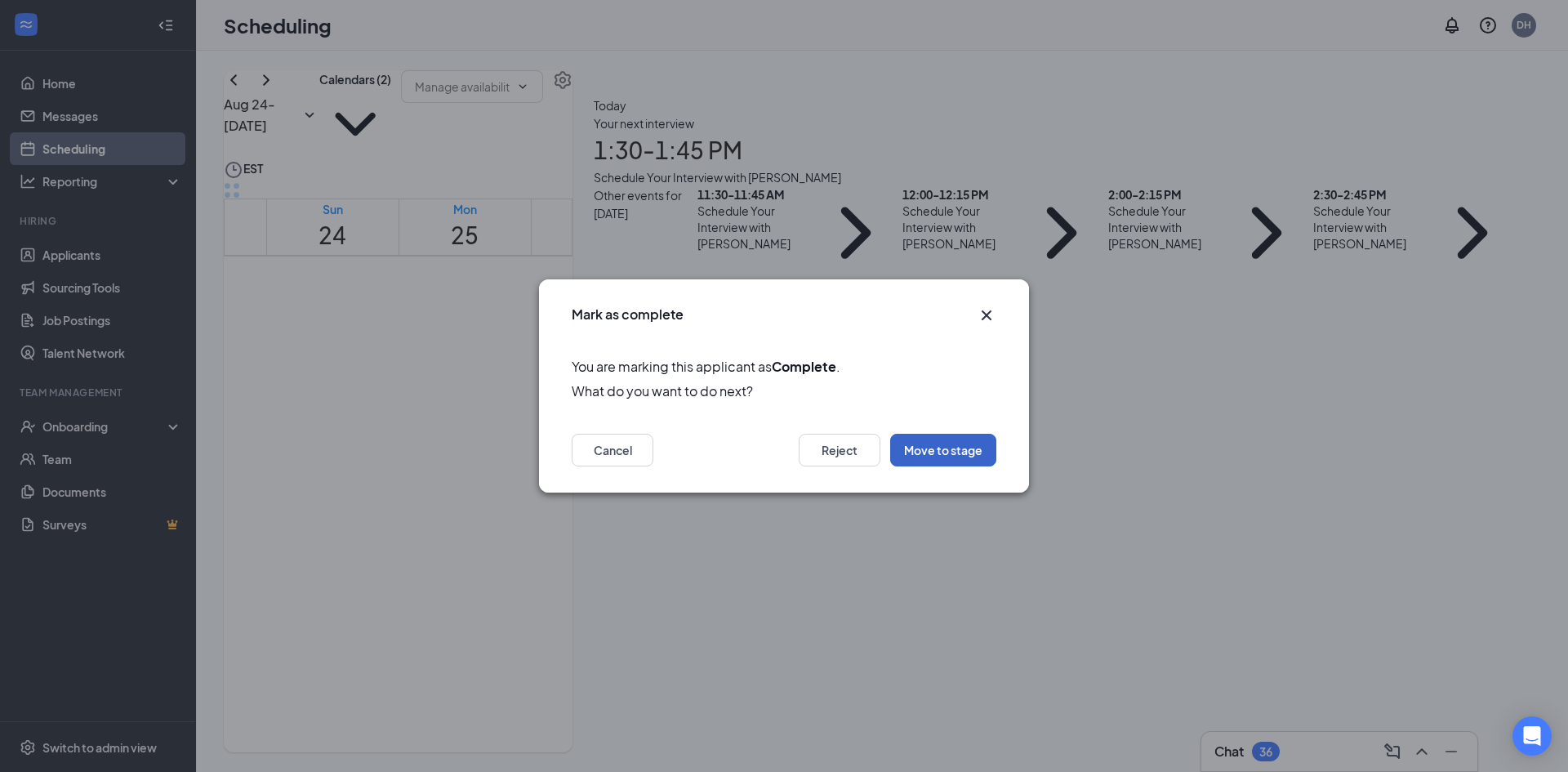
click at [952, 451] on button "Move to stage" at bounding box center [944, 450] width 107 height 33
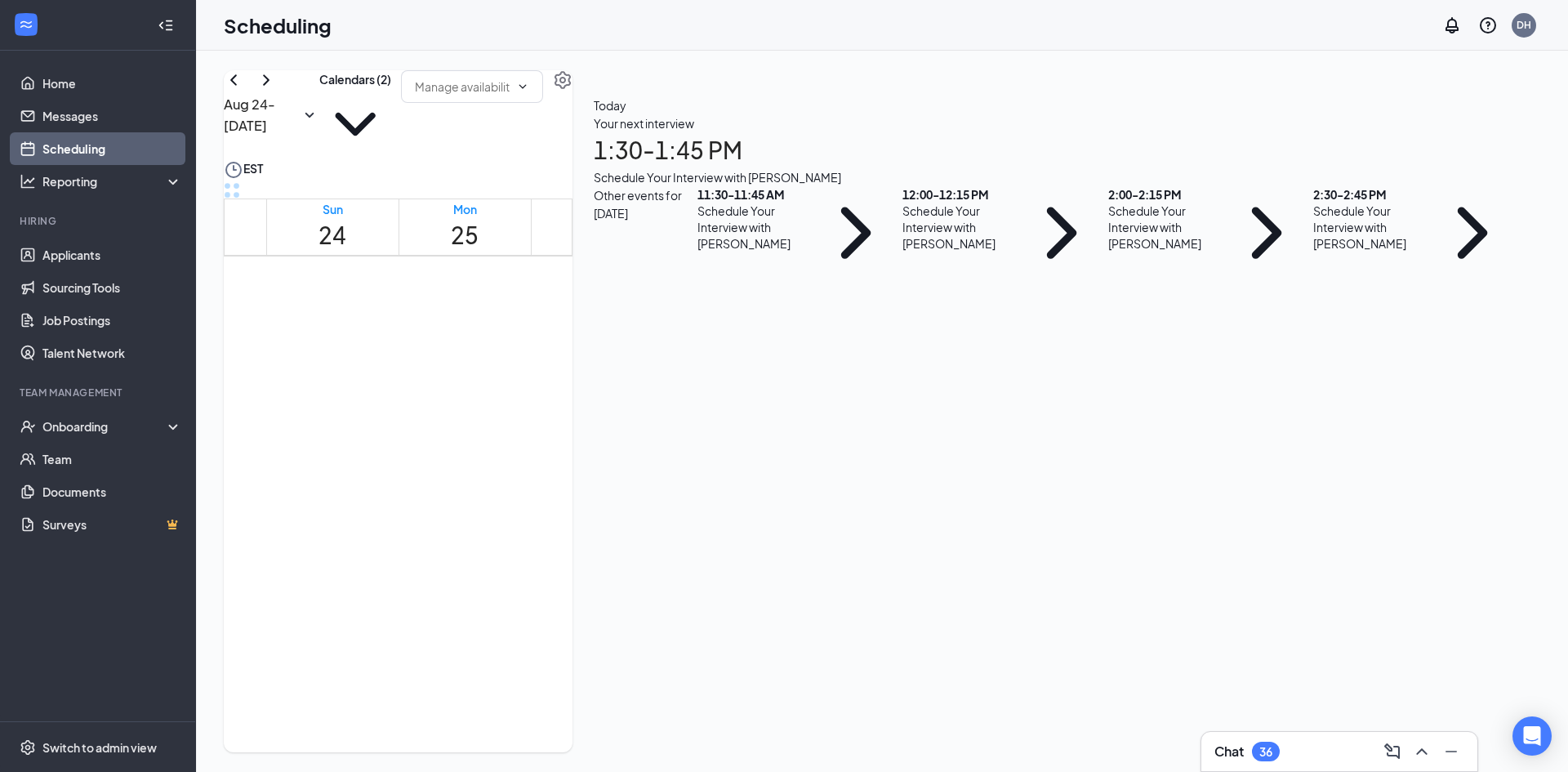
click at [1014, 252] on div "Schedule Your Interview with Sydney Haskin" at bounding box center [958, 227] width 112 height 49
click at [867, 380] on div "Confirmed" at bounding box center [781, 388] width 172 height 16
click at [767, 380] on div "Confirmed" at bounding box center [731, 388] width 71 height 16
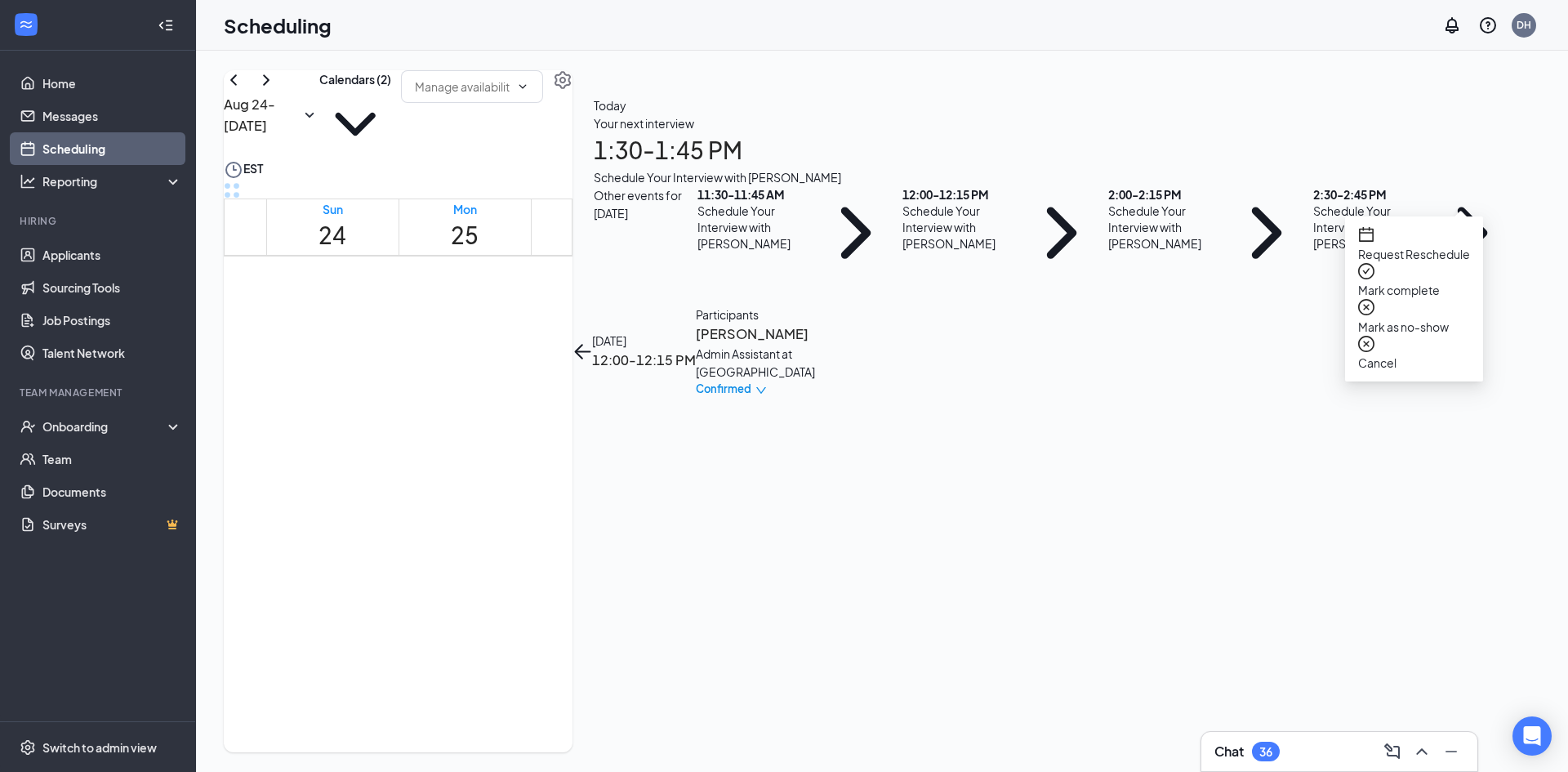
click at [1404, 318] on span "Mark as no-show" at bounding box center [1414, 327] width 112 height 18
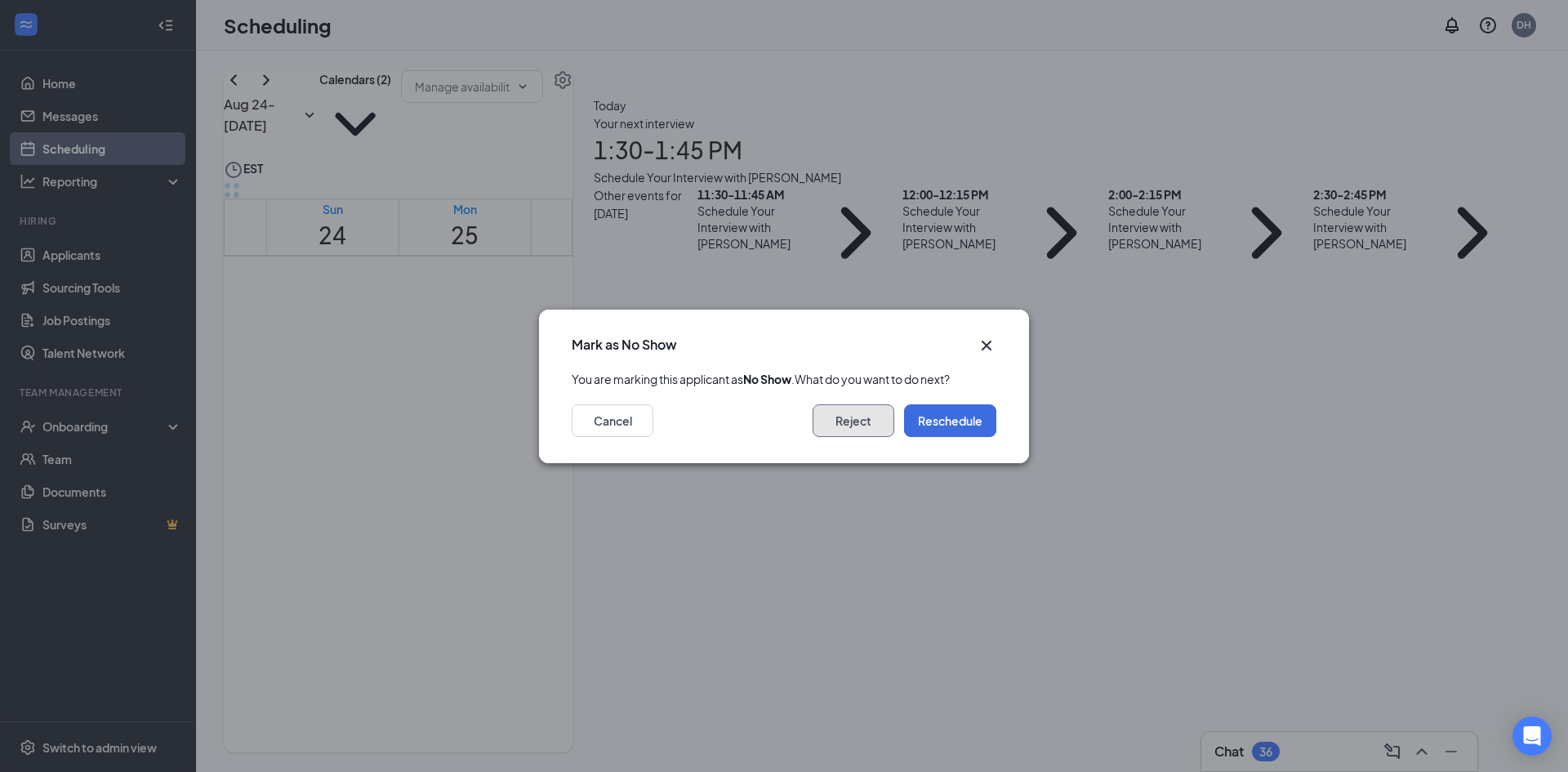
click at [840, 435] on button "Reject" at bounding box center [854, 421] width 81 height 33
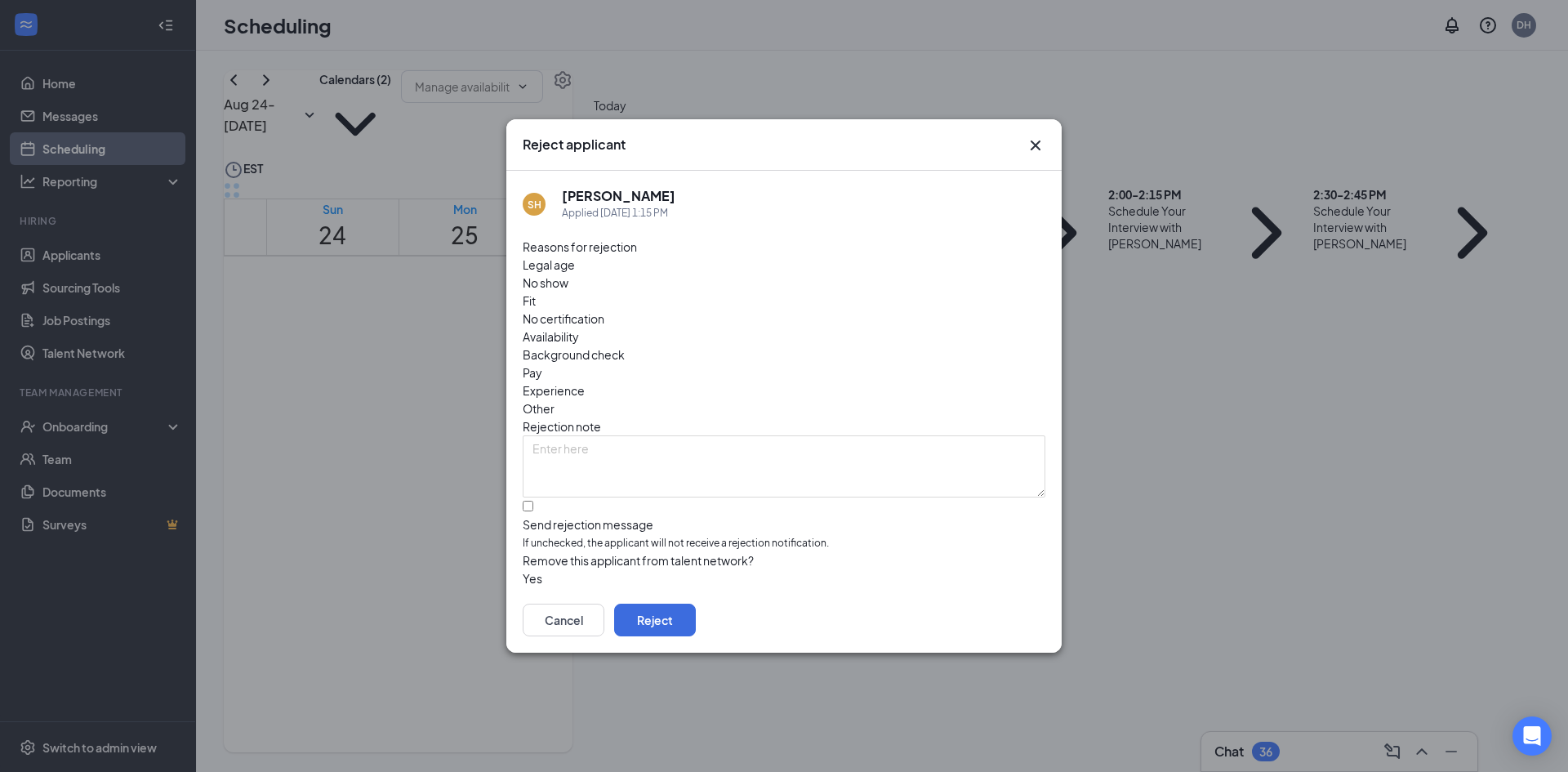
click at [632, 292] on div "No show" at bounding box center [784, 283] width 523 height 18
click at [695, 603] on button "Reject" at bounding box center [655, 619] width 81 height 33
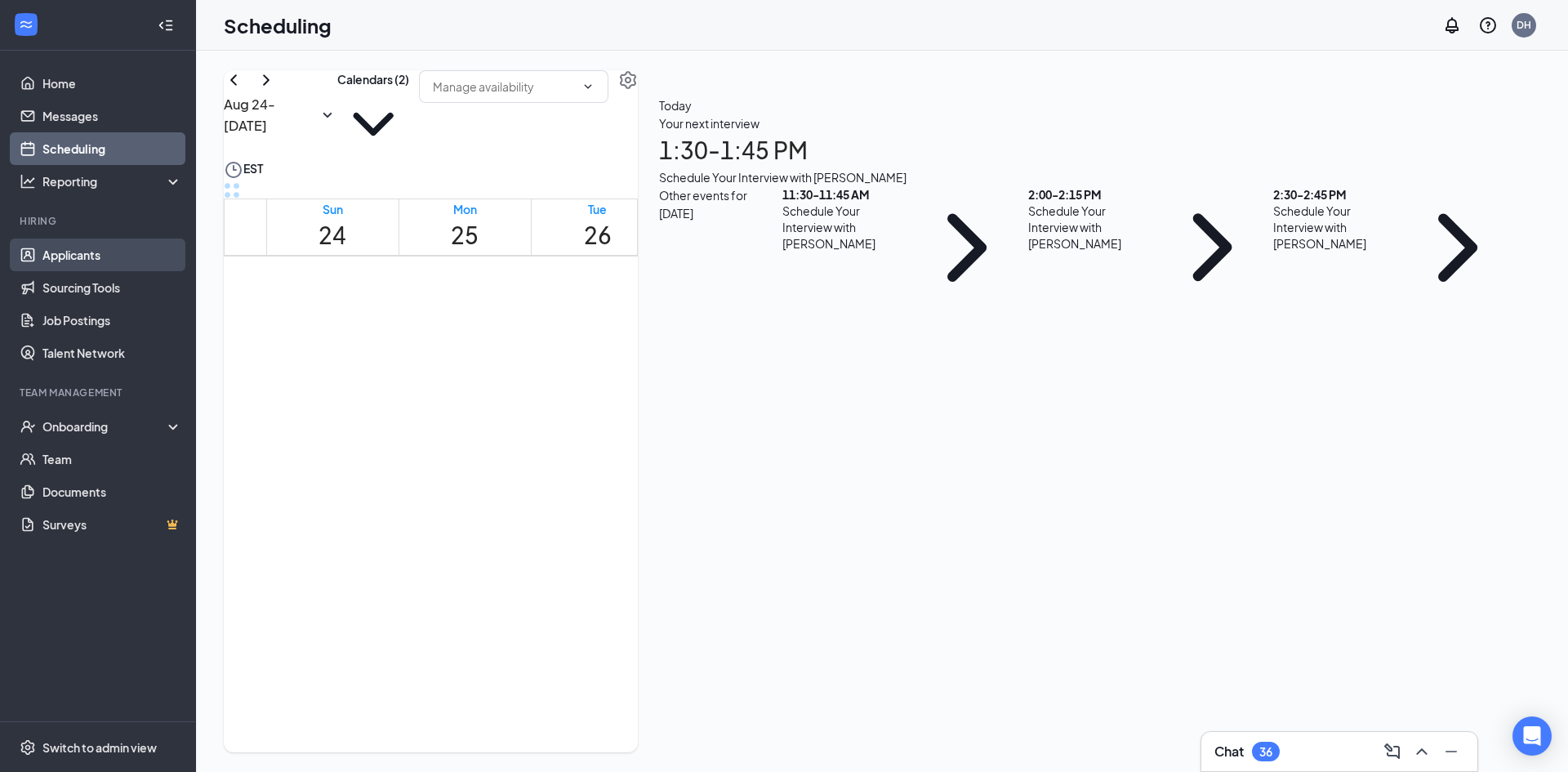
click at [83, 260] on link "Applicants" at bounding box center [112, 255] width 140 height 33
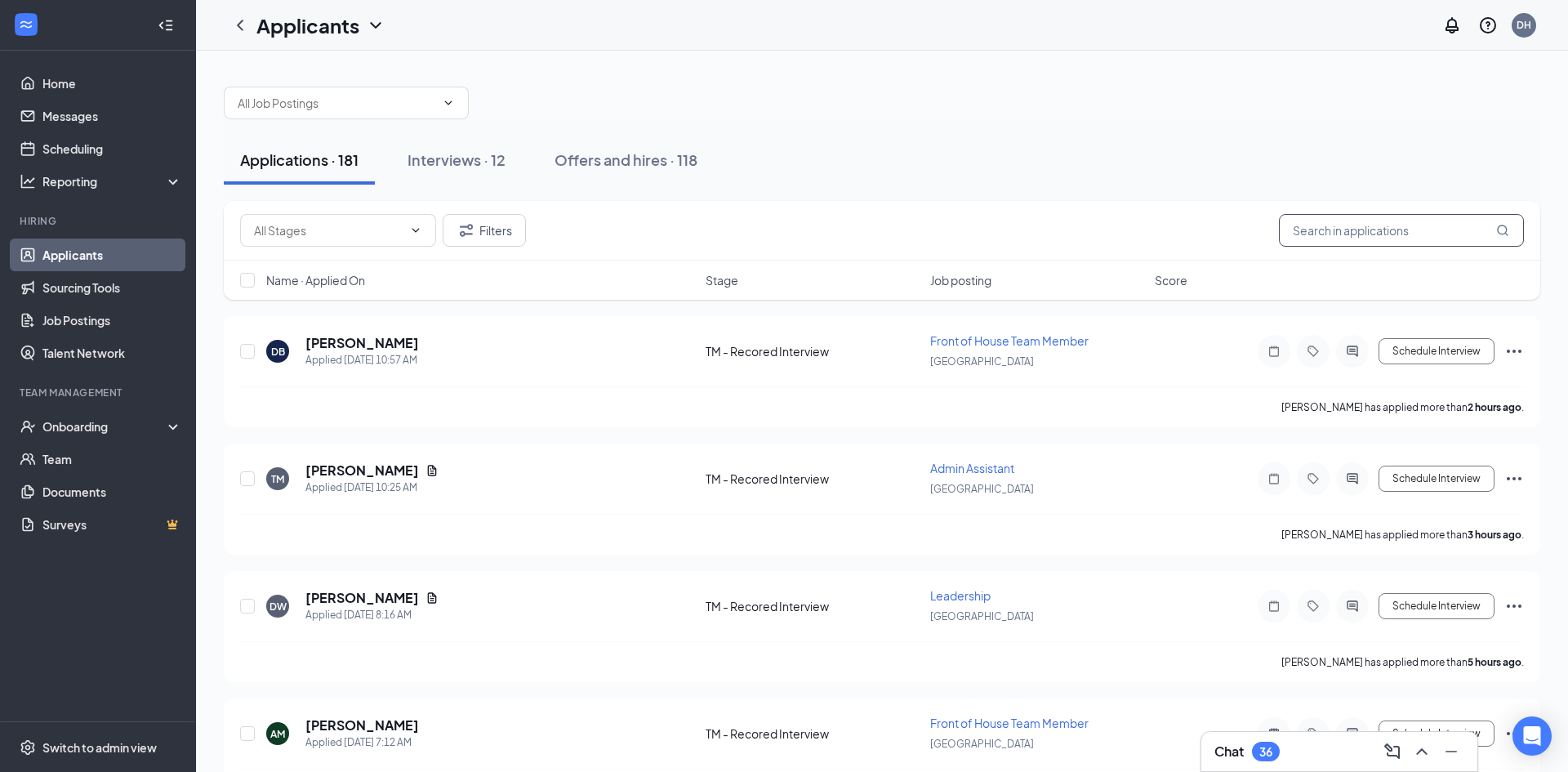
click at [1305, 231] on input "text" at bounding box center [1401, 230] width 245 height 33
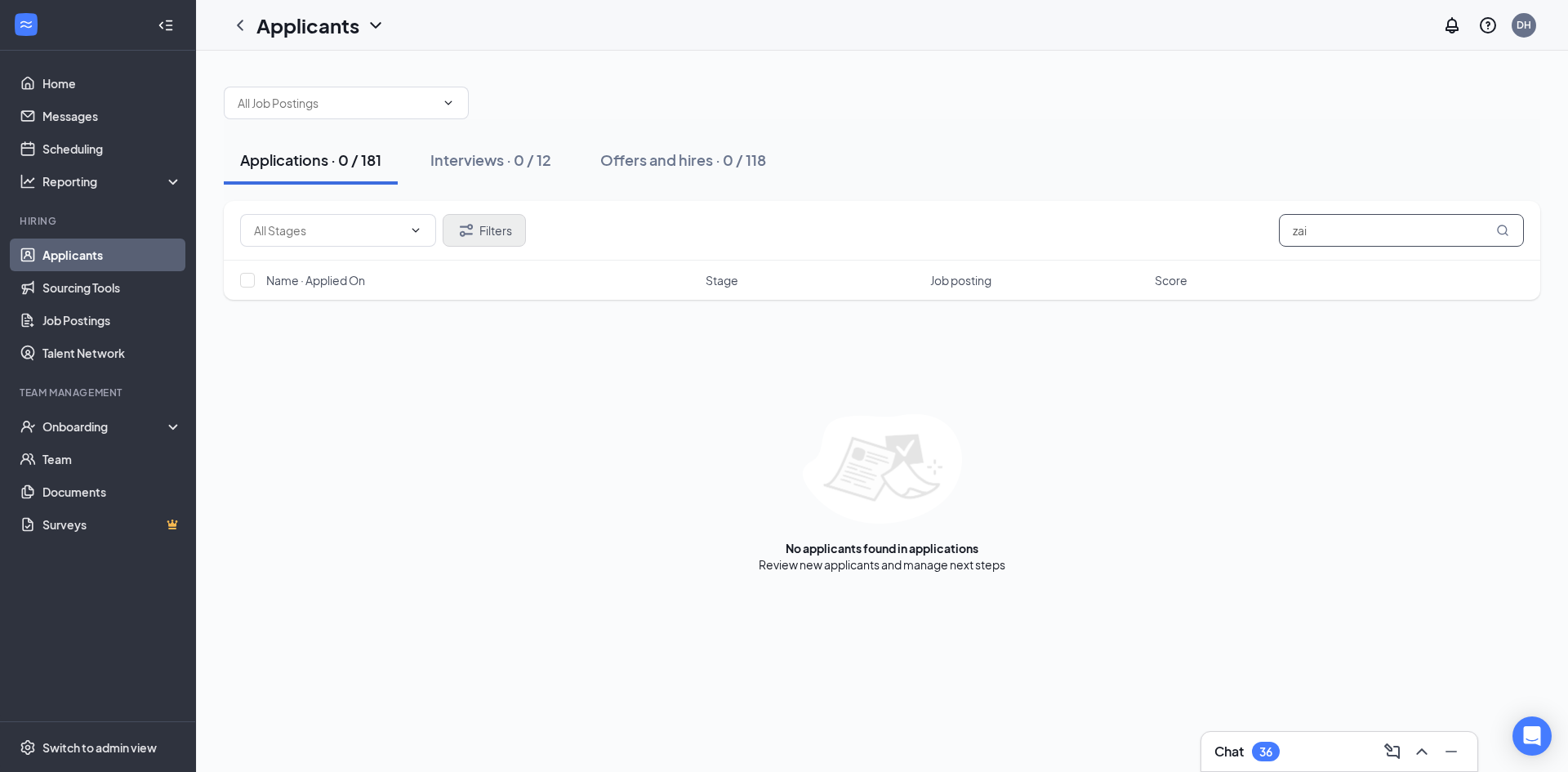
type input "zai"
click at [490, 233] on button "Filters" at bounding box center [484, 230] width 83 height 33
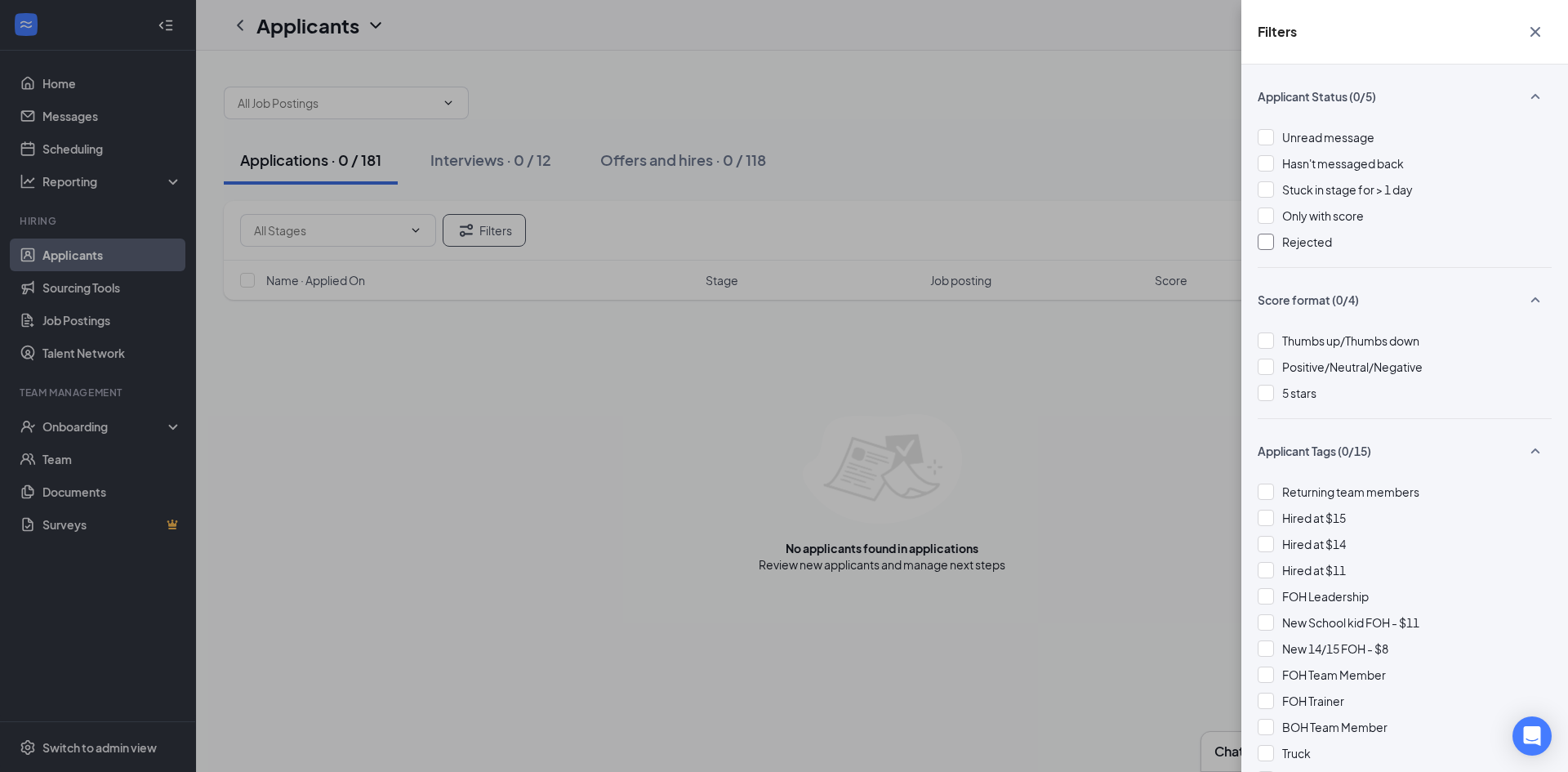
click at [1264, 237] on div at bounding box center [1266, 242] width 16 height 16
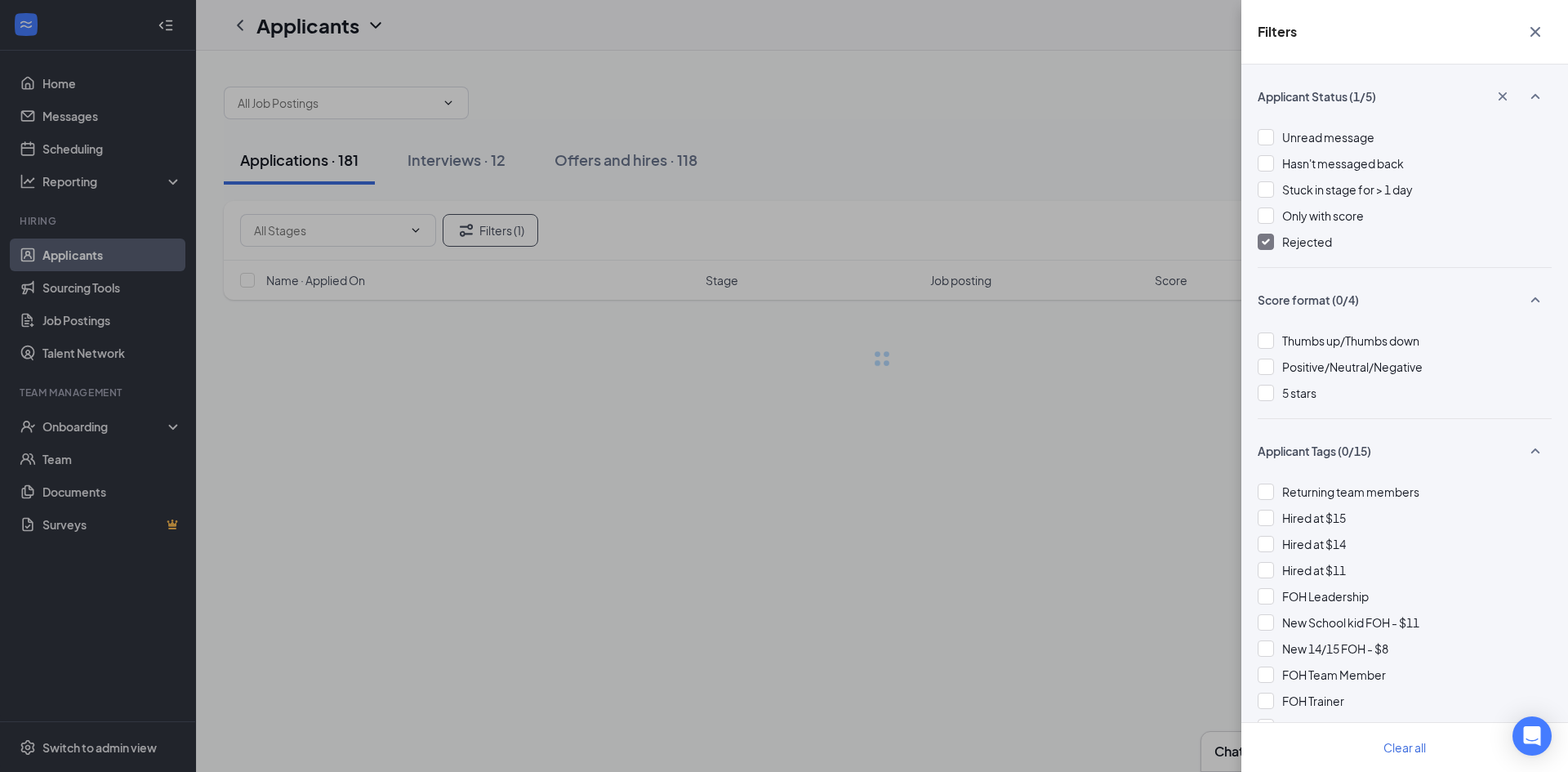
click at [1542, 33] on icon "Cross" at bounding box center [1535, 32] width 20 height 20
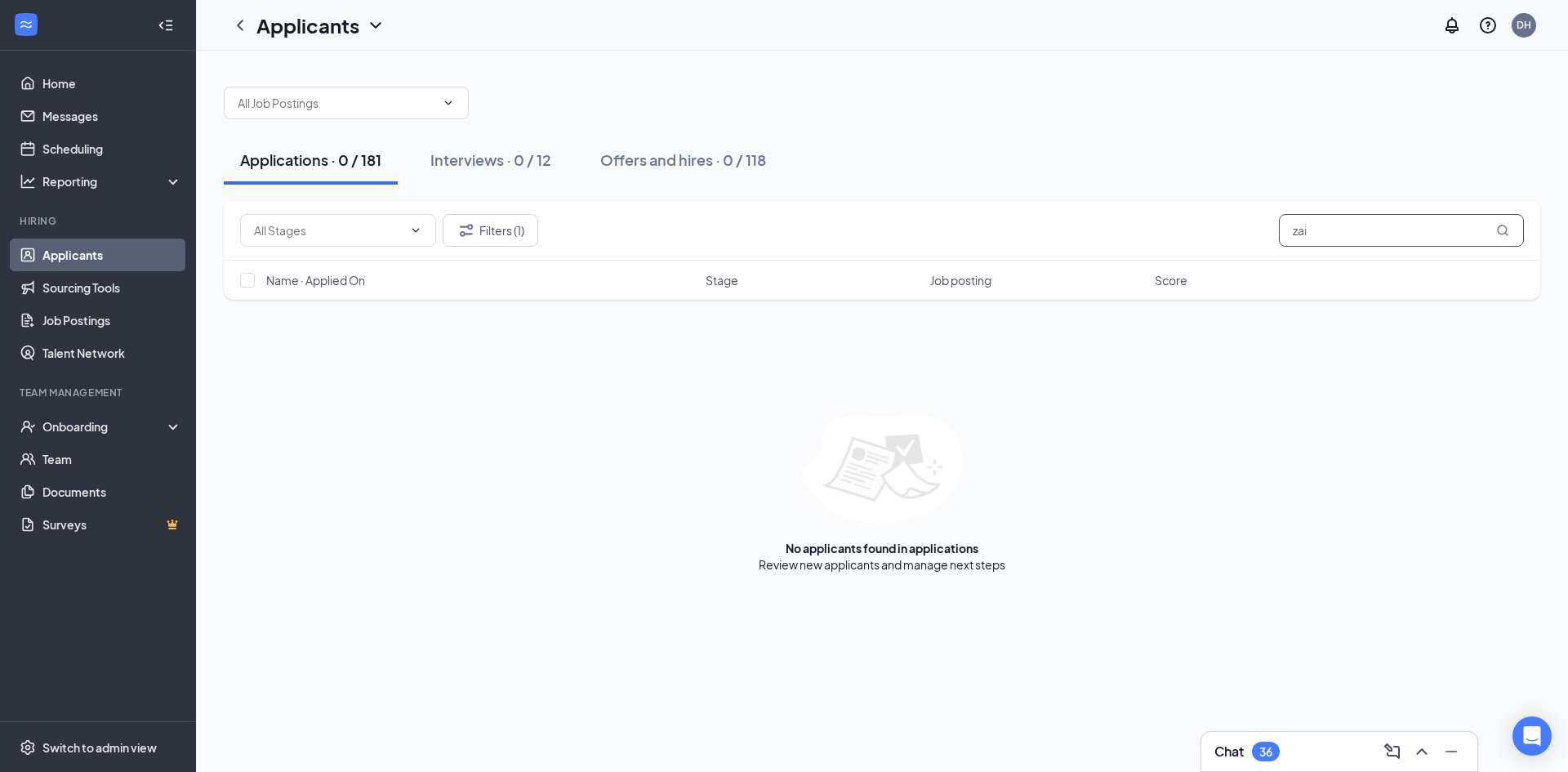
click at [1381, 243] on input "zai" at bounding box center [1401, 230] width 245 height 33
type input "zdrame0918@gmail.com"
click at [509, 223] on button "Filters (1)" at bounding box center [490, 230] width 96 height 33
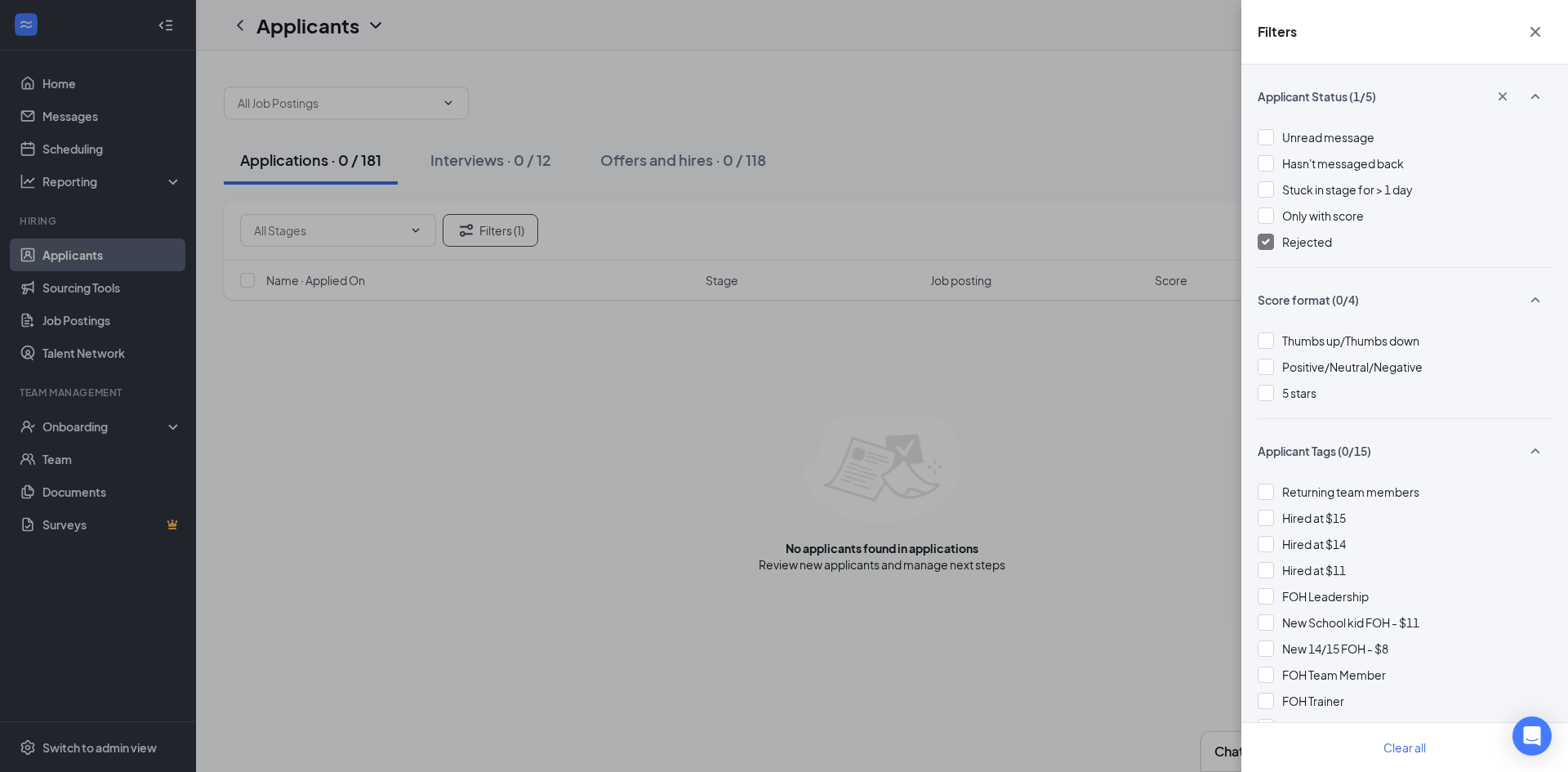
click at [1258, 237] on div at bounding box center [1266, 242] width 16 height 16
click at [1531, 30] on icon "Cross" at bounding box center [1535, 32] width 20 height 20
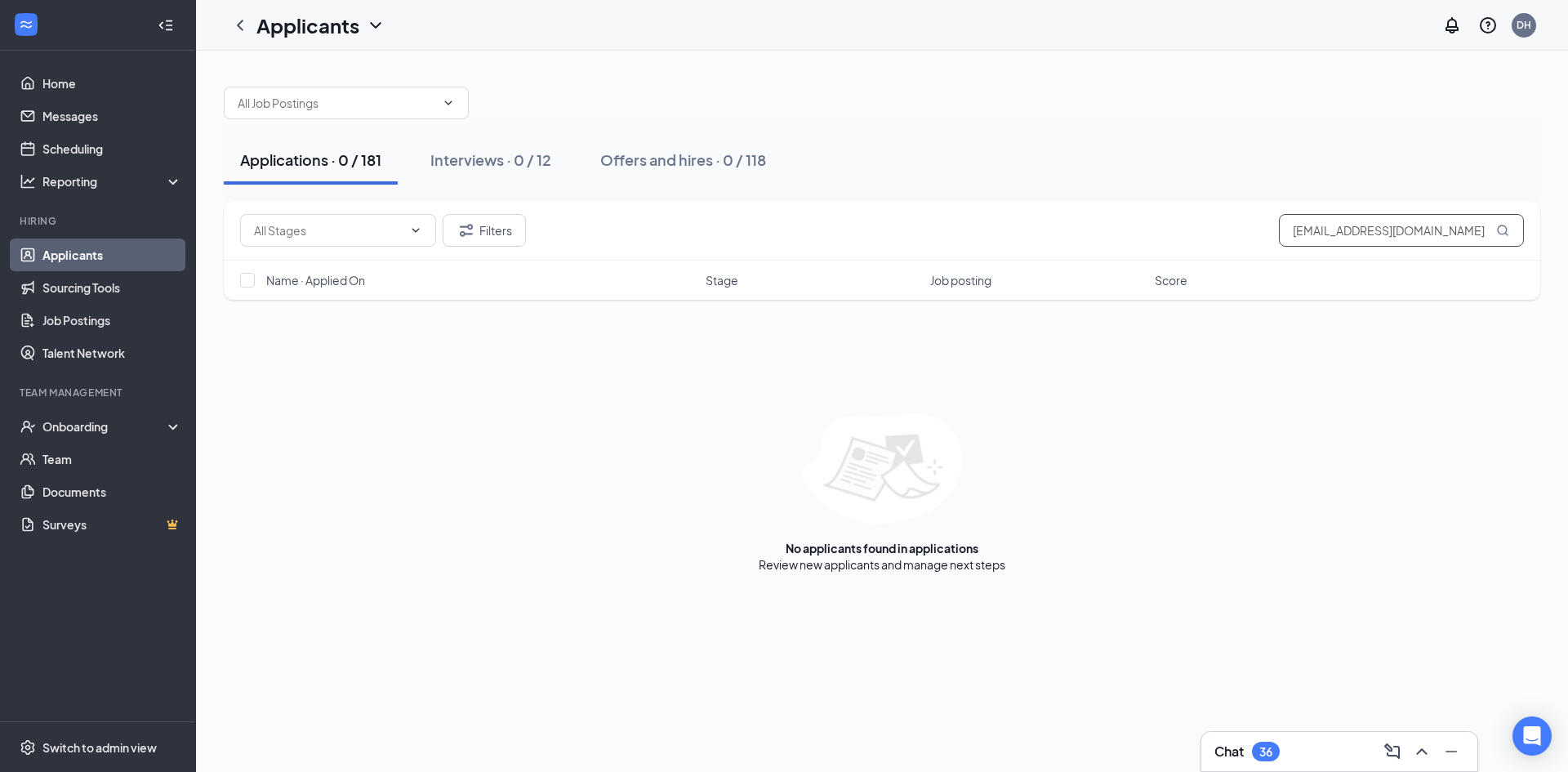
click at [1415, 228] on input "zdrame0918@gmail.com" at bounding box center [1401, 230] width 245 height 33
type input "sydney"
click at [508, 229] on button "Filters" at bounding box center [484, 230] width 83 height 33
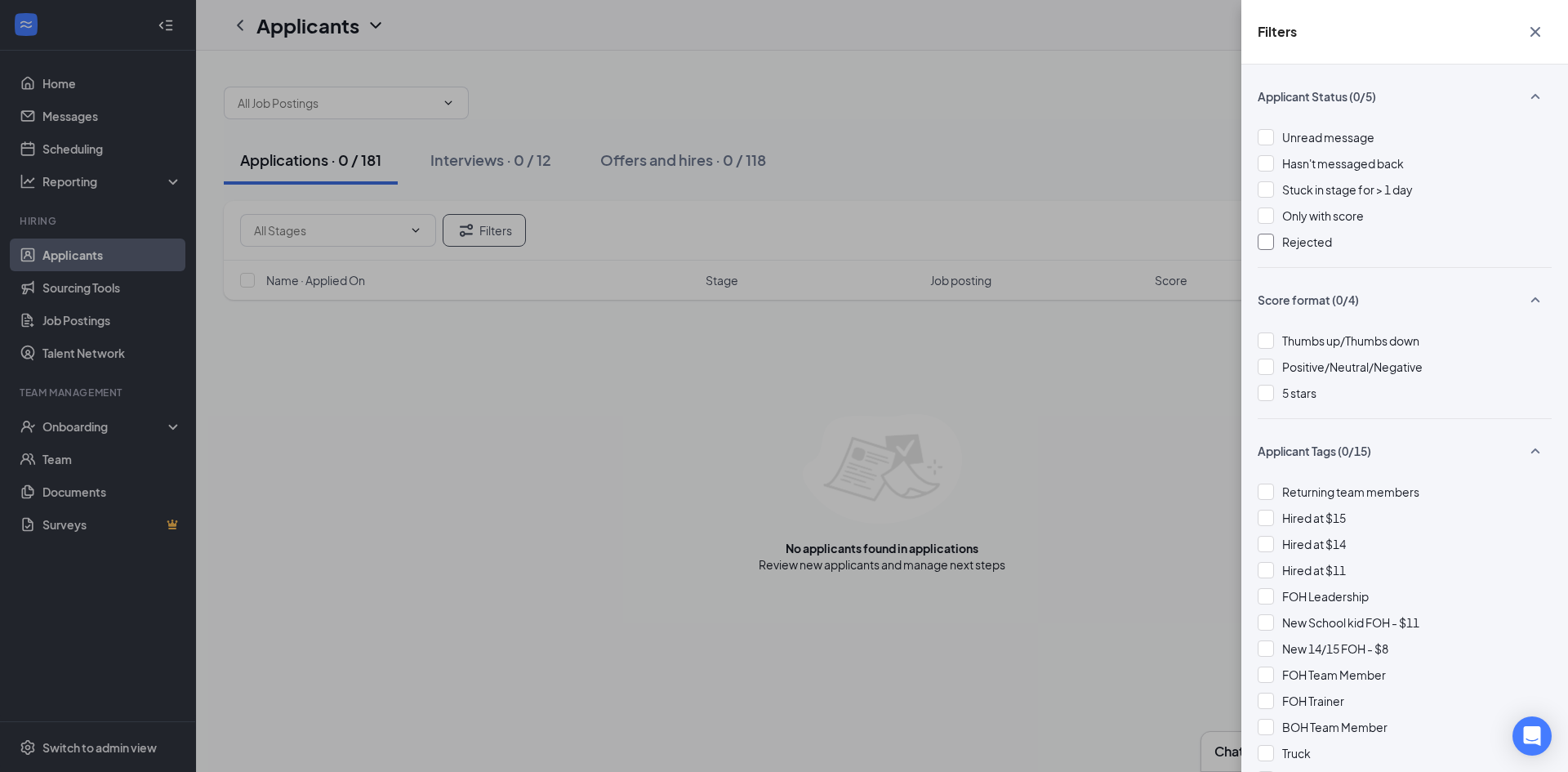
click at [1265, 245] on div at bounding box center [1266, 242] width 16 height 16
click at [1540, 35] on icon "Cross" at bounding box center [1535, 32] width 20 height 20
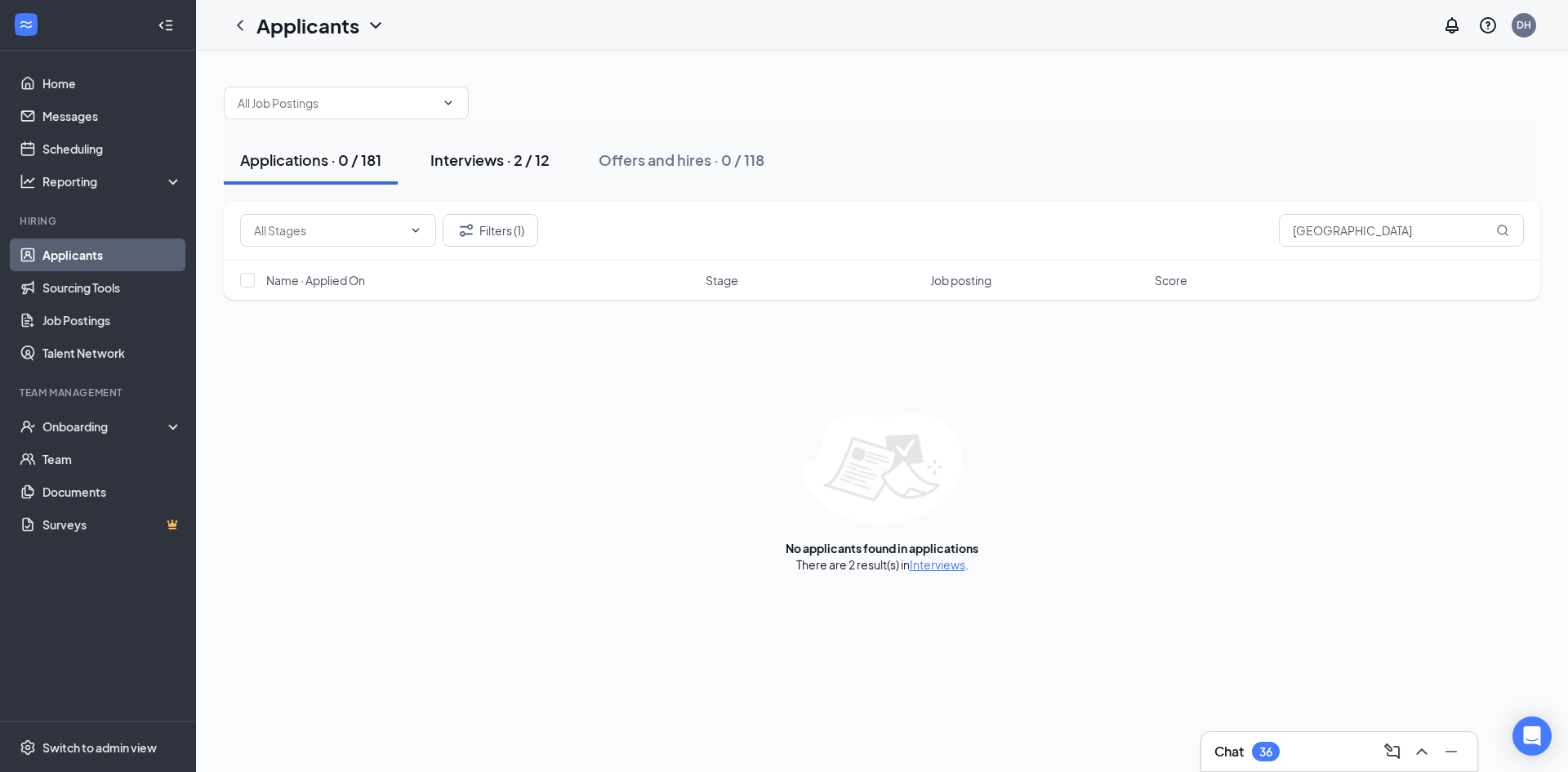
click at [527, 149] on div "Interviews · 2 / 12" at bounding box center [490, 159] width 119 height 21
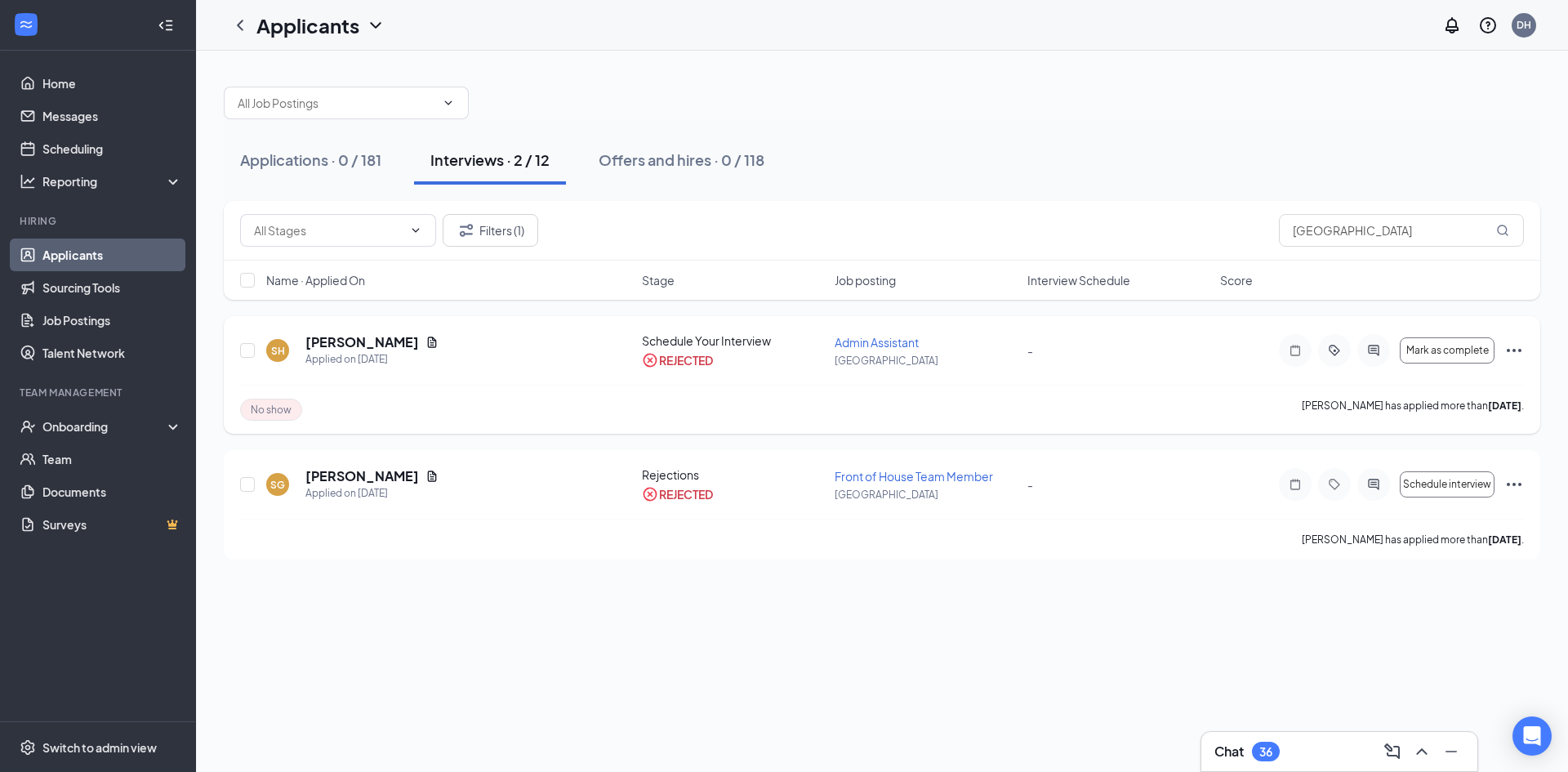
click at [1512, 355] on icon "Ellipses" at bounding box center [1515, 350] width 20 height 20
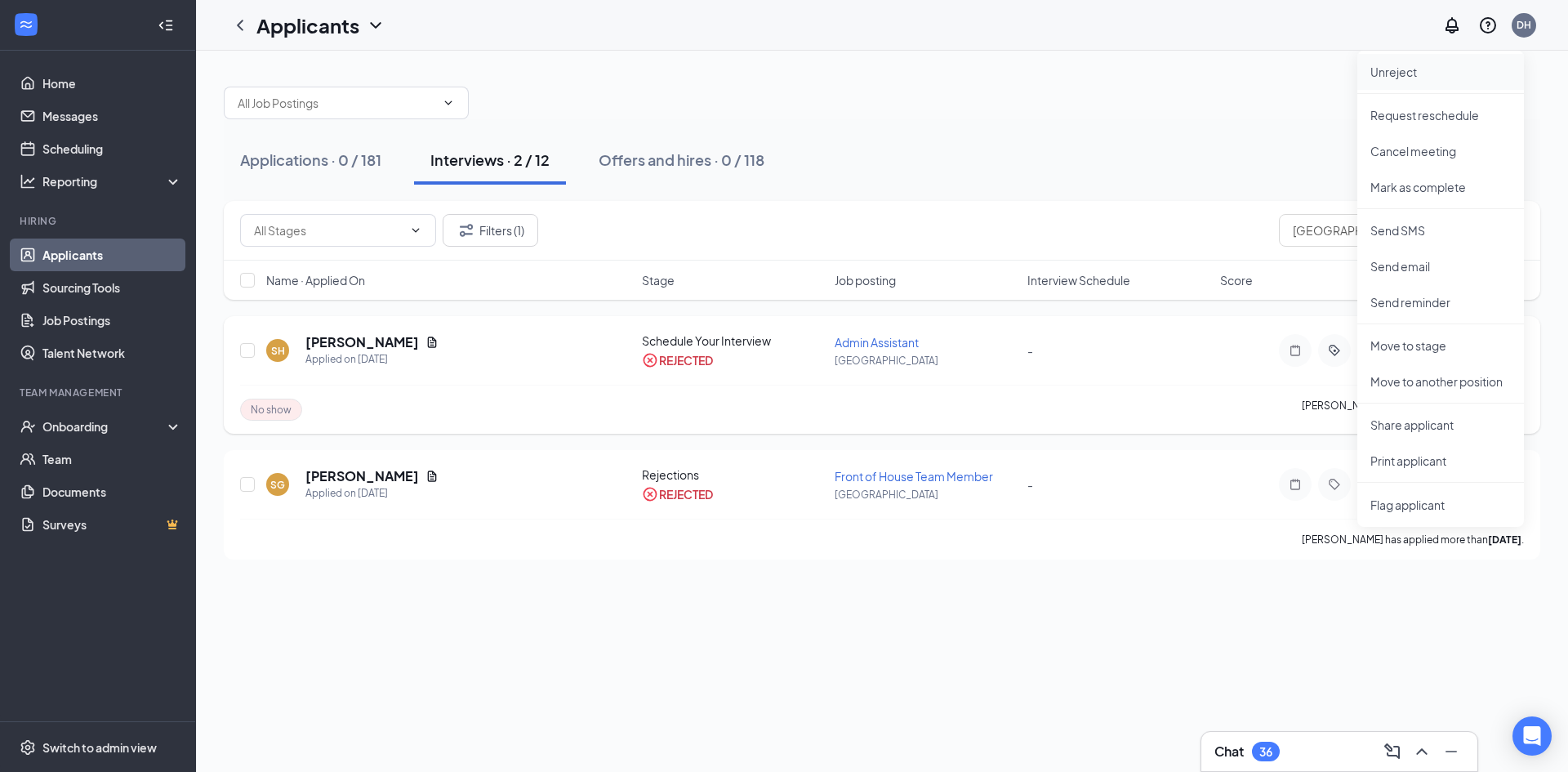
click at [1381, 71] on p "Unreject" at bounding box center [1441, 72] width 141 height 16
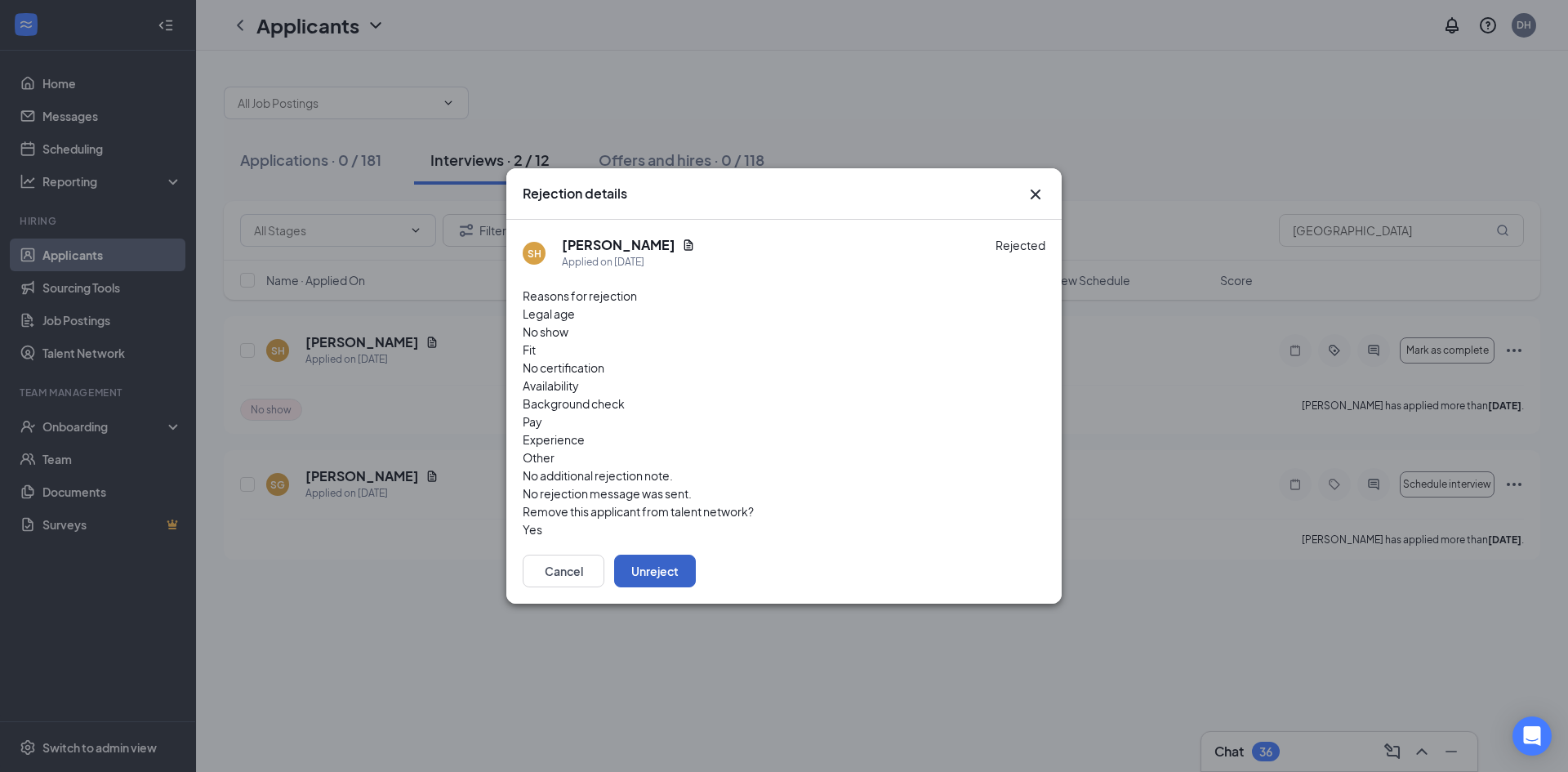
click at [695, 554] on button "Unreject" at bounding box center [655, 571] width 81 height 33
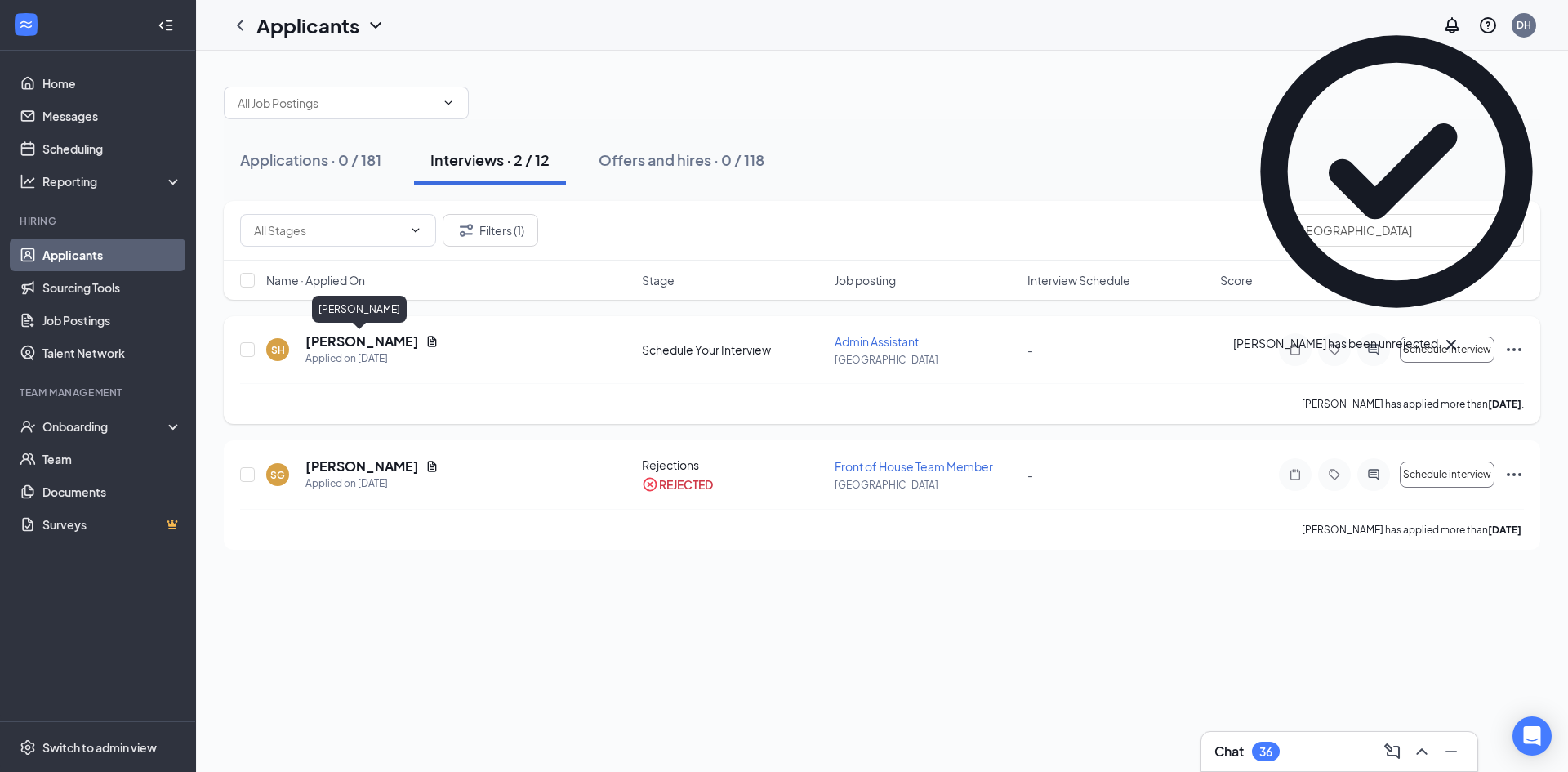
click at [340, 347] on h5 "Sydney Haskin" at bounding box center [362, 341] width 114 height 18
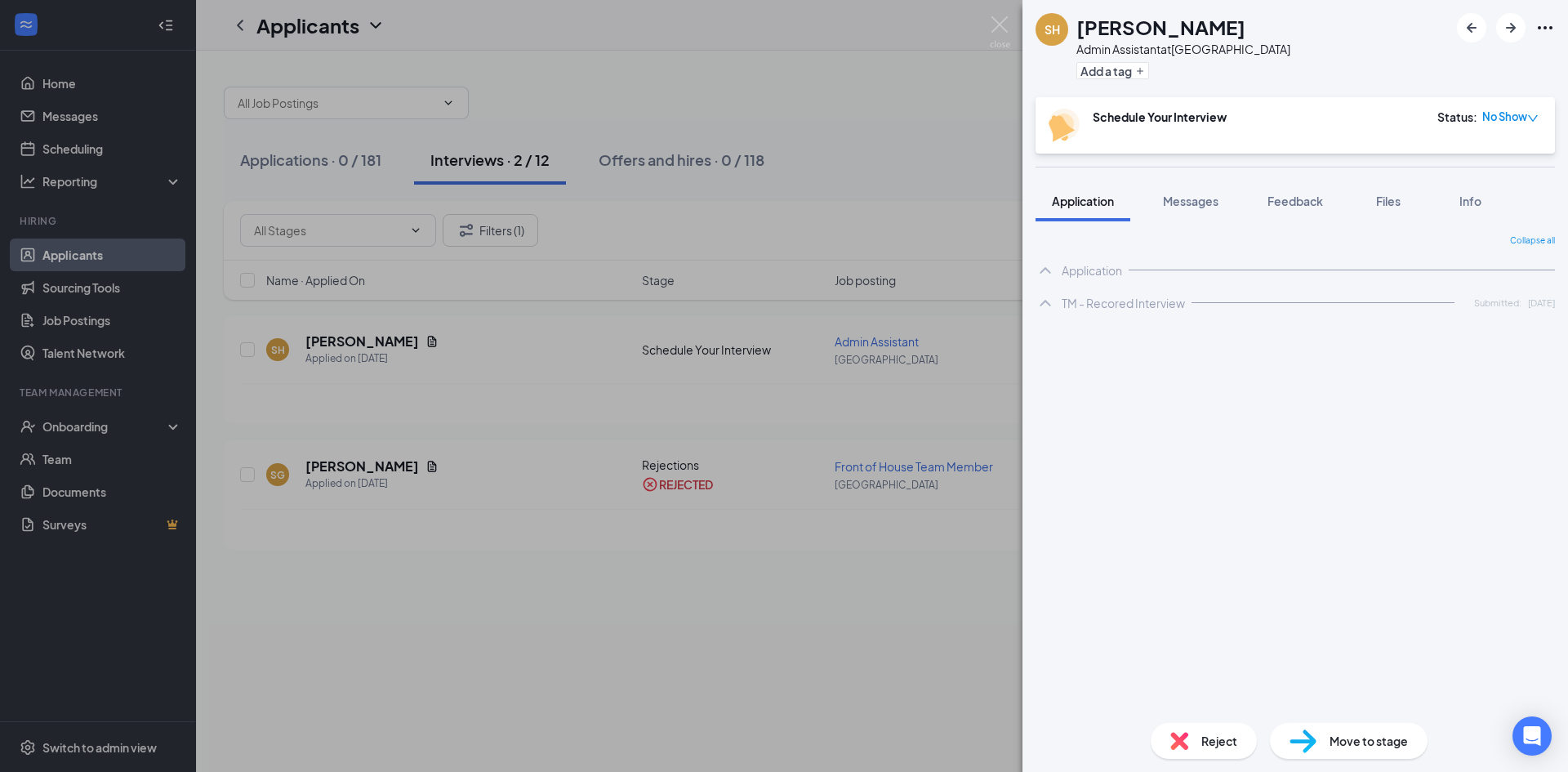
click at [1494, 115] on span "No Show" at bounding box center [1505, 116] width 45 height 16
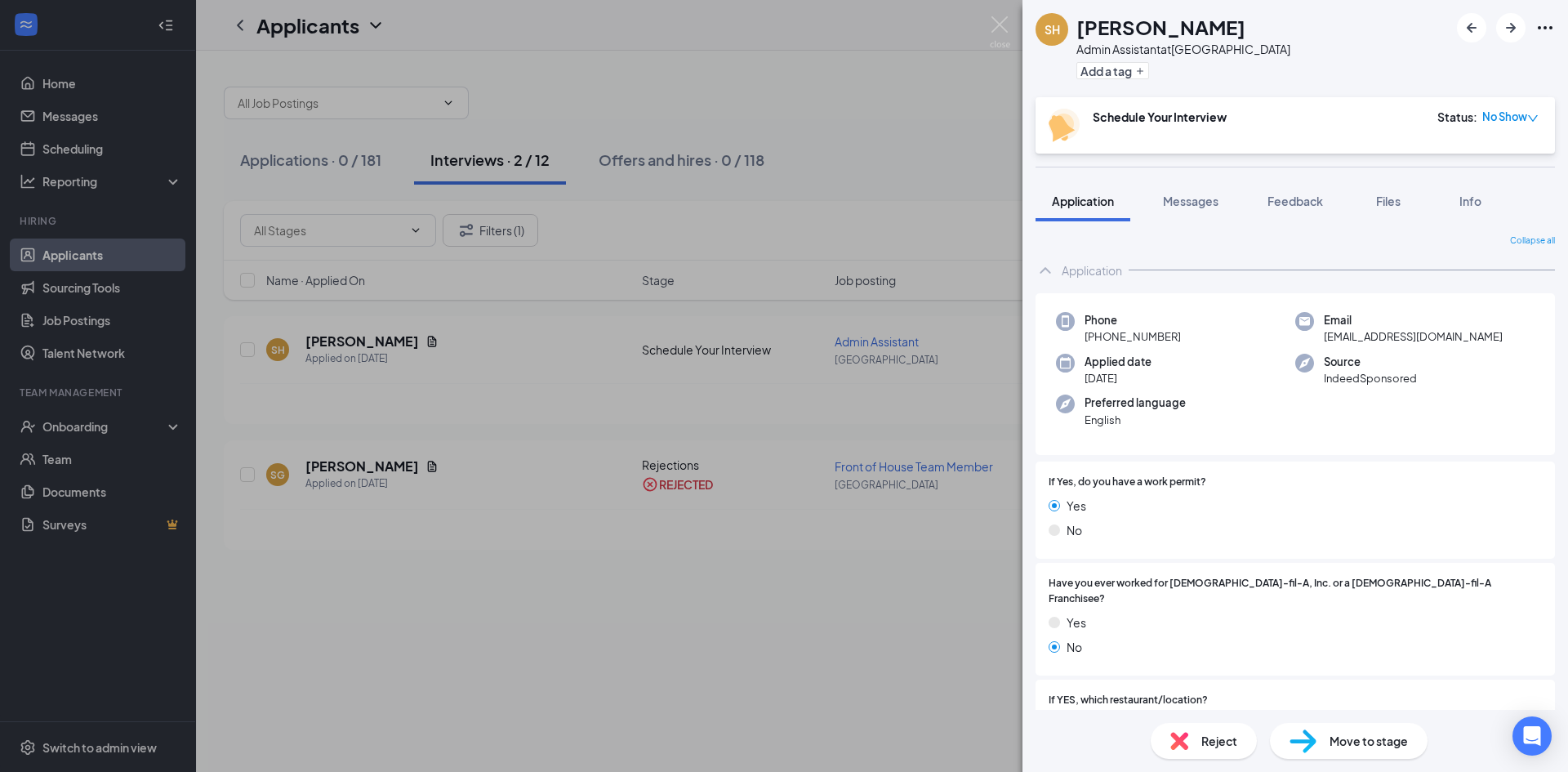
click at [1527, 122] on icon "down" at bounding box center [1533, 118] width 12 height 12
click at [1527, 115] on icon "down" at bounding box center [1533, 118] width 12 height 12
click at [1489, 169] on span "Request Reschedule" at bounding box center [1444, 178] width 112 height 18
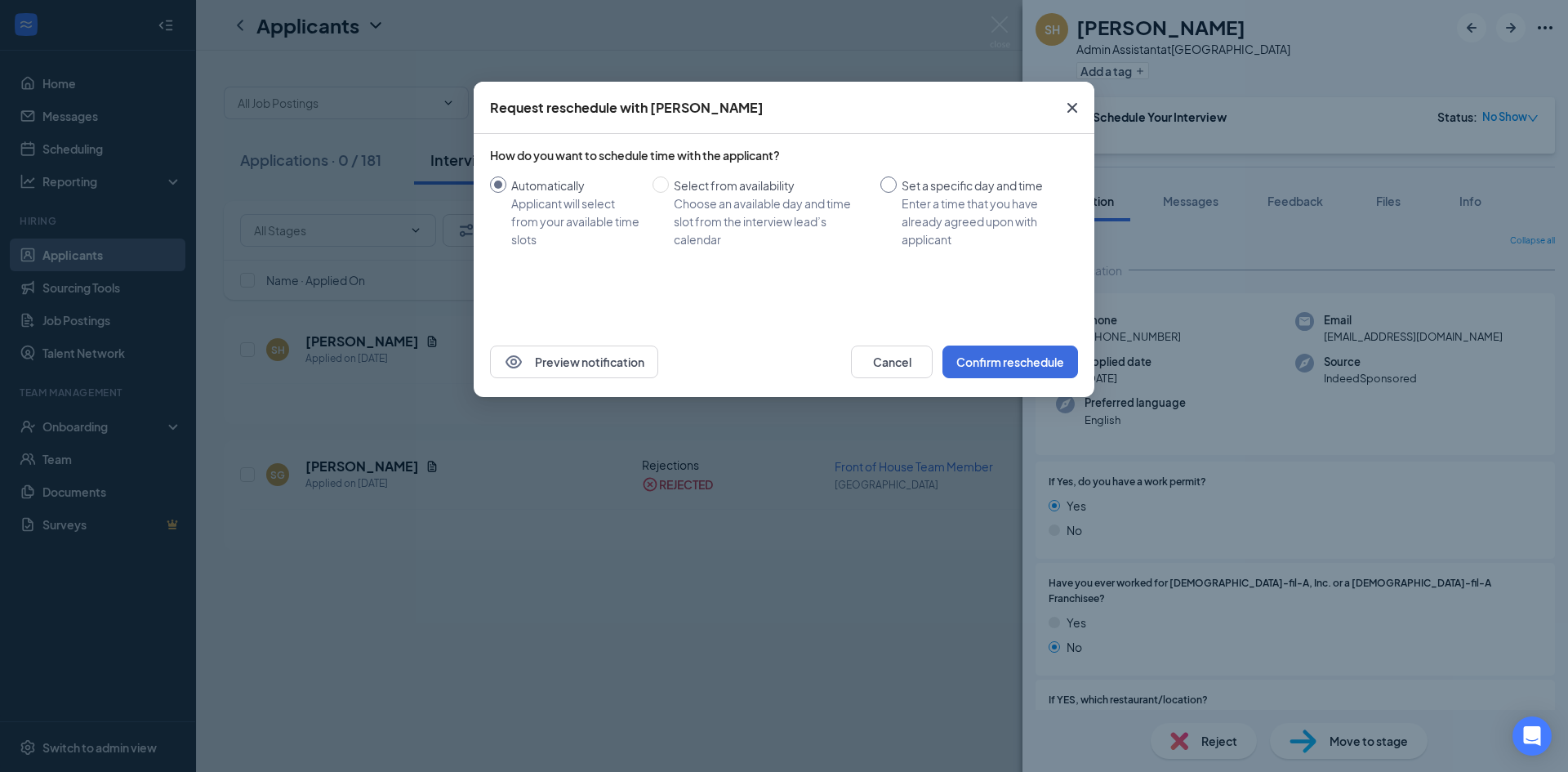
click at [890, 188] on input "Set a specific day and time Enter a time that you have already agreed upon with…" at bounding box center [889, 184] width 16 height 16
radio input "true"
radio input "false"
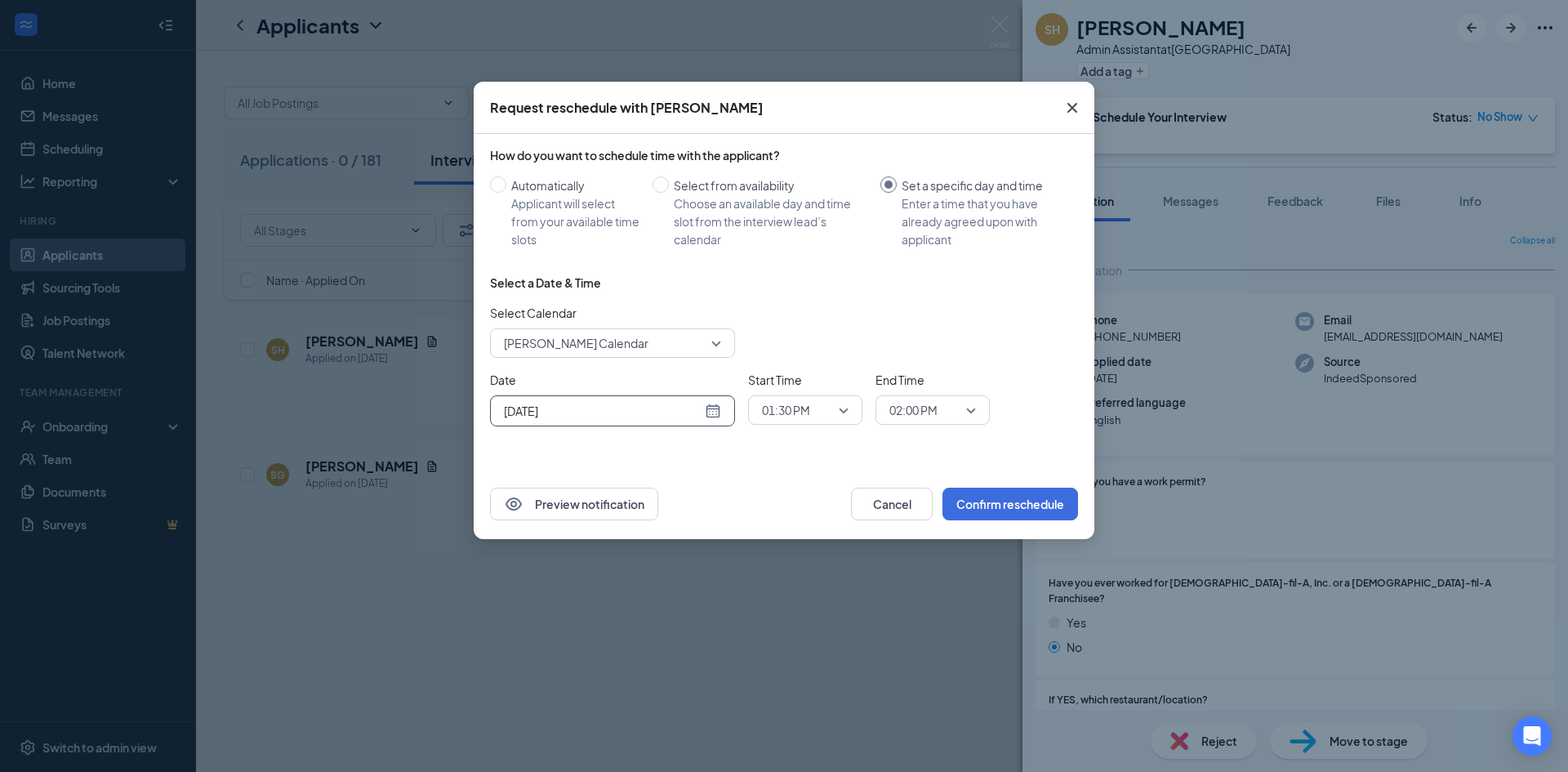
click at [693, 407] on input "[DATE]" at bounding box center [602, 411] width 198 height 18
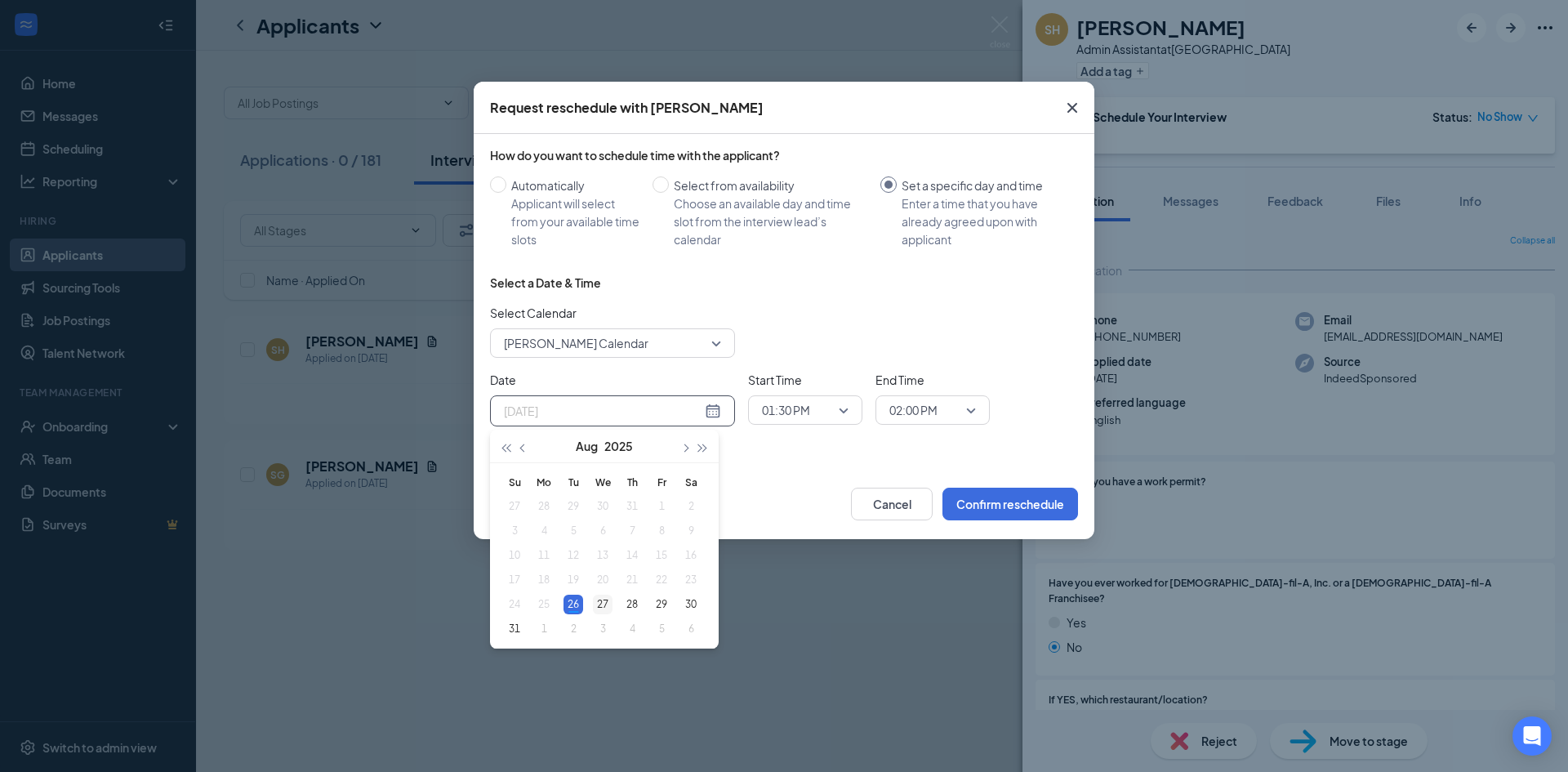
type input "[DATE]"
click at [597, 607] on div "27" at bounding box center [602, 604] width 20 height 20
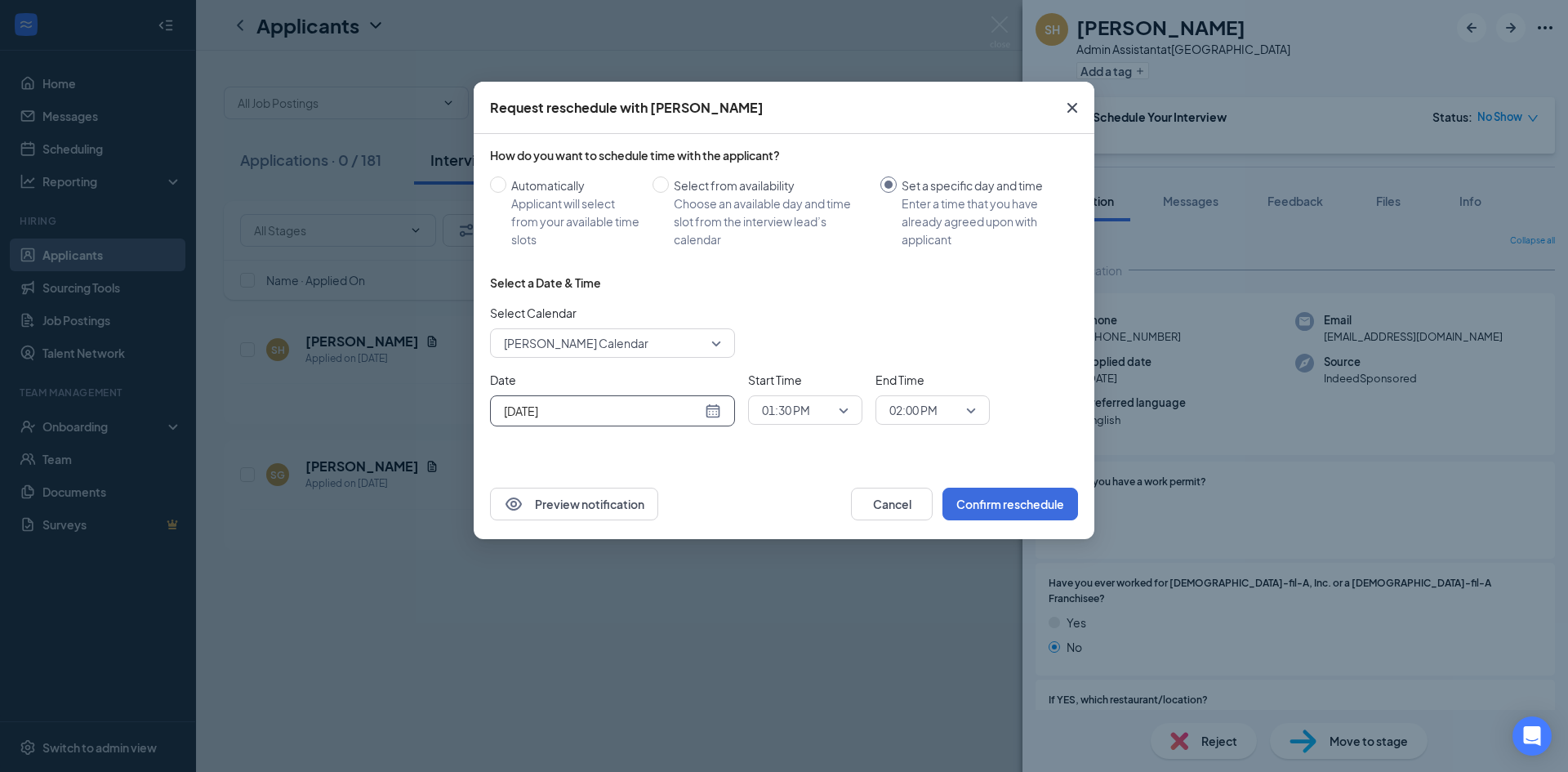
click at [816, 414] on span "01:30 PM" at bounding box center [798, 409] width 72 height 24
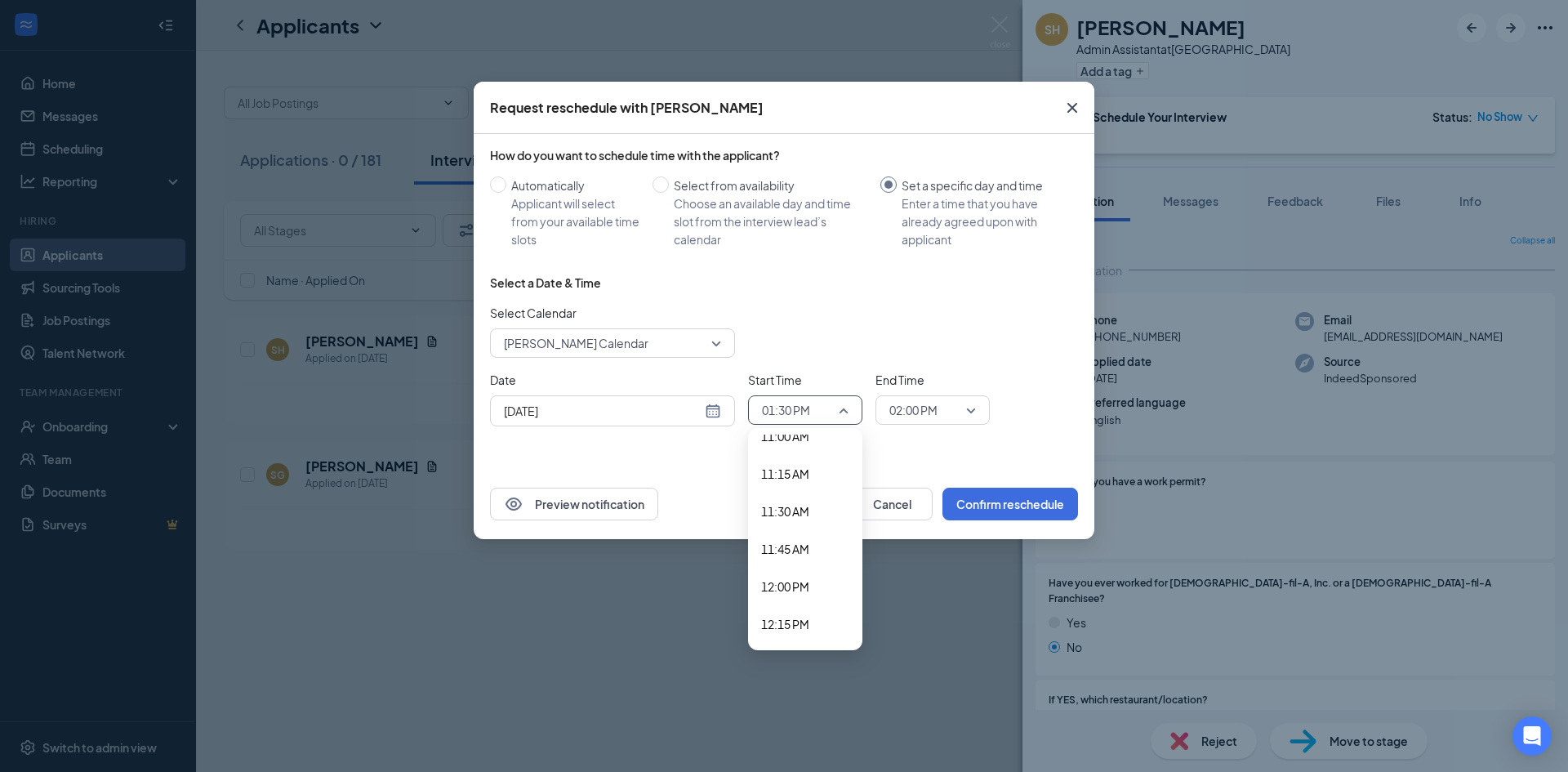
scroll to position [1667, 0]
click at [772, 509] on span "11:30 AM" at bounding box center [785, 515] width 48 height 18
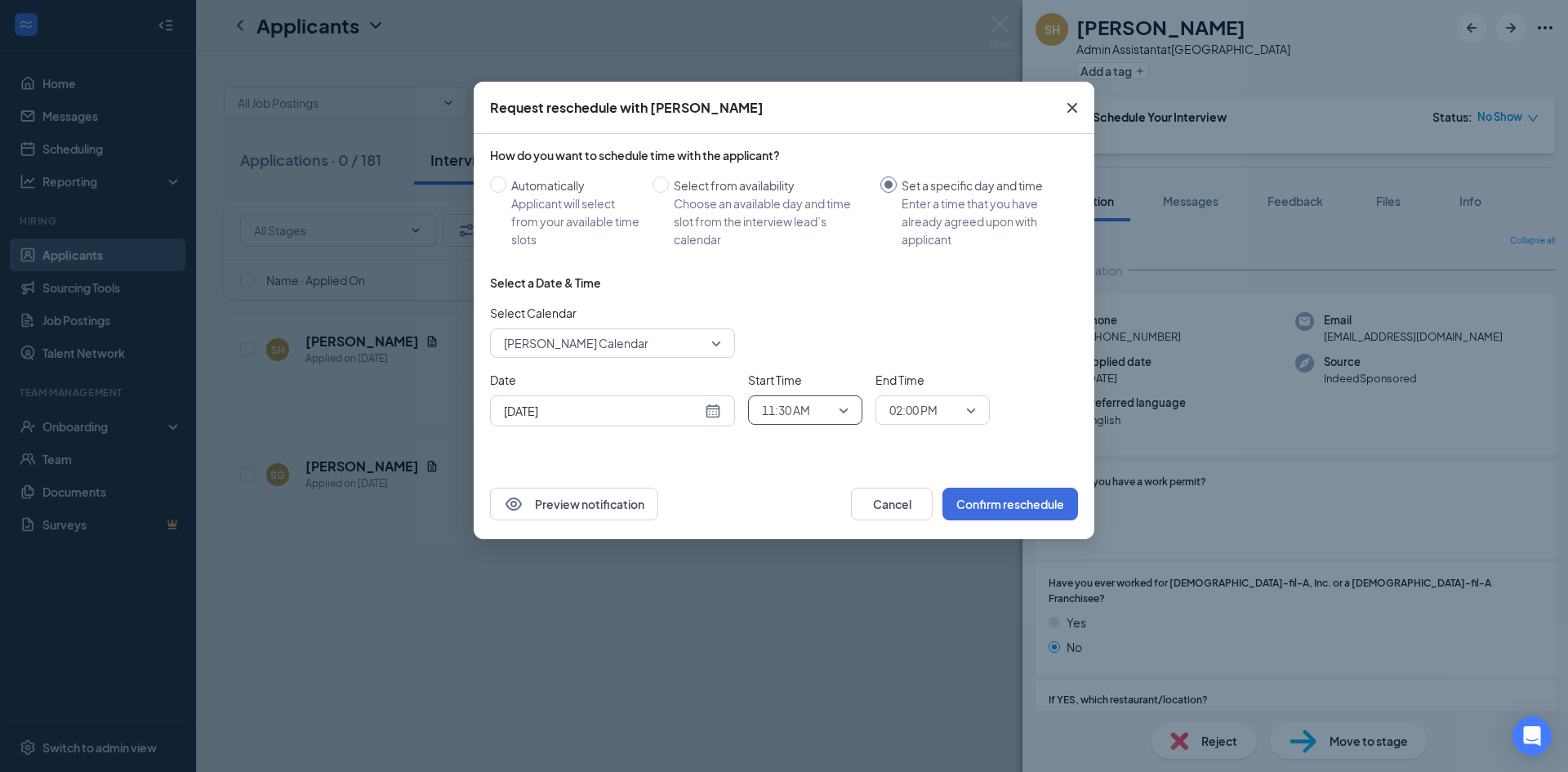
click at [890, 413] on span "02:00 PM" at bounding box center [913, 409] width 48 height 24
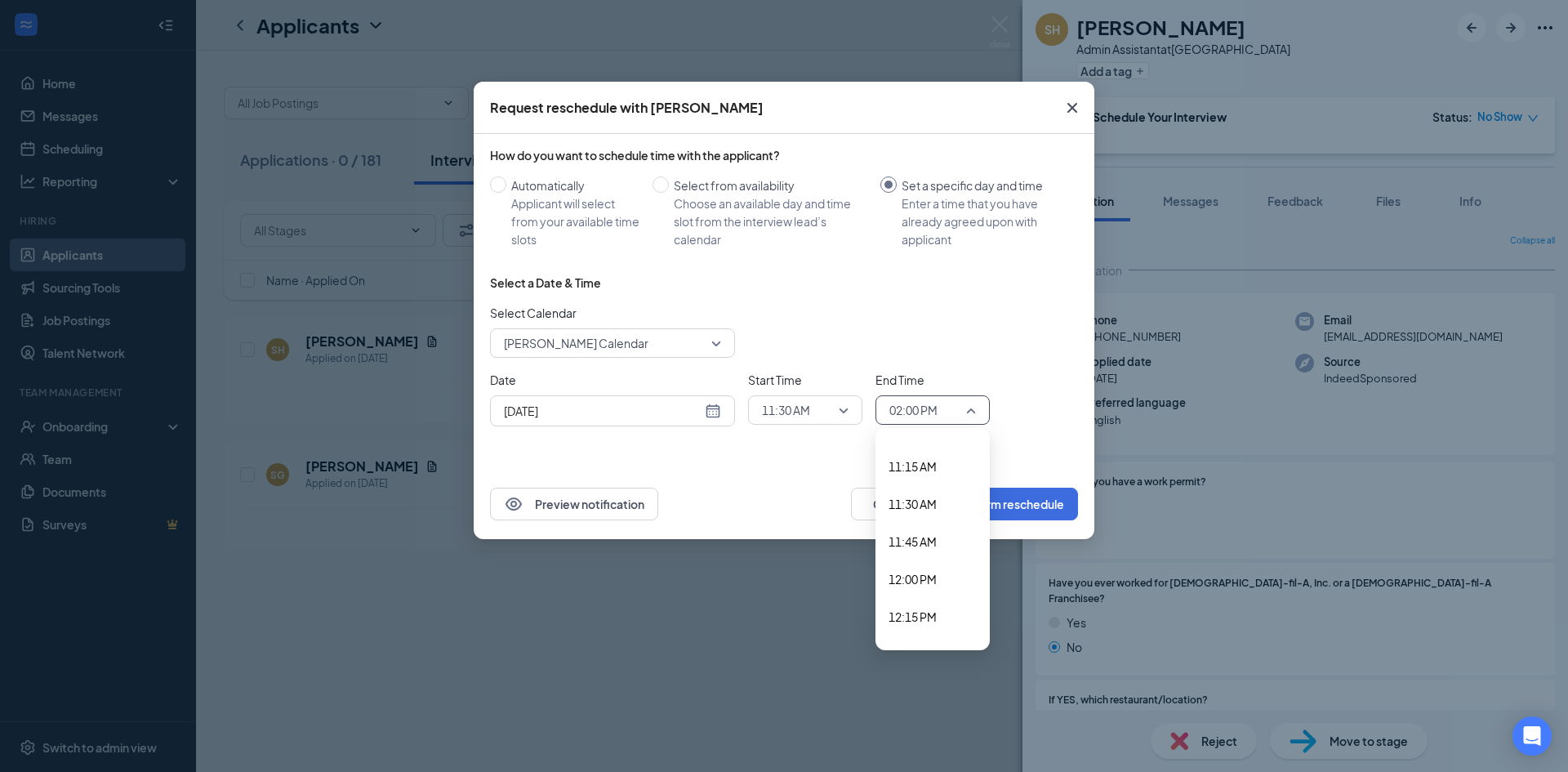
scroll to position [1675, 0]
click at [895, 541] on span "11:45 AM" at bounding box center [912, 543] width 48 height 18
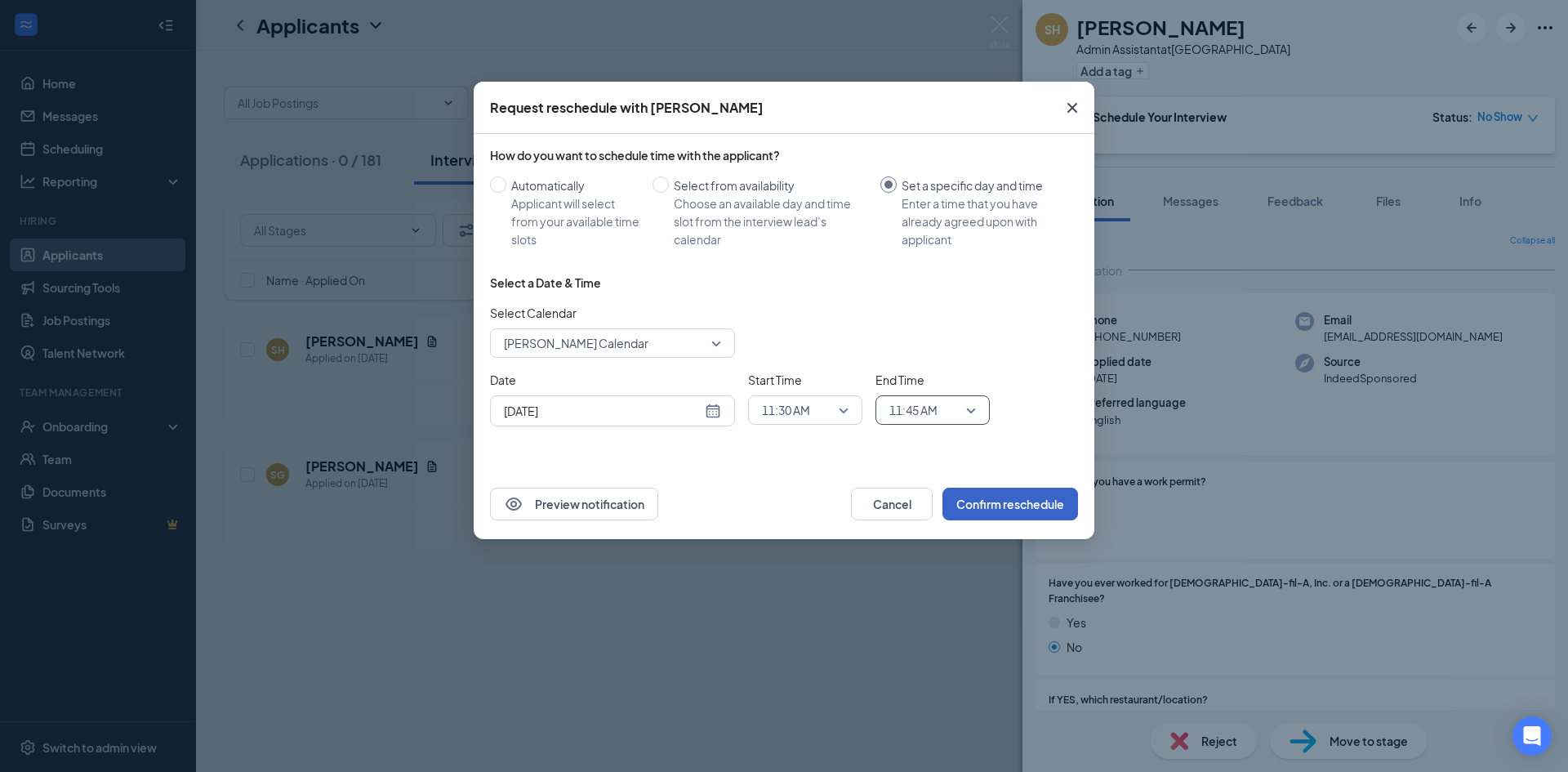
click at [985, 507] on button "Confirm reschedule" at bounding box center [1010, 504] width 135 height 33
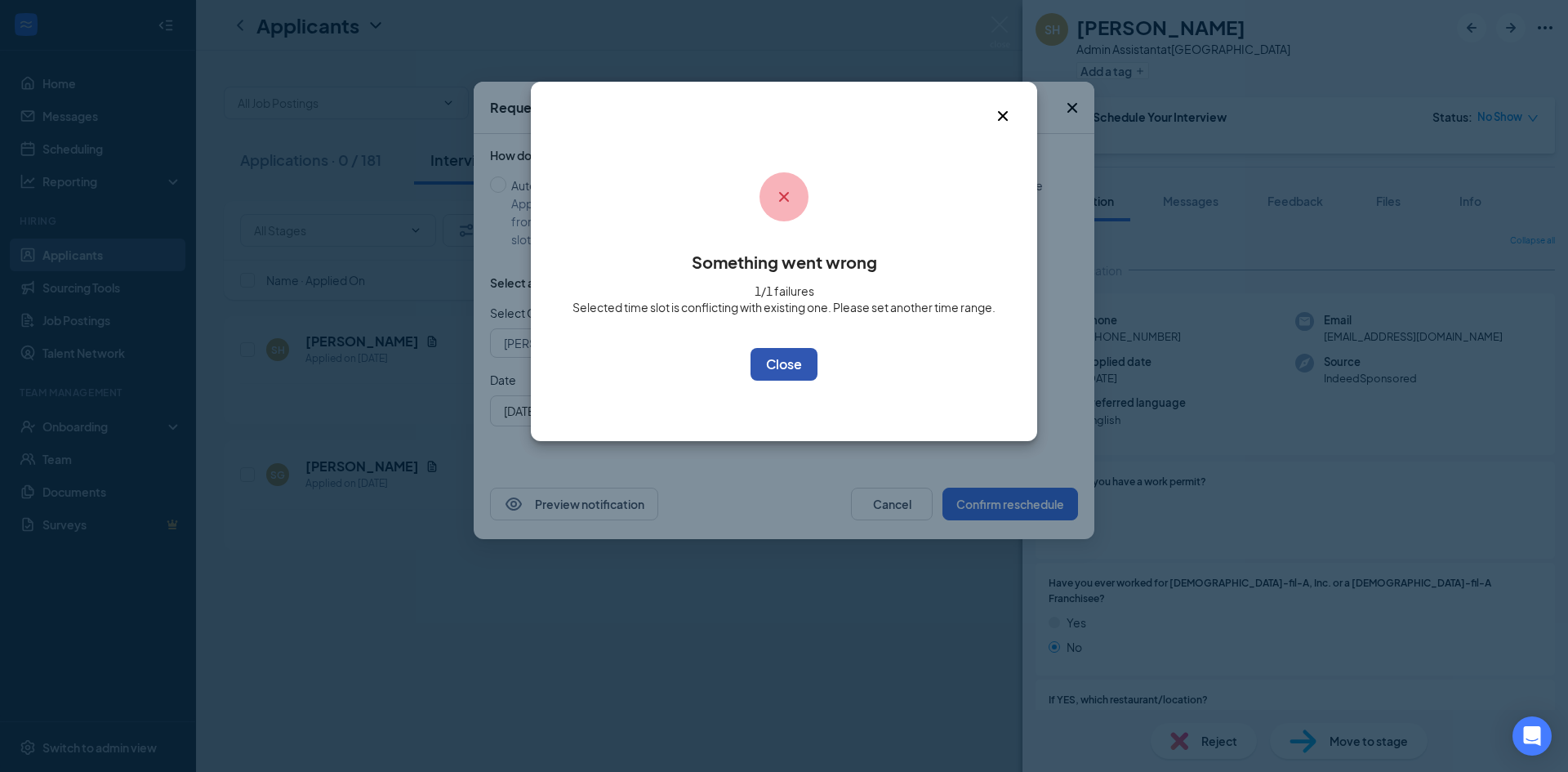
click at [784, 376] on button "OK" at bounding box center [784, 364] width 67 height 33
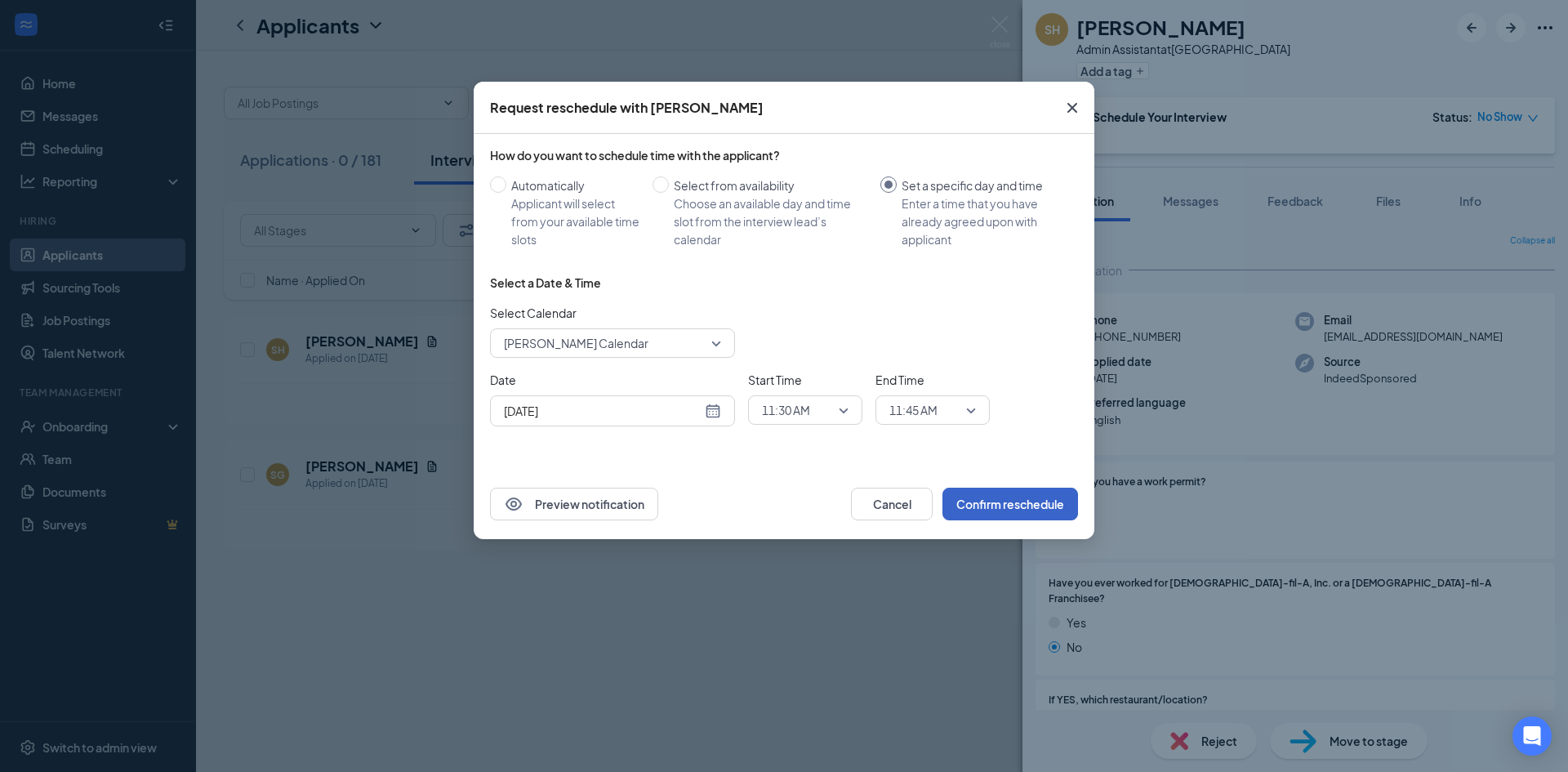
click at [812, 408] on span "11:30 AM" at bounding box center [798, 409] width 72 height 24
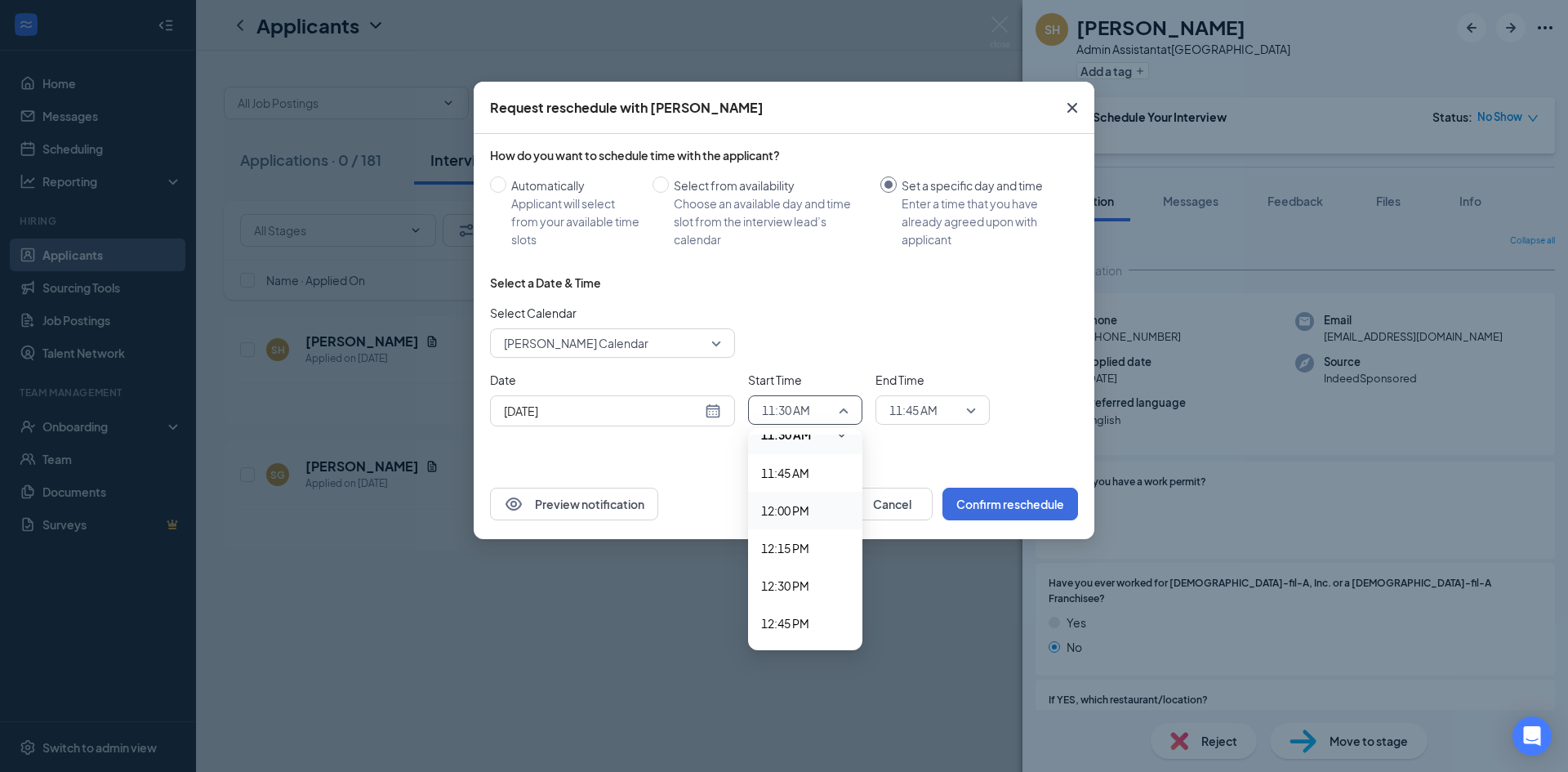
scroll to position [1752, 0]
click at [770, 575] on span "12:30 PM" at bounding box center [785, 581] width 48 height 18
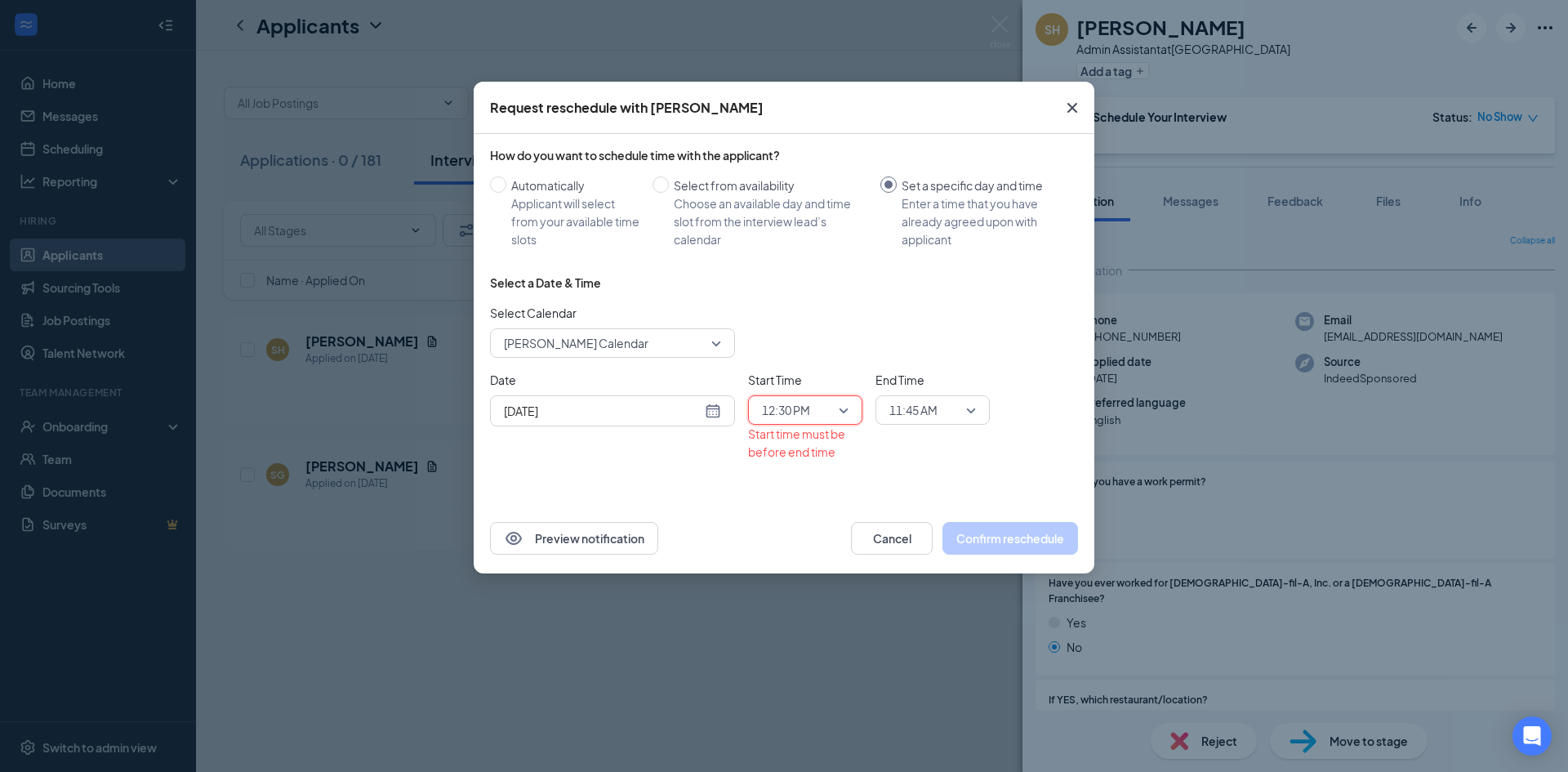
click at [912, 419] on span "11:45 AM" at bounding box center [913, 409] width 48 height 24
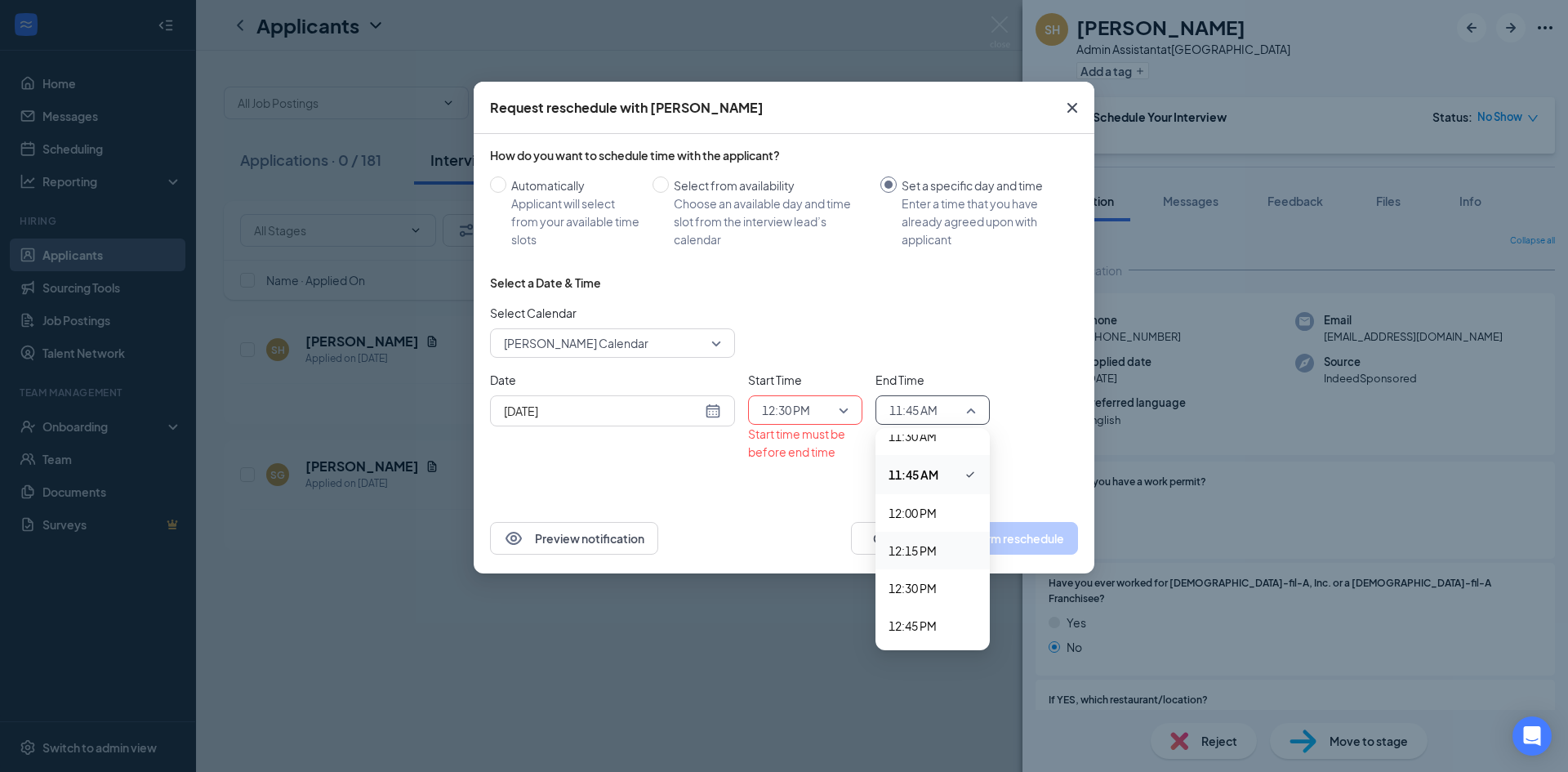
scroll to position [1756, 0]
click at [910, 618] on span "12:45 PM" at bounding box center [912, 614] width 48 height 18
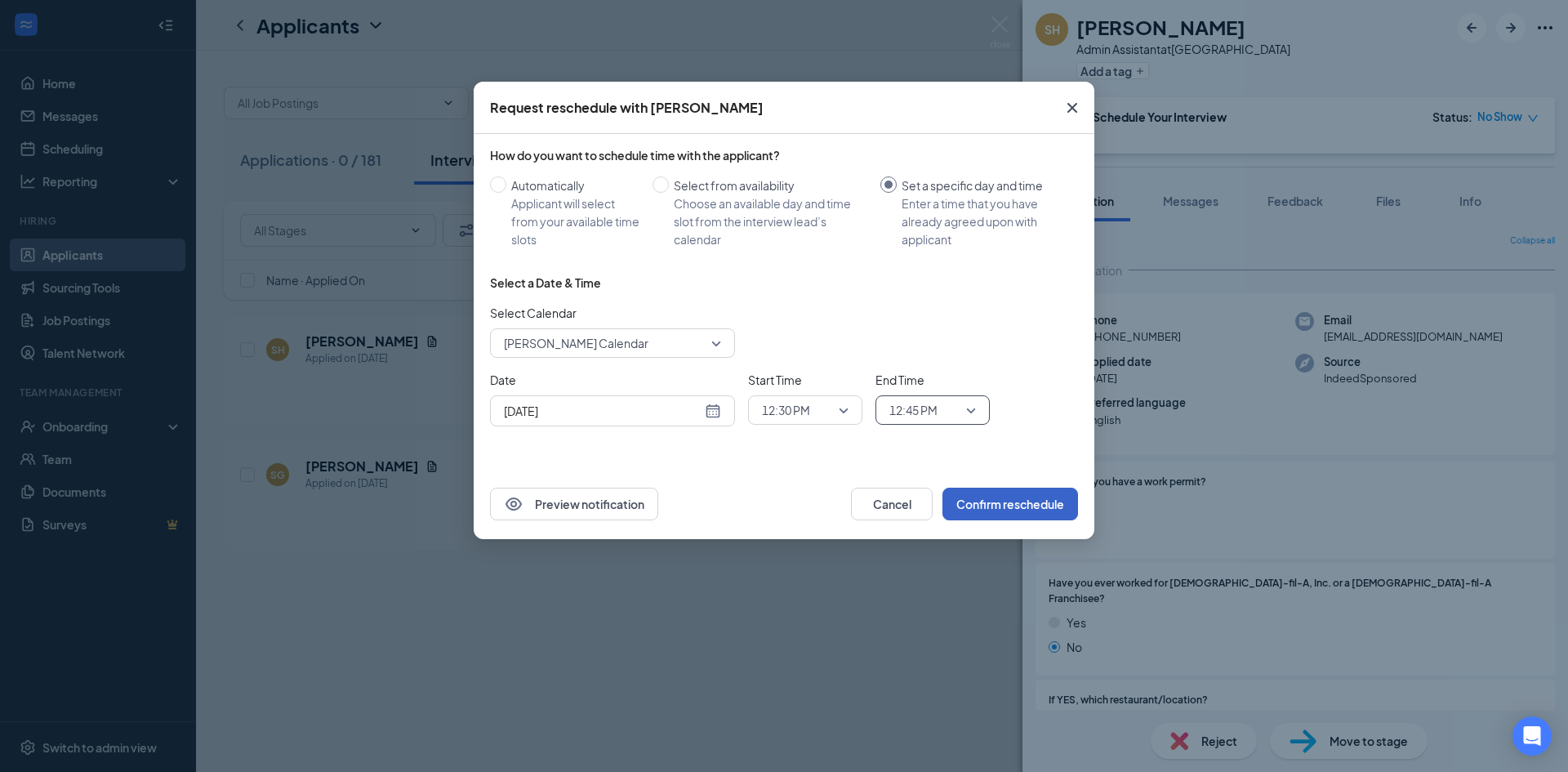
click at [1003, 504] on button "Confirm reschedule" at bounding box center [1010, 504] width 135 height 33
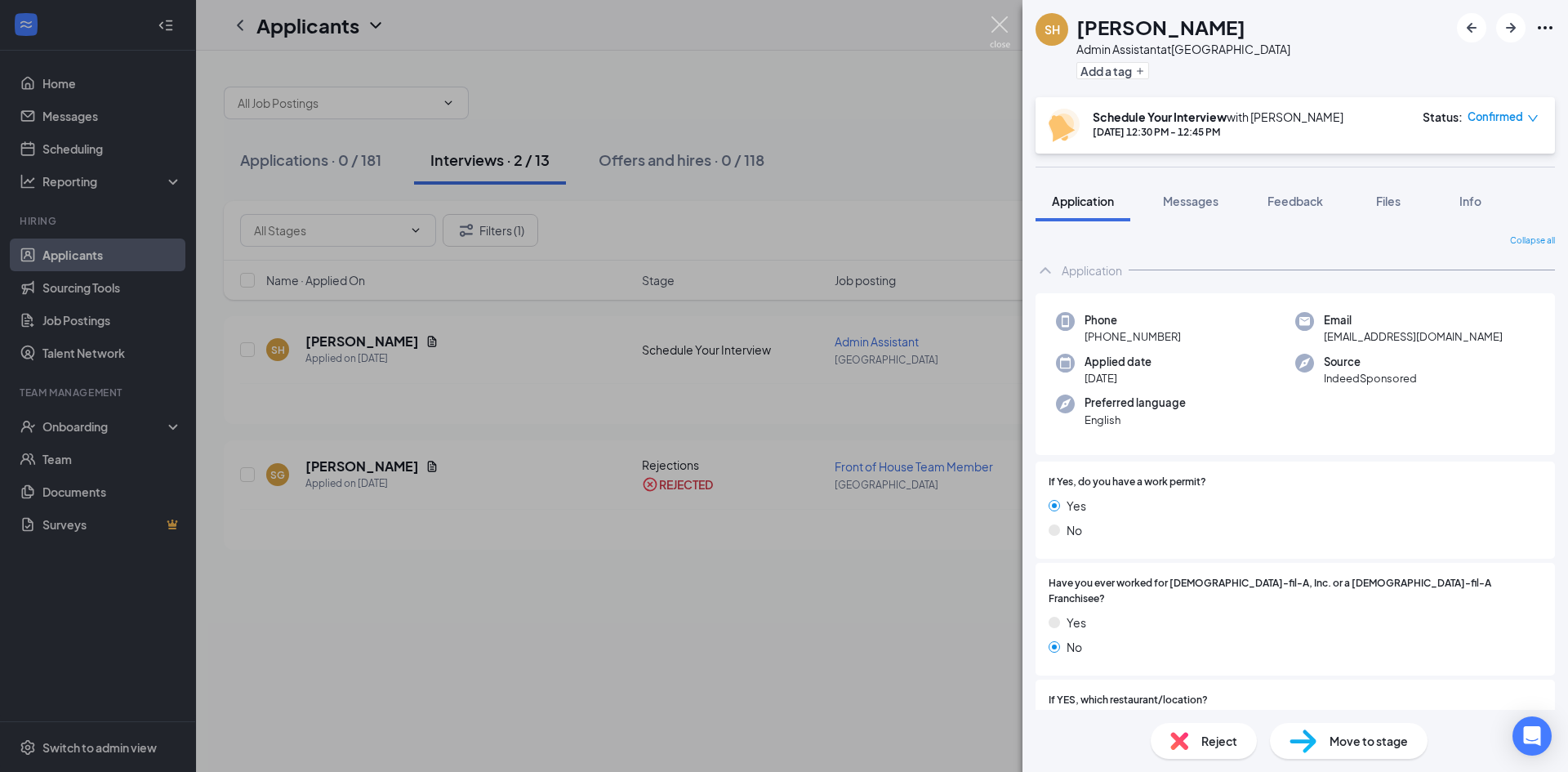
click at [995, 30] on img at bounding box center [1000, 32] width 21 height 32
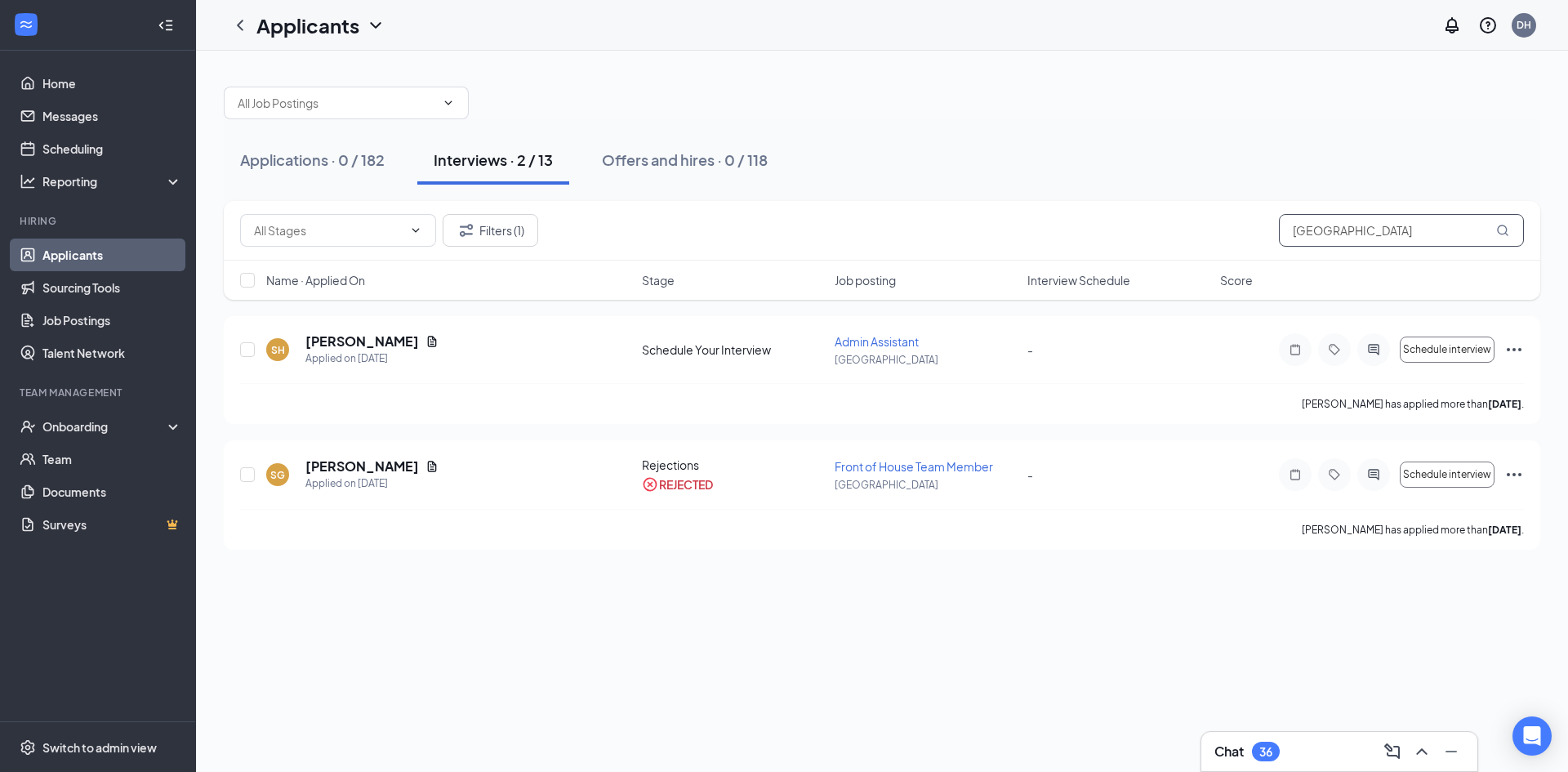
click at [1336, 224] on input "[GEOGRAPHIC_DATA]" at bounding box center [1401, 230] width 245 height 33
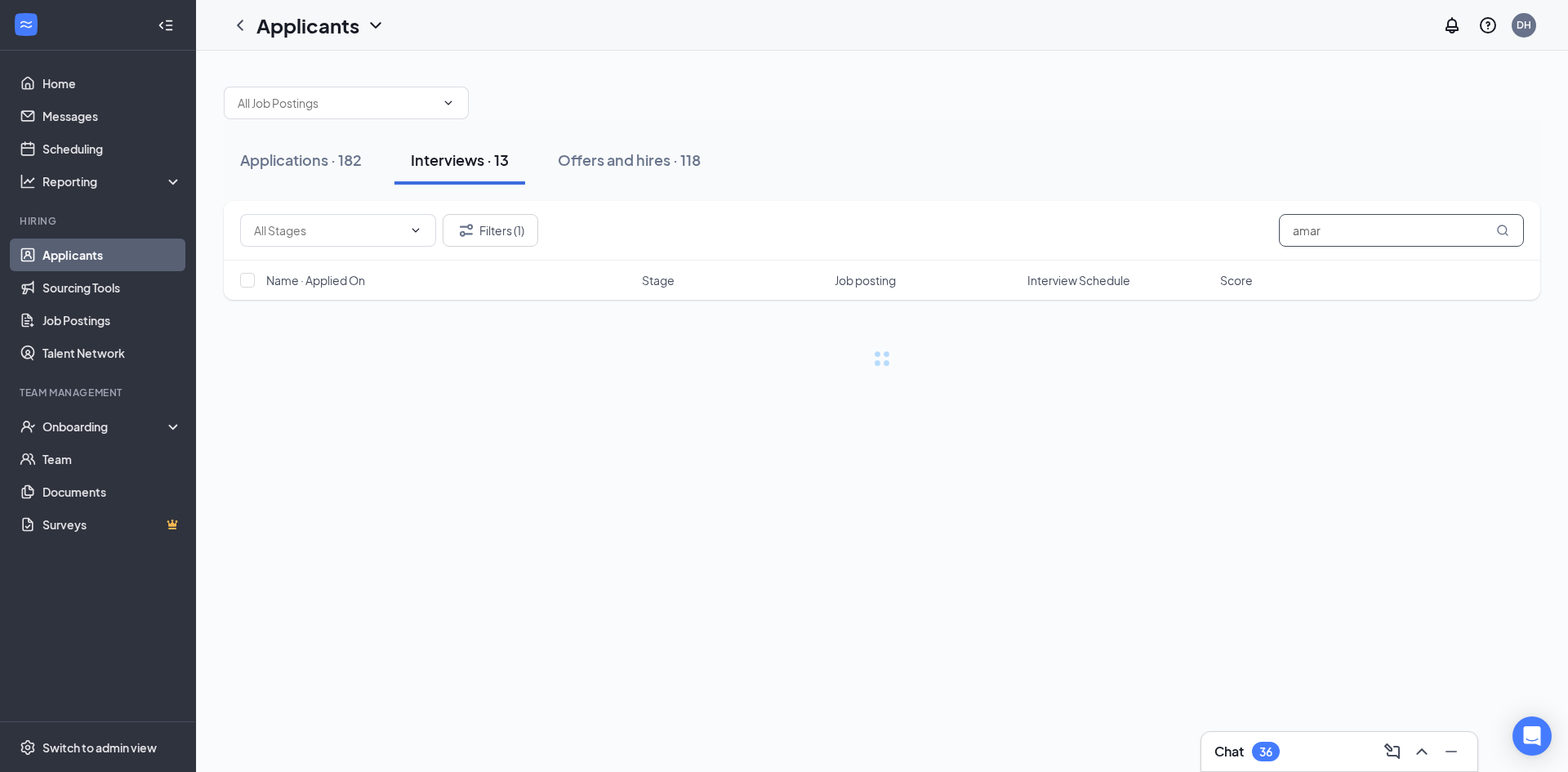
type input "amari"
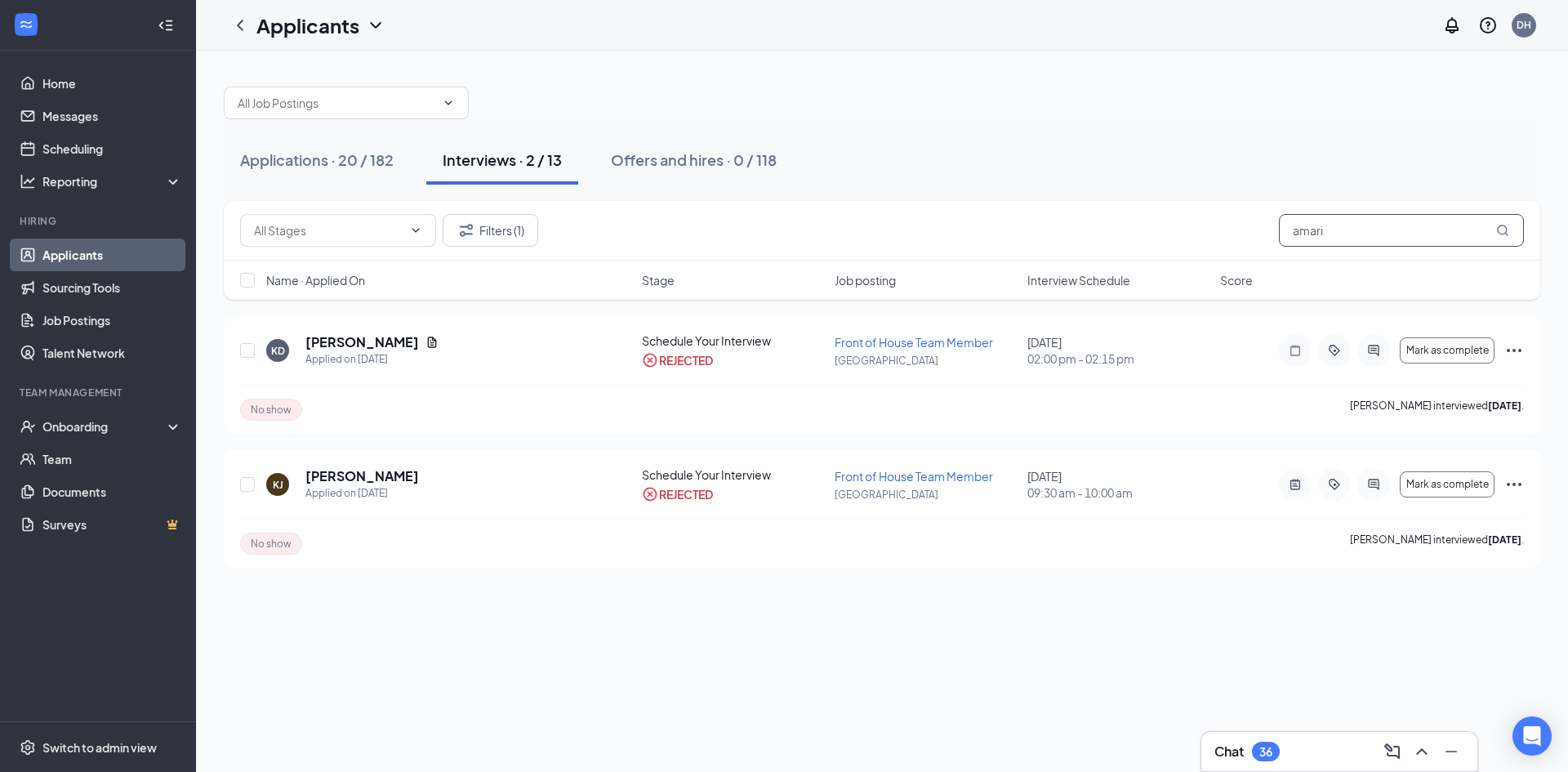
click at [1333, 236] on input "amari" at bounding box center [1401, 230] width 245 height 33
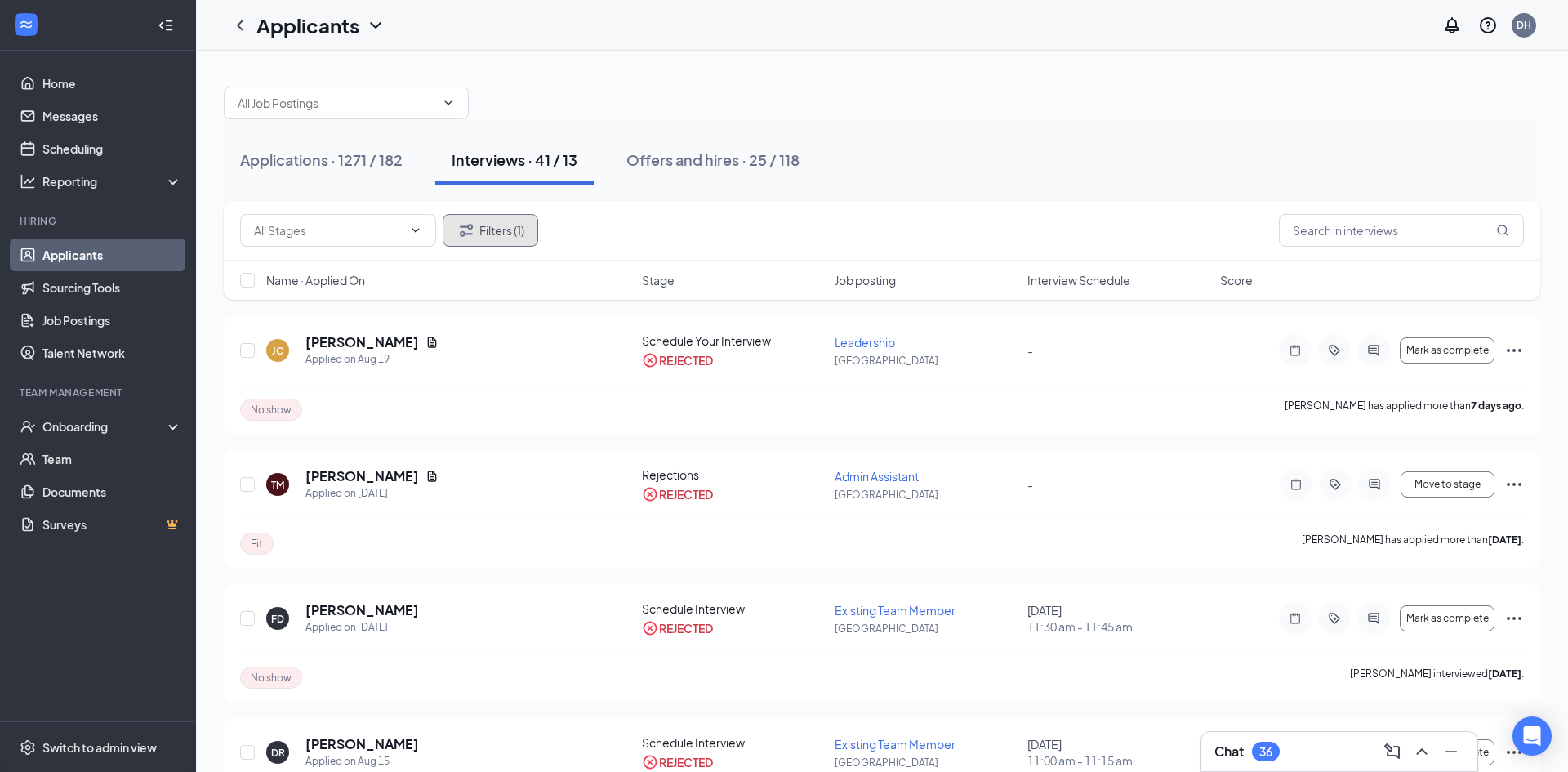
click at [500, 235] on button "Filters (1)" at bounding box center [490, 230] width 96 height 33
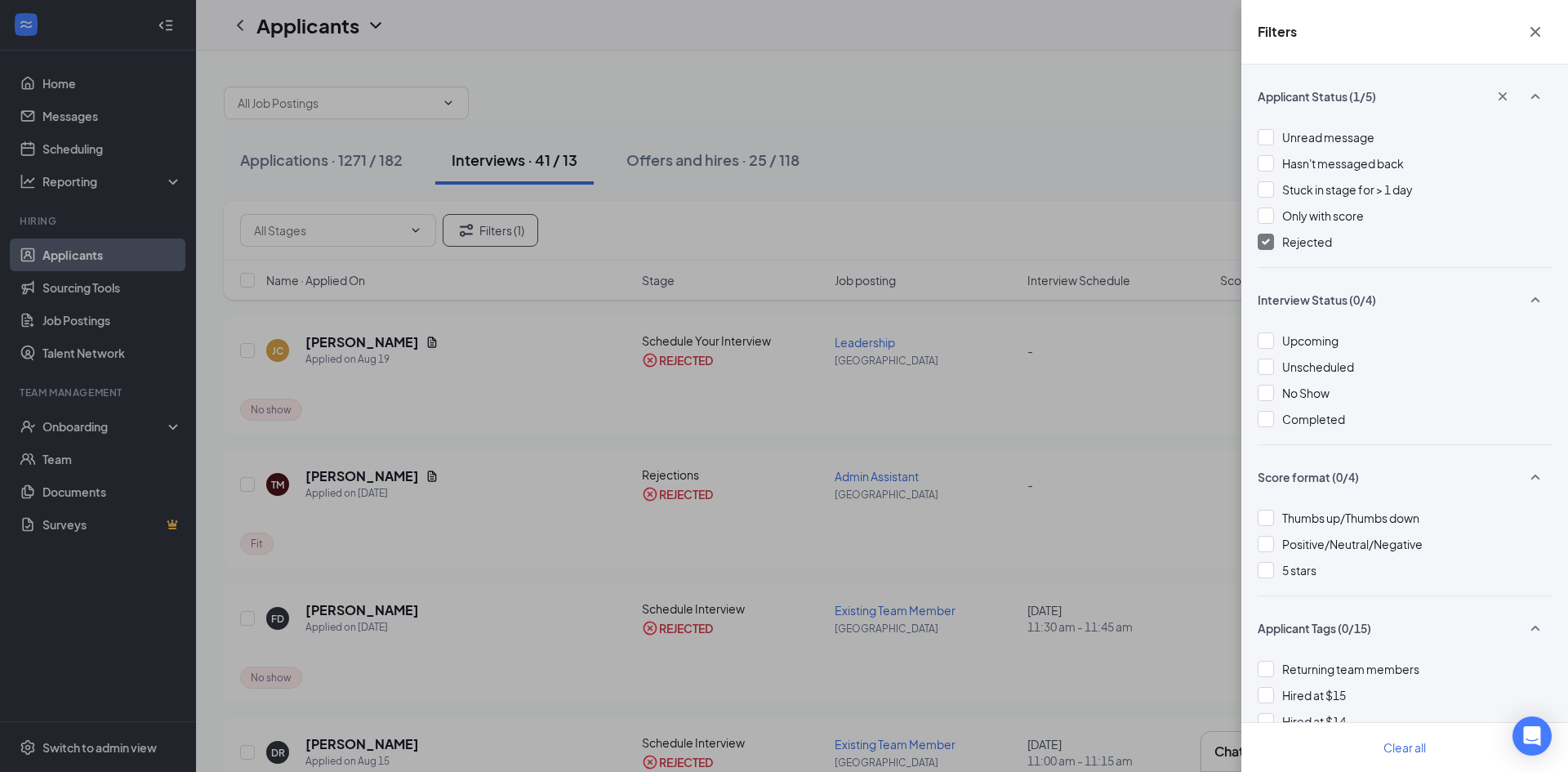
click at [1259, 242] on div at bounding box center [1266, 242] width 16 height 16
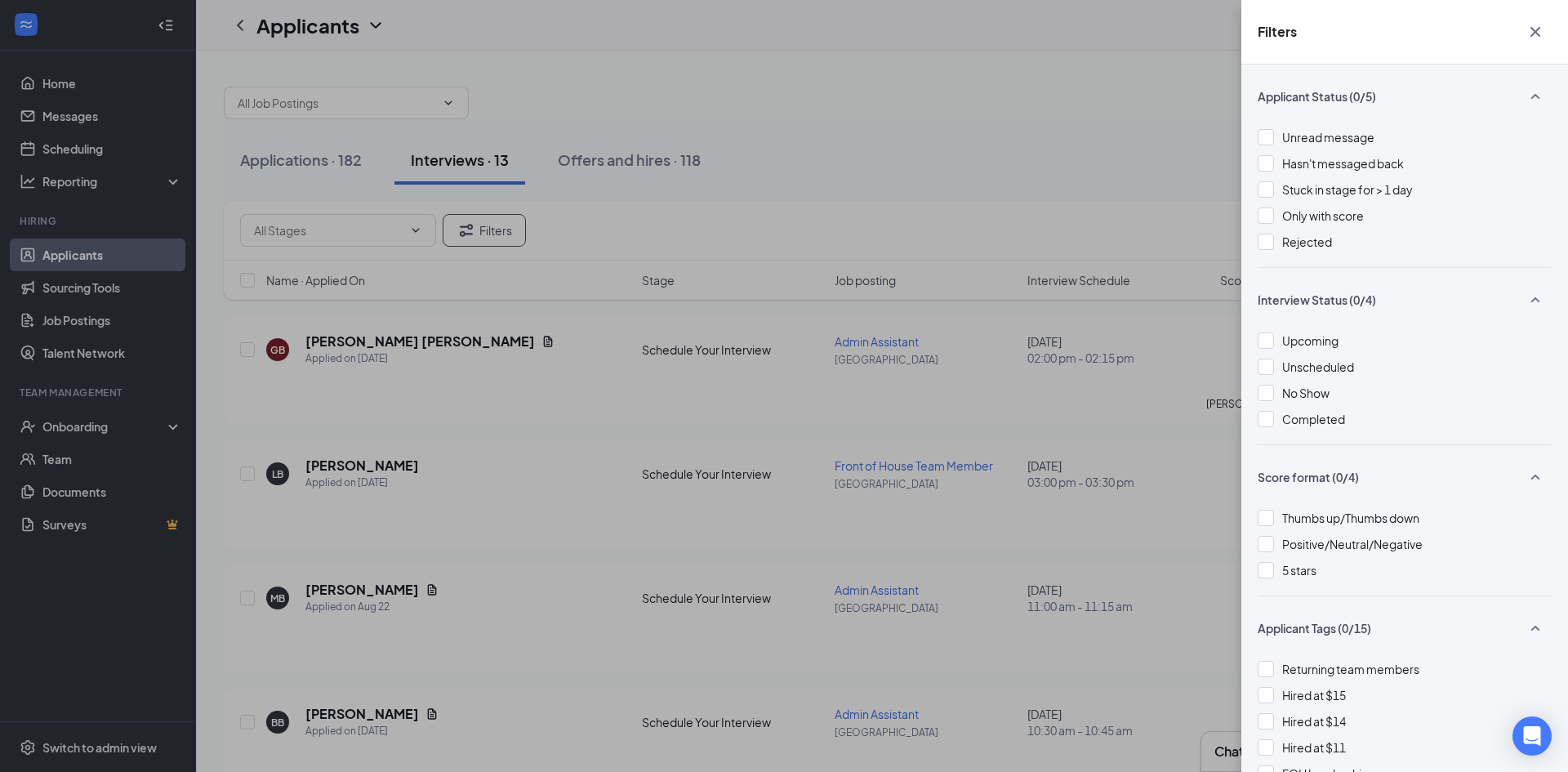
click at [1532, 28] on icon "Cross" at bounding box center [1535, 32] width 10 height 10
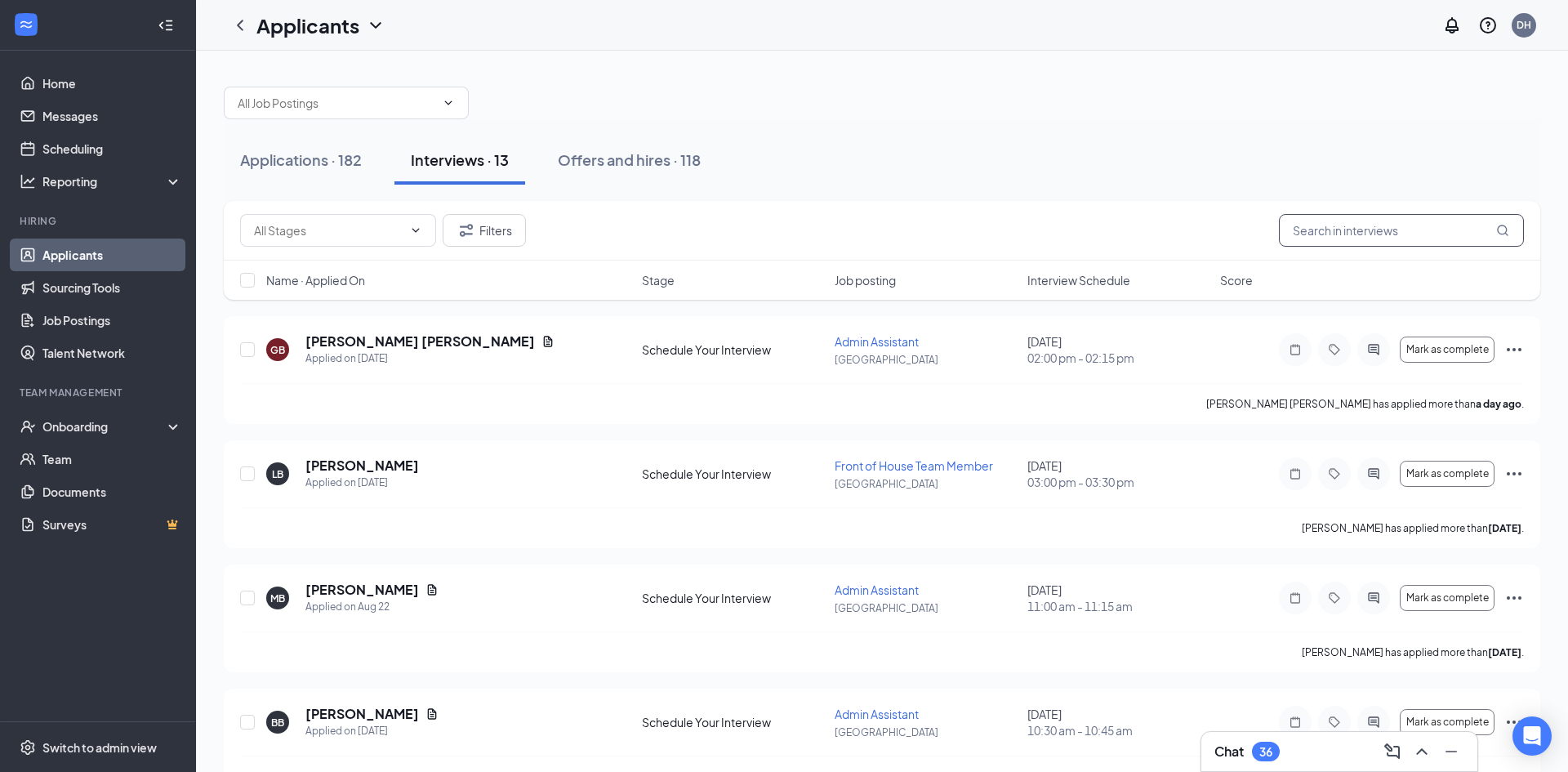
click at [1302, 242] on input "text" at bounding box center [1401, 230] width 245 height 33
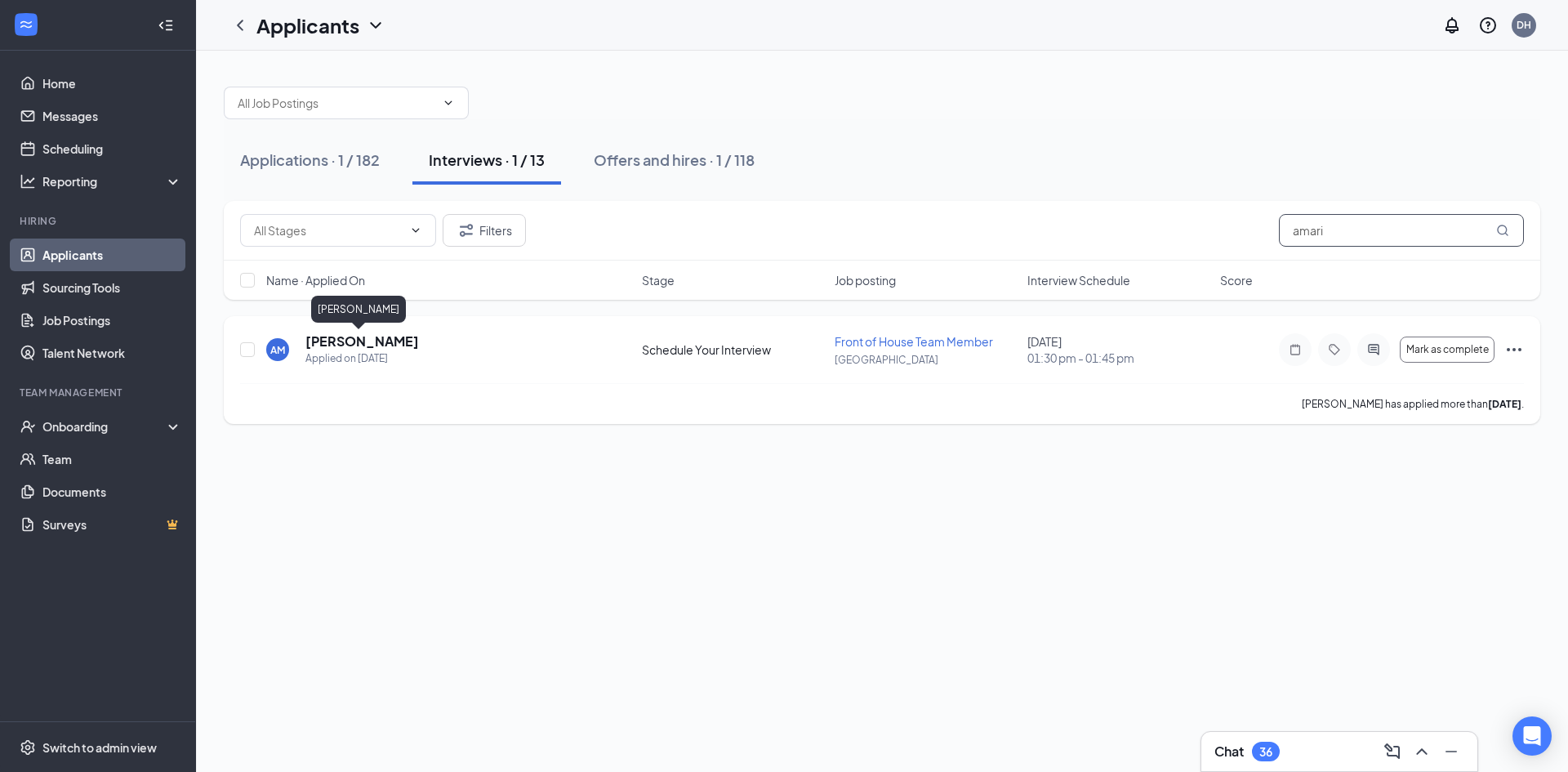
type input "amari"
click at [377, 344] on h5 "[PERSON_NAME]" at bounding box center [362, 341] width 114 height 18
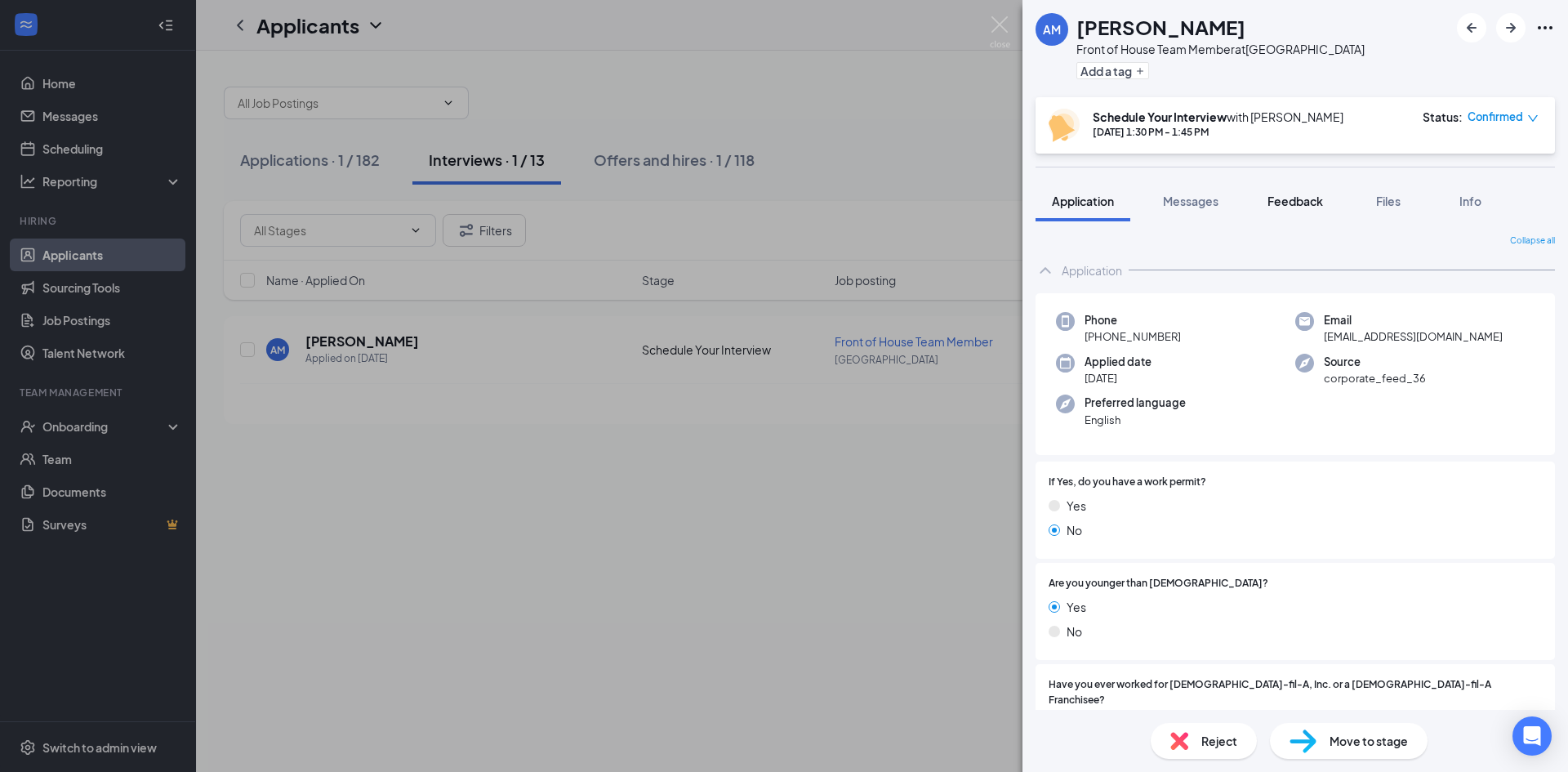
click at [1290, 209] on button "Feedback" at bounding box center [1295, 200] width 89 height 41
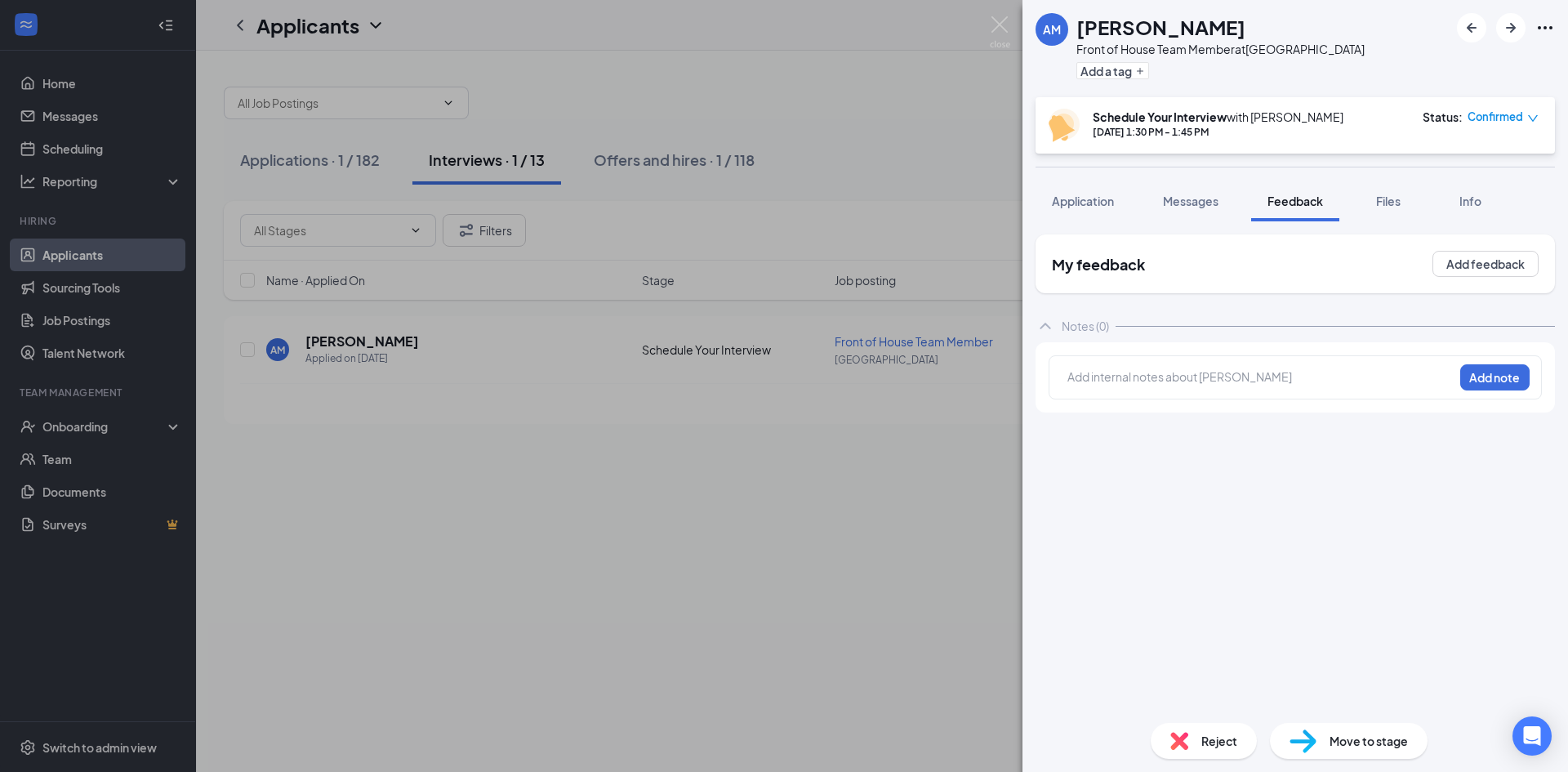
click at [1131, 385] on div at bounding box center [1261, 377] width 385 height 17
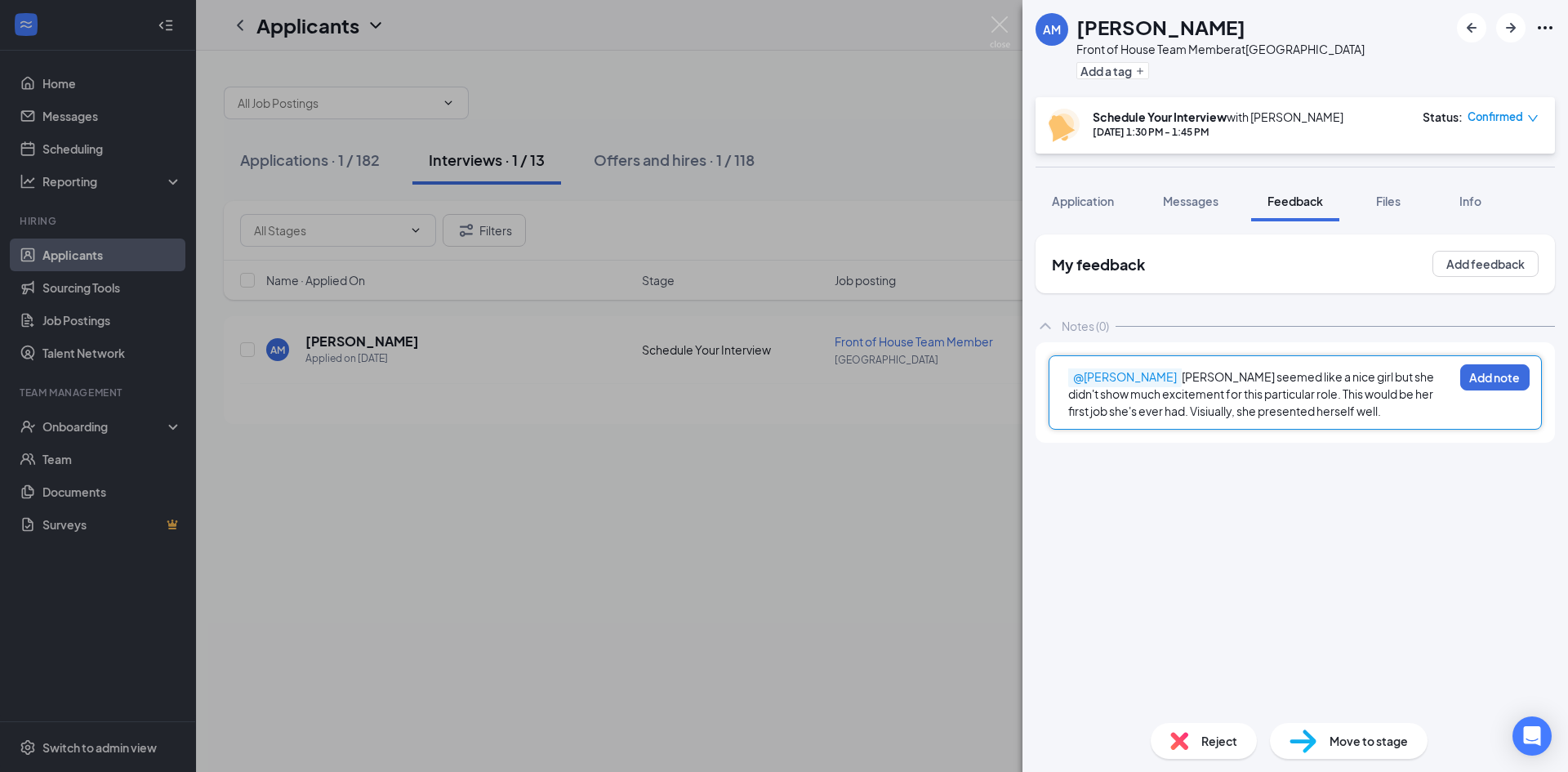
click at [1110, 417] on span "[PERSON_NAME] seemed like a nice girl but she didn't show much excitement for t…" at bounding box center [1252, 394] width 368 height 49
click at [1318, 388] on span "[PERSON_NAME] seemed like a nice girl but she didn't show much excitement for t…" at bounding box center [1259, 402] width 382 height 66
click at [1376, 397] on span "[PERSON_NAME] seemed like a nice girl but she didn't show much excitement for t…" at bounding box center [1259, 402] width 382 height 66
drag, startPoint x: 1326, startPoint y: 411, endPoint x: 1377, endPoint y: 388, distance: 55.9
click at [1377, 388] on span "[PERSON_NAME] seemed like a nice girl but she didn't show much excitement for t…" at bounding box center [1259, 402] width 382 height 66
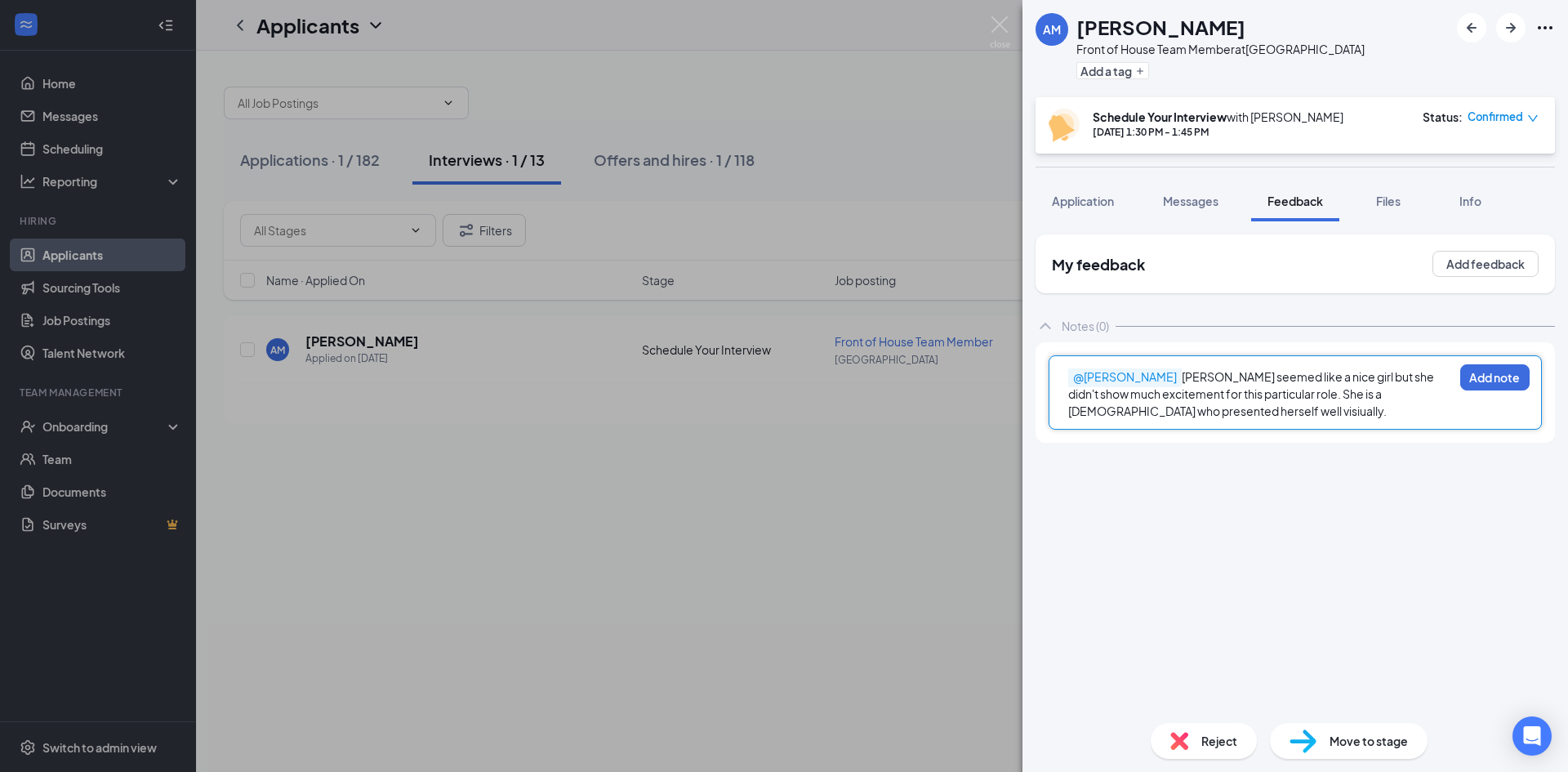
click at [1278, 396] on span "[PERSON_NAME] seemed like a nice girl but she didn't show much excitement for t…" at bounding box center [1252, 394] width 368 height 49
click at [1295, 414] on span "[PERSON_NAME] seemed like a nice girl but she didn't show much excitement for t…" at bounding box center [1257, 394] width 378 height 49
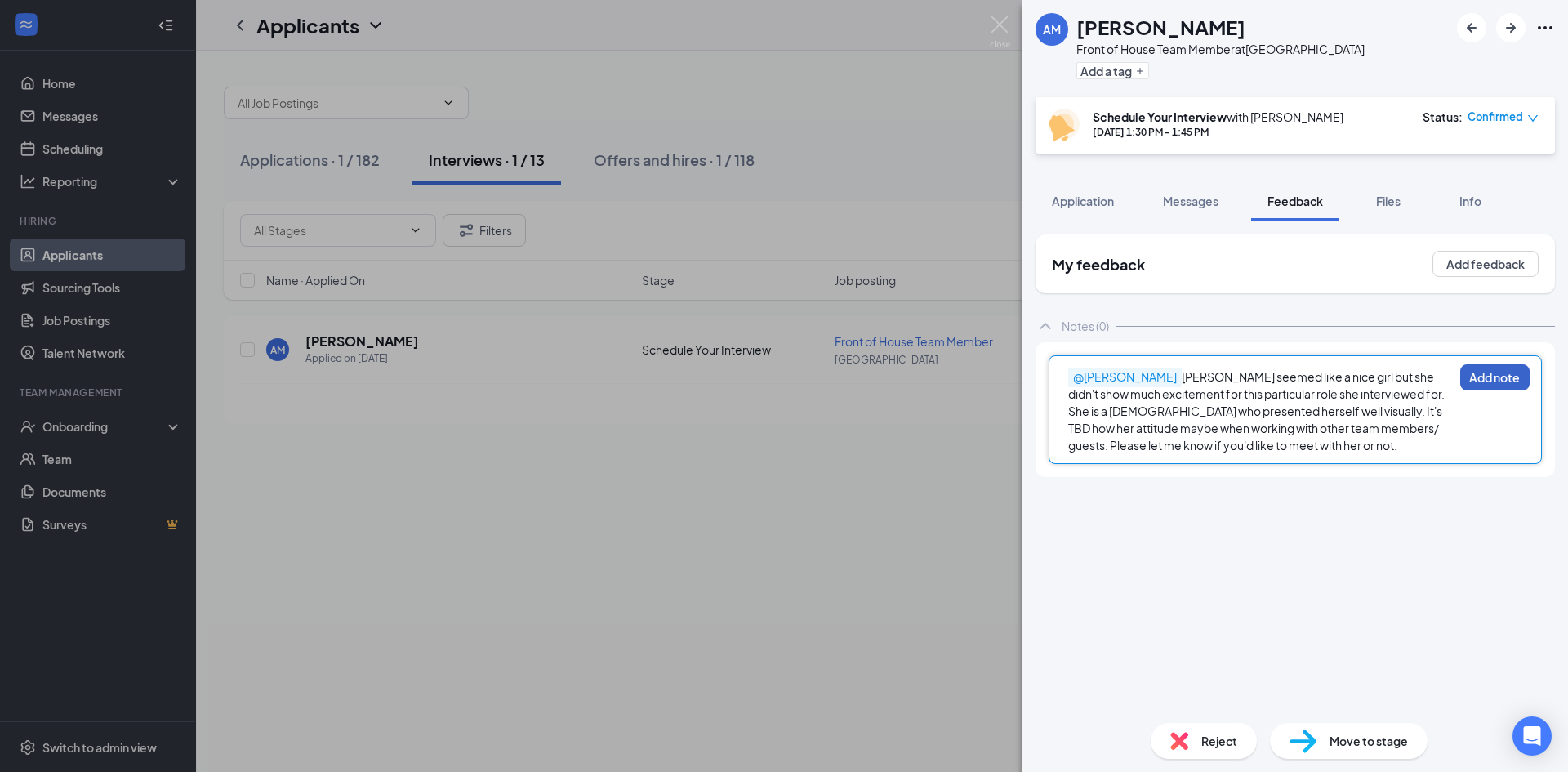
click at [1489, 377] on button "Add note" at bounding box center [1495, 377] width 70 height 26
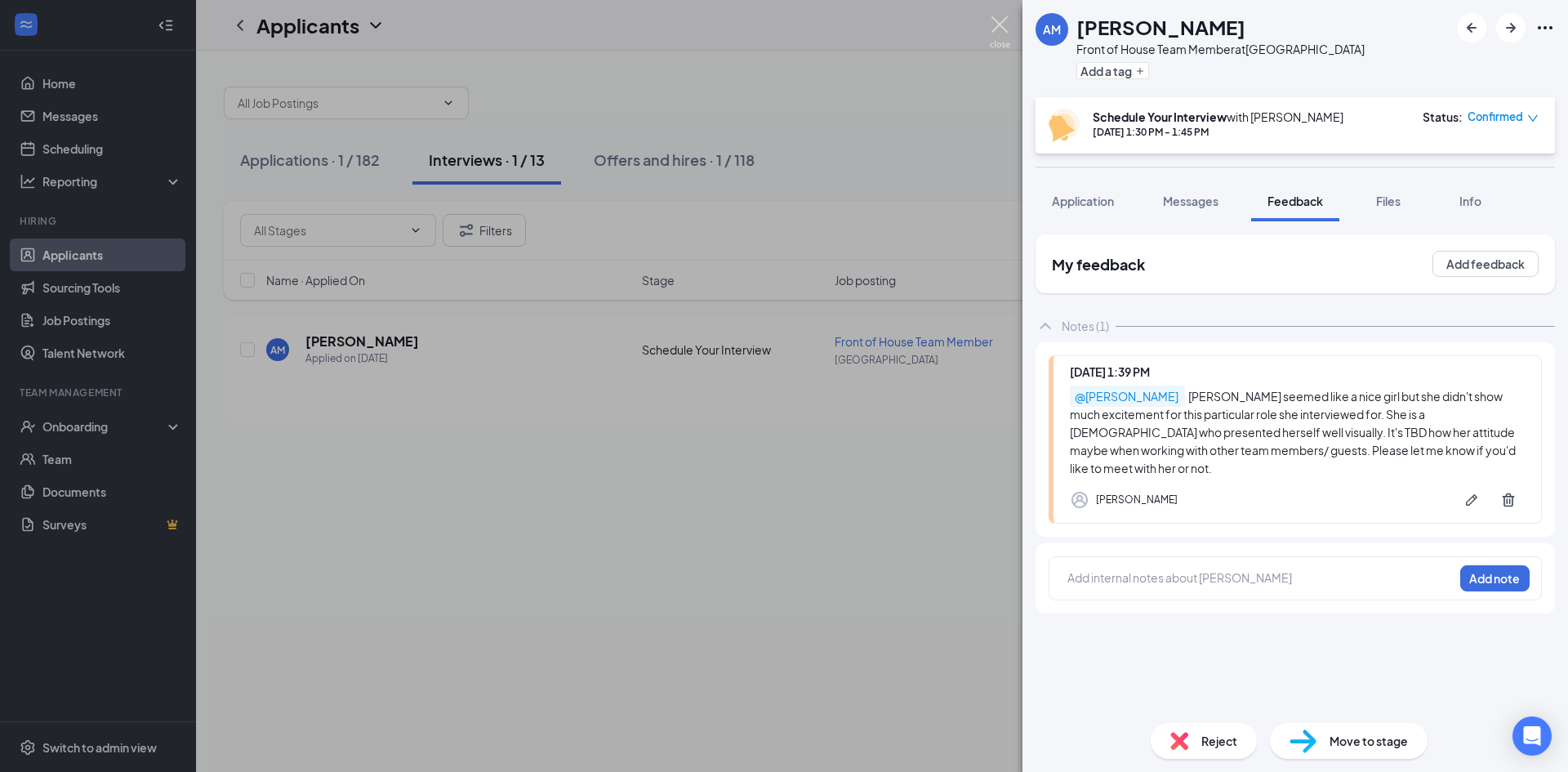
click at [1000, 16] on img at bounding box center [1000, 32] width 21 height 32
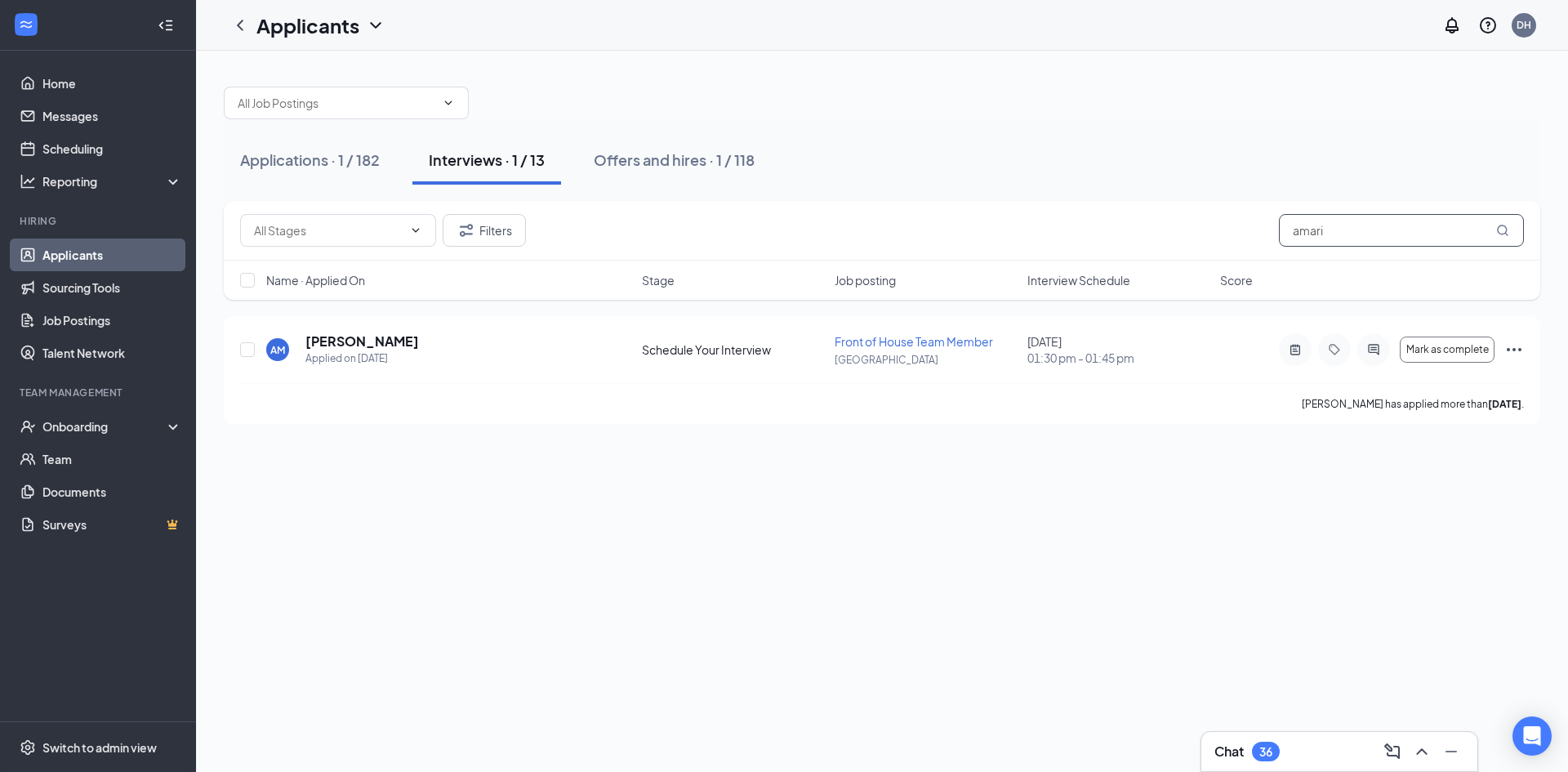
click at [1363, 238] on input "amari" at bounding box center [1401, 230] width 245 height 33
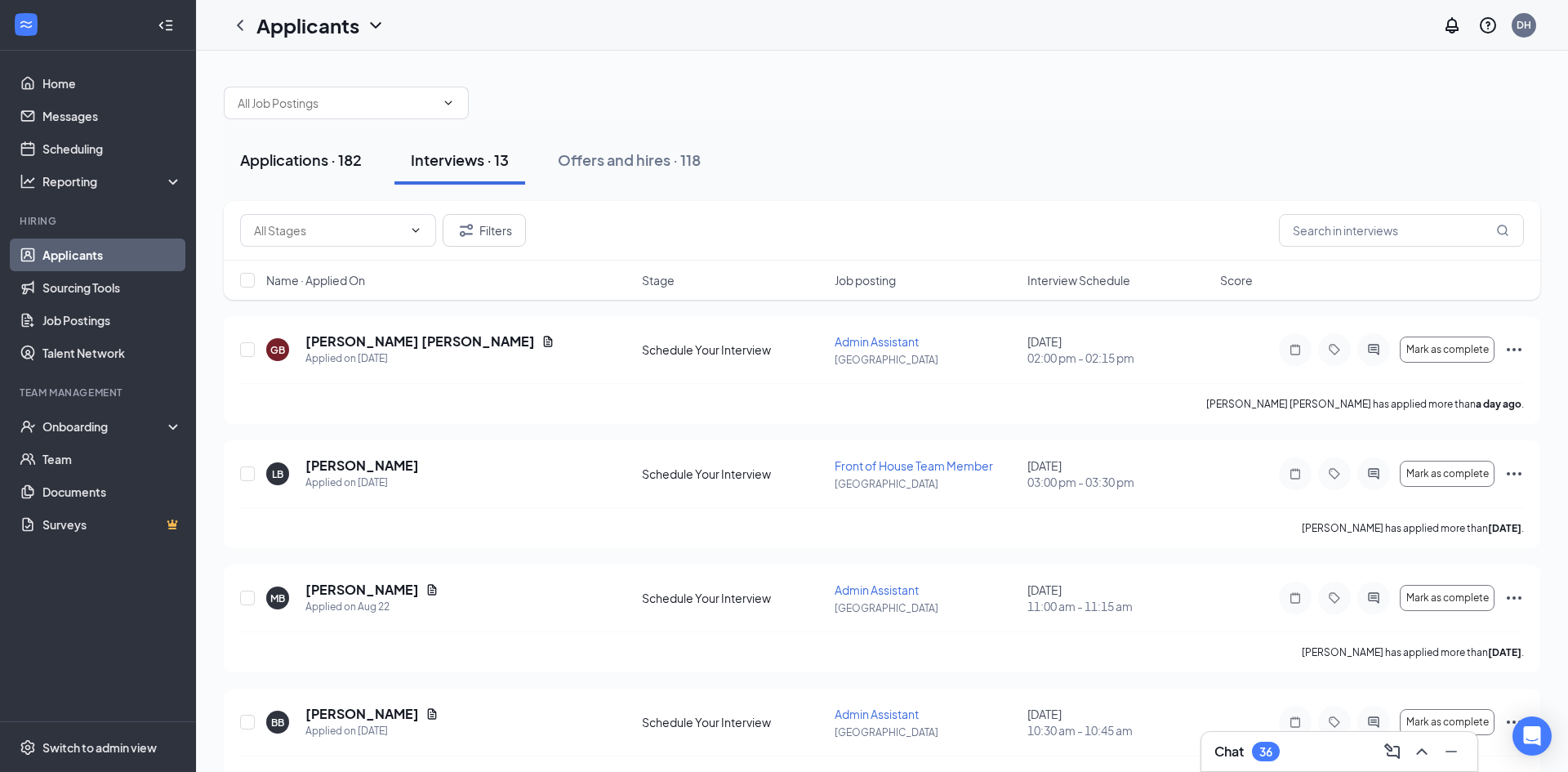
click at [324, 160] on div "Applications · 182" at bounding box center [301, 159] width 122 height 21
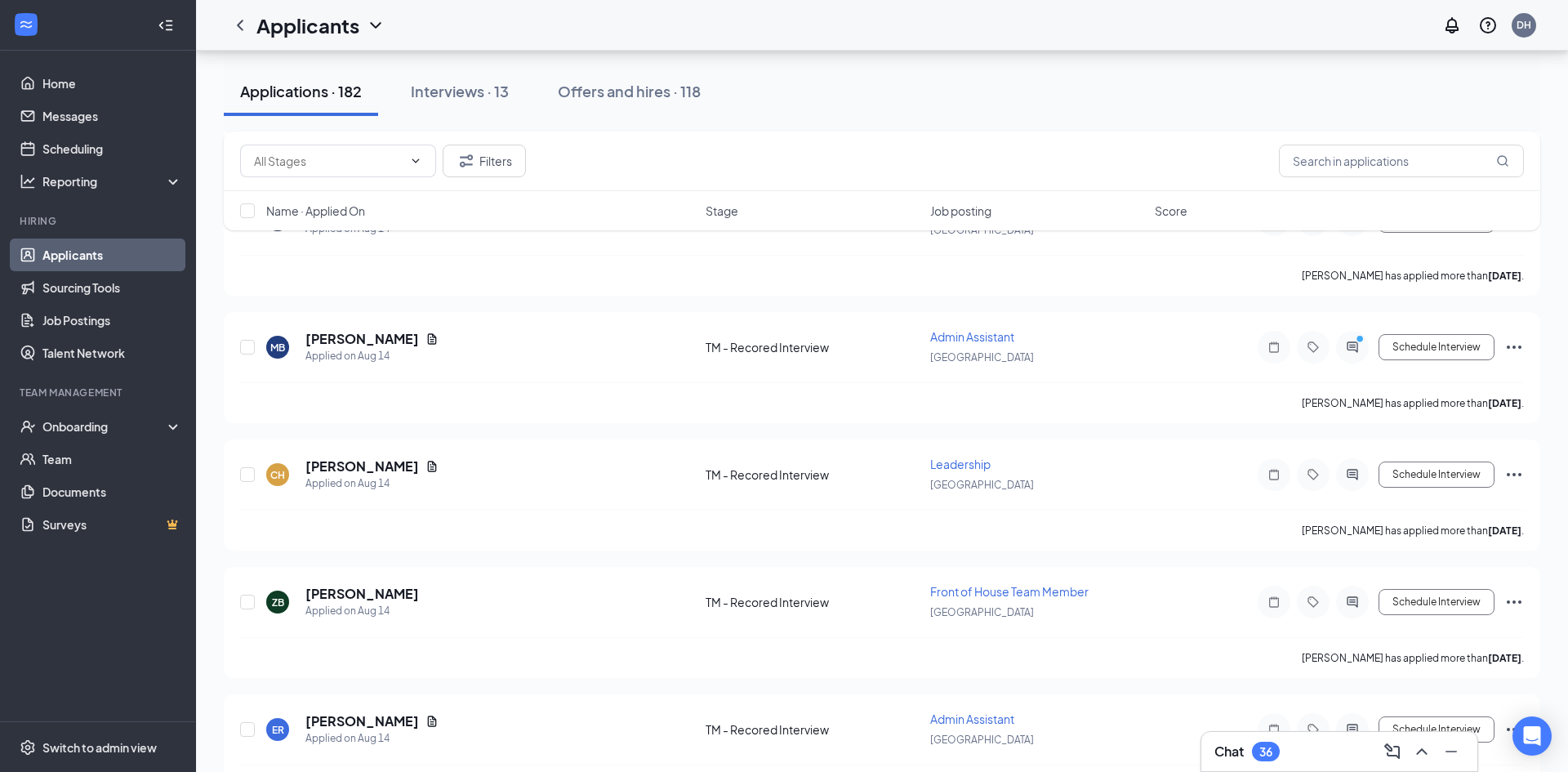
scroll to position [22728, 0]
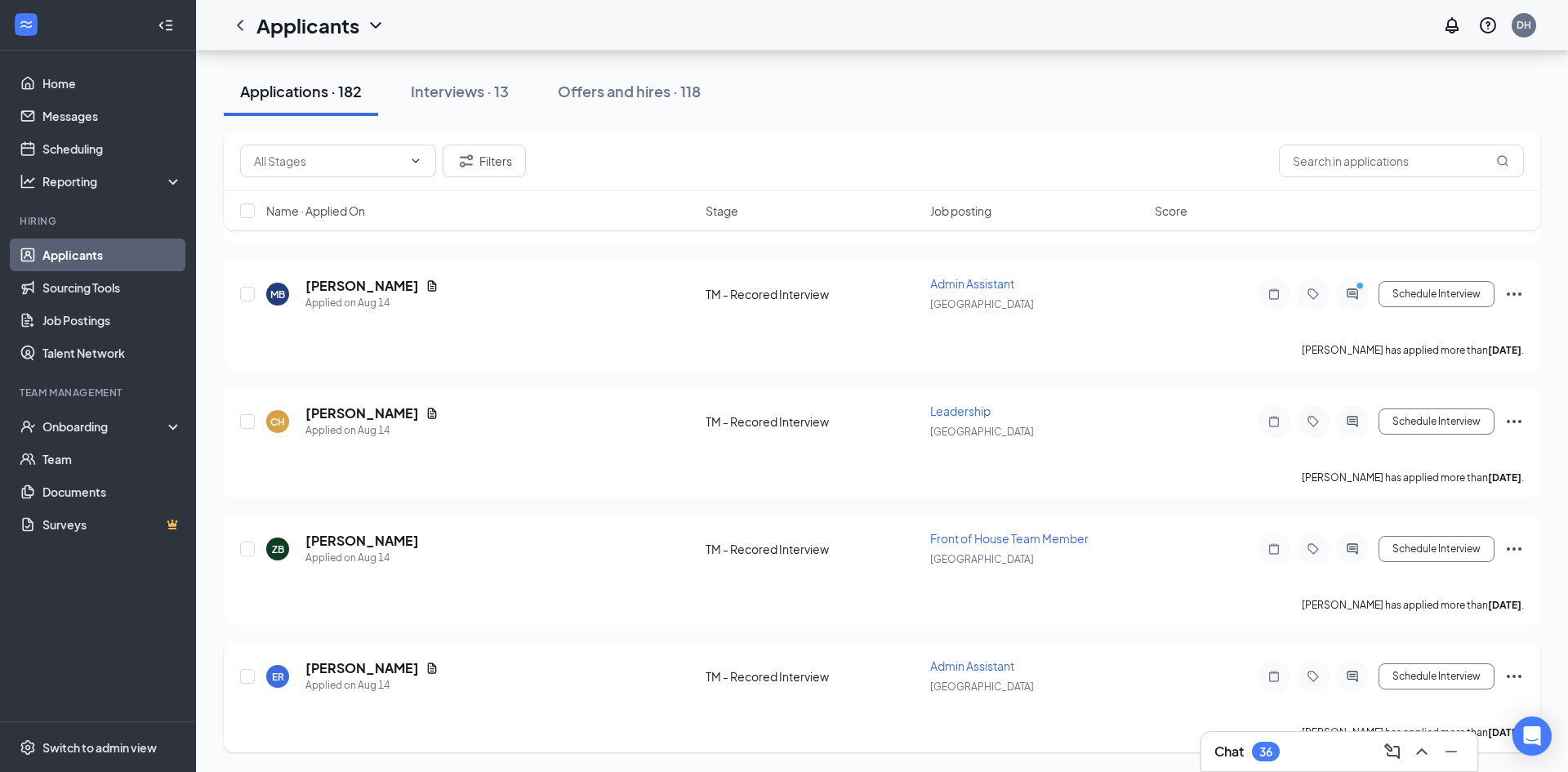
click at [1508, 672] on icon "Ellipses" at bounding box center [1515, 676] width 20 height 20
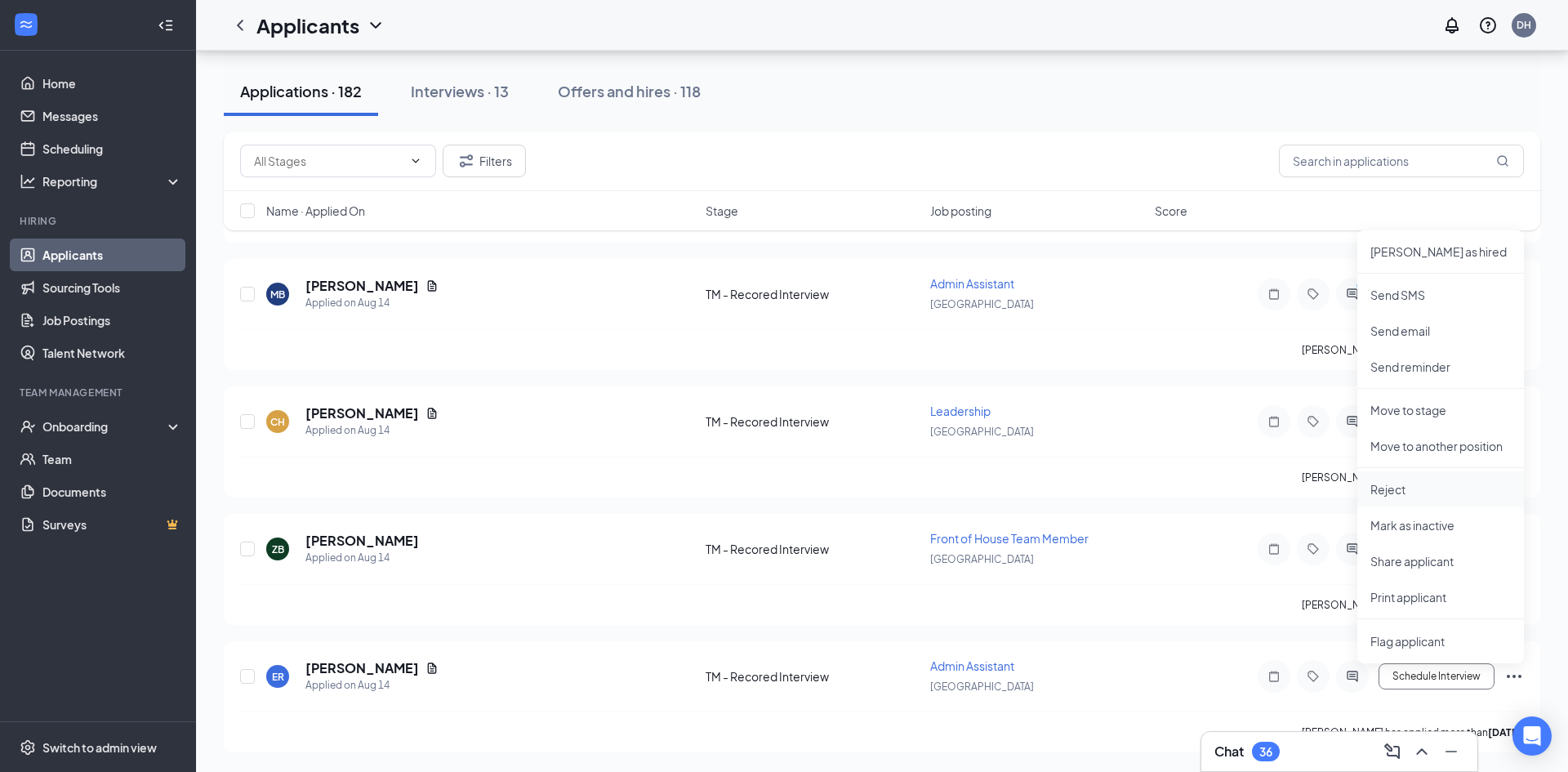
click at [1414, 483] on p "Reject" at bounding box center [1441, 489] width 141 height 16
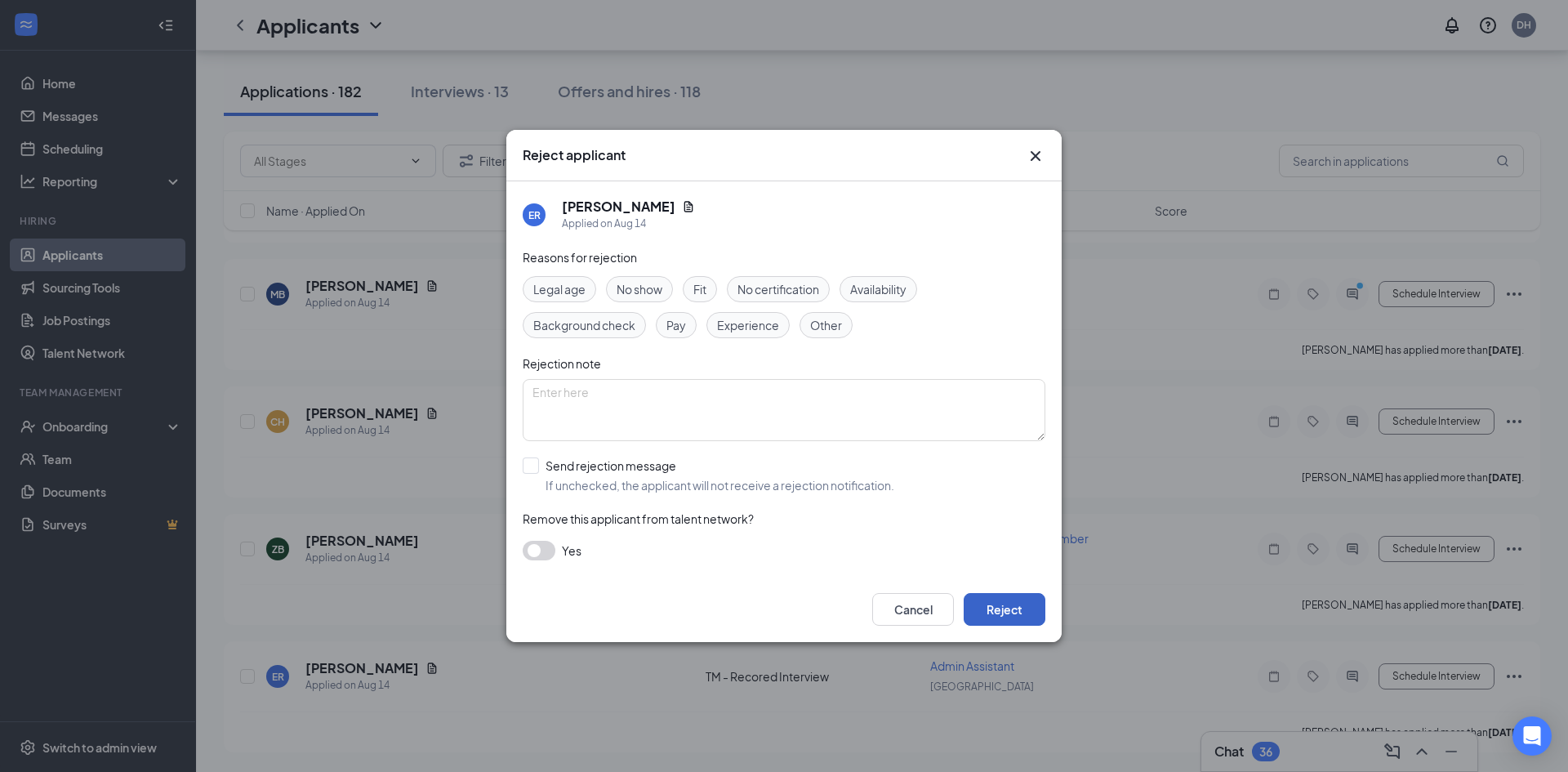
click at [995, 603] on button "Reject" at bounding box center [1004, 609] width 81 height 33
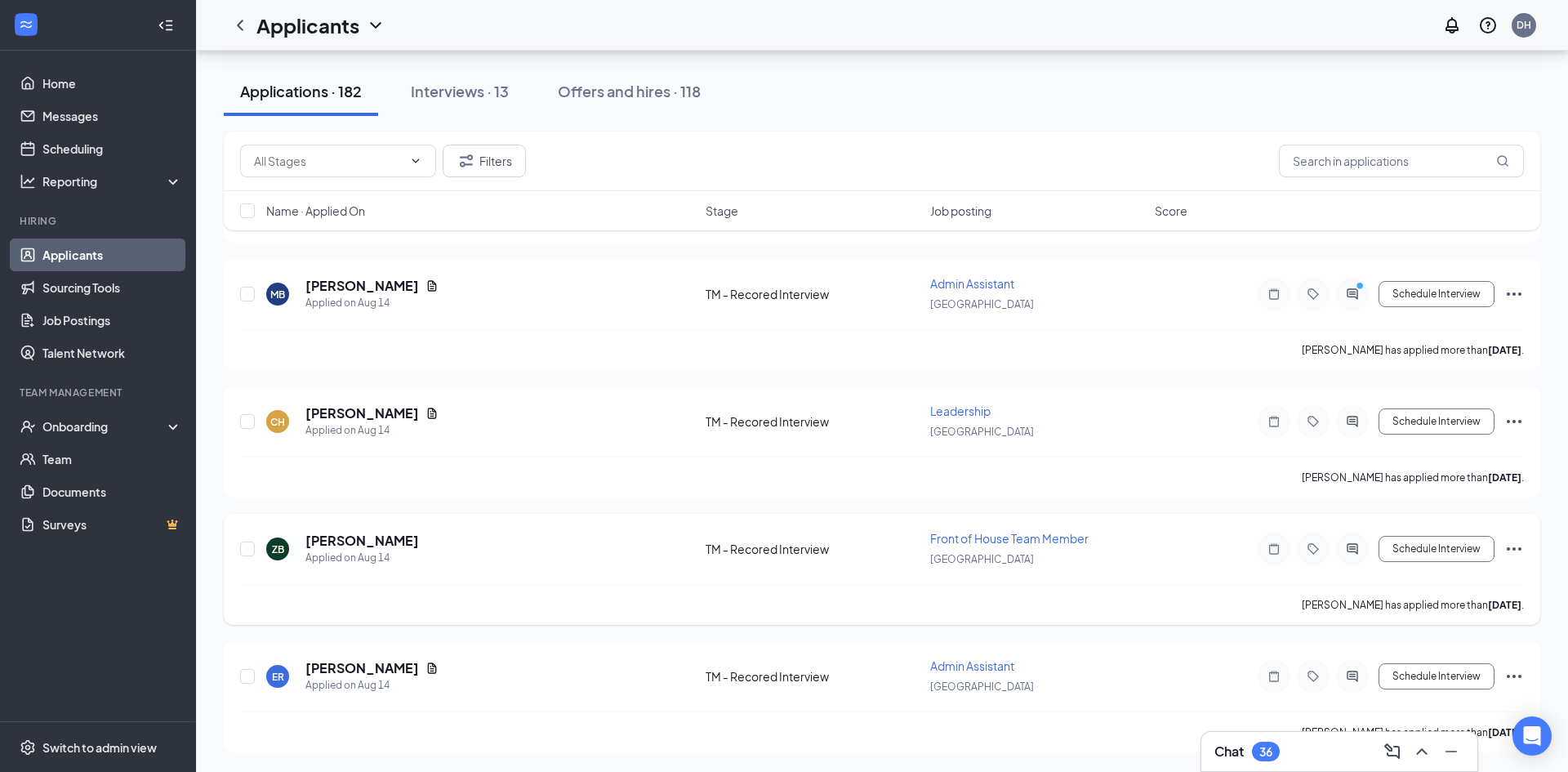
click at [1514, 550] on icon "Ellipses" at bounding box center [1514, 549] width 14 height 4
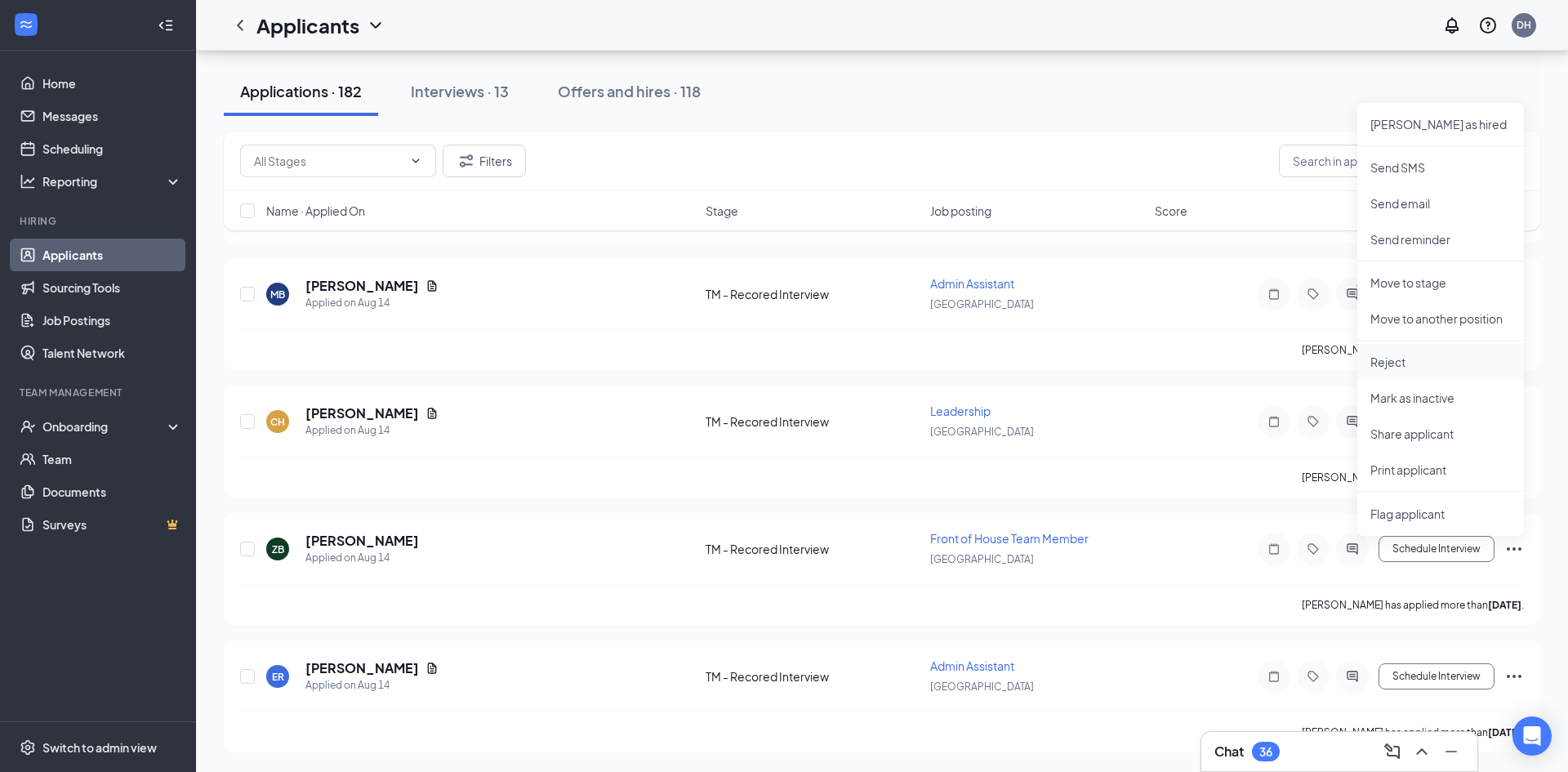
click at [1405, 354] on p "Reject" at bounding box center [1441, 362] width 141 height 16
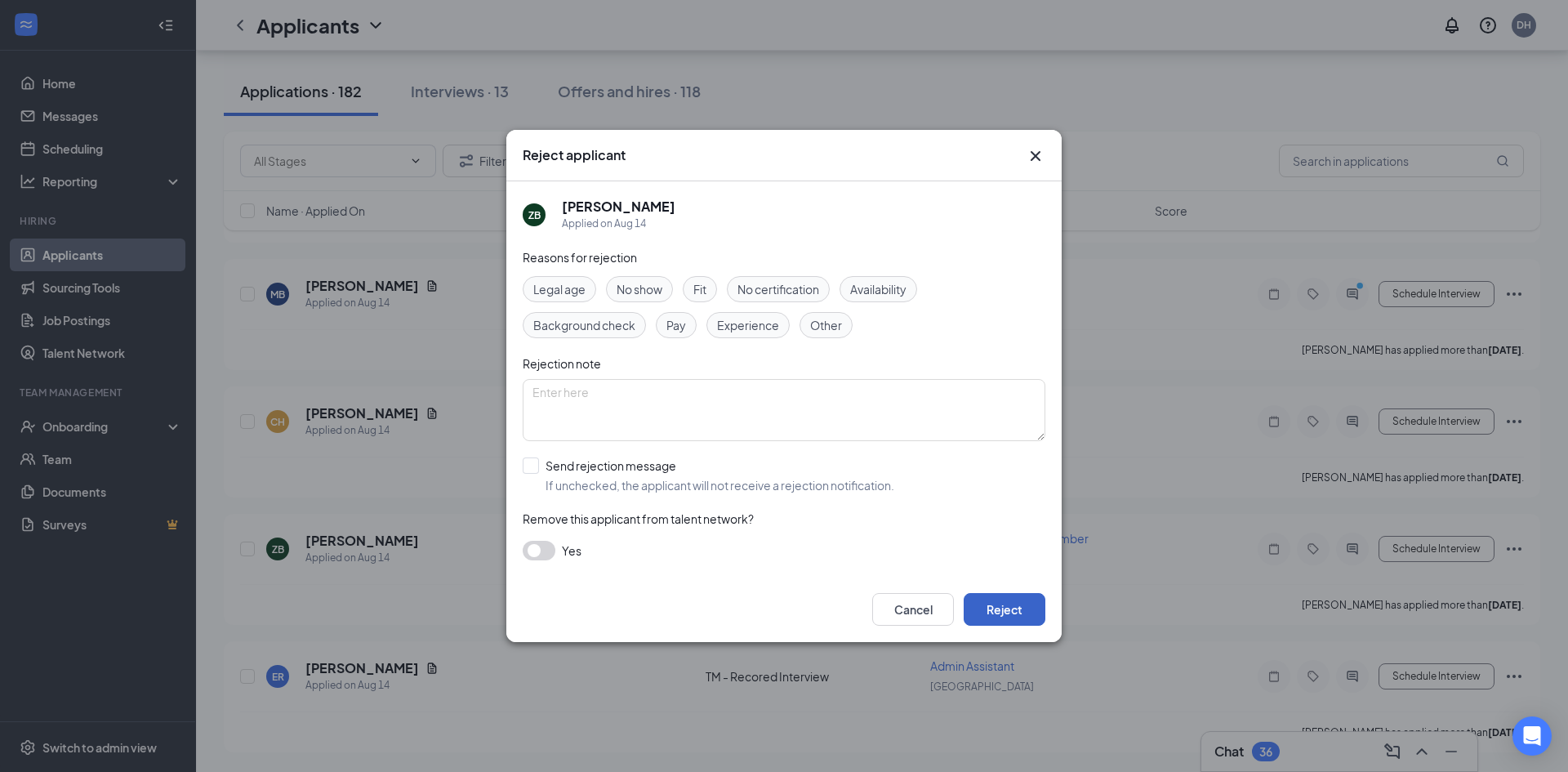
click at [1010, 601] on button "Reject" at bounding box center [1004, 609] width 81 height 33
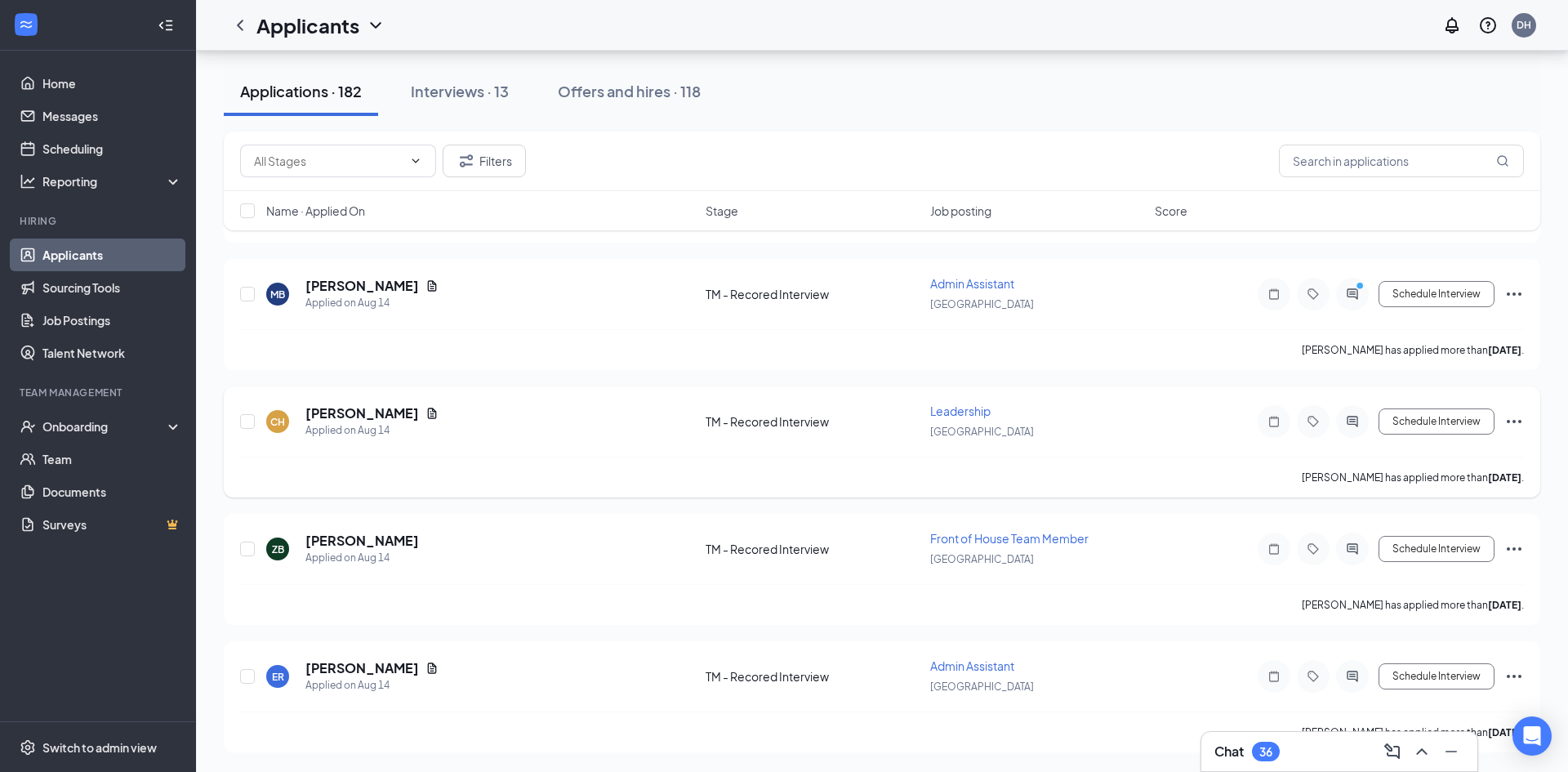
click at [1511, 421] on icon "Ellipses" at bounding box center [1515, 422] width 20 height 20
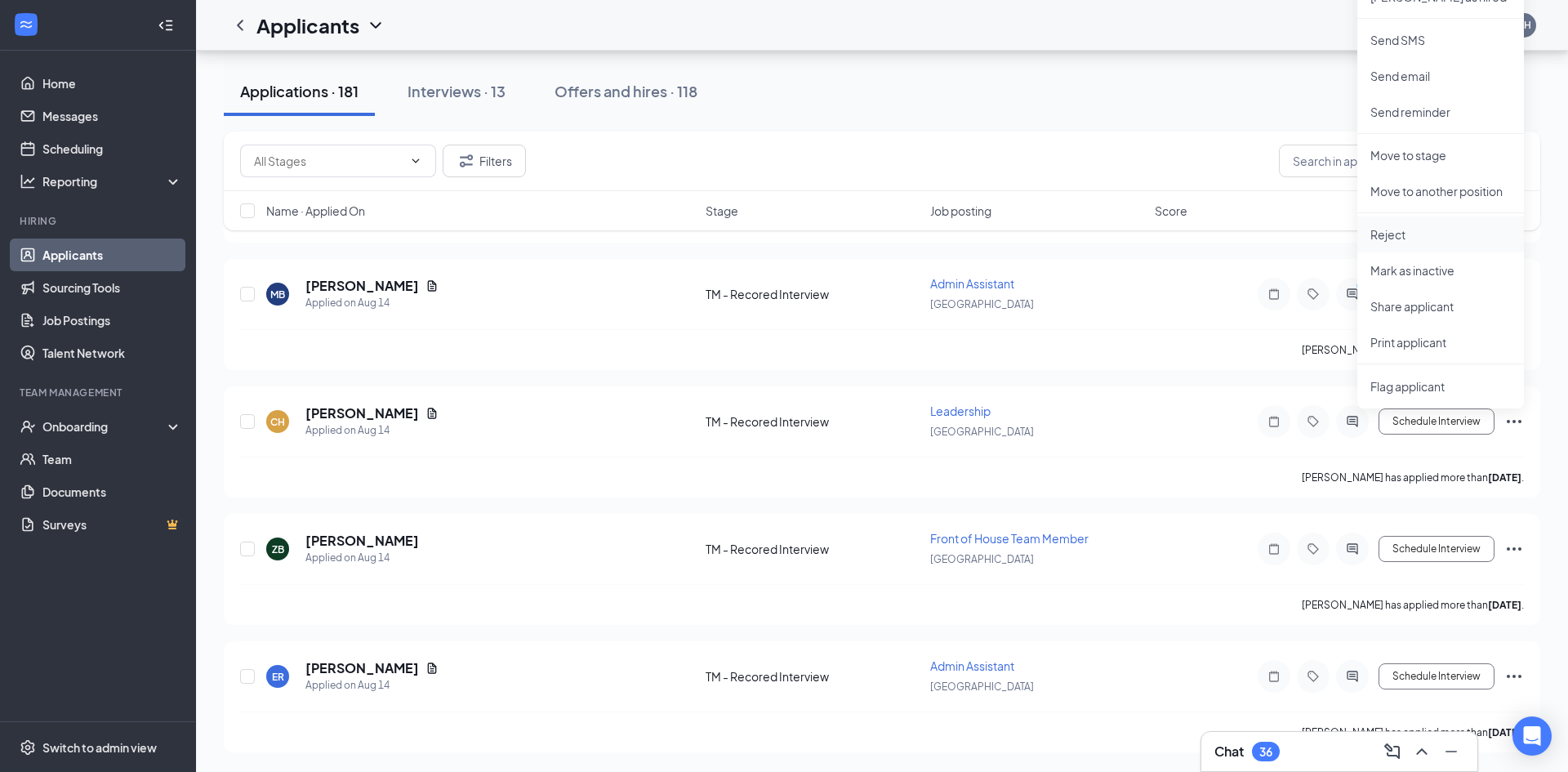
click at [1416, 232] on p "Reject" at bounding box center [1441, 234] width 141 height 16
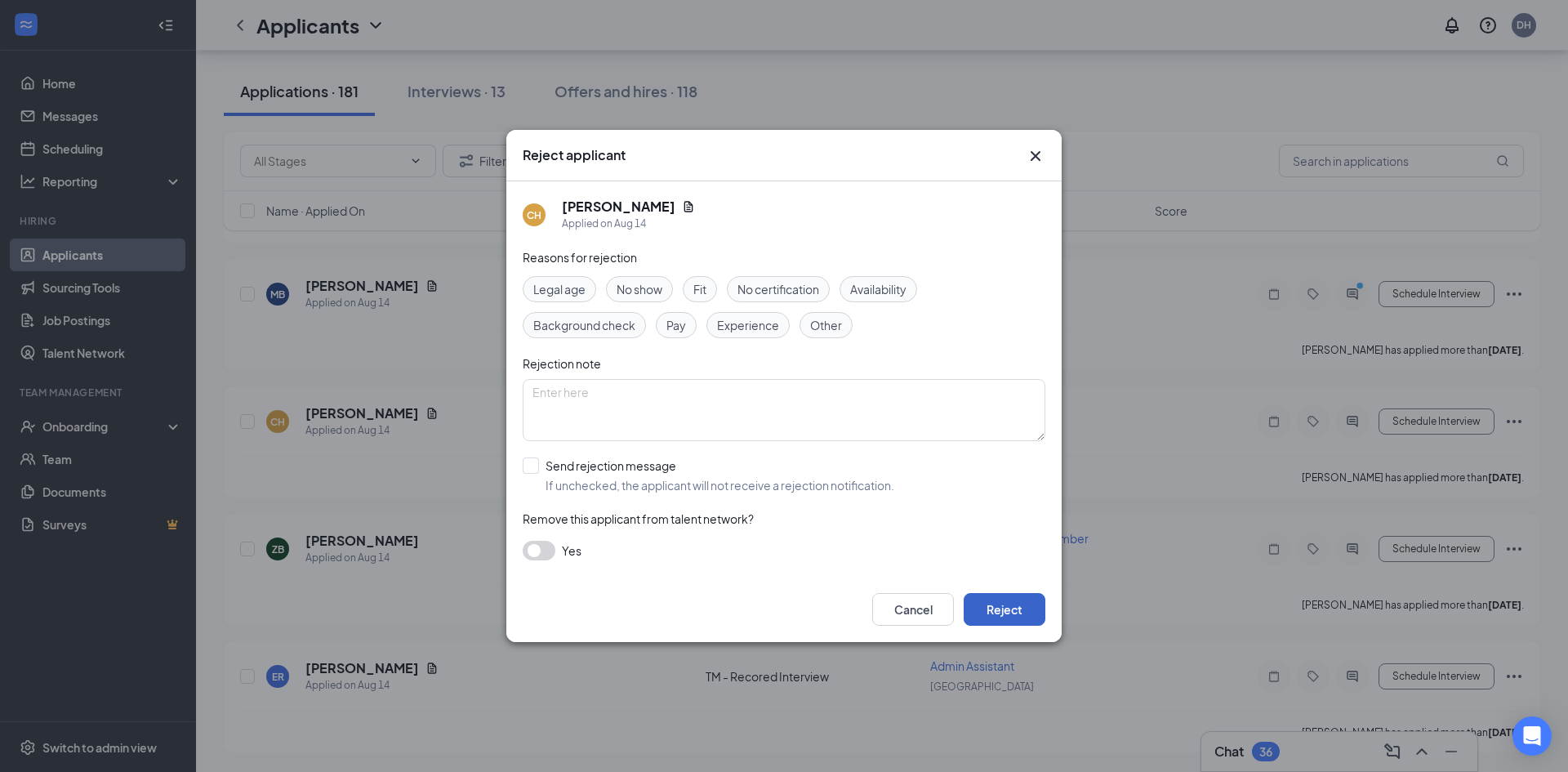
click at [1002, 600] on button "Reject" at bounding box center [1004, 609] width 81 height 33
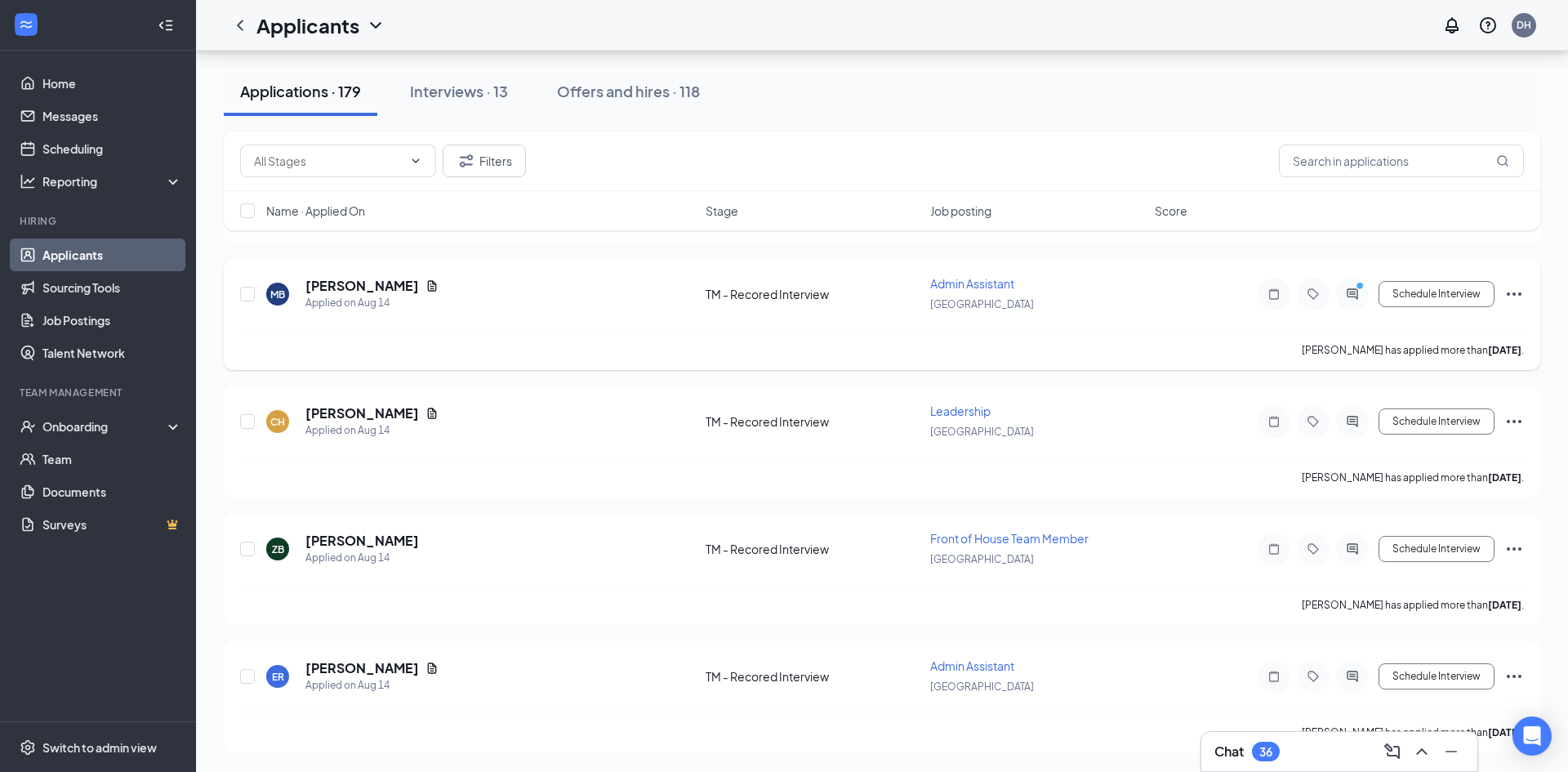
click at [1511, 297] on icon "Ellipses" at bounding box center [1515, 294] width 20 height 20
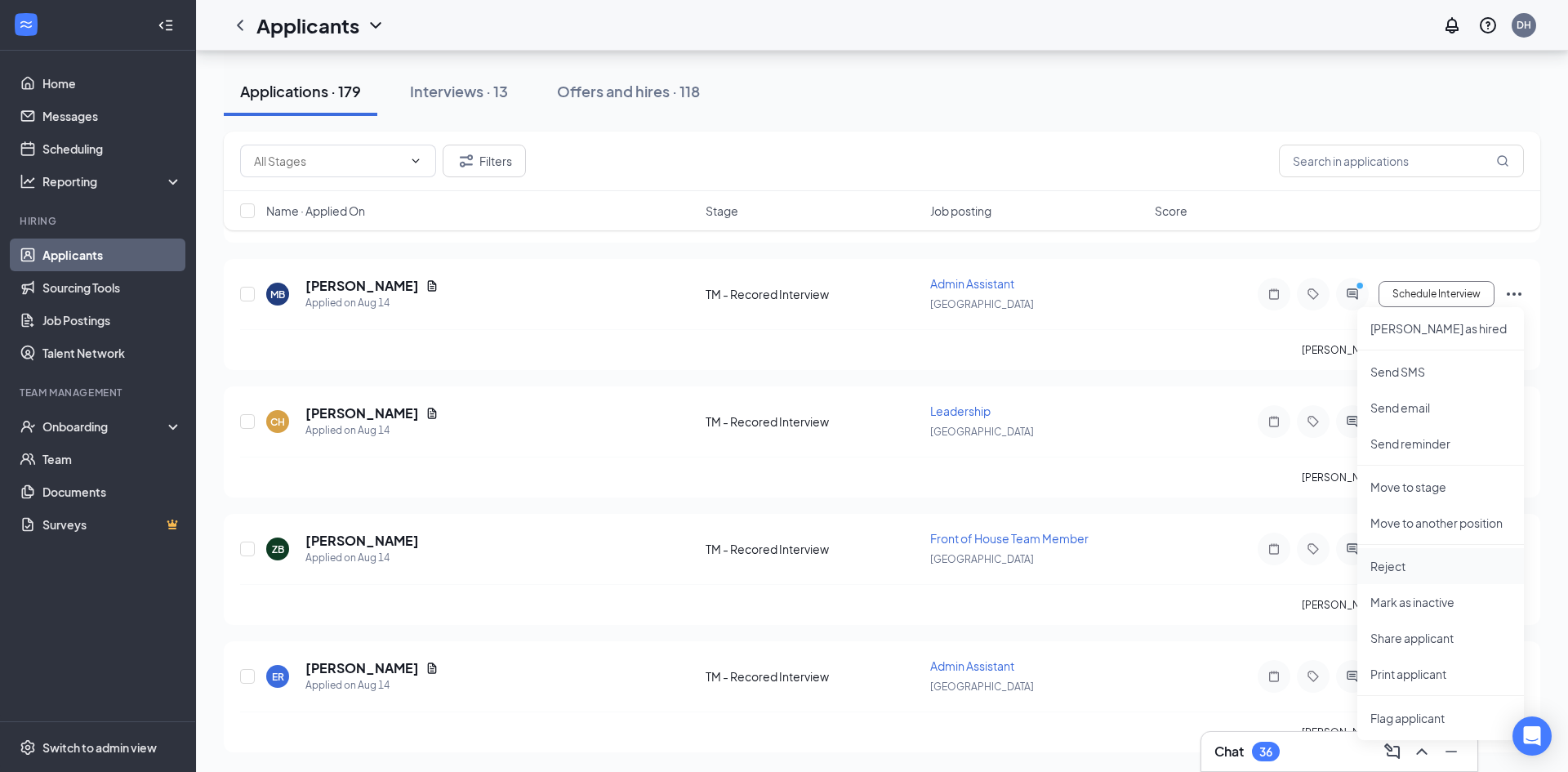
click at [1385, 567] on p "Reject" at bounding box center [1441, 566] width 141 height 16
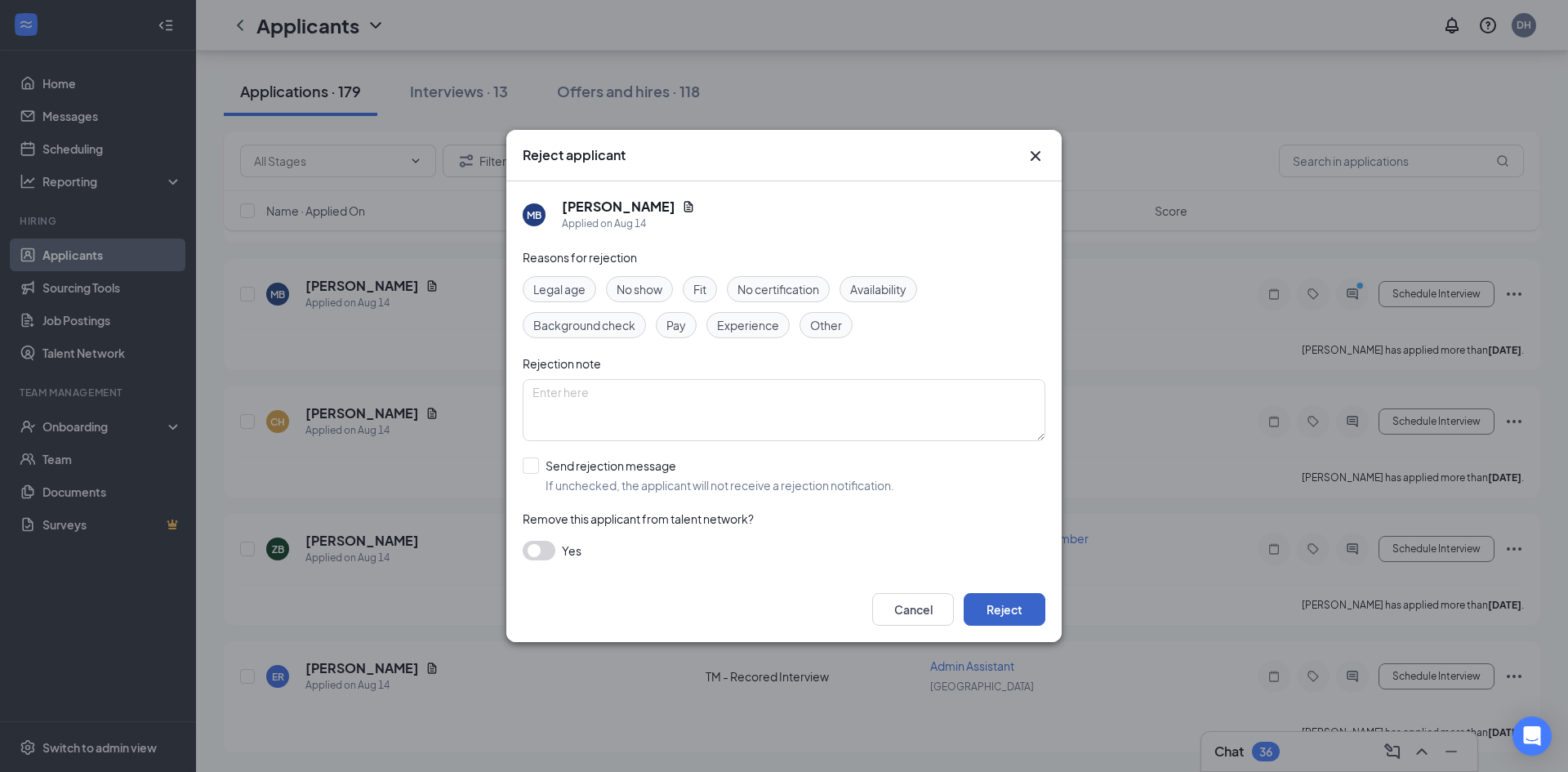
click at [1014, 600] on button "Reject" at bounding box center [1004, 609] width 81 height 33
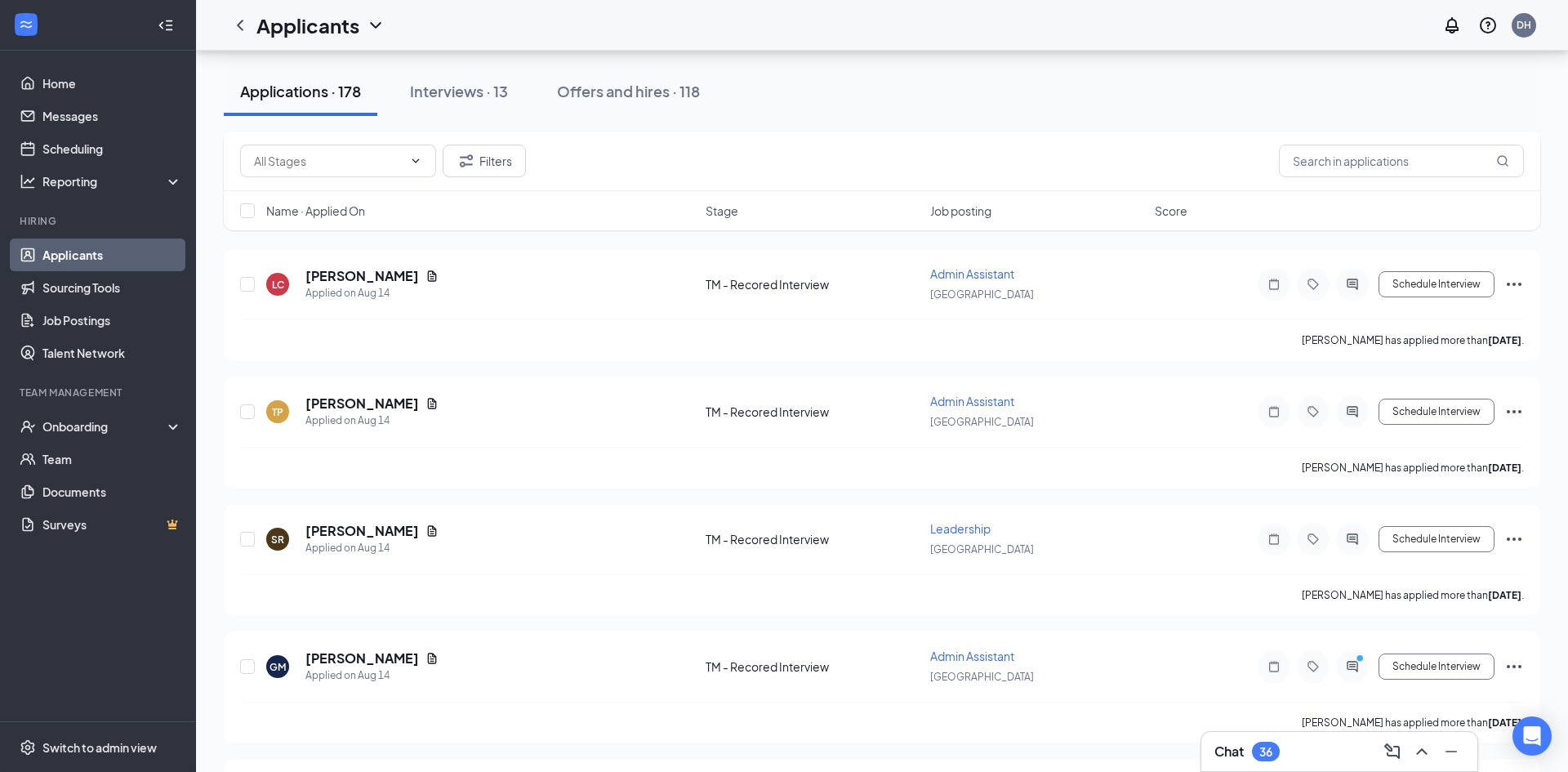
scroll to position [22226, 0]
click at [1509, 665] on icon "Ellipses" at bounding box center [1515, 669] width 20 height 20
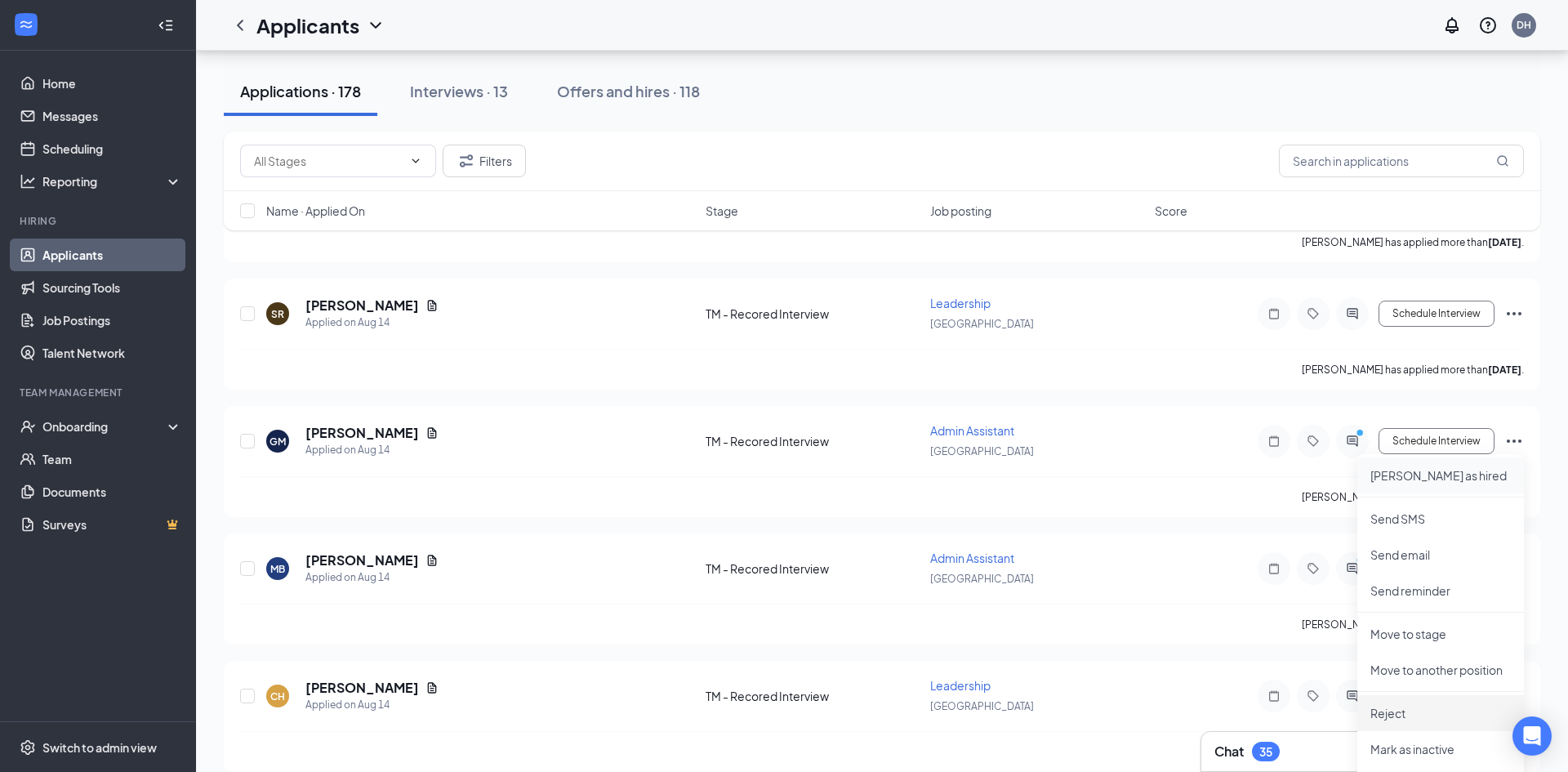
scroll to position [22455, 0]
click at [1423, 712] on p "Reject" at bounding box center [1441, 712] width 141 height 16
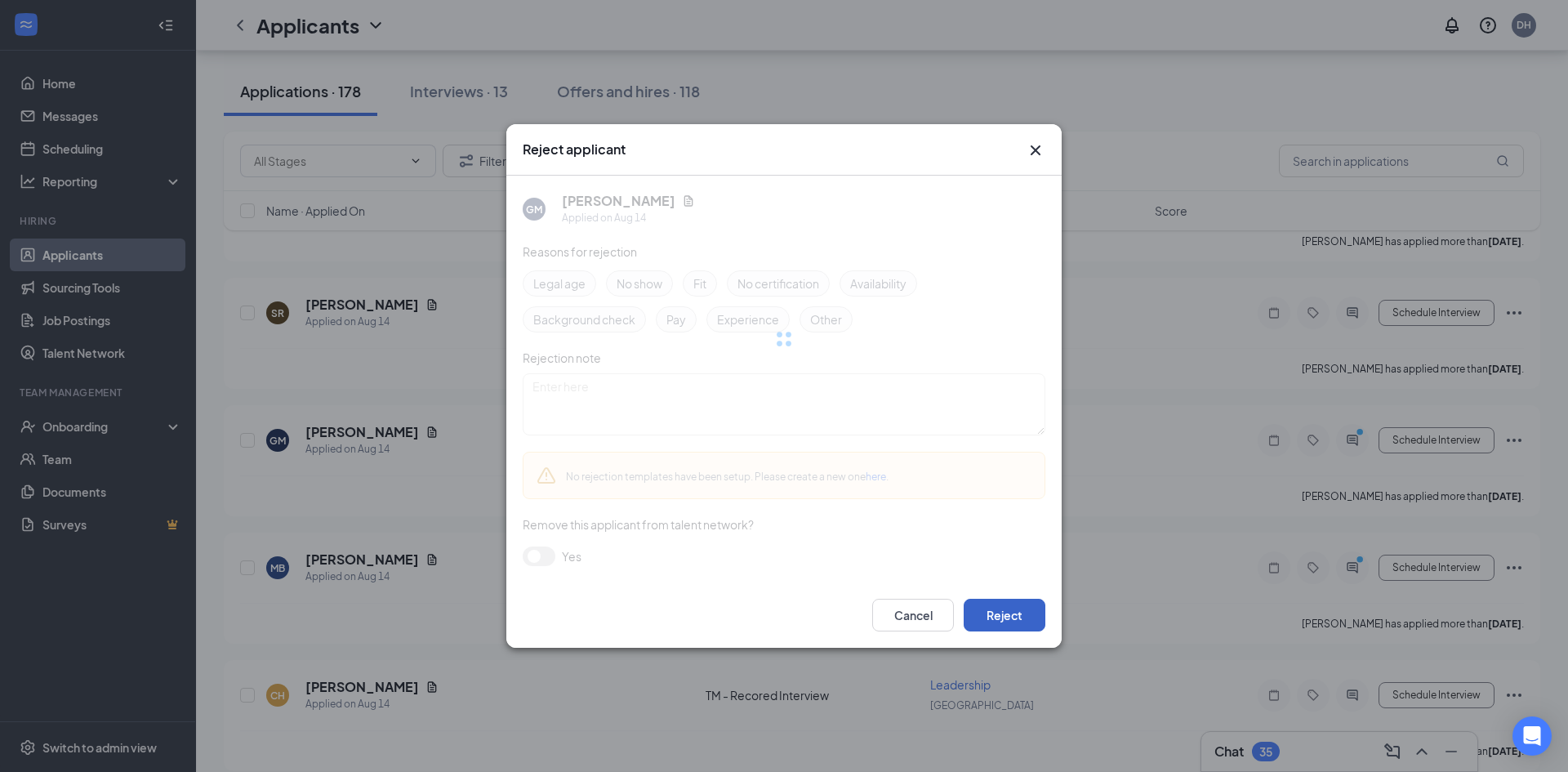
click at [1022, 609] on button "Reject" at bounding box center [1004, 615] width 81 height 33
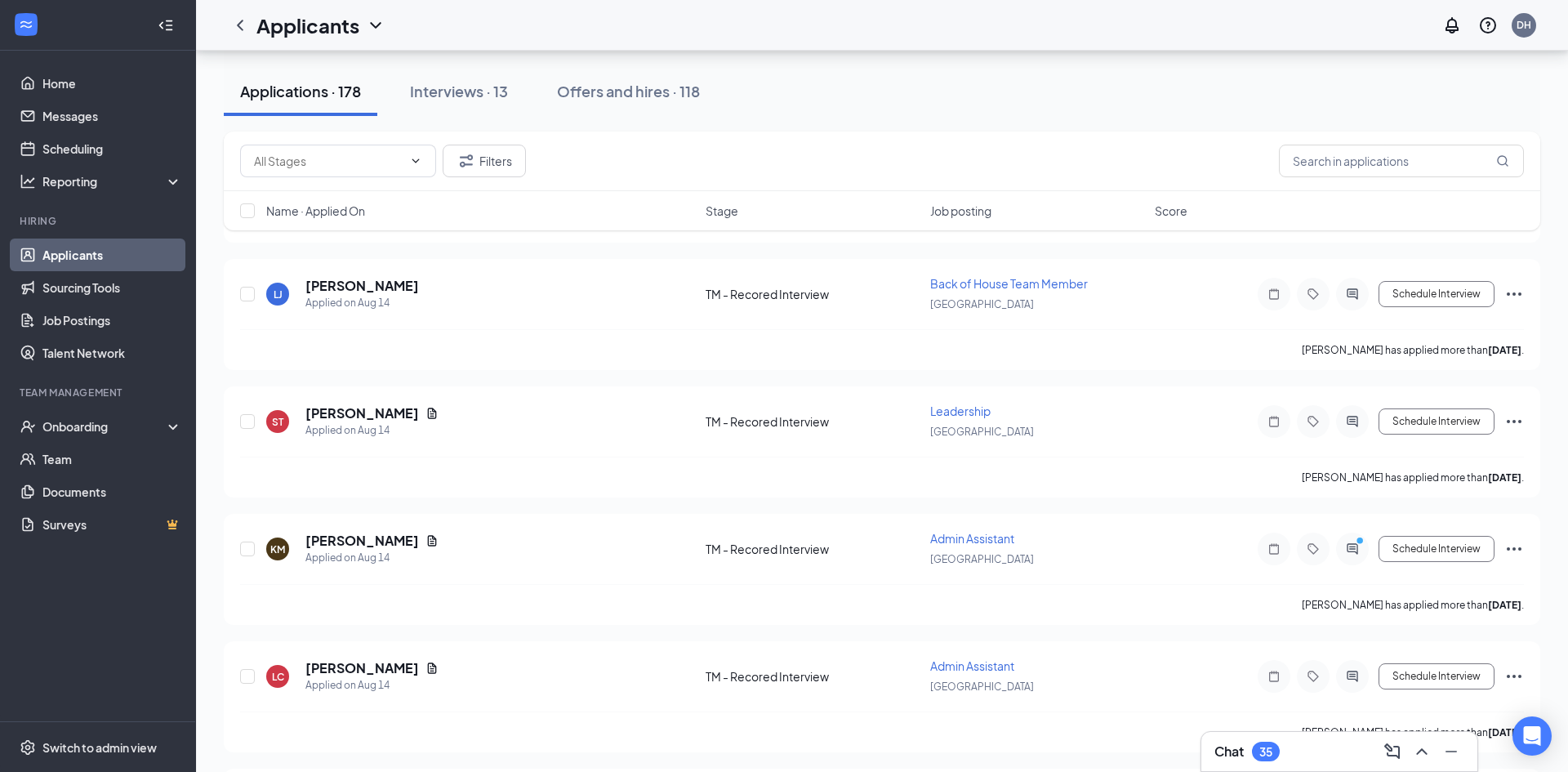
scroll to position [44636, 0]
click at [1513, 672] on icon "Ellipses" at bounding box center [1515, 676] width 20 height 20
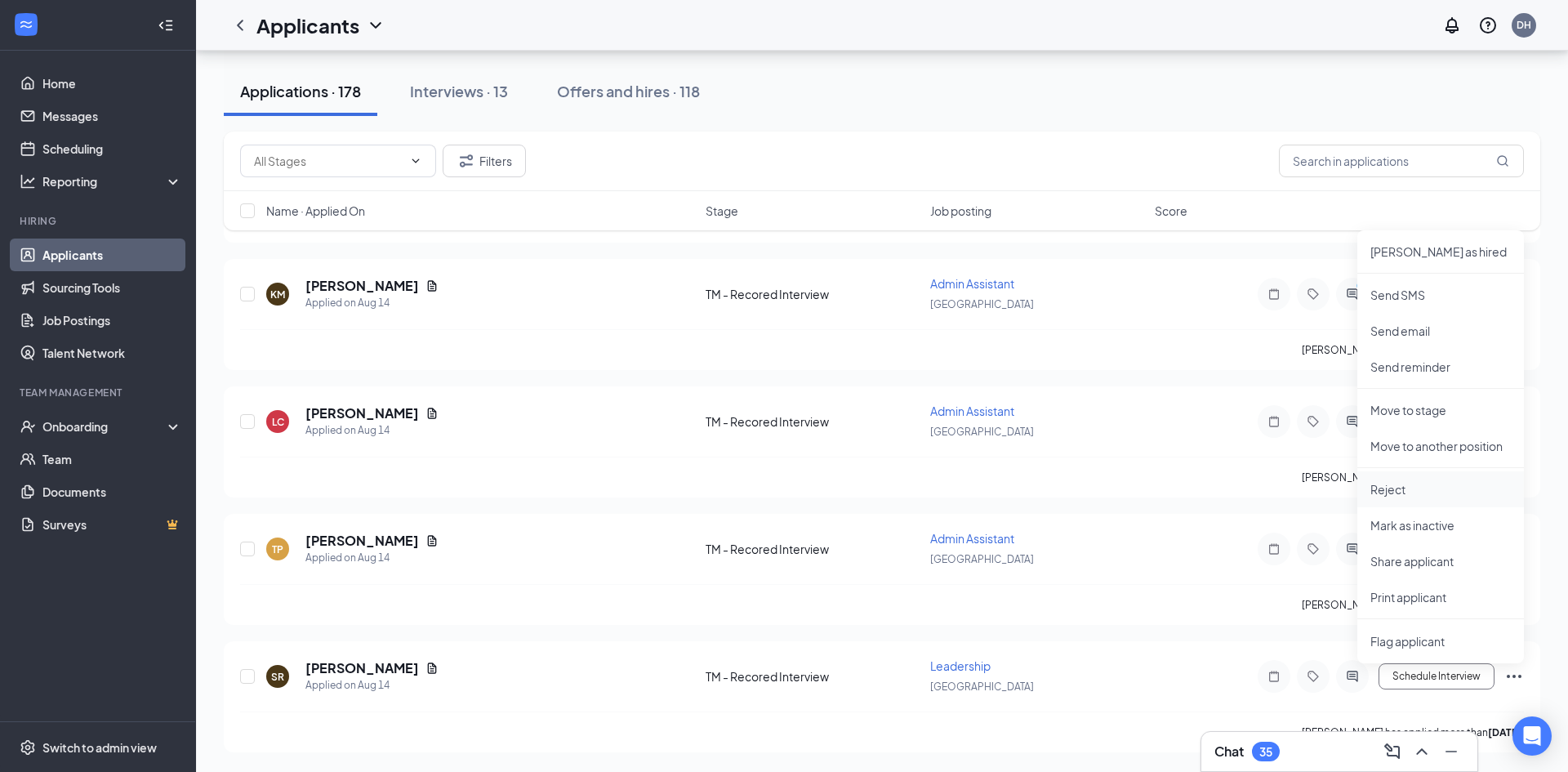
click at [1413, 493] on p "Reject" at bounding box center [1441, 489] width 141 height 16
click at [1377, 492] on p "Reject" at bounding box center [1441, 489] width 141 height 16
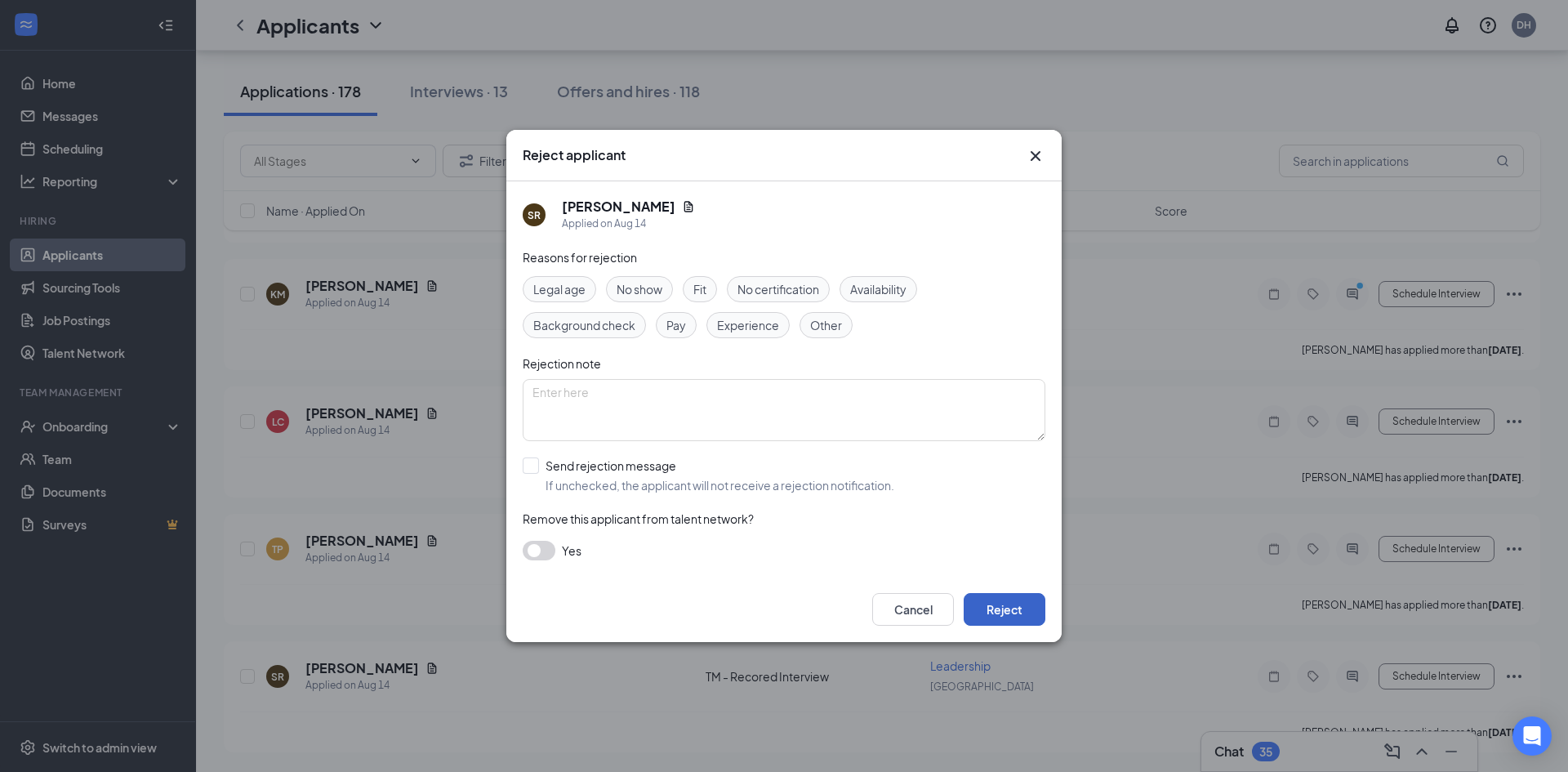
click at [976, 609] on button "Reject" at bounding box center [1004, 609] width 81 height 33
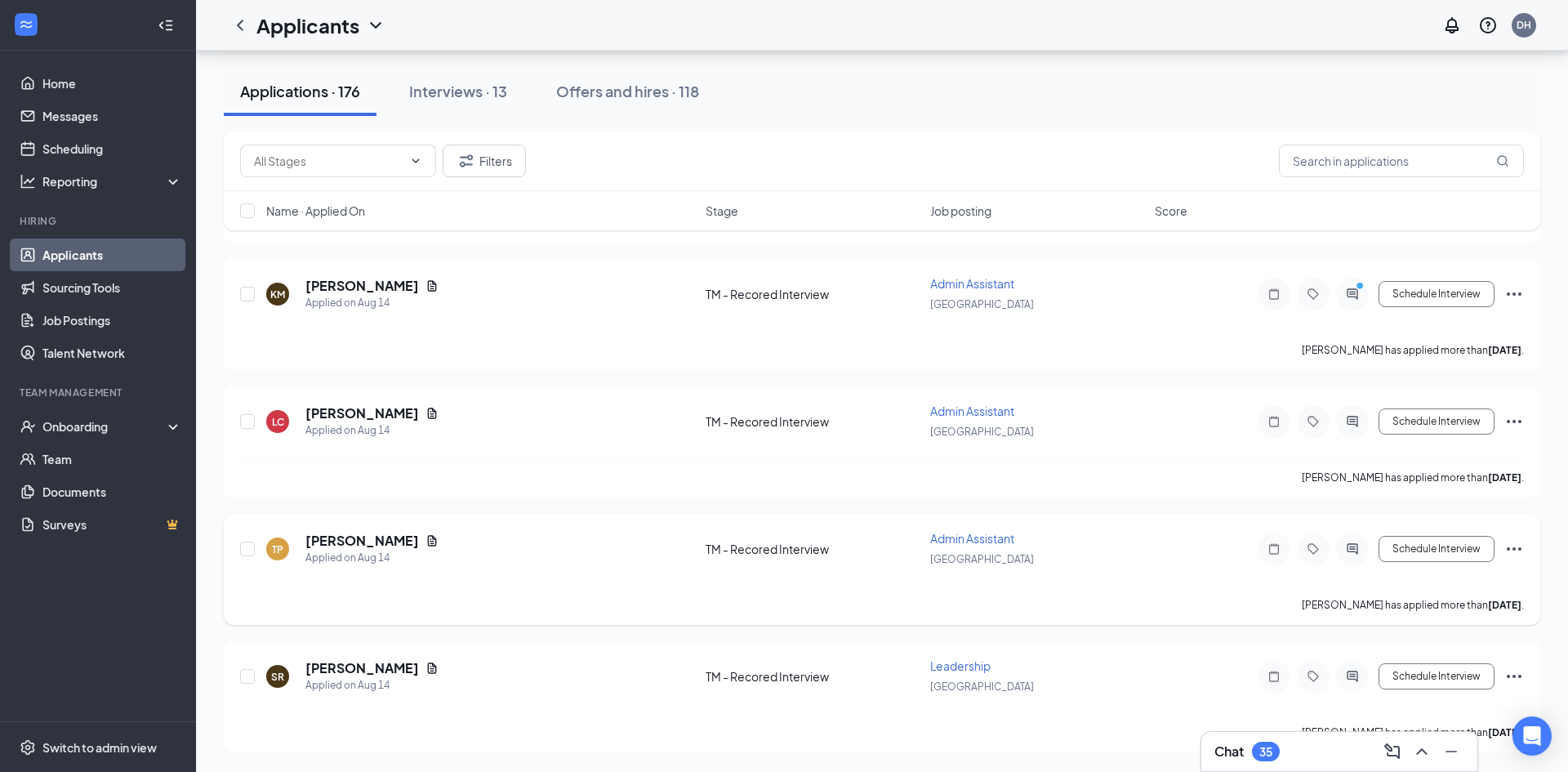
click at [1515, 550] on icon "Ellipses" at bounding box center [1515, 549] width 20 height 20
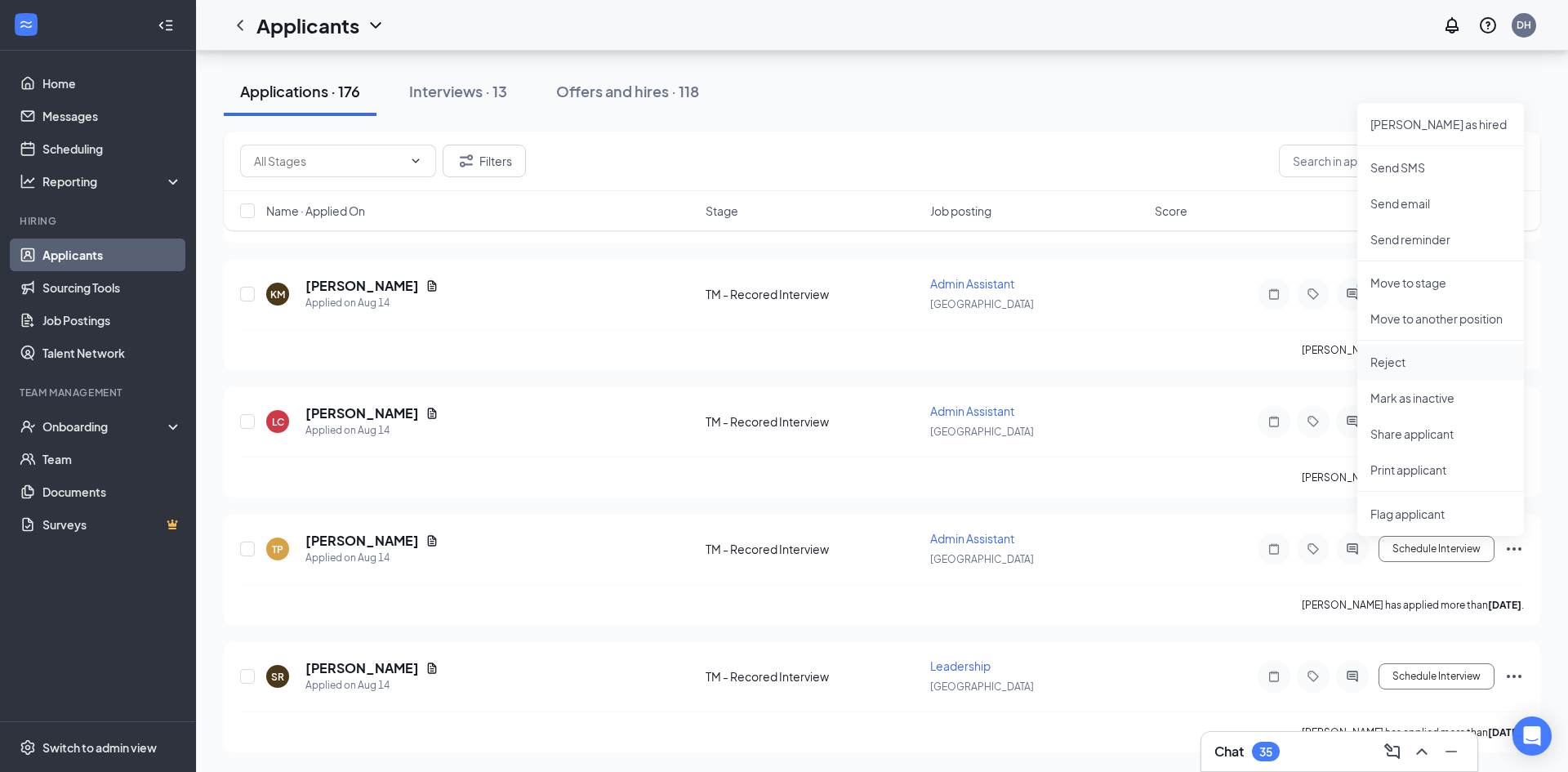
click at [1388, 362] on p "Reject" at bounding box center [1441, 362] width 141 height 16
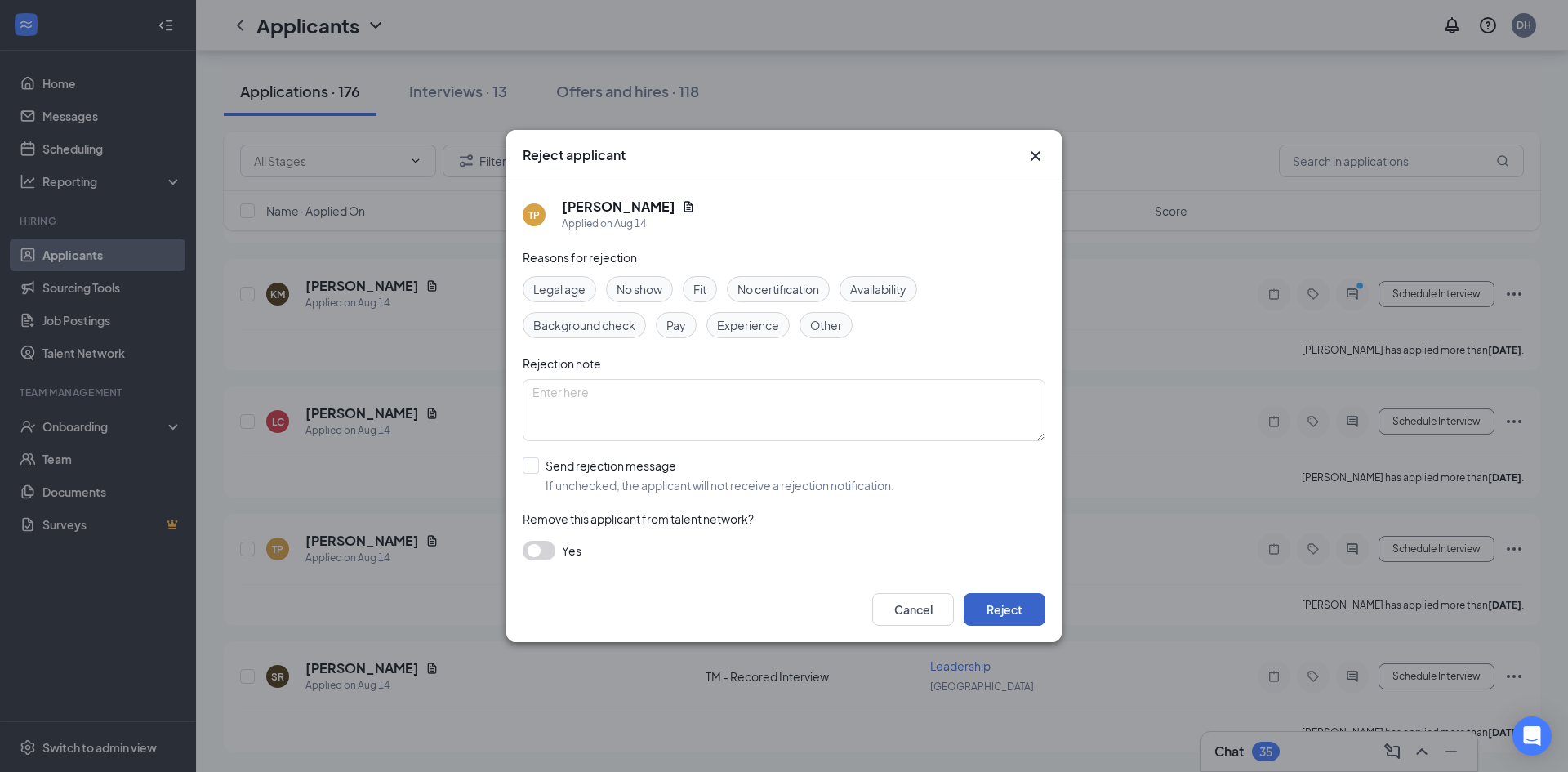
click at [993, 598] on button "Reject" at bounding box center [1004, 609] width 81 height 33
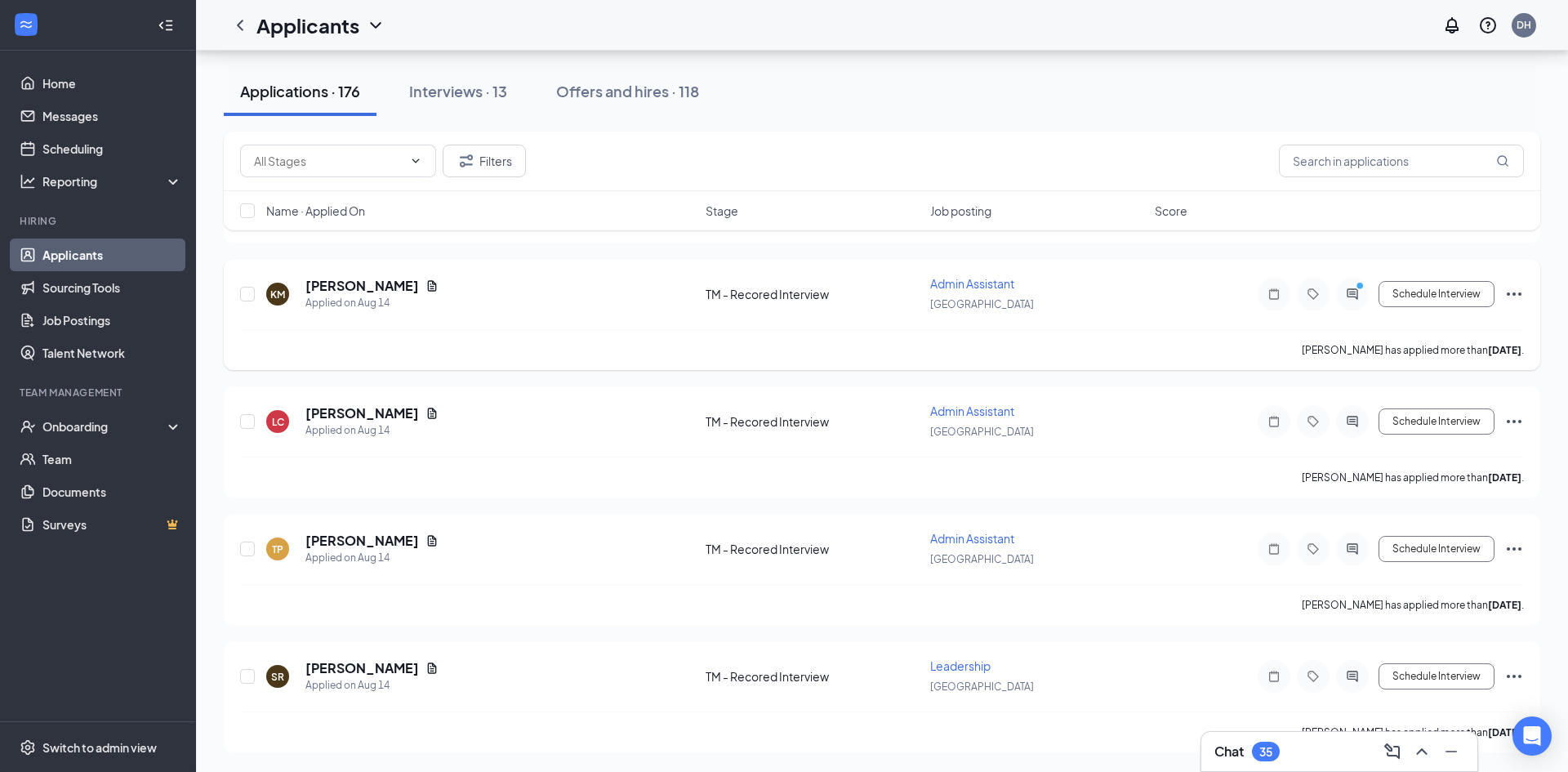
click at [1511, 294] on icon "Ellipses" at bounding box center [1515, 294] width 20 height 20
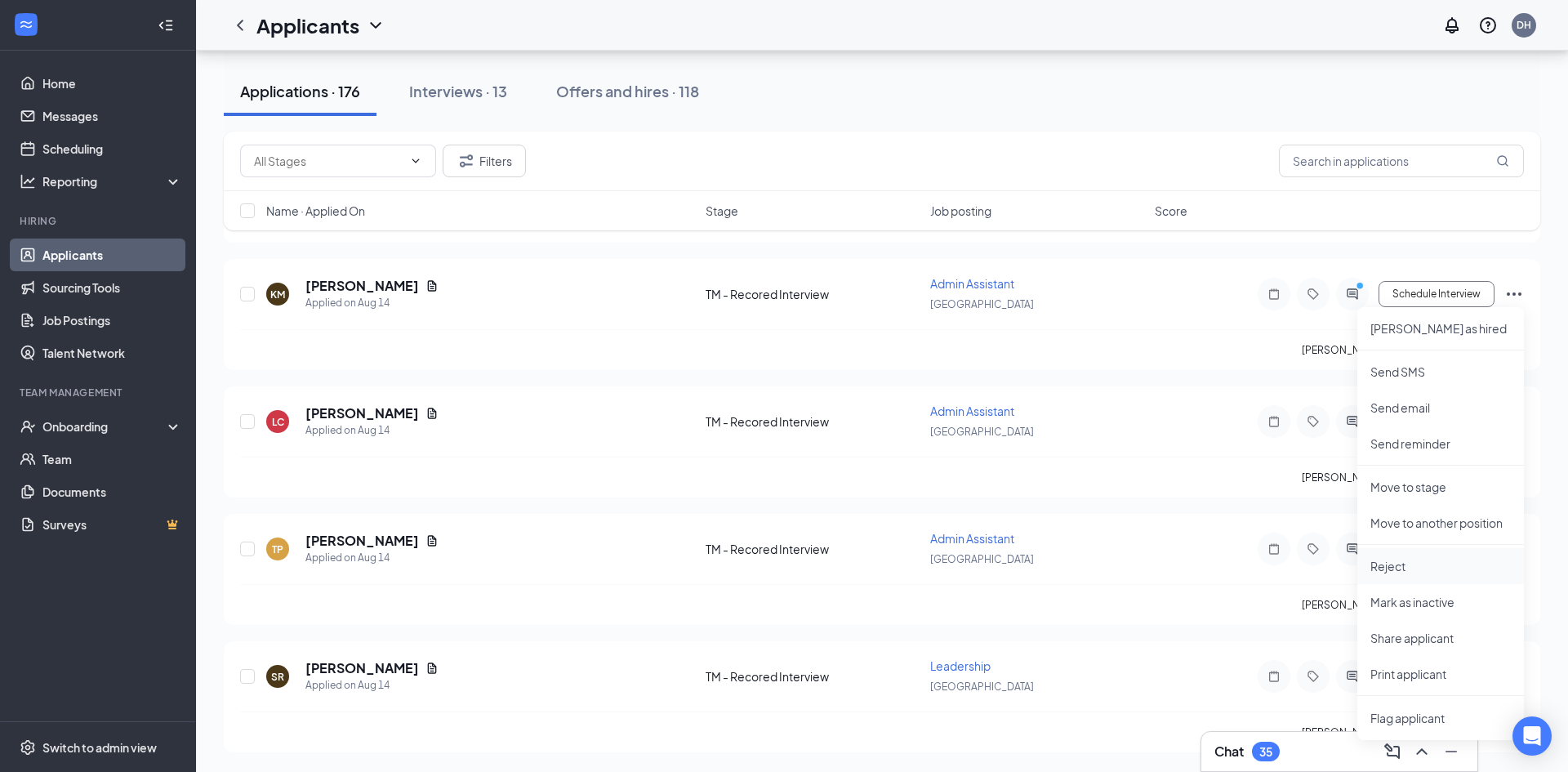
click at [1398, 573] on p "Reject" at bounding box center [1441, 566] width 141 height 16
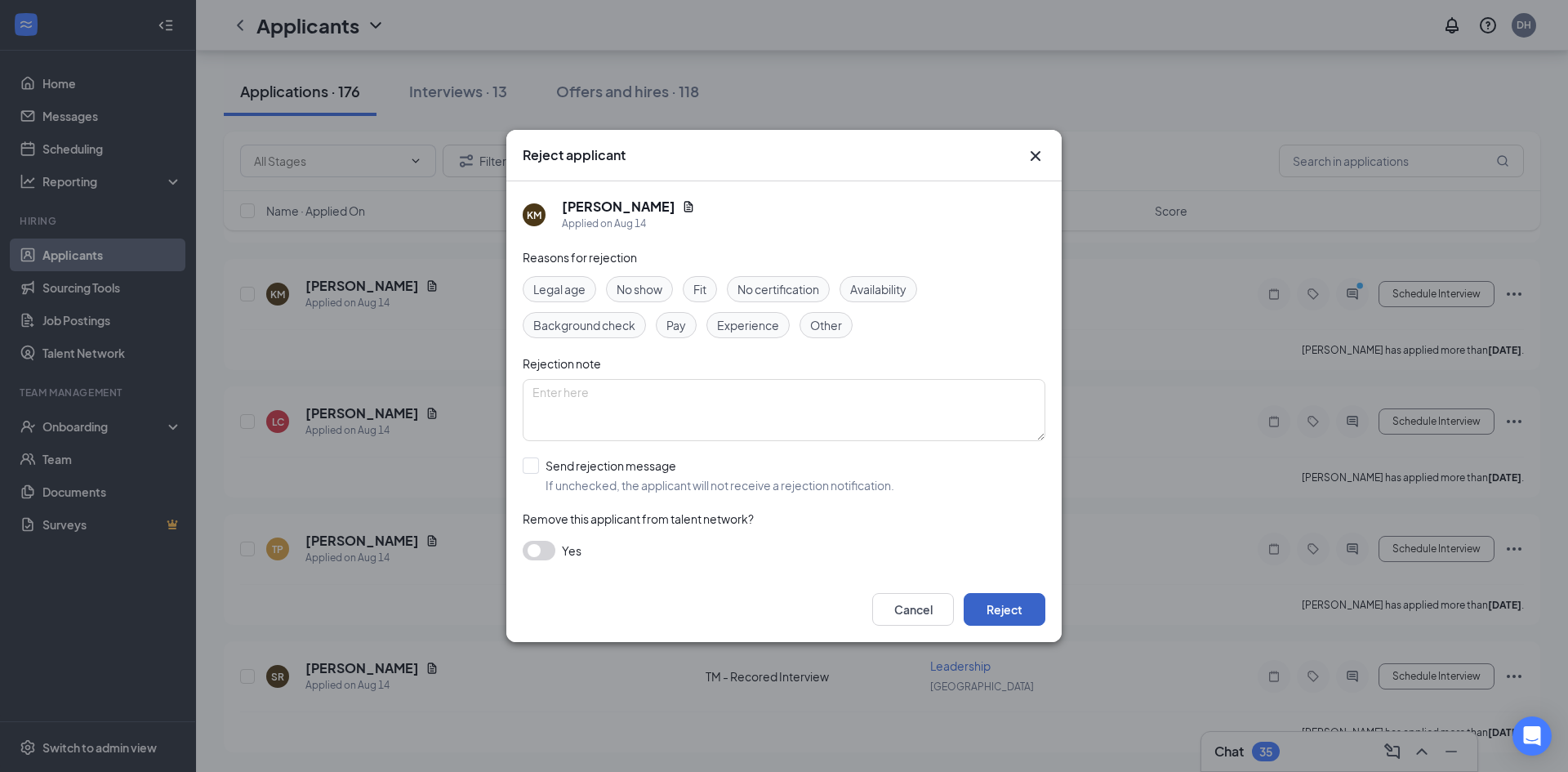
click at [979, 602] on button "Reject" at bounding box center [1004, 609] width 81 height 33
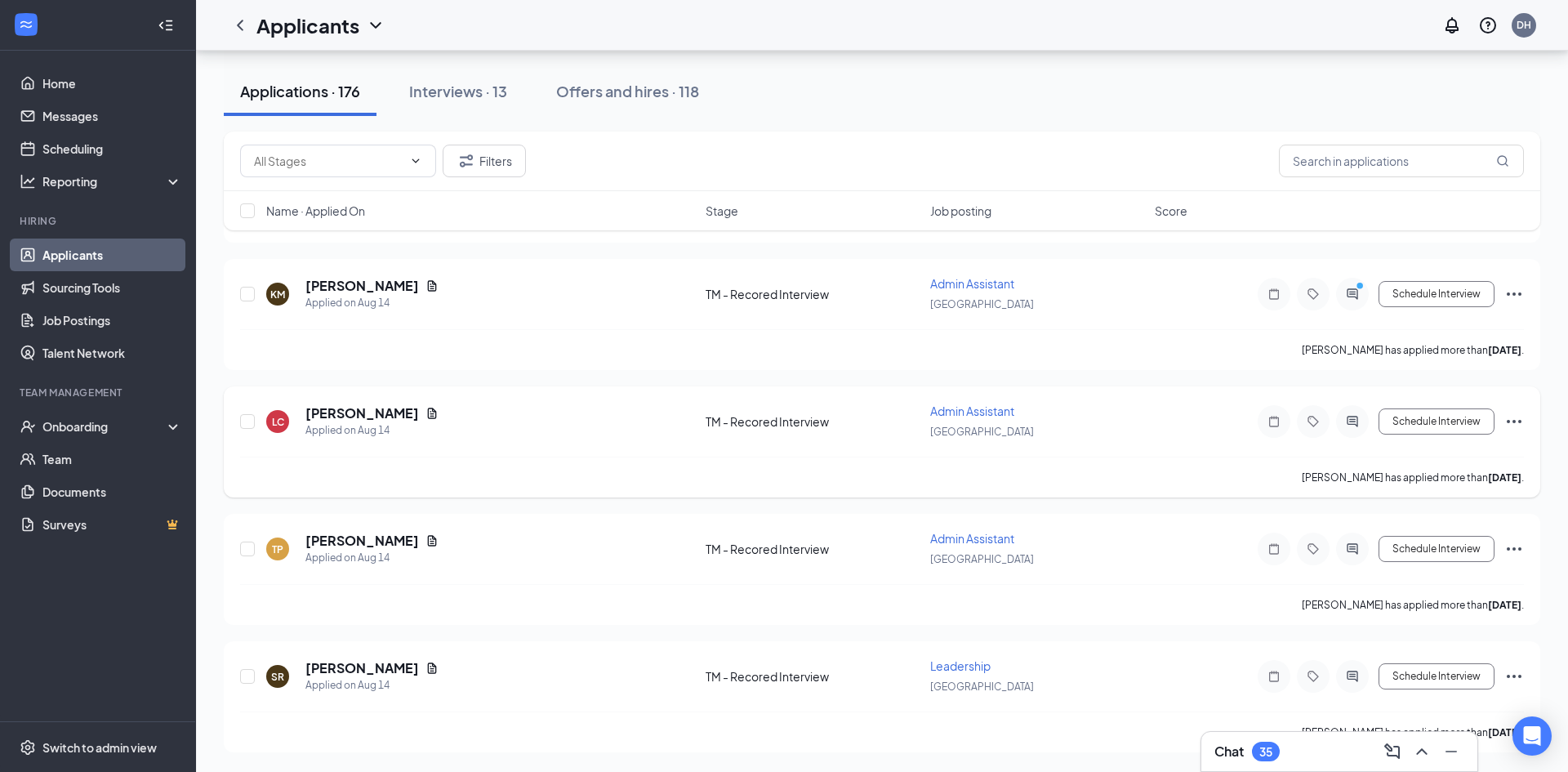
click at [1512, 421] on icon "Ellipses" at bounding box center [1515, 422] width 20 height 20
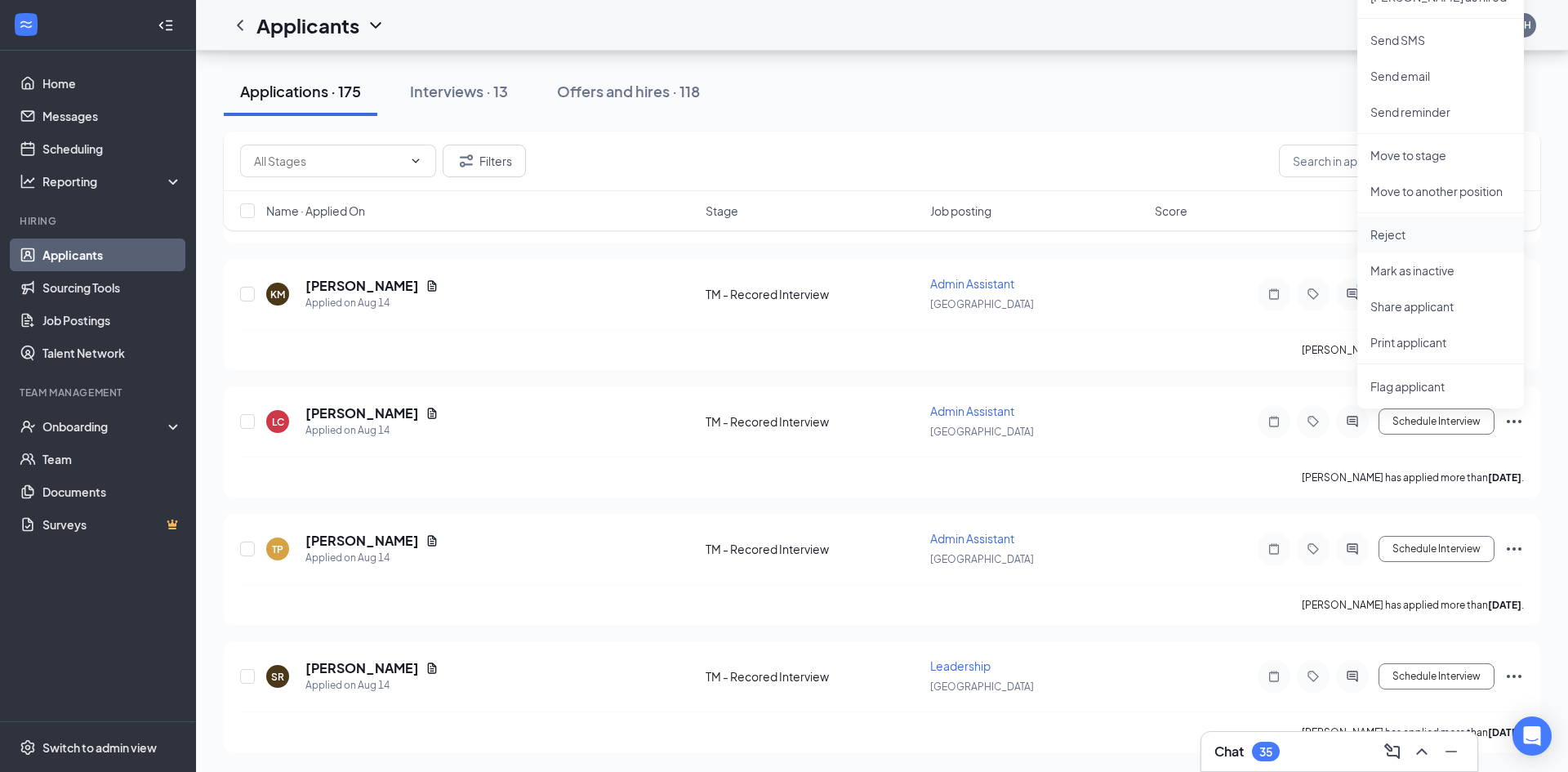
click at [1390, 235] on p "Reject" at bounding box center [1441, 234] width 141 height 16
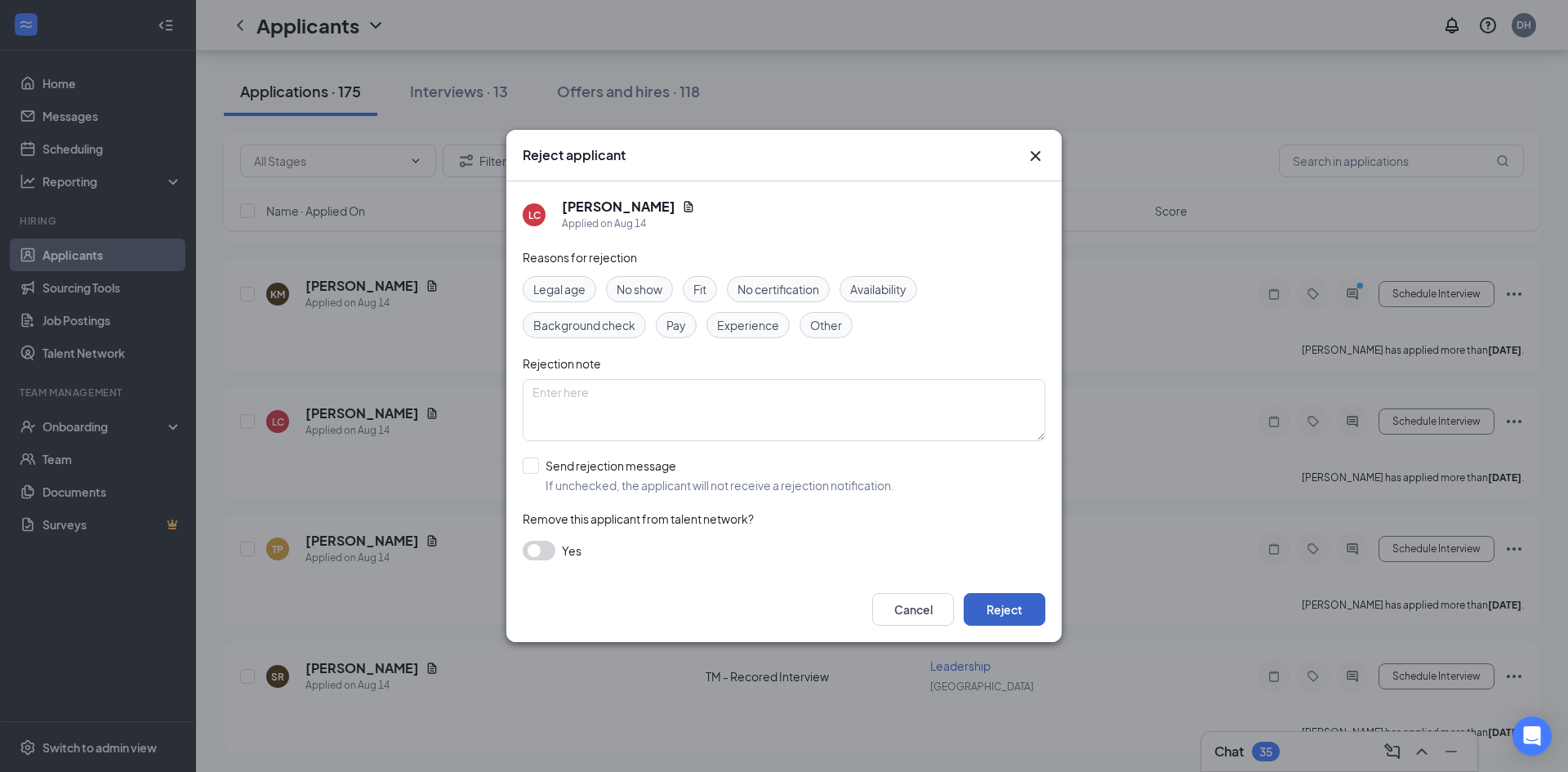
click at [1003, 601] on button "Reject" at bounding box center [1004, 609] width 81 height 33
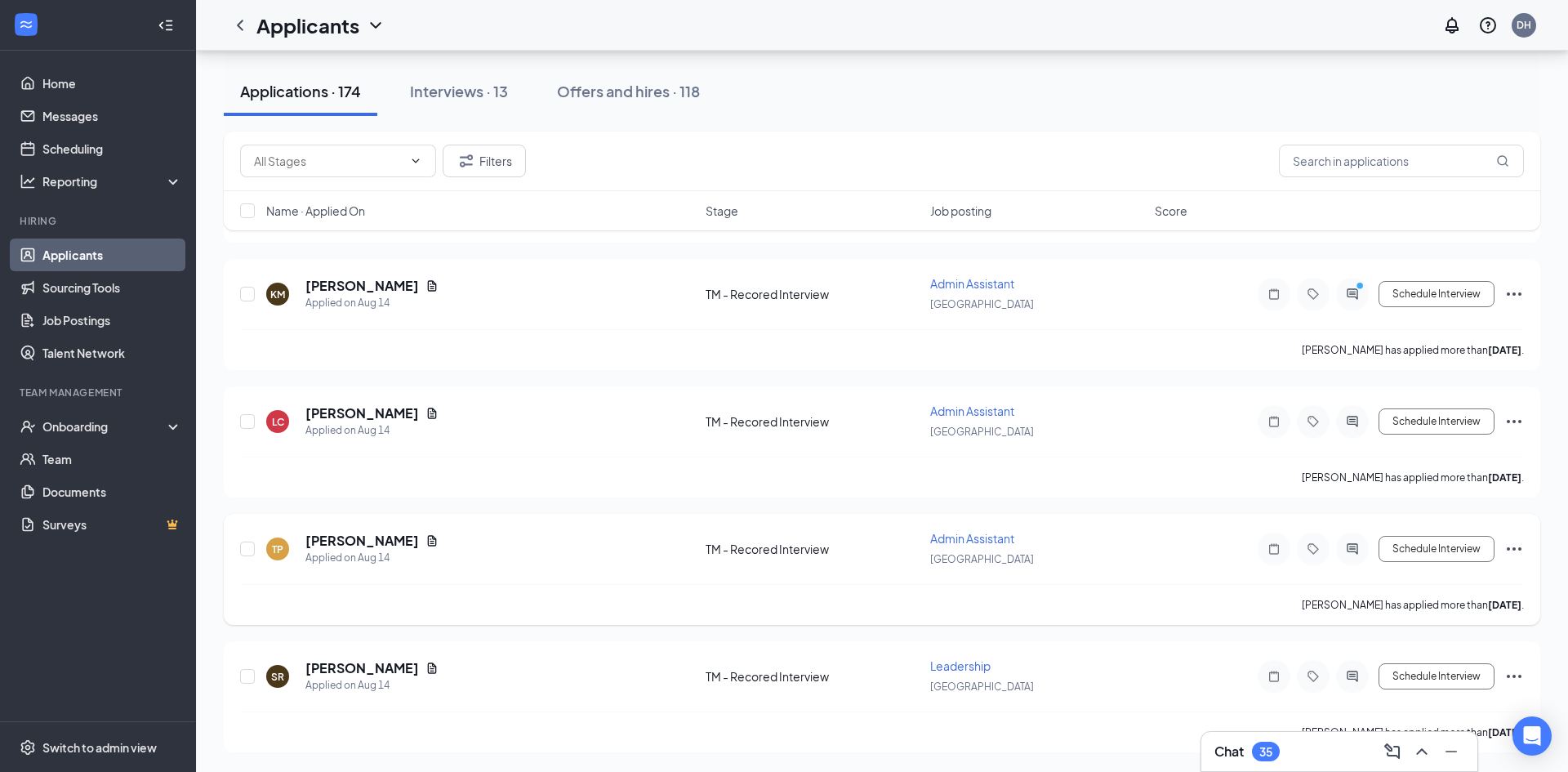
click at [1510, 550] on icon "Ellipses" at bounding box center [1515, 549] width 20 height 20
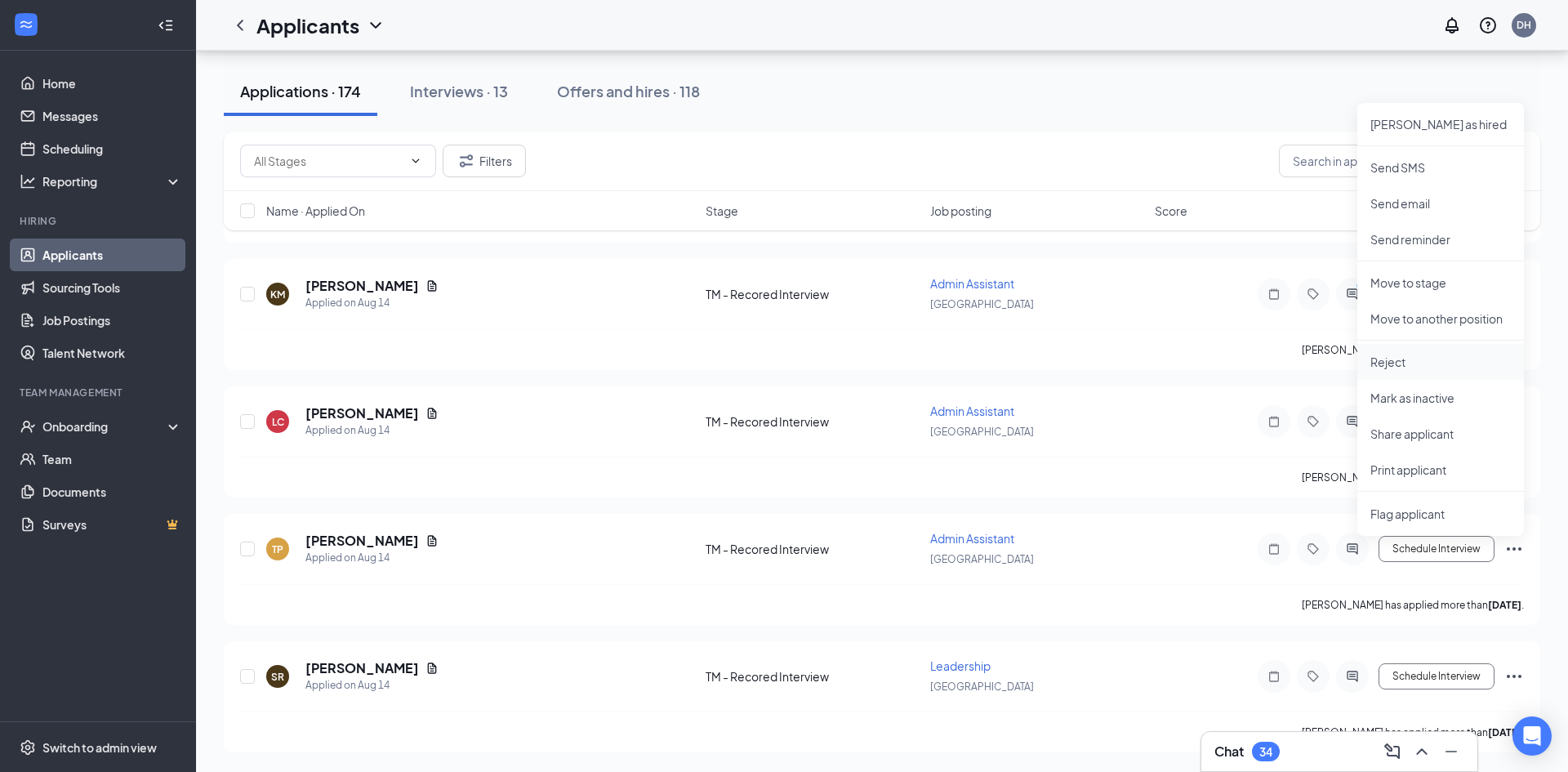
click at [1394, 361] on p "Reject" at bounding box center [1441, 362] width 141 height 16
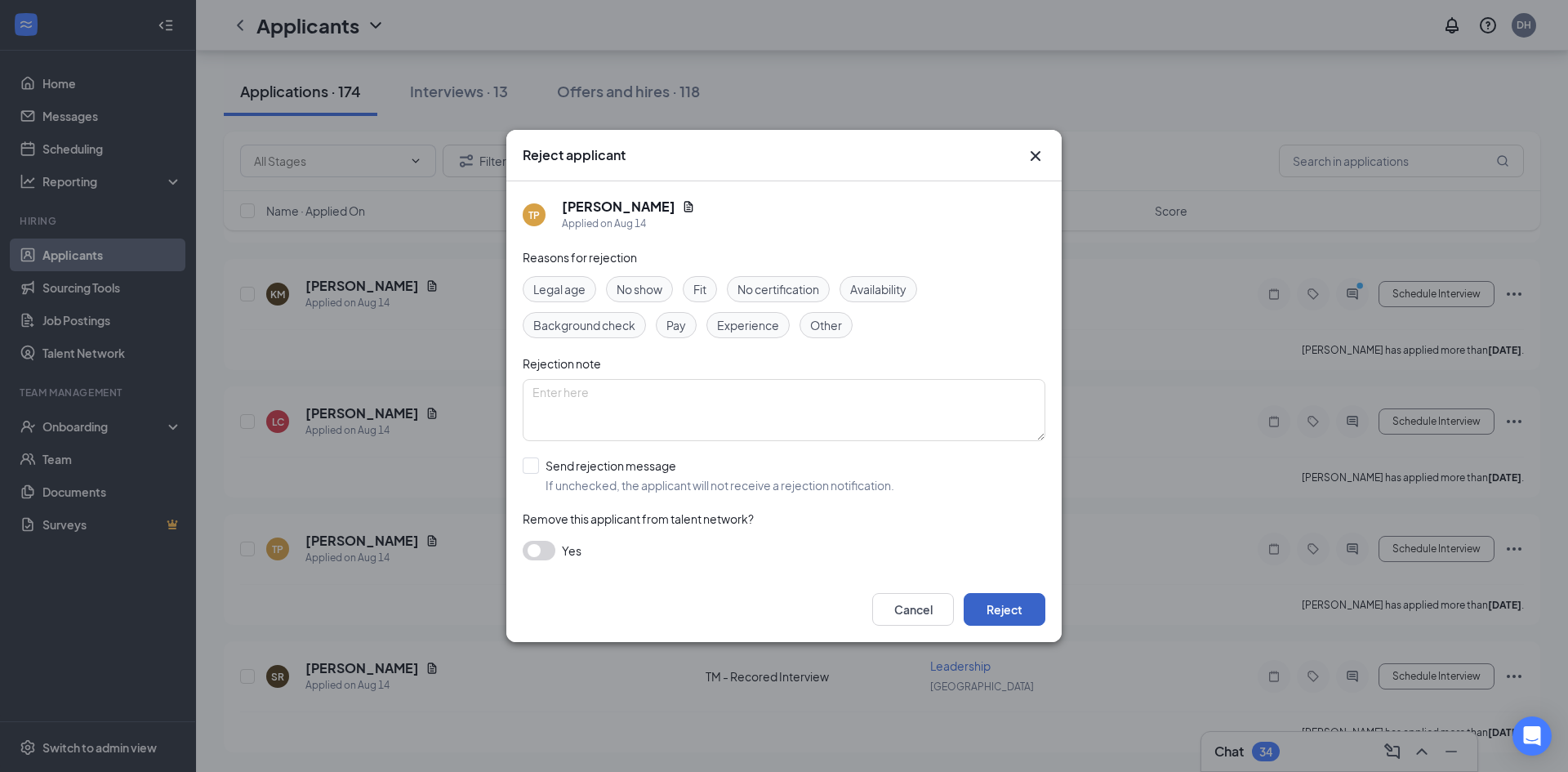
click at [1013, 612] on button "Reject" at bounding box center [1004, 609] width 81 height 33
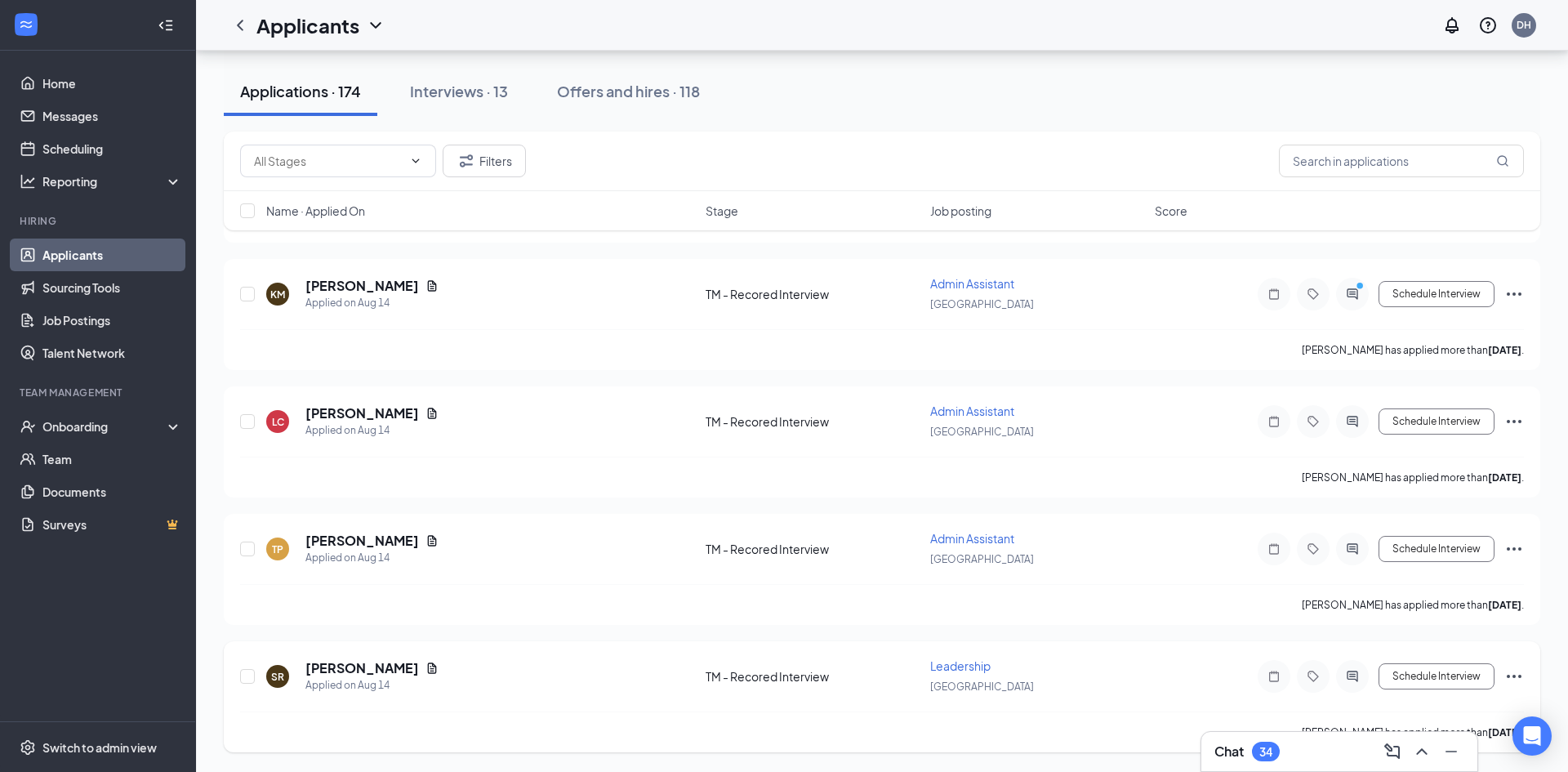
click at [1517, 678] on icon "Ellipses" at bounding box center [1515, 676] width 20 height 20
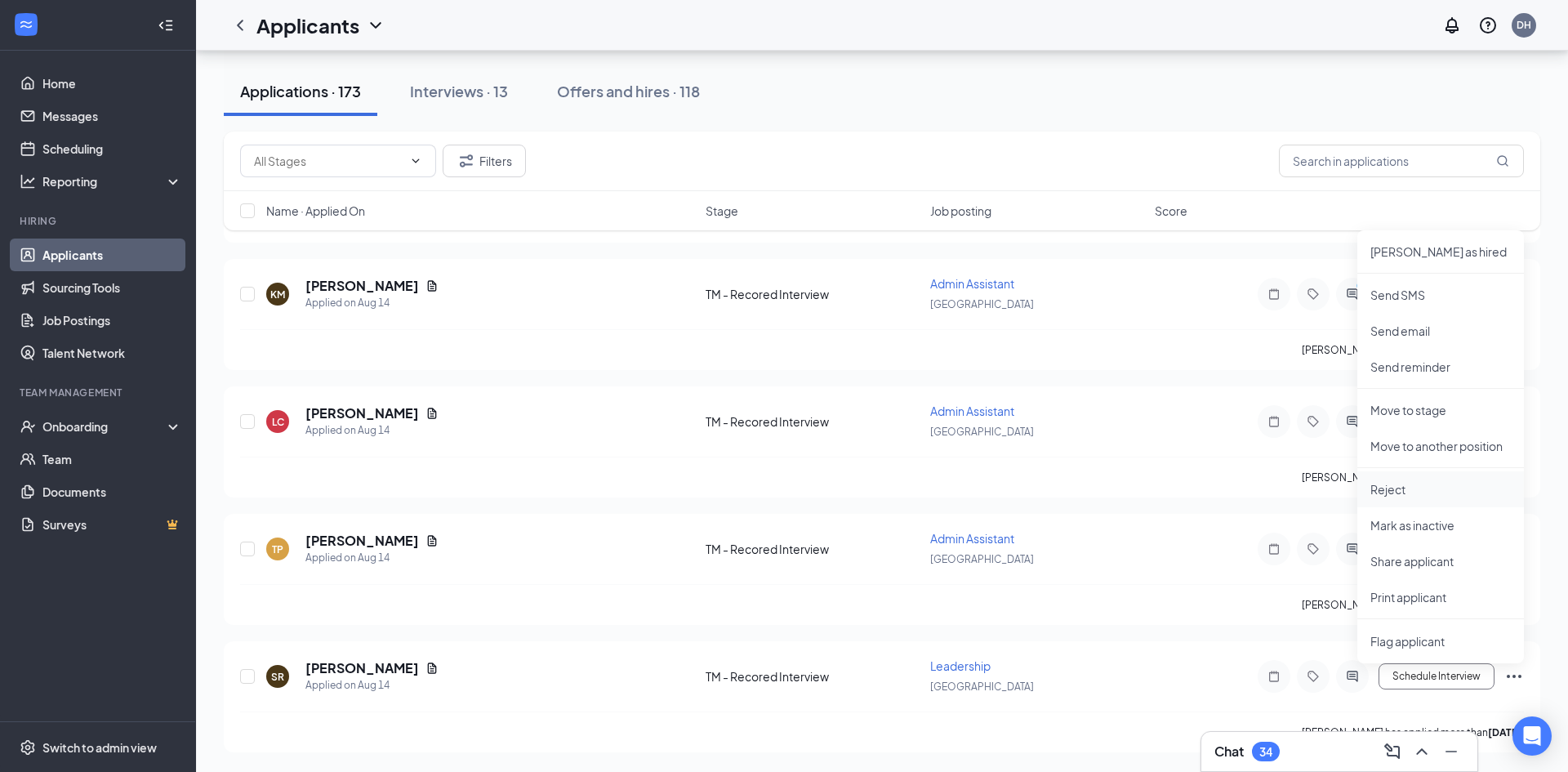
click at [1397, 491] on p "Reject" at bounding box center [1441, 489] width 141 height 16
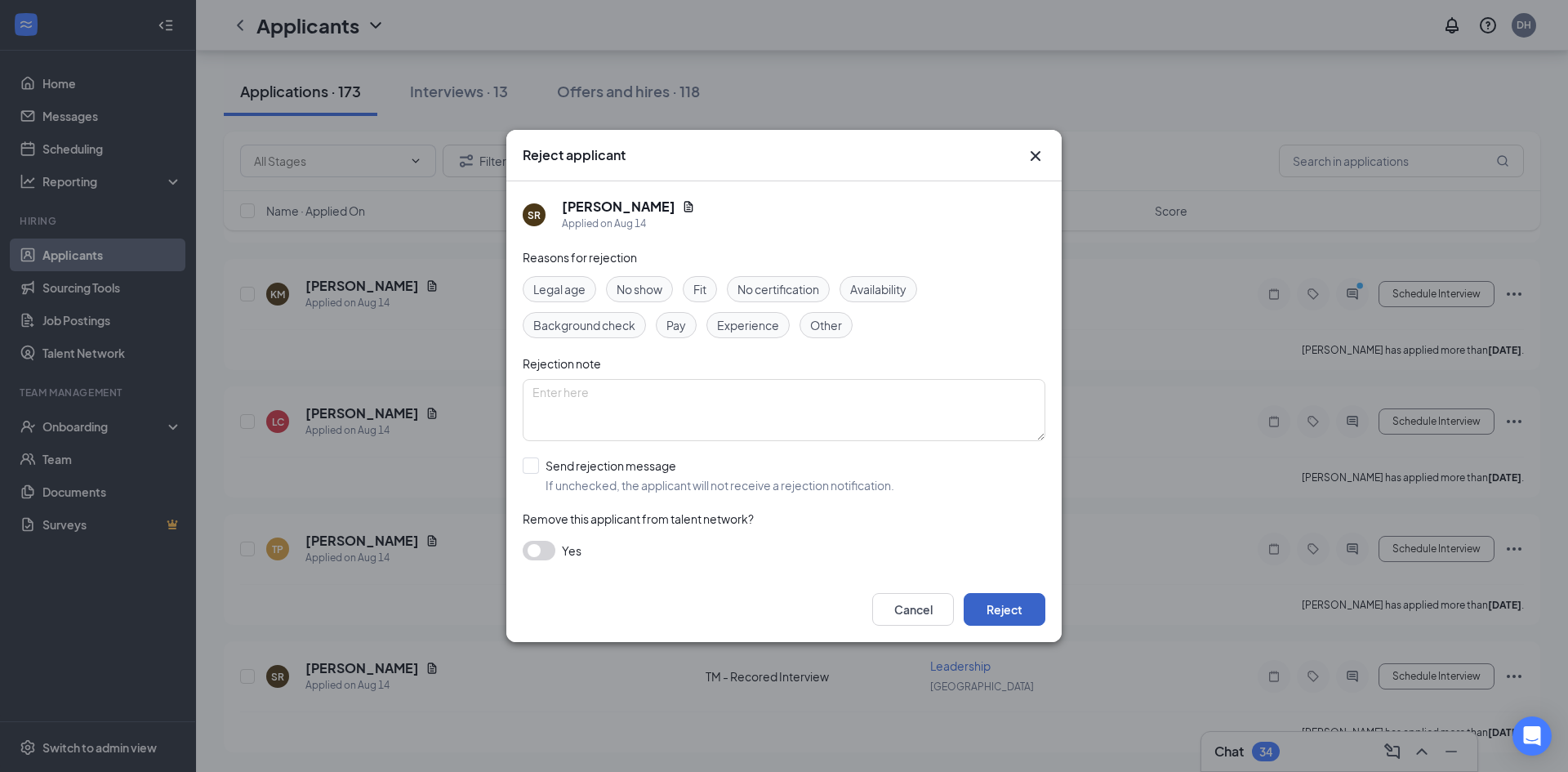
click at [1023, 609] on button "Reject" at bounding box center [1004, 609] width 81 height 33
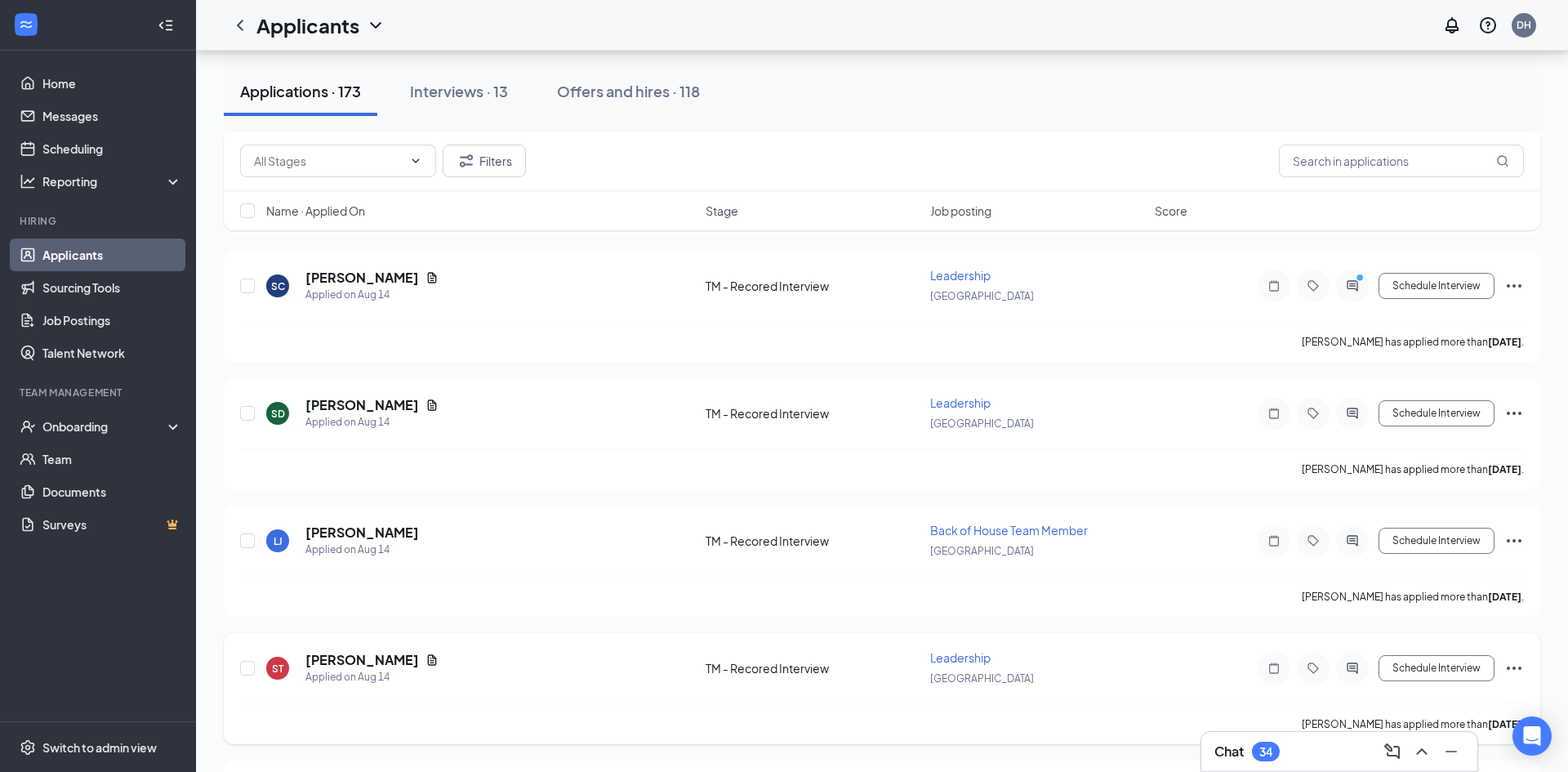
scroll to position [44133, 0]
click at [1511, 414] on icon "Ellipses" at bounding box center [1515, 414] width 20 height 20
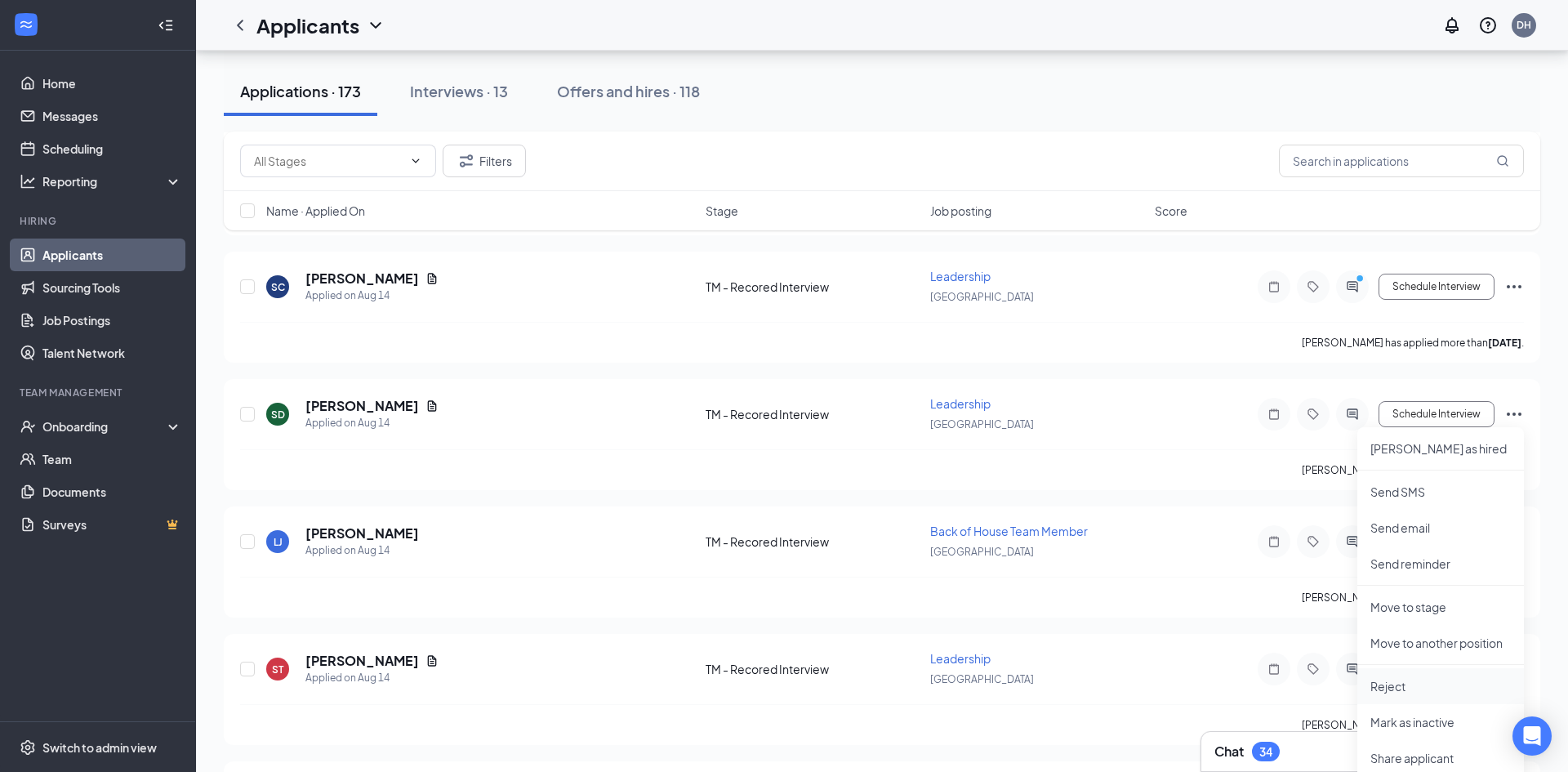
click at [1376, 691] on p "Reject" at bounding box center [1441, 686] width 141 height 16
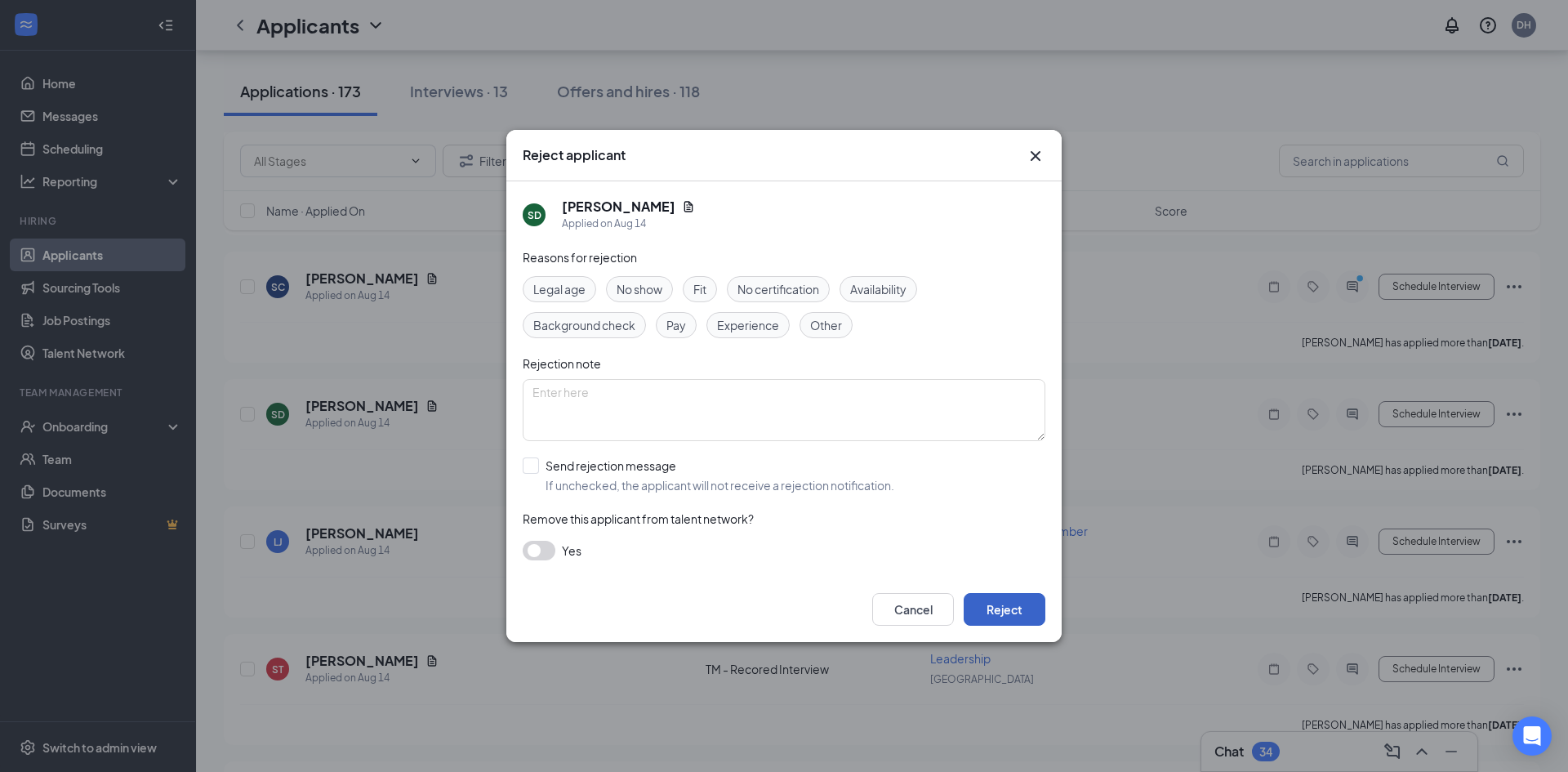
click at [996, 614] on button "Reject" at bounding box center [1004, 609] width 81 height 33
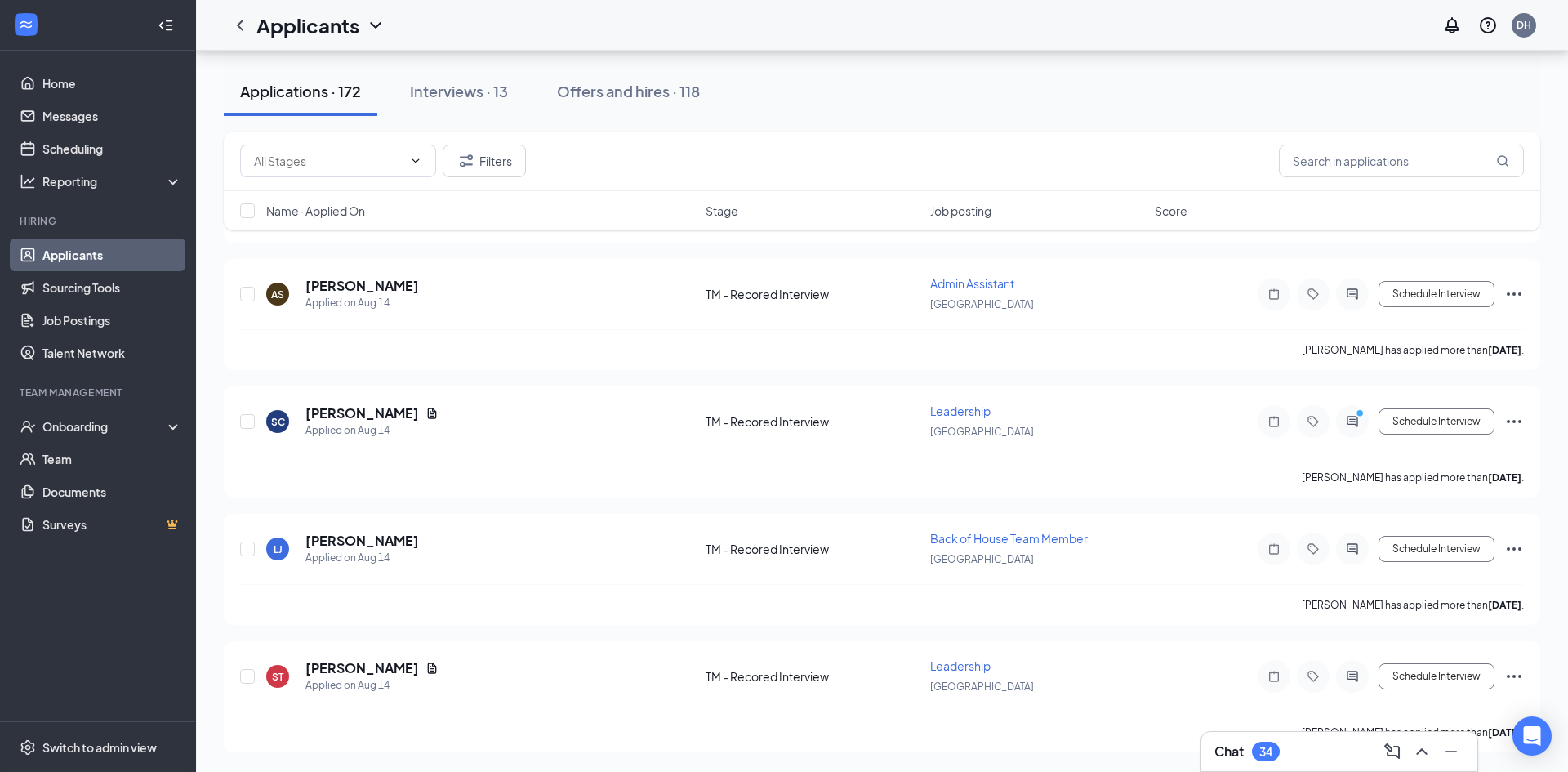
scroll to position [43362, 0]
click at [1512, 423] on icon "Ellipses" at bounding box center [1515, 422] width 20 height 20
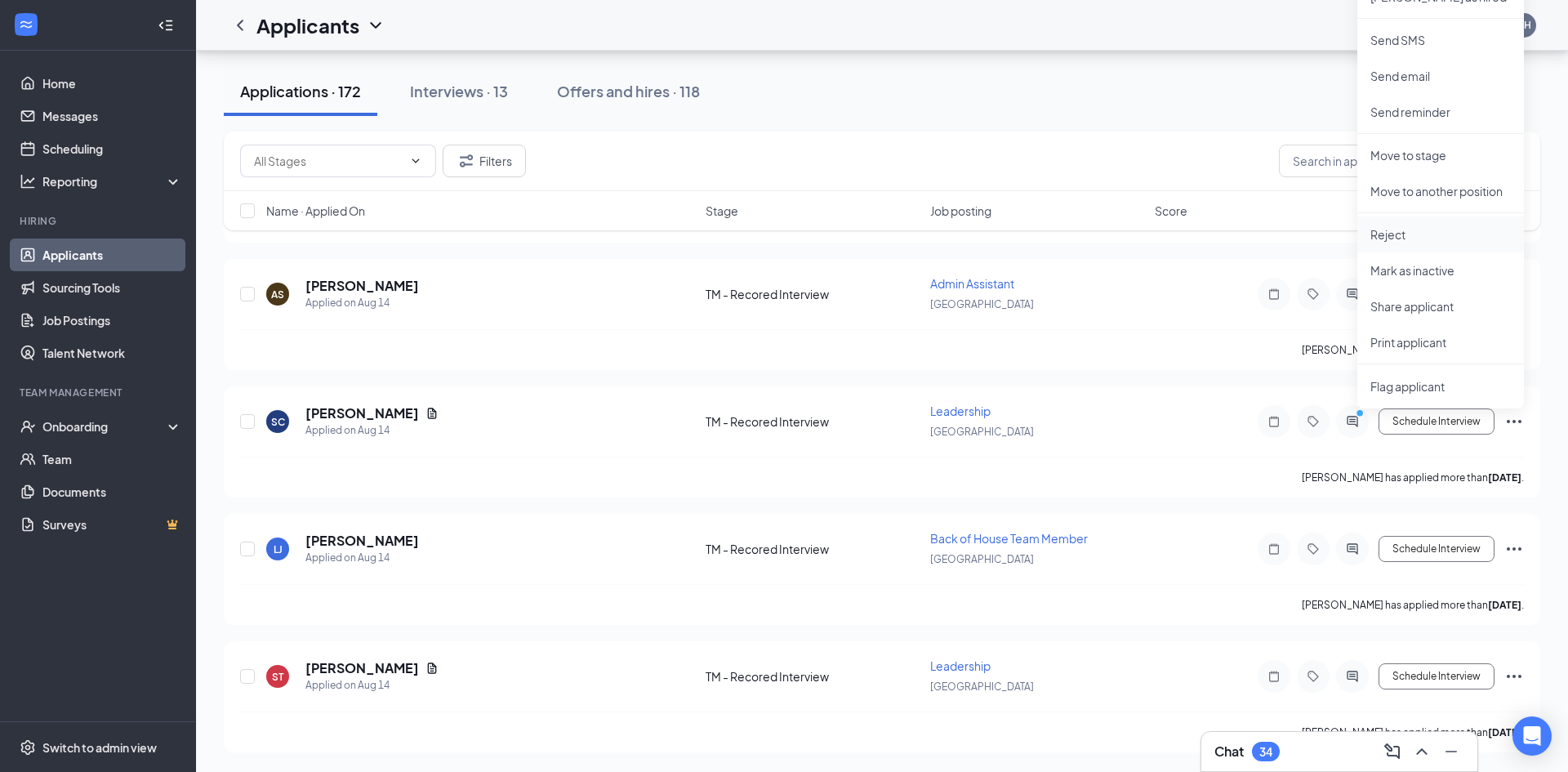
click at [1419, 237] on p "Reject" at bounding box center [1441, 234] width 141 height 16
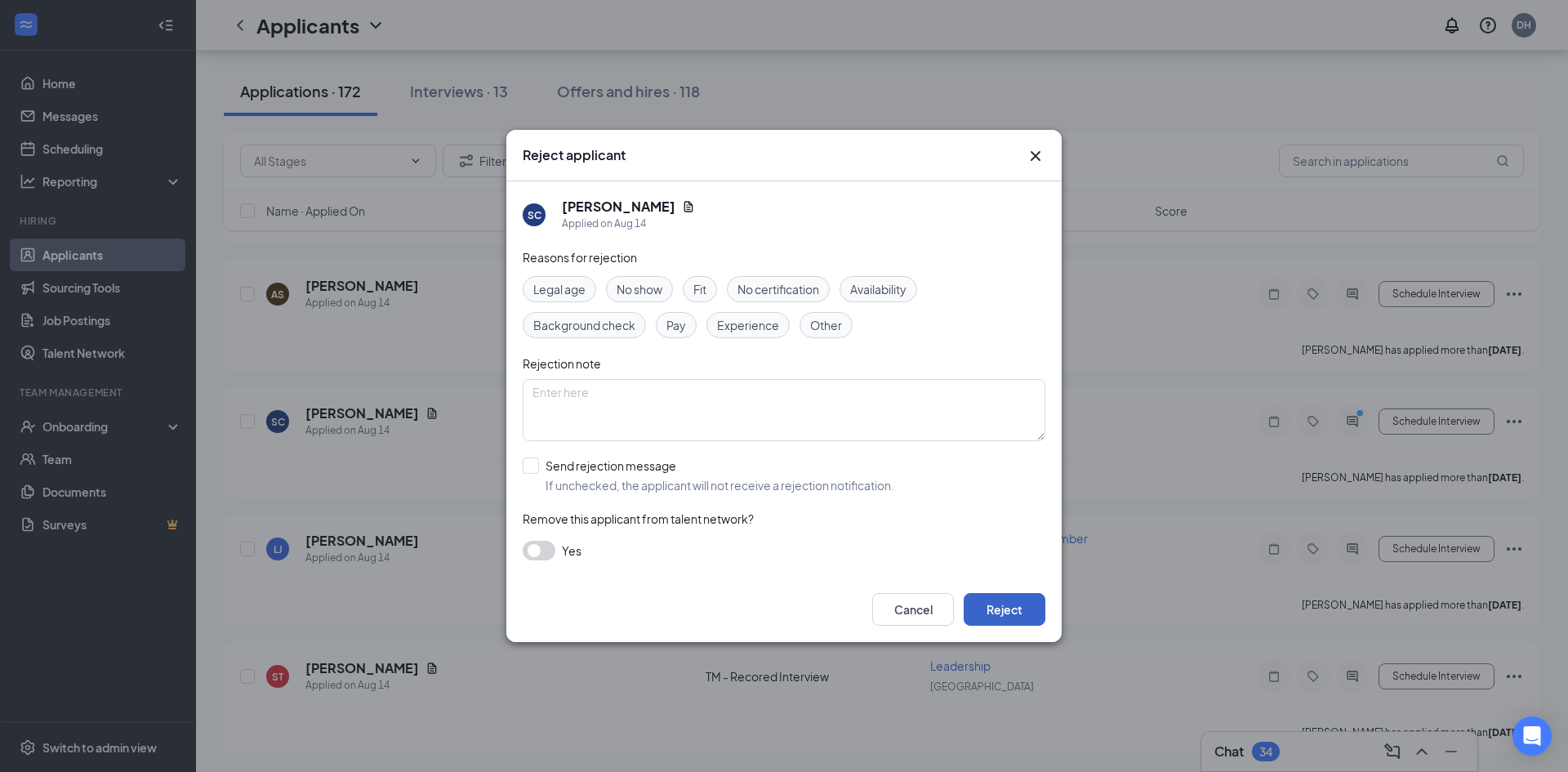
click at [994, 619] on button "Reject" at bounding box center [1004, 609] width 81 height 33
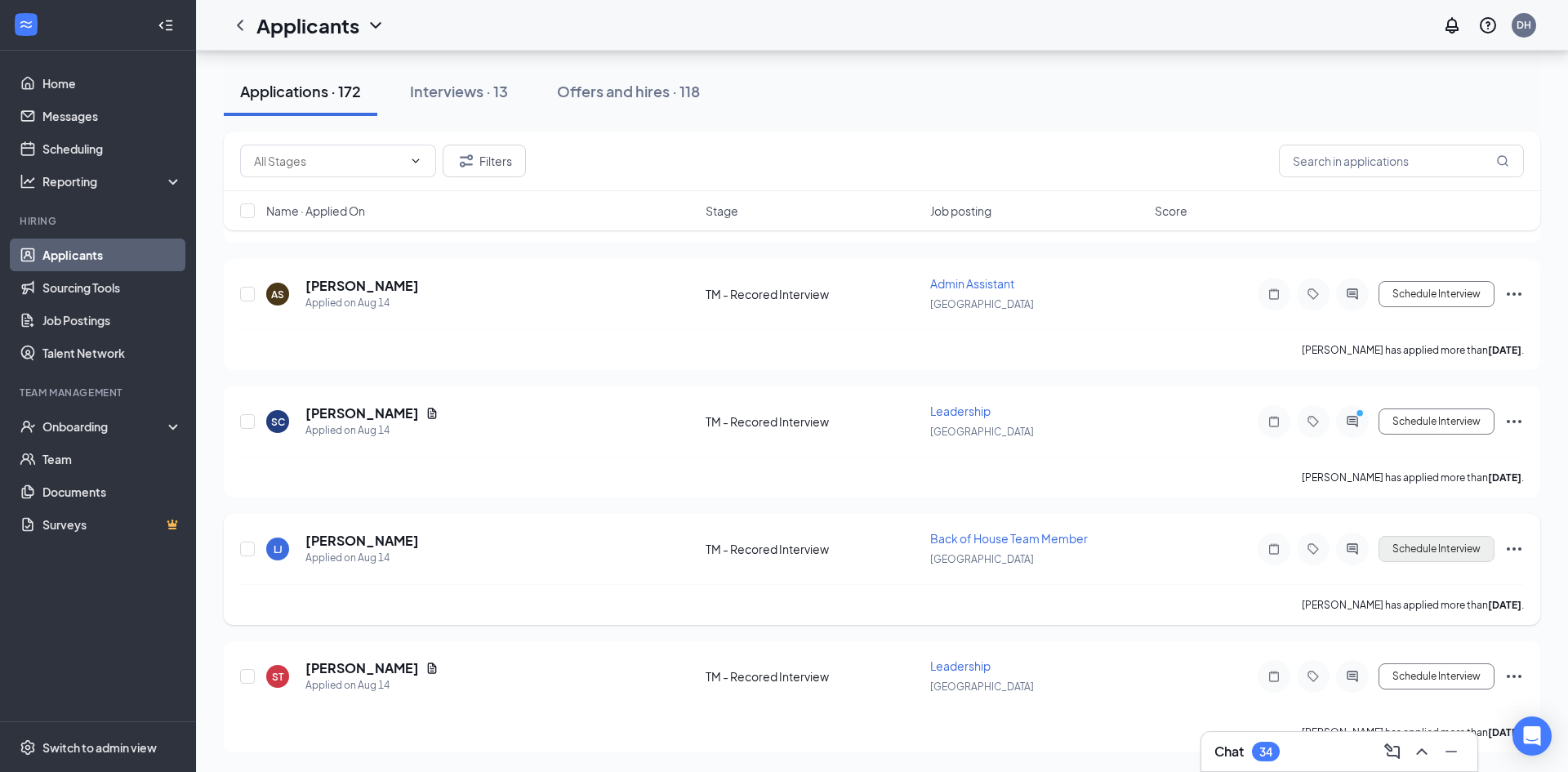
click at [1514, 546] on icon "Ellipses" at bounding box center [1515, 549] width 20 height 20
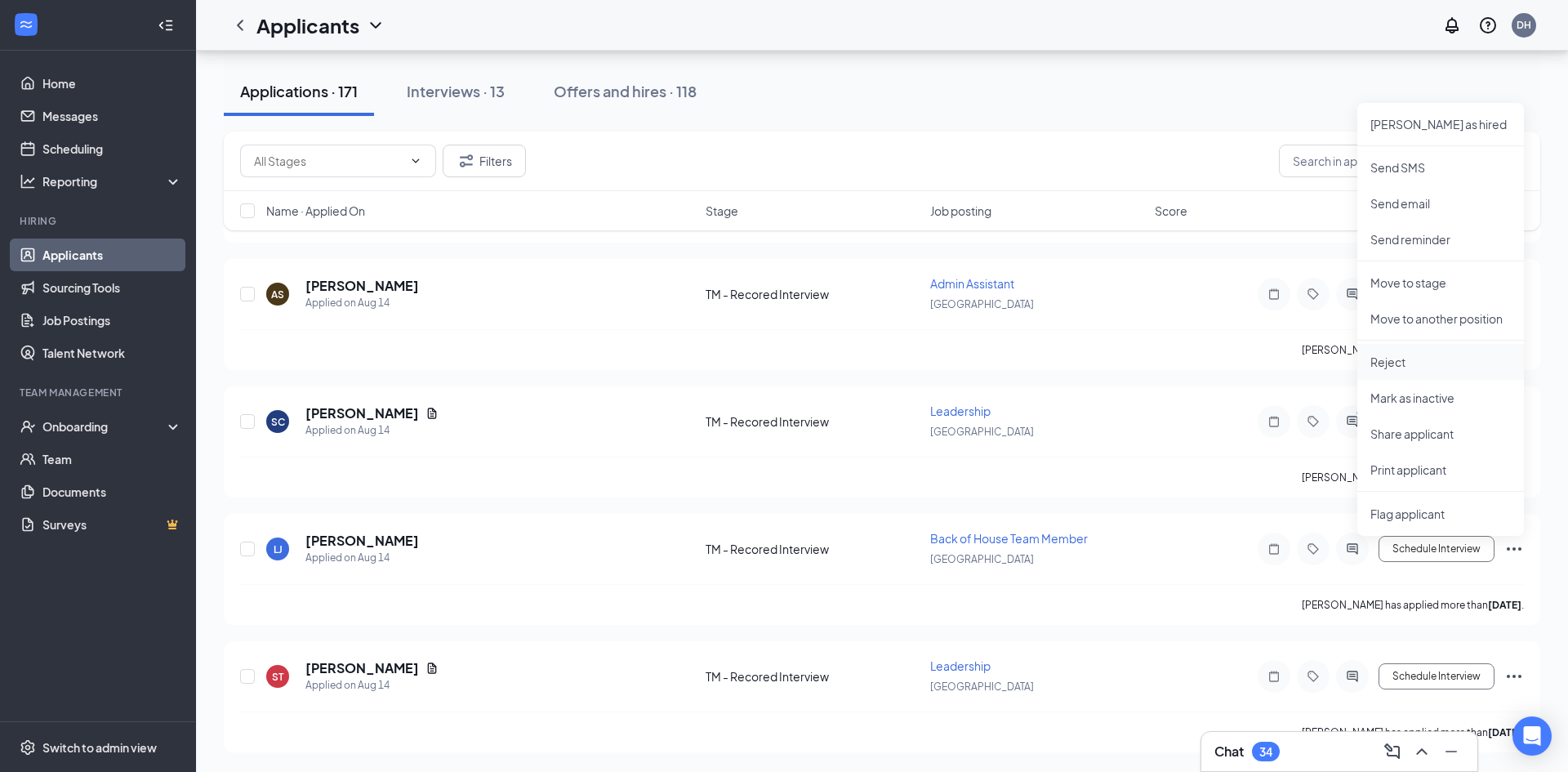
click at [1414, 366] on p "Reject" at bounding box center [1441, 362] width 141 height 16
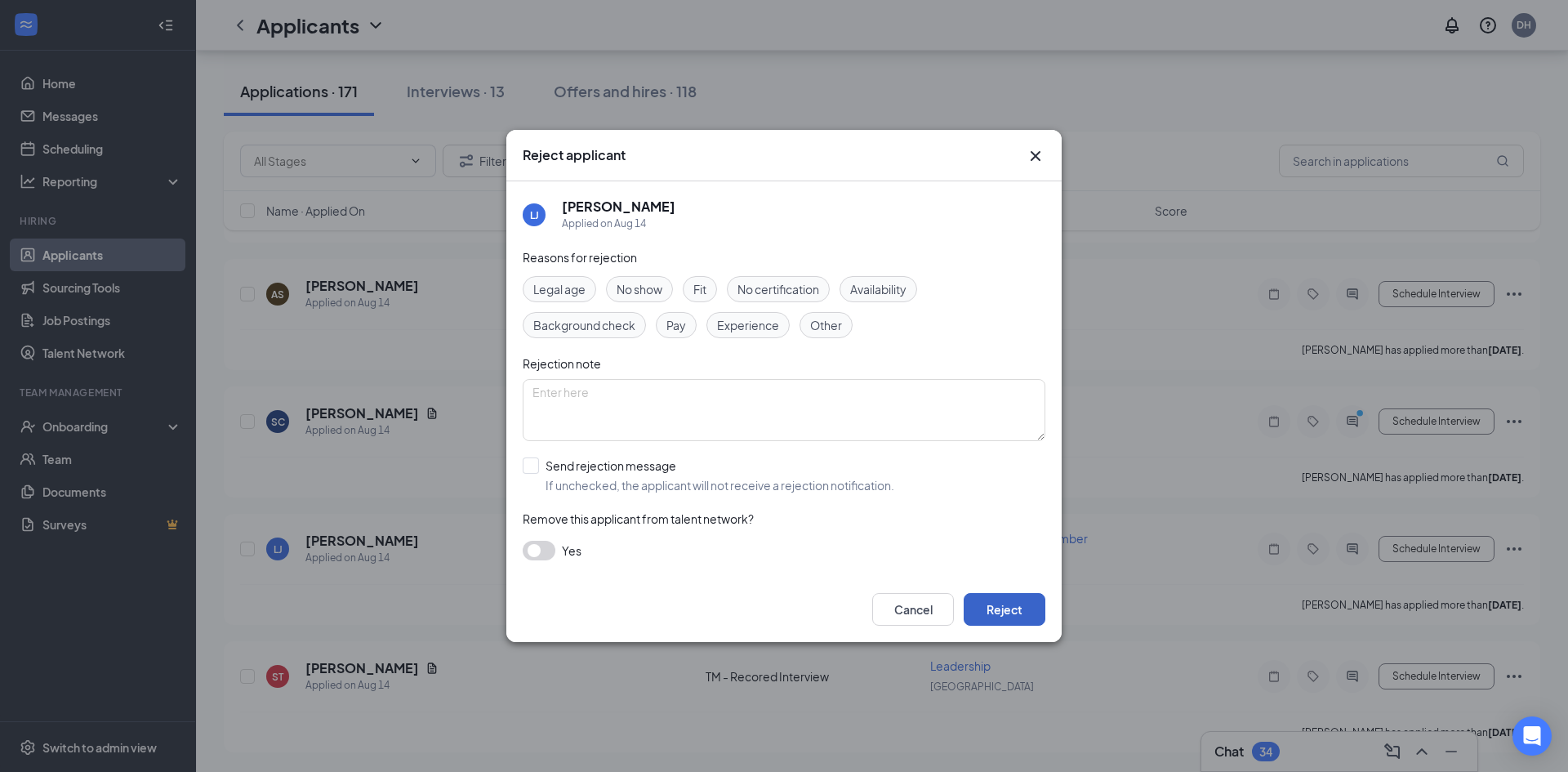
click at [1019, 595] on button "Reject" at bounding box center [1004, 609] width 81 height 33
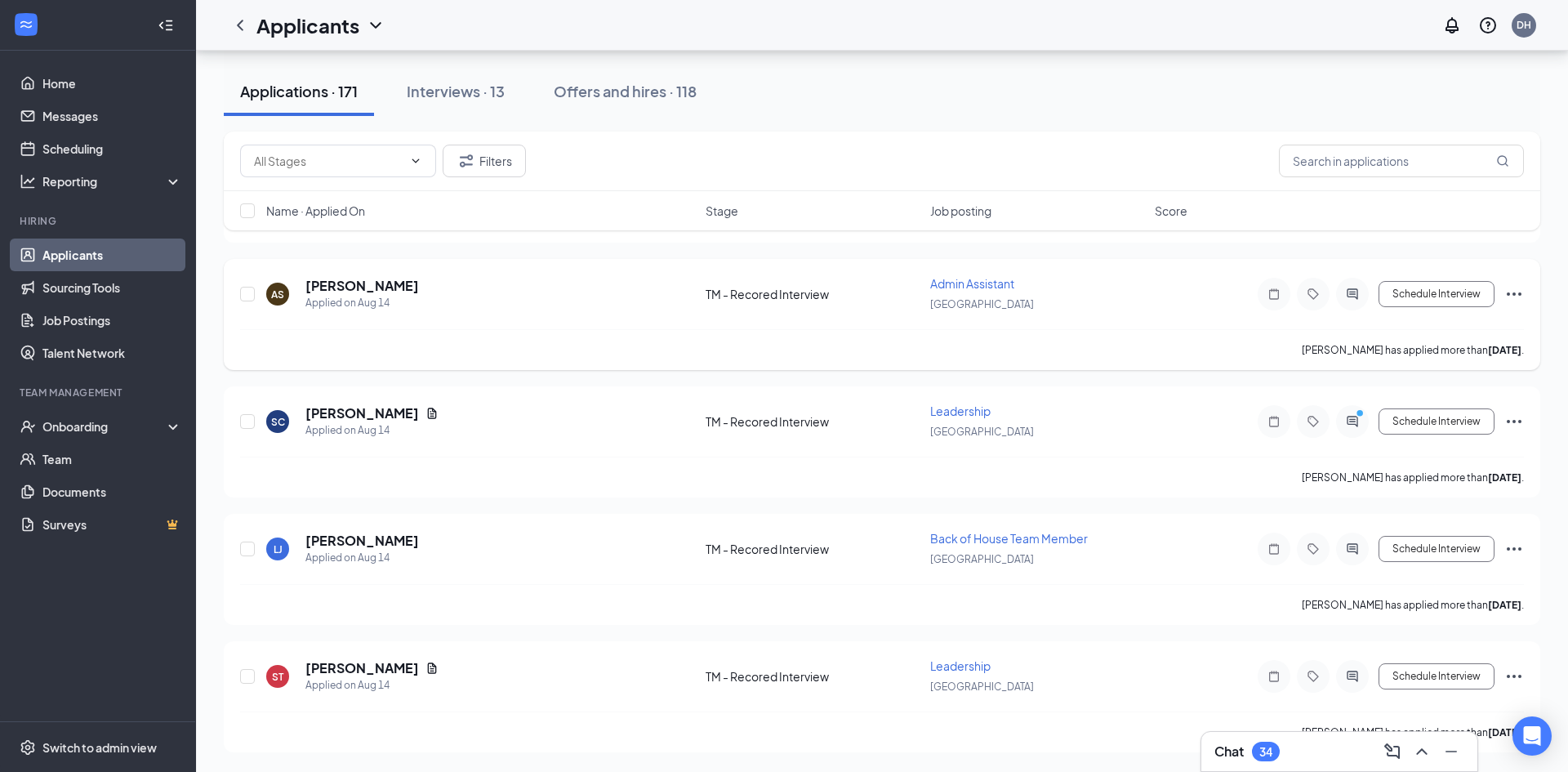
click at [1507, 294] on icon "Ellipses" at bounding box center [1514, 294] width 14 height 4
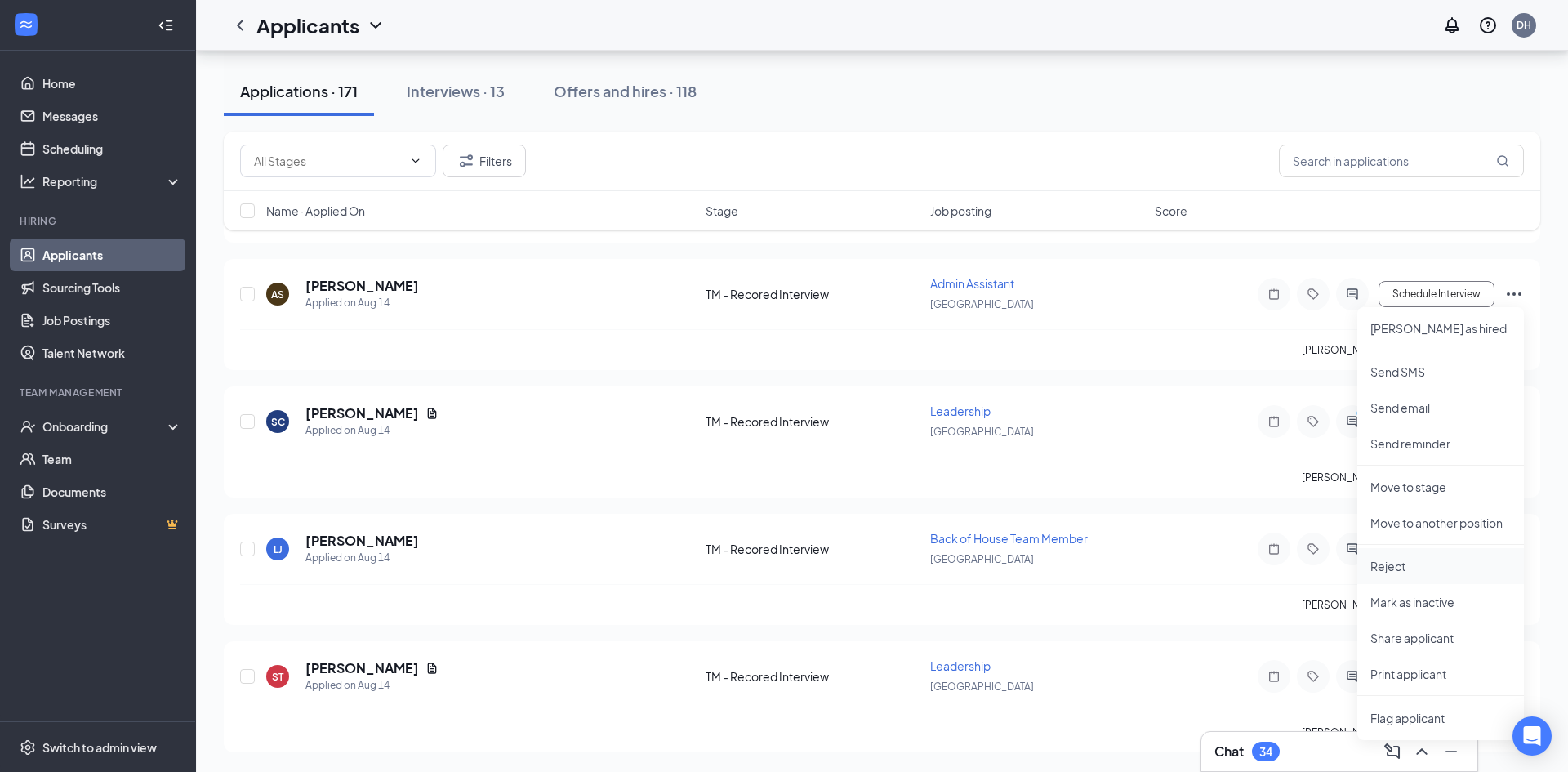
click at [1383, 563] on p "Reject" at bounding box center [1441, 566] width 141 height 16
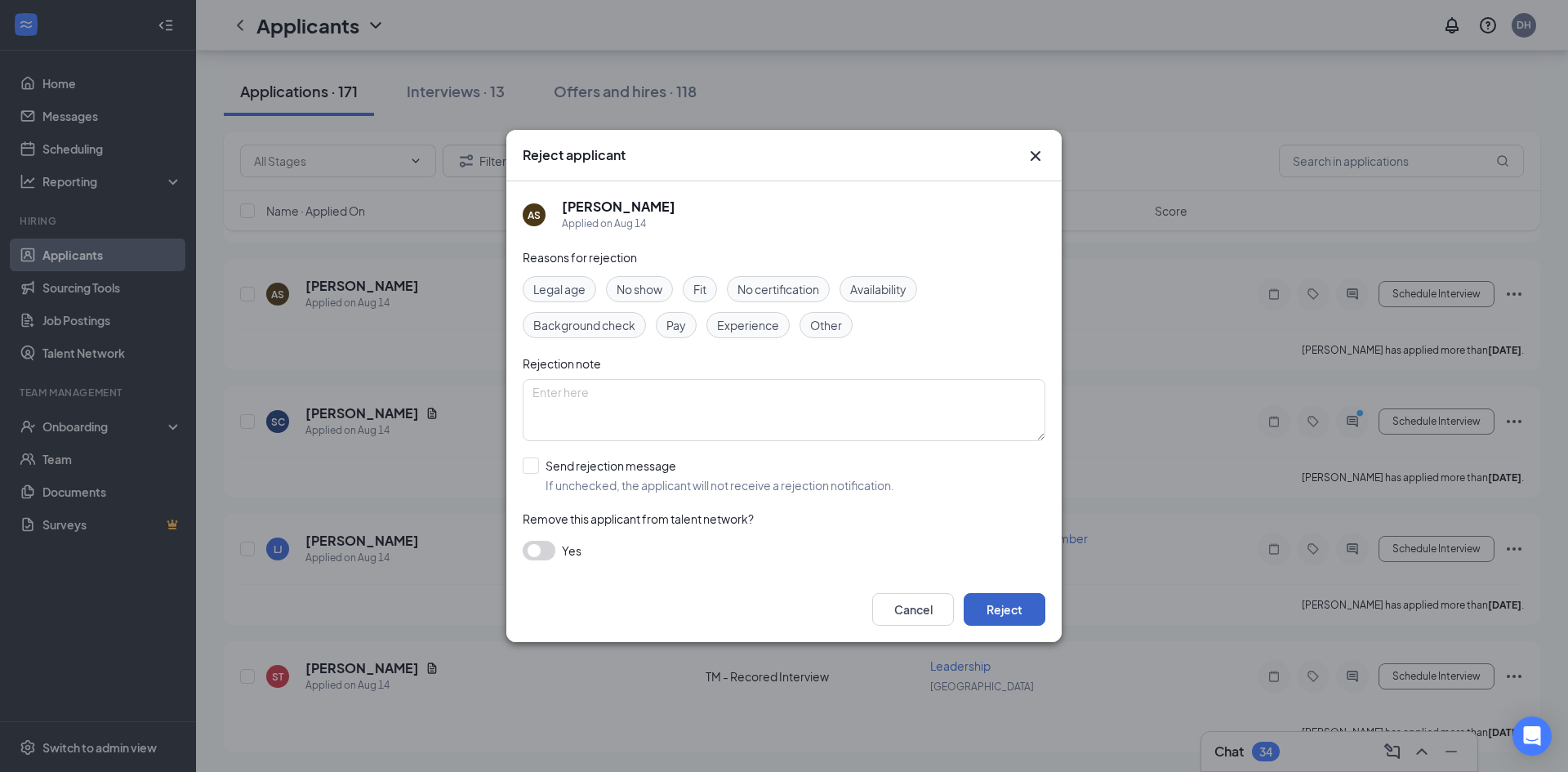
click at [1026, 601] on button "Reject" at bounding box center [1004, 609] width 81 height 33
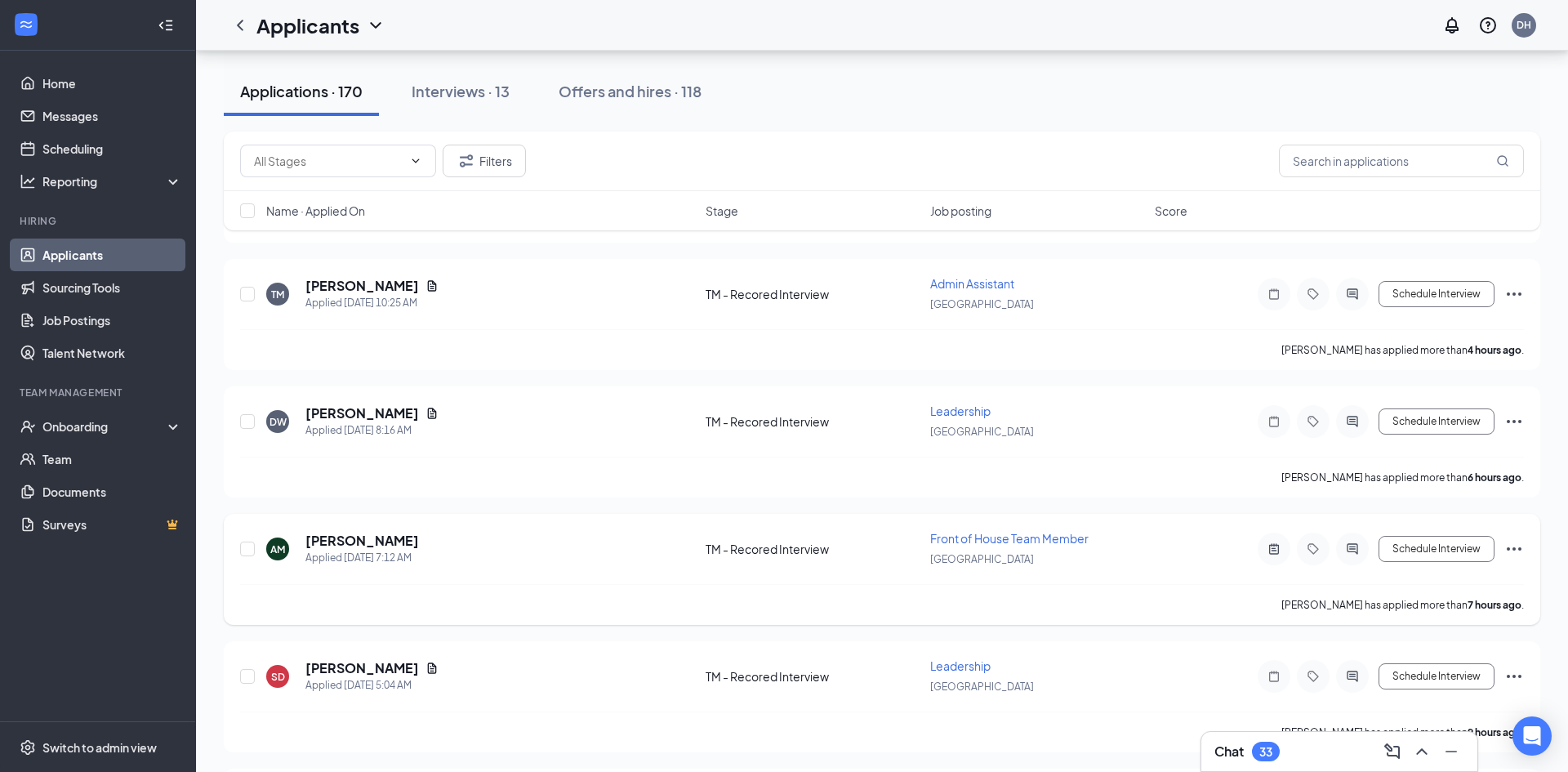
scroll to position [45145, 0]
click at [1359, 553] on icon "ActiveChat" at bounding box center [1353, 548] width 20 height 13
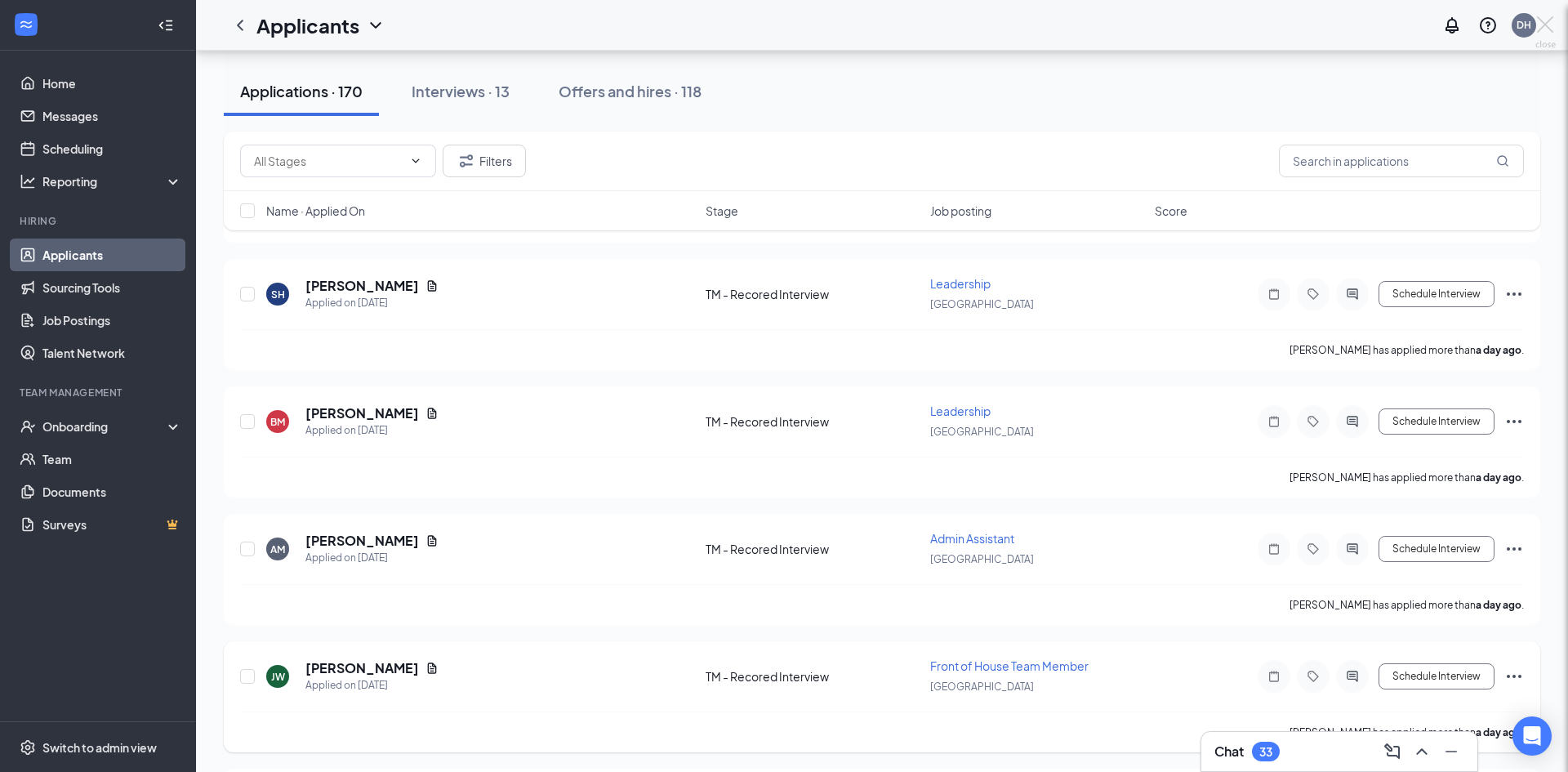
scroll to position [47692, 0]
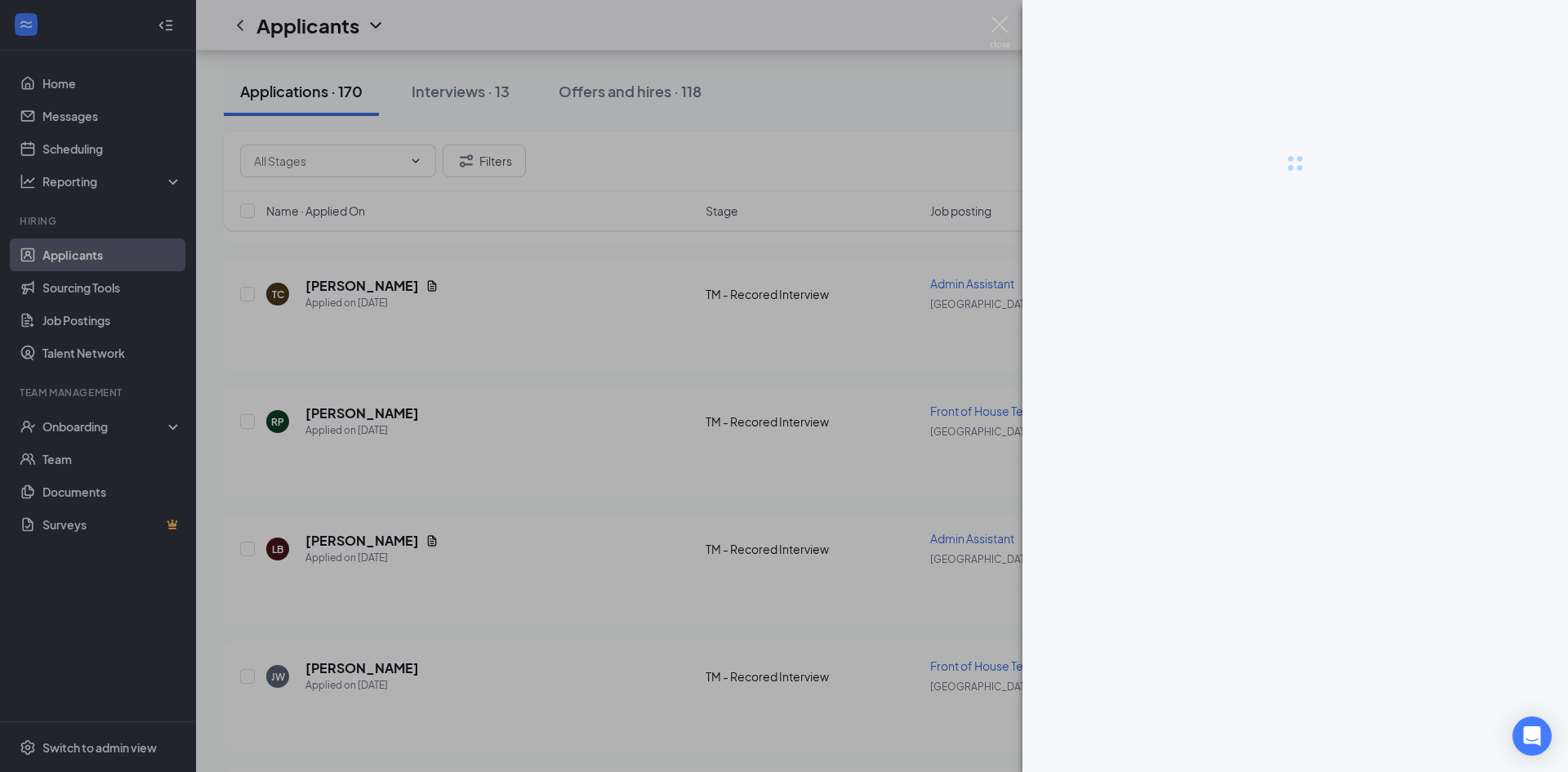
click at [1002, 30] on img at bounding box center [1000, 32] width 21 height 32
click at [996, 30] on img at bounding box center [1000, 32] width 21 height 32
click at [998, 22] on img at bounding box center [1000, 32] width 21 height 32
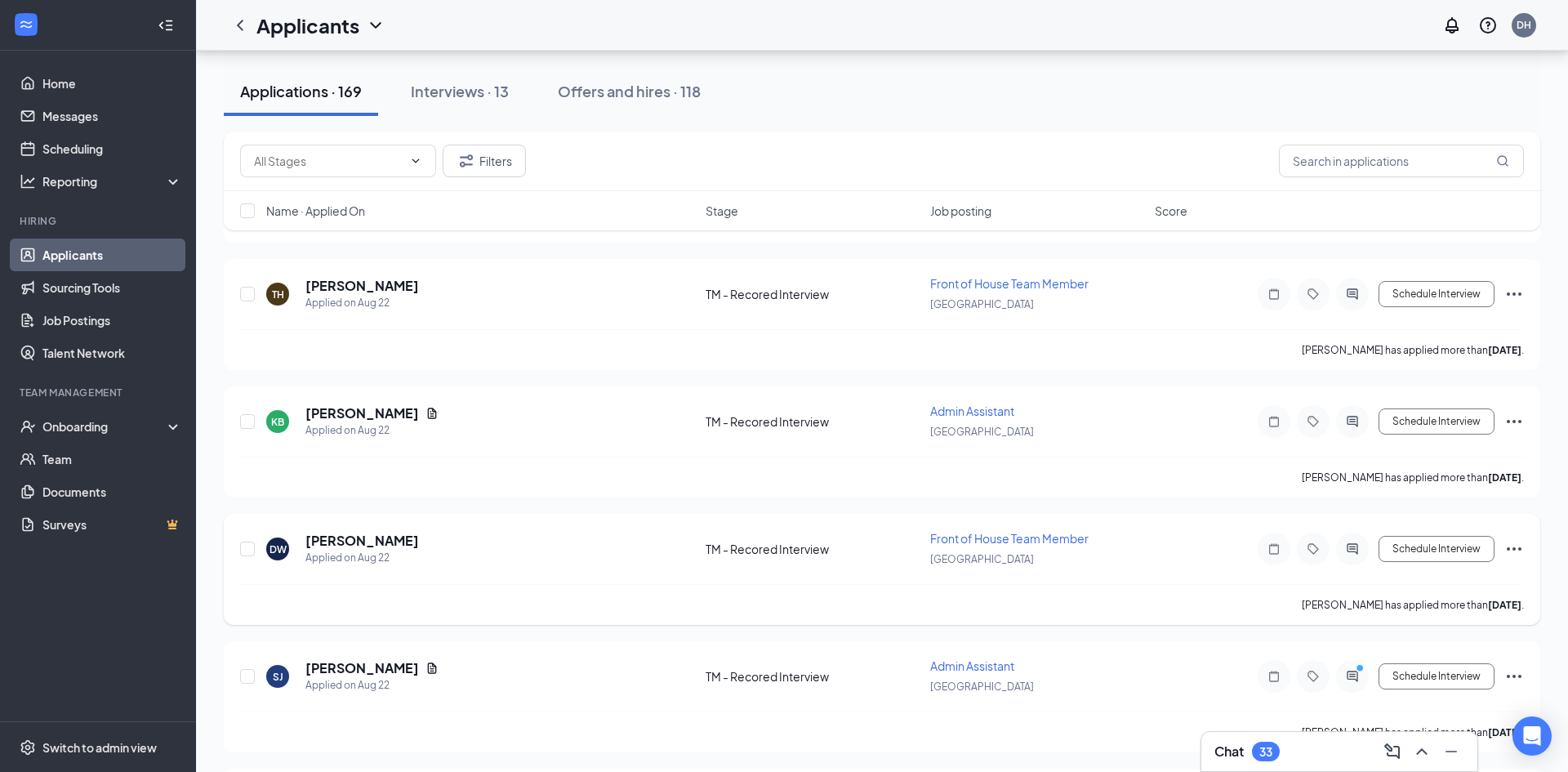
scroll to position [41666, 0]
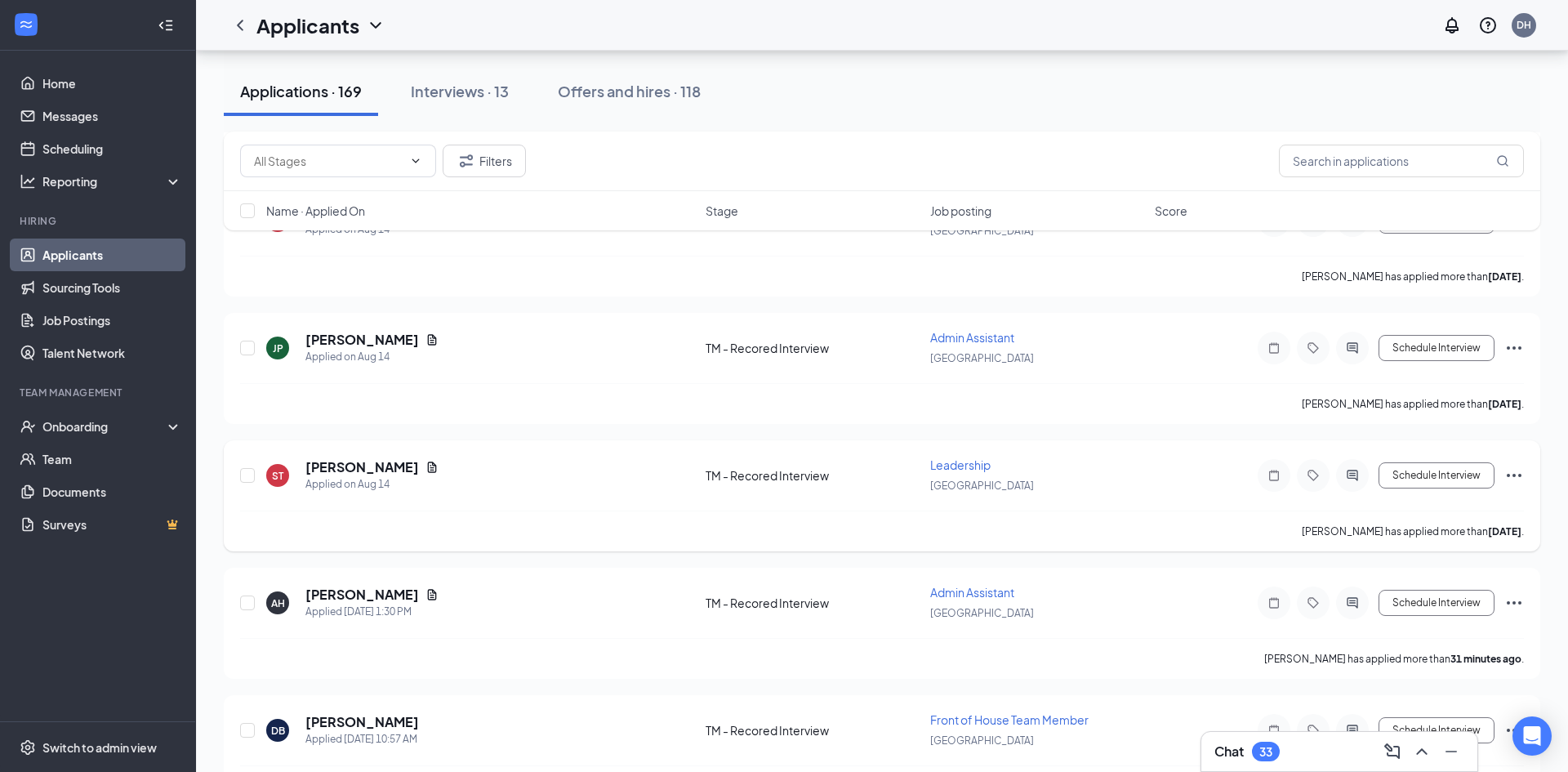
click at [1515, 474] on icon "Ellipses" at bounding box center [1514, 475] width 14 height 4
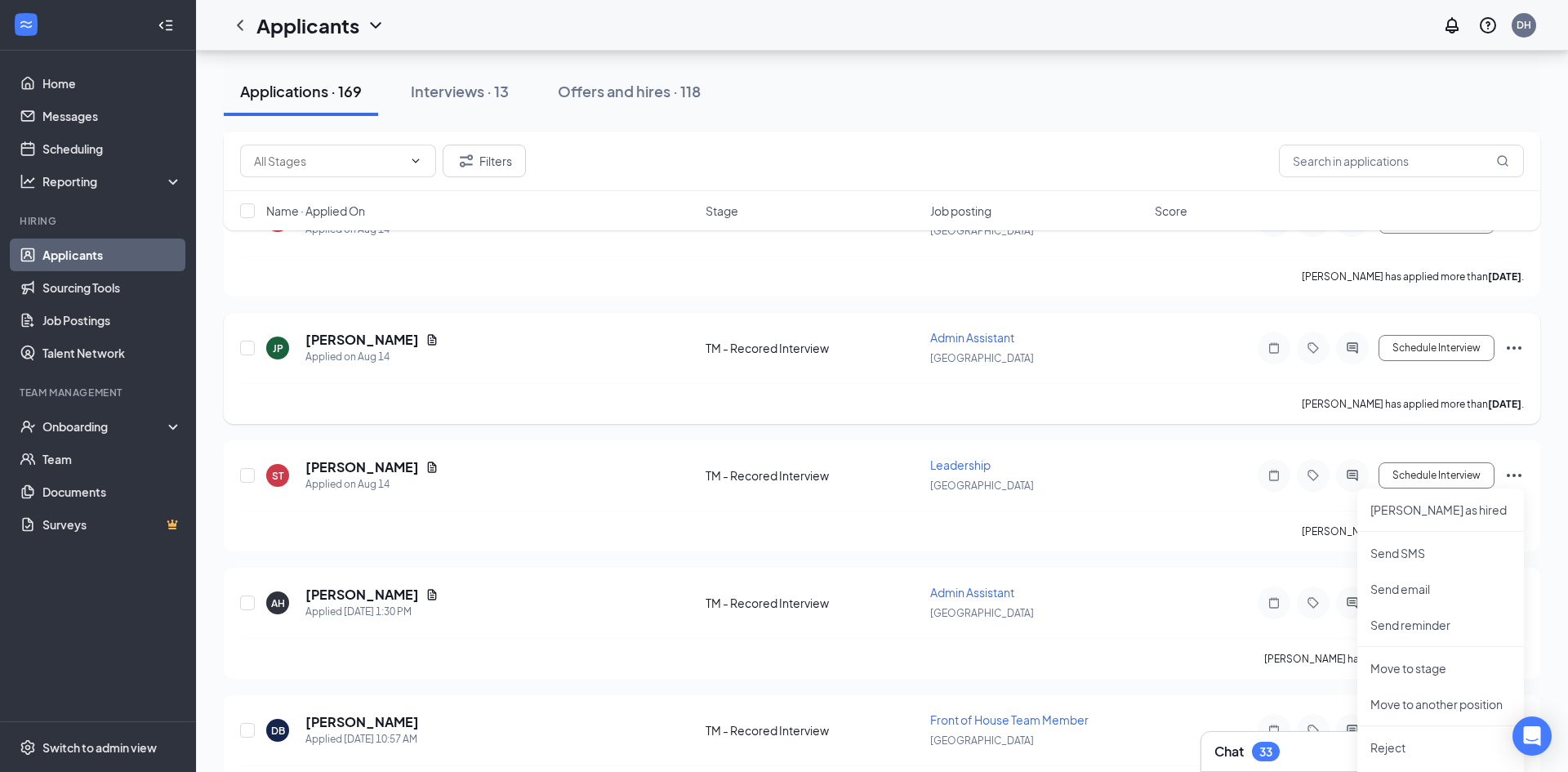
click at [1518, 348] on icon "Ellipses" at bounding box center [1514, 348] width 14 height 4
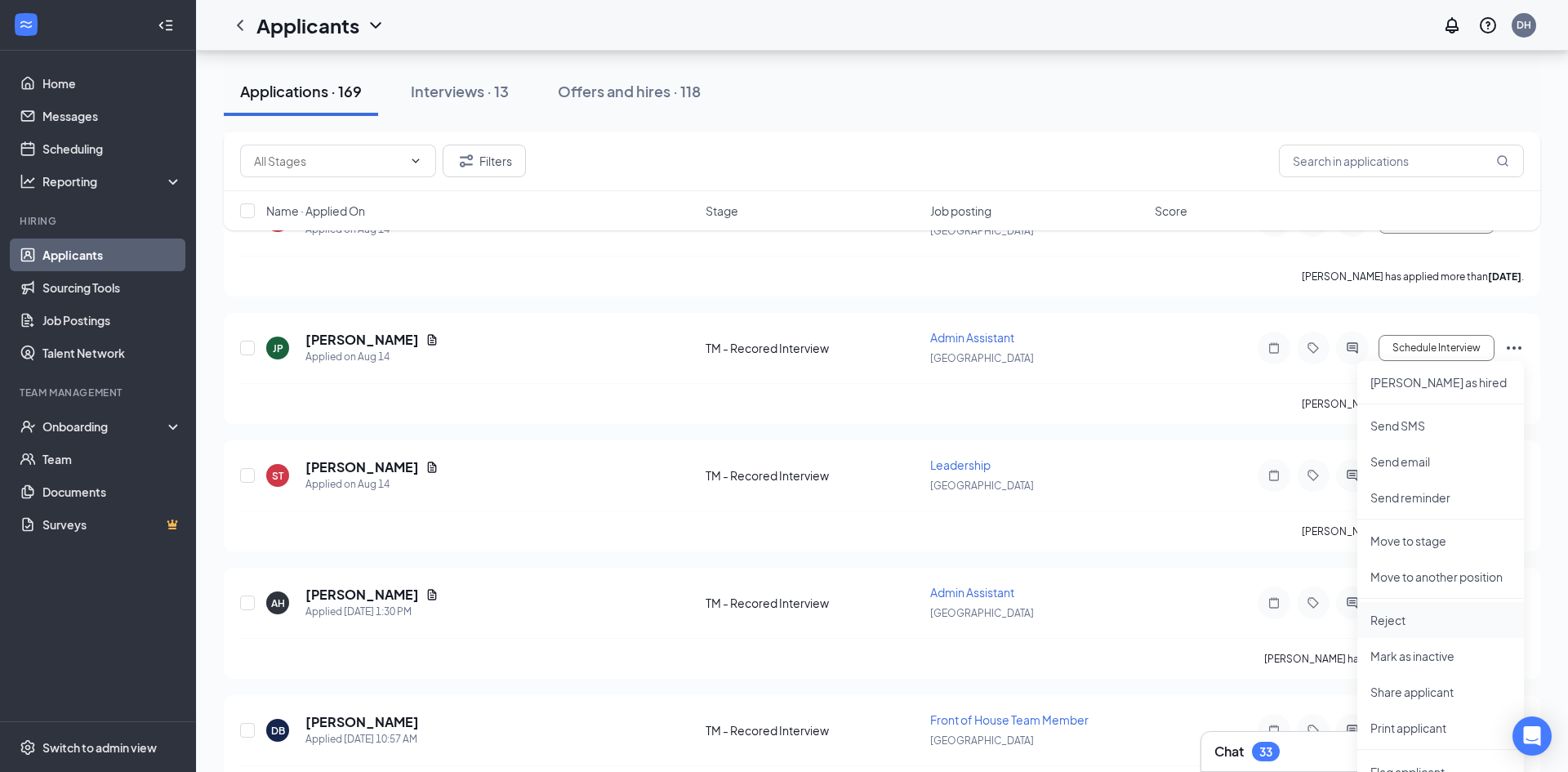
click at [1384, 618] on p "Reject" at bounding box center [1441, 619] width 141 height 16
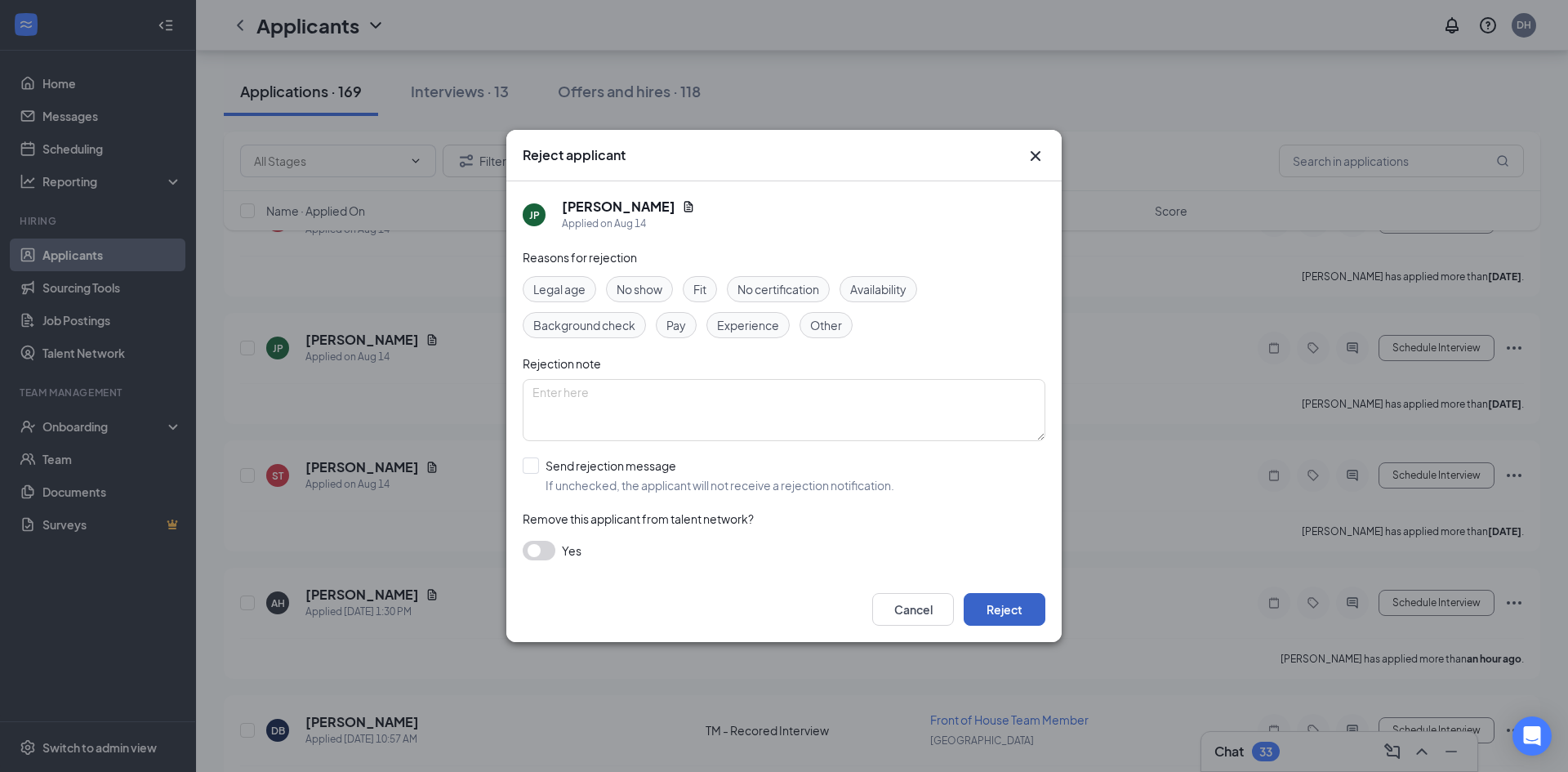
click at [988, 603] on button "Reject" at bounding box center [1004, 609] width 81 height 33
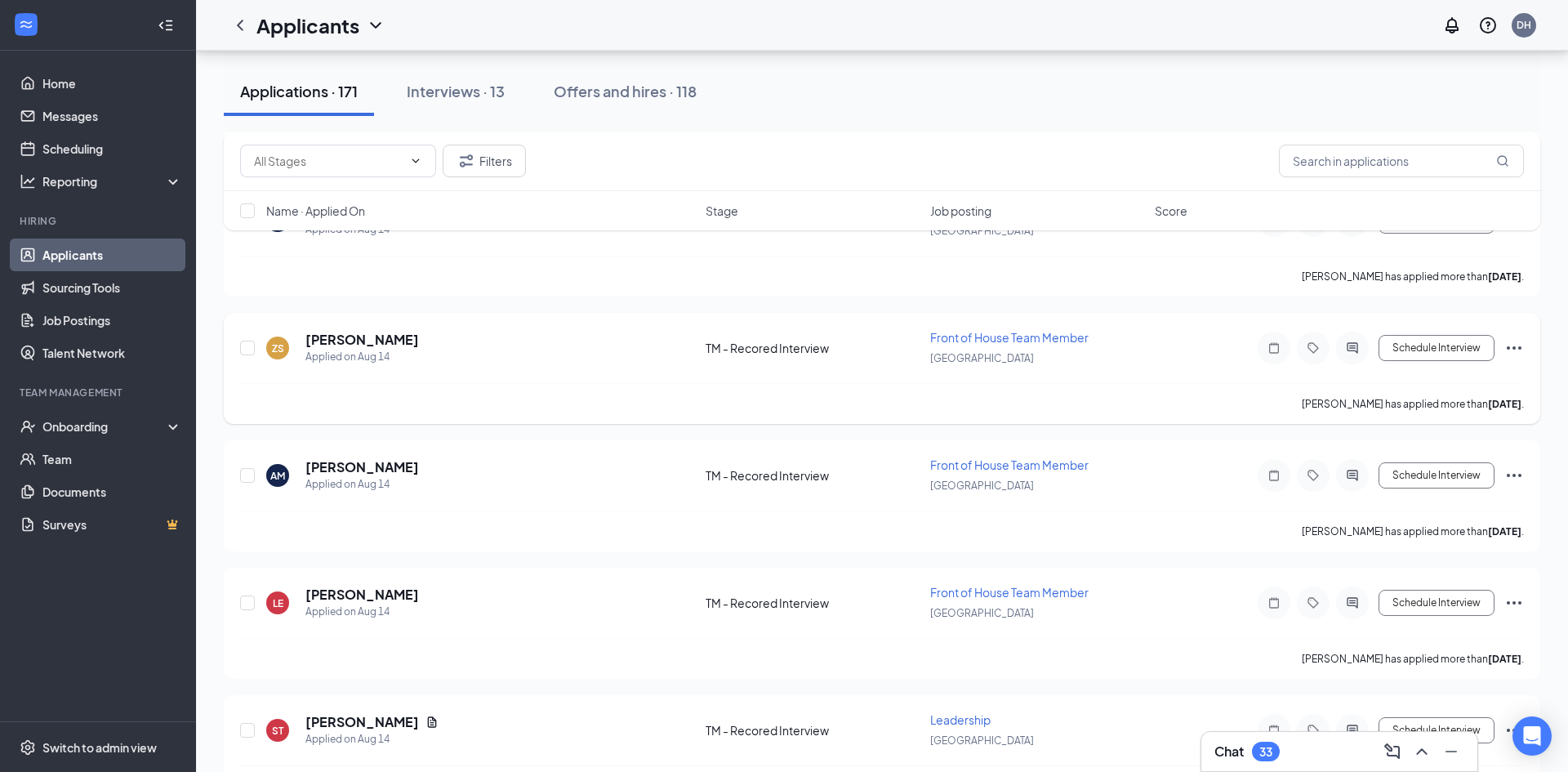
click at [1514, 346] on icon "Ellipses" at bounding box center [1514, 348] width 14 height 4
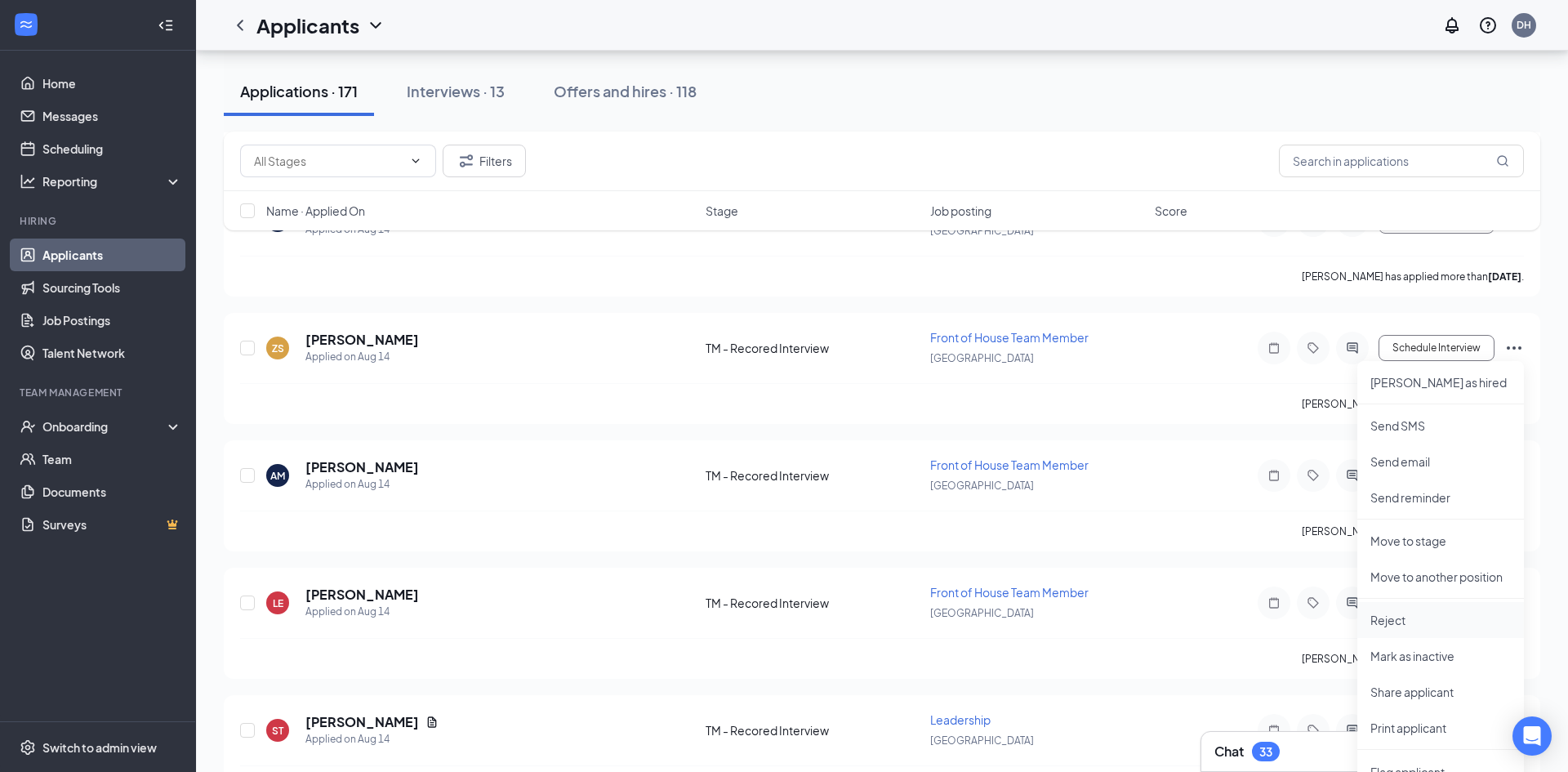
click at [1395, 619] on p "Reject" at bounding box center [1441, 619] width 141 height 16
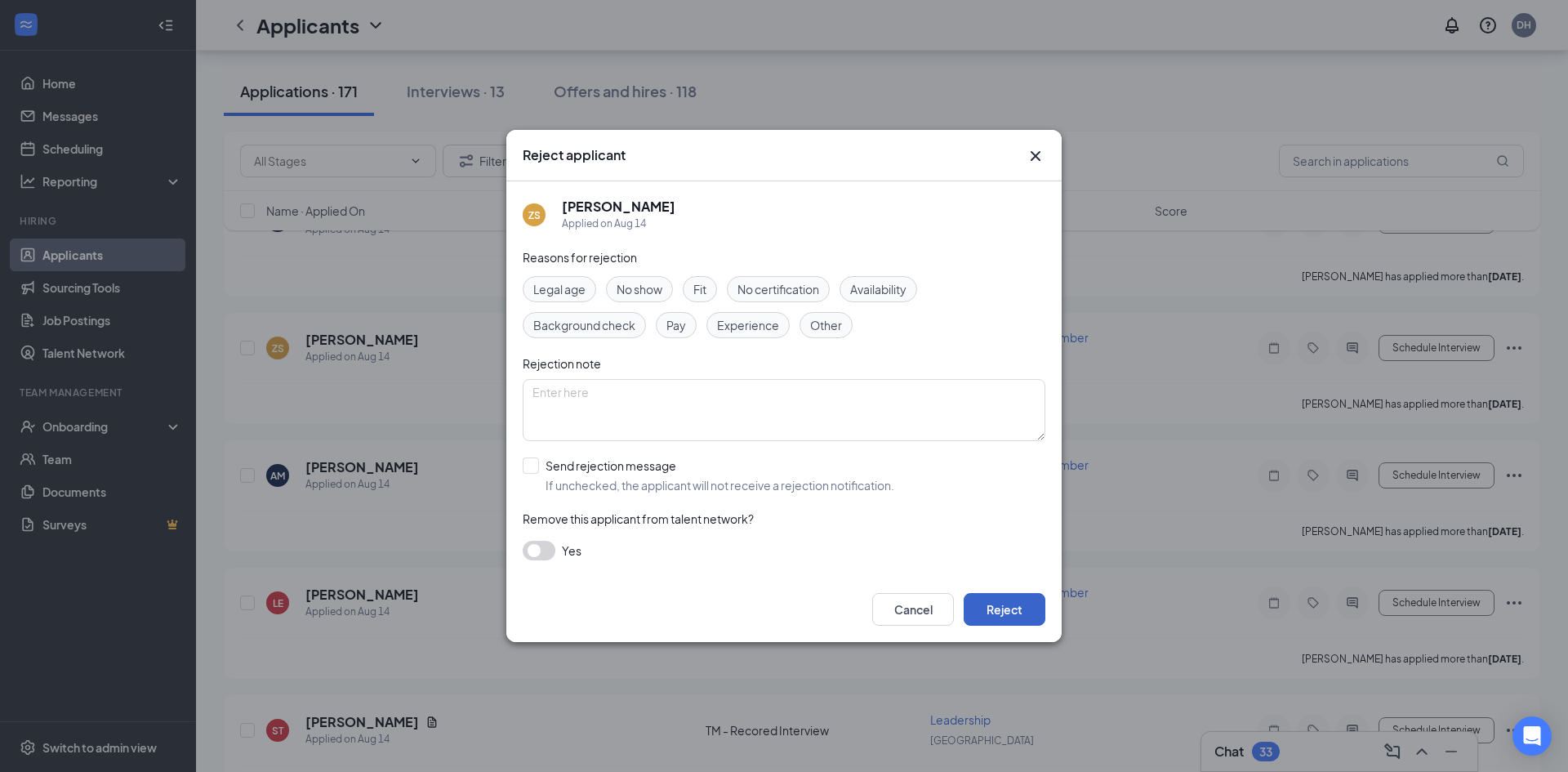
click at [1005, 601] on button "Reject" at bounding box center [1004, 609] width 81 height 33
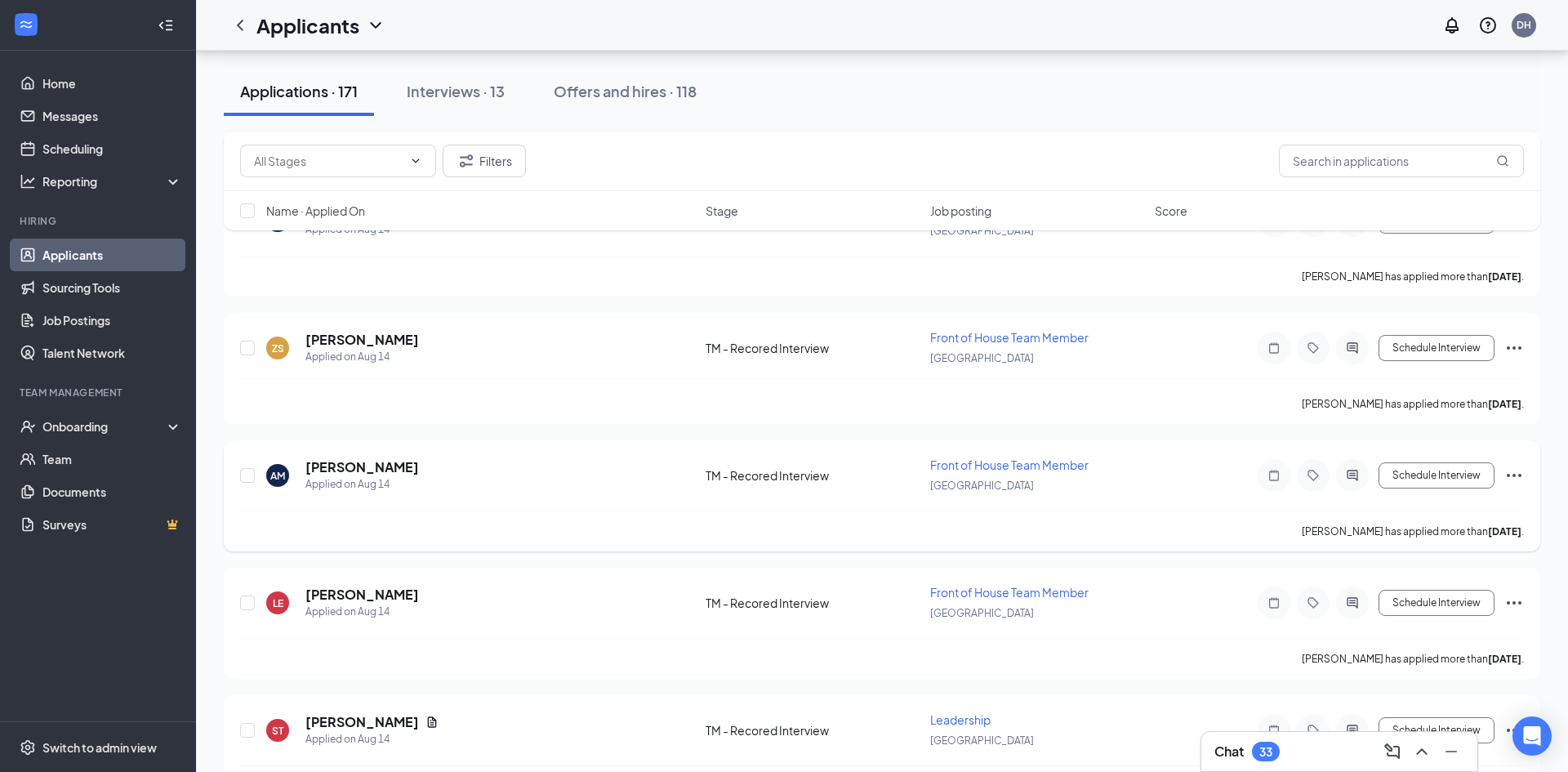
click at [1515, 474] on icon "Ellipses" at bounding box center [1514, 475] width 14 height 4
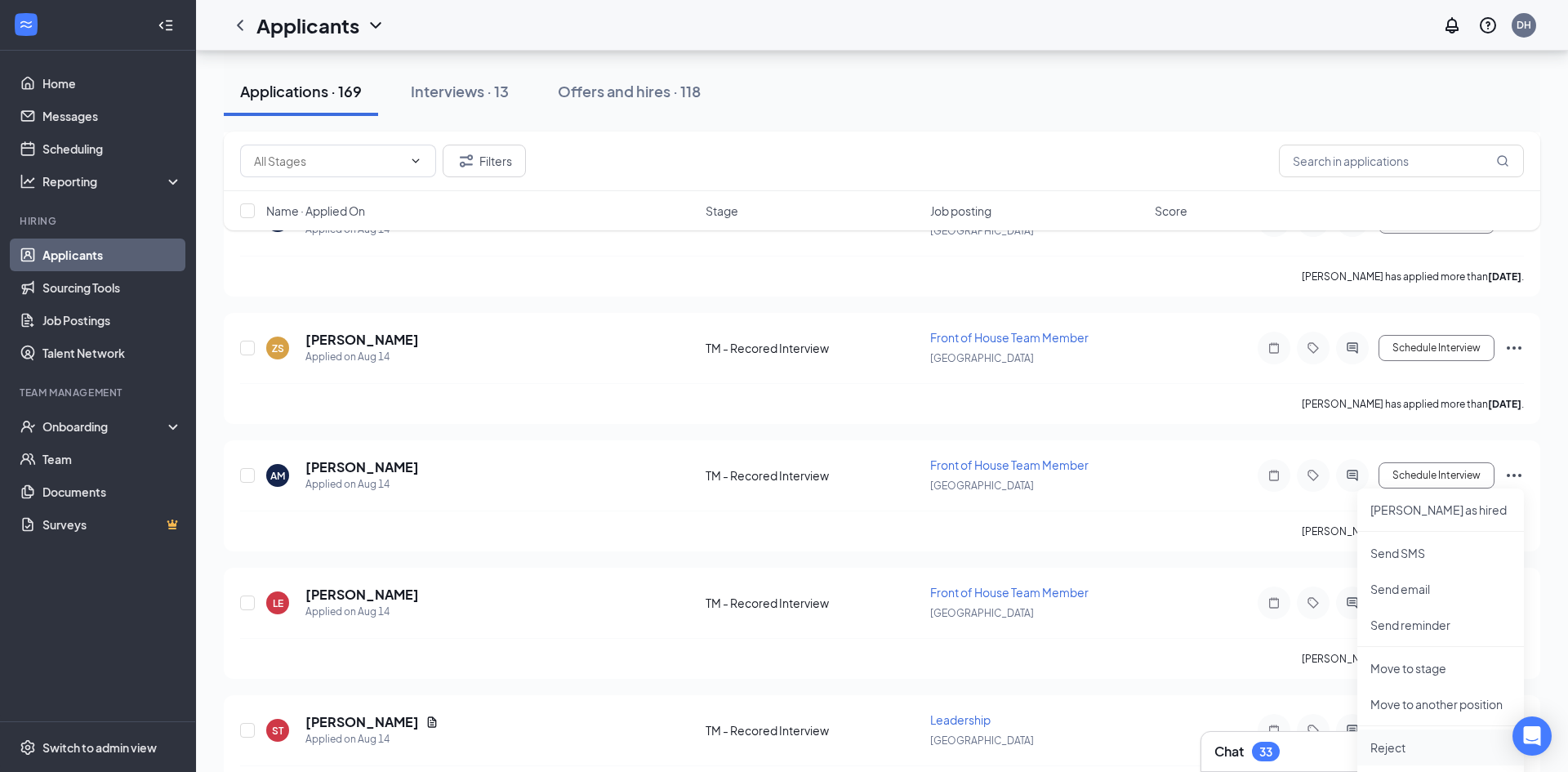
click at [1395, 750] on p "Reject" at bounding box center [1441, 747] width 141 height 16
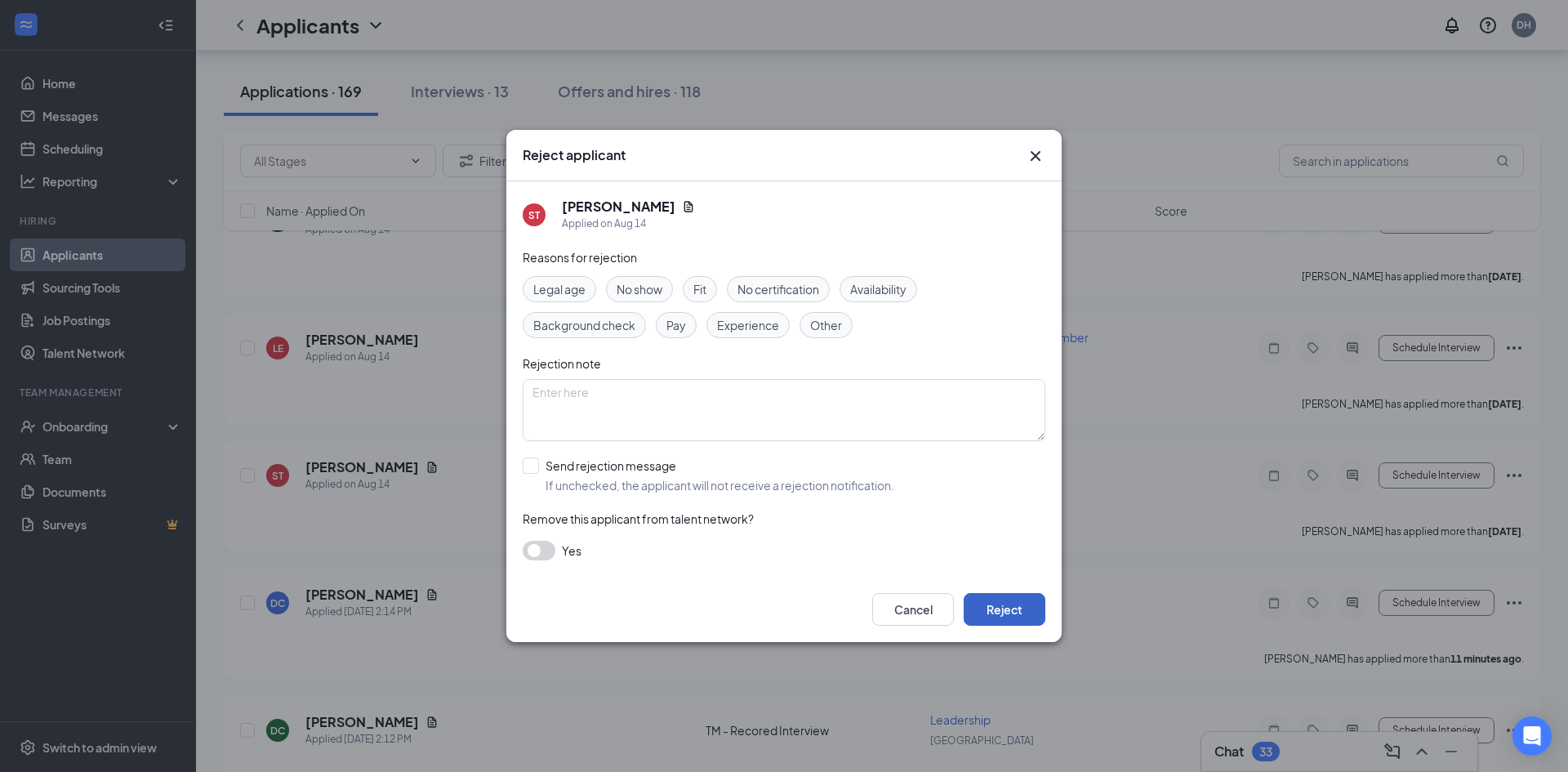
click at [1019, 609] on button "Reject" at bounding box center [1004, 609] width 81 height 33
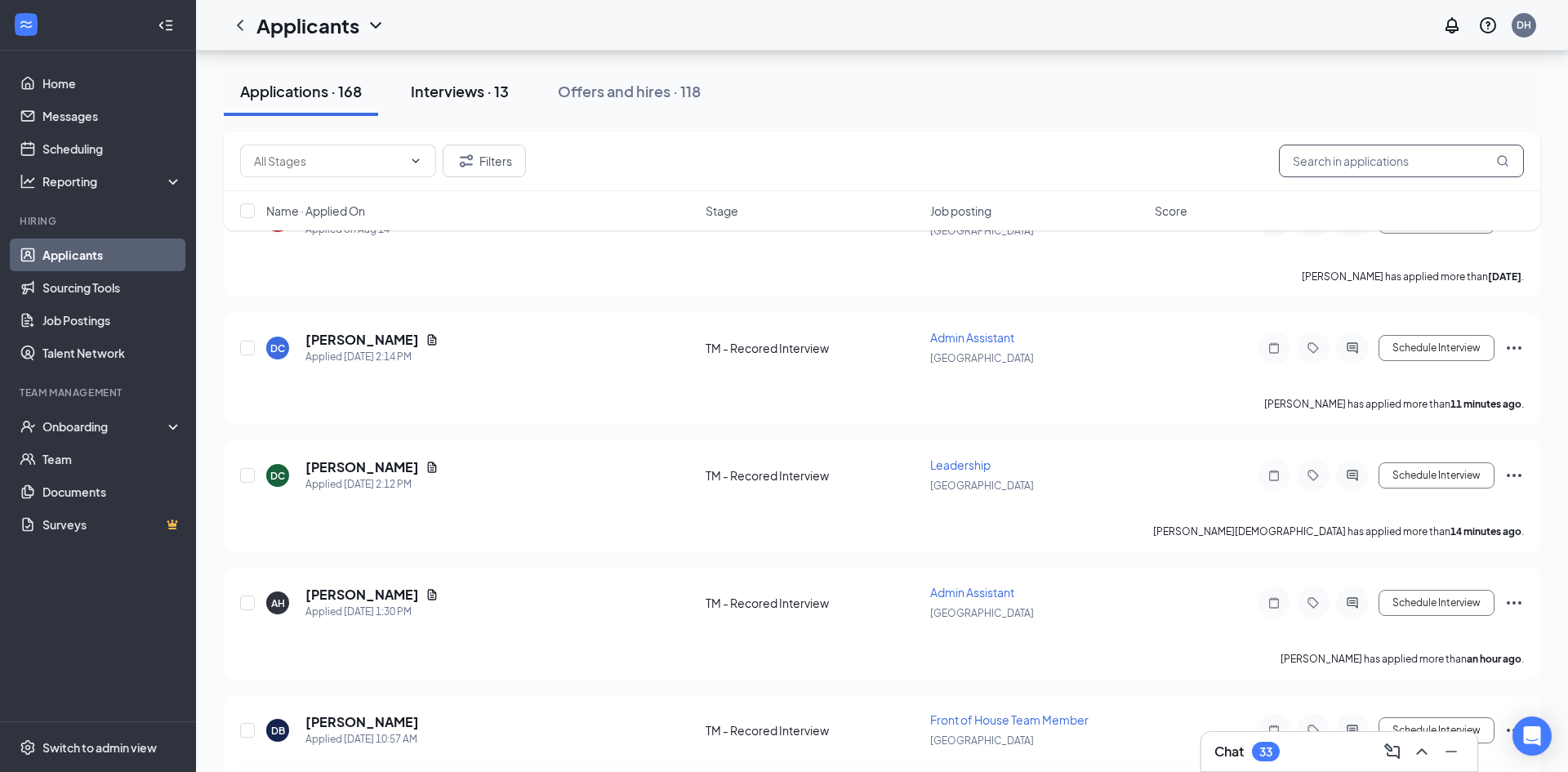
click at [1344, 163] on input "text" at bounding box center [1401, 161] width 245 height 33
type input "r"
click at [462, 88] on div "Interviews · 13" at bounding box center [460, 91] width 98 height 21
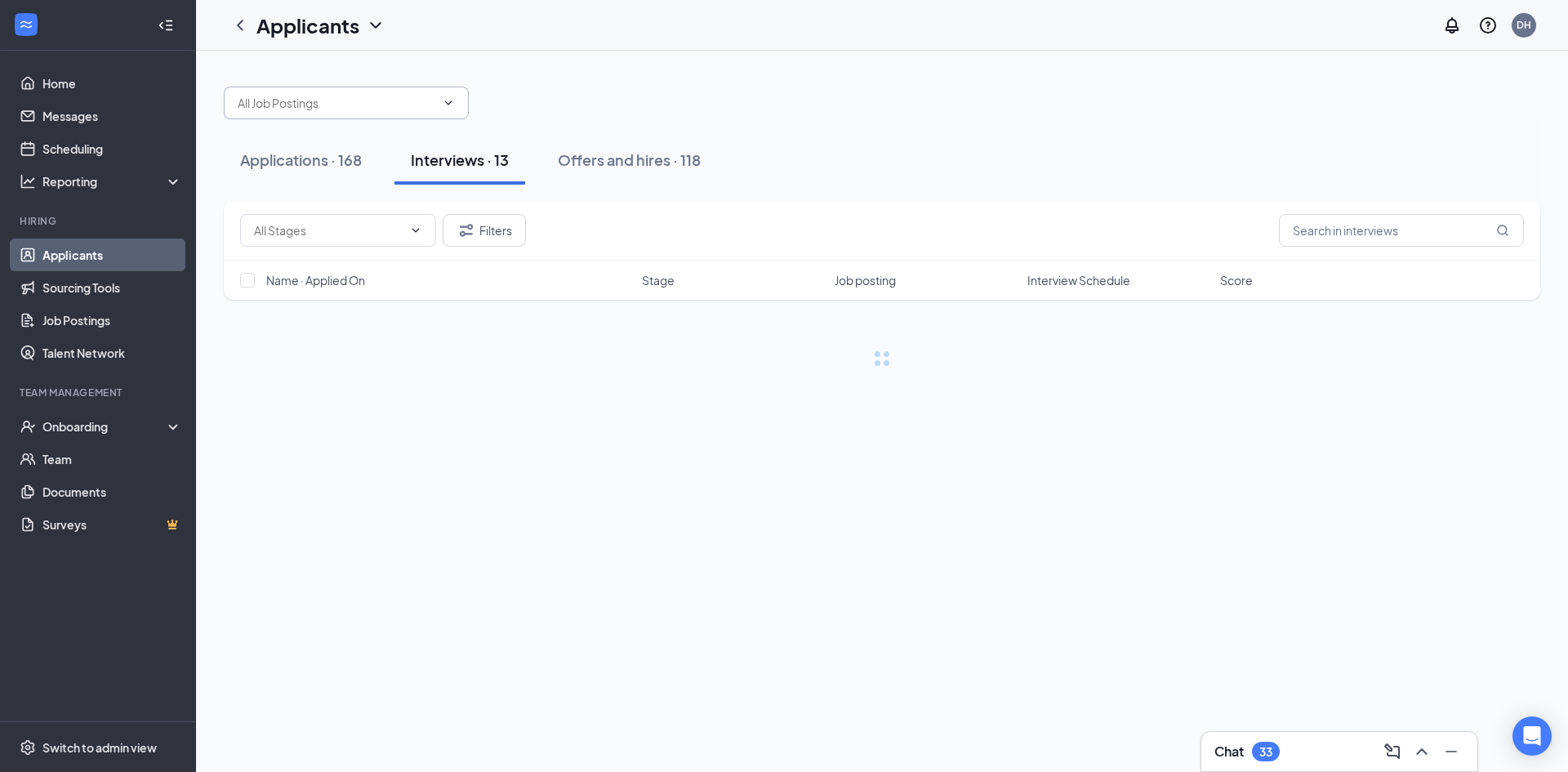
click at [467, 90] on span at bounding box center [346, 103] width 245 height 33
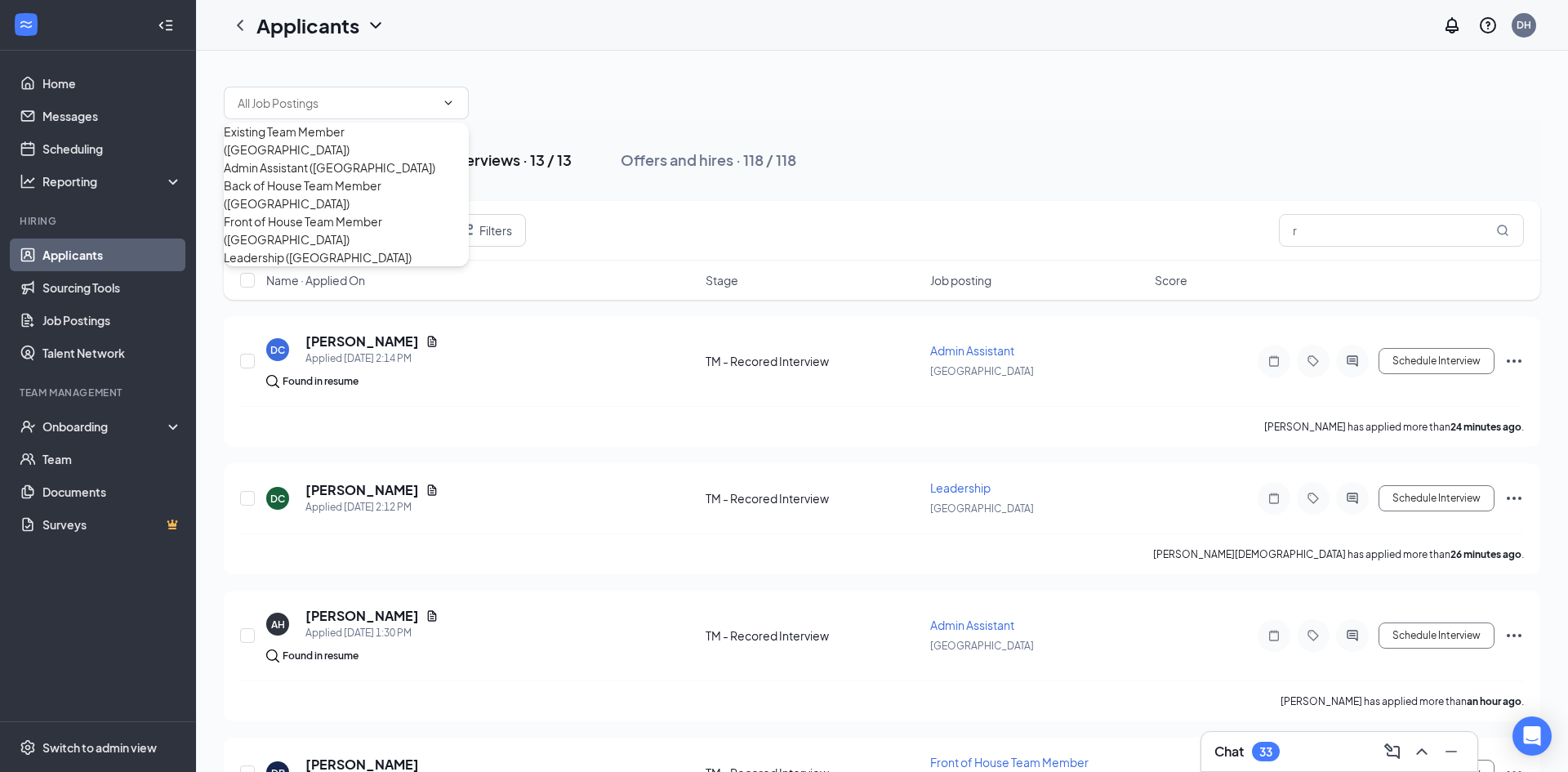
click at [487, 160] on div "Interviews · 13 / 13" at bounding box center [509, 159] width 125 height 21
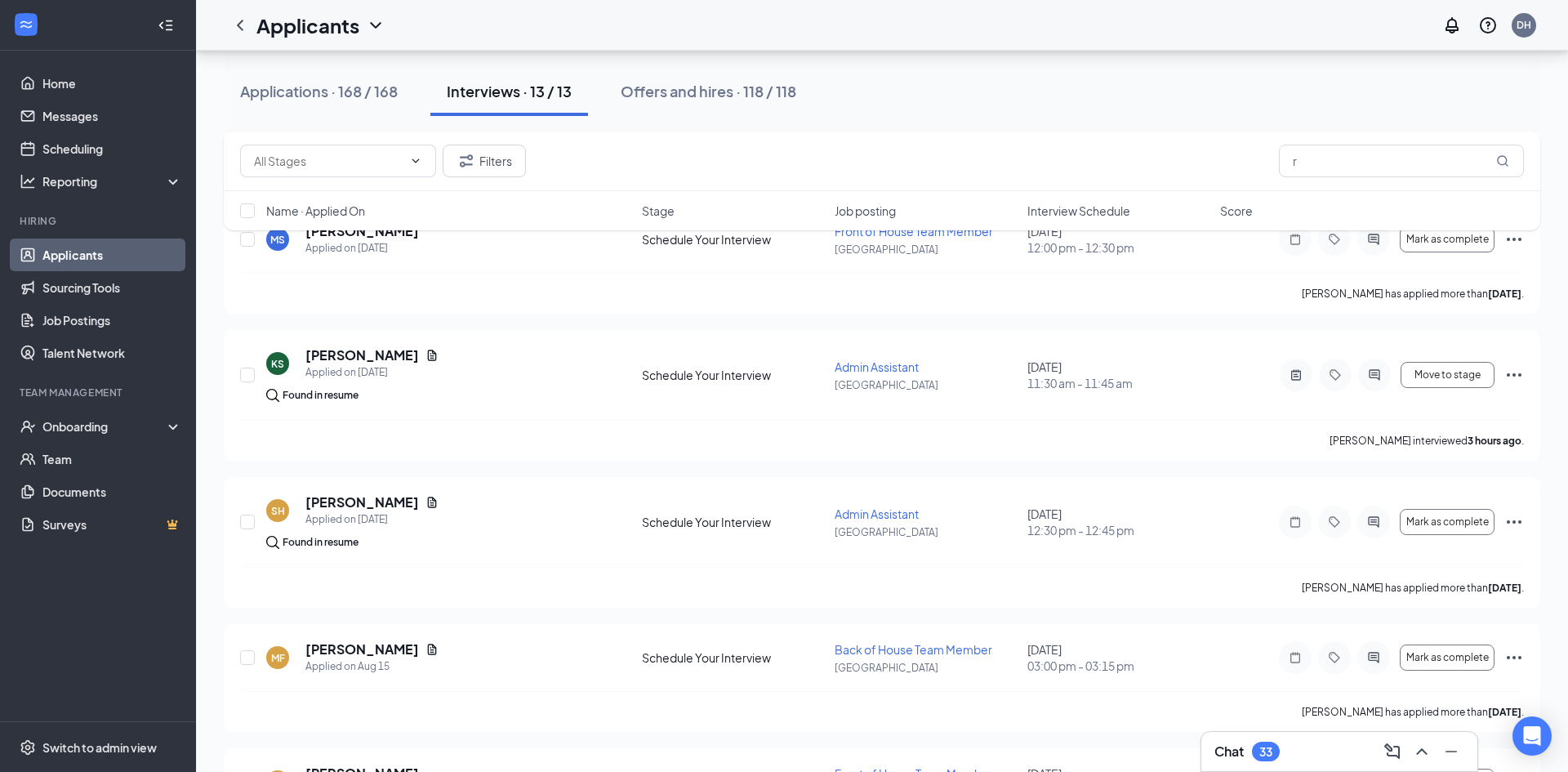
scroll to position [1290, 0]
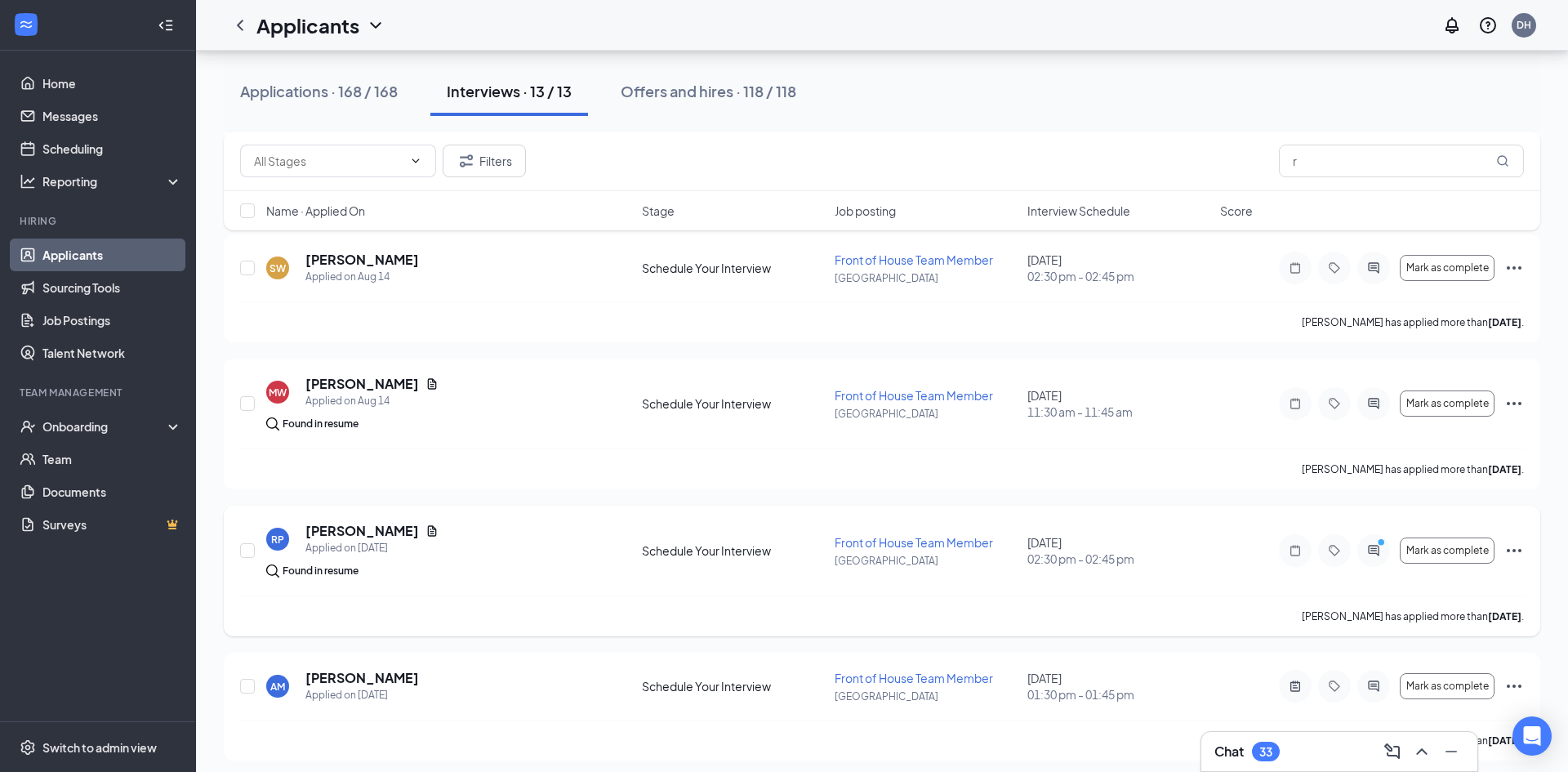
click at [1518, 547] on icon "Ellipses" at bounding box center [1515, 551] width 20 height 20
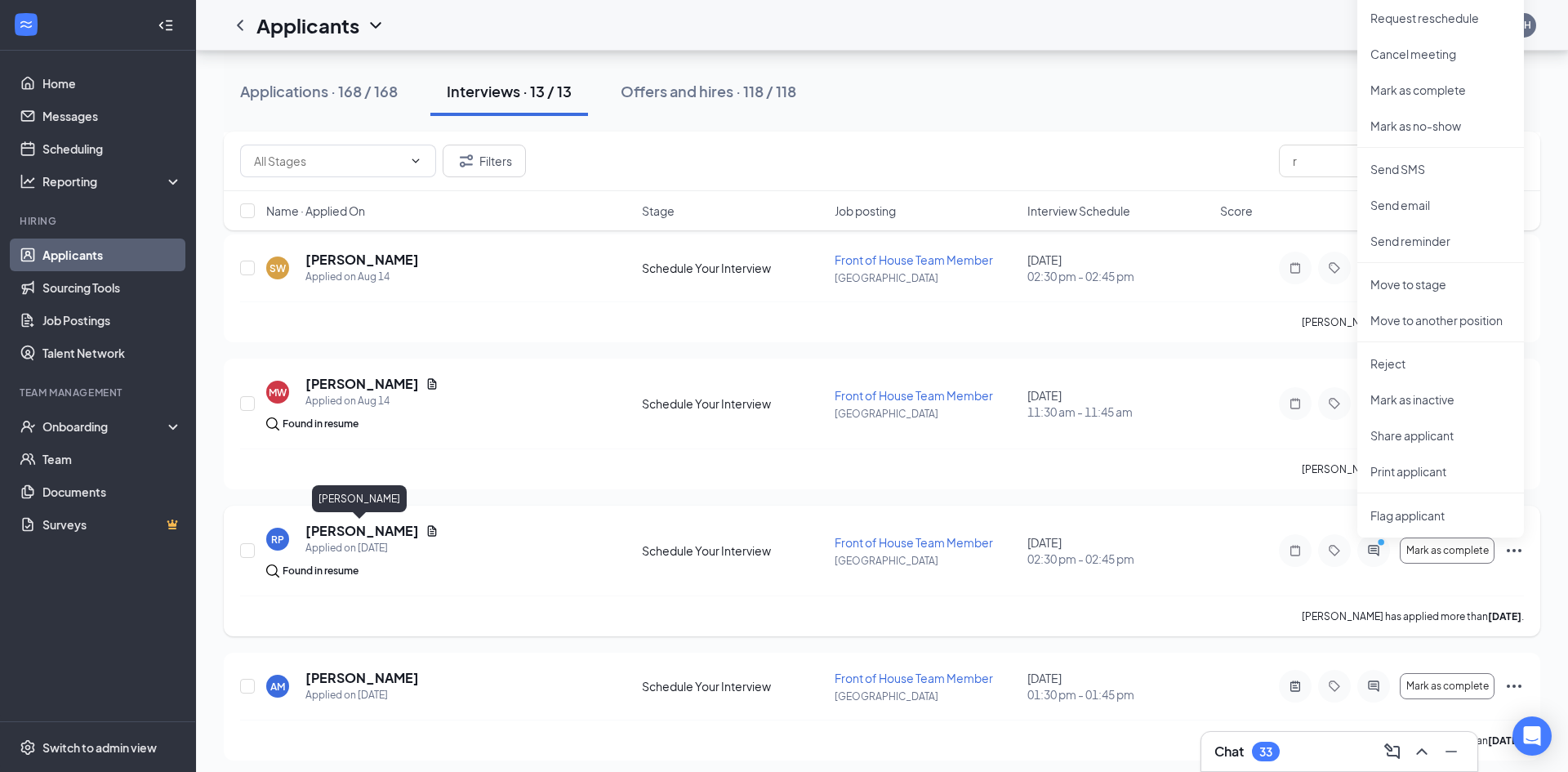
click at [348, 527] on h5 "Ranasia Parson" at bounding box center [362, 531] width 114 height 18
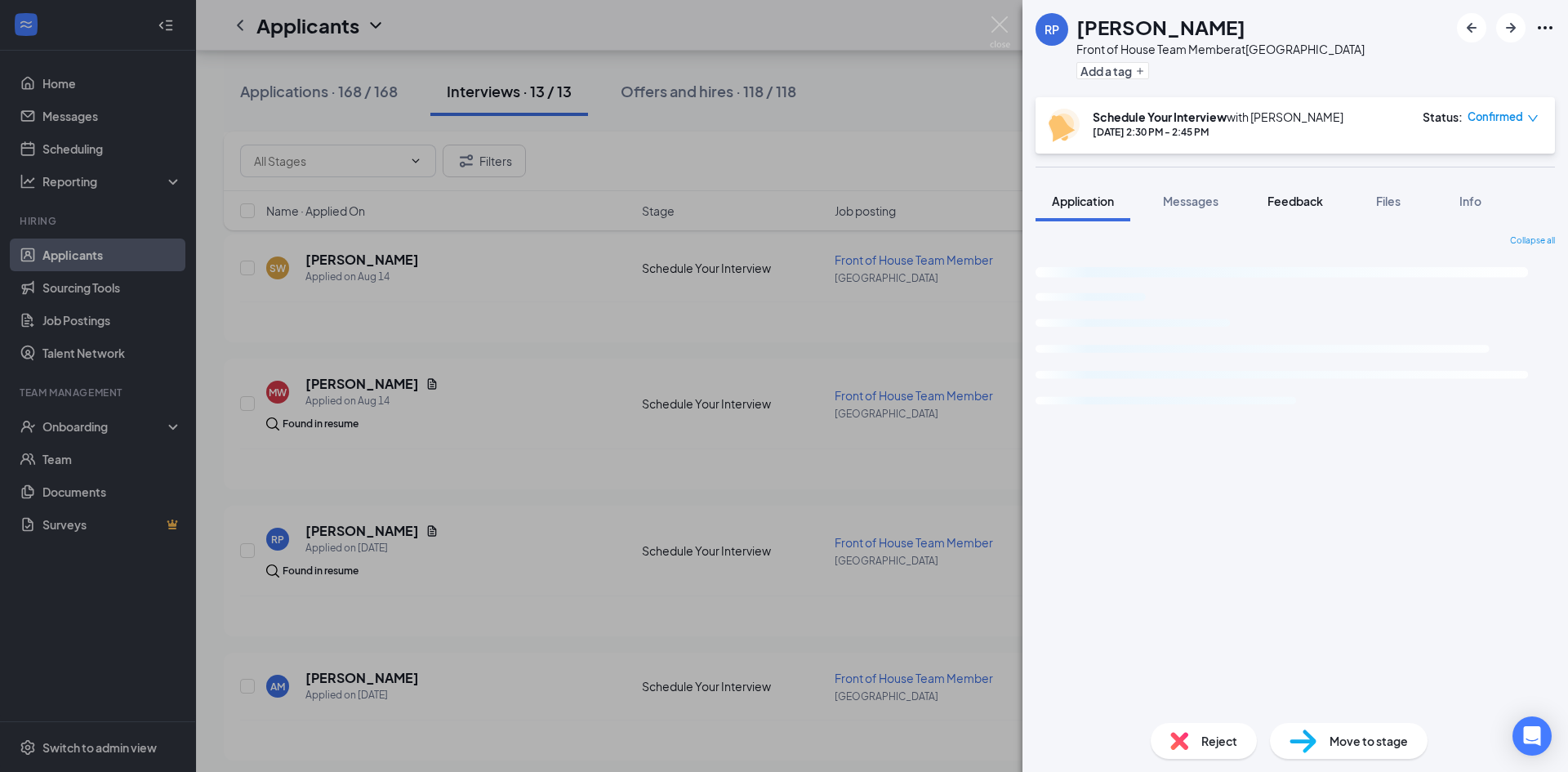
click at [1290, 204] on span "Feedback" at bounding box center [1294, 200] width 55 height 14
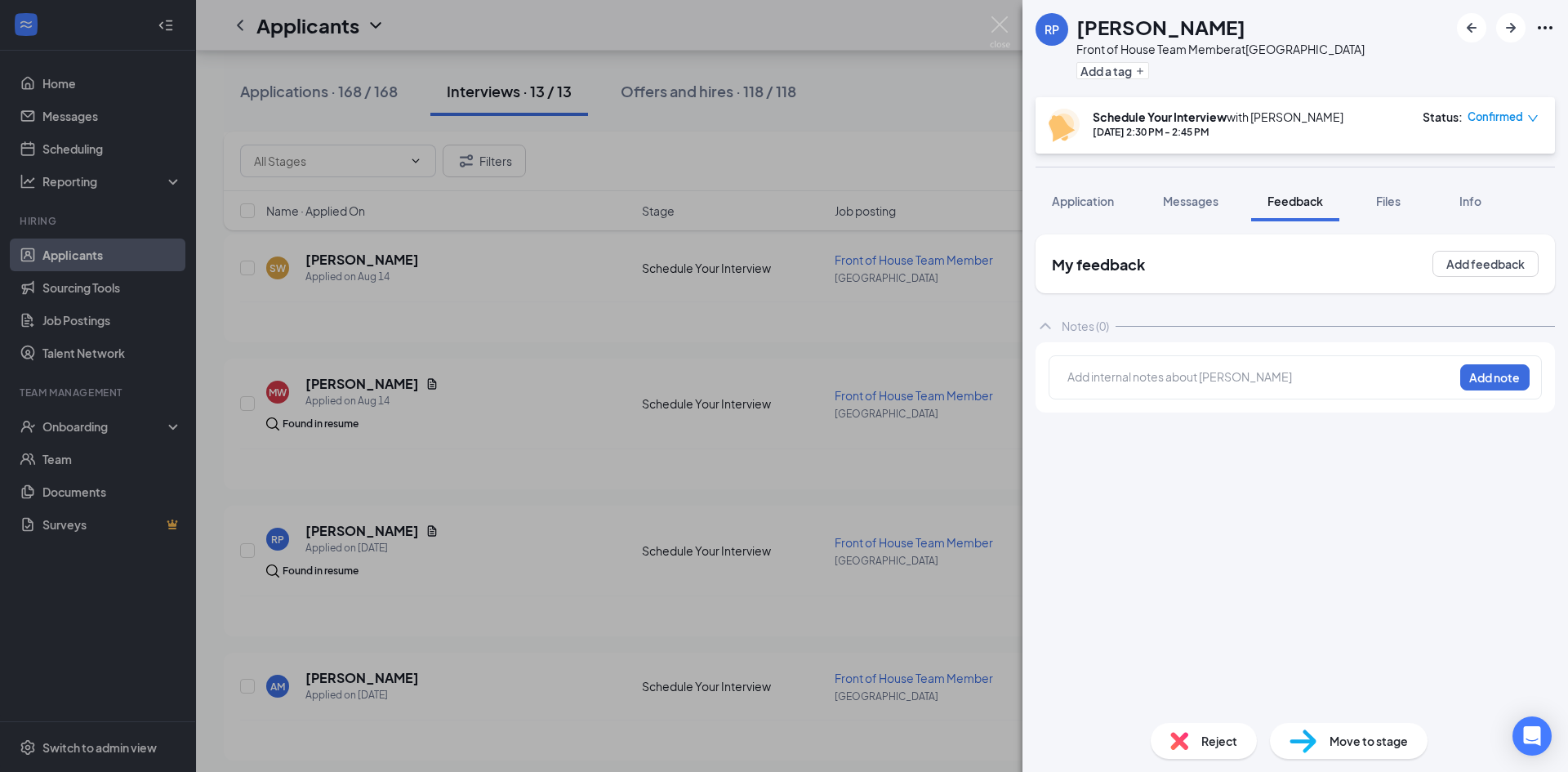
click at [1136, 382] on div at bounding box center [1261, 377] width 385 height 17
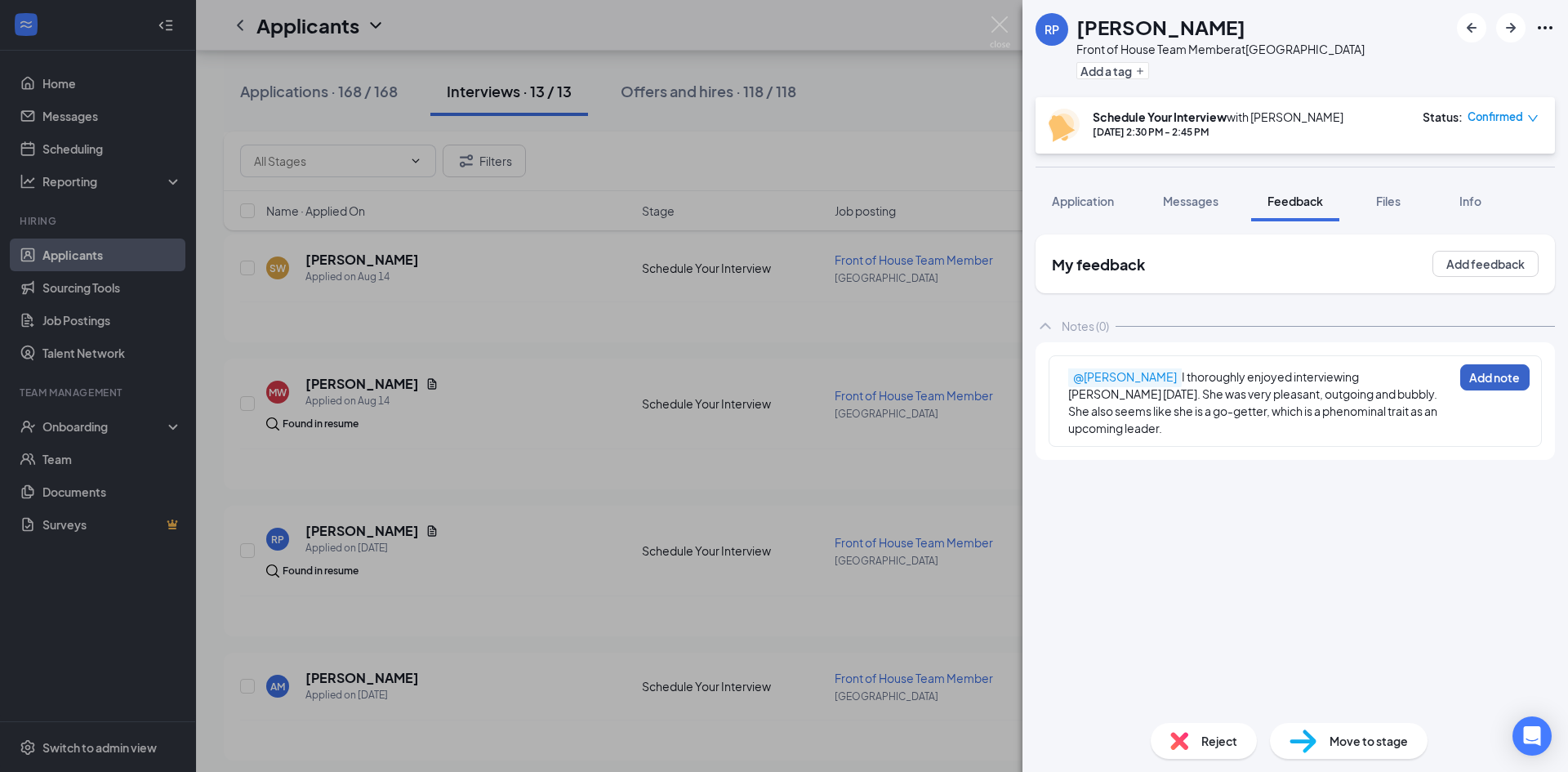
click at [1490, 371] on button "Add note" at bounding box center [1495, 377] width 70 height 26
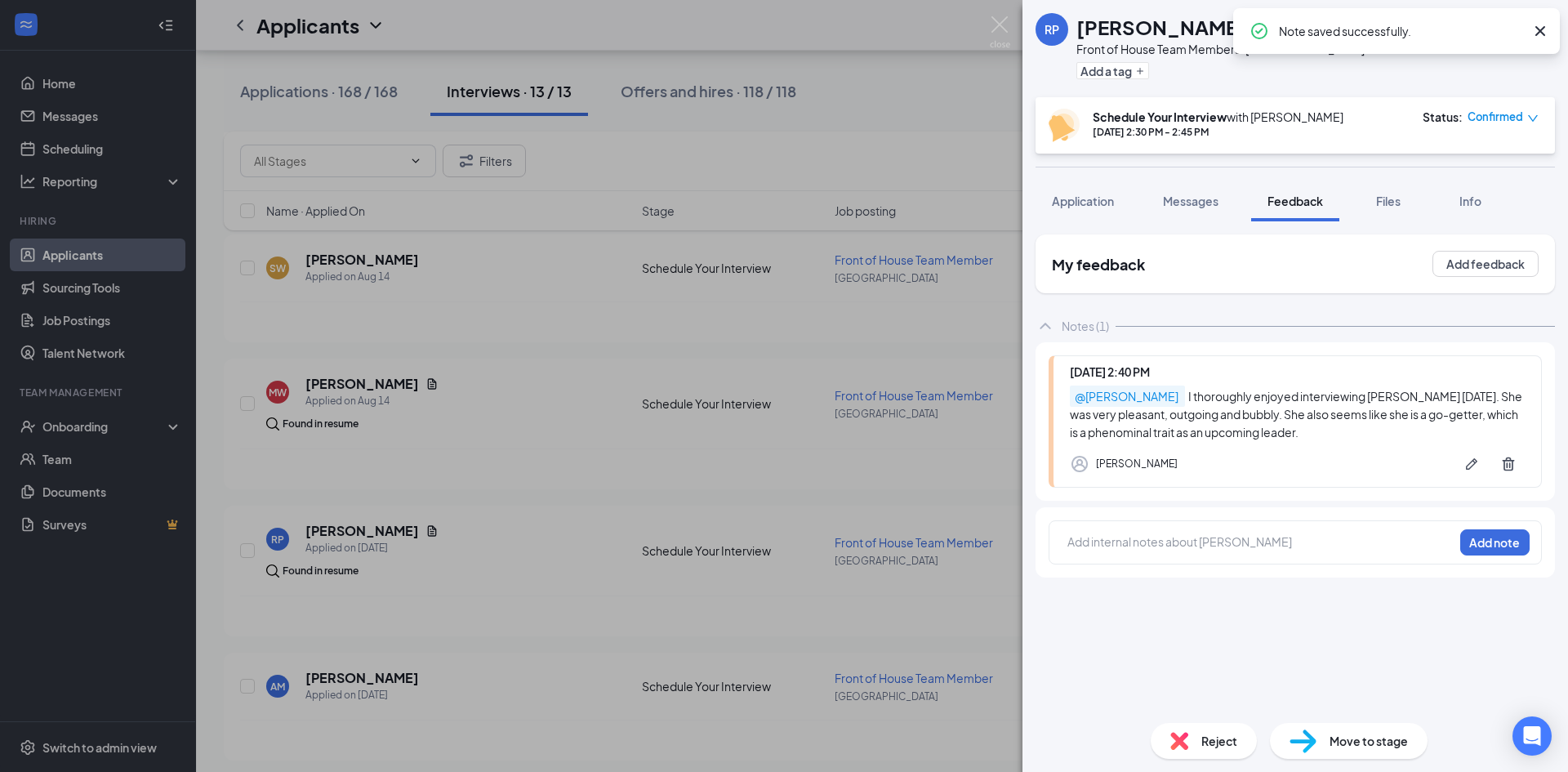
click at [1494, 113] on span "Confirmed" at bounding box center [1495, 116] width 55 height 16
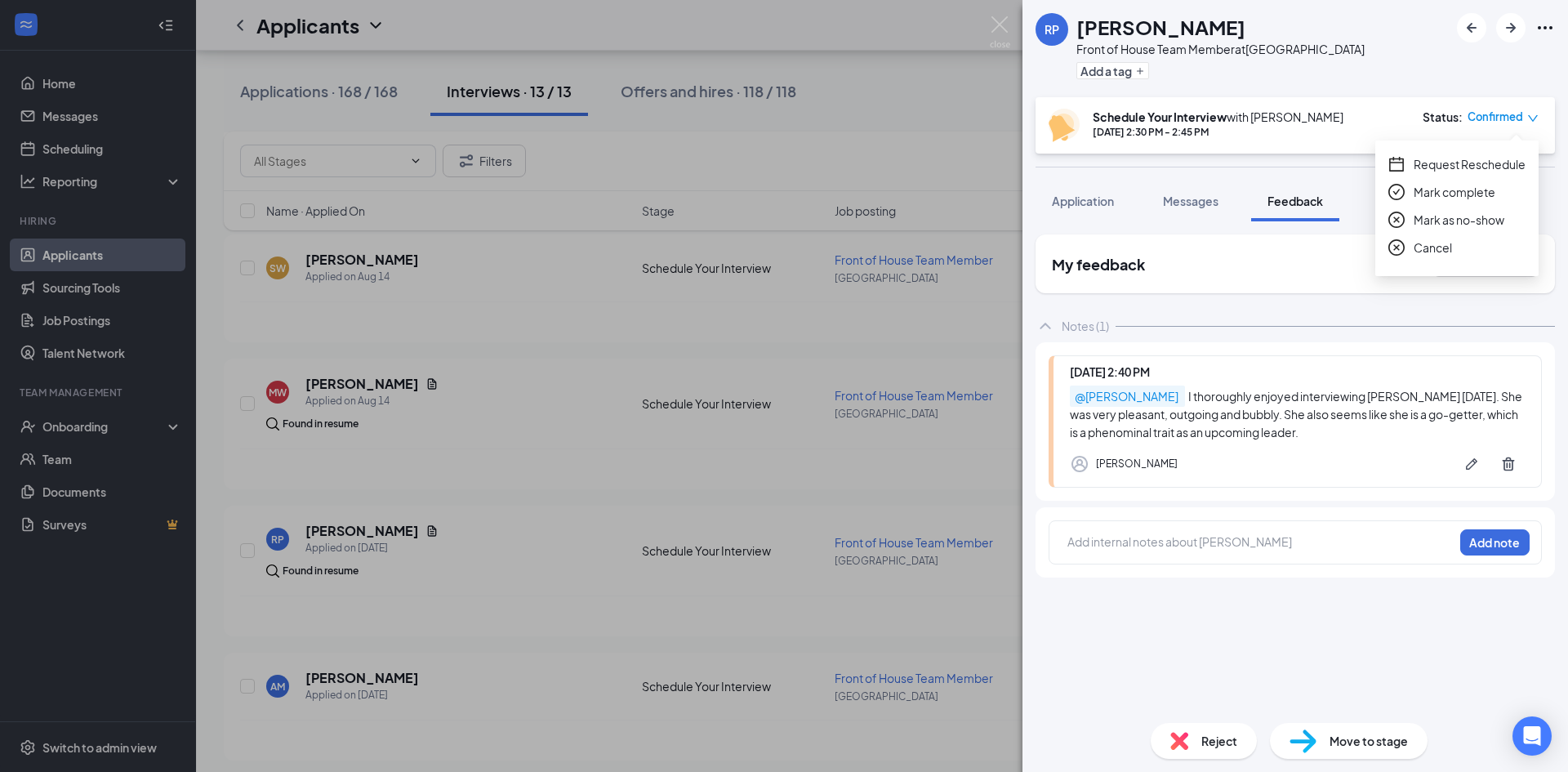
click at [1463, 161] on span "Request Reschedule" at bounding box center [1470, 164] width 112 height 18
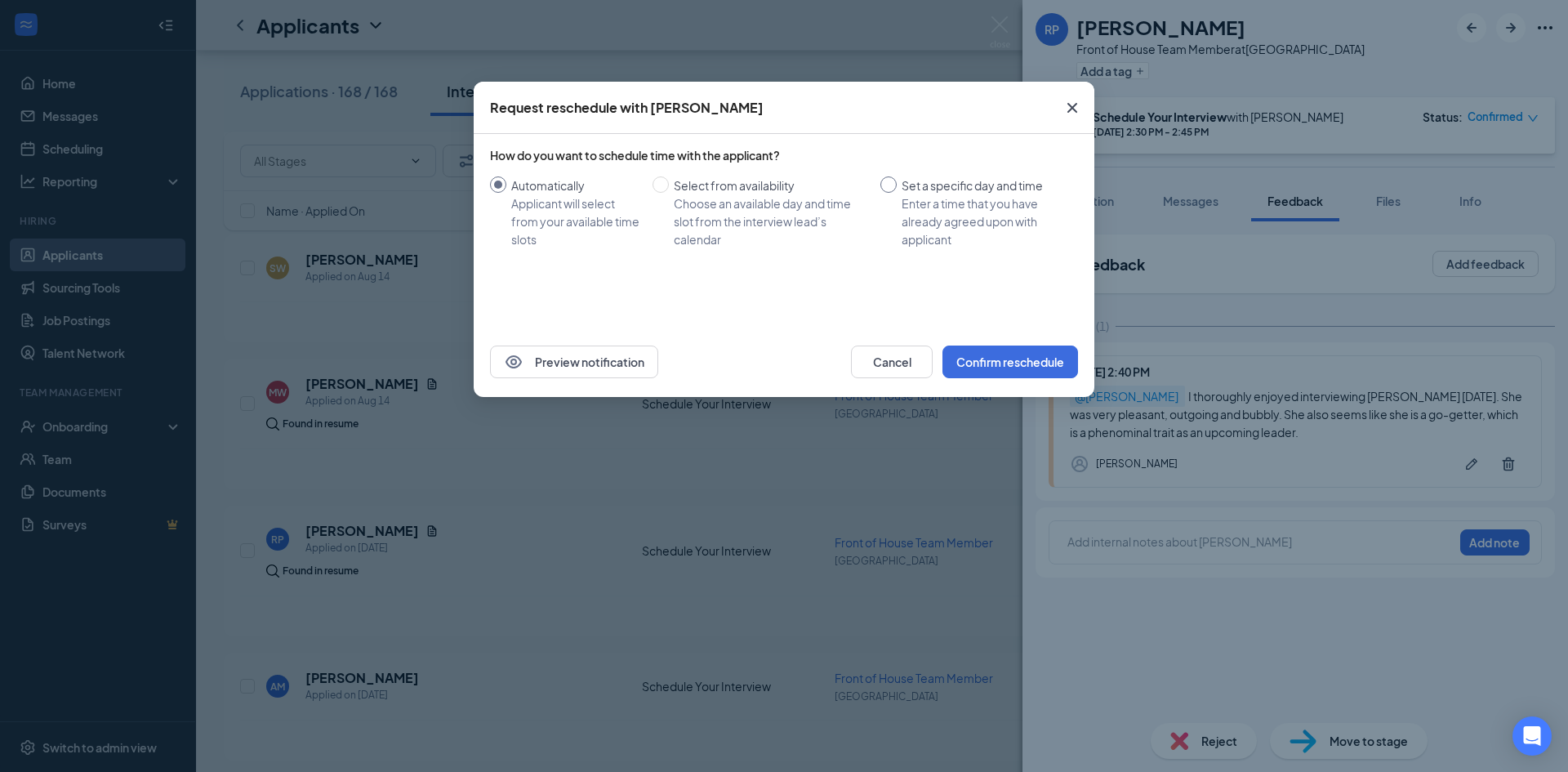
click at [887, 191] on input "Set a specific day and time Enter a time that you have already agreed upon with…" at bounding box center [889, 184] width 16 height 16
radio input "true"
radio input "false"
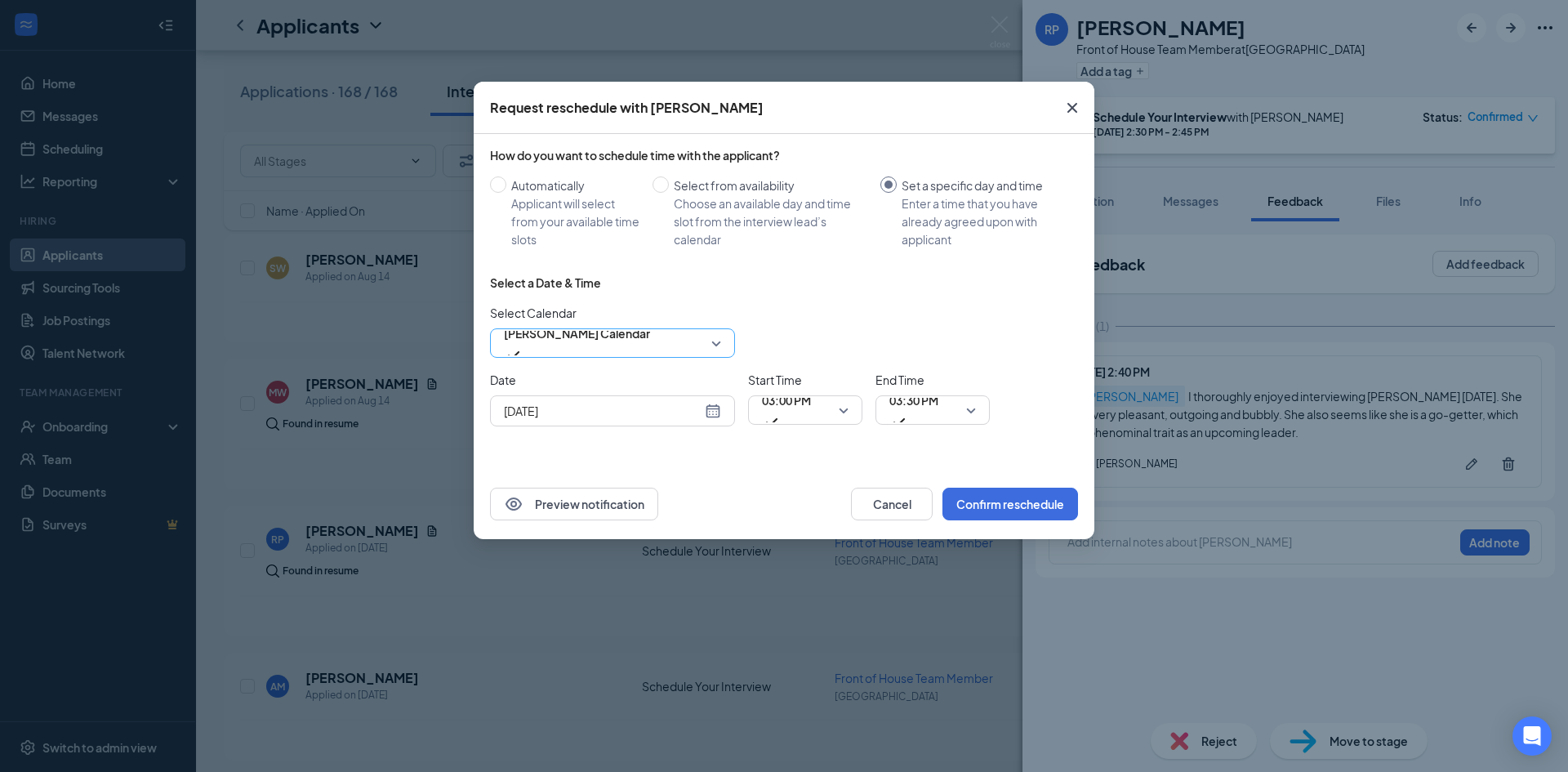
click at [707, 339] on span "DeBora Hendrix's Calendar" at bounding box center [612, 342] width 218 height 24
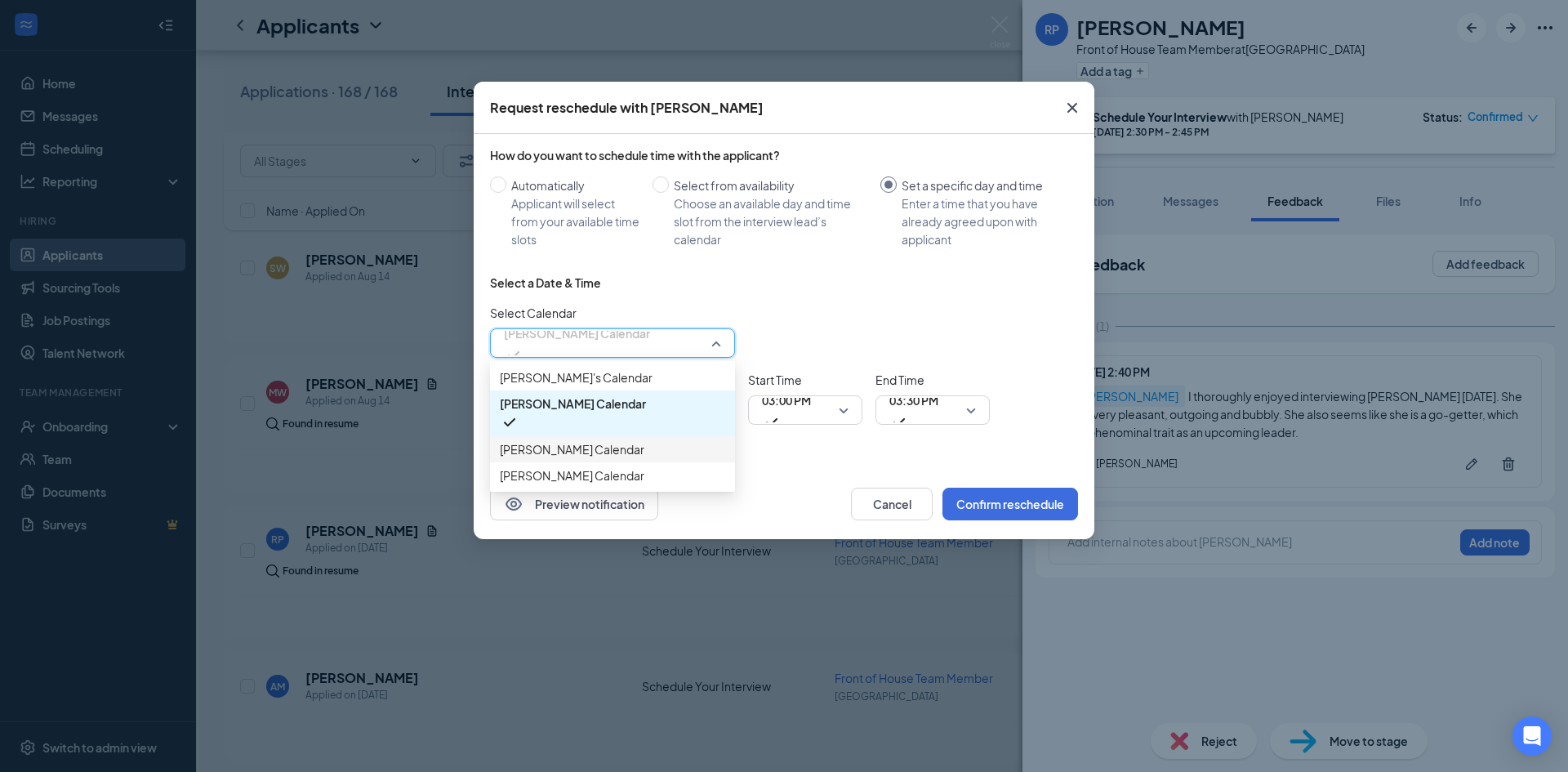
click at [602, 458] on span "Jon Ferguson's Calendar" at bounding box center [572, 449] width 145 height 18
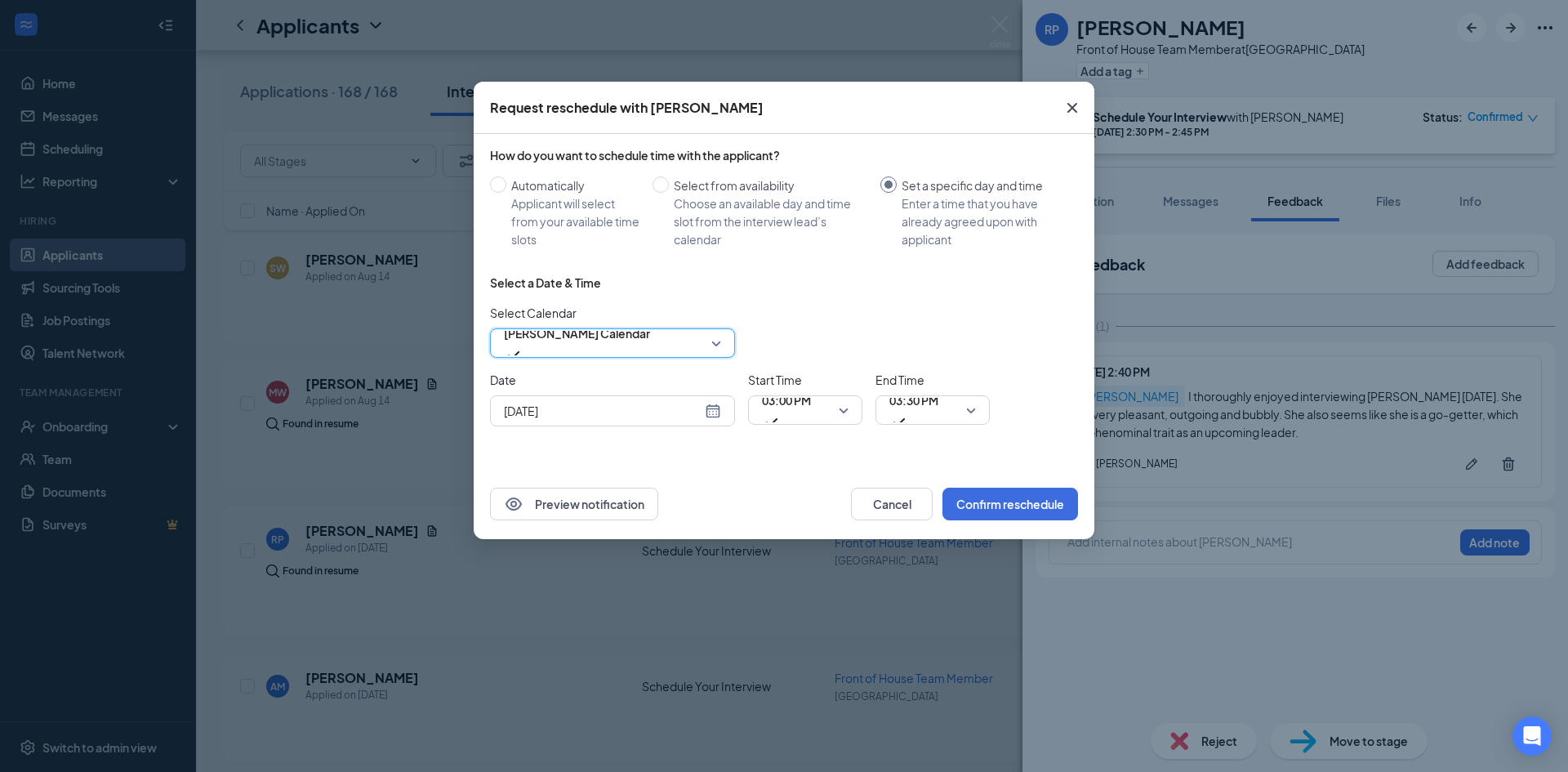
click at [647, 405] on input "Aug 26, 2025" at bounding box center [602, 411] width 198 height 18
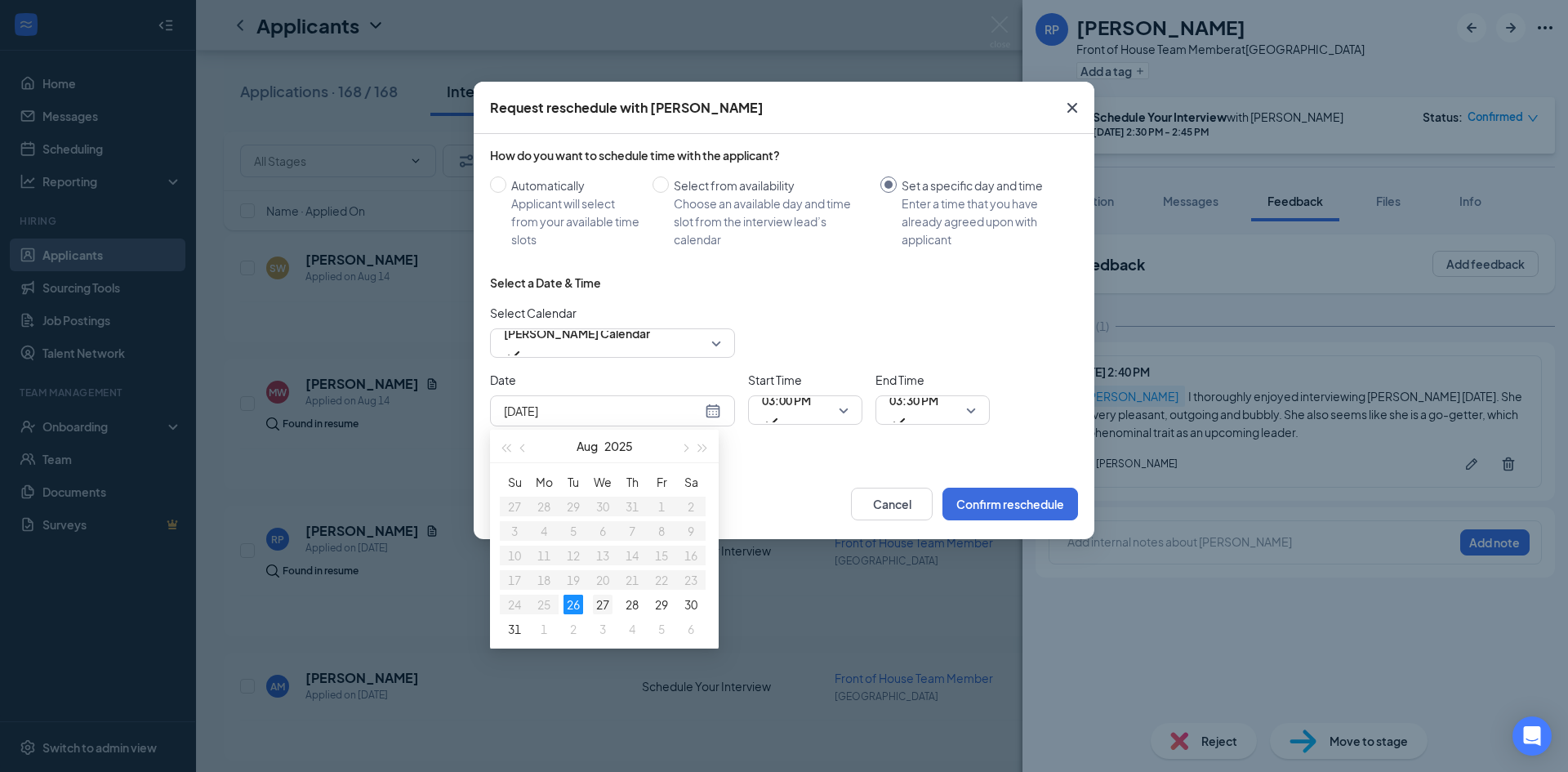
type input "Aug 27, 2025"
click at [602, 609] on div "27" at bounding box center [602, 604] width 20 height 20
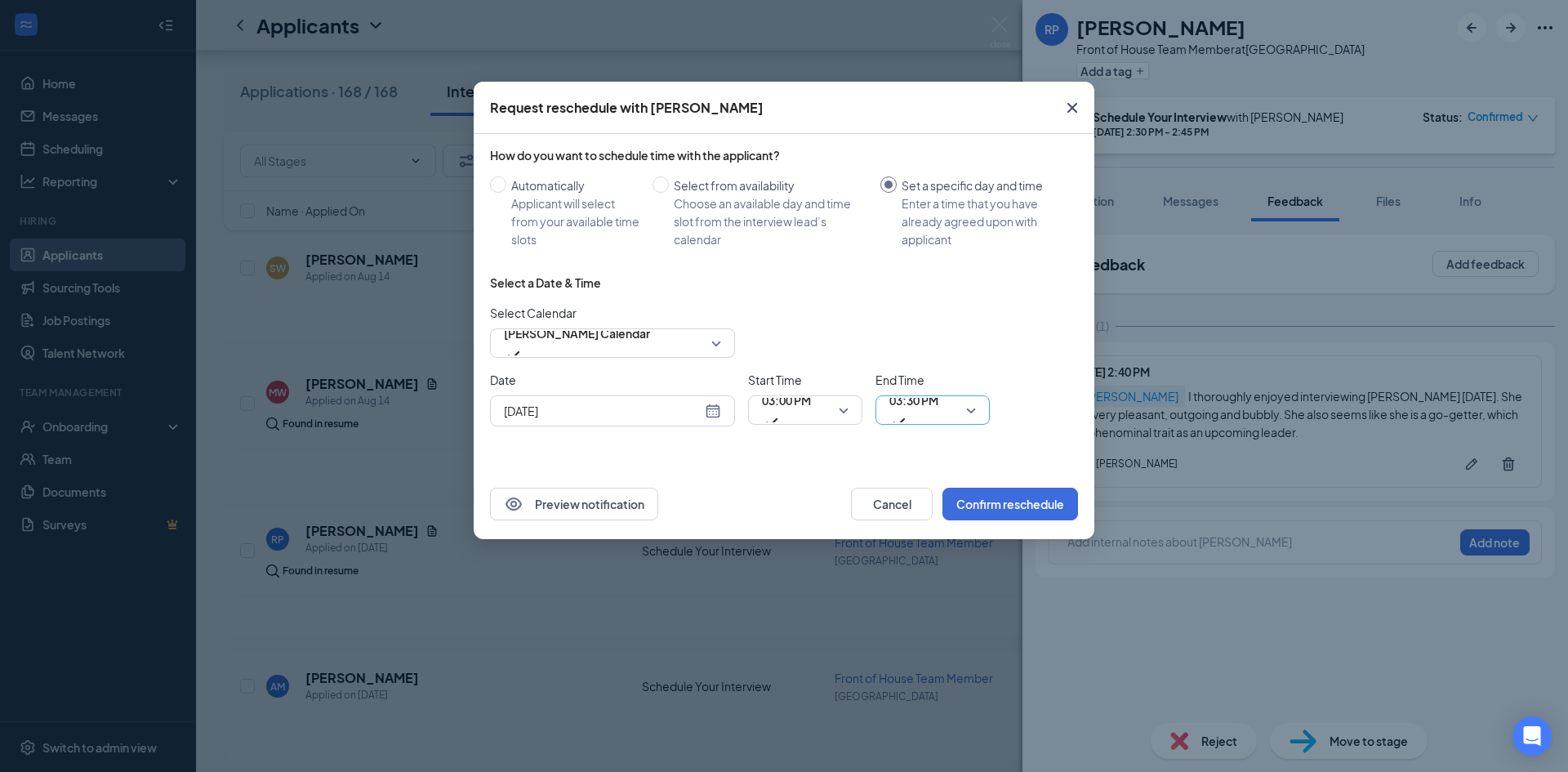
click at [919, 413] on span "03:30 PM" at bounding box center [914, 400] width 49 height 24
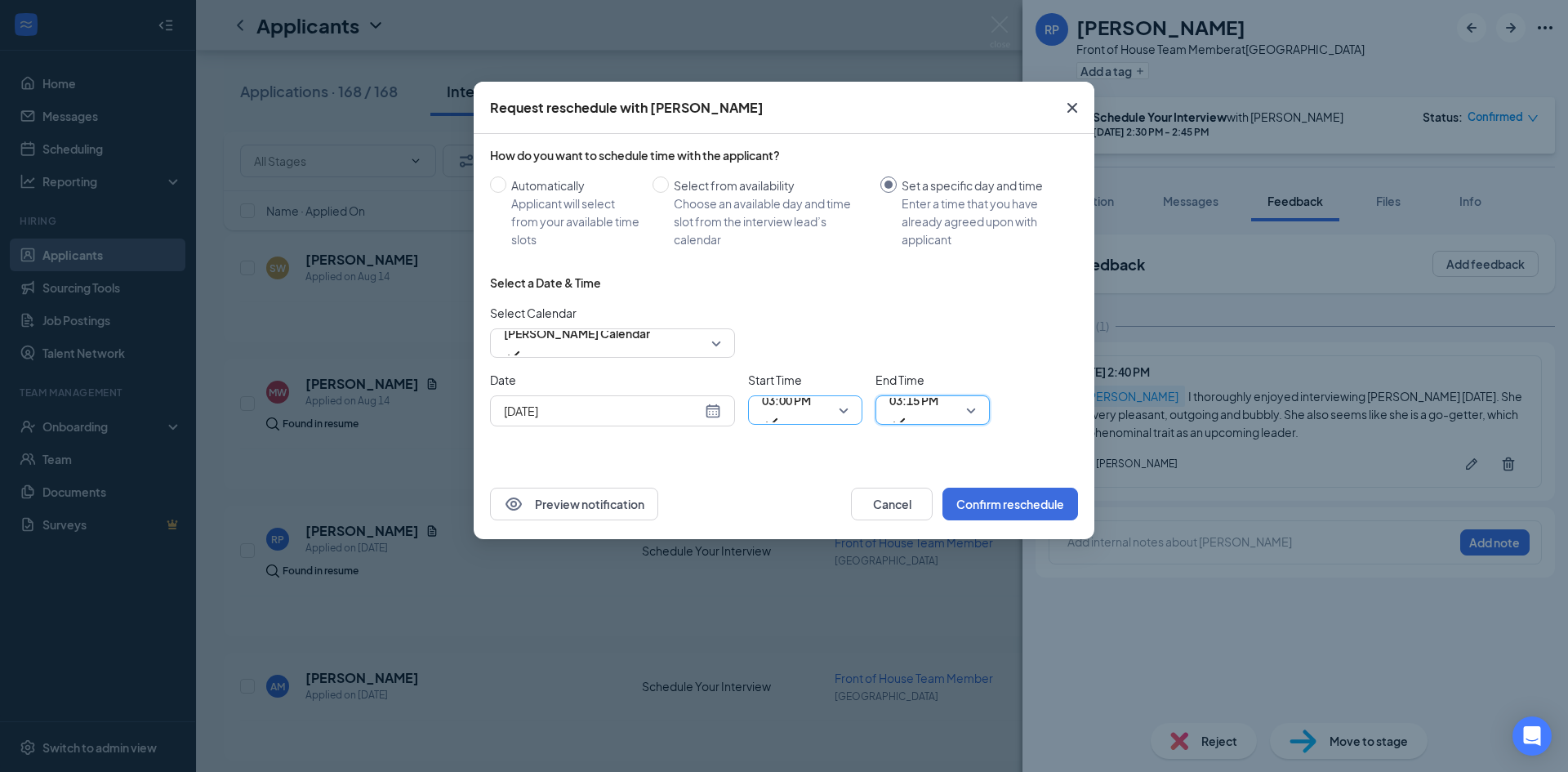
click at [811, 414] on span "03:00 PM" at bounding box center [787, 410] width 49 height 44
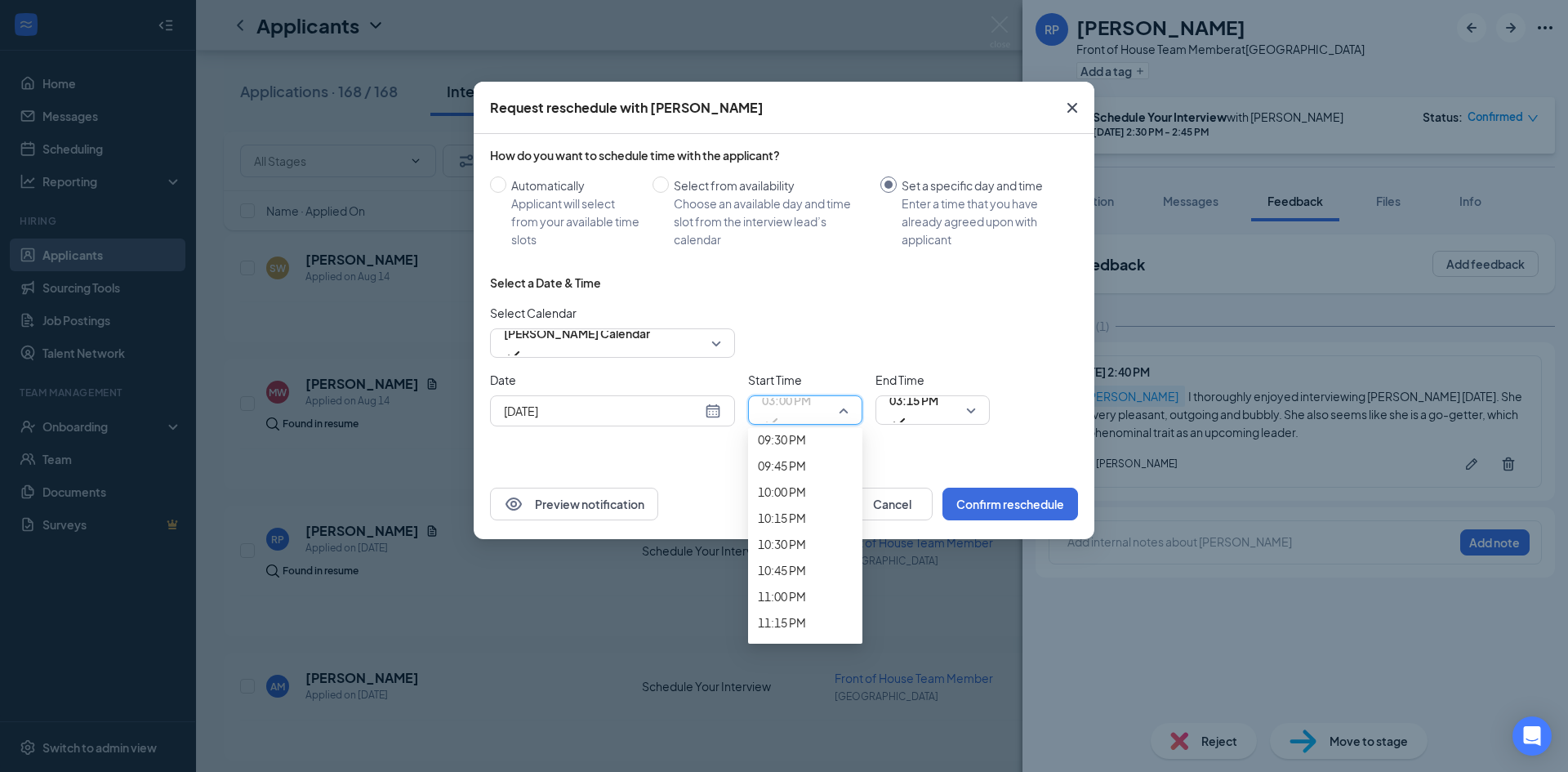
scroll to position [2273, 0]
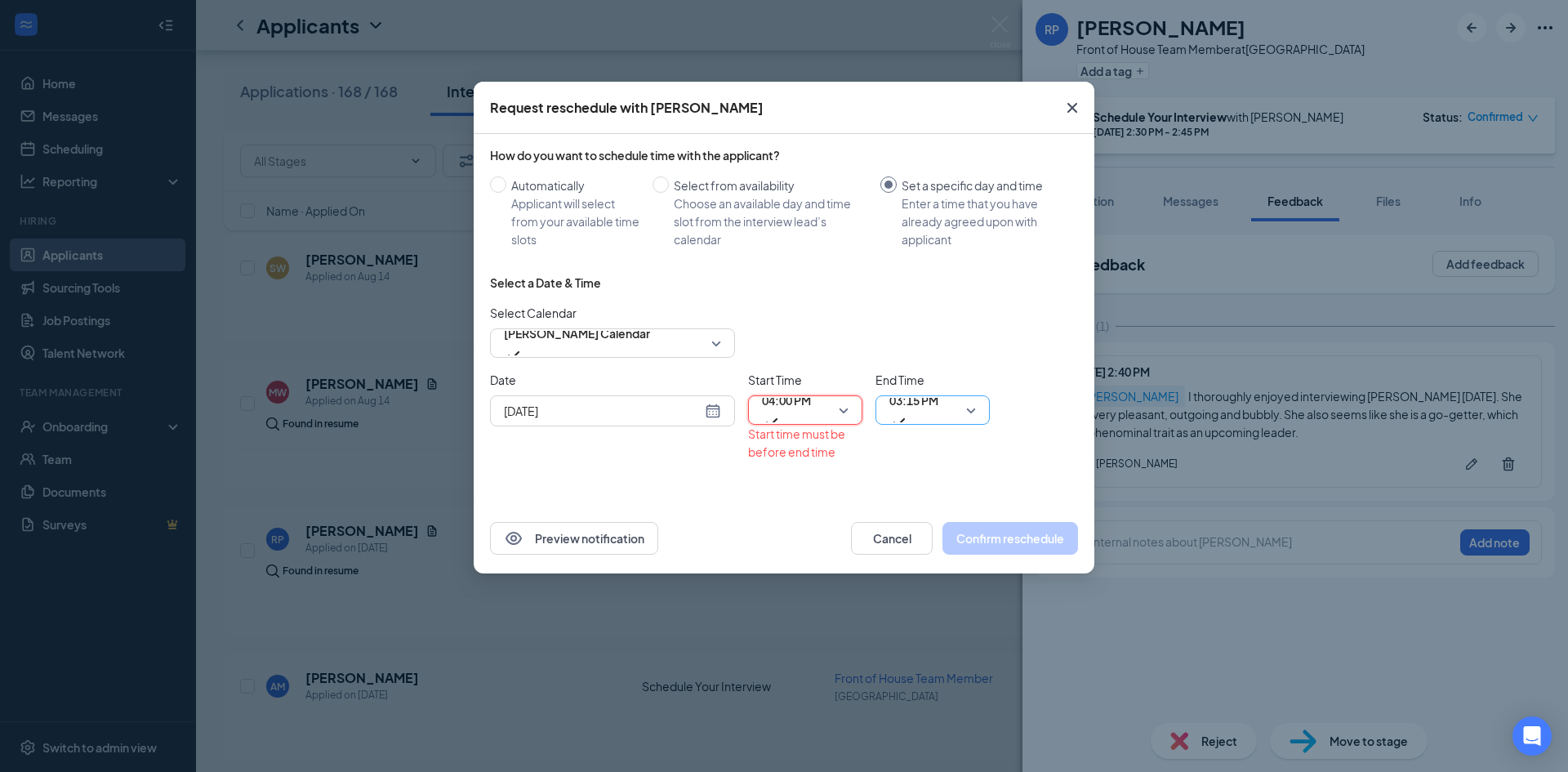
click at [929, 410] on span "03:15 PM" at bounding box center [914, 400] width 49 height 24
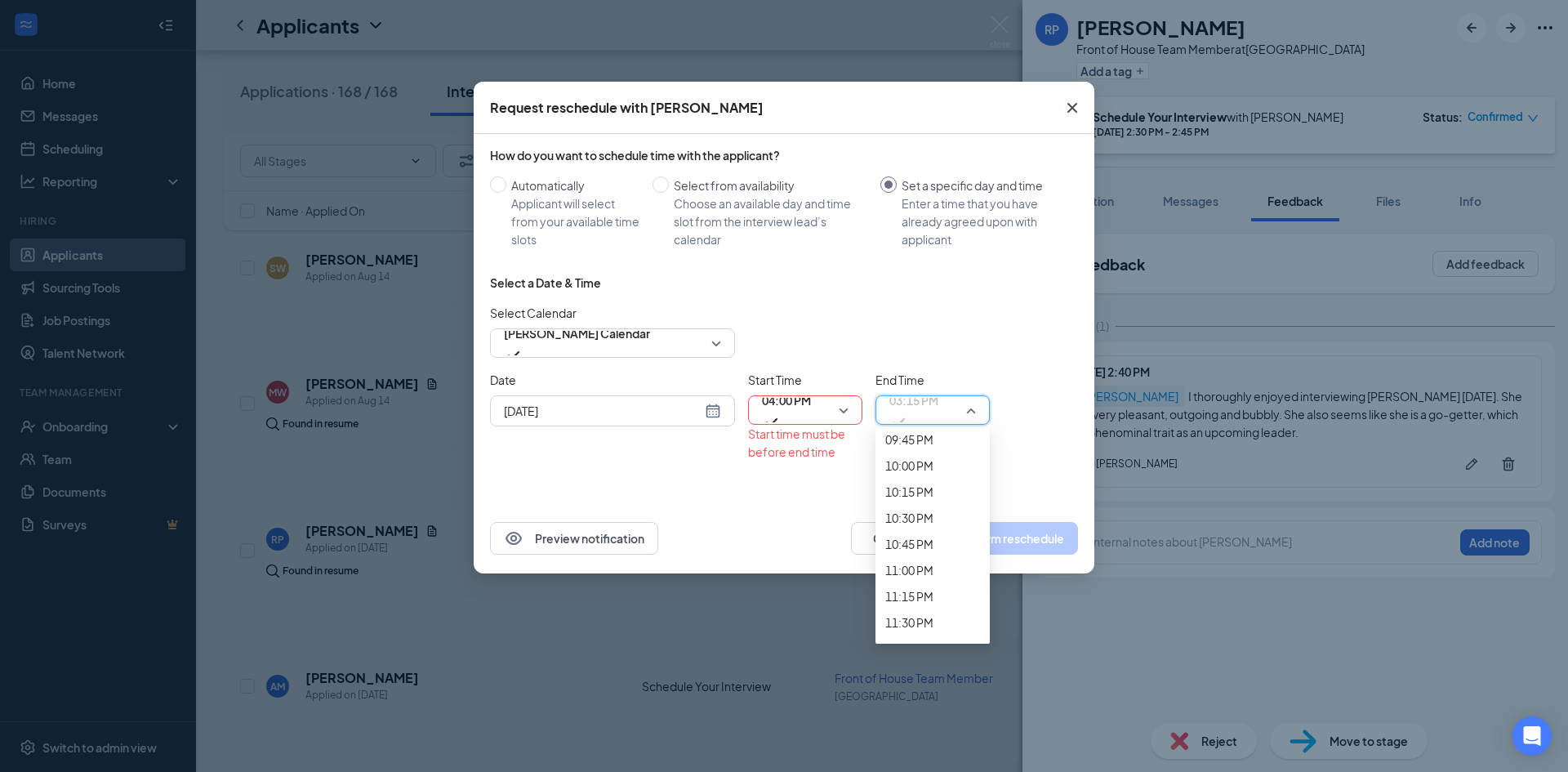
scroll to position [2301, 0]
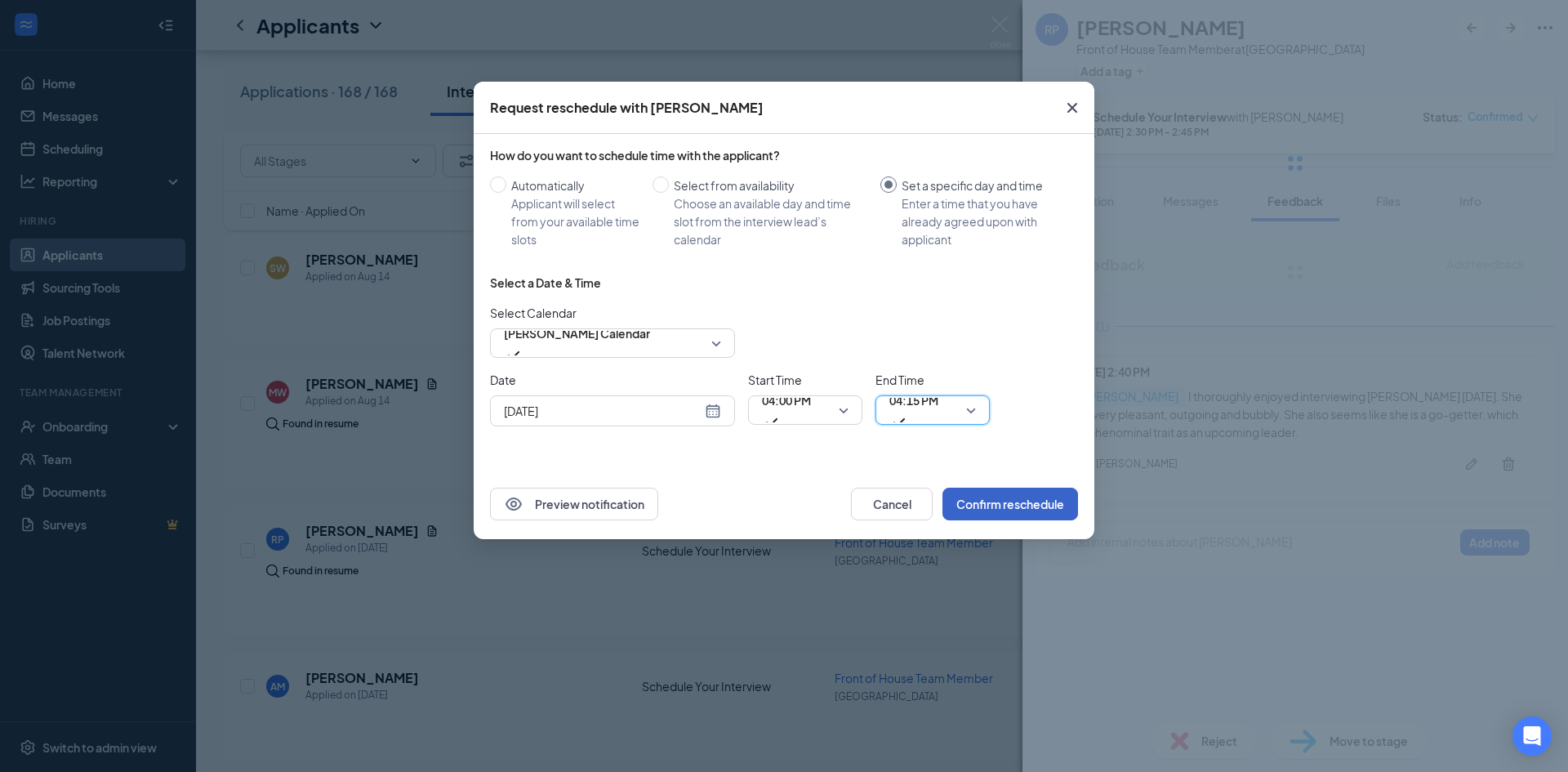
click at [959, 508] on button "Confirm reschedule" at bounding box center [1010, 504] width 135 height 33
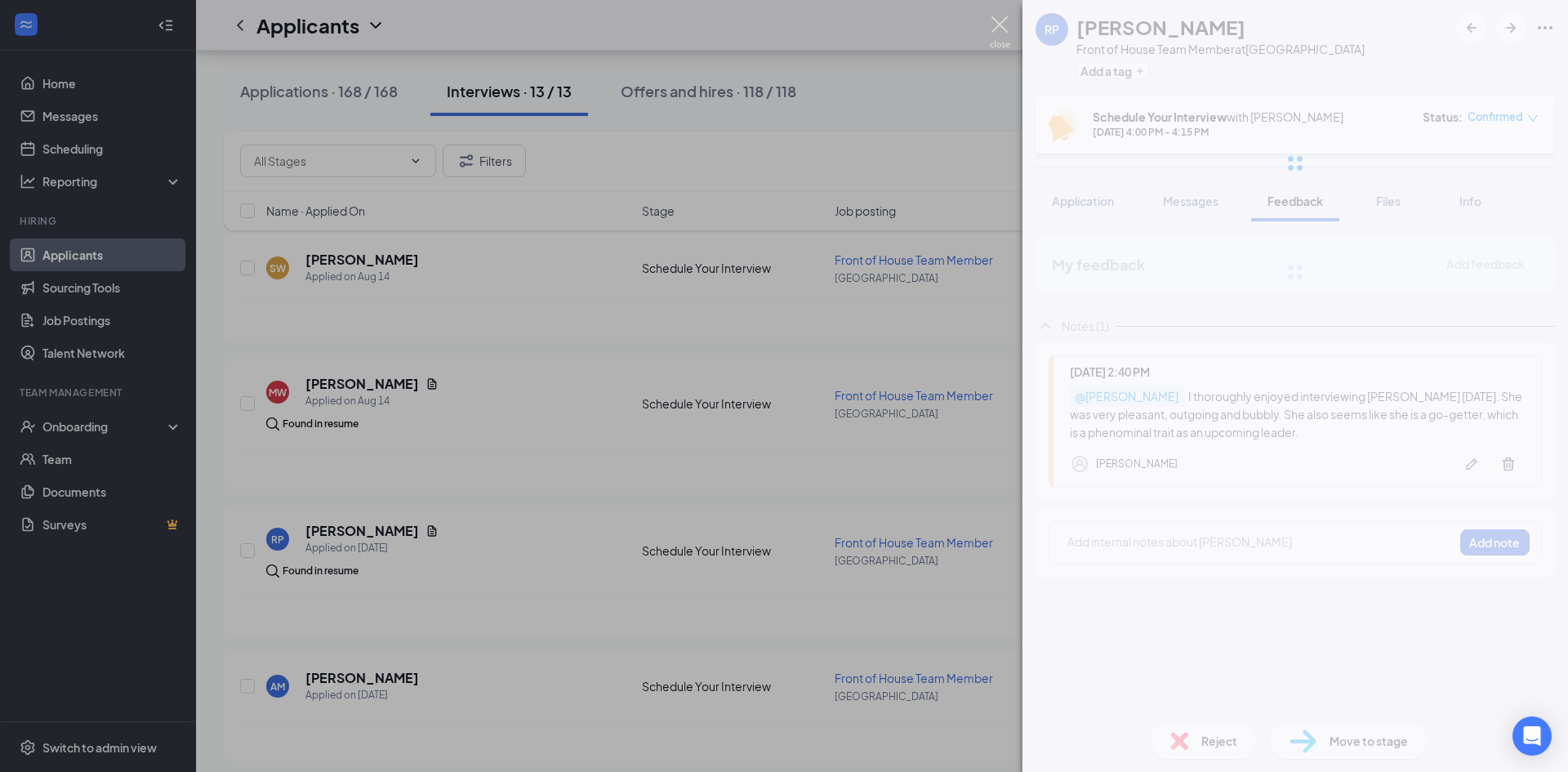
click at [1002, 23] on img at bounding box center [1000, 32] width 21 height 32
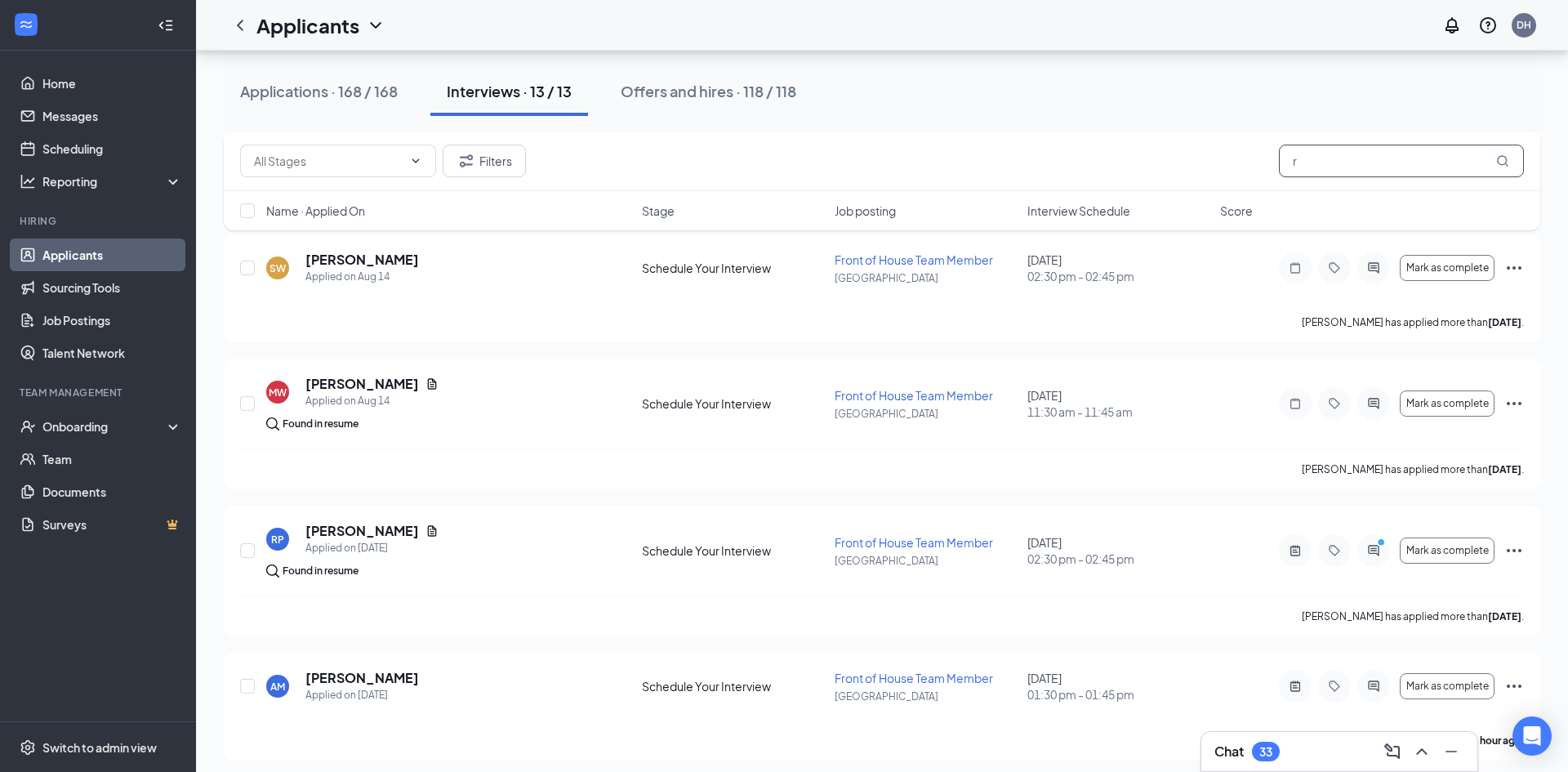
click at [1353, 156] on input "r" at bounding box center [1401, 161] width 245 height 33
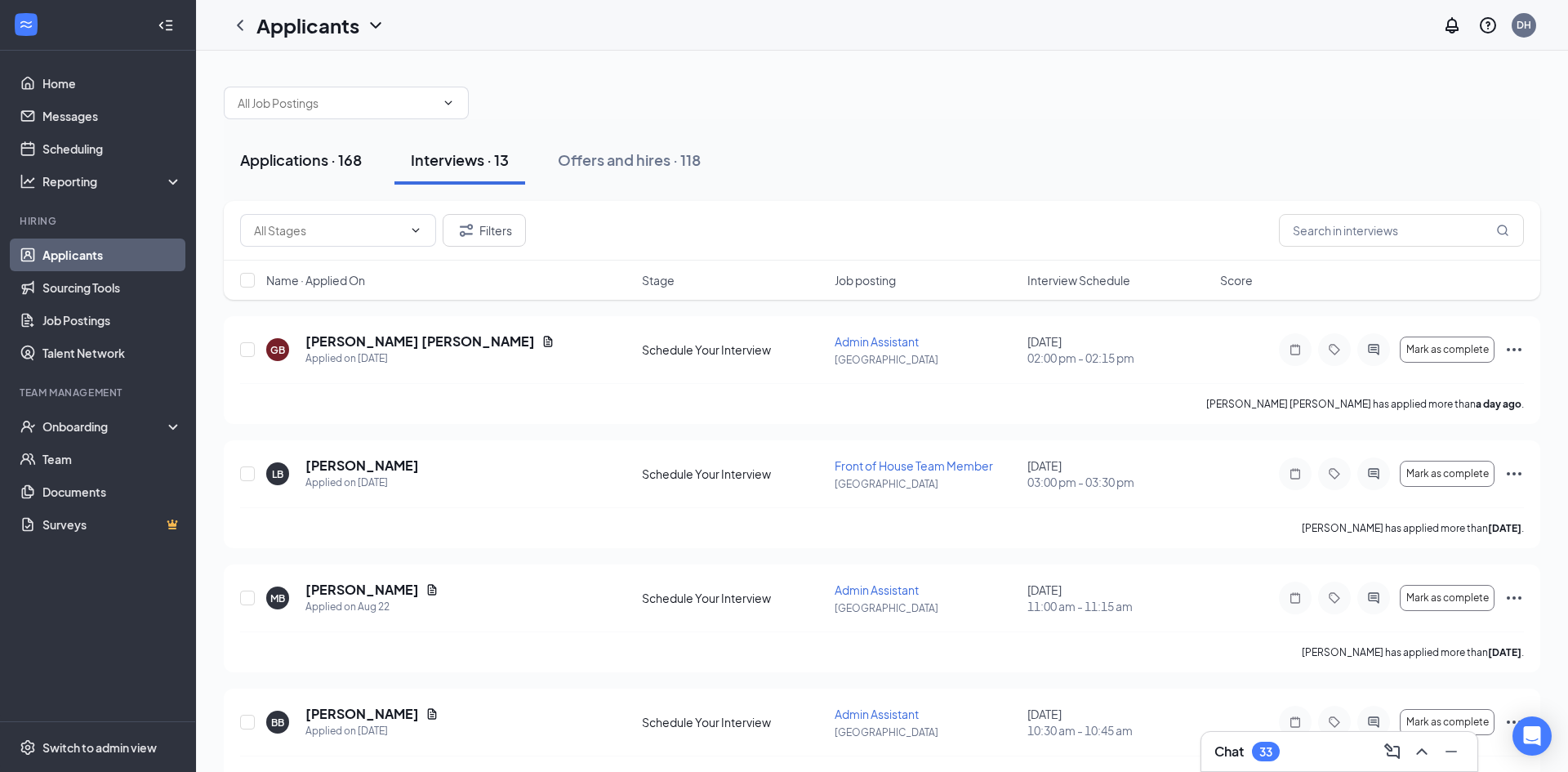
click at [316, 150] on div "Applications · 168" at bounding box center [301, 159] width 122 height 21
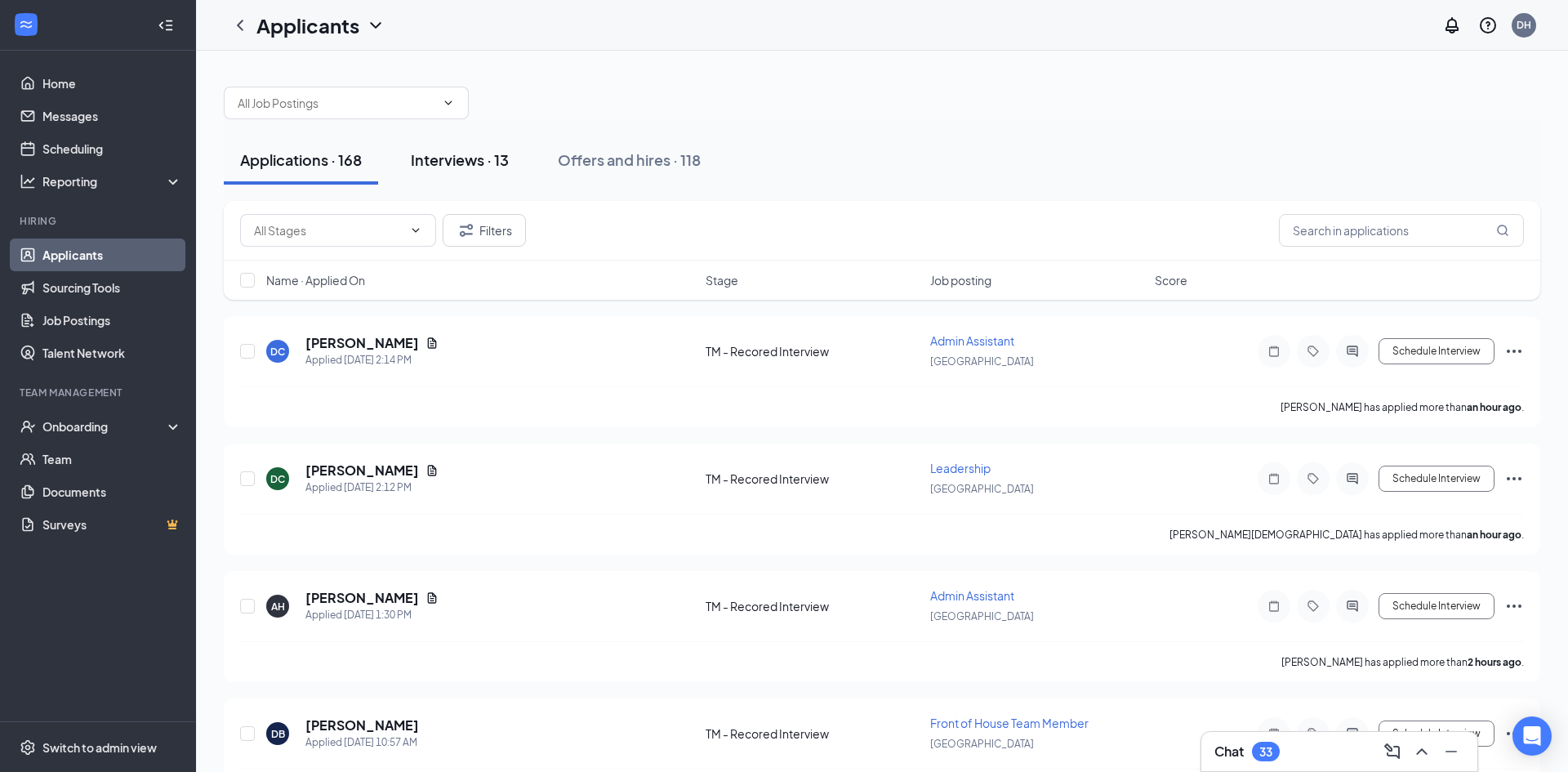
click at [484, 168] on div "Interviews · 13" at bounding box center [460, 159] width 98 height 21
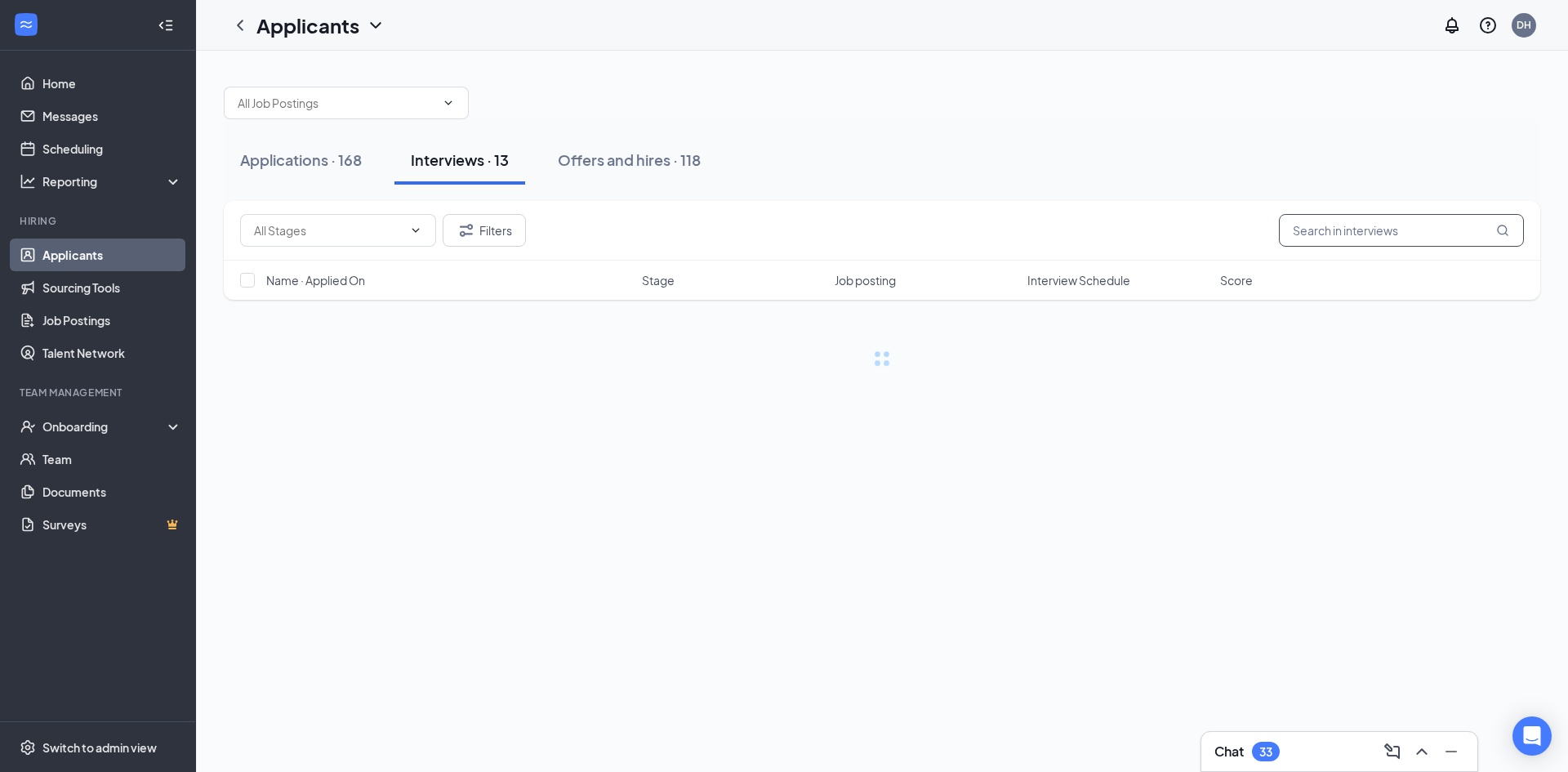
click at [1348, 219] on input "text" at bounding box center [1401, 230] width 245 height 33
type input "z"
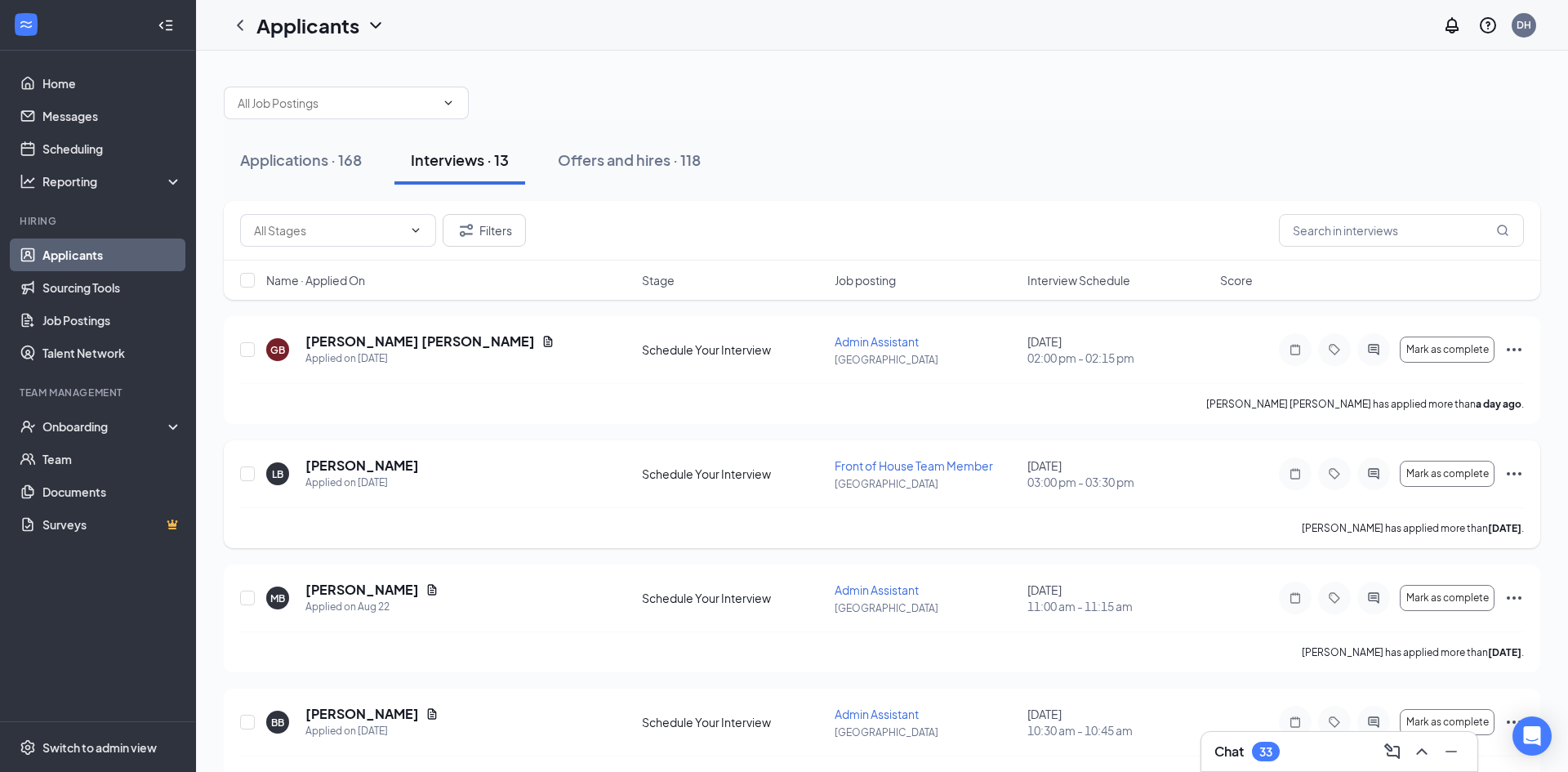
click at [669, 465] on div "Schedule Your Interview" at bounding box center [733, 473] width 183 height 16
click at [1407, 226] on input "text" at bounding box center [1401, 230] width 245 height 33
paste input "zdrame0918@gmail.com"
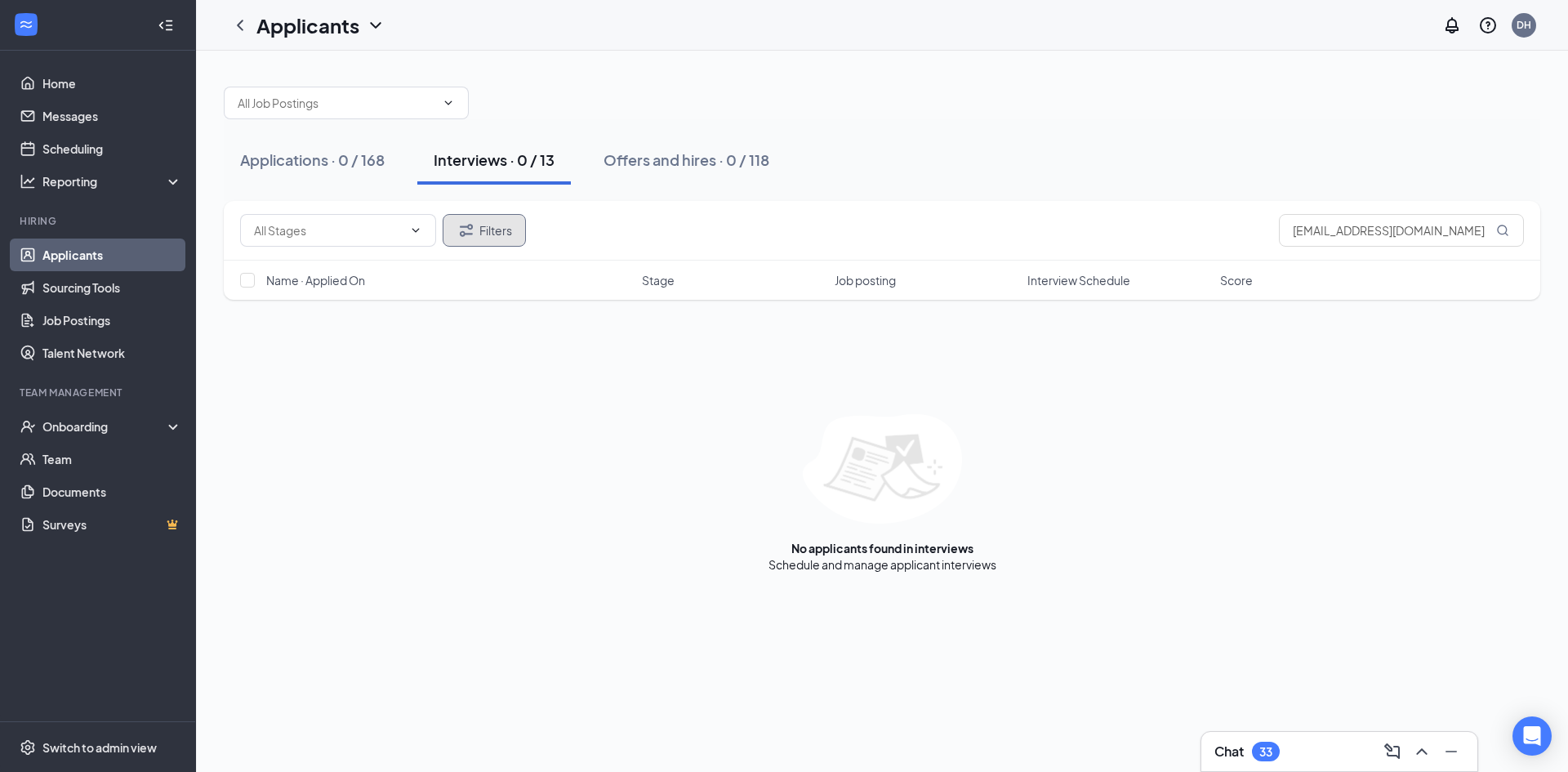
click at [486, 228] on button "Filters" at bounding box center [484, 230] width 83 height 33
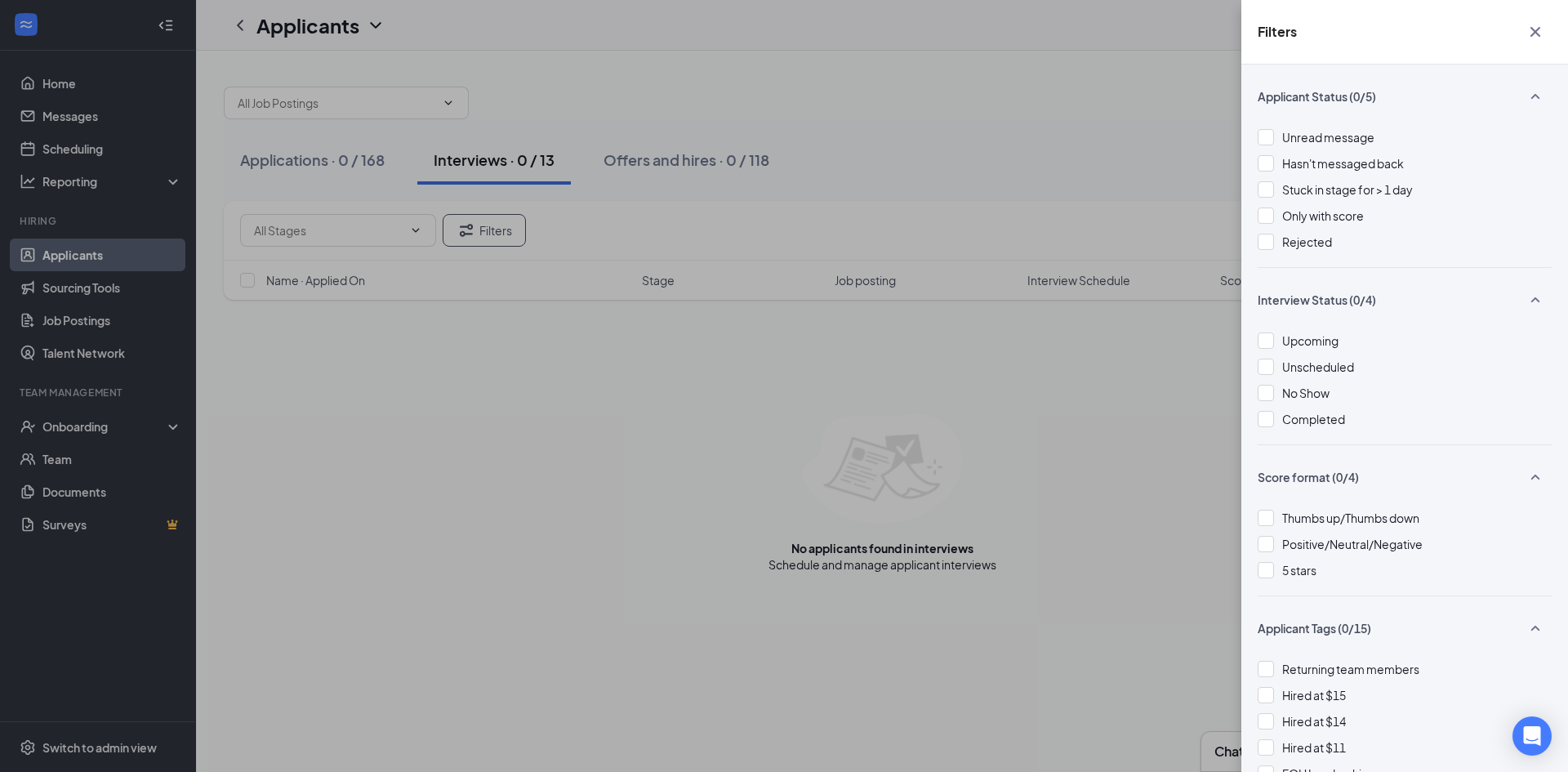
click at [1255, 233] on div "Applicant Status (0/5) Unread message Hasn't messaged back Stuck in stage for >…" at bounding box center [1405, 417] width 327 height 707
click at [1258, 239] on div at bounding box center [1266, 242] width 16 height 16
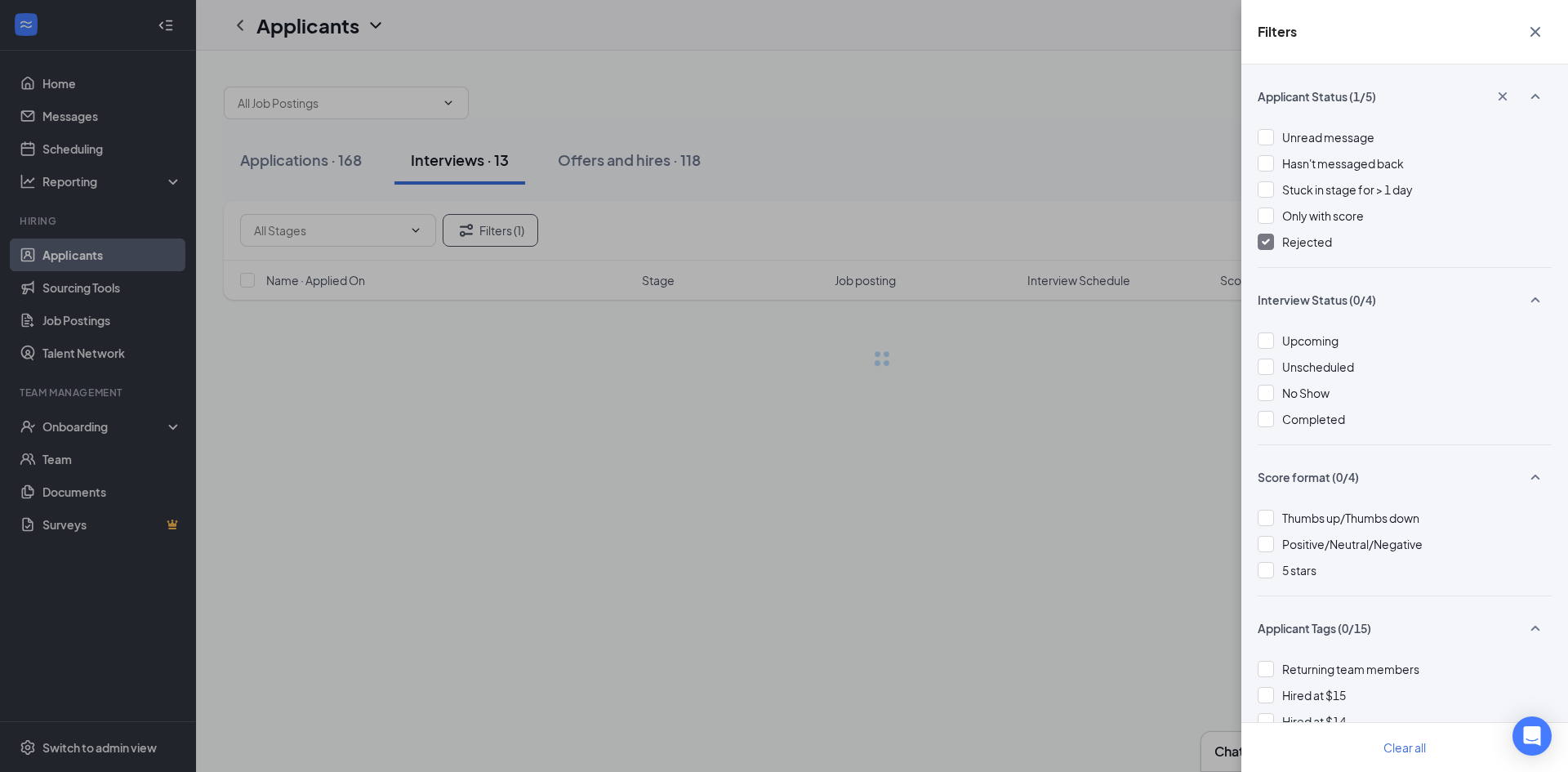
click at [1532, 33] on icon "Cross" at bounding box center [1535, 32] width 20 height 20
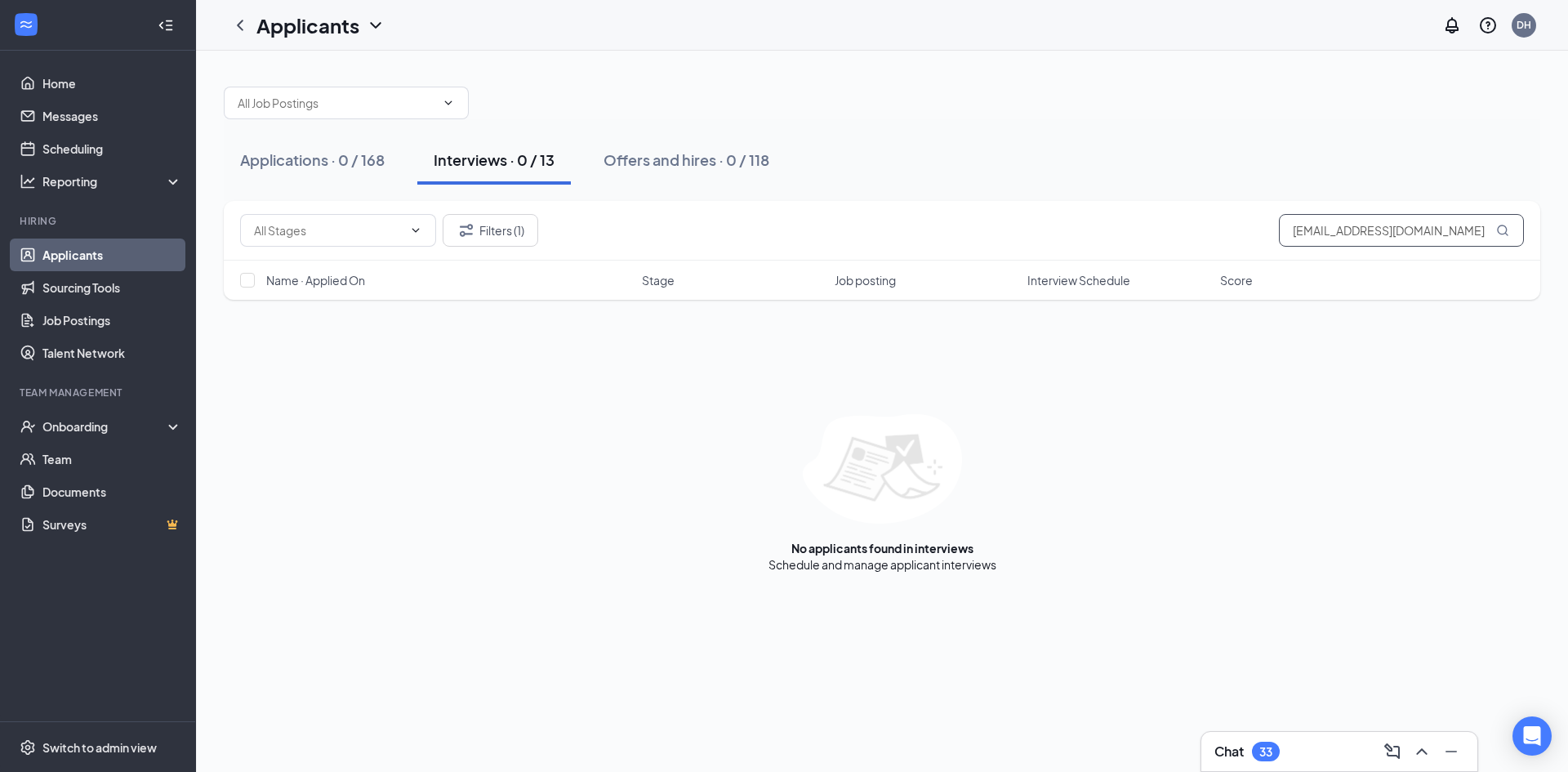
click at [1382, 225] on input "zdrame0918@gmail.com" at bounding box center [1401, 230] width 245 height 33
type input "z"
type input "dame"
click at [500, 228] on button "Filters (1)" at bounding box center [490, 230] width 96 height 33
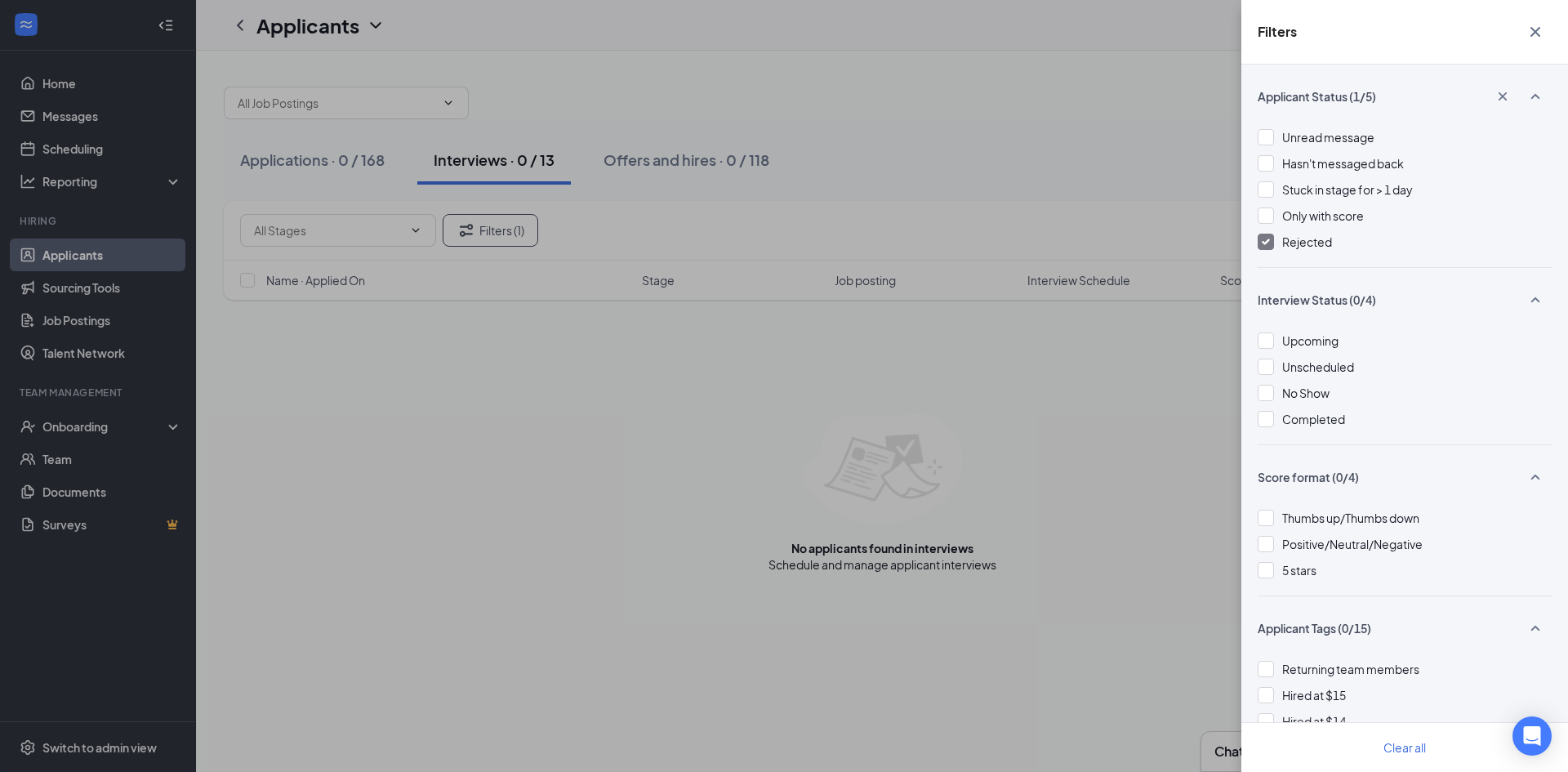
click at [1263, 250] on div "Rejected" at bounding box center [1405, 242] width 294 height 18
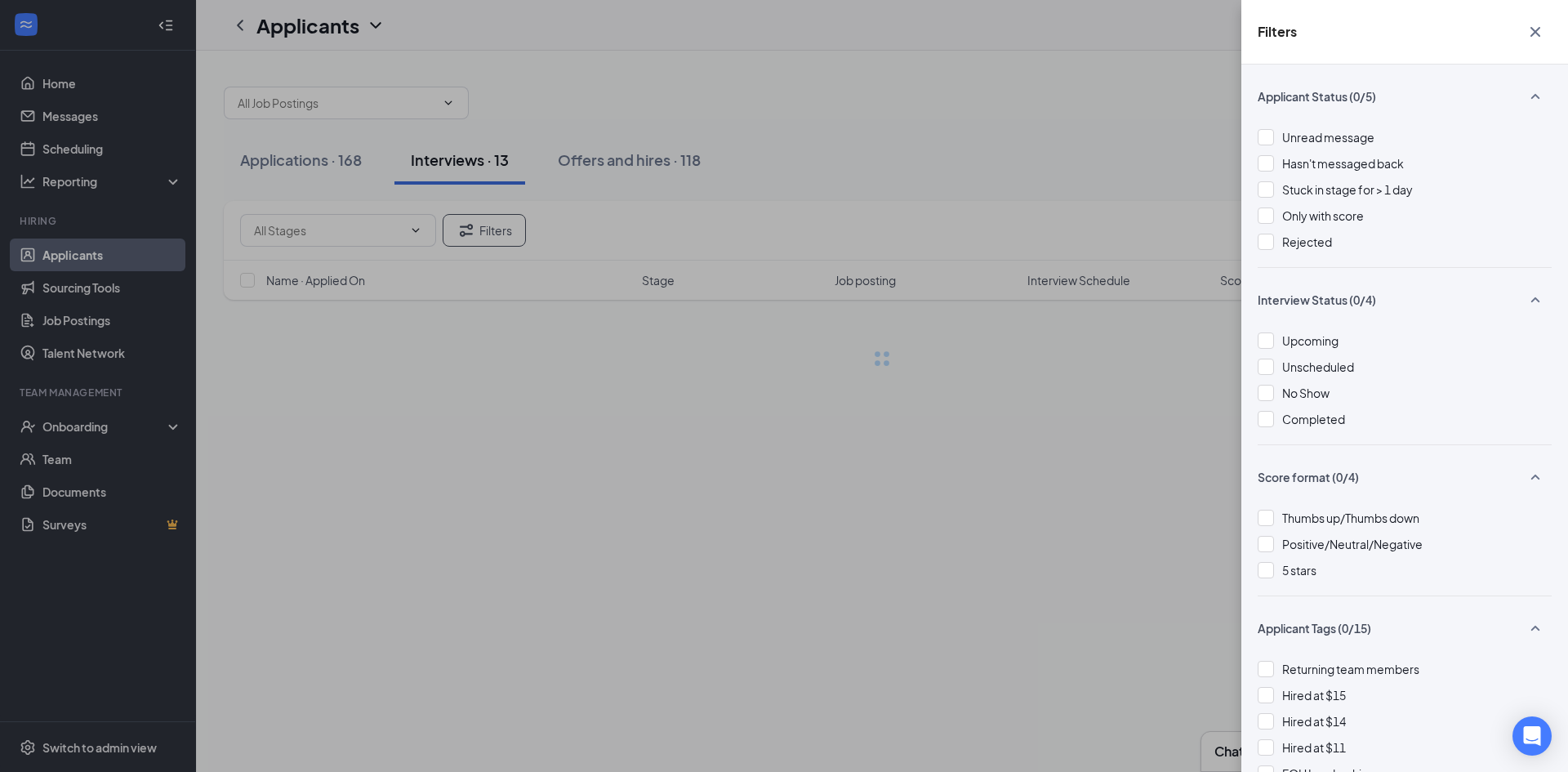
click at [1532, 34] on icon "Cross" at bounding box center [1535, 32] width 10 height 10
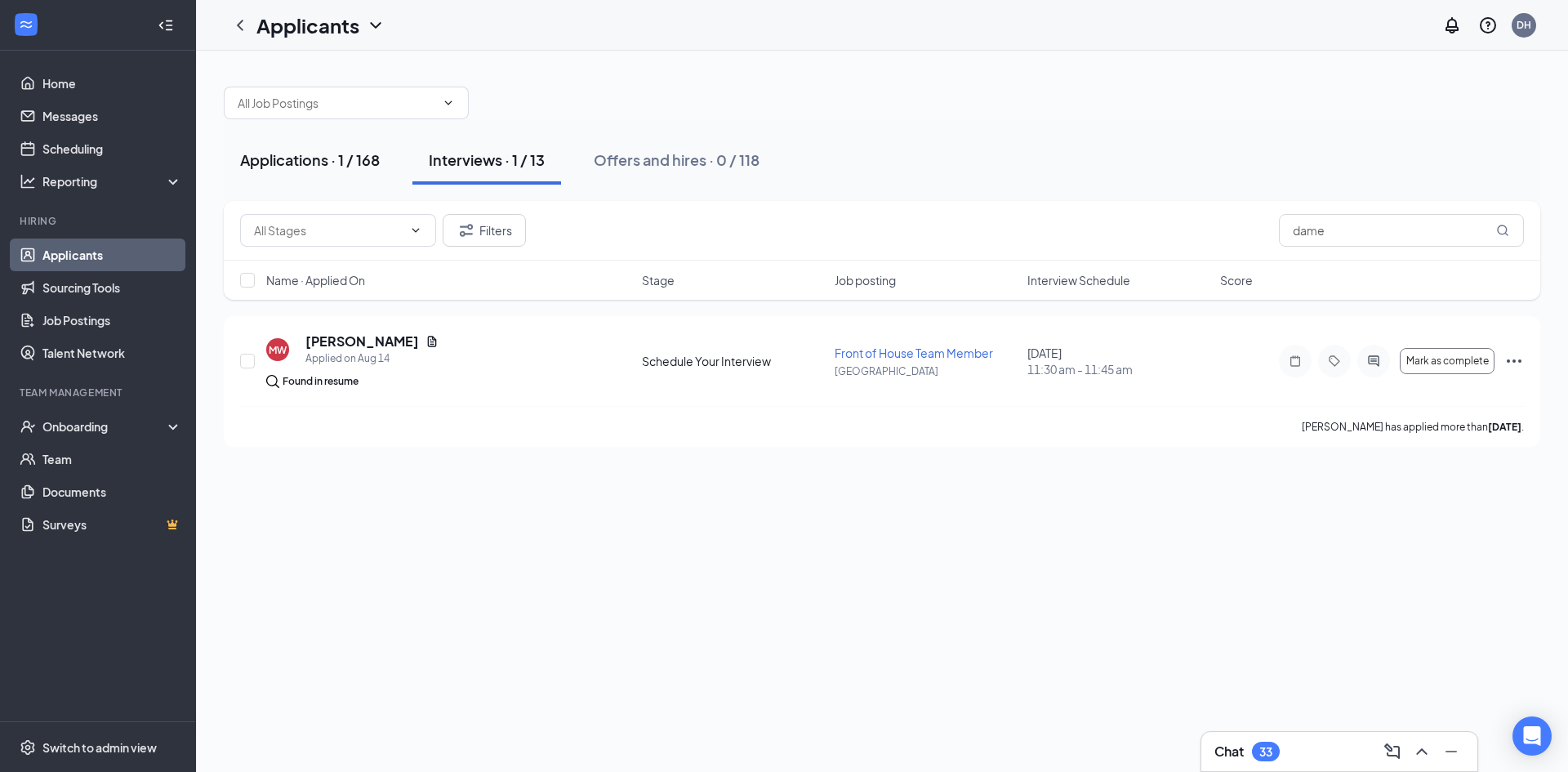
click at [357, 165] on div "Applications · 1 / 168" at bounding box center [310, 159] width 140 height 21
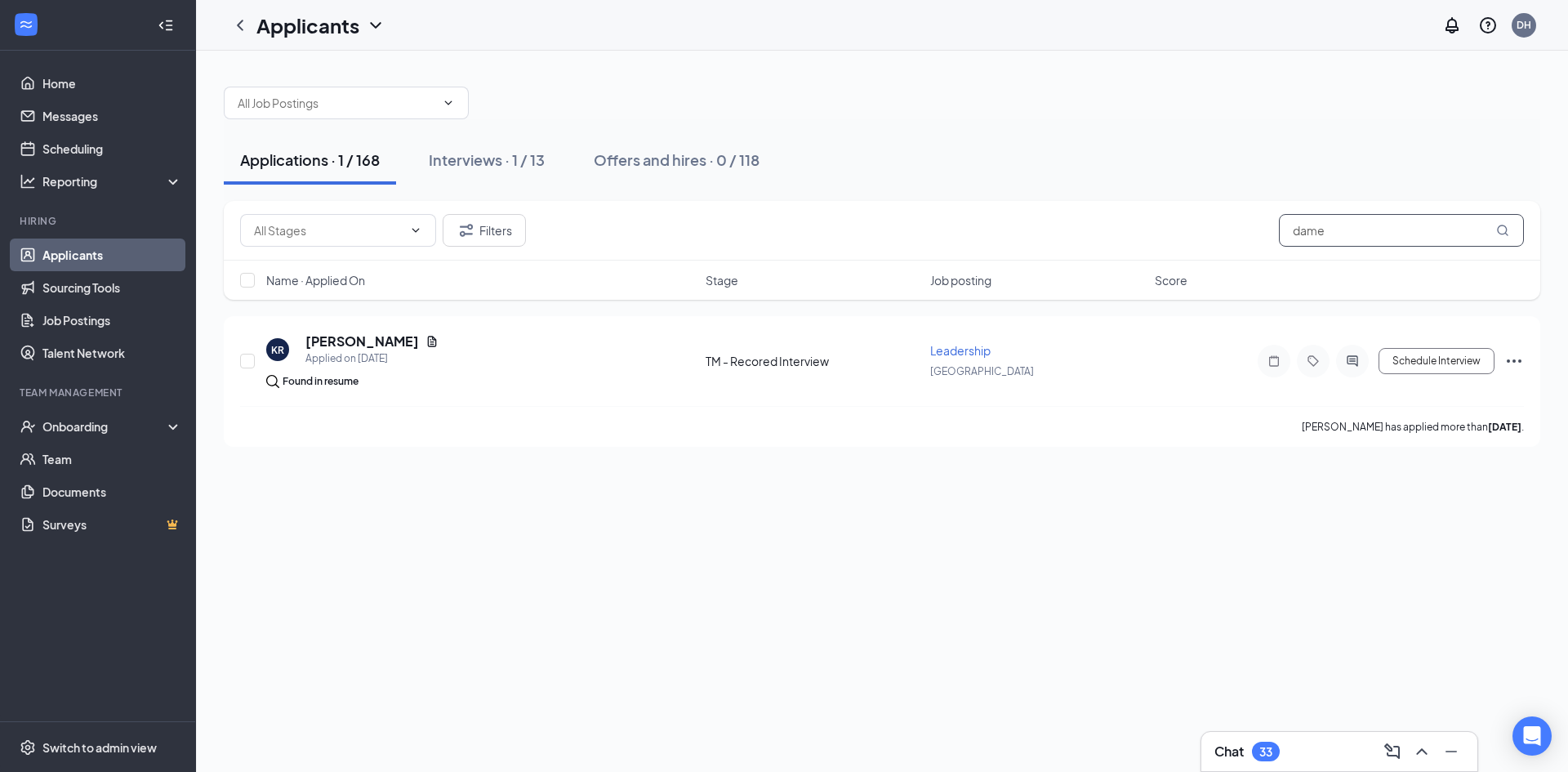
click at [1395, 237] on input "dame" at bounding box center [1401, 230] width 245 height 33
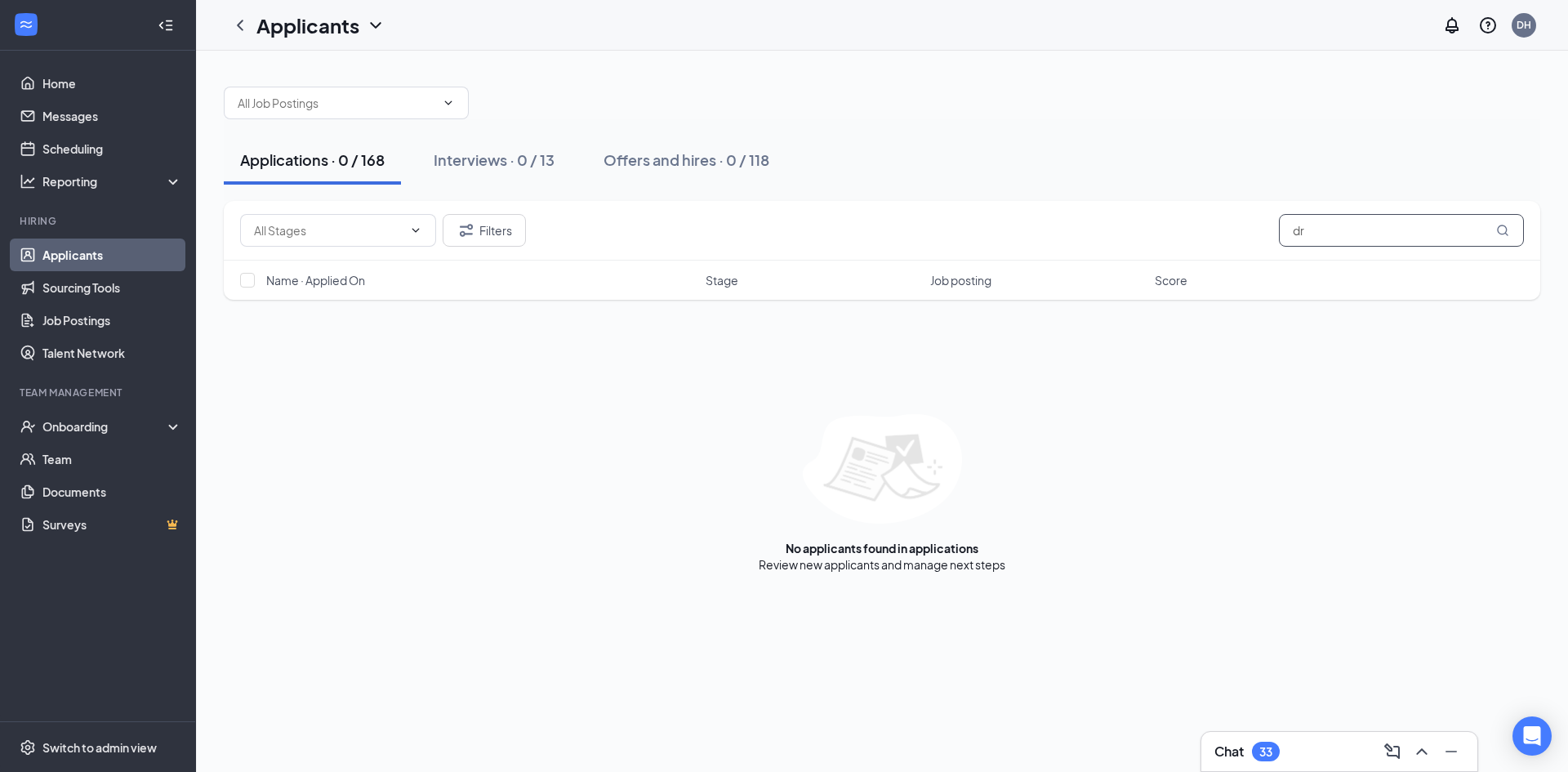
type input "d"
type input "z"
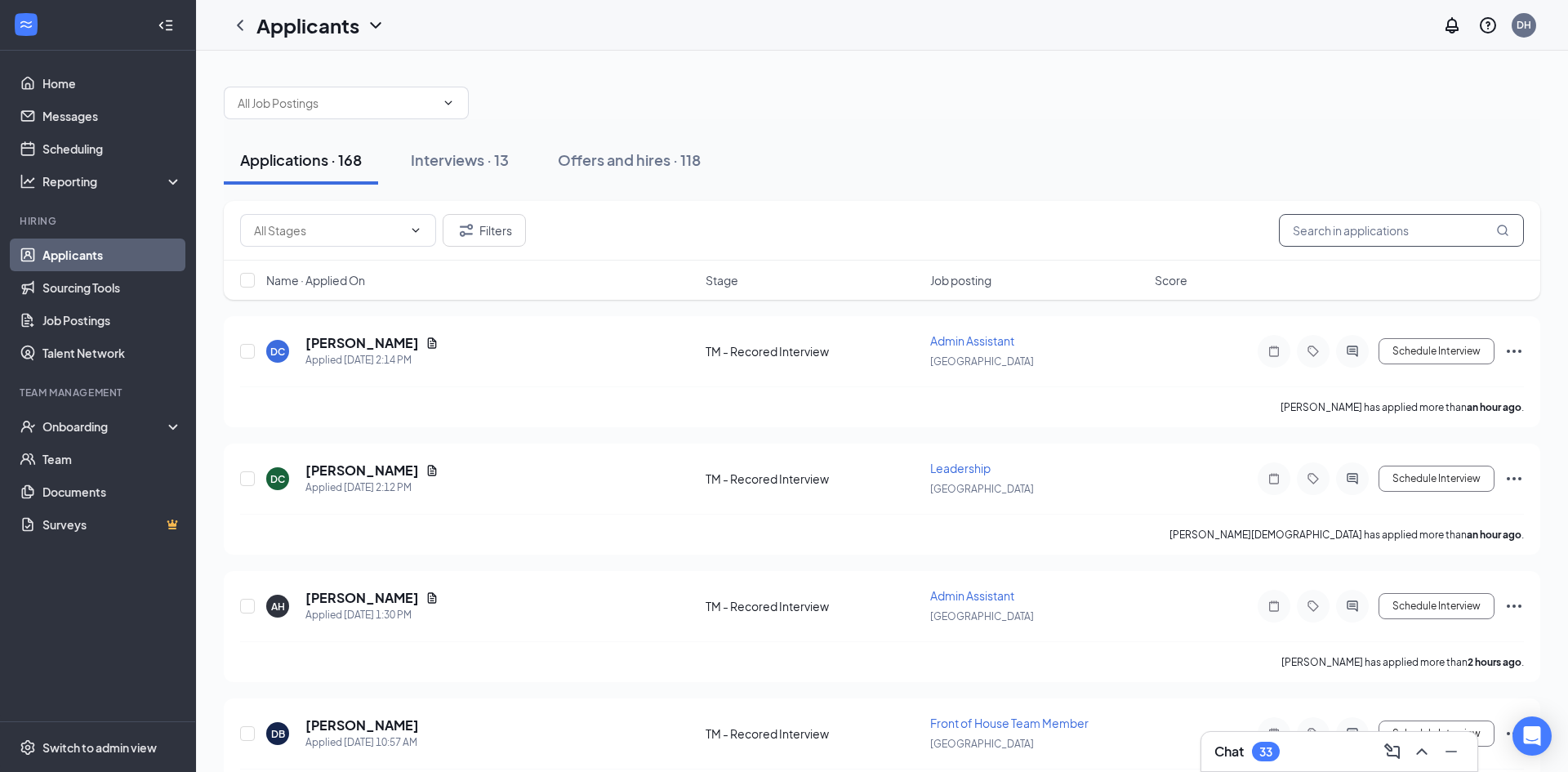
type input "x"
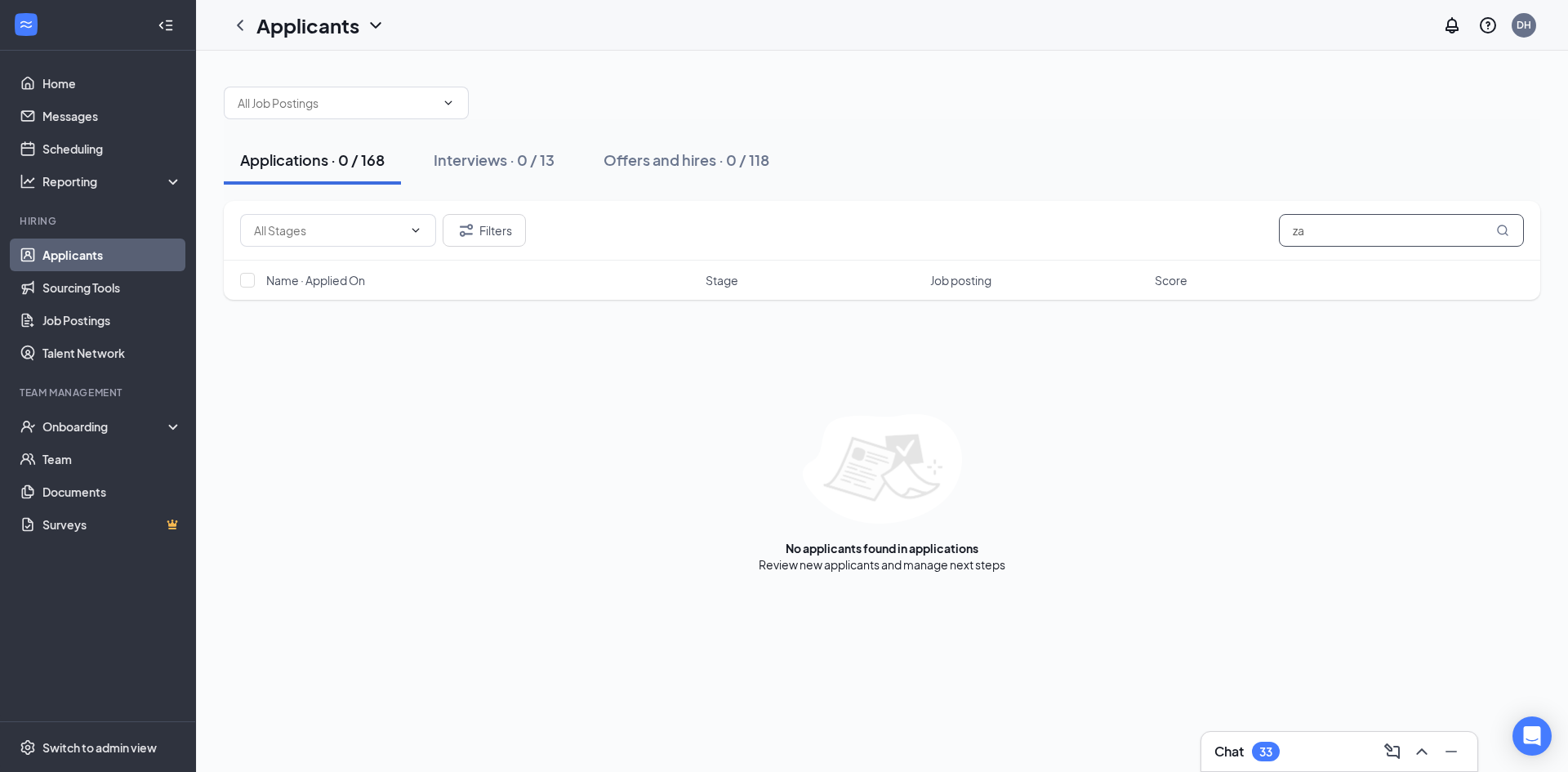
type input "z"
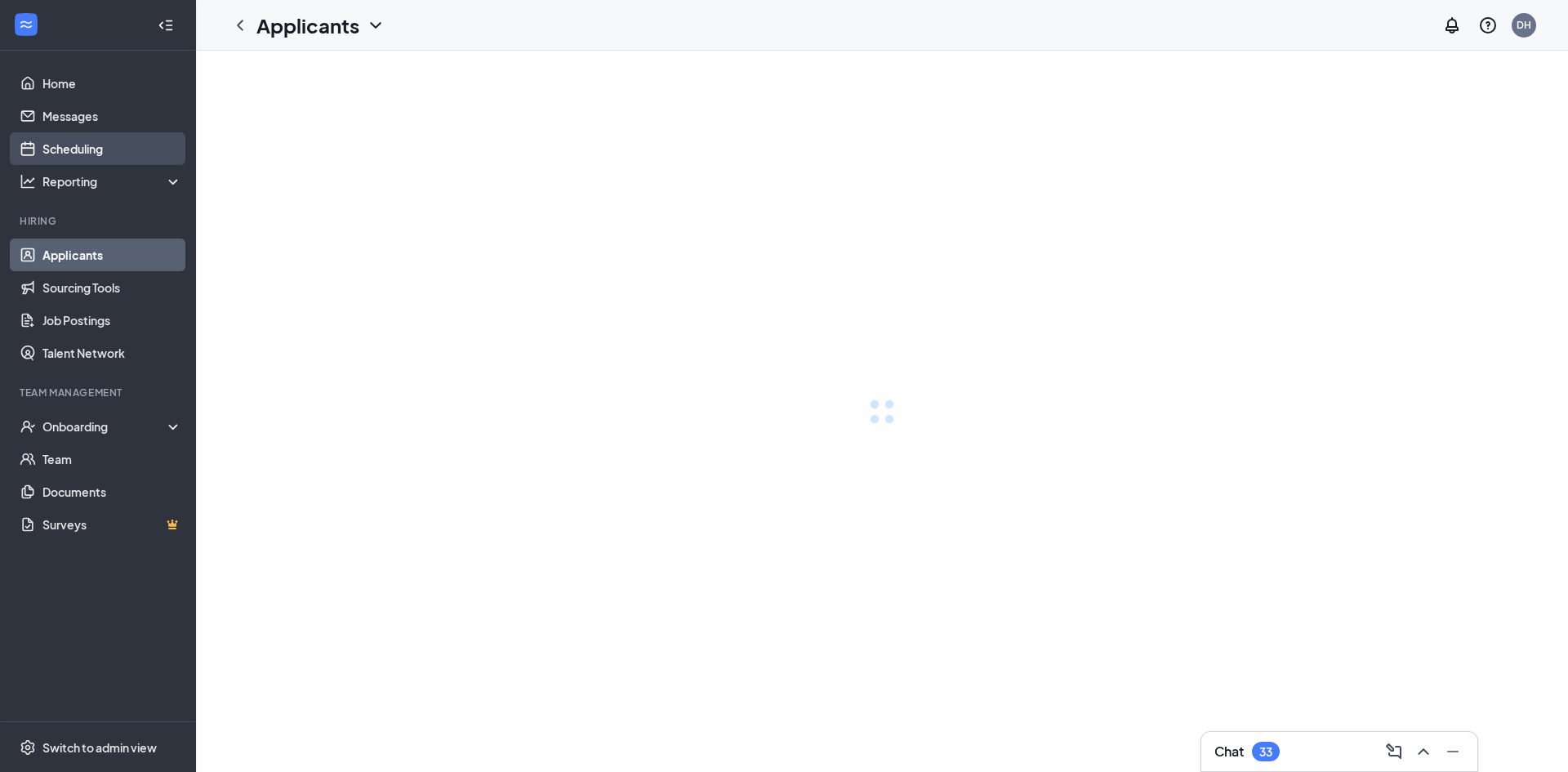
click at [101, 142] on link "Scheduling" at bounding box center [112, 148] width 140 height 33
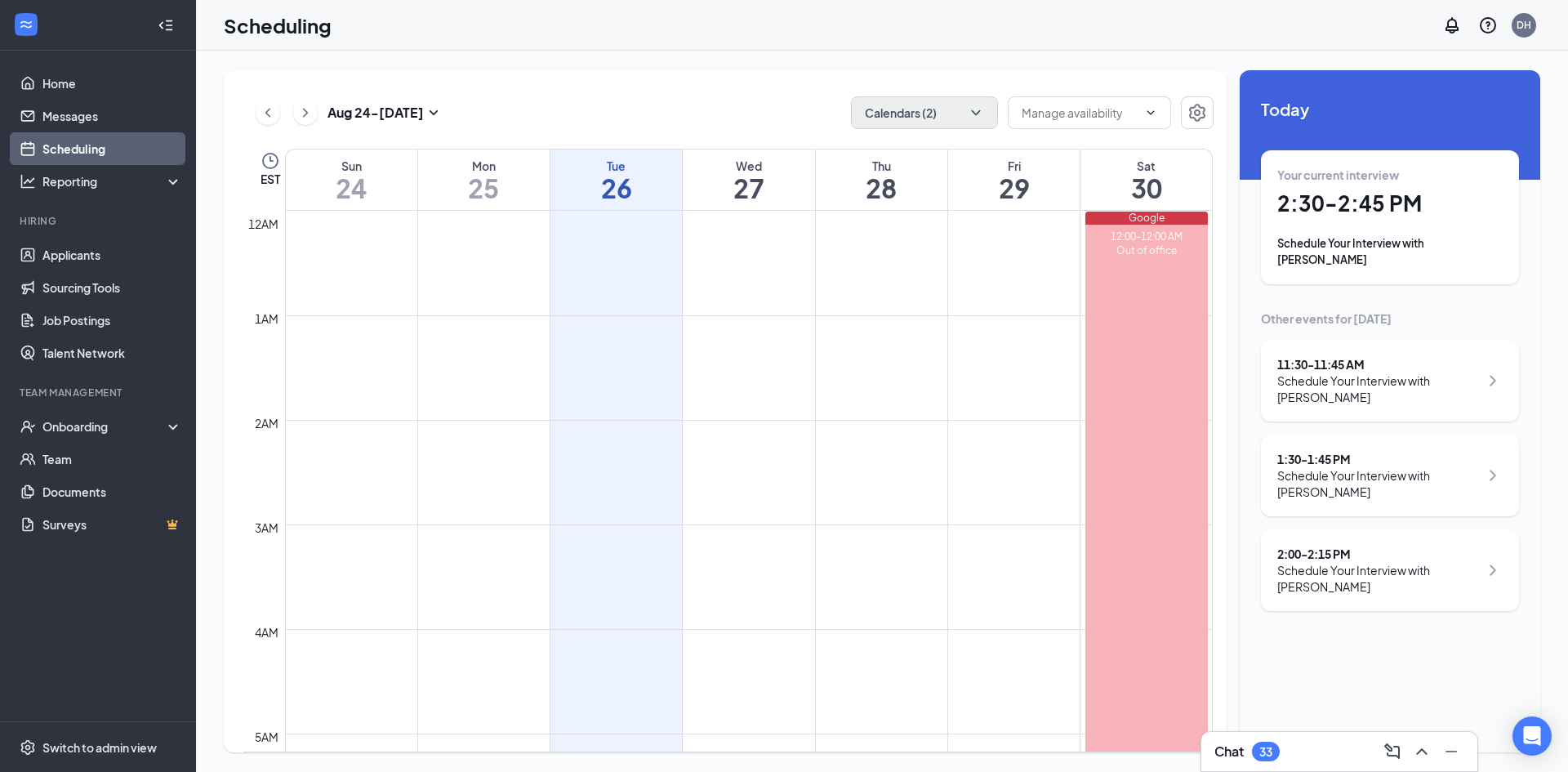
scroll to position [803, 0]
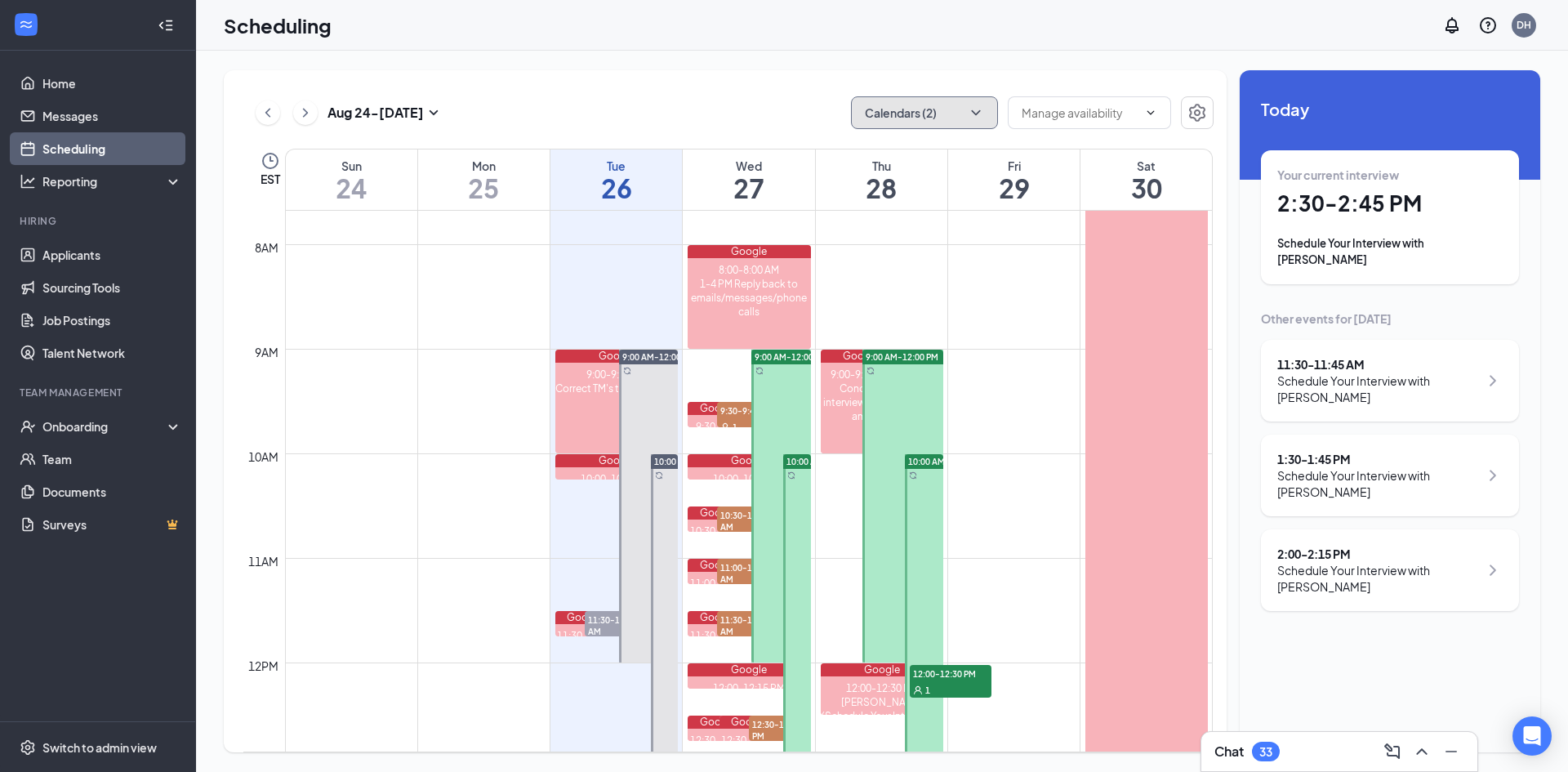
click at [919, 104] on button "Calendars (2)" at bounding box center [924, 113] width 147 height 33
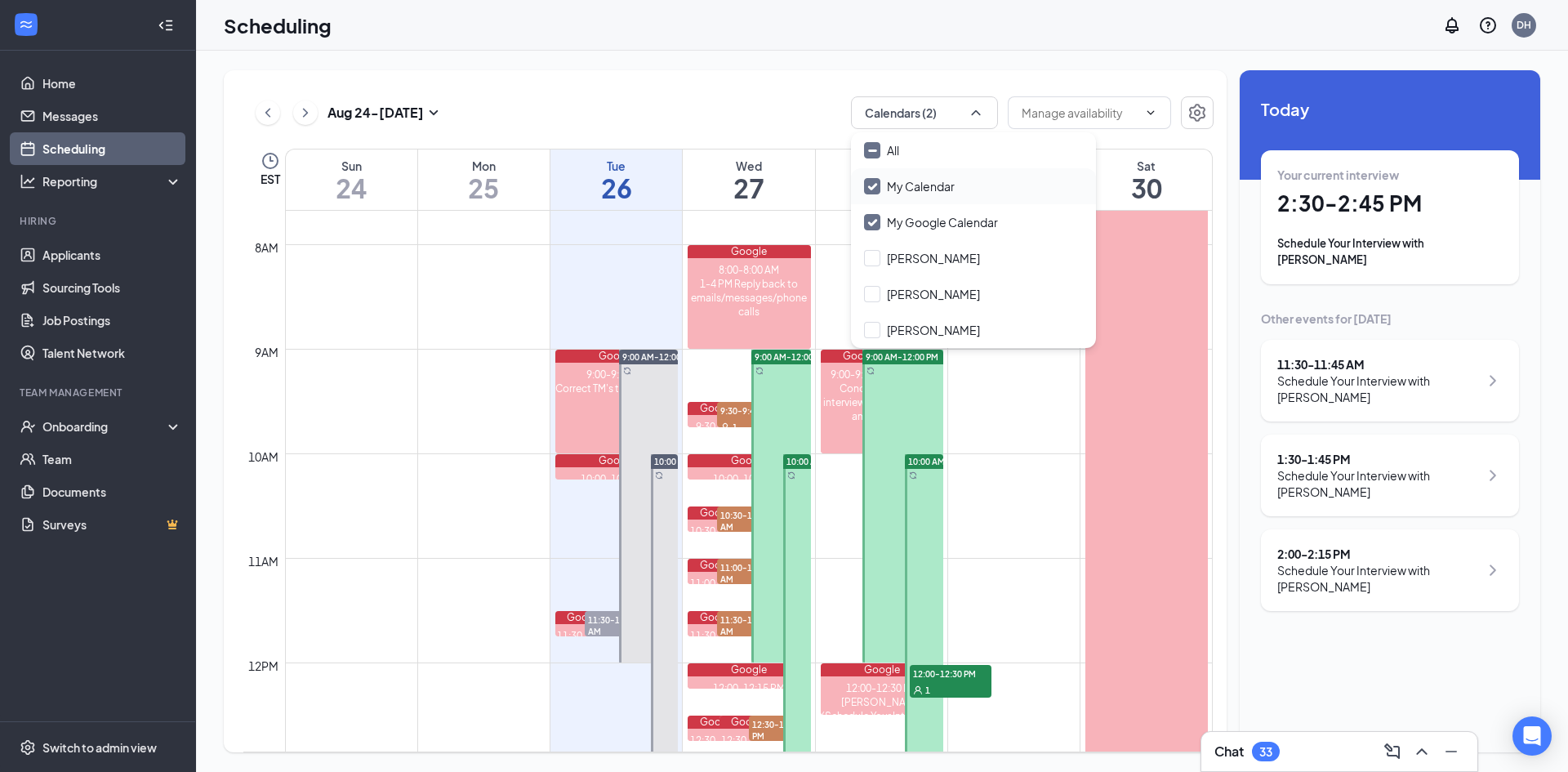
click at [872, 191] on input "My Calendar" at bounding box center [910, 186] width 90 height 16
checkbox input "false"
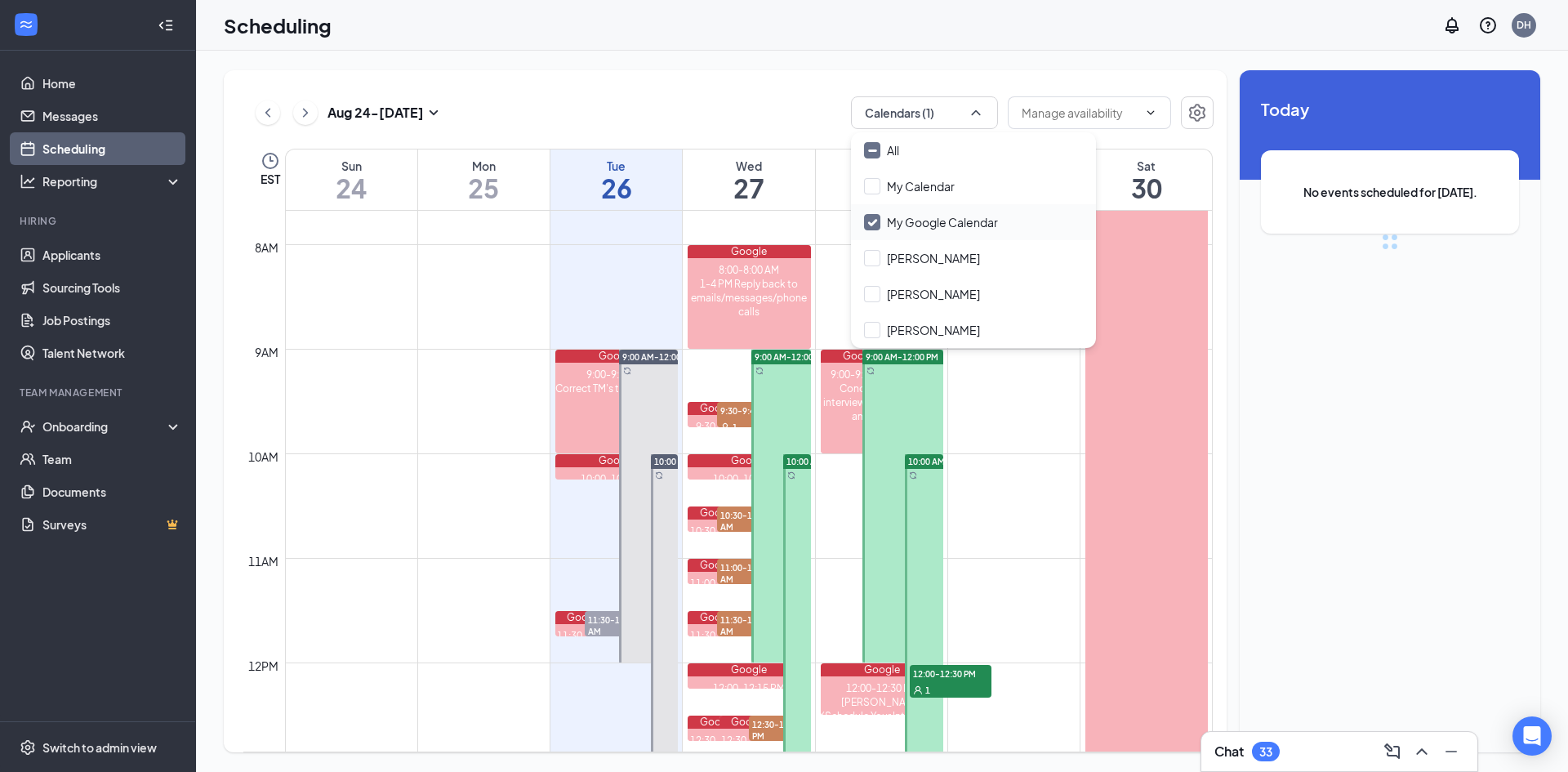
click at [865, 220] on input "My Google Calendar" at bounding box center [931, 222] width 134 height 16
checkbox input "true"
checkbox input "false"
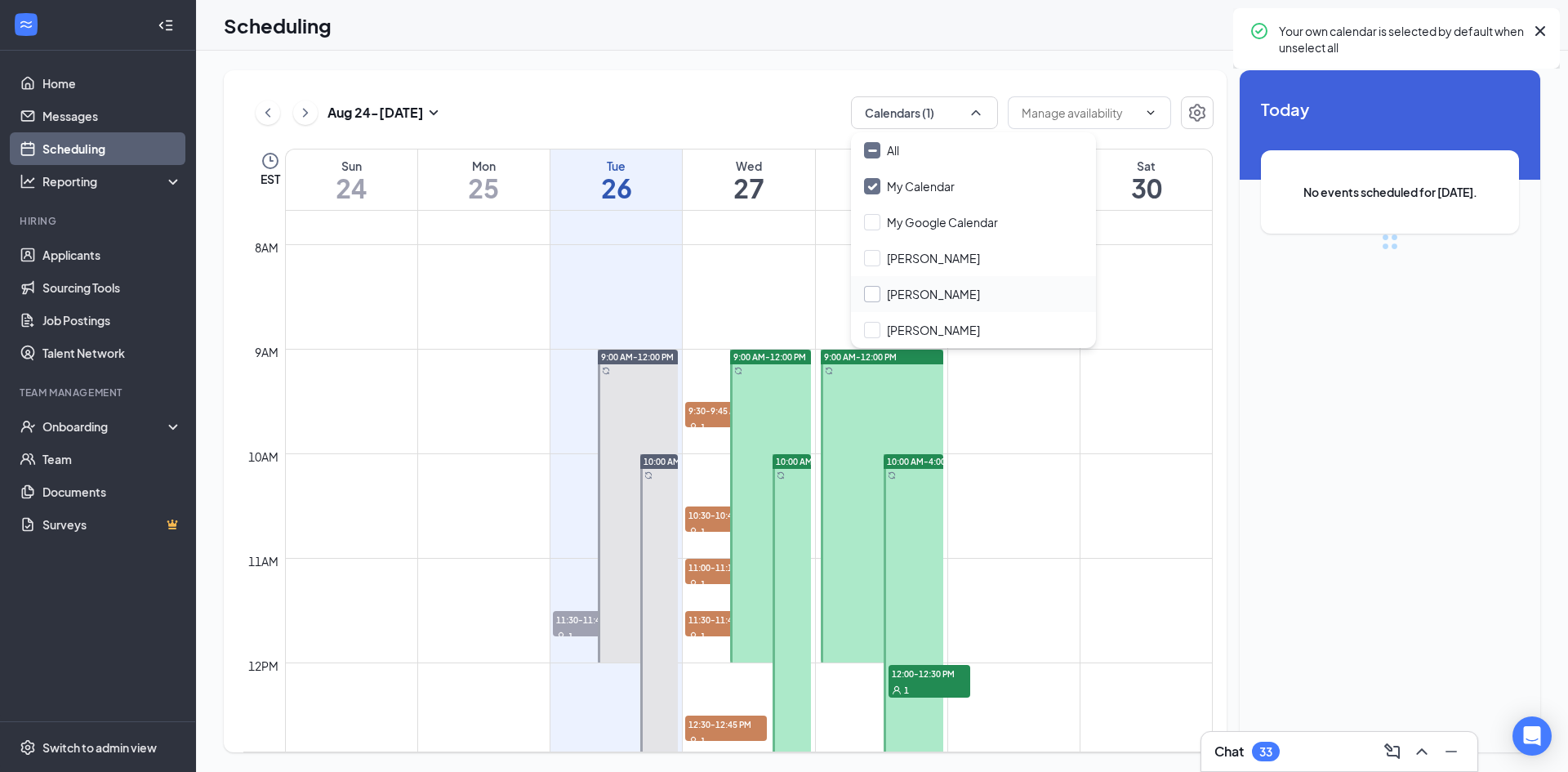
click at [875, 296] on input "[PERSON_NAME]" at bounding box center [922, 293] width 116 height 16
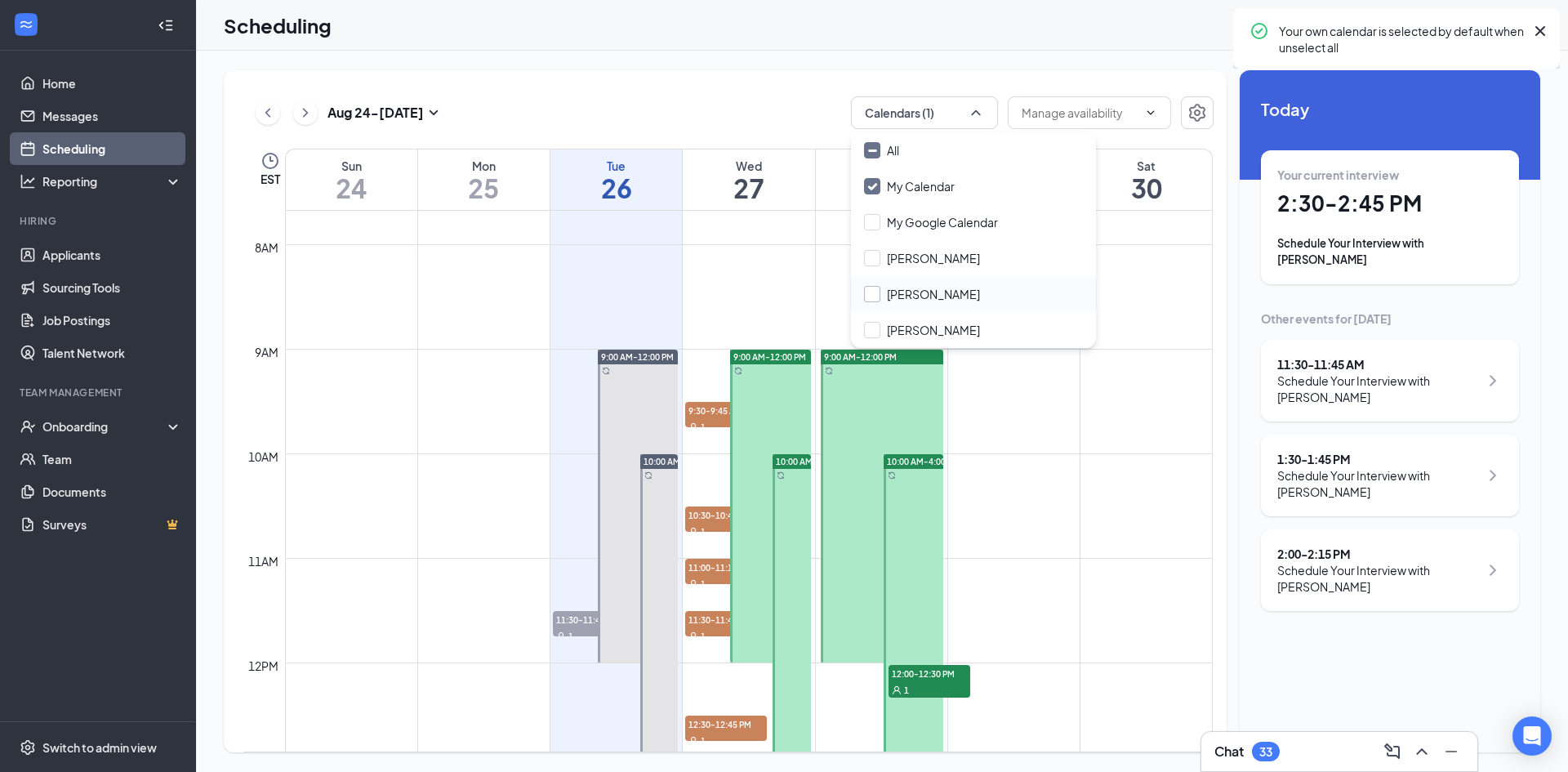
checkbox input "true"
click at [739, 65] on div "[DATE] - [DATE] Calendars (2) EST Sun 24 Mon 25 Tue 26 Wed 27 Thu 28 Fri 29 Sat…" at bounding box center [882, 411] width 1372 height 721
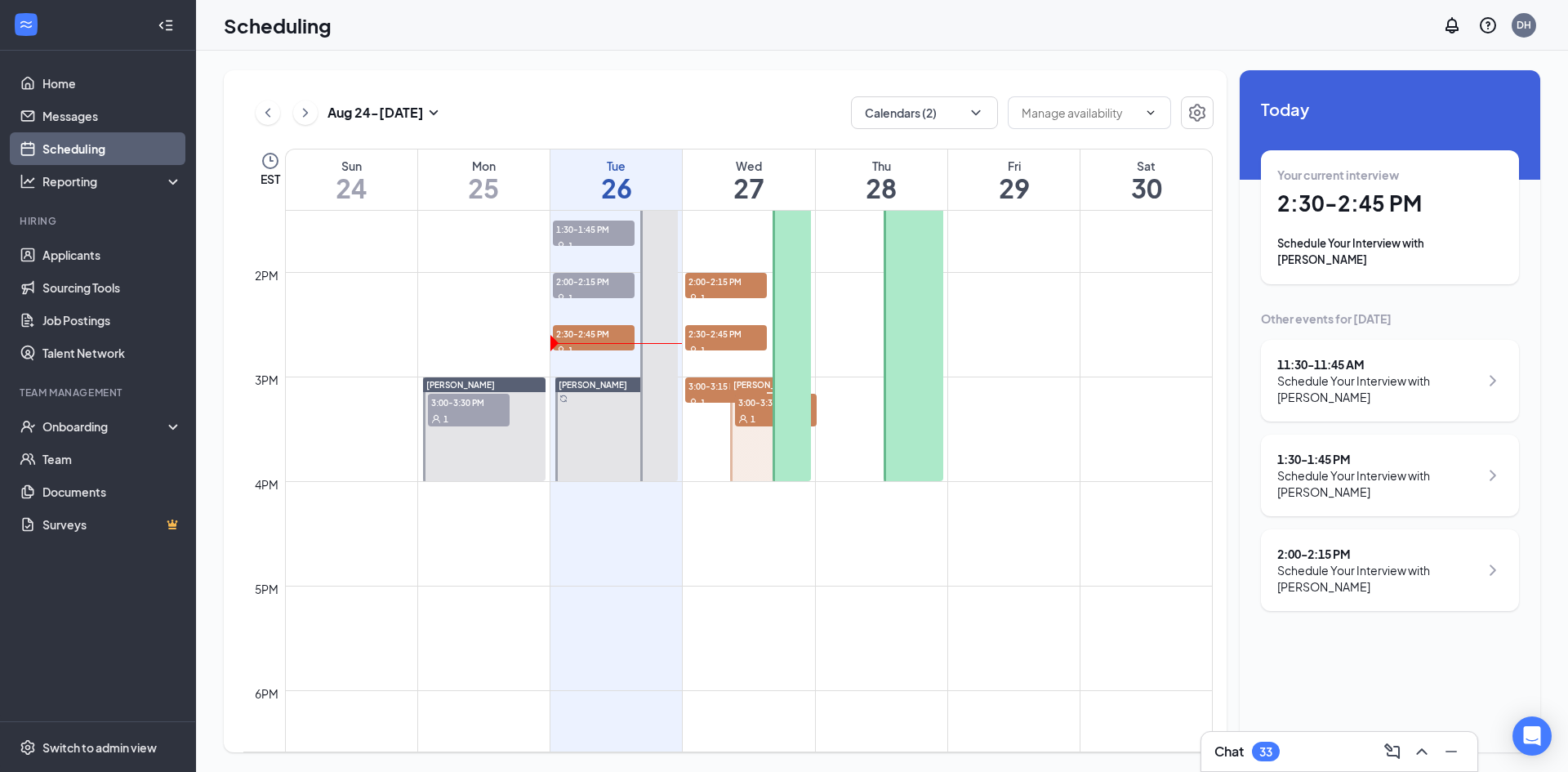
scroll to position [1402, 0]
